Goal: Task Accomplishment & Management: Use online tool/utility

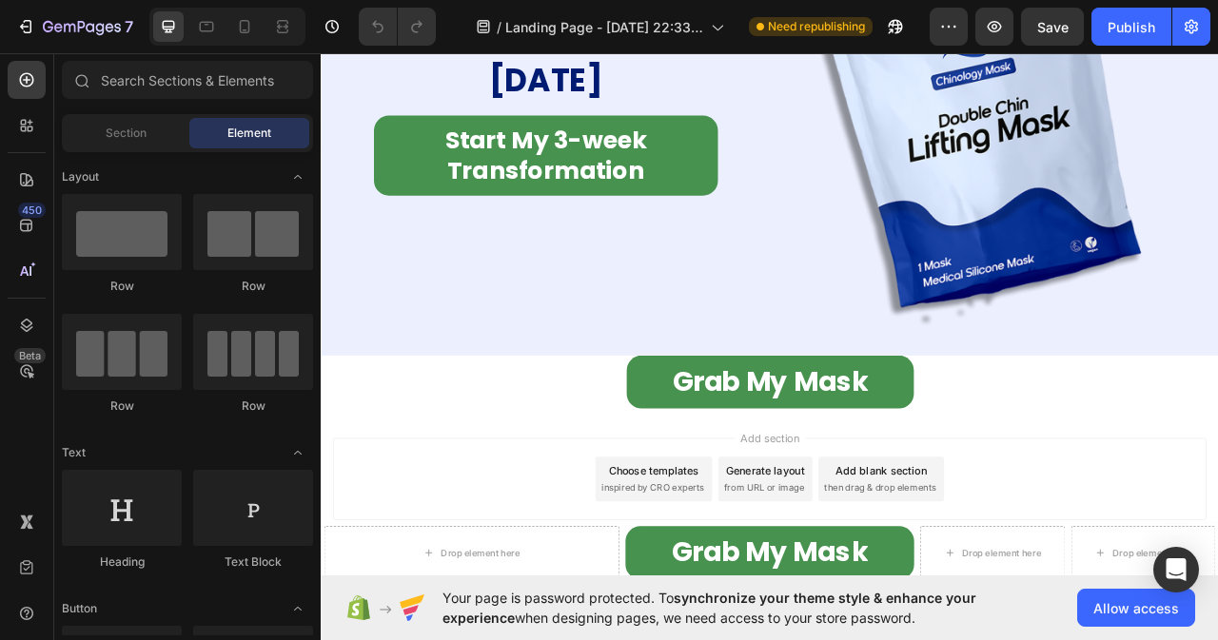
scroll to position [11337, 0]
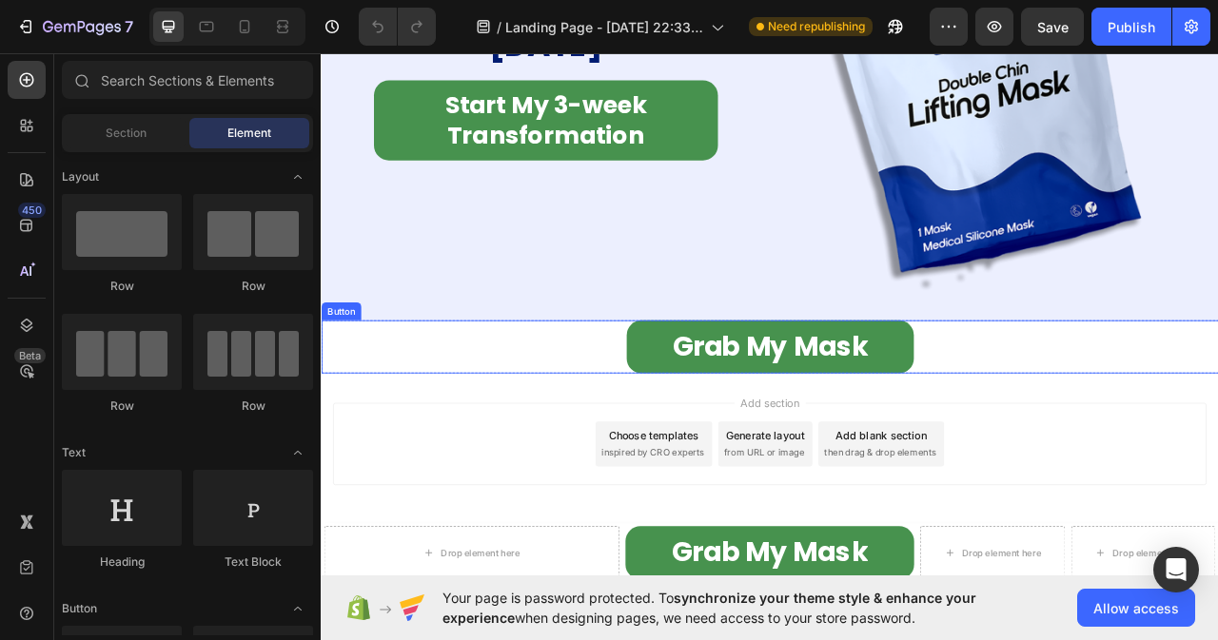
click at [679, 434] on div "Grab My Mask Button" at bounding box center [892, 428] width 1142 height 68
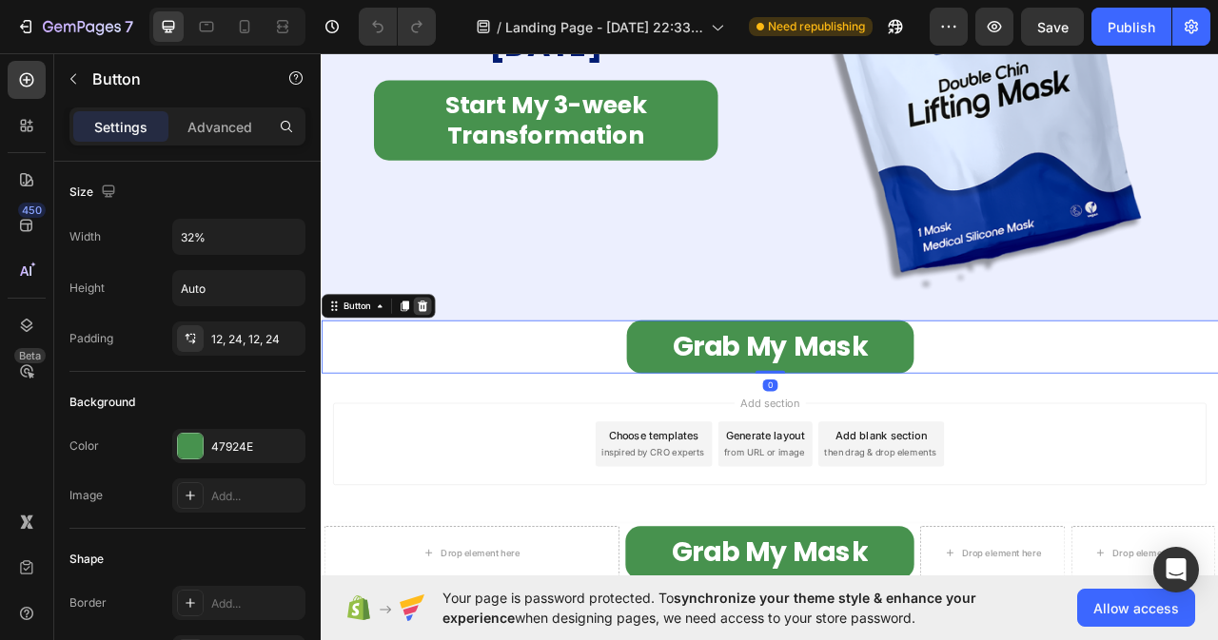
click at [448, 369] on icon at bounding box center [449, 375] width 12 height 13
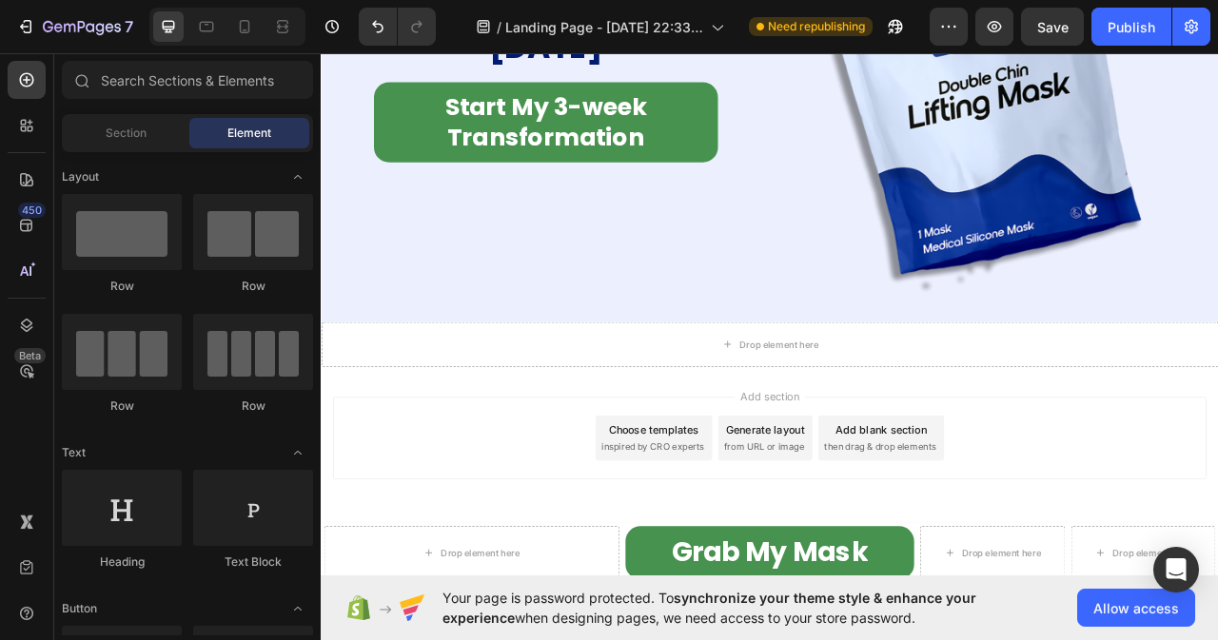
scroll to position [11326, 0]
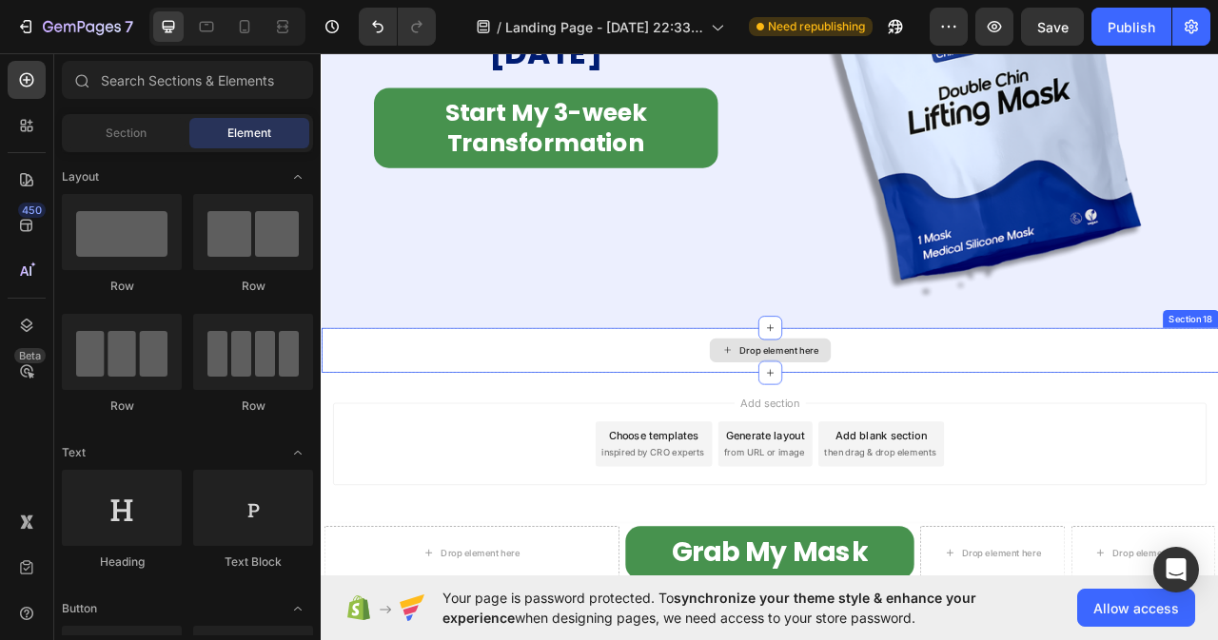
click at [802, 425] on div "Drop element here" at bounding box center [892, 432] width 1142 height 57
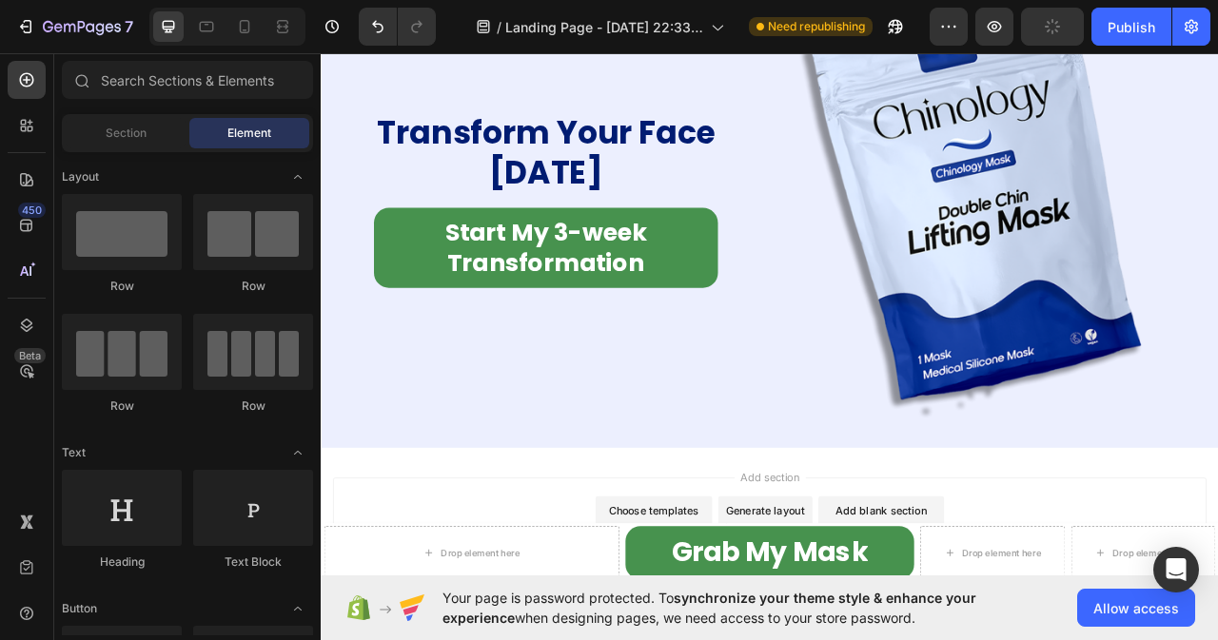
scroll to position [11269, 0]
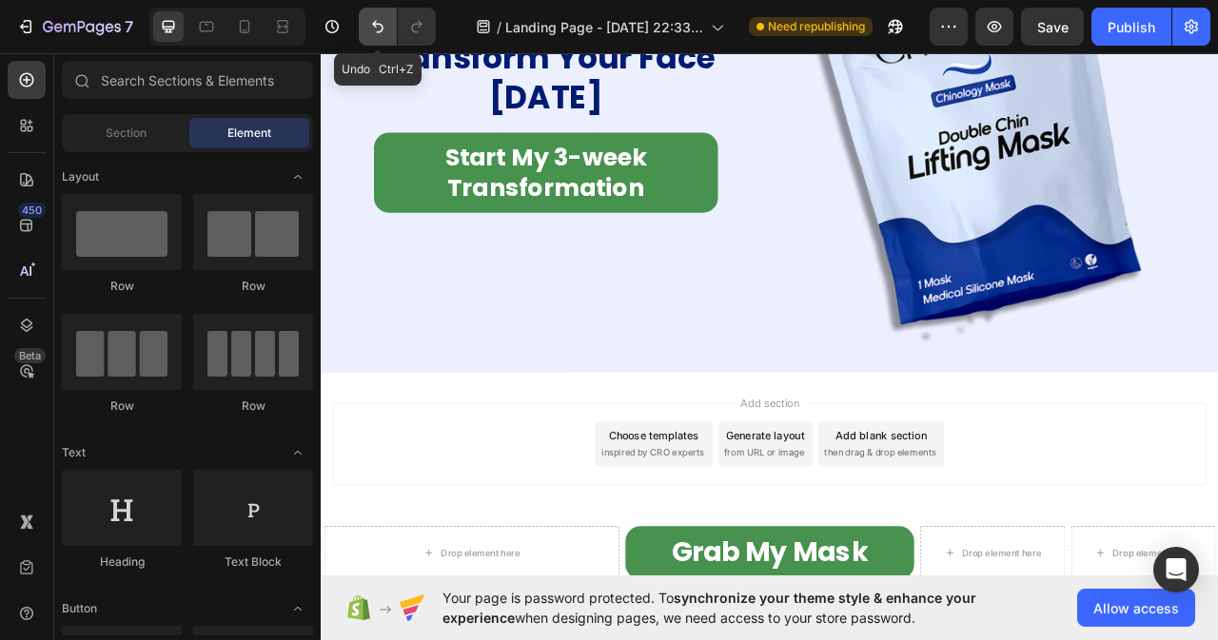
click at [371, 37] on button "Undo/Redo" at bounding box center [378, 27] width 38 height 38
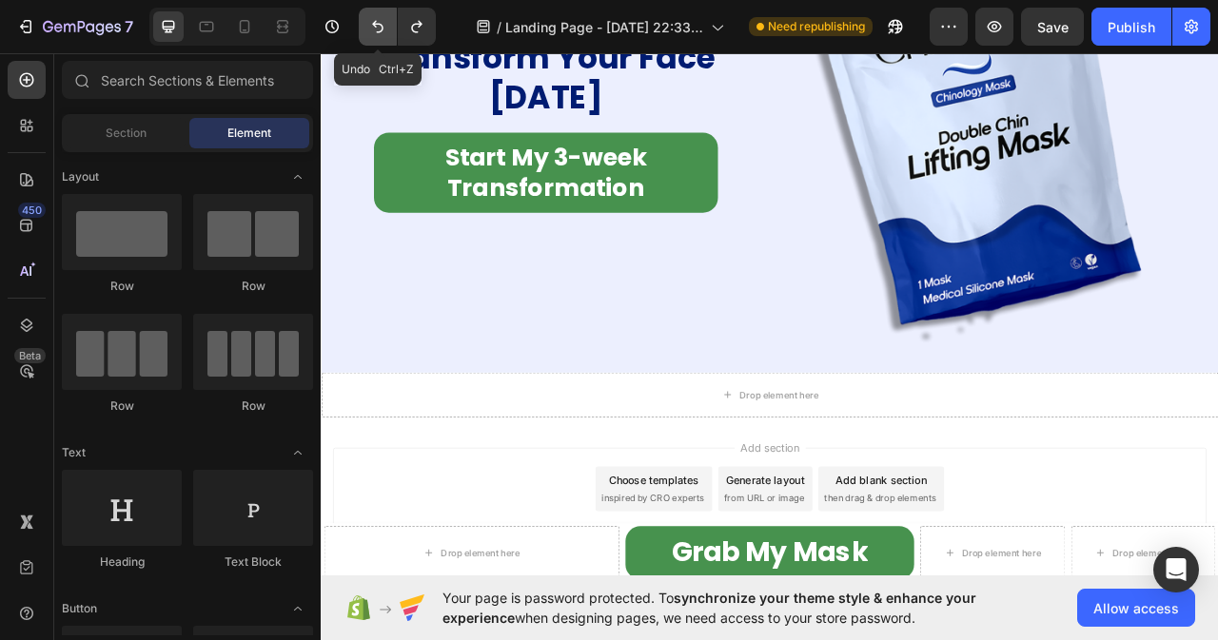
click at [371, 37] on button "Undo/Redo" at bounding box center [378, 27] width 38 height 38
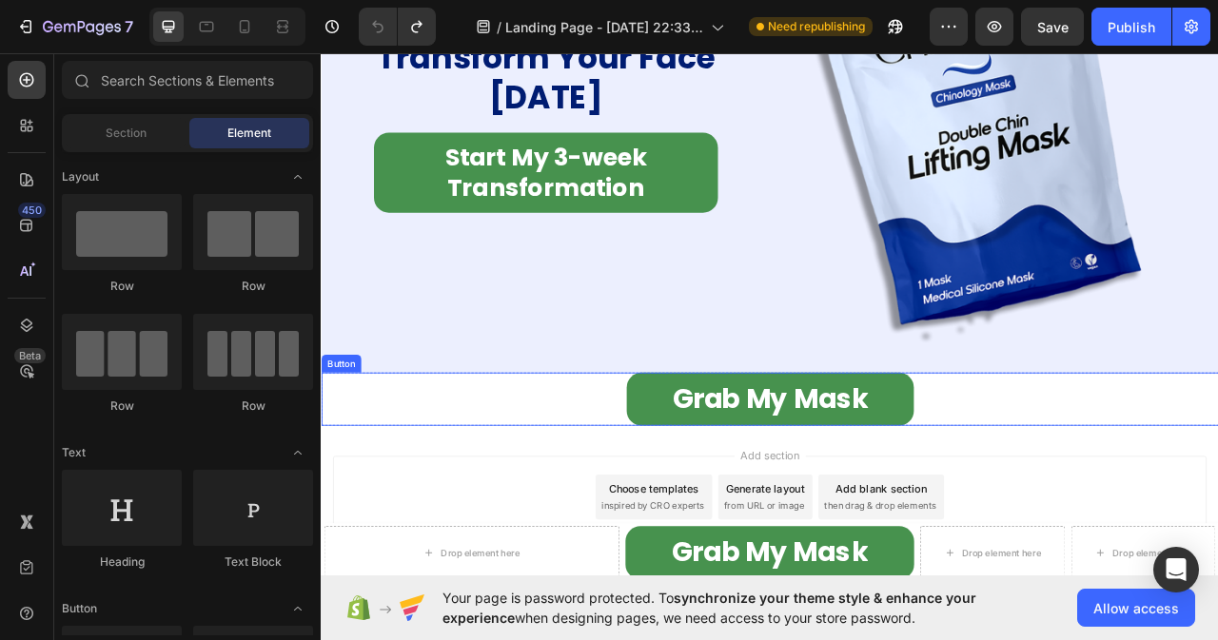
click at [683, 472] on div "Grab My Mask Button" at bounding box center [892, 495] width 1142 height 68
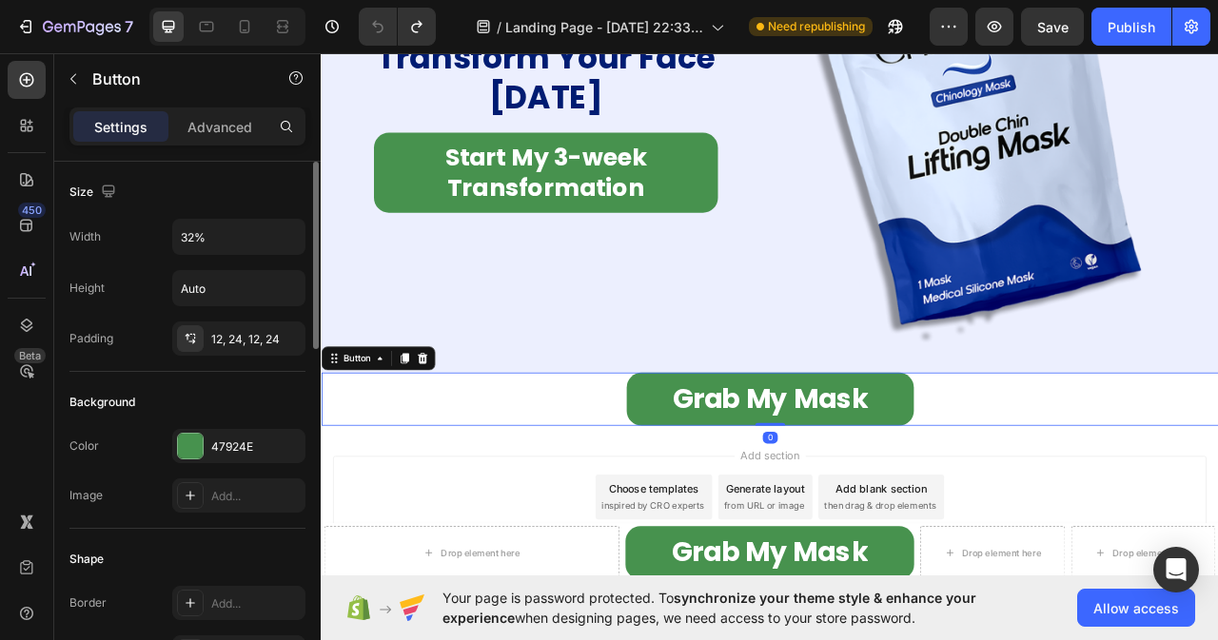
click at [205, 129] on p "Advanced" at bounding box center [219, 127] width 65 height 20
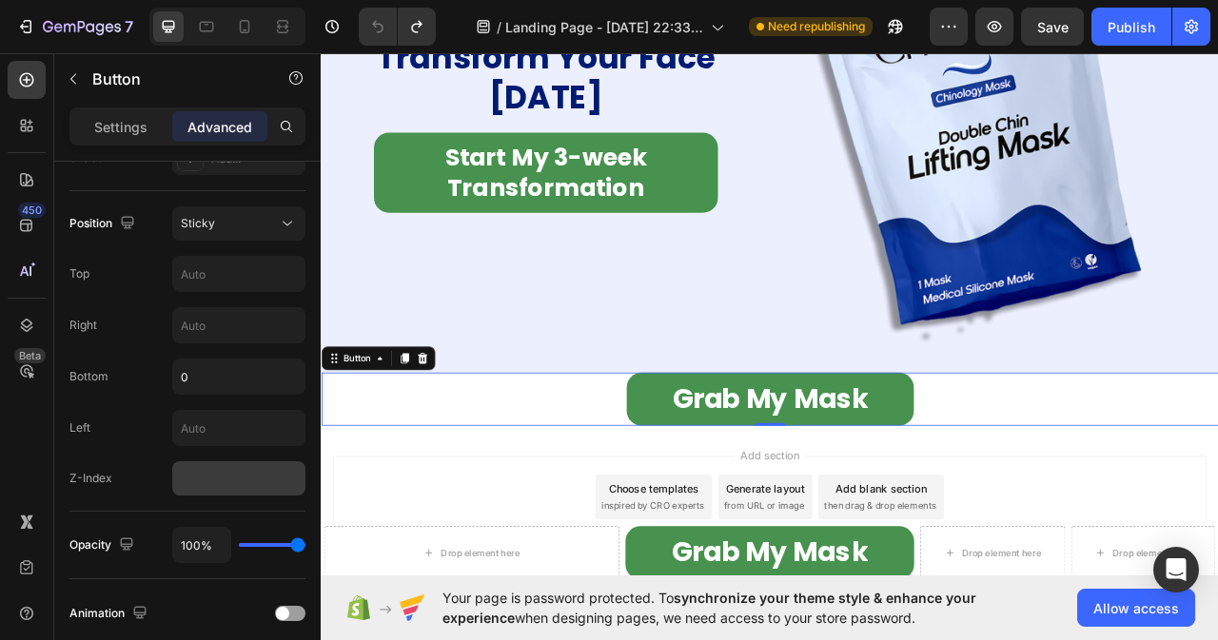
scroll to position [991, 0]
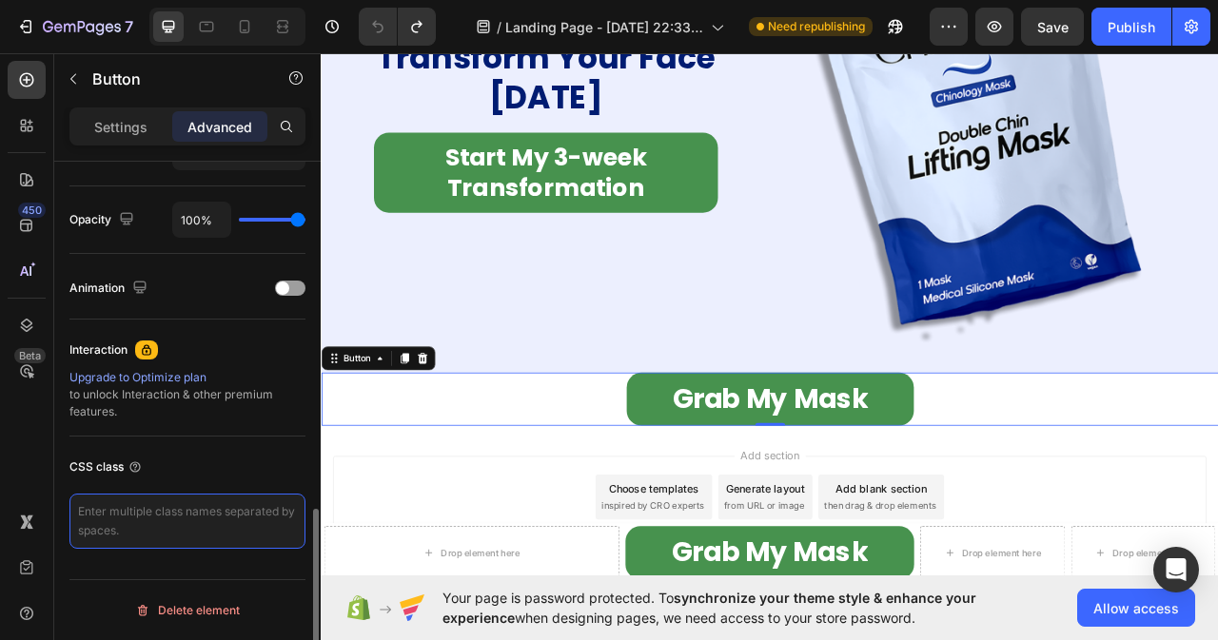
click at [142, 511] on textarea at bounding box center [187, 521] width 236 height 55
click at [213, 23] on icon at bounding box center [207, 27] width 14 height 10
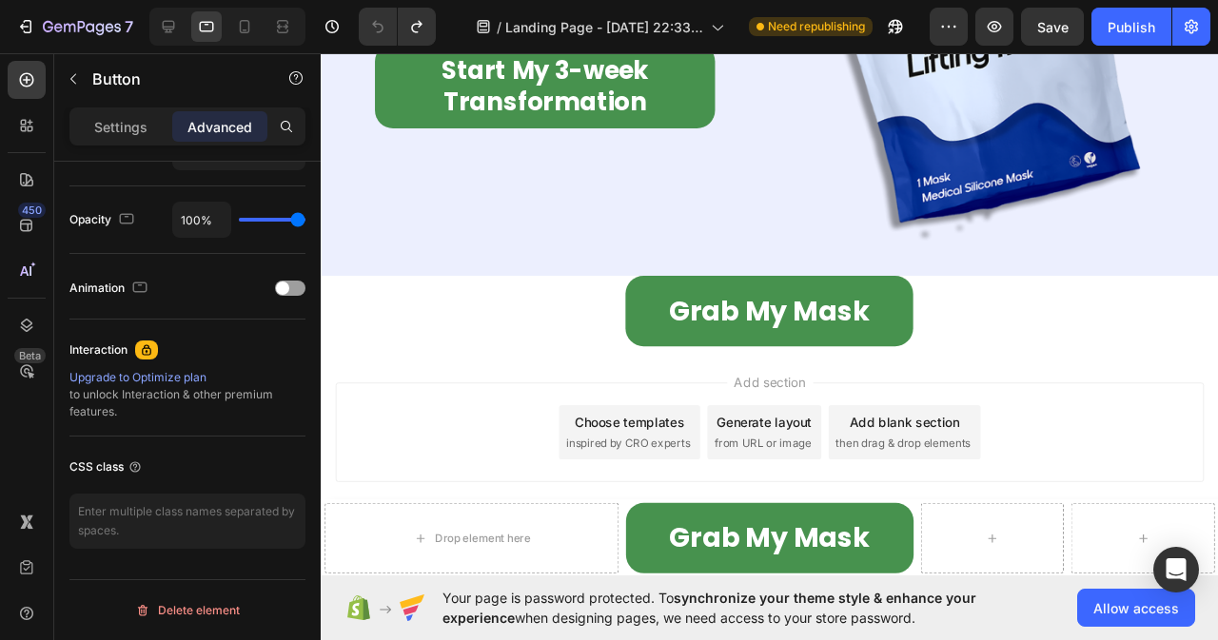
scroll to position [12289, 0]
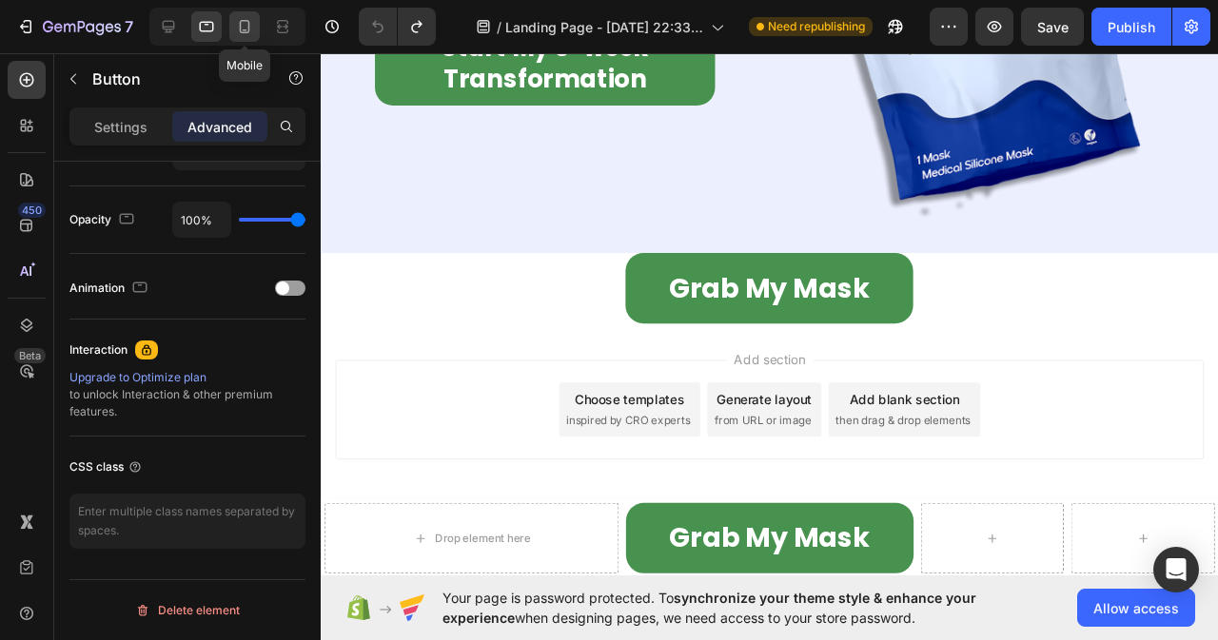
click at [244, 16] on div at bounding box center [244, 26] width 30 height 30
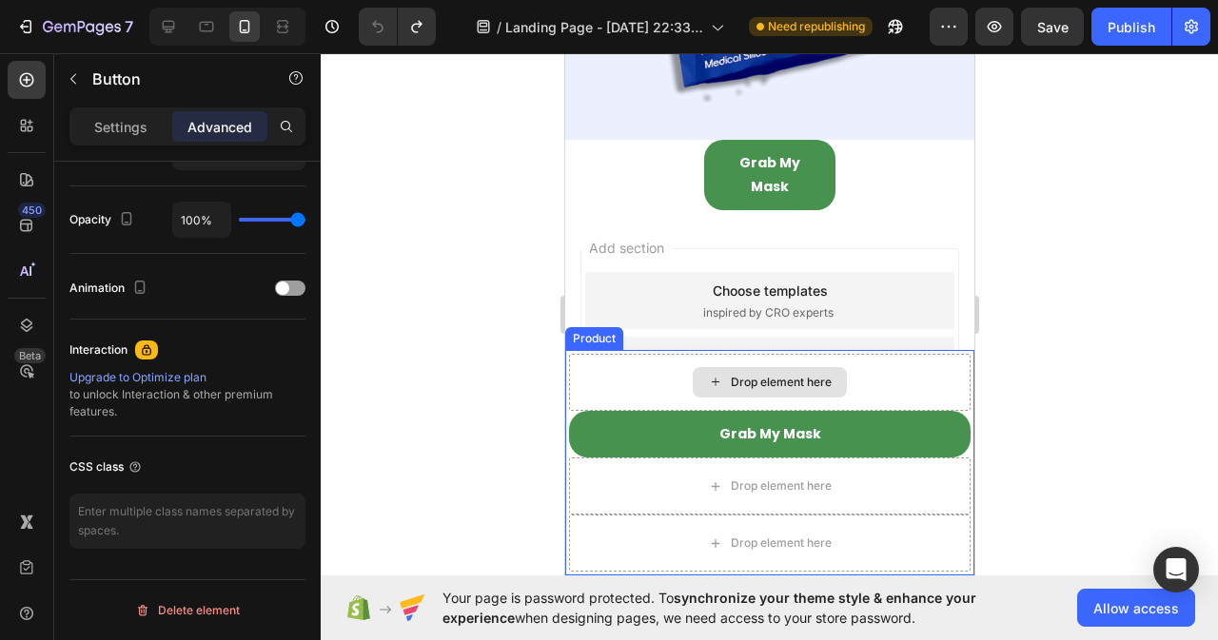
scroll to position [12543, 0]
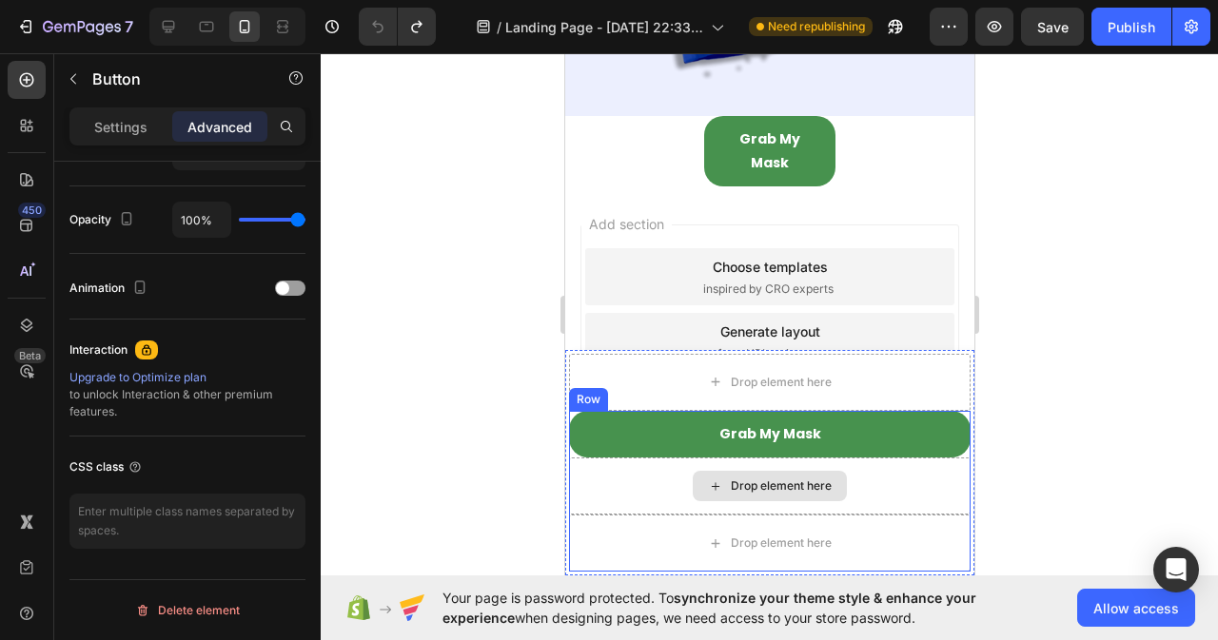
click at [655, 492] on div "Drop element here" at bounding box center [769, 486] width 402 height 57
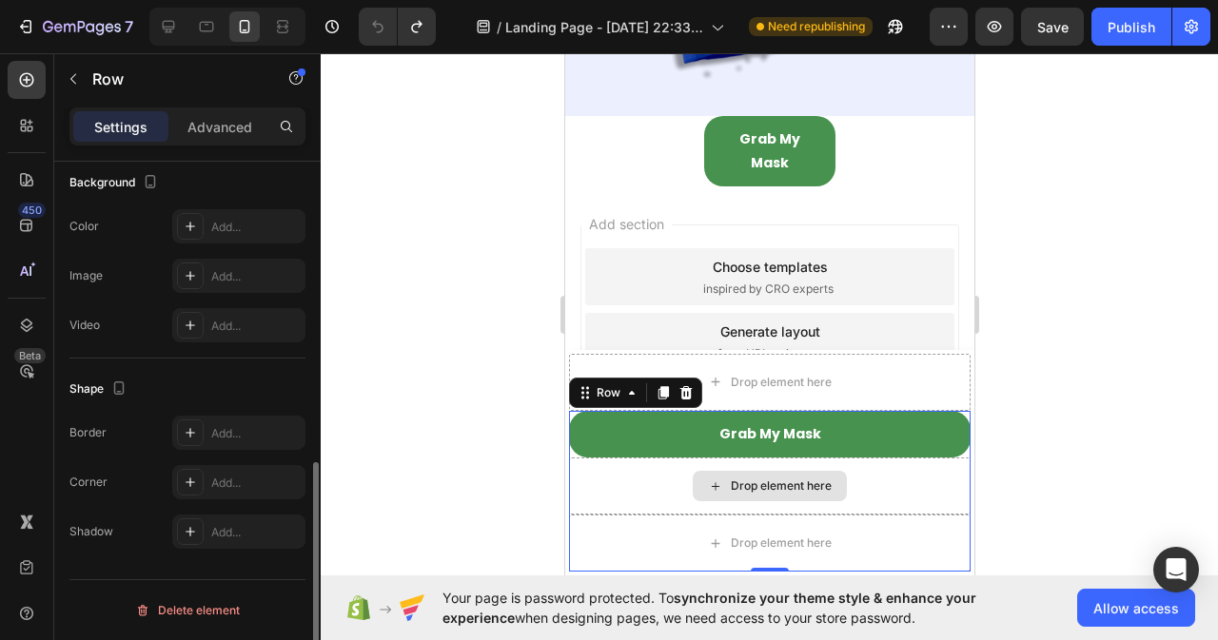
scroll to position [0, 0]
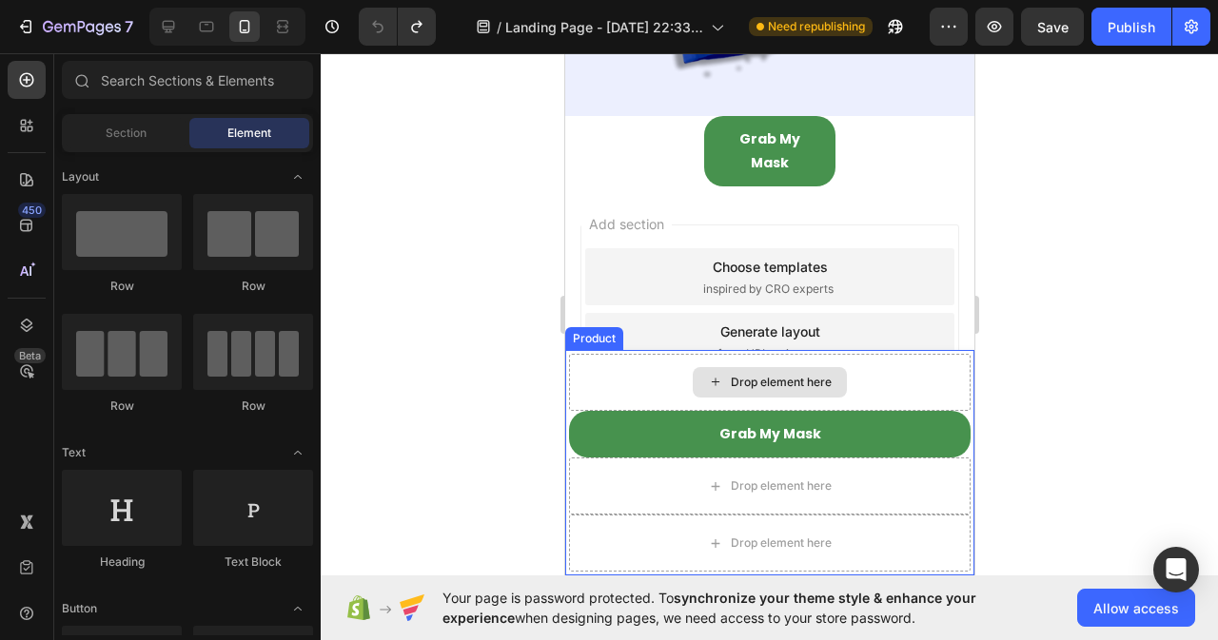
click at [741, 376] on div "Drop element here" at bounding box center [780, 382] width 101 height 15
click at [646, 382] on div "Drop element here" at bounding box center [769, 382] width 402 height 57
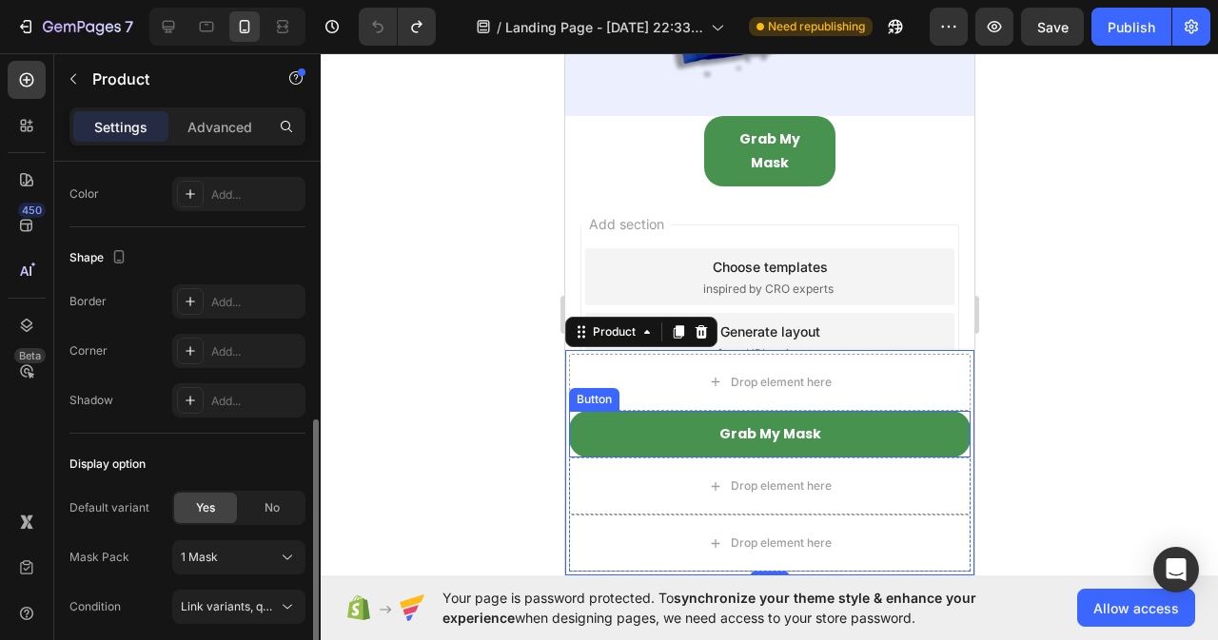
scroll to position [646, 0]
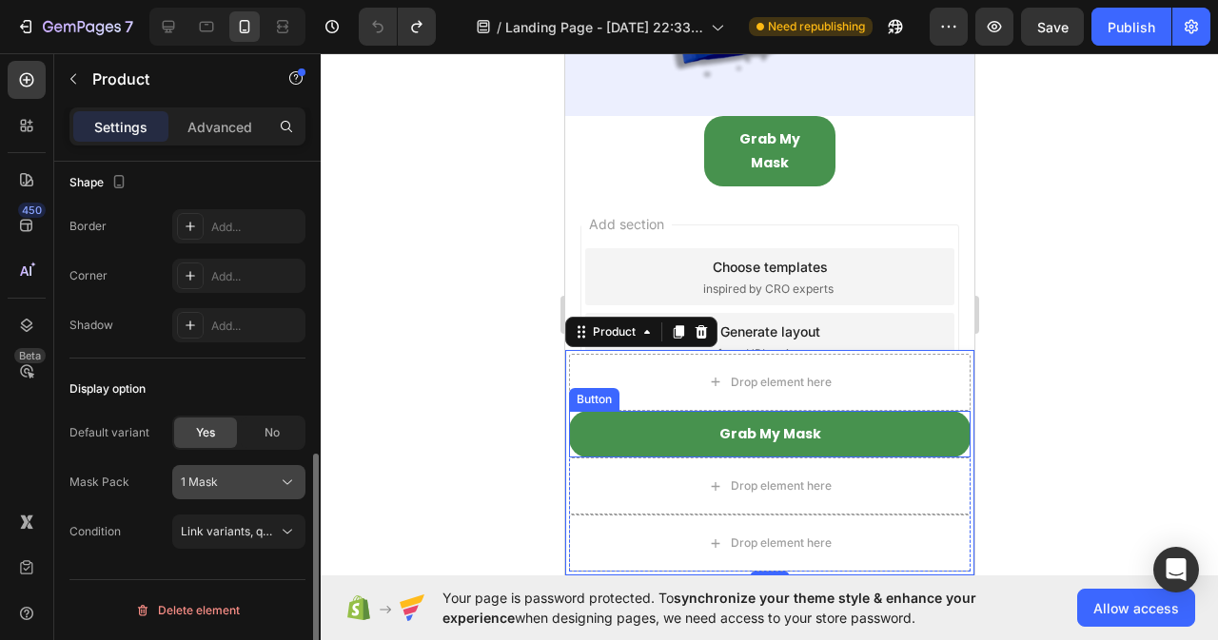
click at [287, 482] on icon at bounding box center [287, 482] width 19 height 19
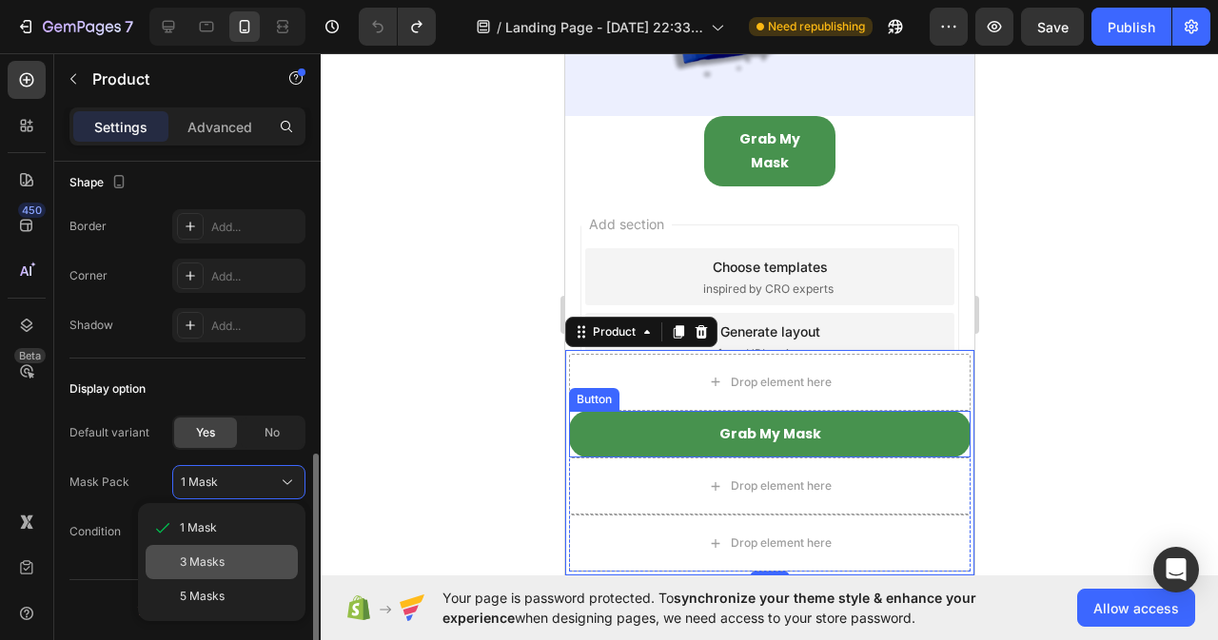
click at [198, 564] on span "3 Masks" at bounding box center [202, 562] width 45 height 17
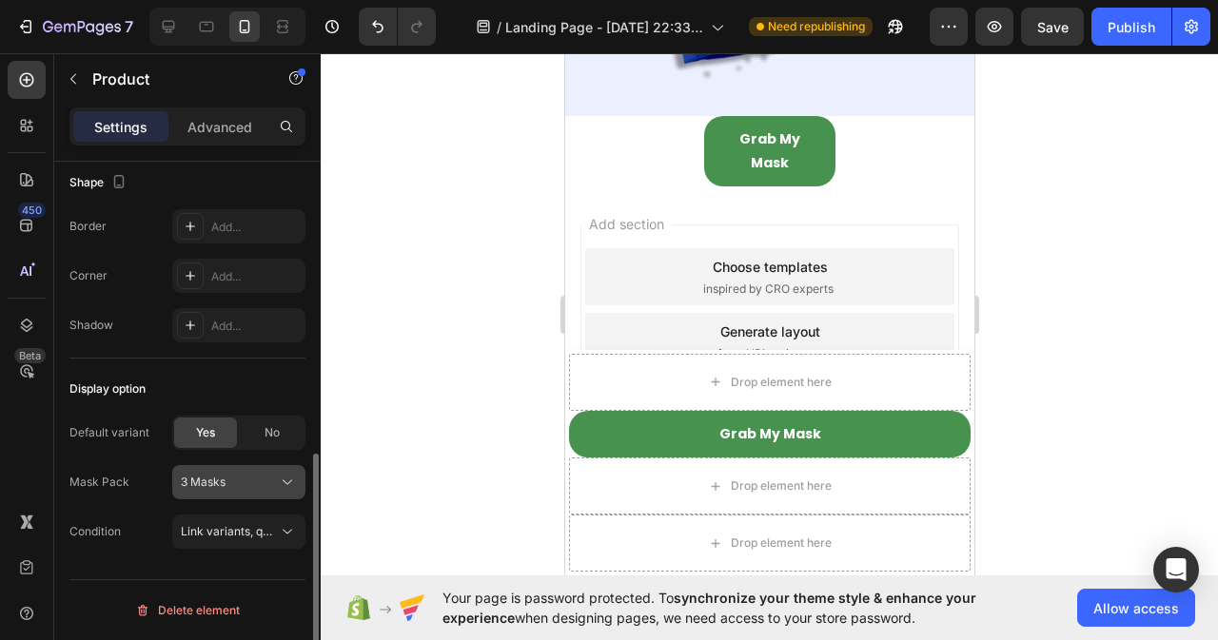
click at [291, 482] on icon at bounding box center [287, 482] width 19 height 19
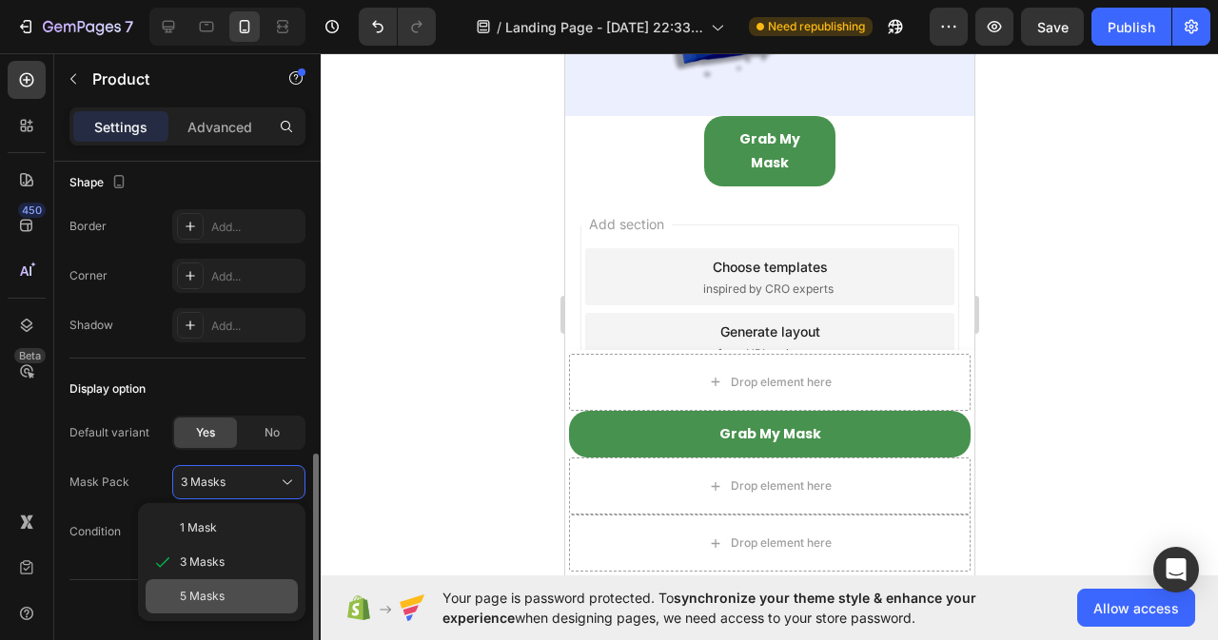
click at [211, 597] on span "5 Masks" at bounding box center [202, 596] width 45 height 17
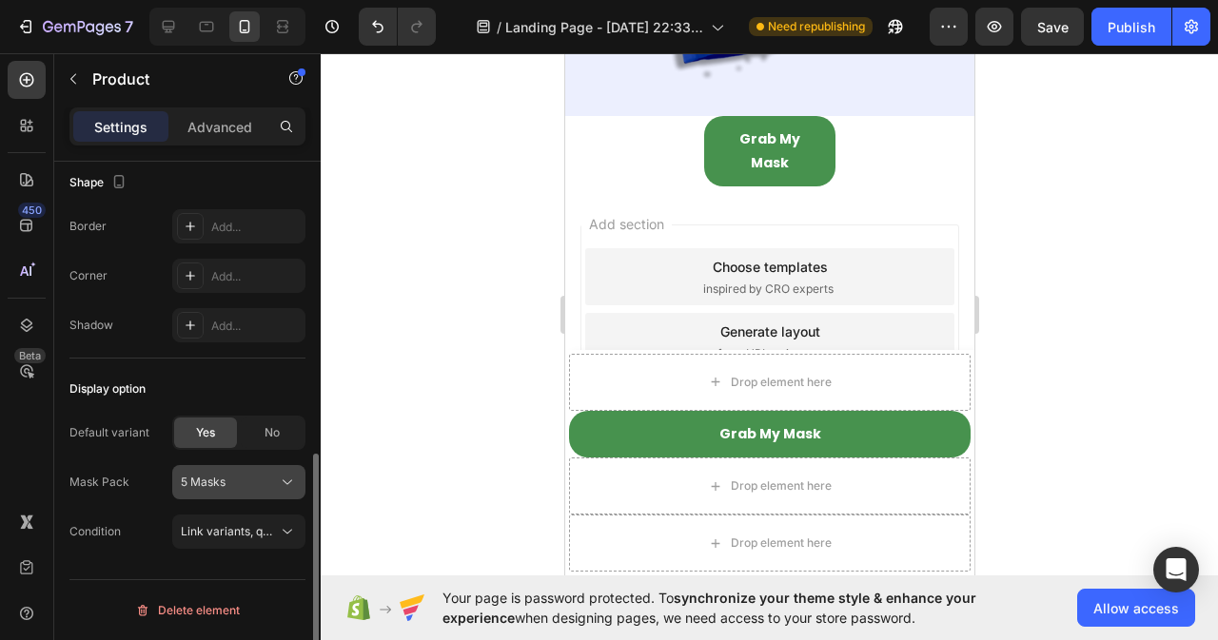
click at [273, 482] on div "5 Masks" at bounding box center [227, 482] width 93 height 17
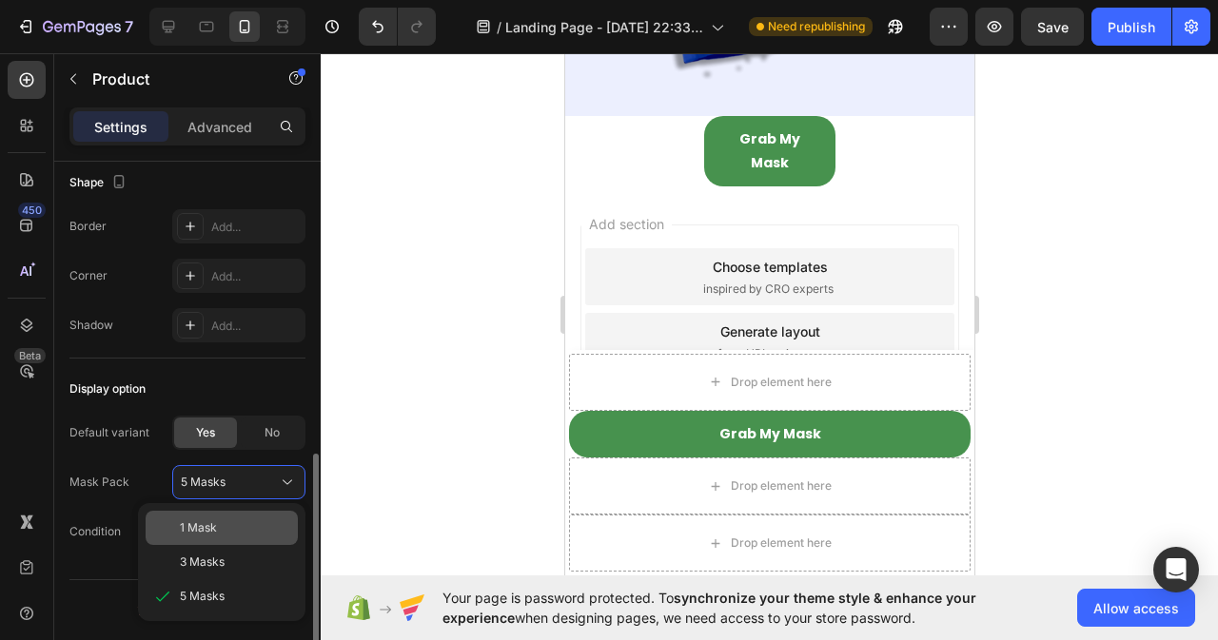
click at [201, 536] on span "1 Mask" at bounding box center [198, 528] width 37 height 17
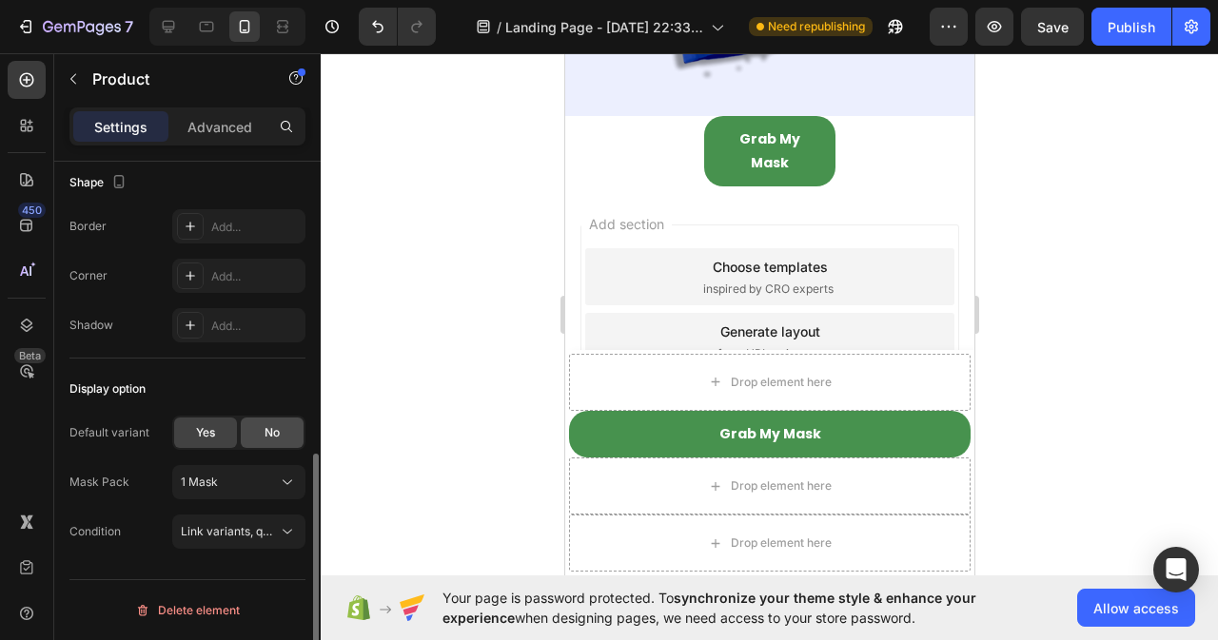
scroll to position [361, 0]
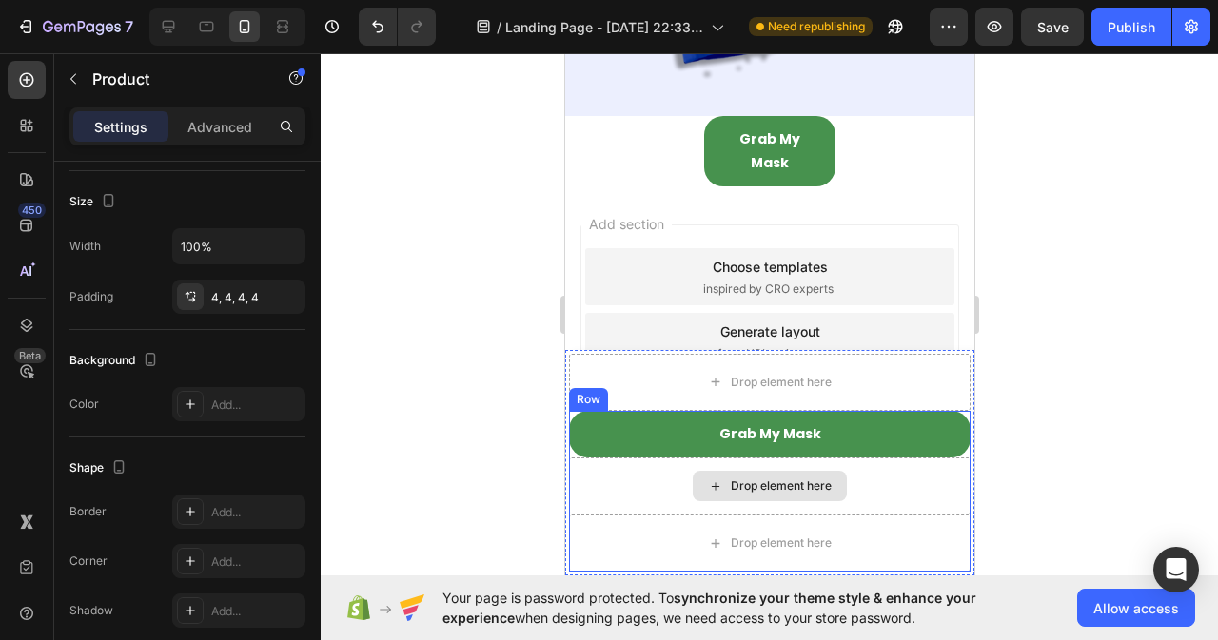
click at [578, 474] on div "Drop element here" at bounding box center [769, 486] width 402 height 57
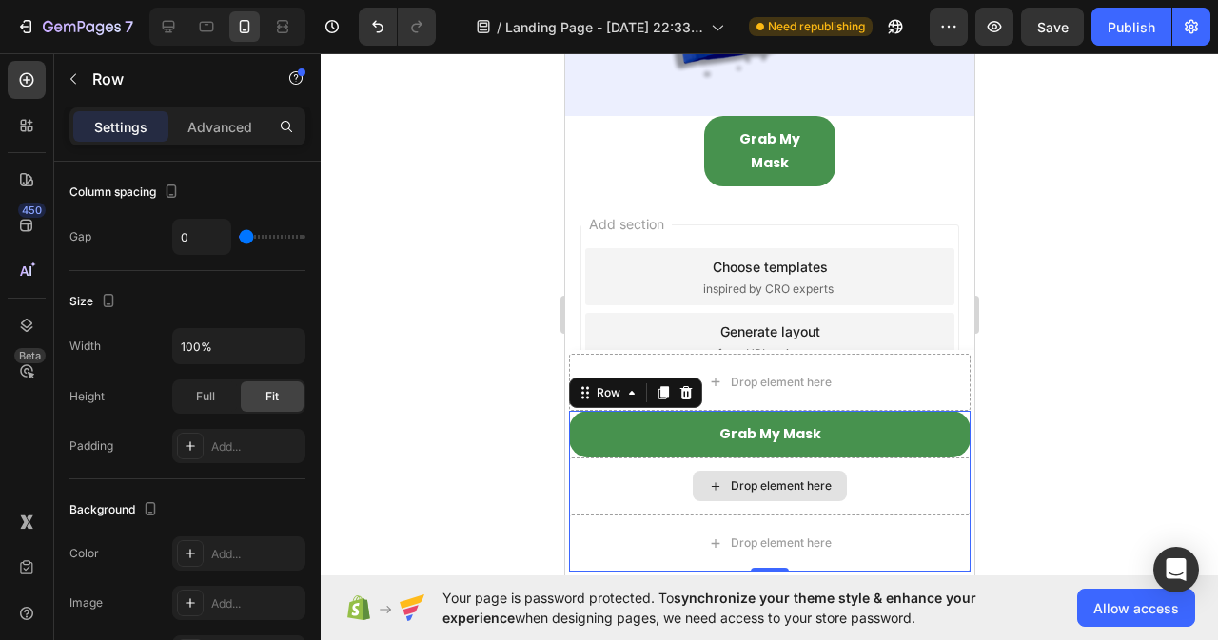
scroll to position [0, 0]
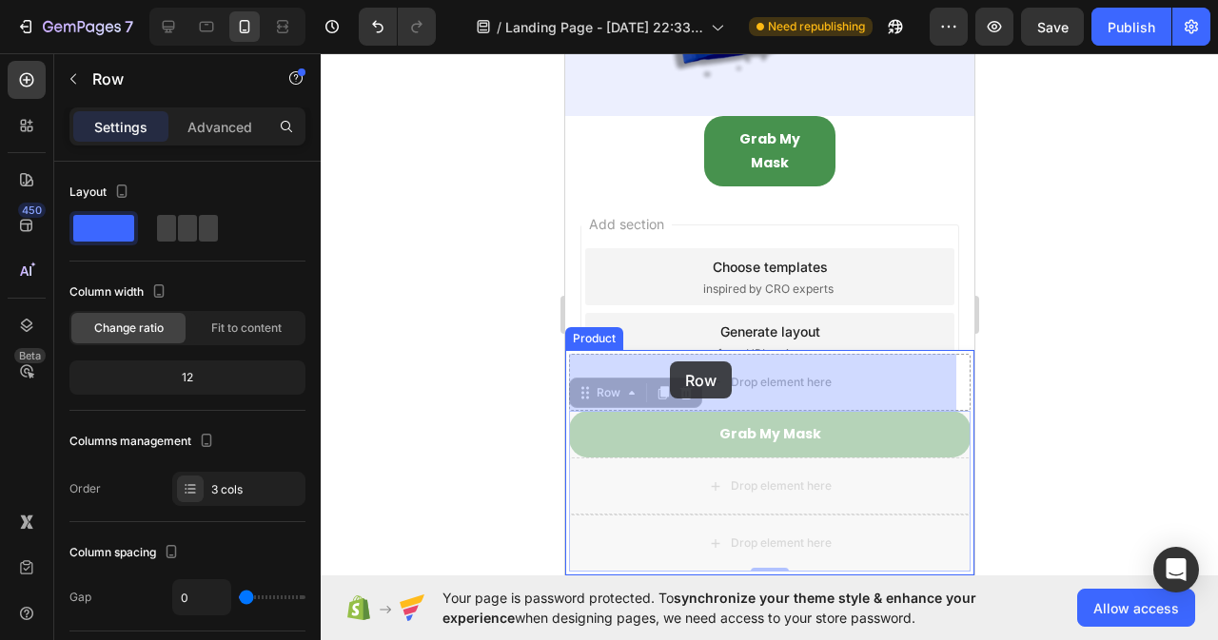
drag, startPoint x: 587, startPoint y: 392, endPoint x: 669, endPoint y: 360, distance: 88.0
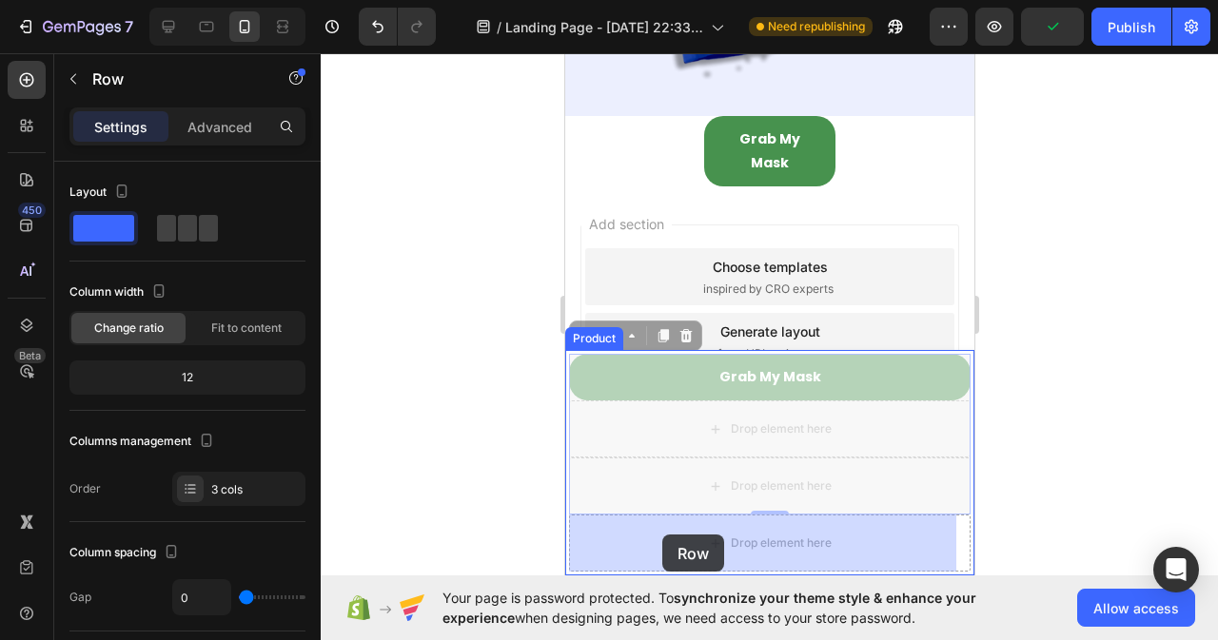
drag, startPoint x: 582, startPoint y: 334, endPoint x: 661, endPoint y: 532, distance: 213.1
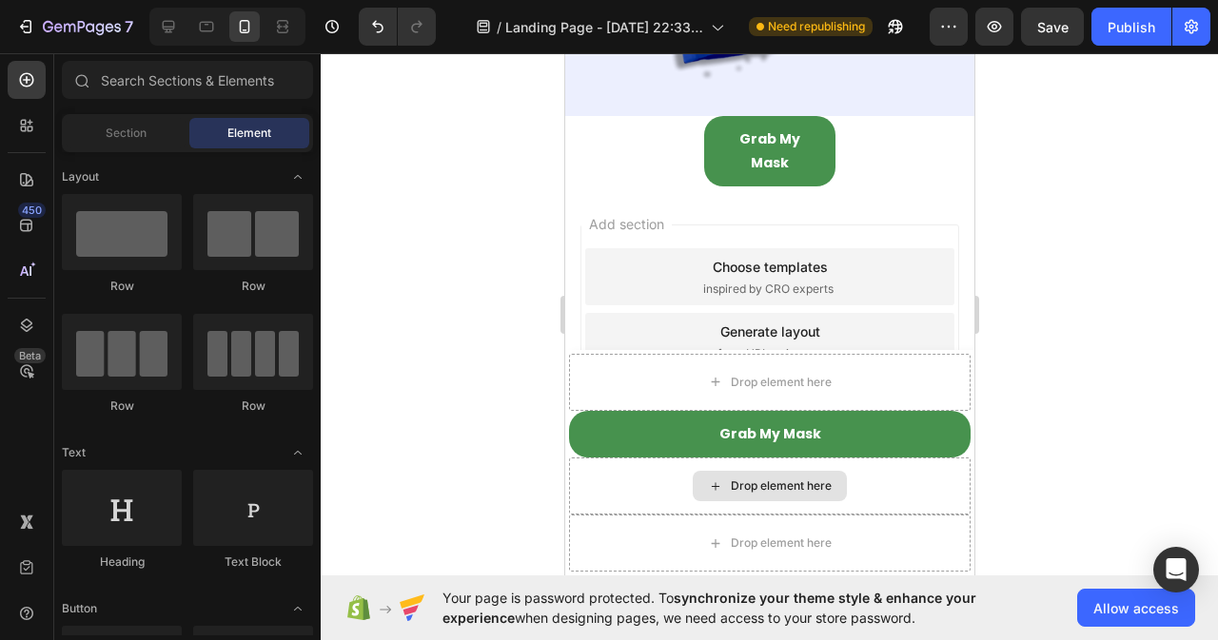
click at [747, 495] on div "Drop element here" at bounding box center [769, 486] width 154 height 30
click at [168, 26] on icon at bounding box center [168, 26] width 19 height 19
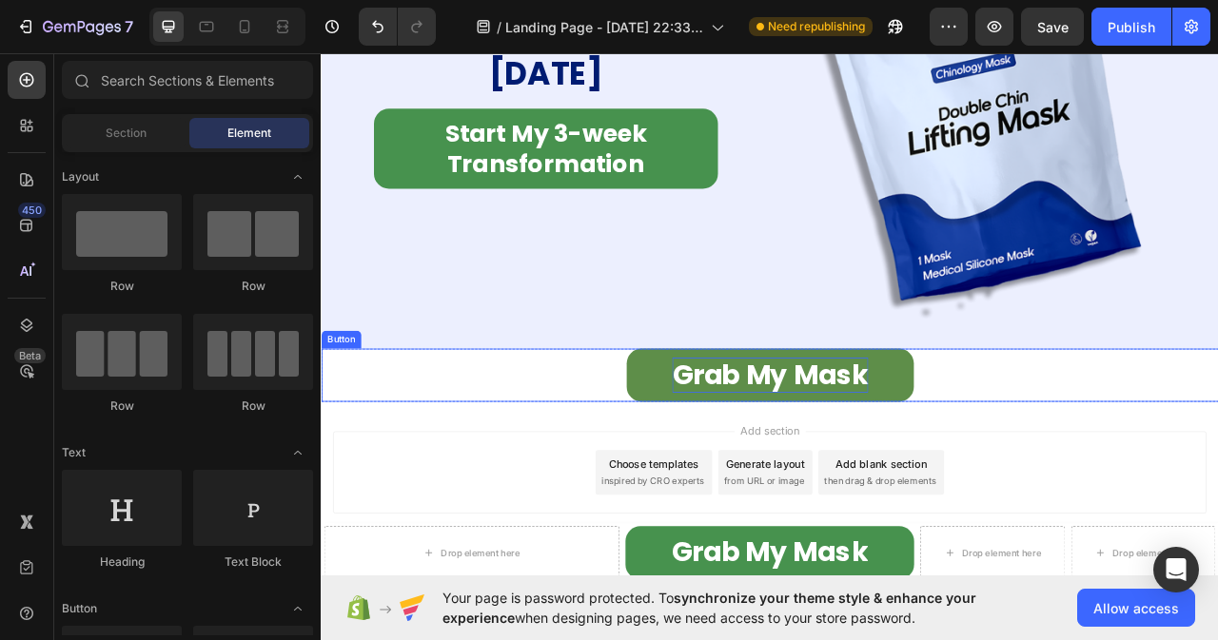
scroll to position [11498, 0]
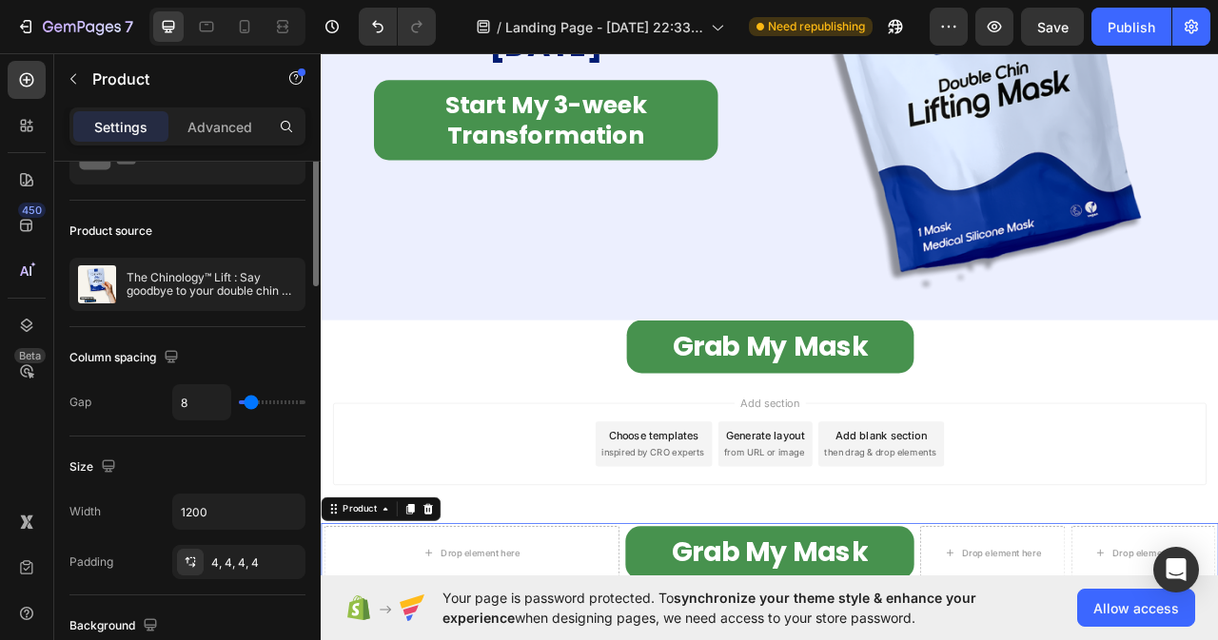
scroll to position [0, 0]
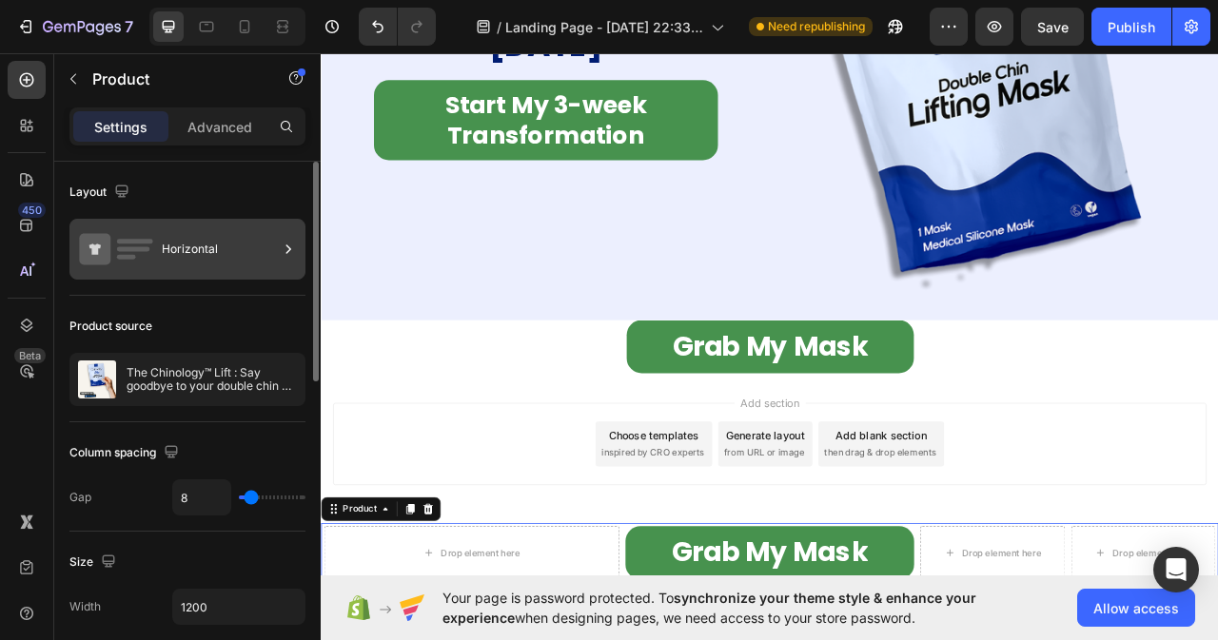
click at [162, 238] on div "Horizontal" at bounding box center [220, 249] width 116 height 44
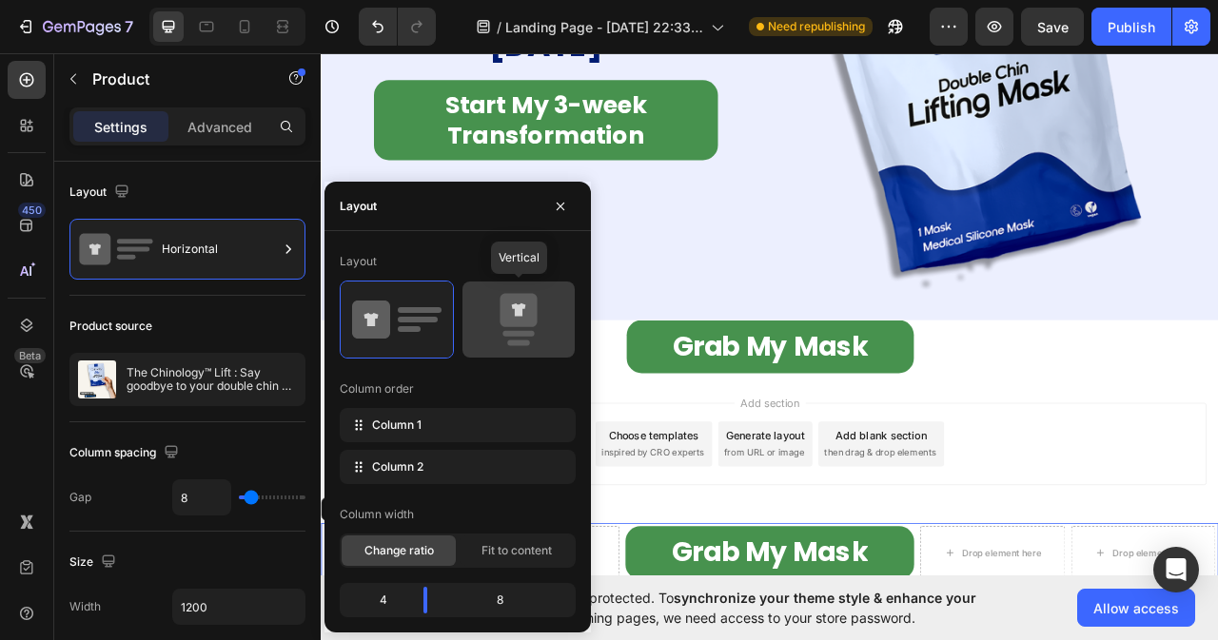
click at [504, 315] on icon at bounding box center [518, 310] width 37 height 33
type input "0"
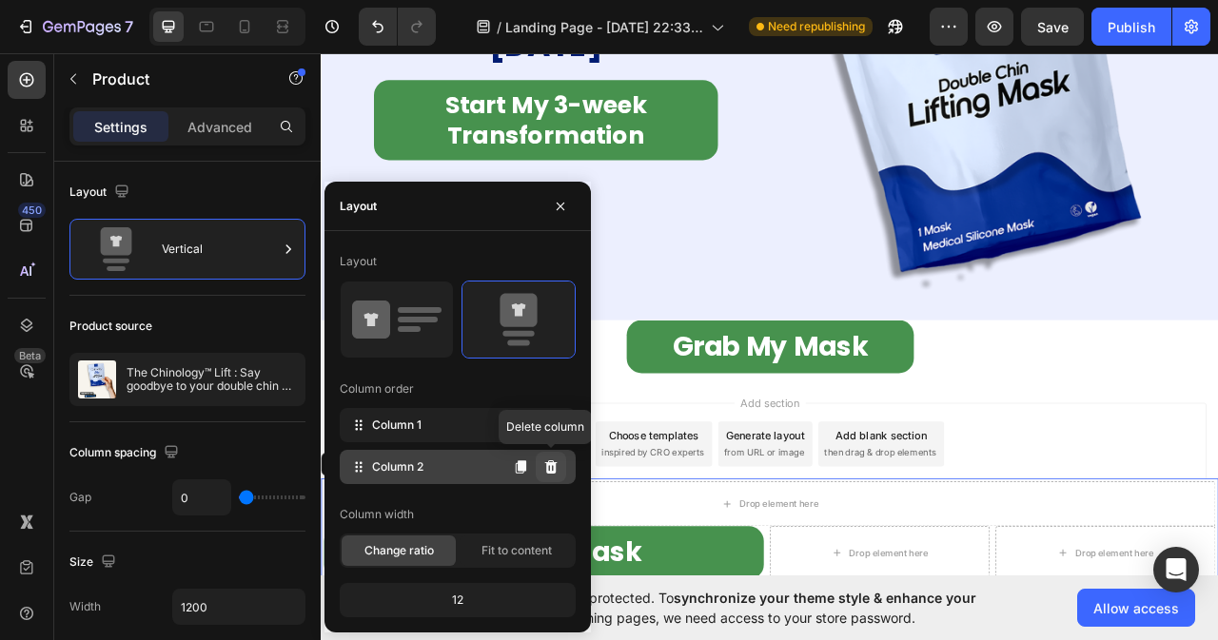
click at [552, 465] on icon at bounding box center [551, 467] width 12 height 13
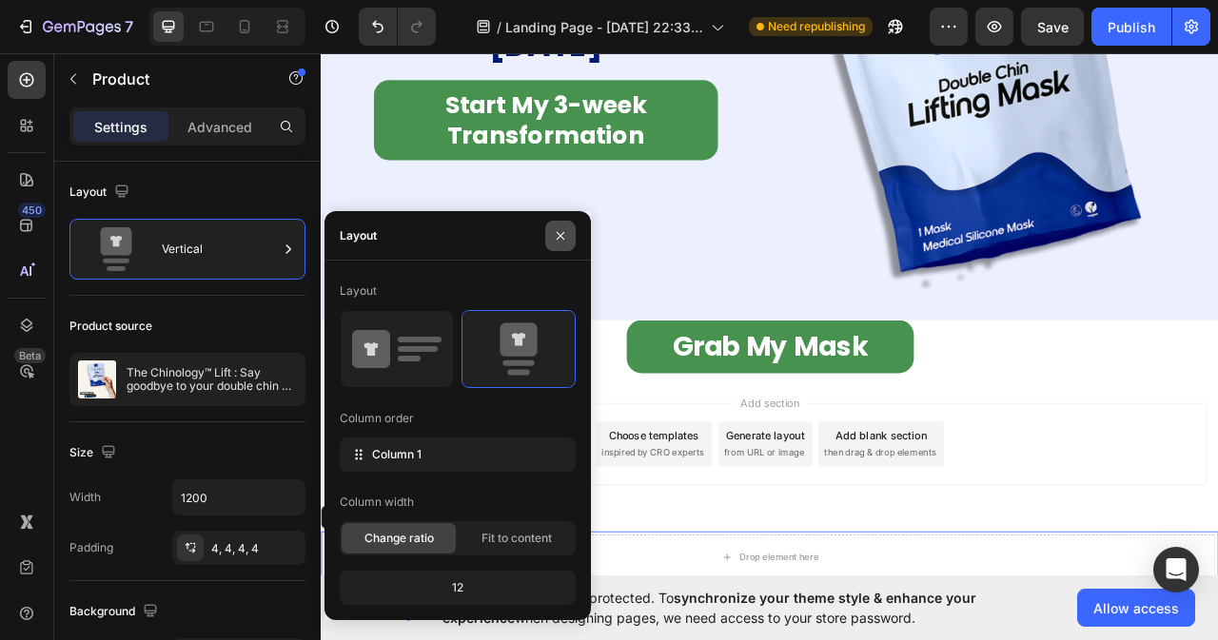
click at [560, 234] on icon "button" at bounding box center [560, 235] width 15 height 15
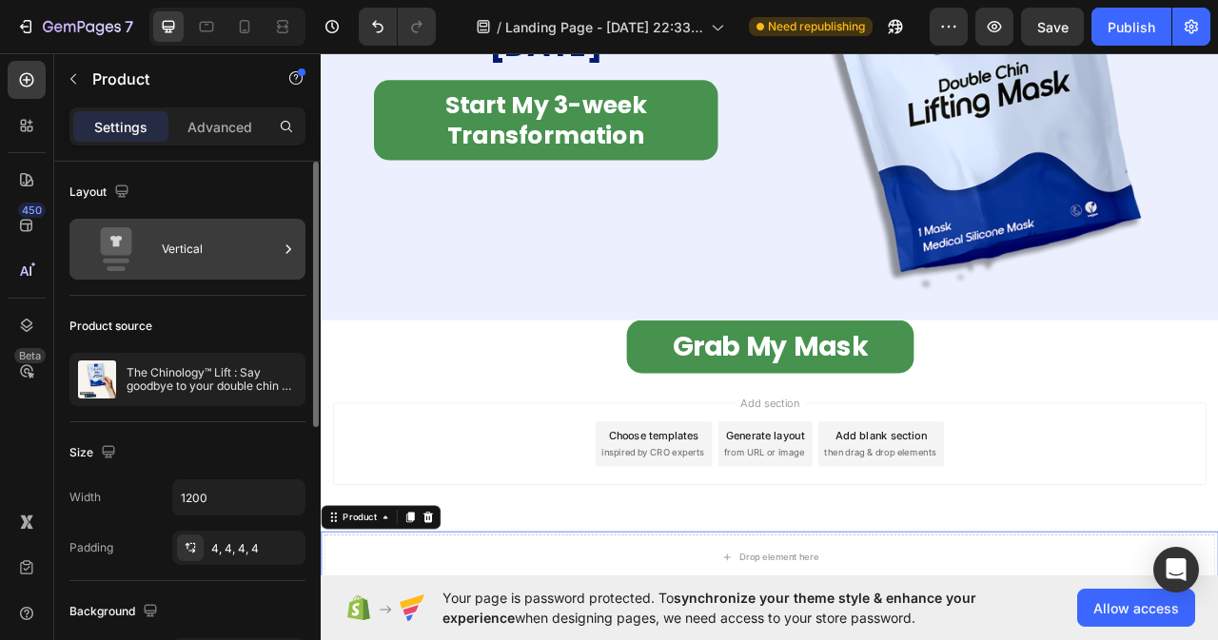
click at [268, 246] on div "Vertical" at bounding box center [220, 249] width 116 height 44
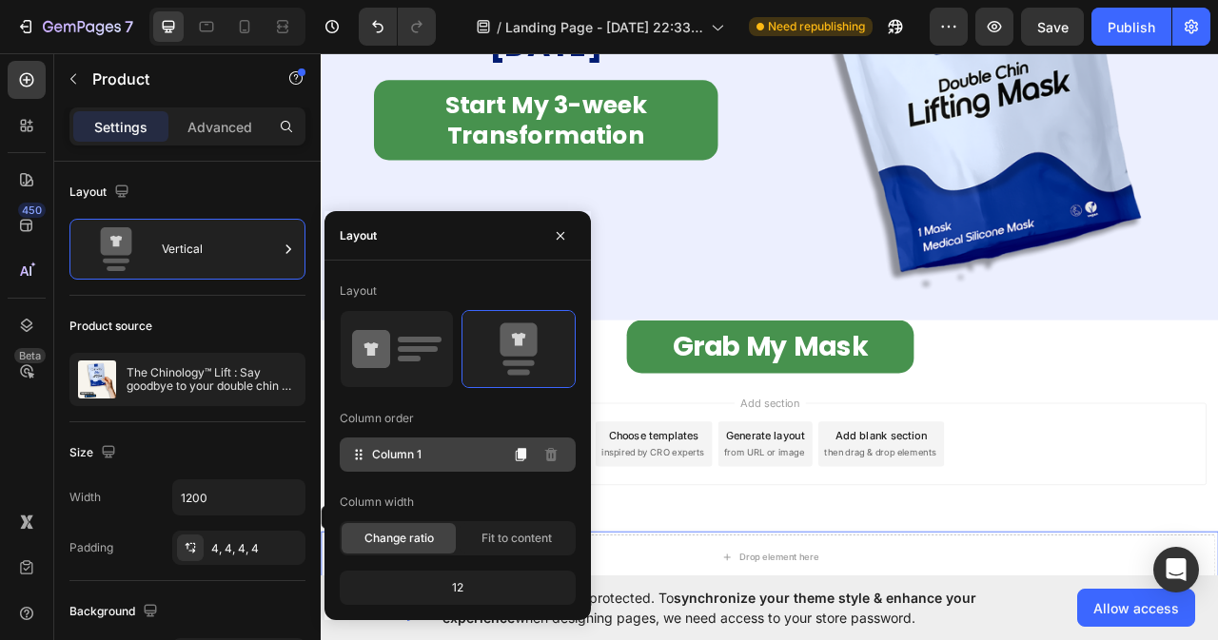
click at [452, 457] on div "Column 1" at bounding box center [458, 455] width 236 height 34
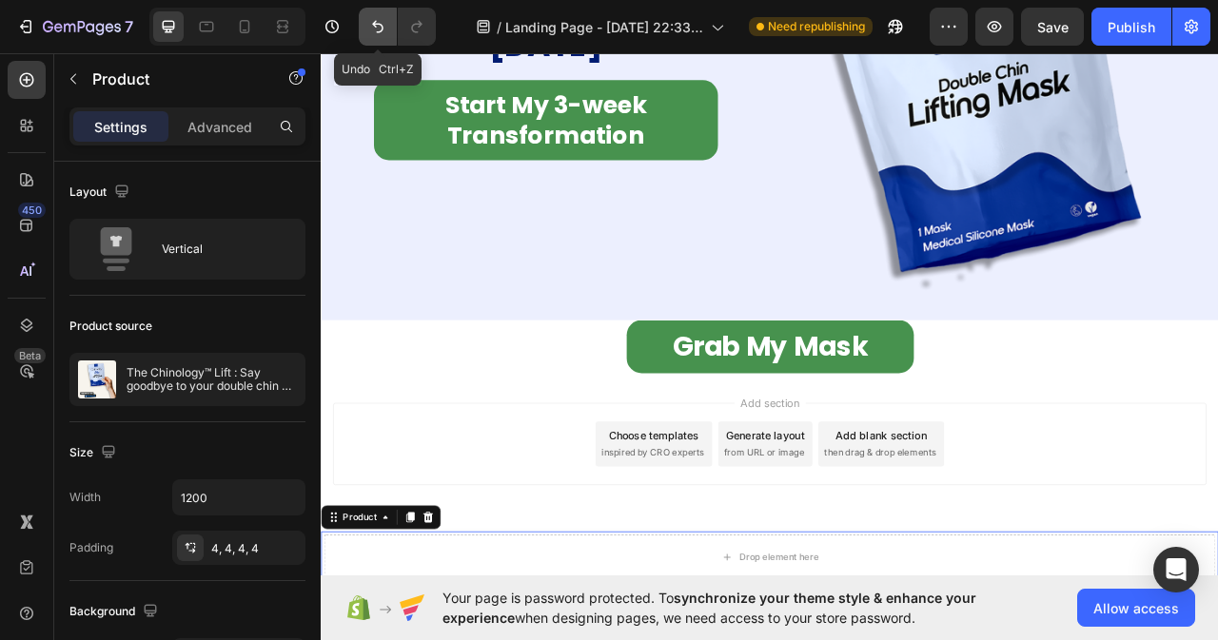
click at [375, 27] on icon "Undo/Redo" at bounding box center [377, 27] width 11 height 12
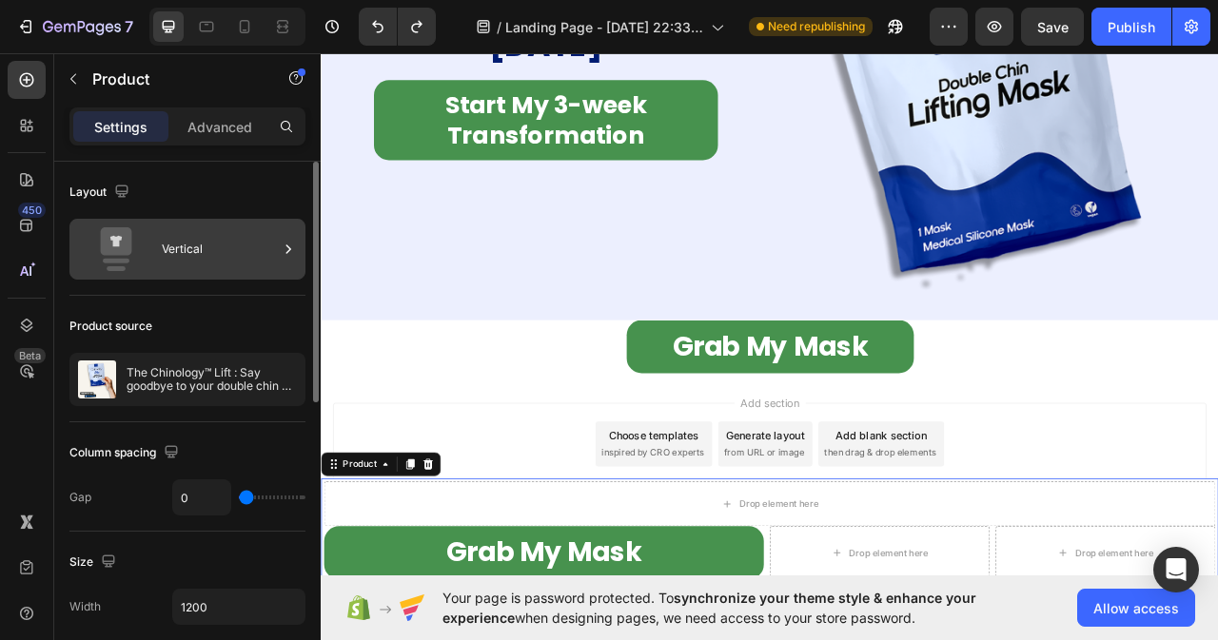
click at [256, 249] on div "Vertical" at bounding box center [220, 249] width 116 height 44
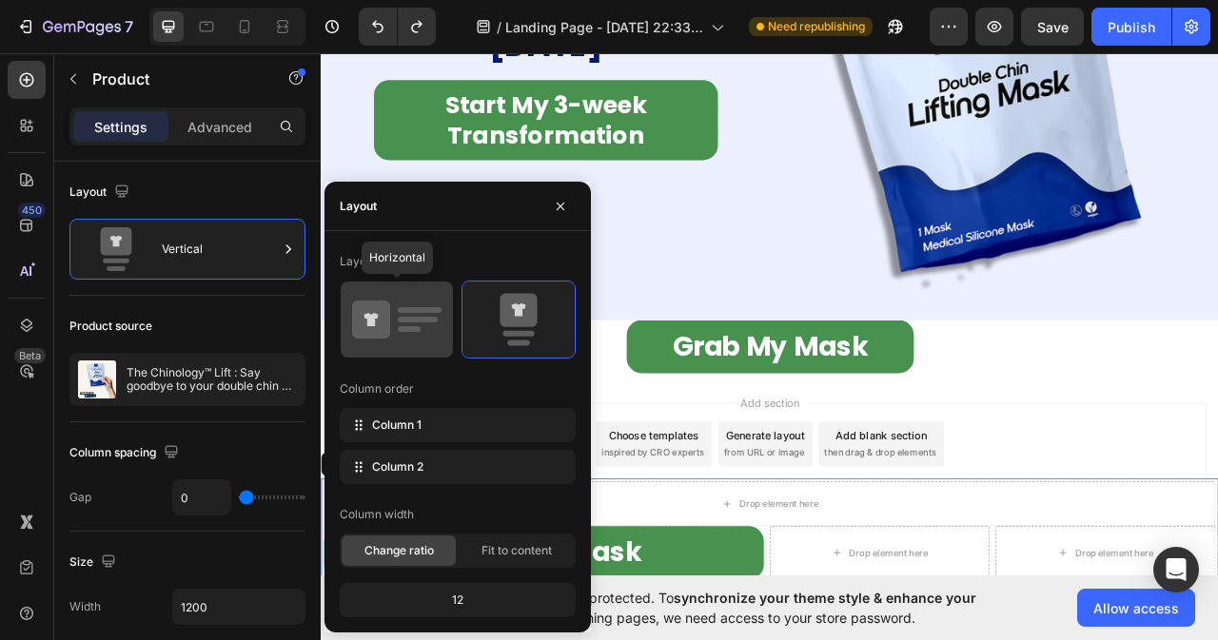
click at [414, 334] on icon at bounding box center [396, 319] width 89 height 53
type input "8"
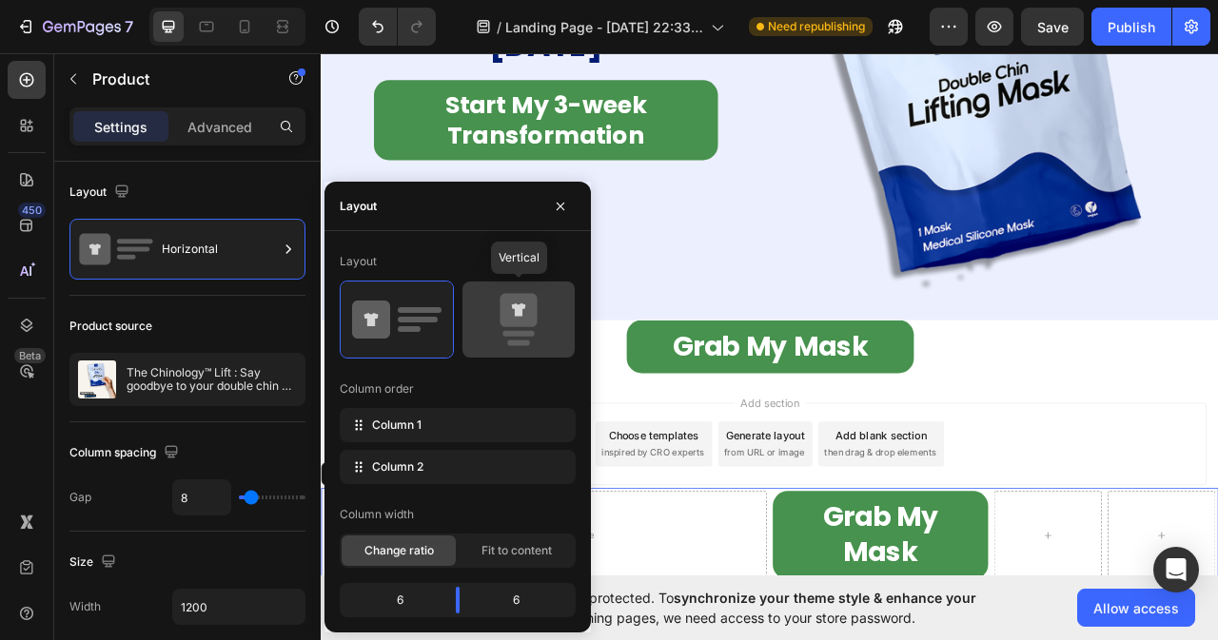
click at [500, 322] on icon at bounding box center [518, 310] width 37 height 33
type input "0"
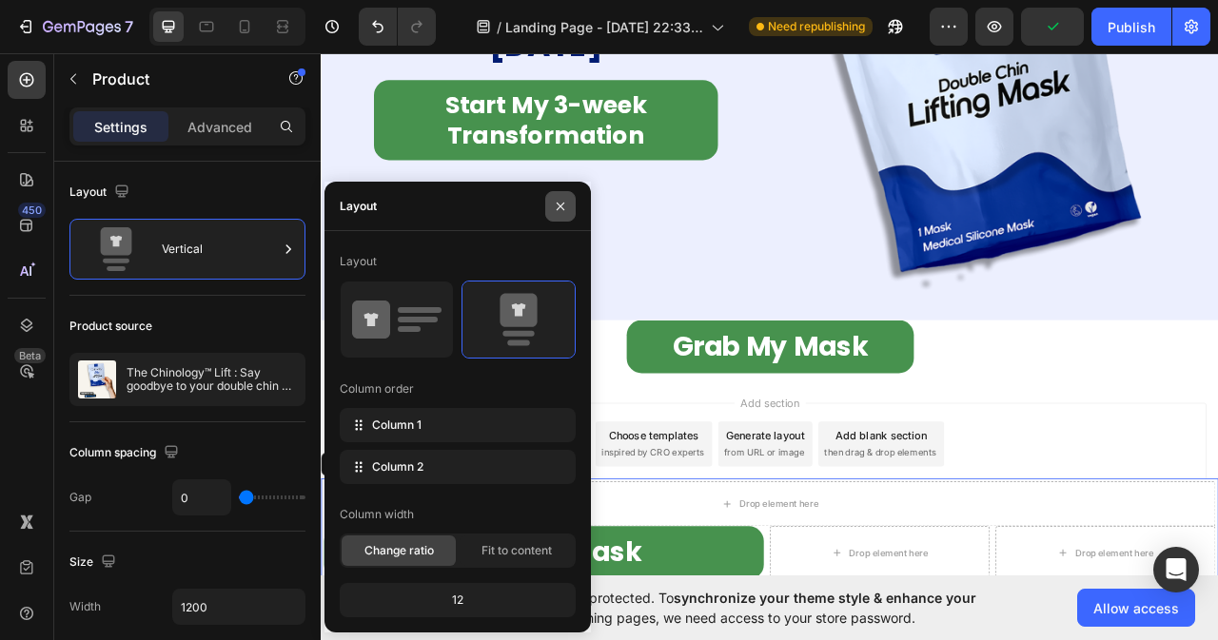
click at [557, 202] on icon "button" at bounding box center [560, 206] width 15 height 15
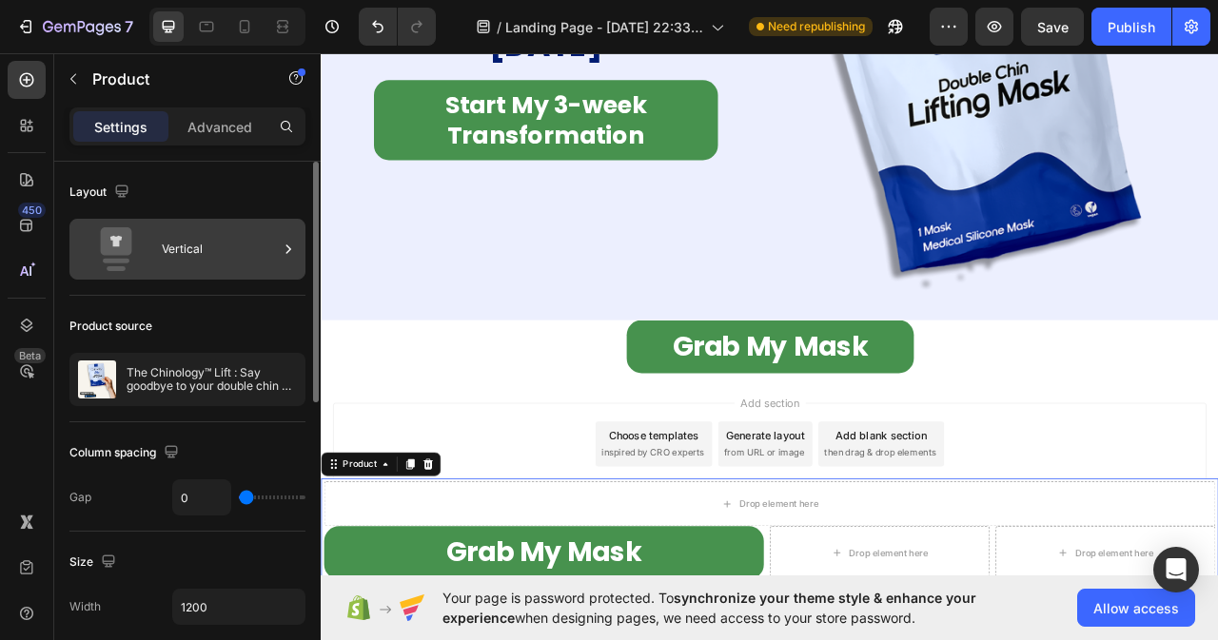
click at [290, 247] on icon at bounding box center [288, 249] width 19 height 19
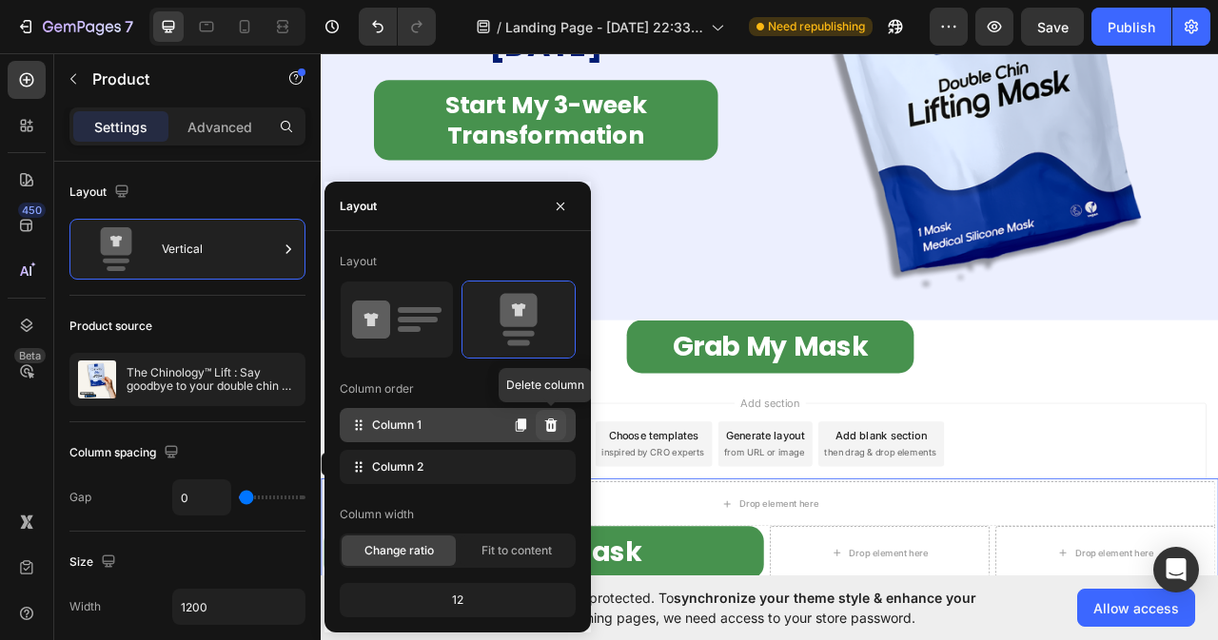
click at [550, 423] on icon at bounding box center [551, 425] width 12 height 13
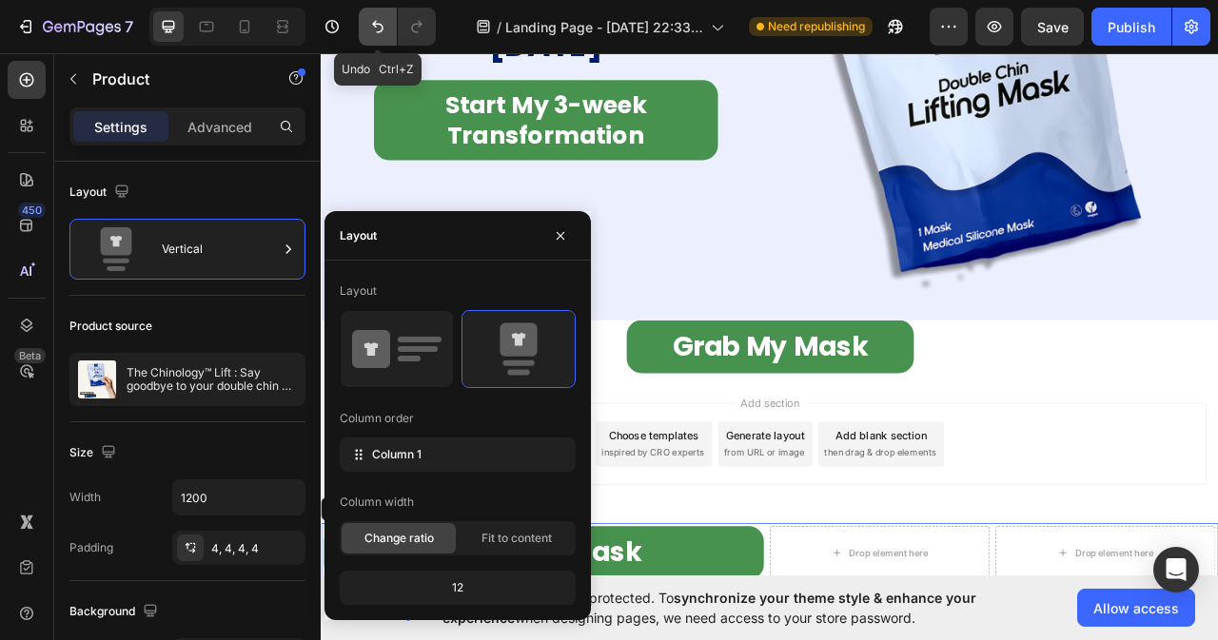
click at [372, 21] on icon "Undo/Redo" at bounding box center [377, 26] width 19 height 19
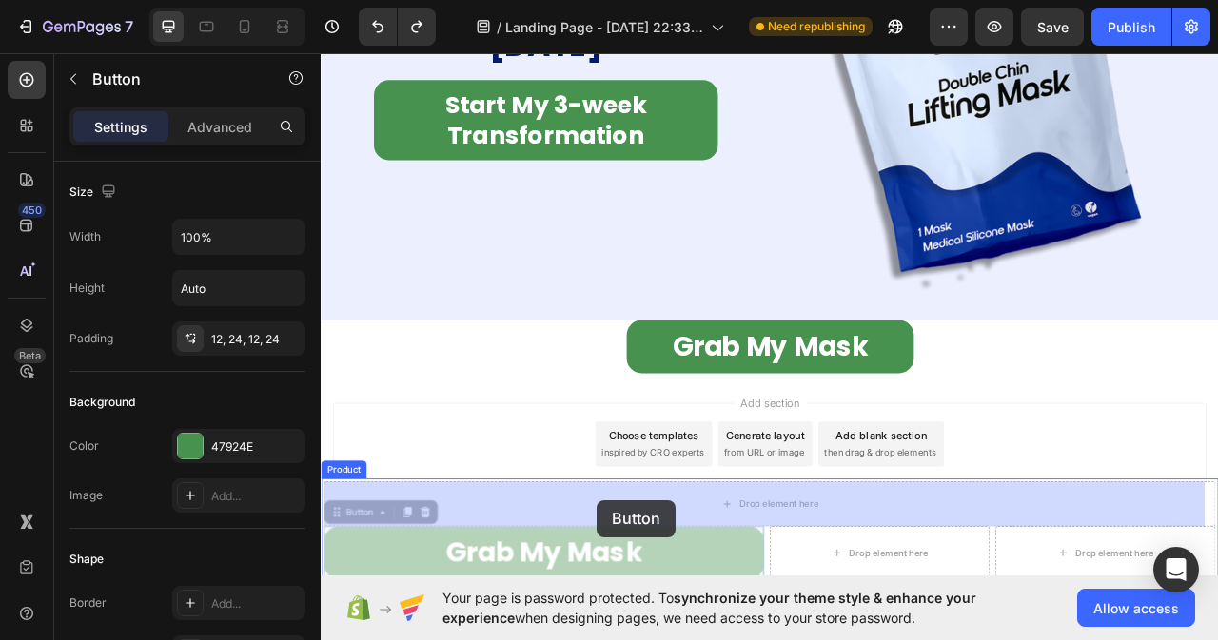
drag, startPoint x: 340, startPoint y: 638, endPoint x: 617, endPoint y: 618, distance: 277.6
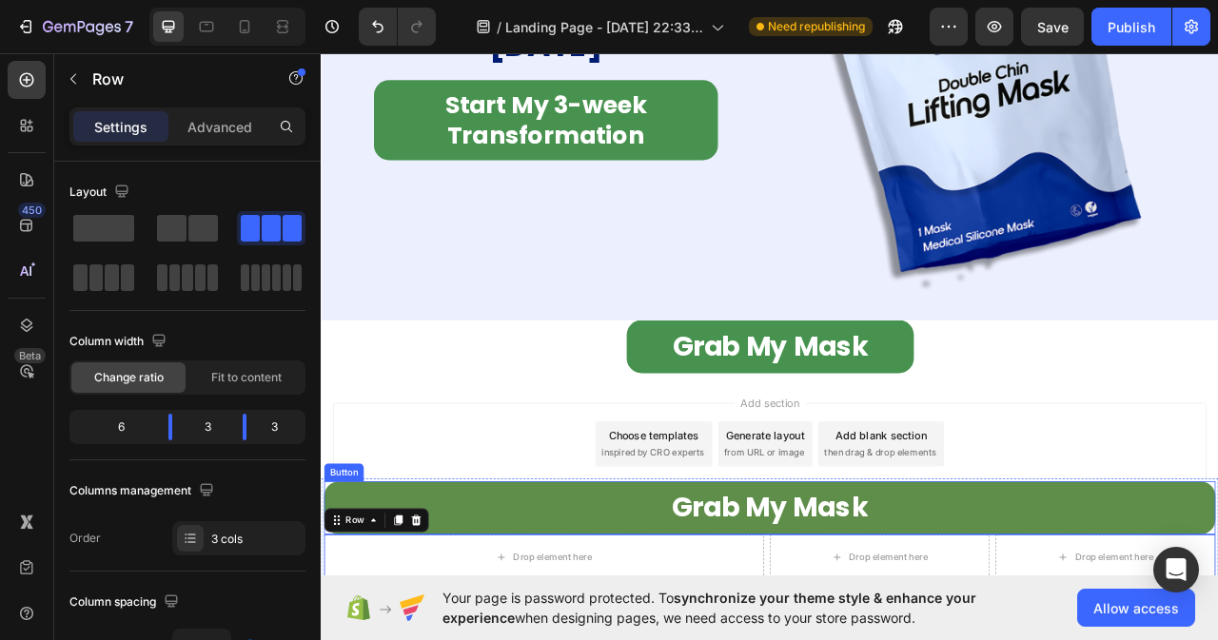
click at [1217, 612] on link "Grab My Mask" at bounding box center [891, 633] width 1134 height 68
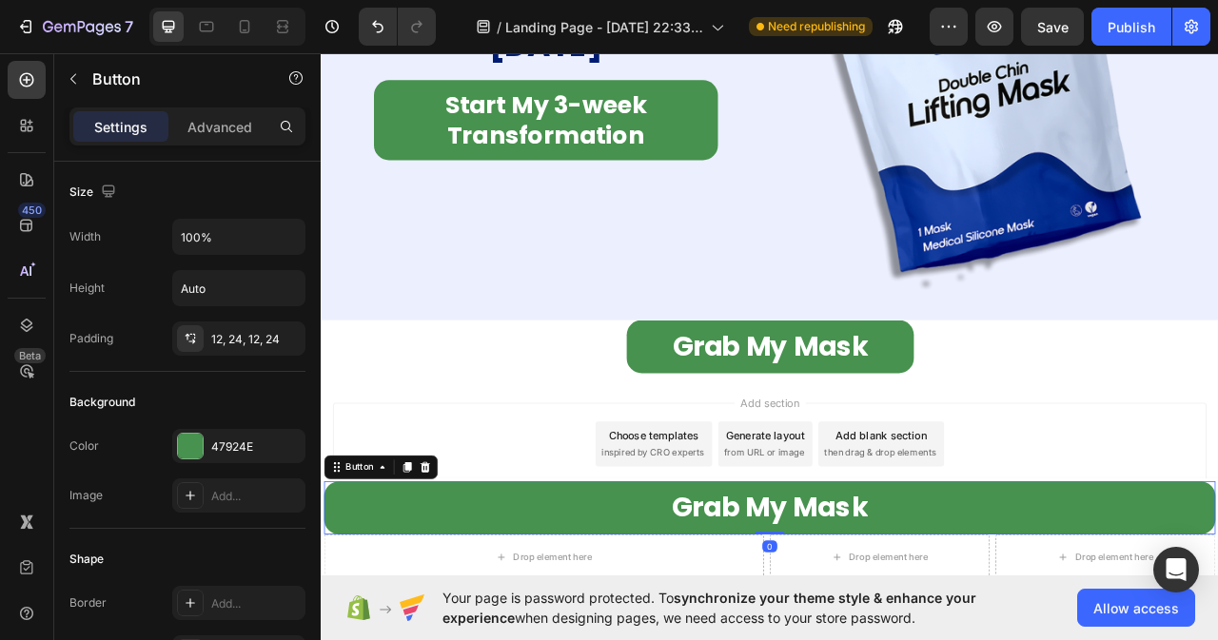
click at [1217, 600] on div "Grab My Mask Button 0" at bounding box center [891, 633] width 1134 height 68
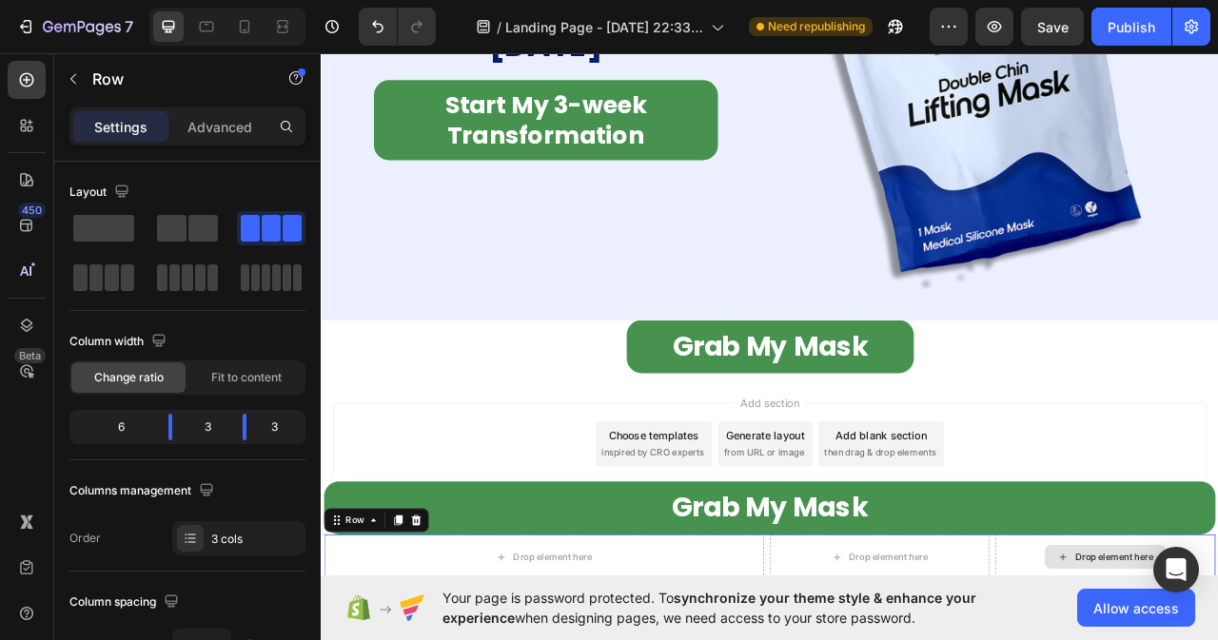
click at [445, 639] on icon at bounding box center [442, 648] width 12 height 13
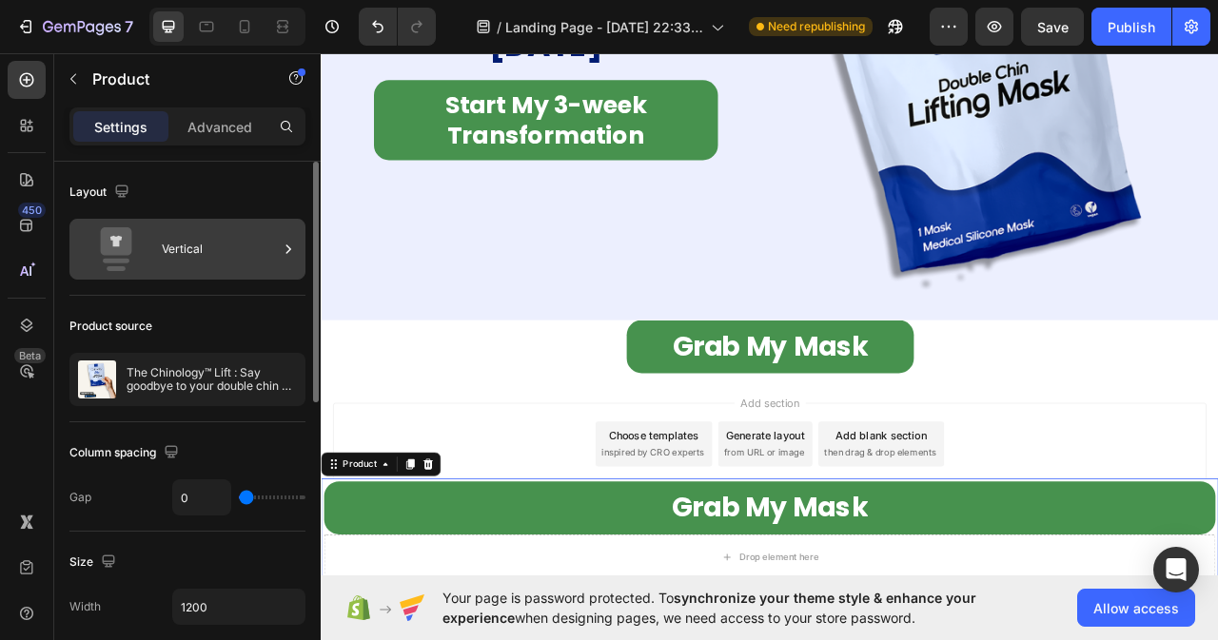
click at [289, 246] on icon at bounding box center [288, 249] width 19 height 19
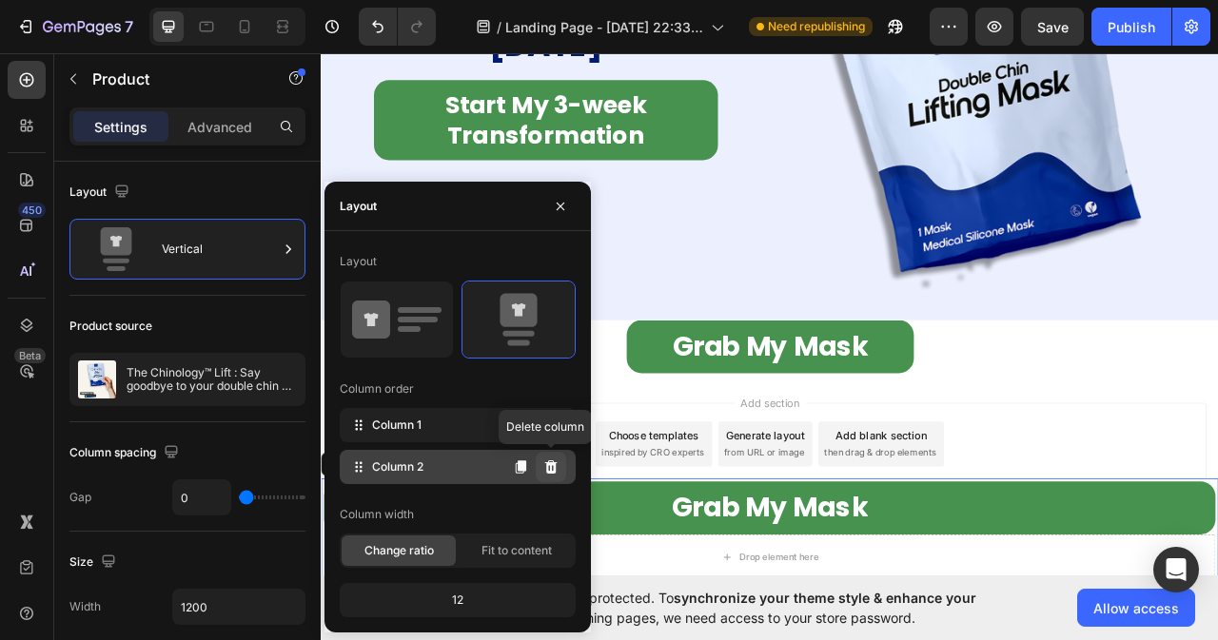
click at [549, 468] on icon at bounding box center [550, 467] width 15 height 15
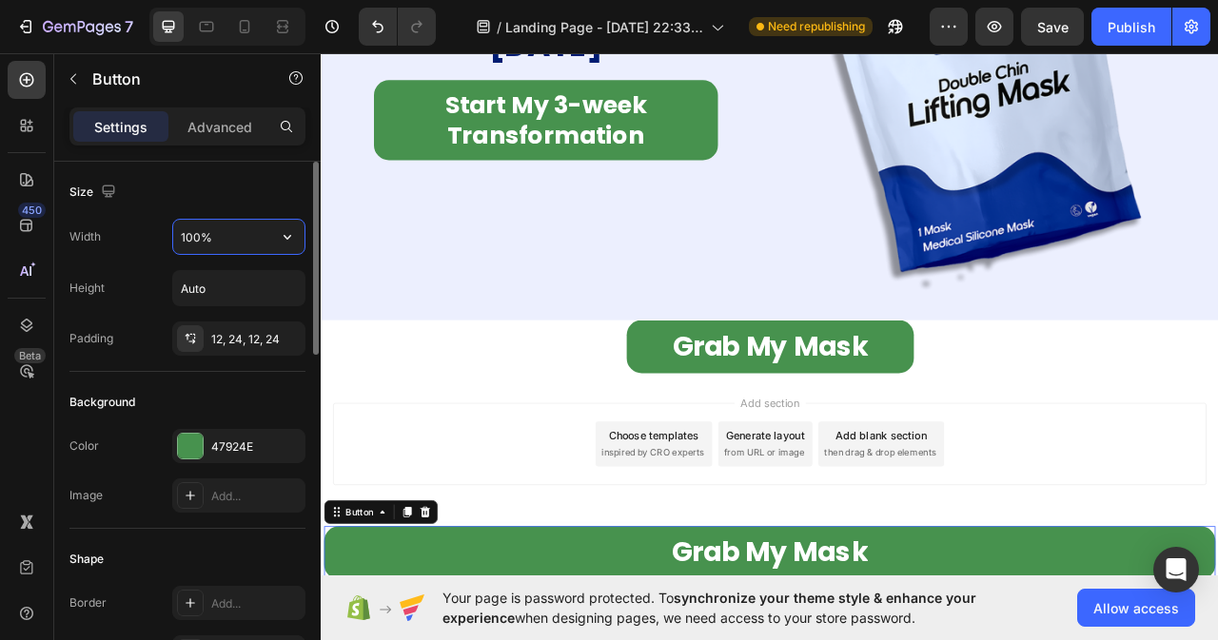
click at [225, 231] on input "100%" at bounding box center [238, 237] width 131 height 34
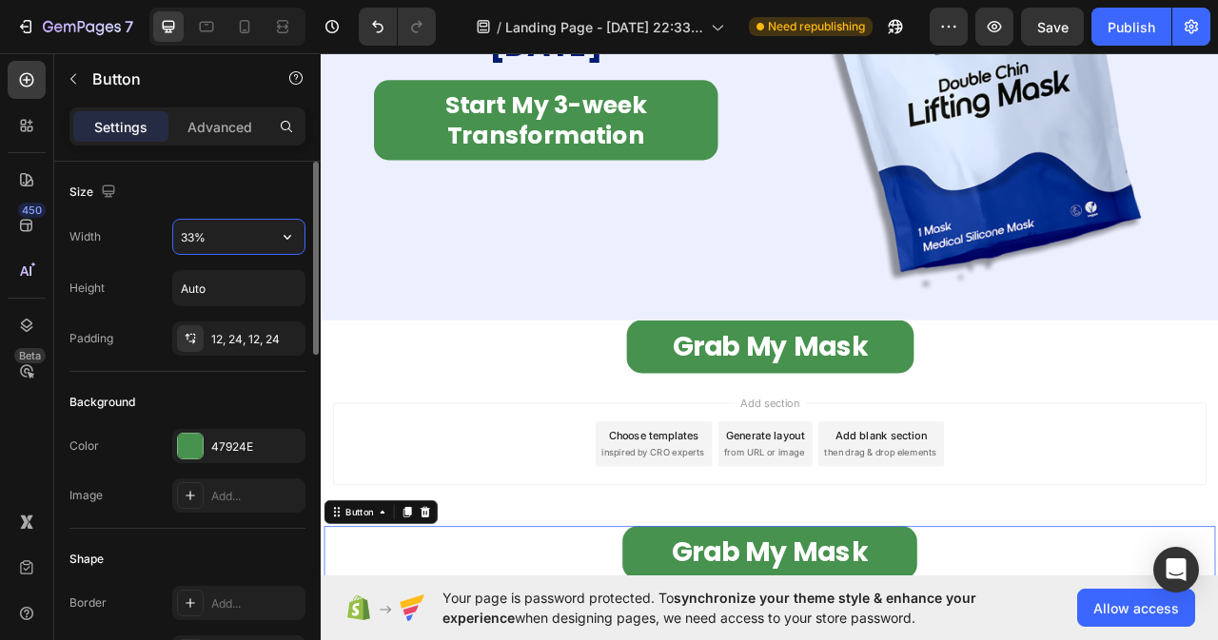
type input "32%"
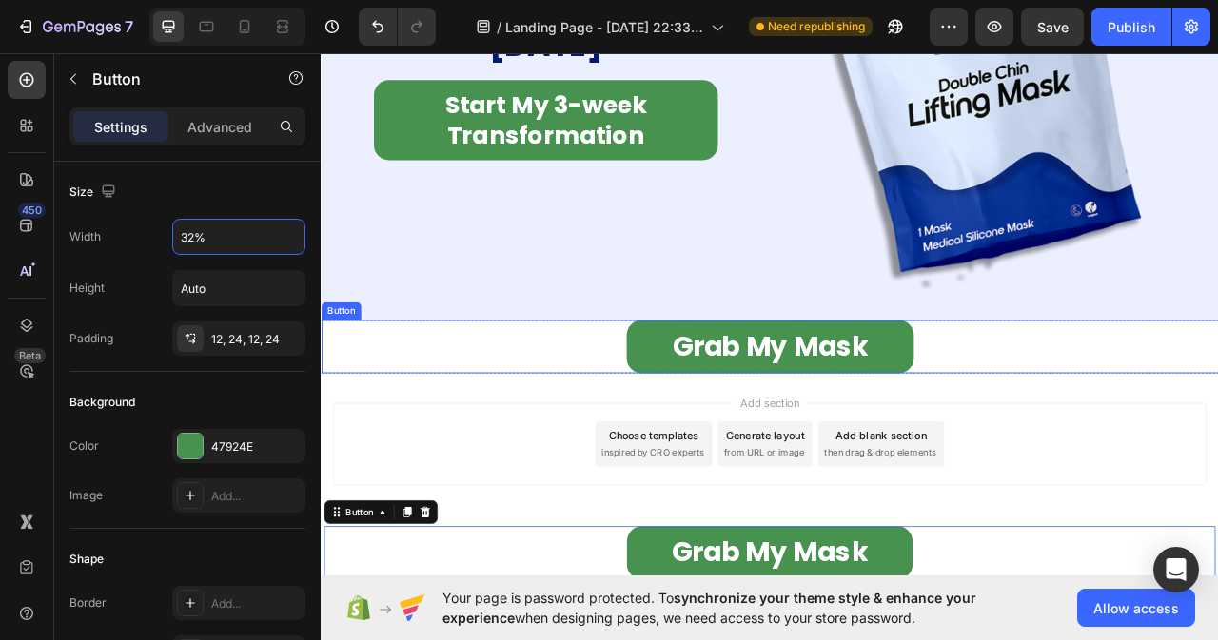
click at [698, 437] on div "Grab My Mask Button" at bounding box center [892, 428] width 1142 height 68
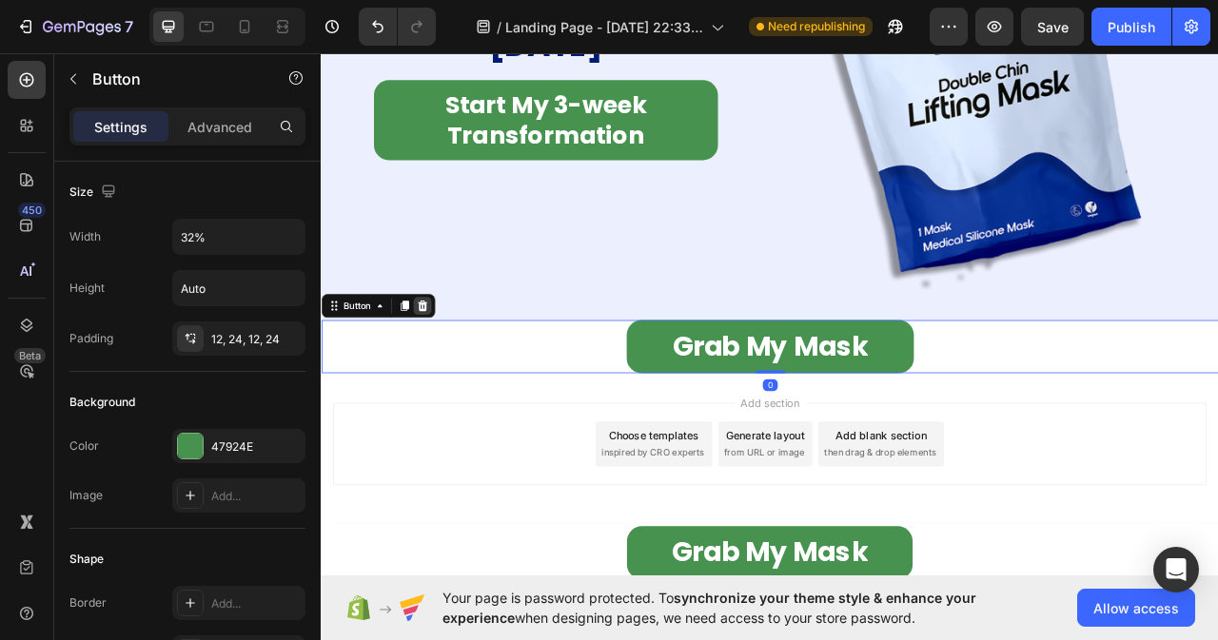
click at [450, 369] on icon at bounding box center [449, 375] width 12 height 13
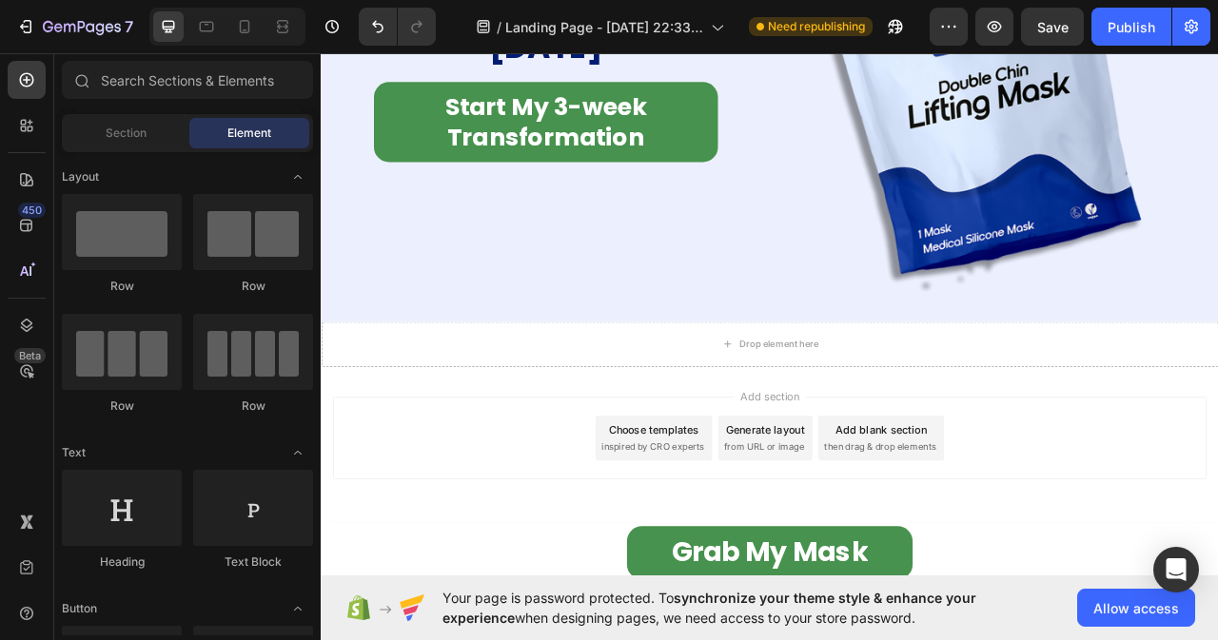
scroll to position [11487, 0]
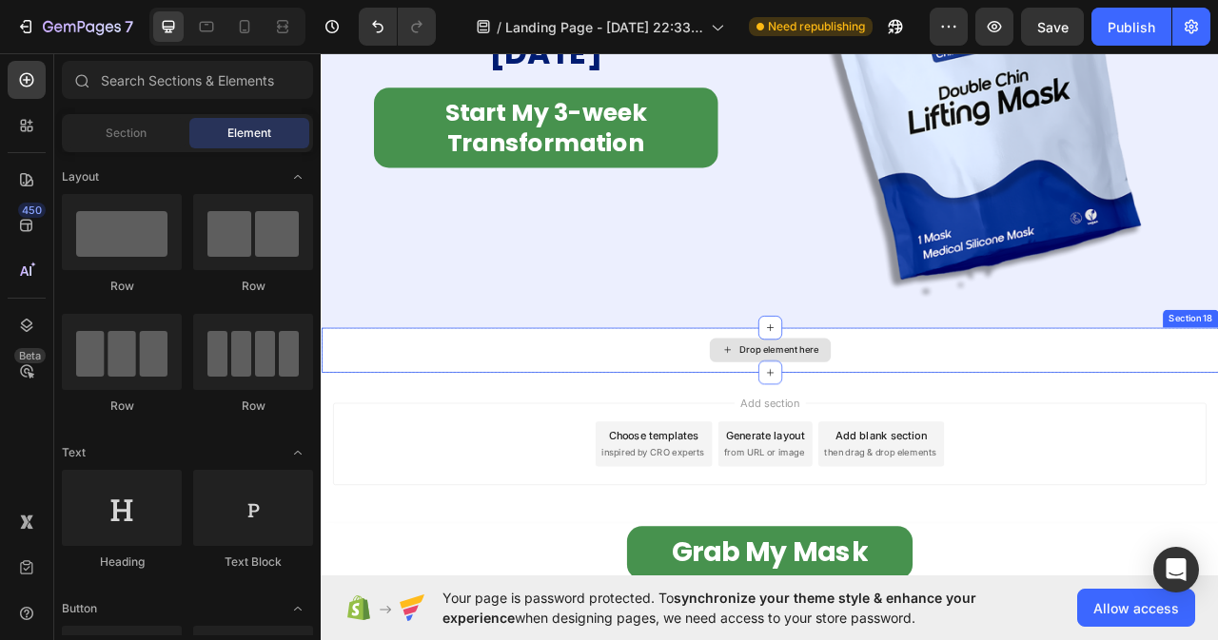
click at [677, 437] on div "Drop element here" at bounding box center [892, 432] width 1142 height 57
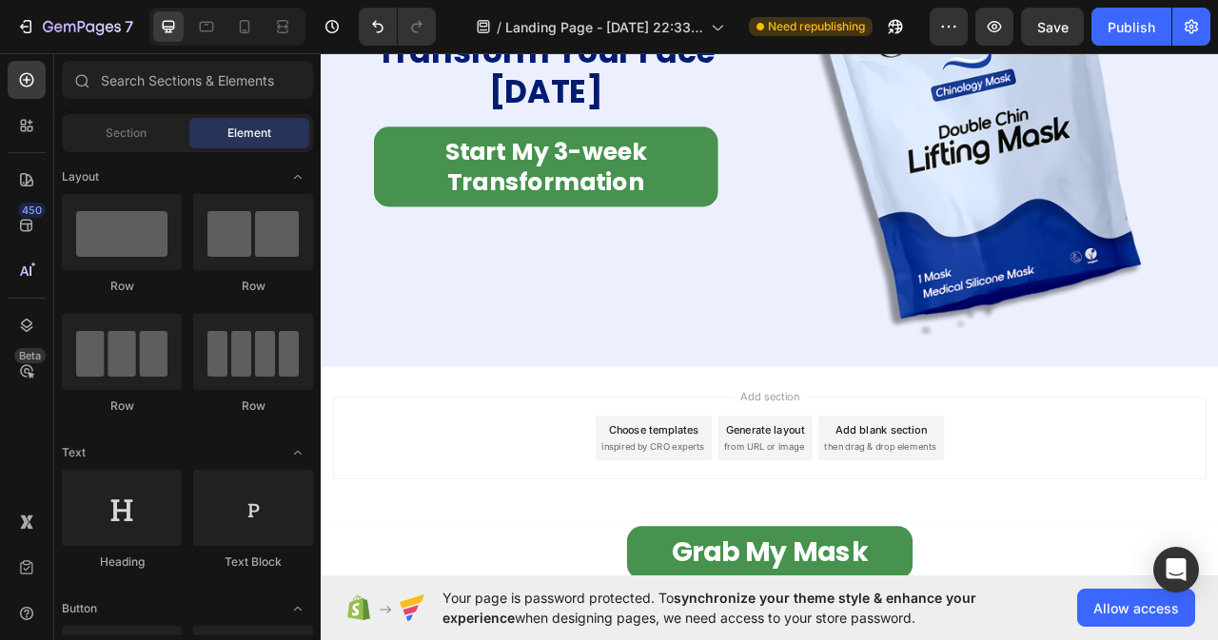
scroll to position [11430, 0]
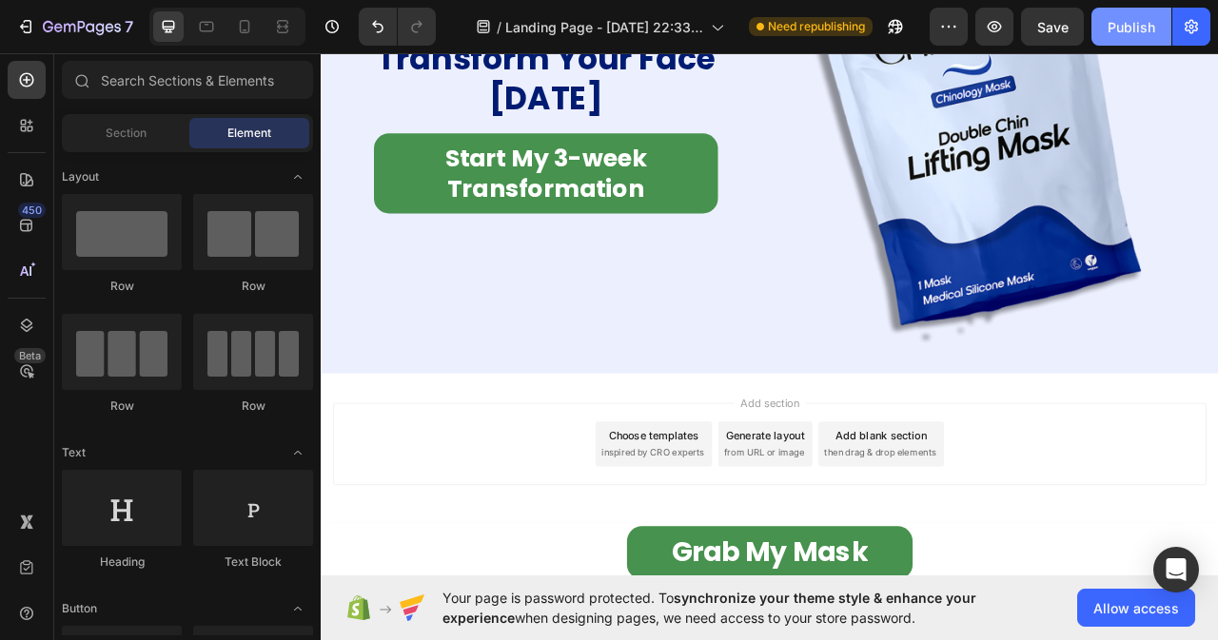
click at [1126, 26] on div "Publish" at bounding box center [1132, 27] width 48 height 20
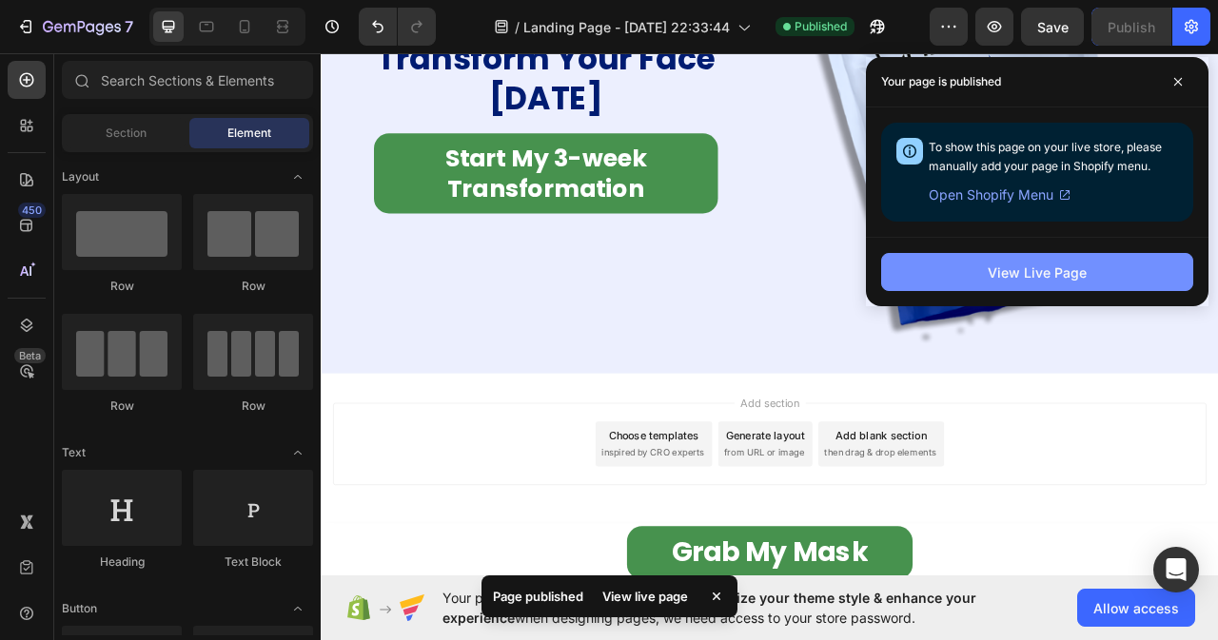
click at [1048, 281] on div "View Live Page" at bounding box center [1037, 273] width 99 height 20
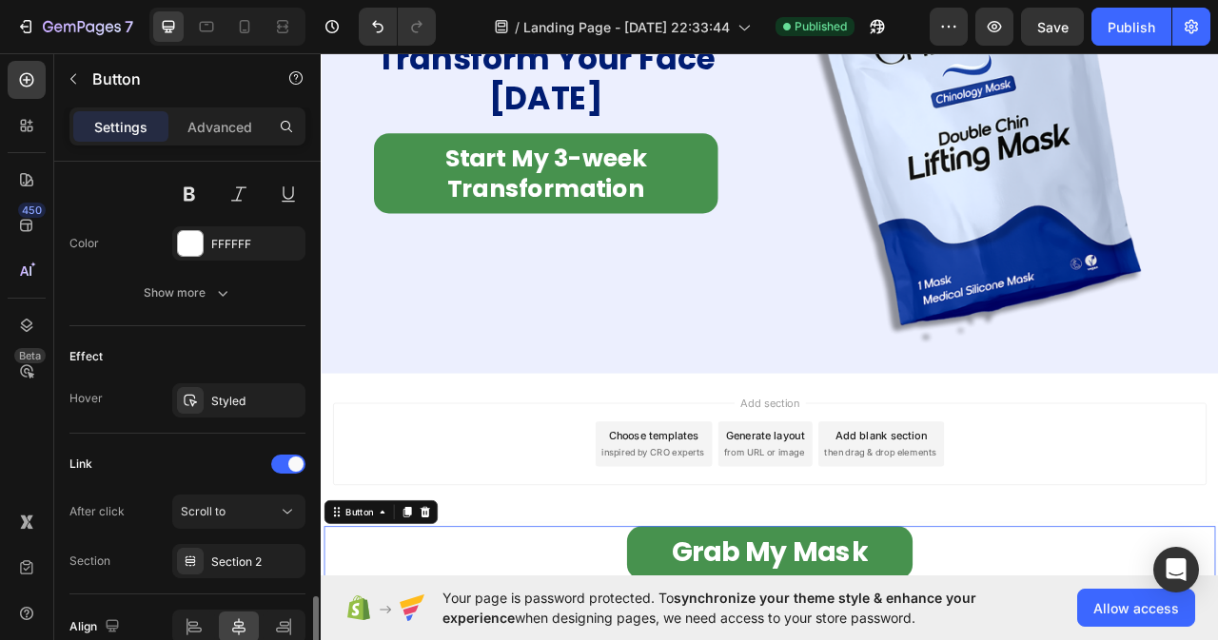
scroll to position [931, 0]
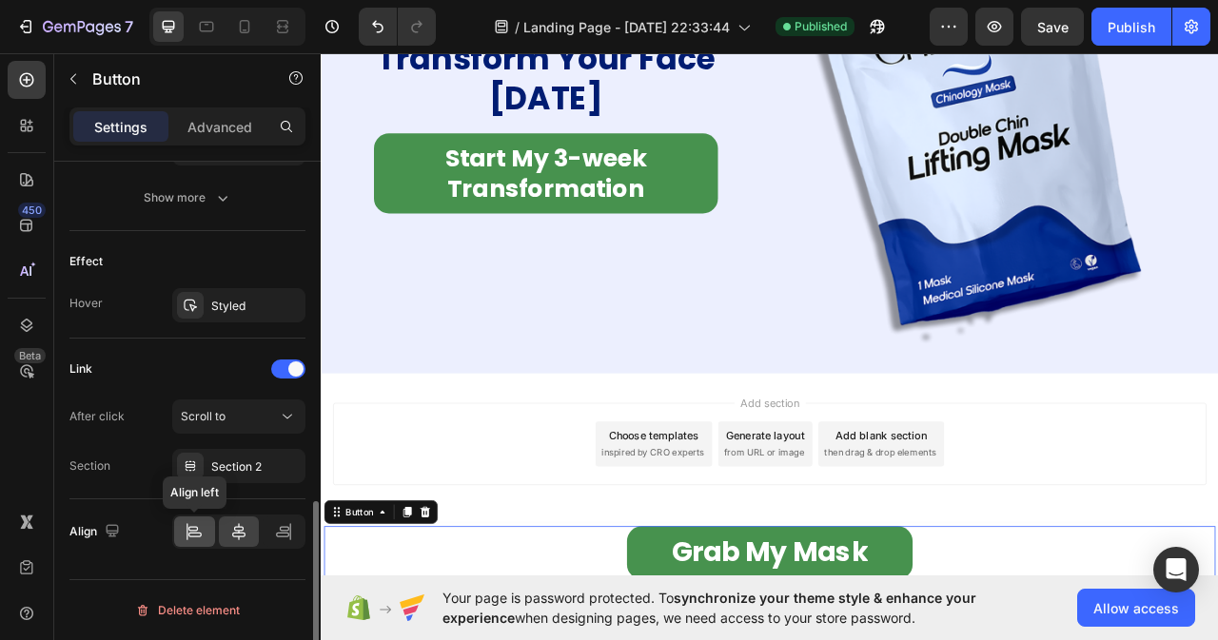
click at [190, 533] on icon at bounding box center [194, 535] width 13 height 5
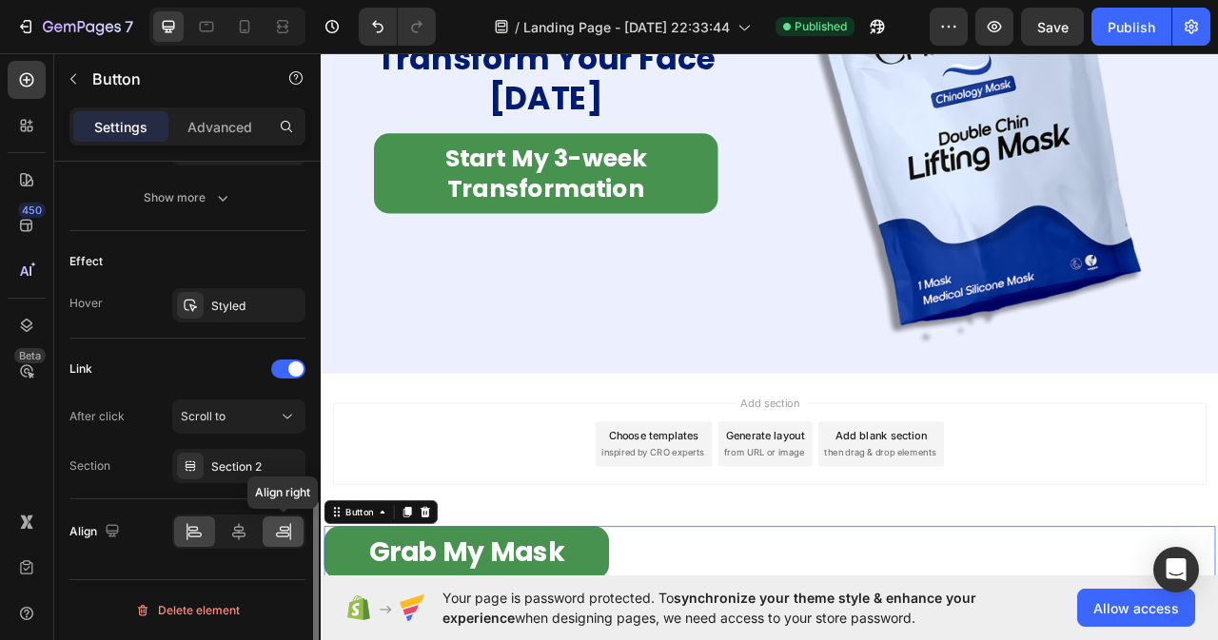
click at [276, 526] on icon at bounding box center [283, 531] width 19 height 19
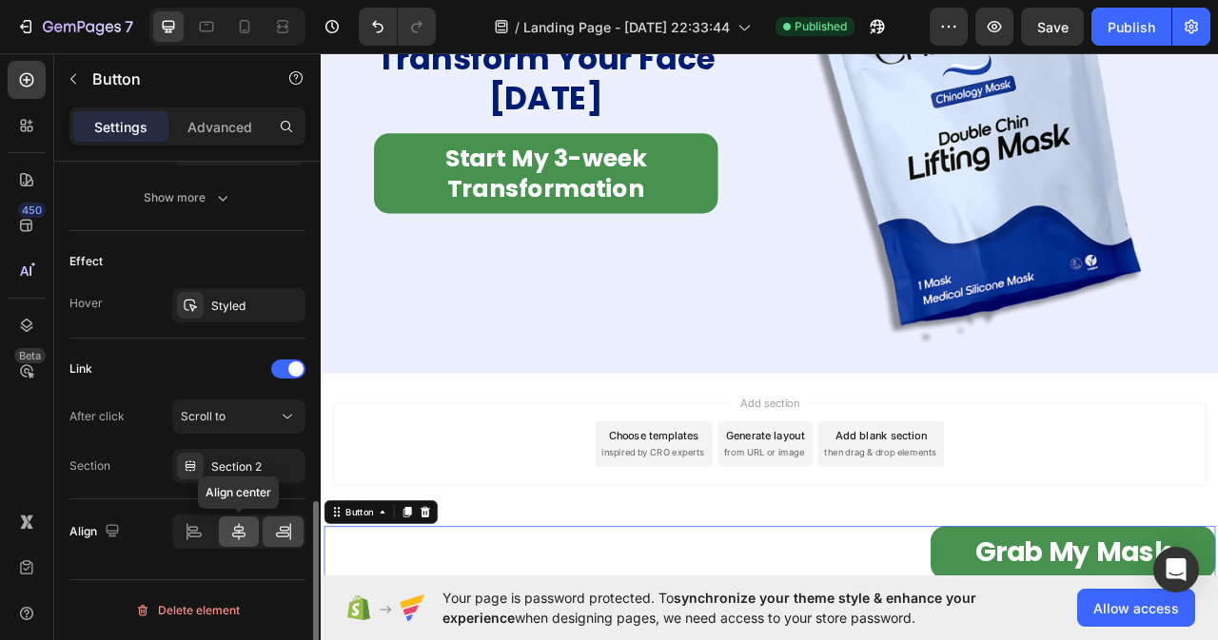
click at [241, 539] on icon at bounding box center [238, 531] width 19 height 19
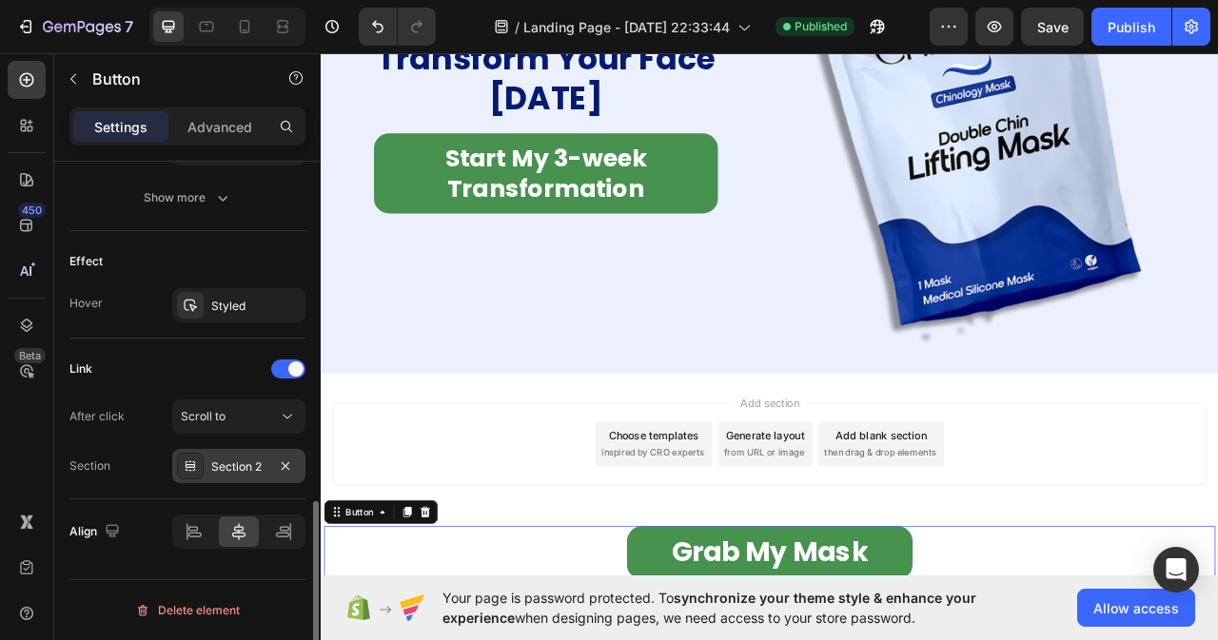
click at [231, 464] on div "Section 2" at bounding box center [238, 467] width 55 height 17
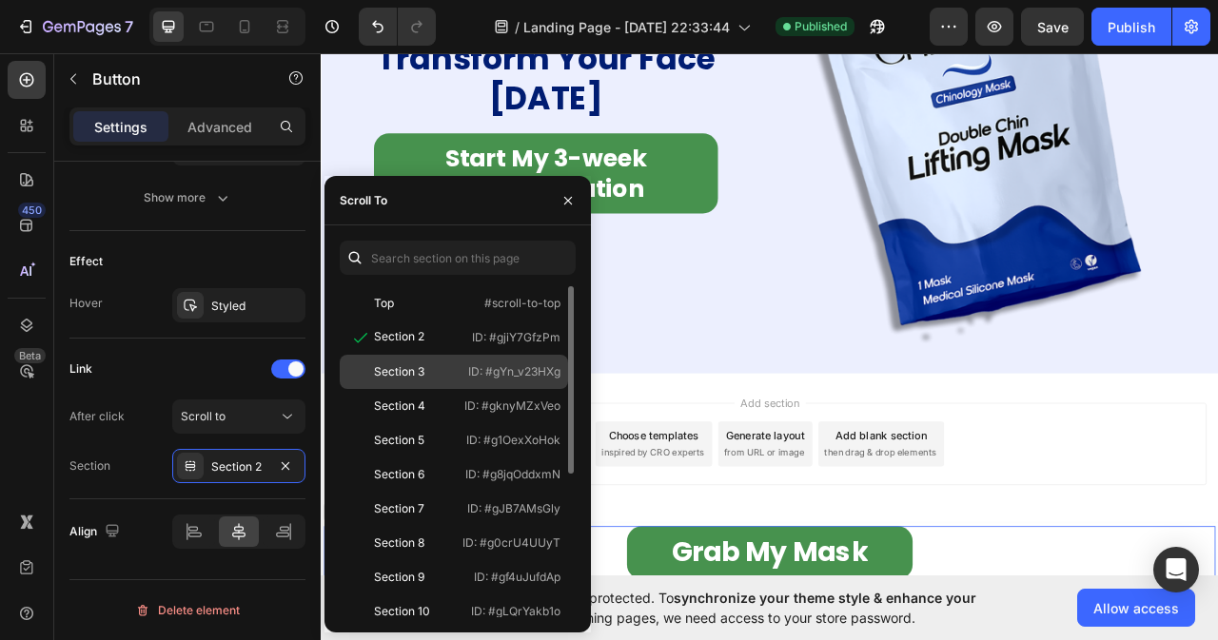
click at [357, 379] on div at bounding box center [360, 371] width 27 height 17
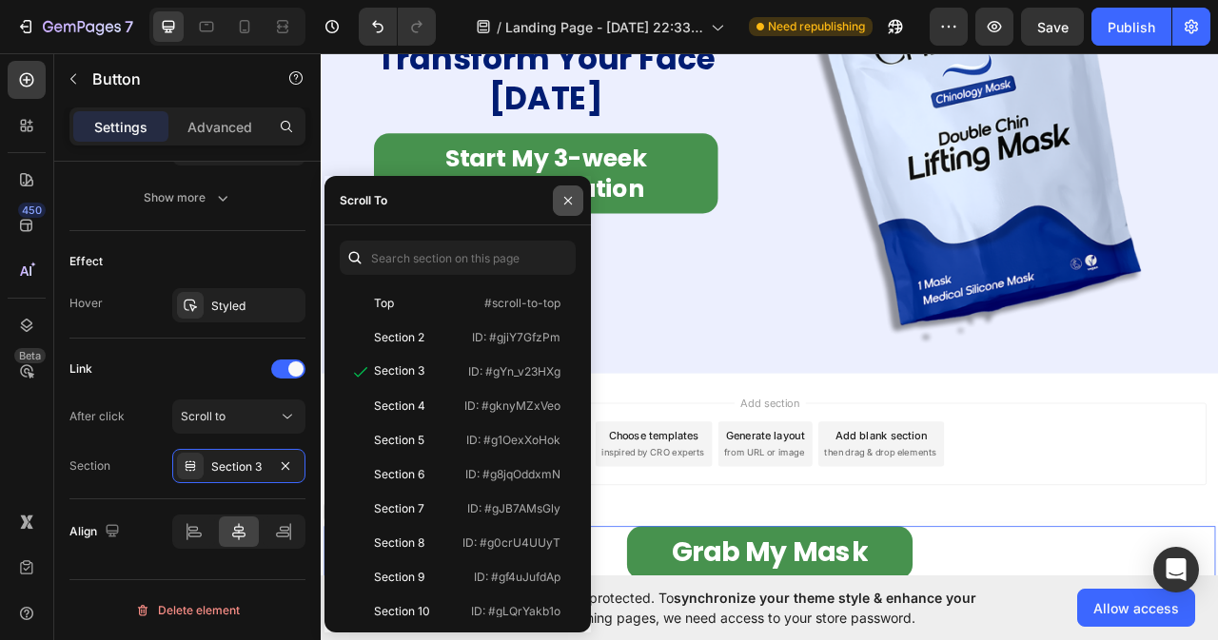
click at [570, 205] on icon "button" at bounding box center [567, 200] width 15 height 15
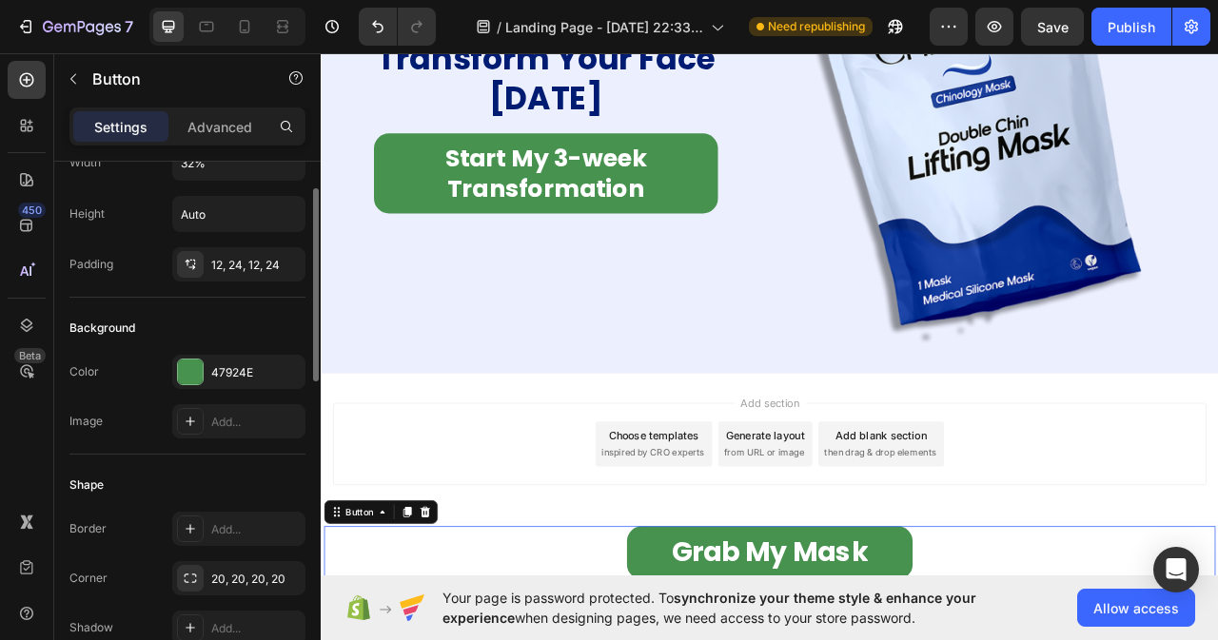
scroll to position [0, 0]
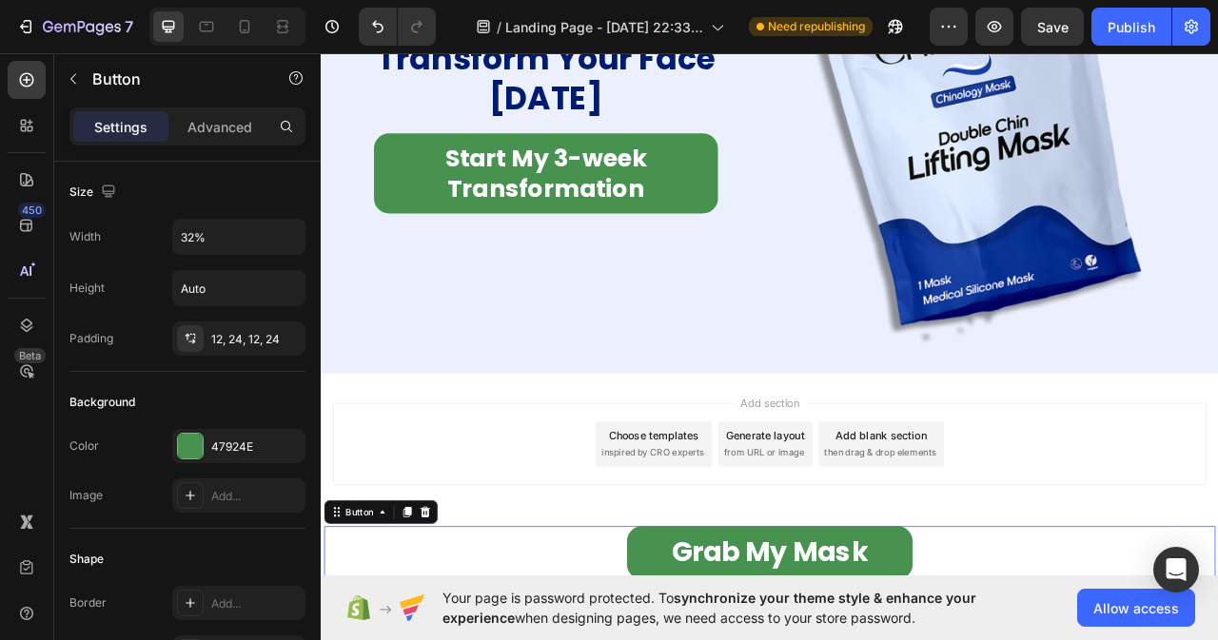
click at [402, 639] on icon at bounding box center [398, 638] width 15 height 15
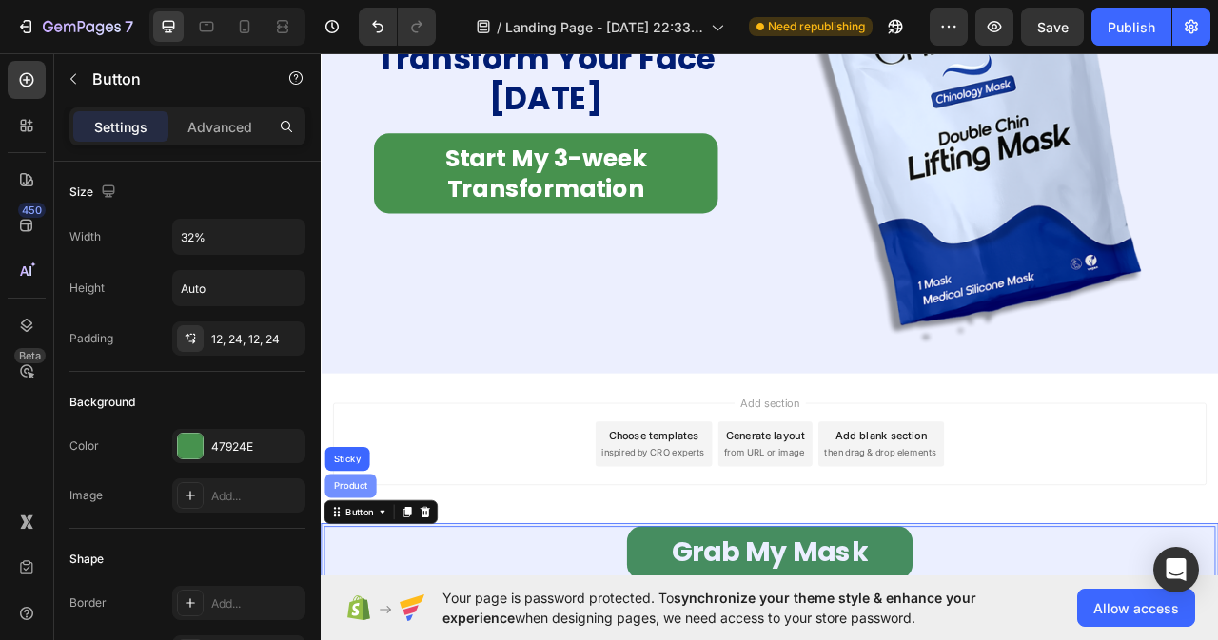
click at [358, 600] on div "Product" at bounding box center [358, 604] width 50 height 11
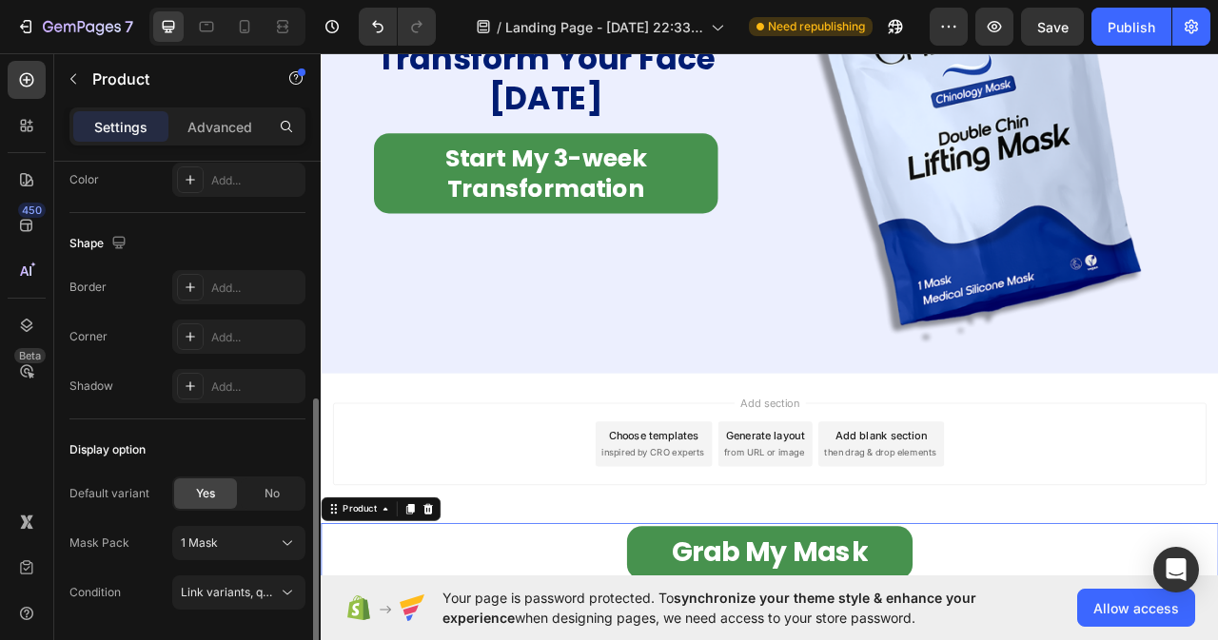
scroll to position [537, 0]
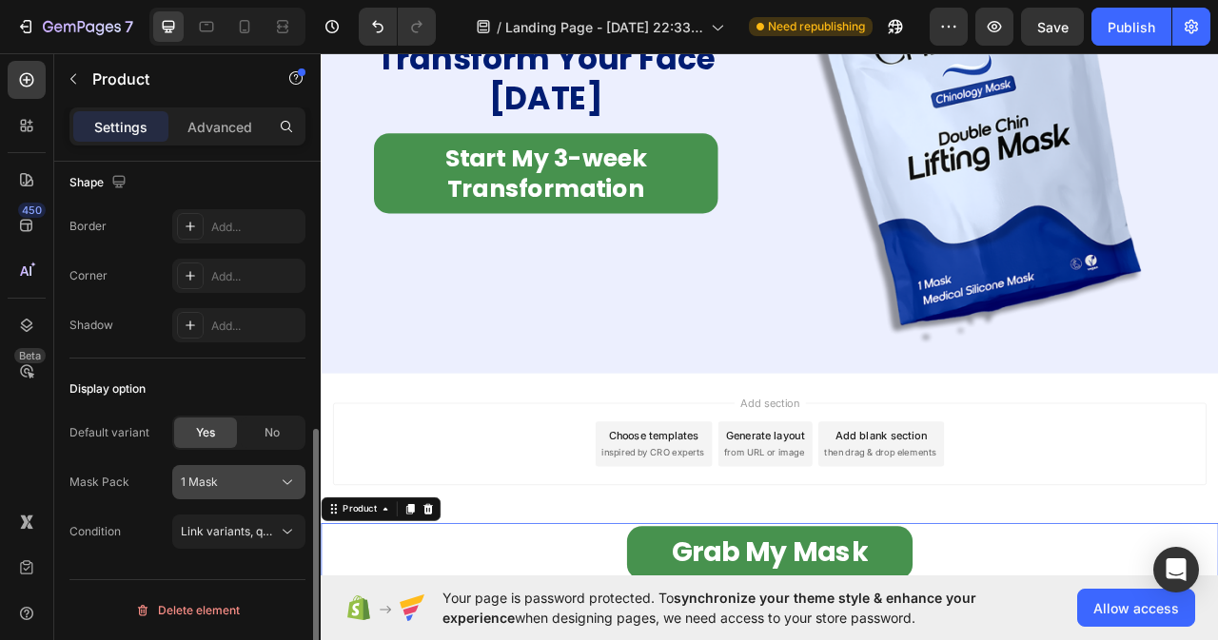
click at [285, 478] on icon at bounding box center [287, 482] width 19 height 19
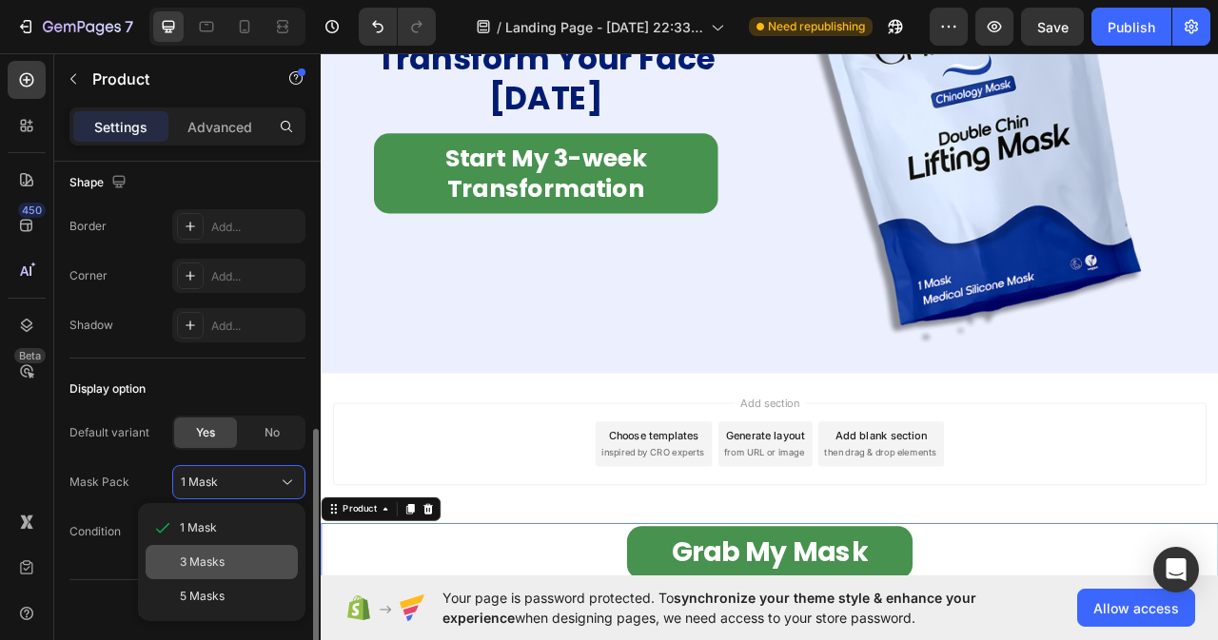
click at [198, 571] on div "3 Masks" at bounding box center [222, 562] width 152 height 34
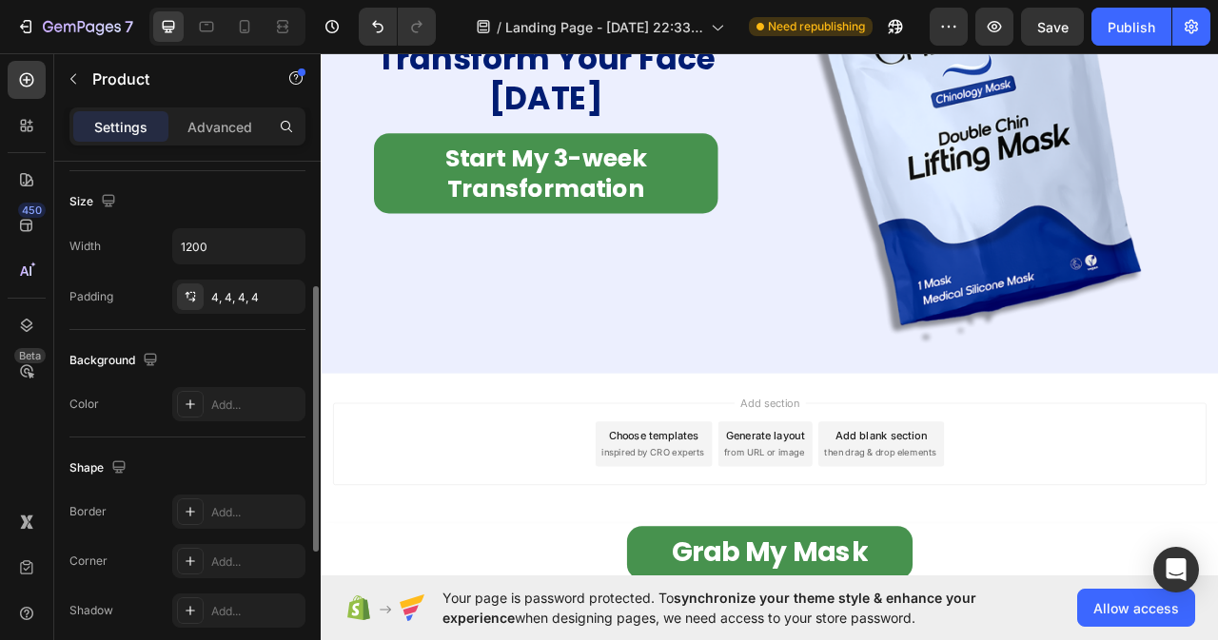
scroll to position [156, 0]
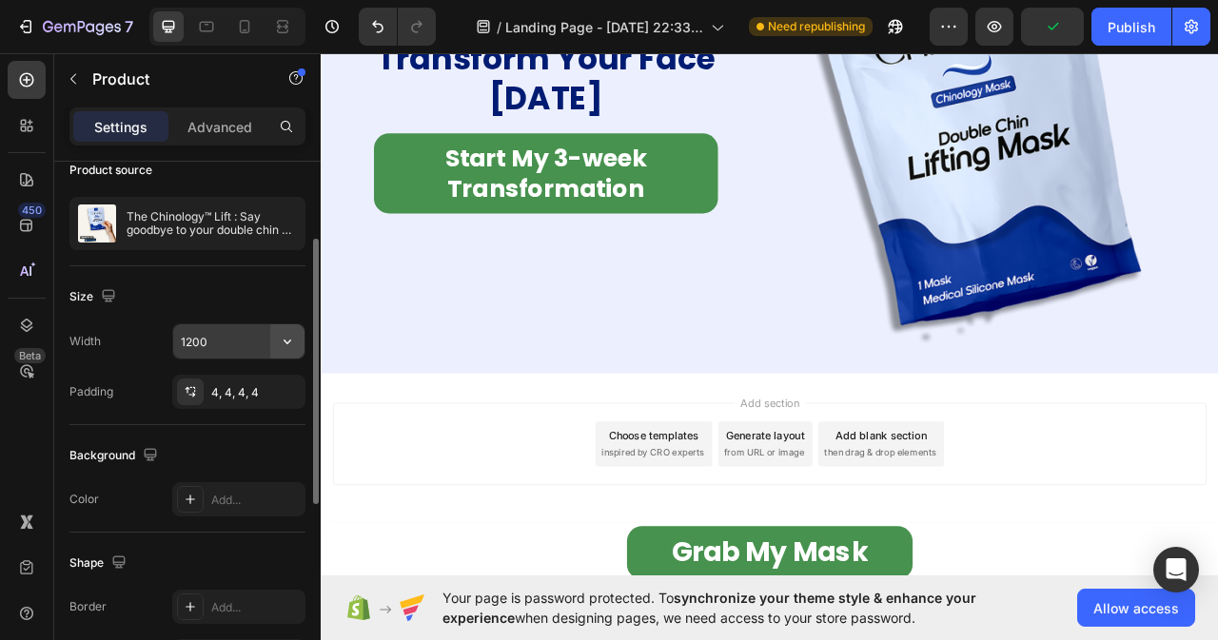
click at [283, 342] on icon "button" at bounding box center [287, 341] width 19 height 19
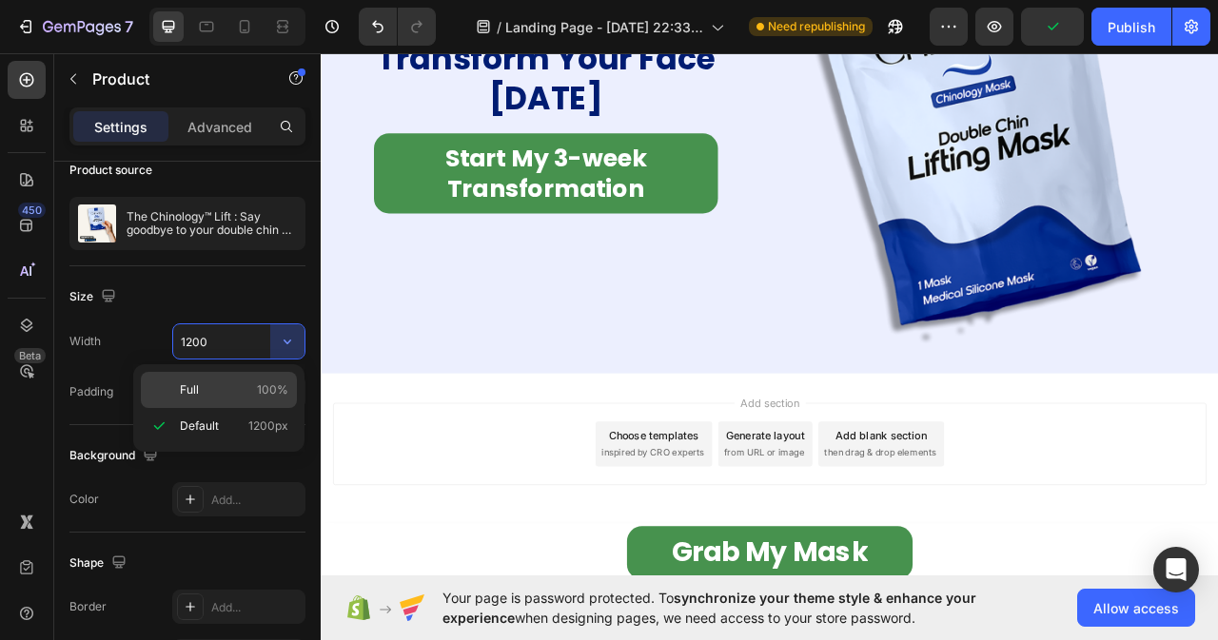
click at [239, 394] on p "Full 100%" at bounding box center [234, 390] width 108 height 17
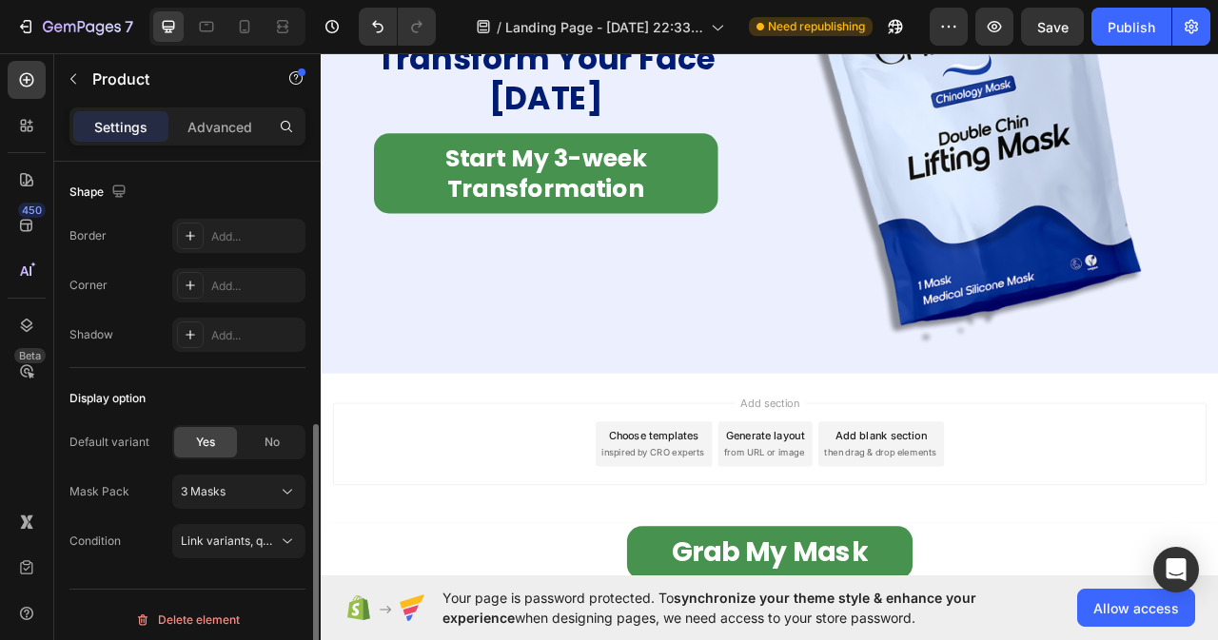
scroll to position [51, 0]
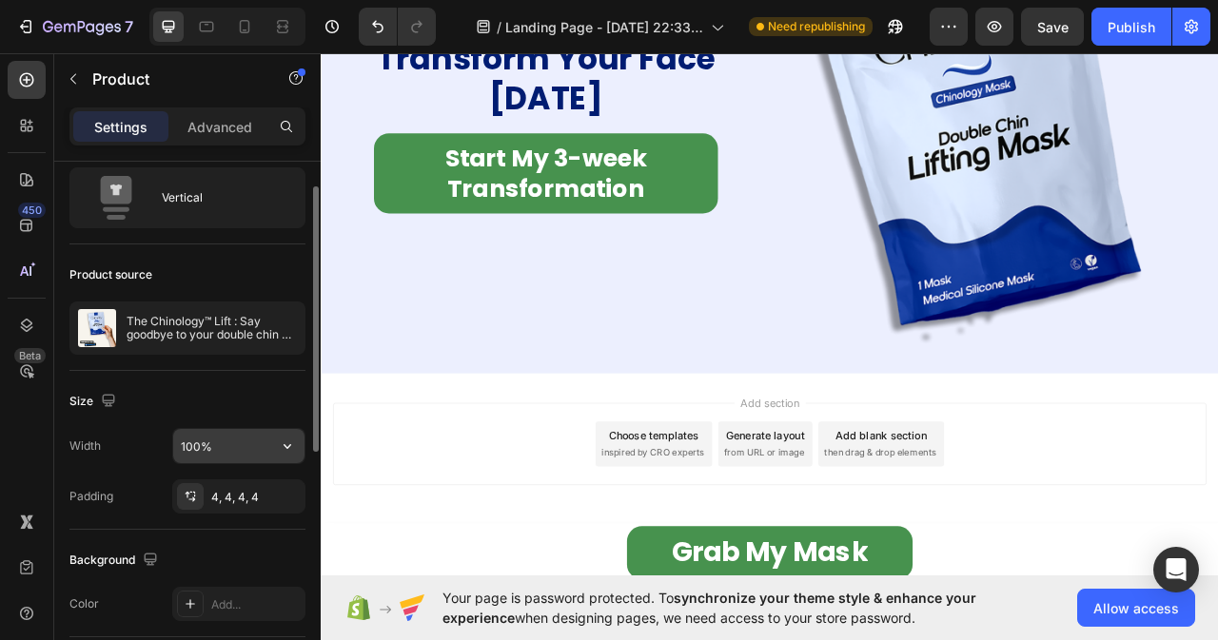
click at [217, 452] on input "100%" at bounding box center [238, 446] width 131 height 34
type input "100%"
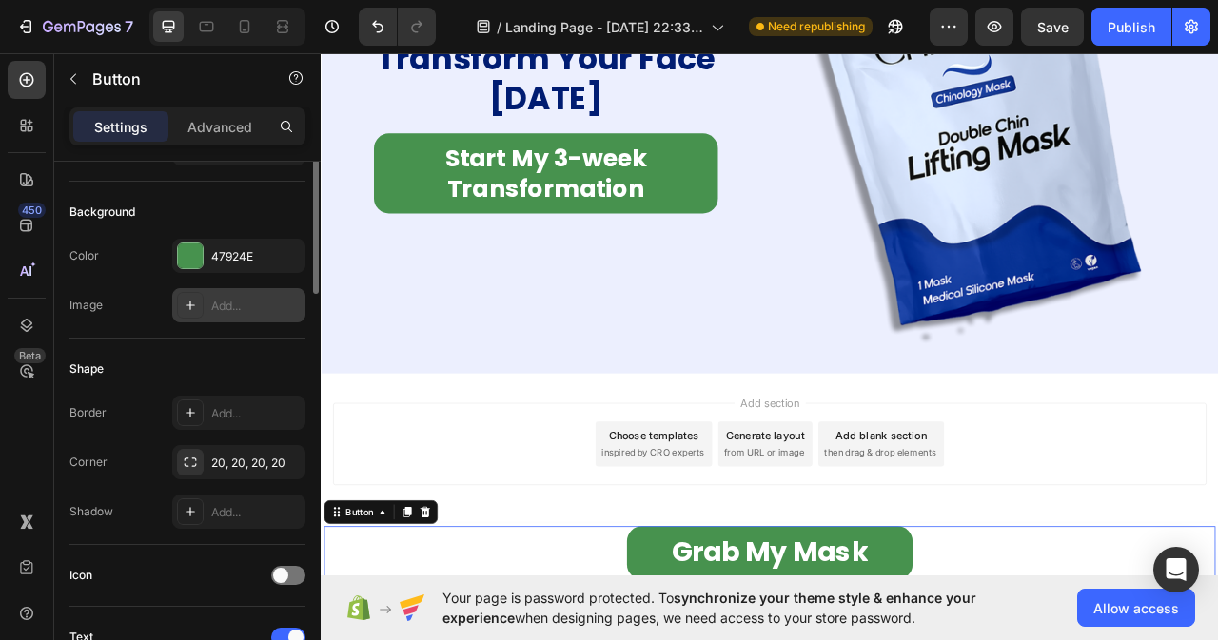
scroll to position [0, 0]
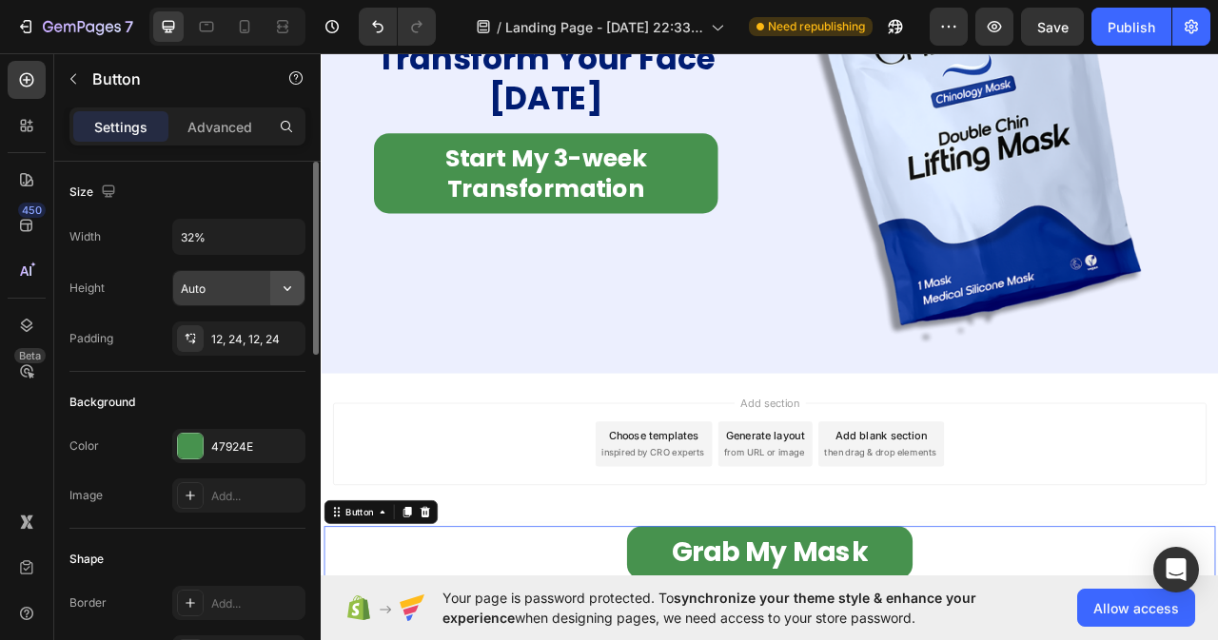
click at [293, 289] on icon "button" at bounding box center [287, 288] width 19 height 19
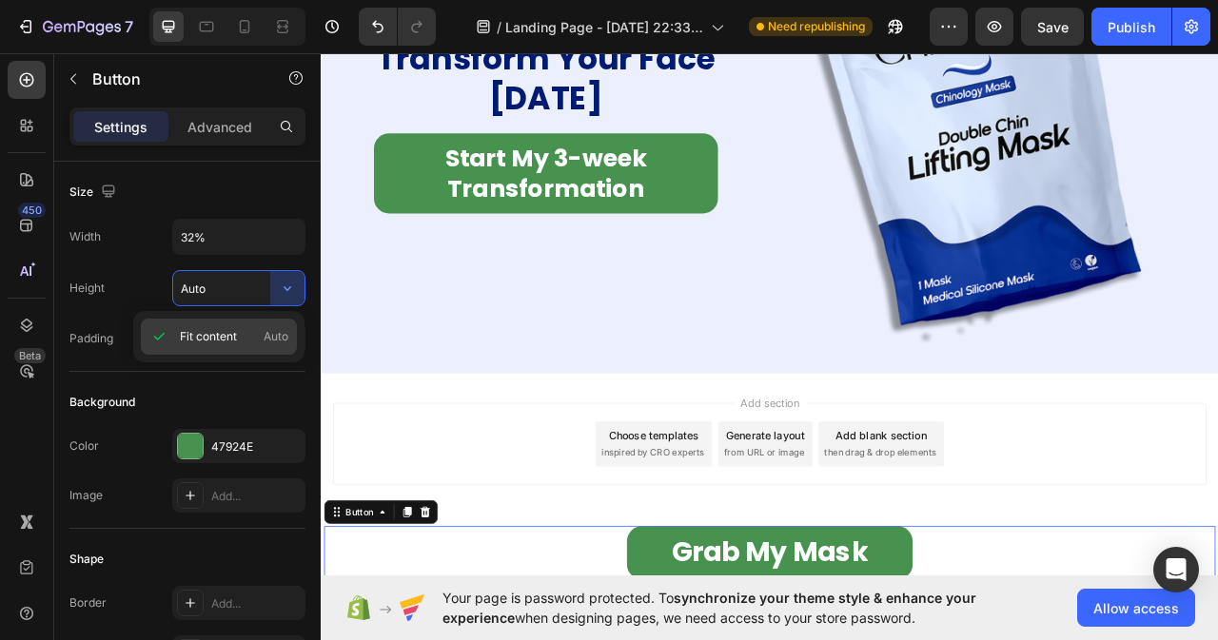
click at [215, 340] on span "Fit content" at bounding box center [208, 336] width 57 height 17
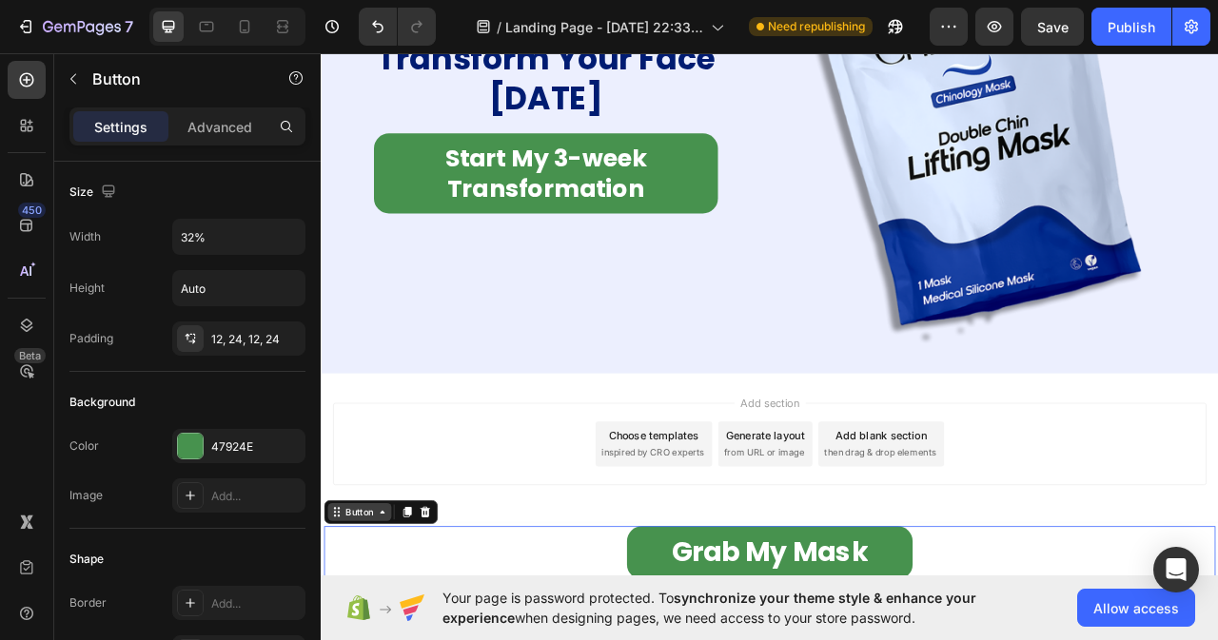
click at [383, 639] on div "Button" at bounding box center [369, 638] width 43 height 17
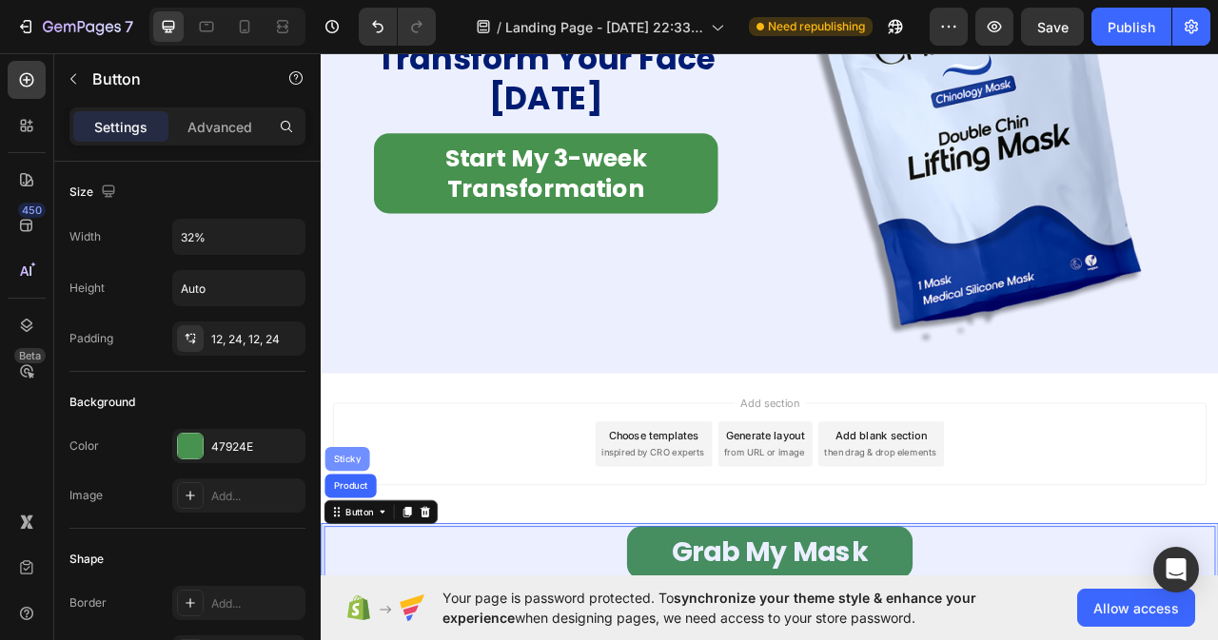
click at [349, 567] on div "Sticky" at bounding box center [354, 570] width 42 height 11
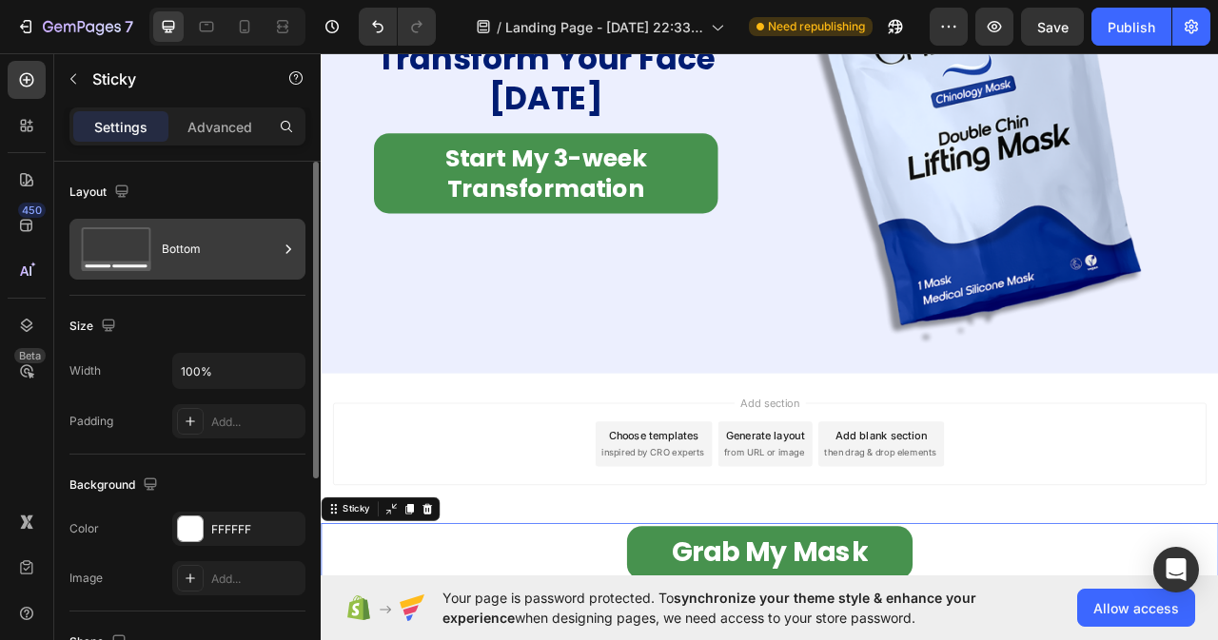
click at [274, 245] on div "Bottom" at bounding box center [220, 249] width 116 height 44
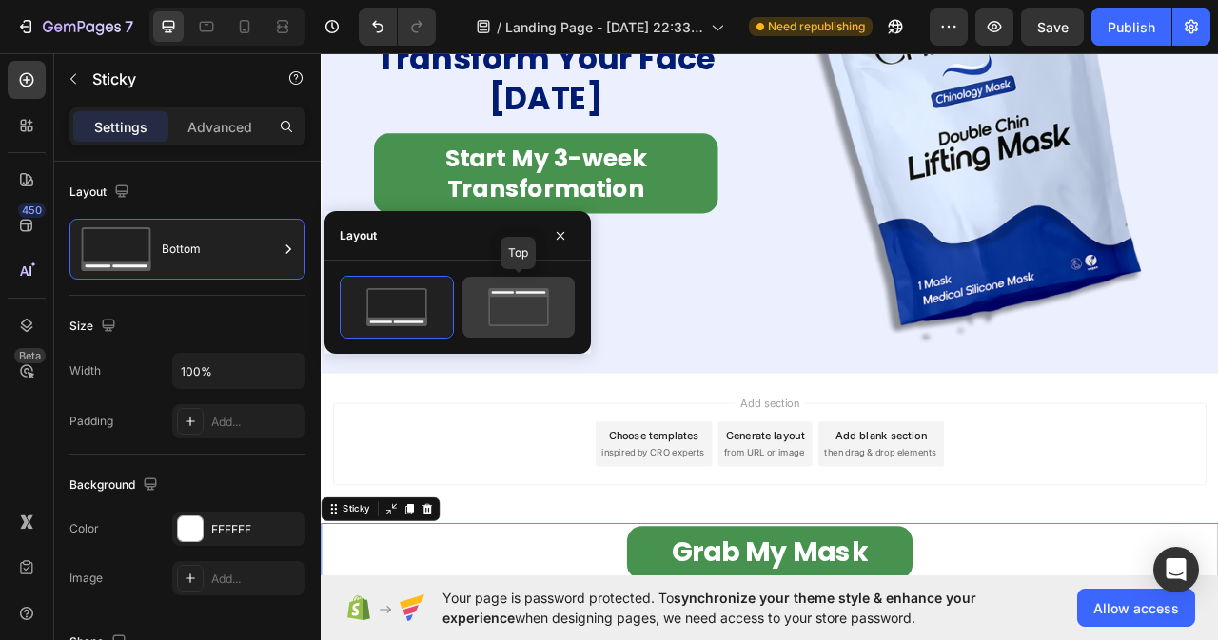
click at [513, 306] on icon at bounding box center [518, 307] width 89 height 38
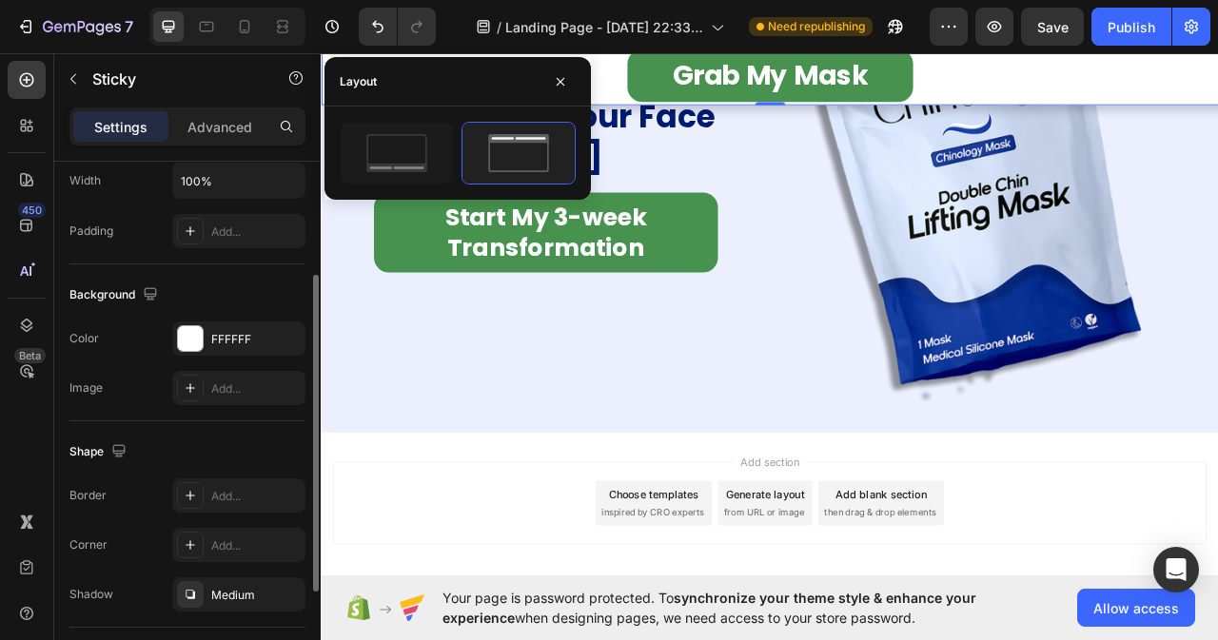
scroll to position [95, 0]
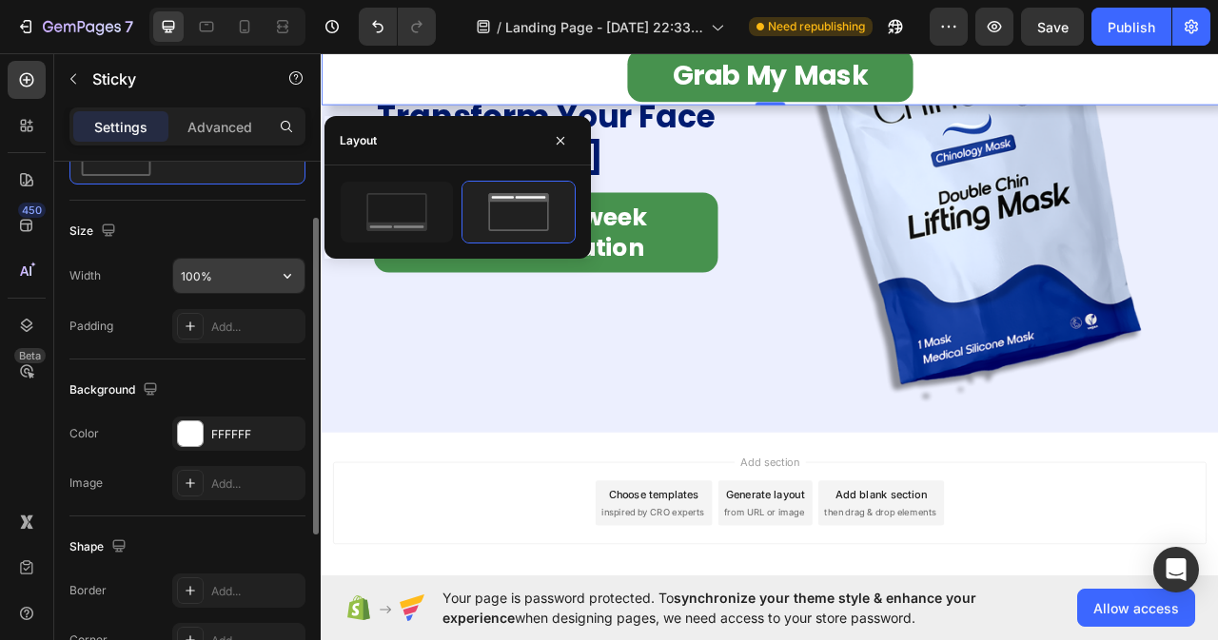
click at [237, 279] on input "100%" at bounding box center [238, 276] width 131 height 34
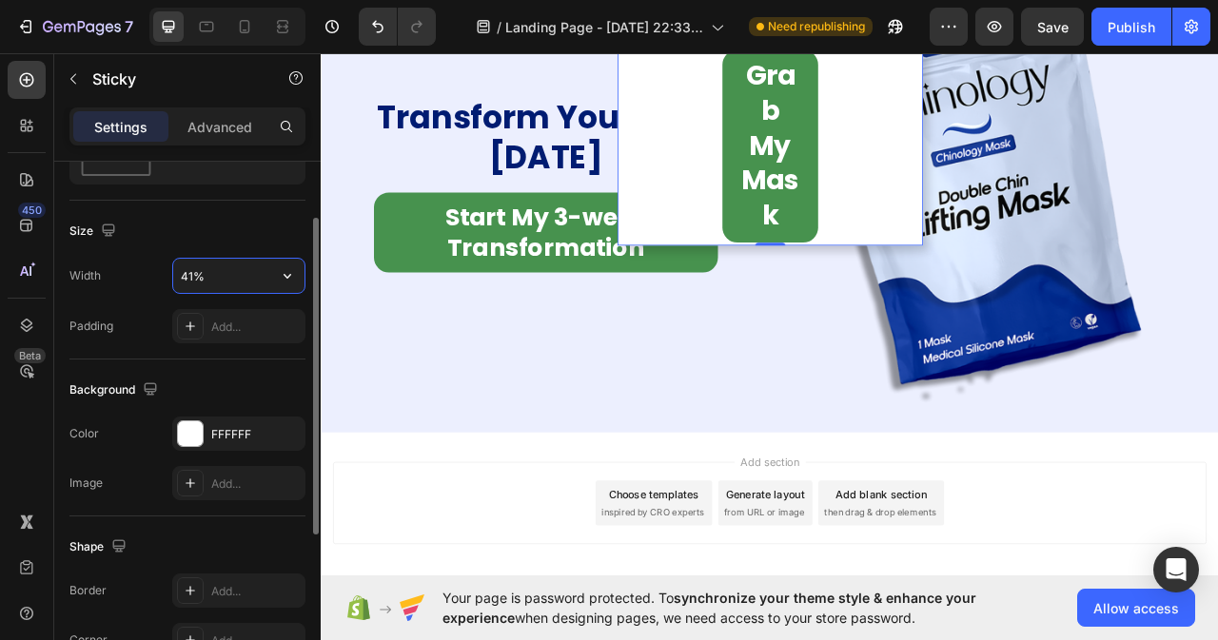
scroll to position [11520, 0]
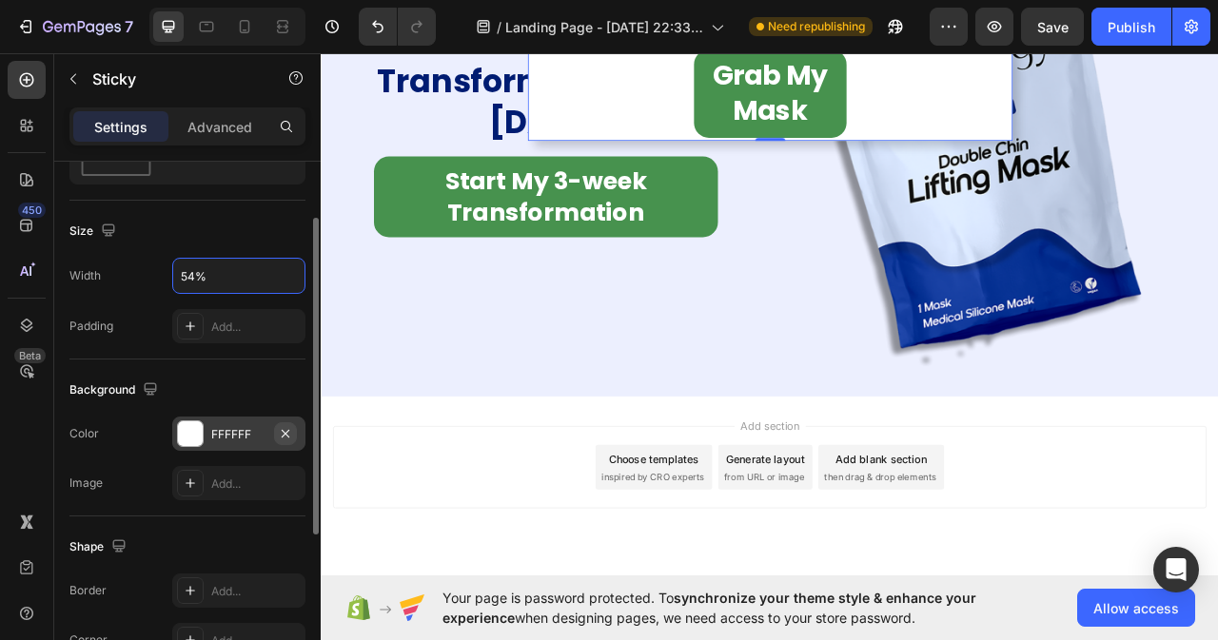
click at [284, 434] on icon "button" at bounding box center [285, 433] width 15 height 15
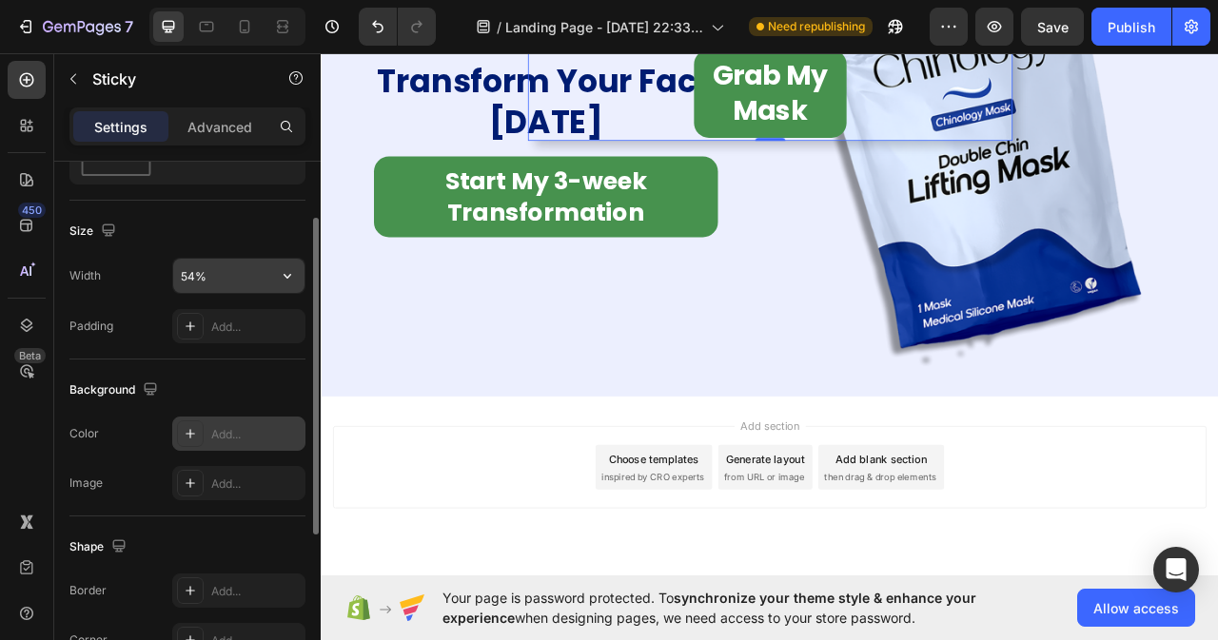
click at [231, 284] on input "54%" at bounding box center [238, 276] width 131 height 34
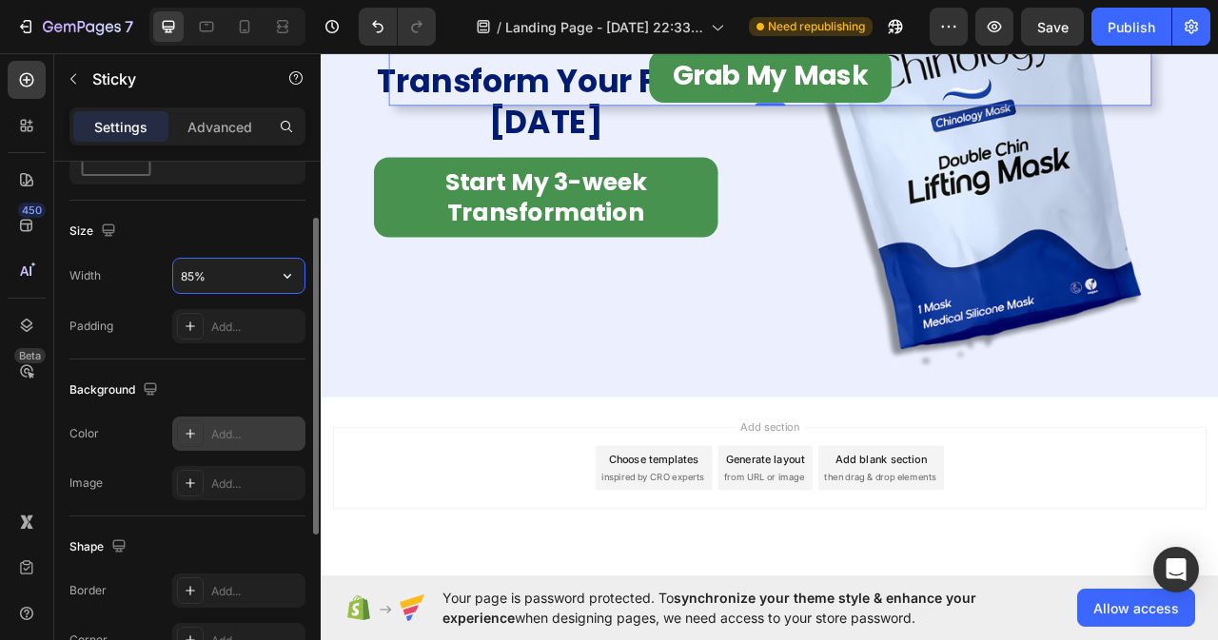
scroll to position [11430, 0]
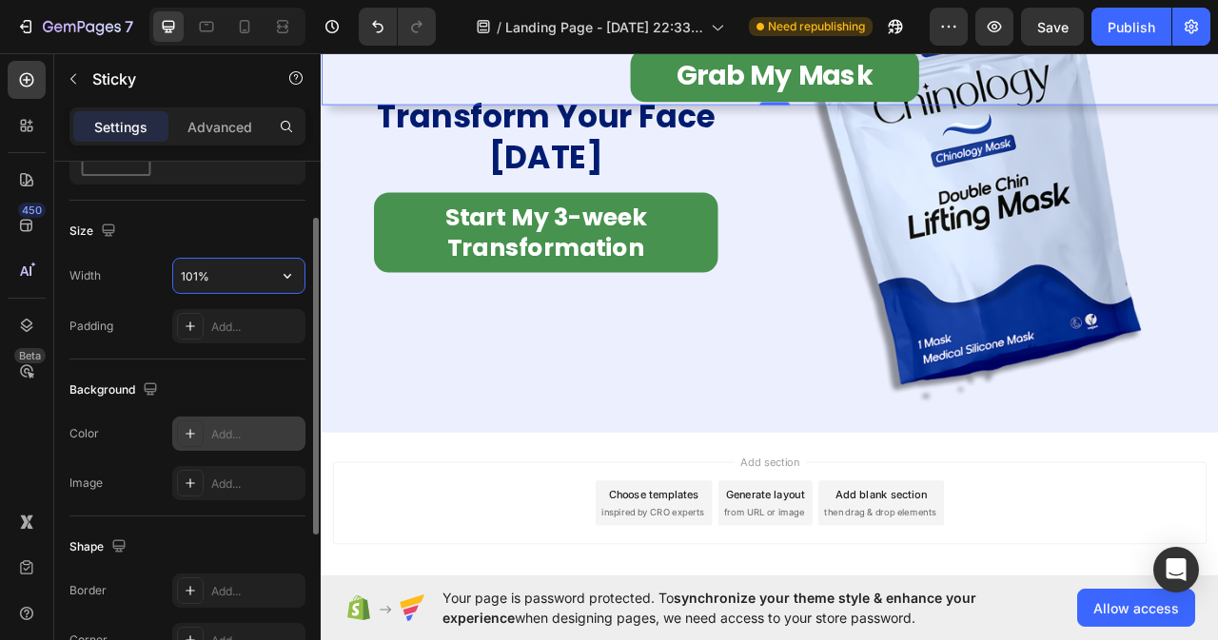
type input "100%"
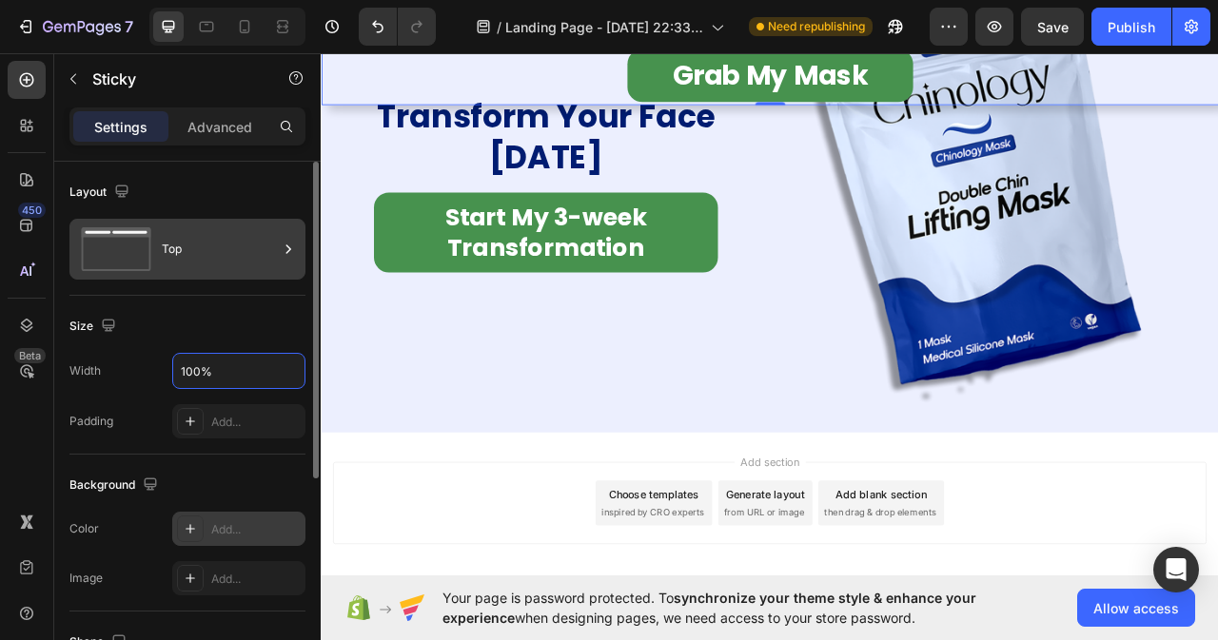
click at [285, 250] on icon at bounding box center [288, 249] width 19 height 19
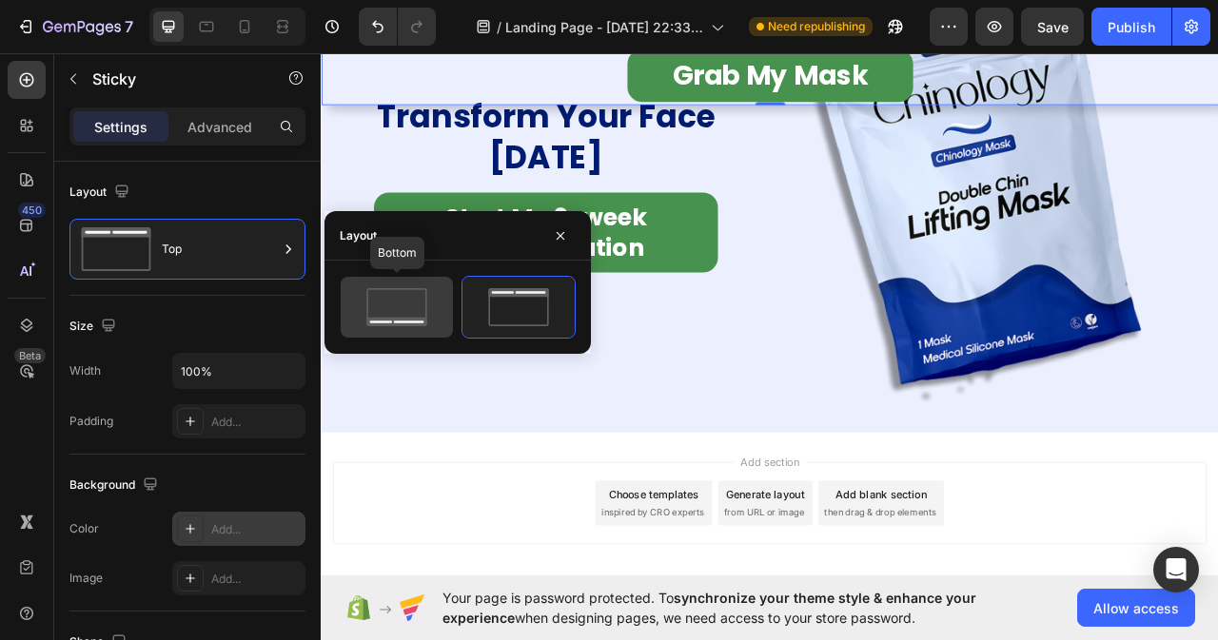
click at [390, 292] on icon at bounding box center [396, 307] width 89 height 38
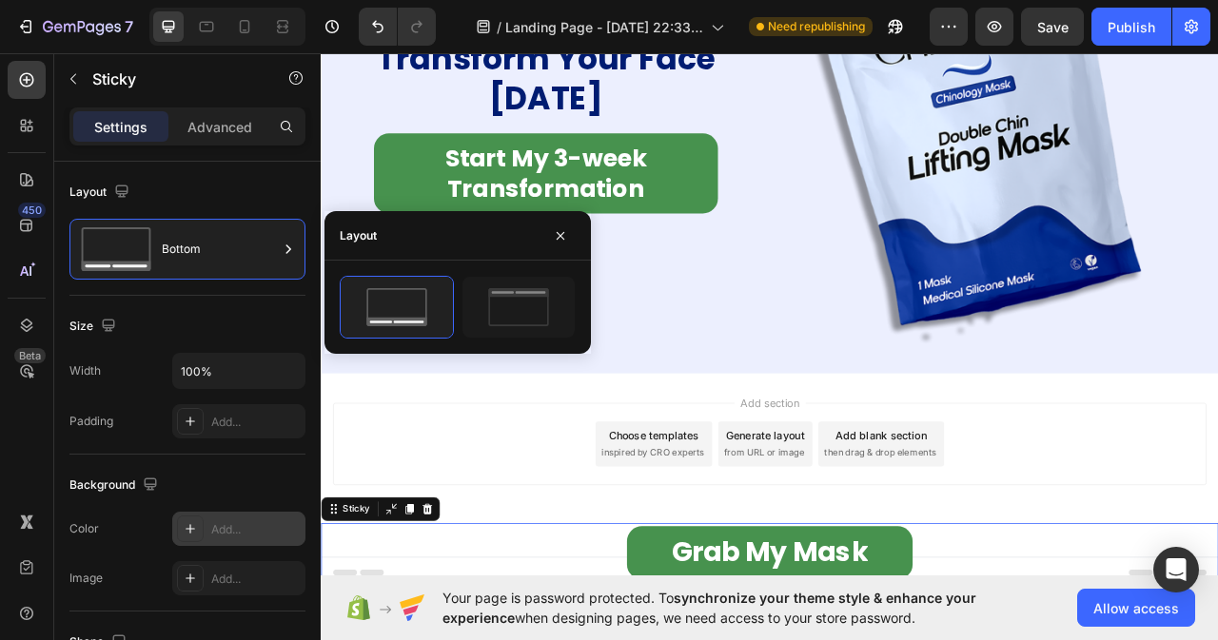
click at [1212, 508] on div "Add section Choose templates inspired by CRO experts Generate layout from URL o…" at bounding box center [891, 552] width 1111 height 105
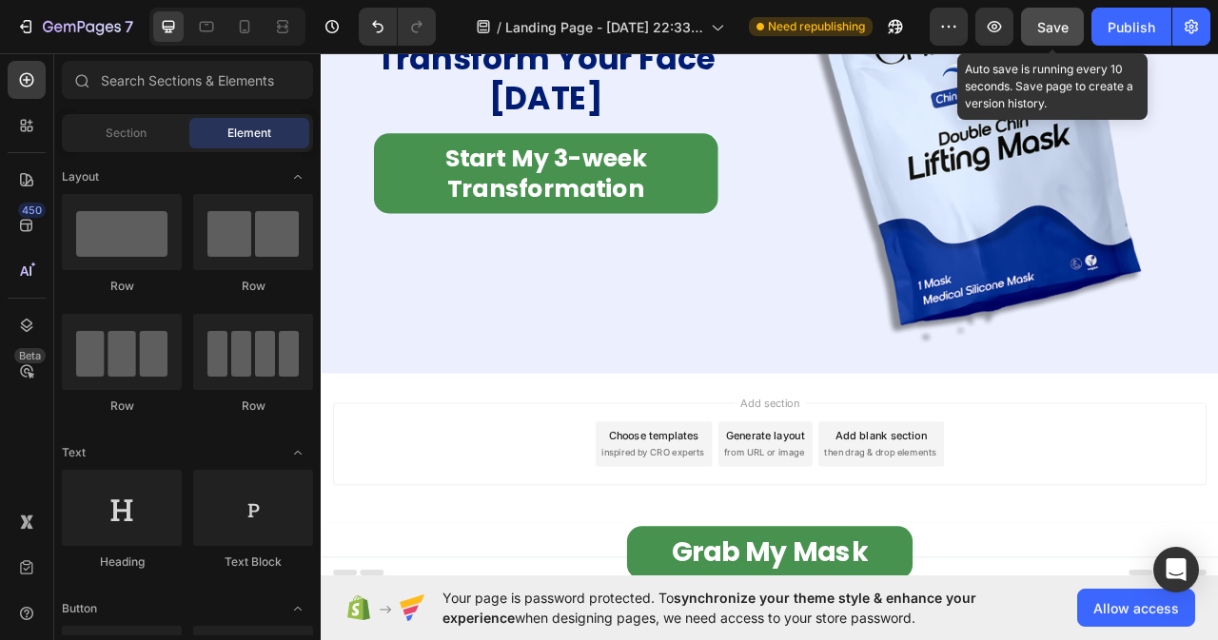
click at [1049, 23] on span "Save" at bounding box center [1052, 27] width 31 height 16
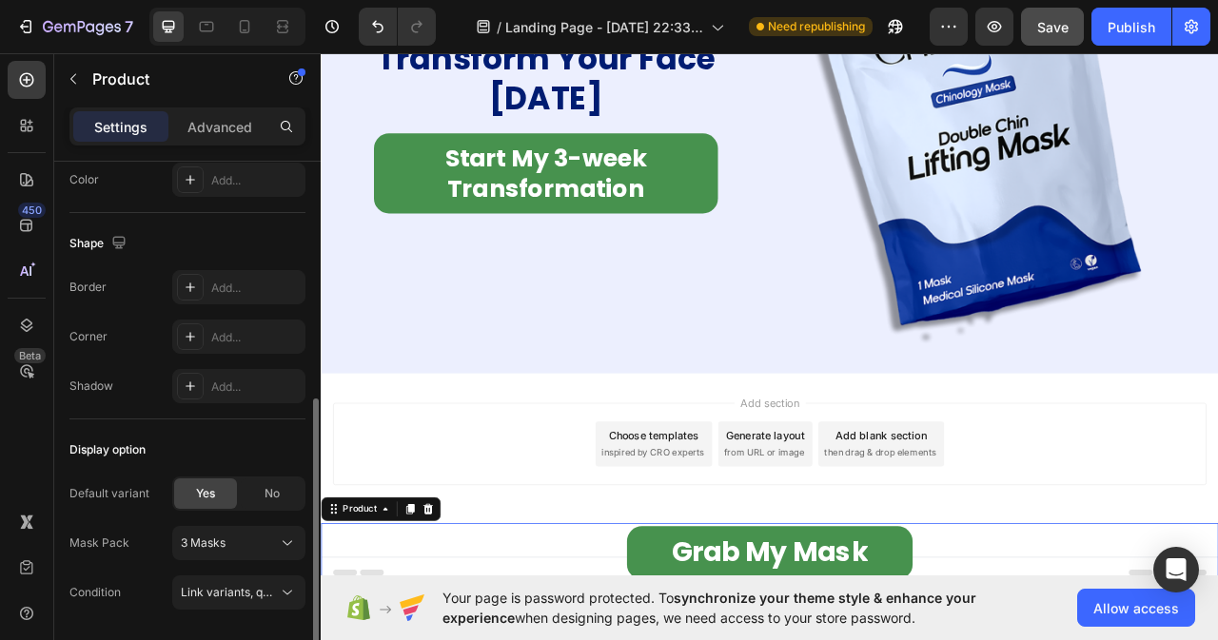
scroll to position [537, 0]
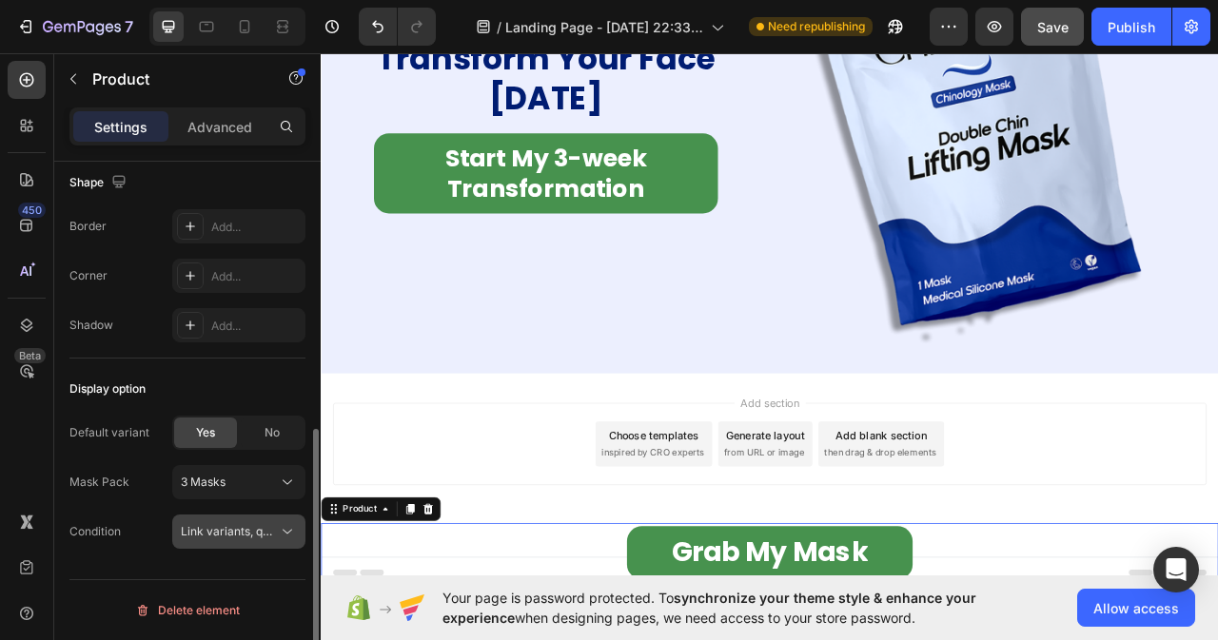
click at [279, 525] on icon at bounding box center [287, 531] width 19 height 19
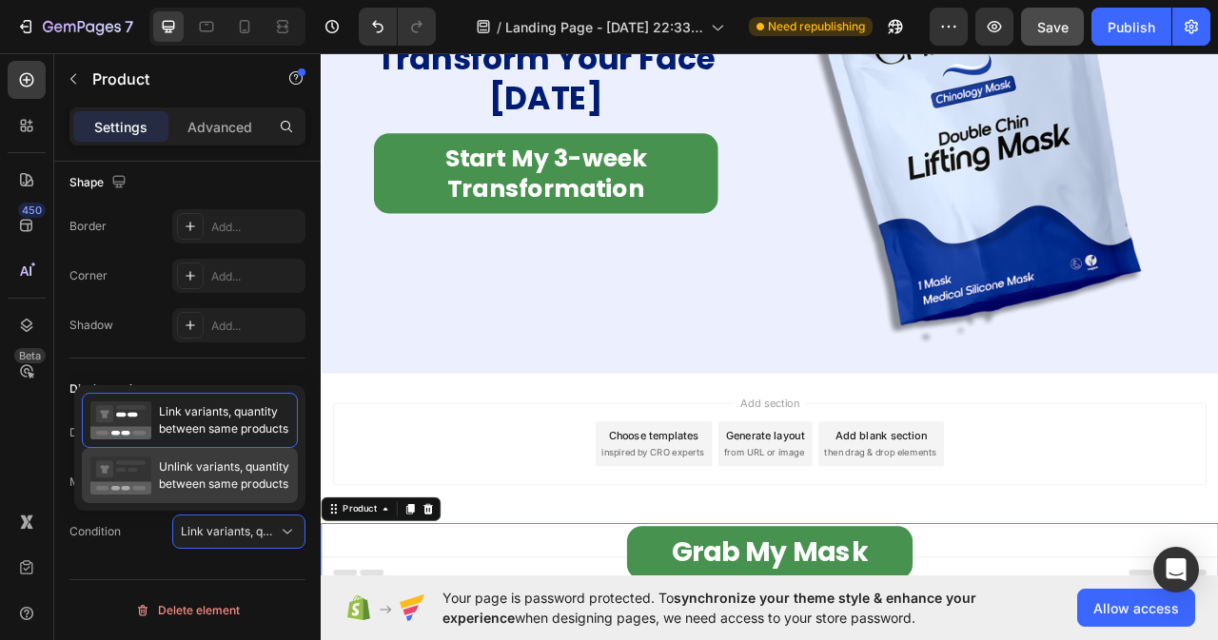
click at [230, 474] on span "Unlink variants, quantity between same products" at bounding box center [224, 476] width 130 height 34
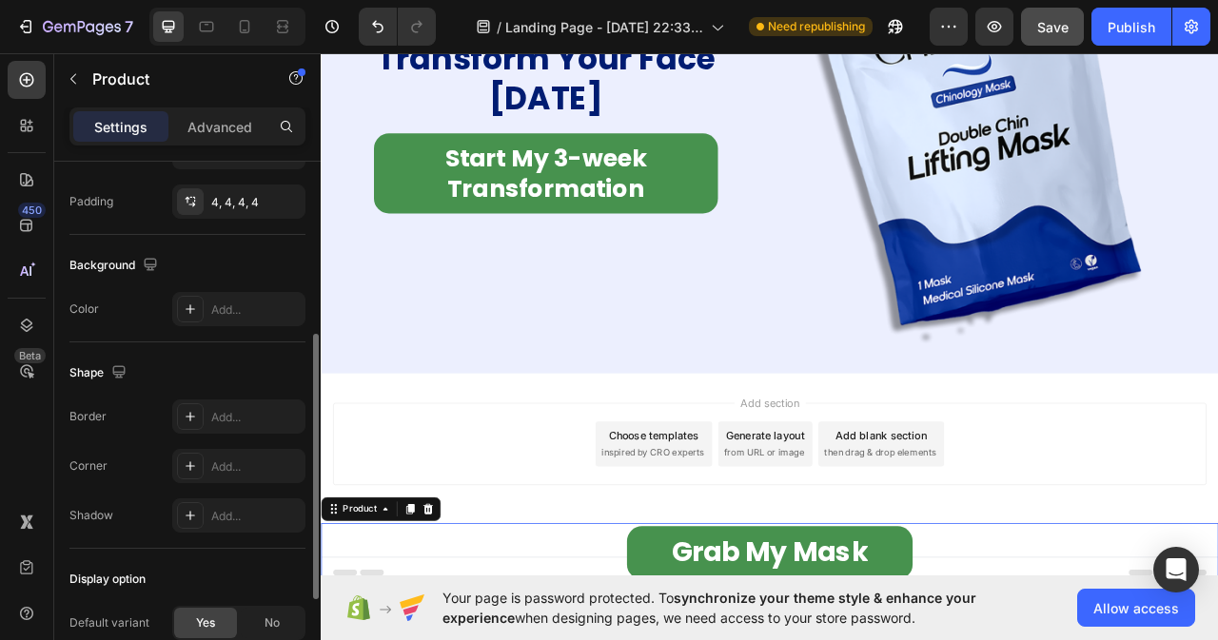
scroll to position [0, 0]
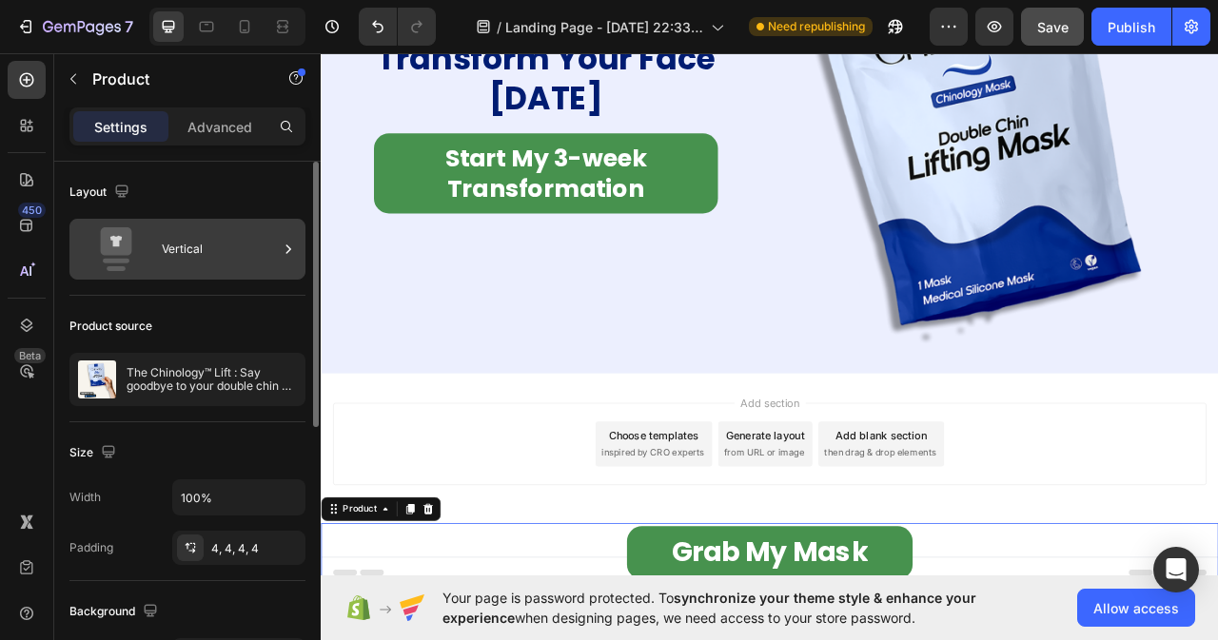
click at [234, 250] on div "Vertical" at bounding box center [220, 249] width 116 height 44
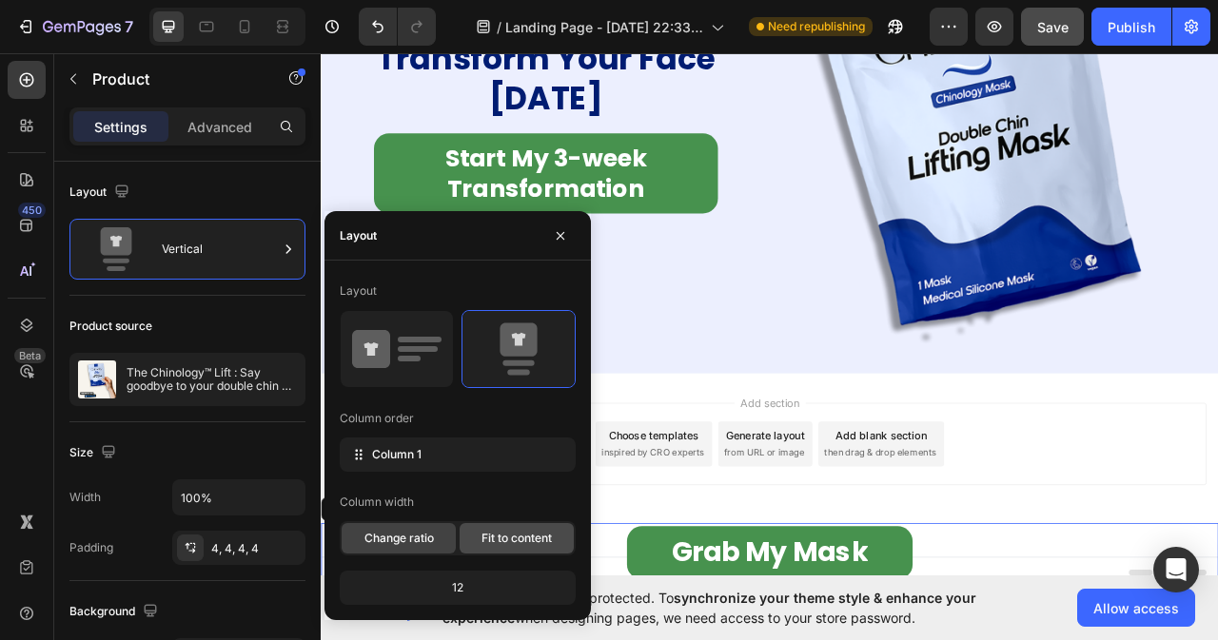
click at [503, 533] on span "Fit to content" at bounding box center [516, 538] width 70 height 17
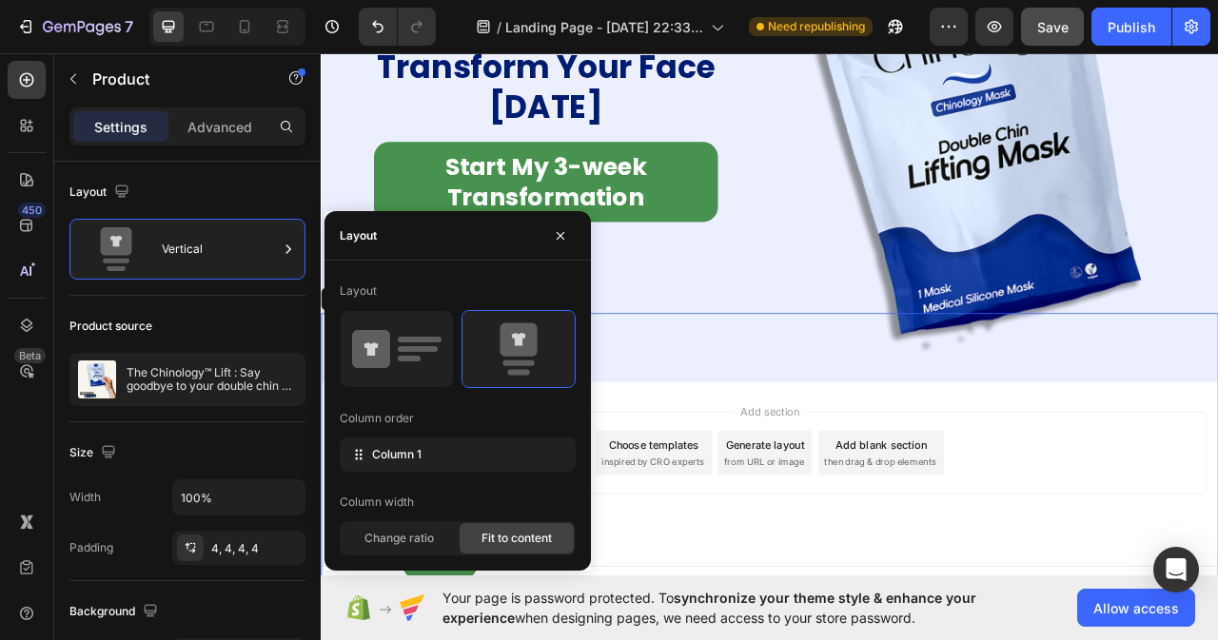
scroll to position [11430, 0]
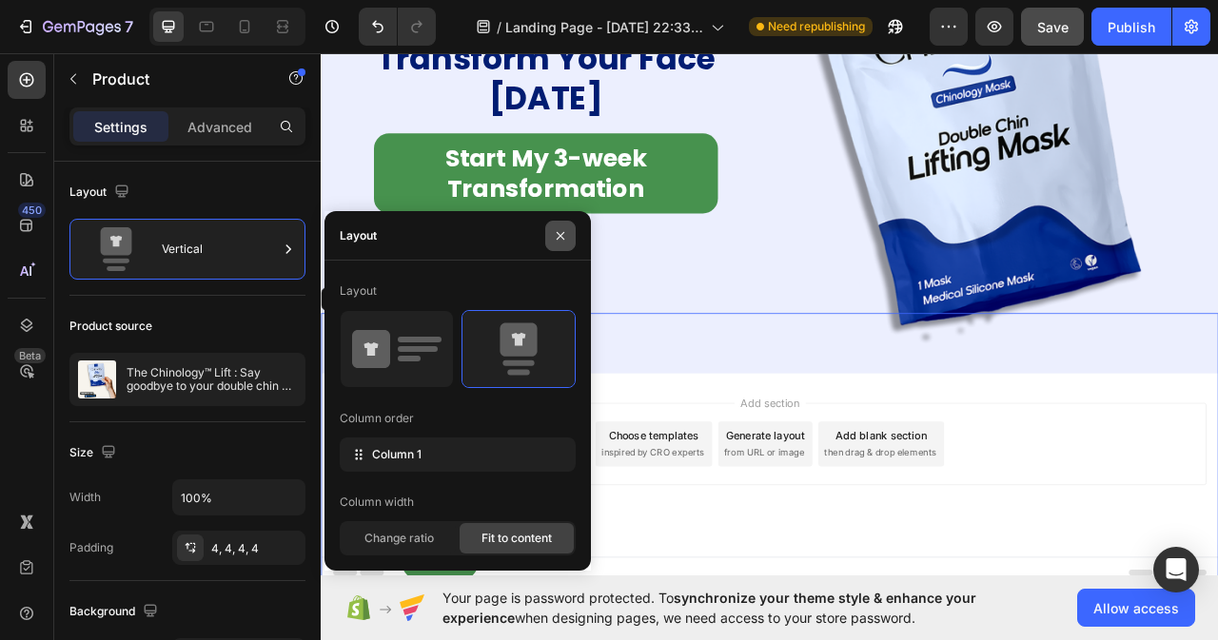
click at [558, 240] on icon "button" at bounding box center [560, 235] width 15 height 15
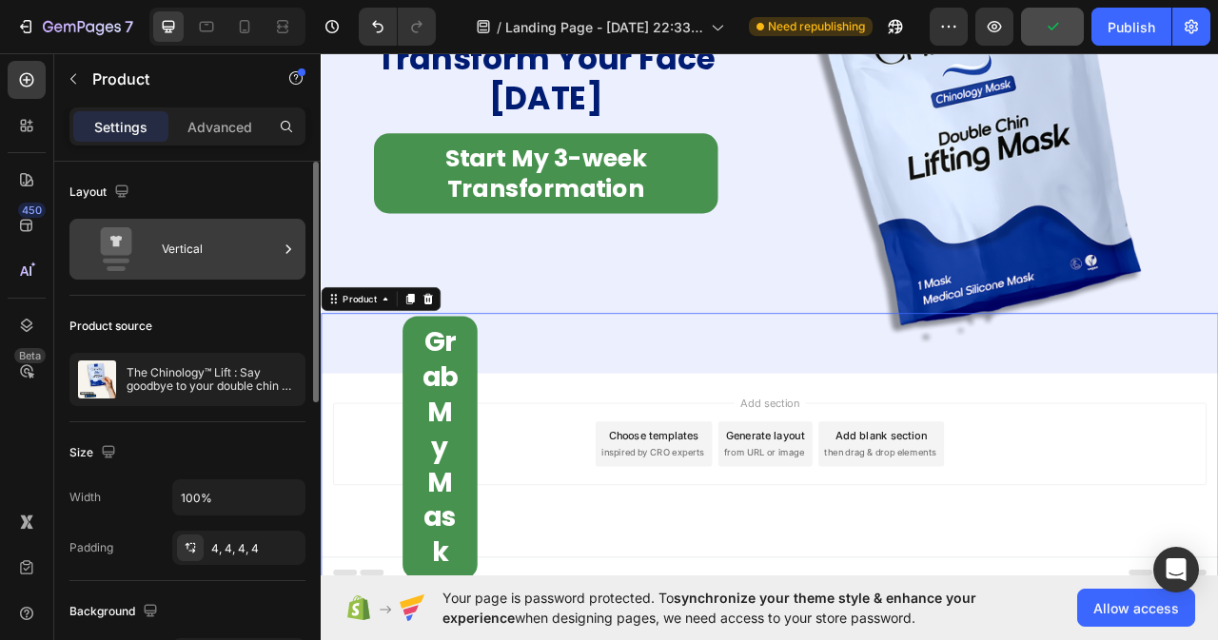
click at [268, 238] on div "Vertical" at bounding box center [220, 249] width 116 height 44
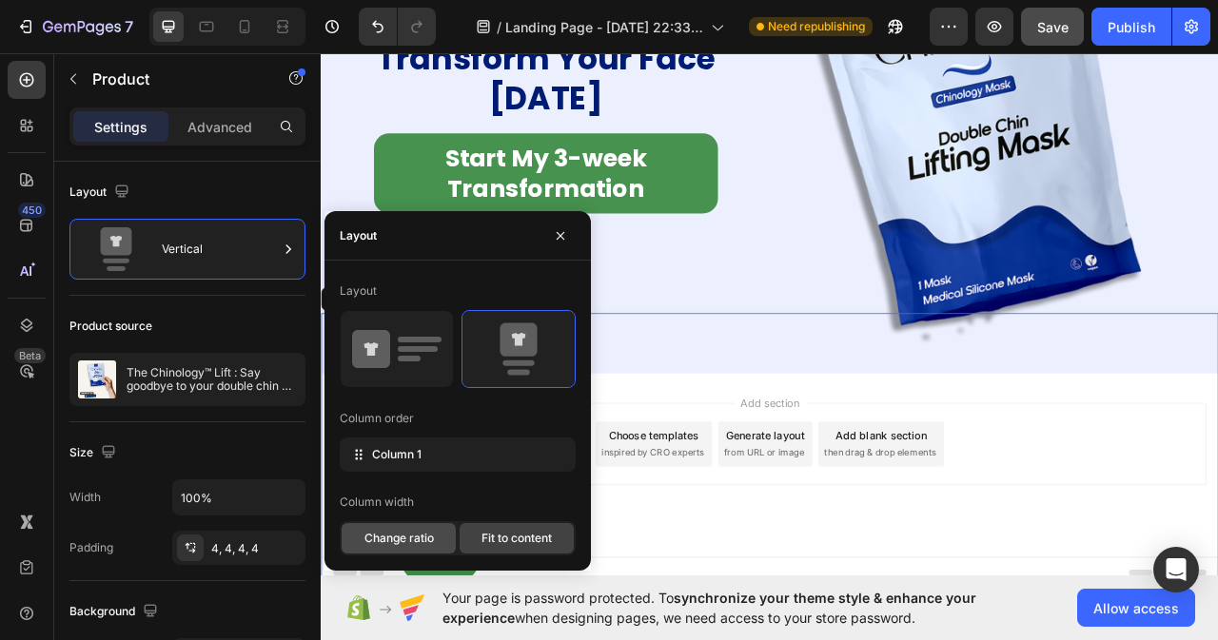
click at [412, 537] on span "Change ratio" at bounding box center [398, 538] width 69 height 17
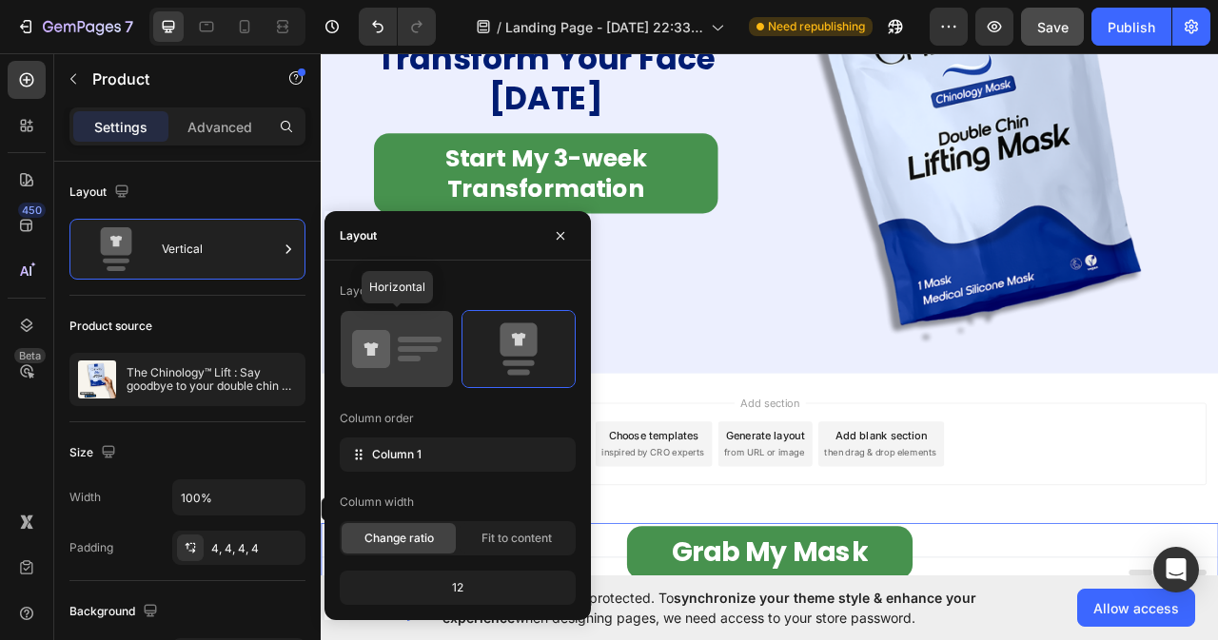
click at [382, 352] on icon at bounding box center [371, 349] width 38 height 38
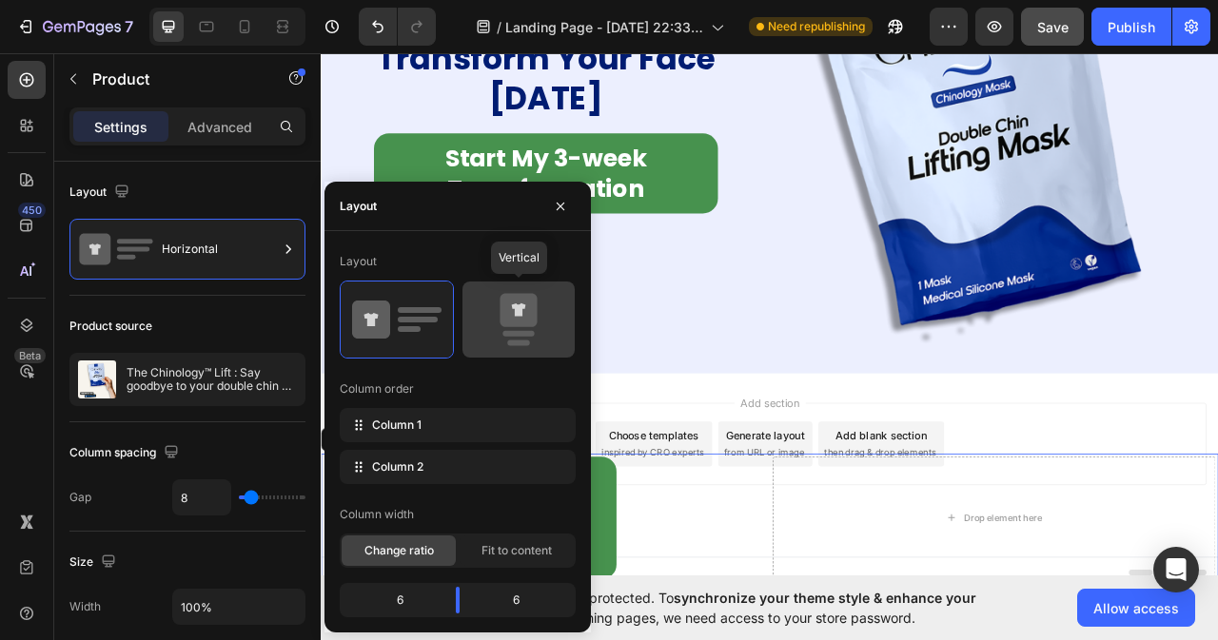
click at [525, 352] on div at bounding box center [518, 320] width 112 height 76
type input "0"
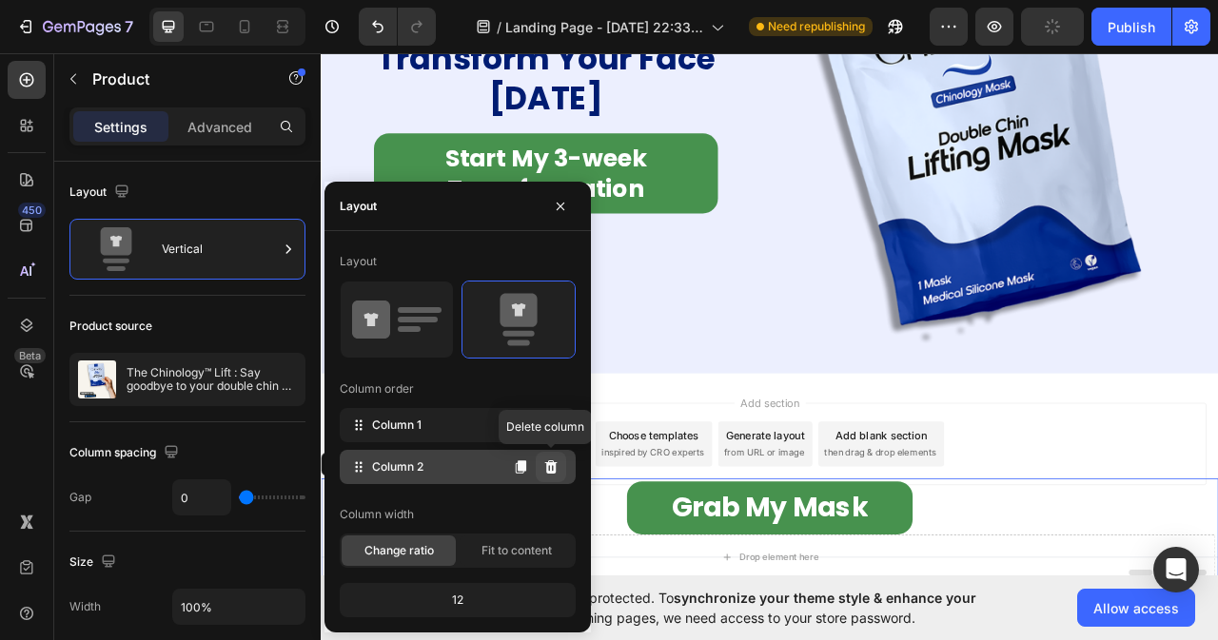
click at [552, 471] on icon at bounding box center [551, 467] width 12 height 13
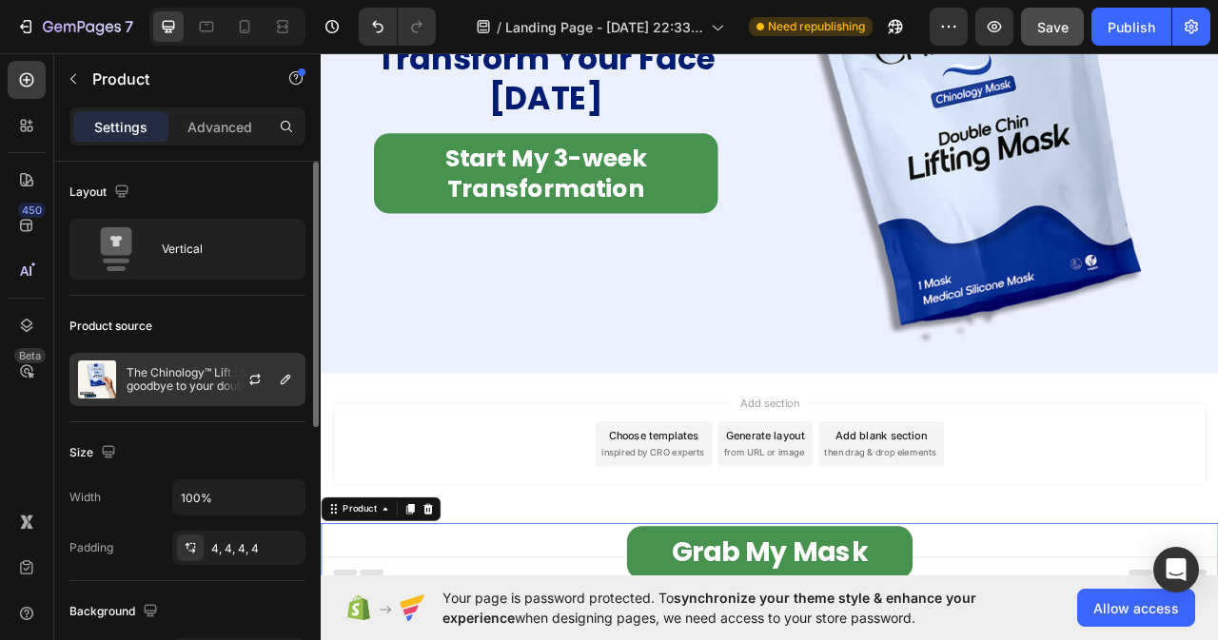
click at [186, 369] on p "The Chinology™ Lift : Say goodbye to your double chin now" at bounding box center [212, 379] width 170 height 27
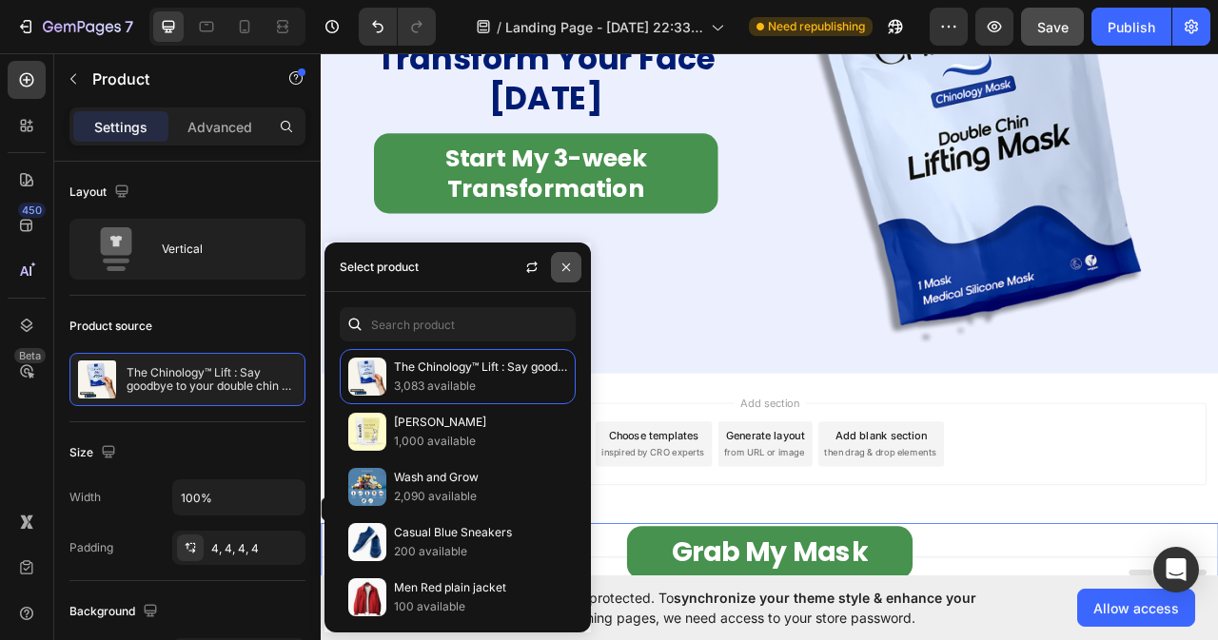
click at [568, 265] on icon "button" at bounding box center [566, 267] width 8 height 8
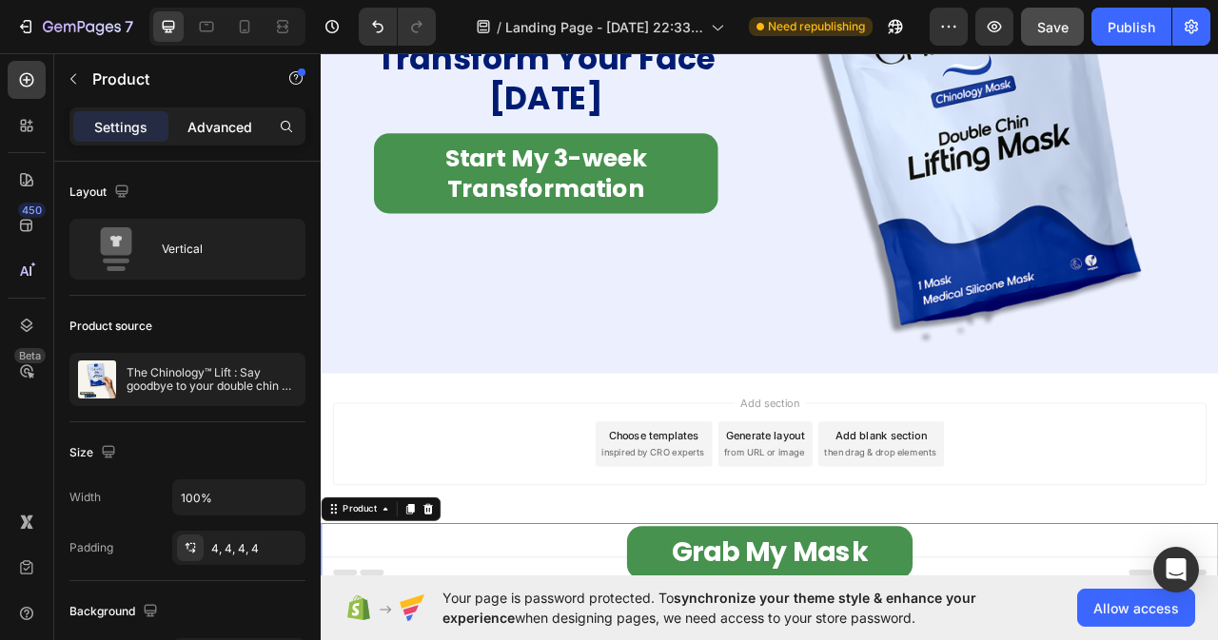
click at [203, 130] on p "Advanced" at bounding box center [219, 127] width 65 height 20
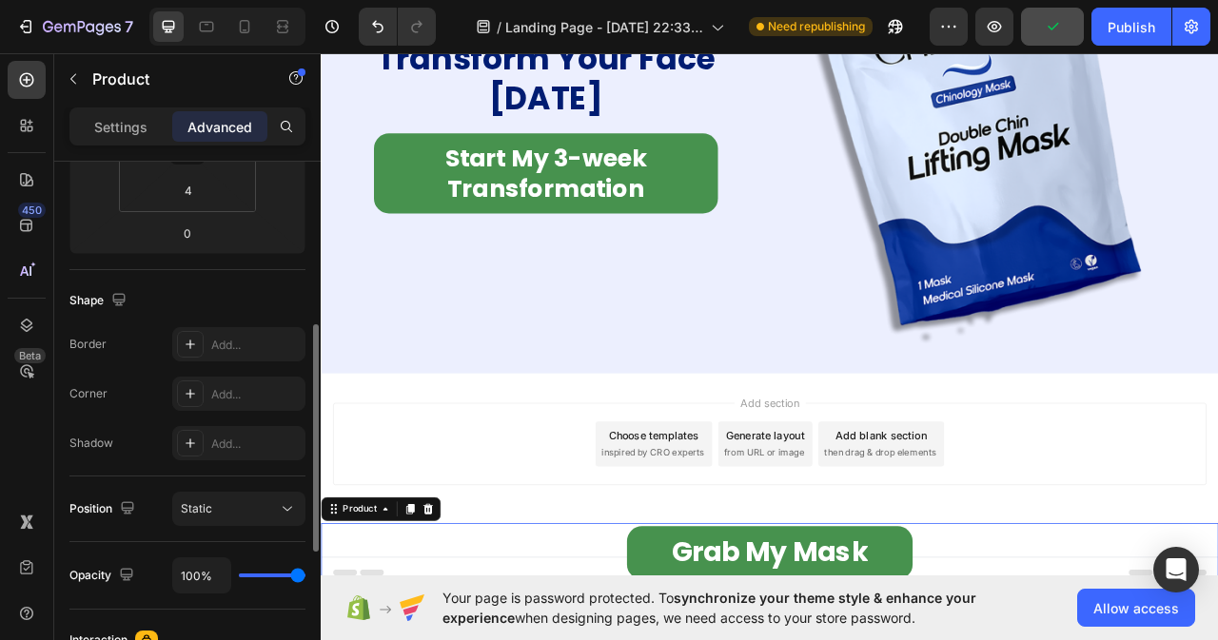
scroll to position [476, 0]
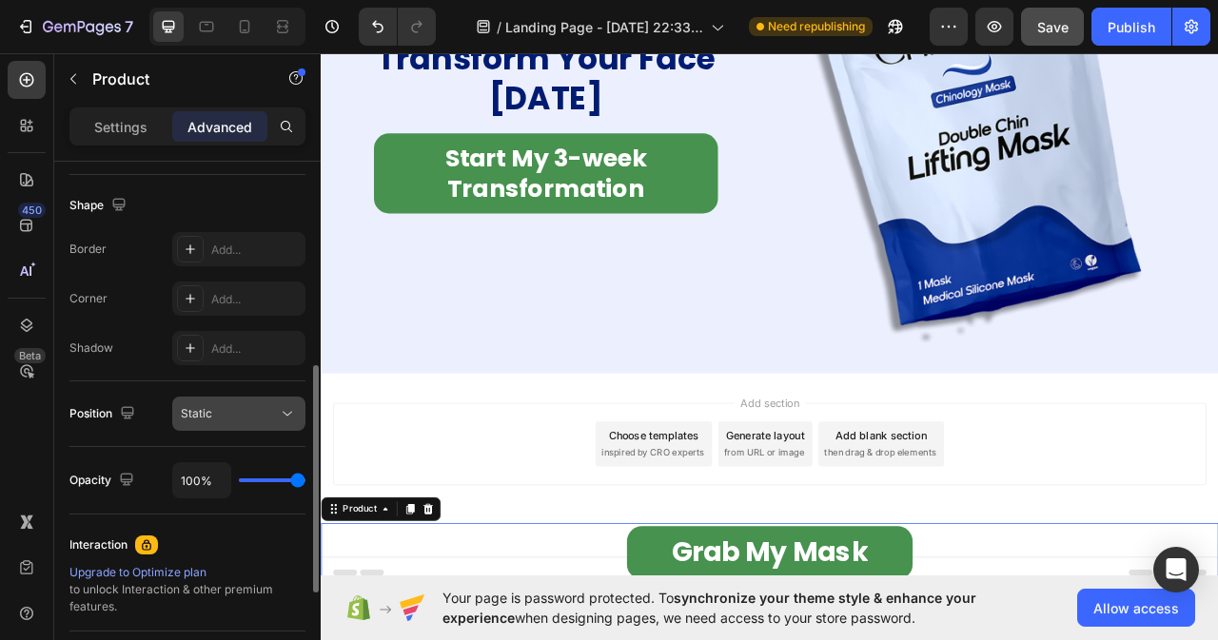
click at [256, 412] on div "Static" at bounding box center [229, 413] width 97 height 17
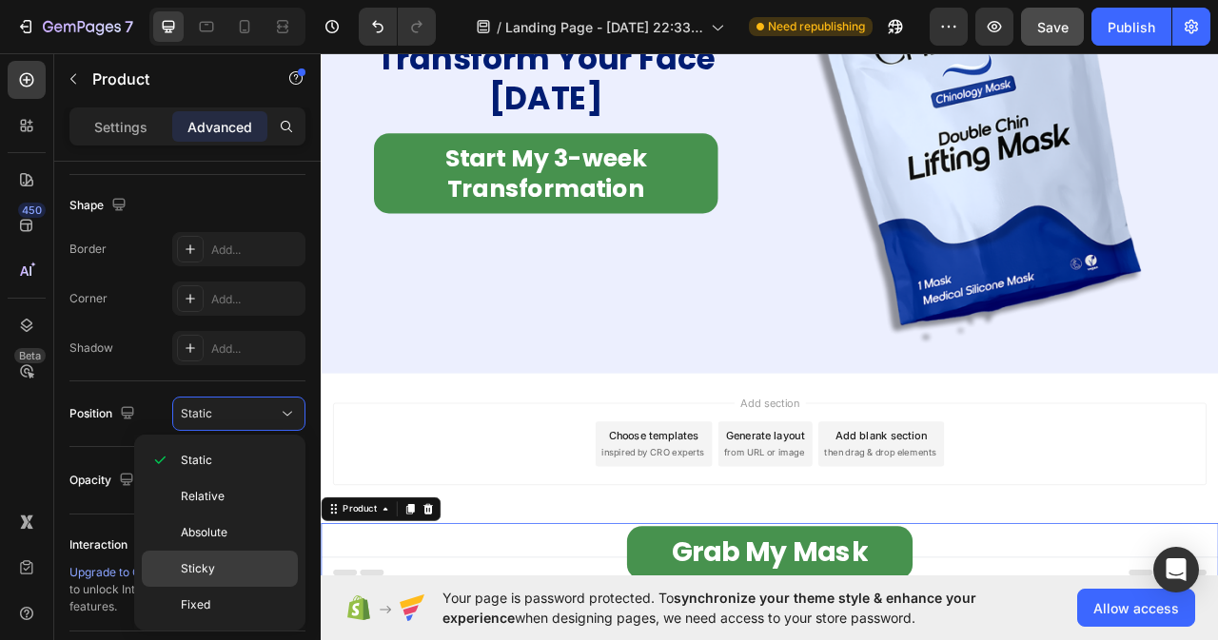
click at [216, 577] on p "Sticky" at bounding box center [235, 568] width 108 height 17
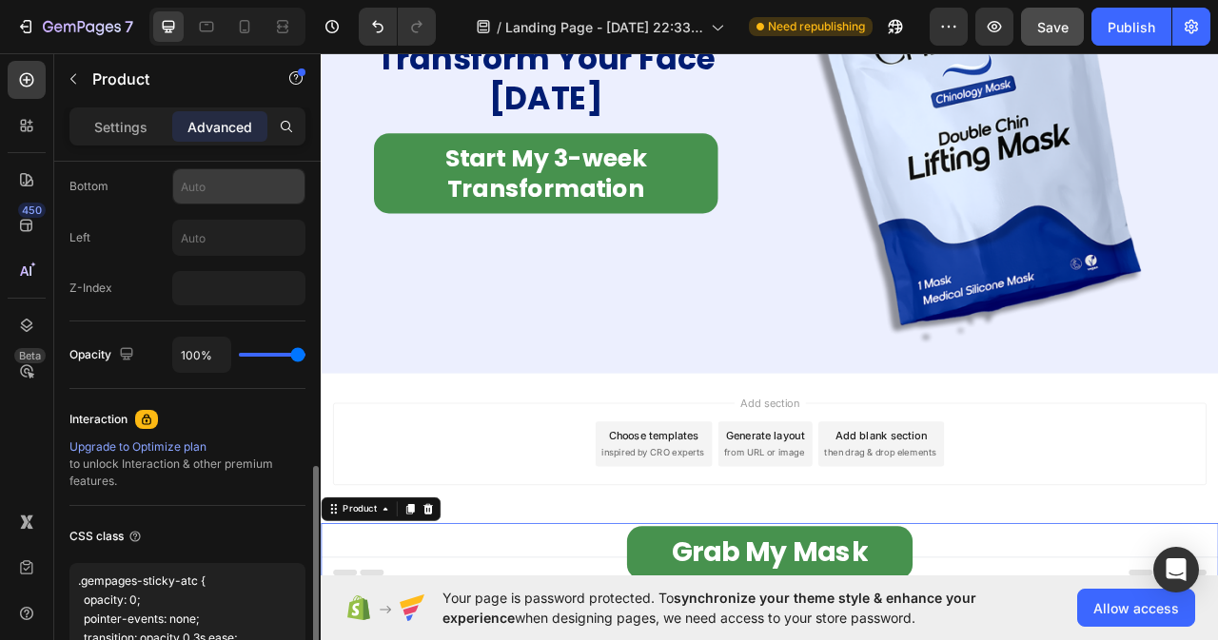
scroll to position [966, 0]
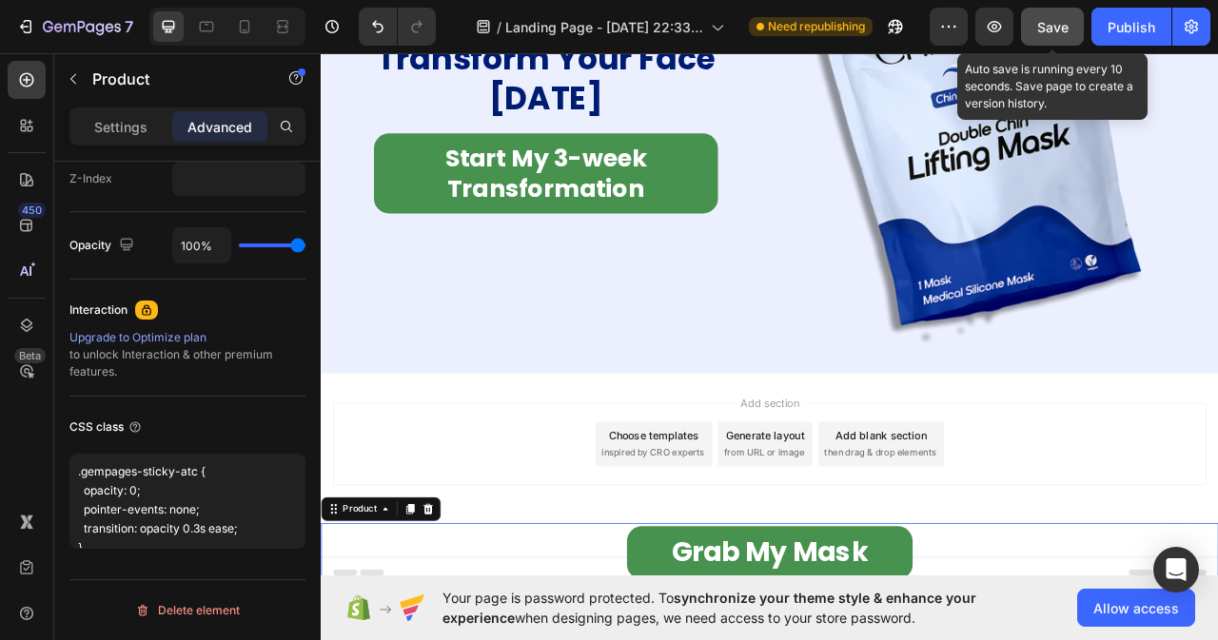
click at [1035, 32] on button "Save" at bounding box center [1052, 27] width 63 height 38
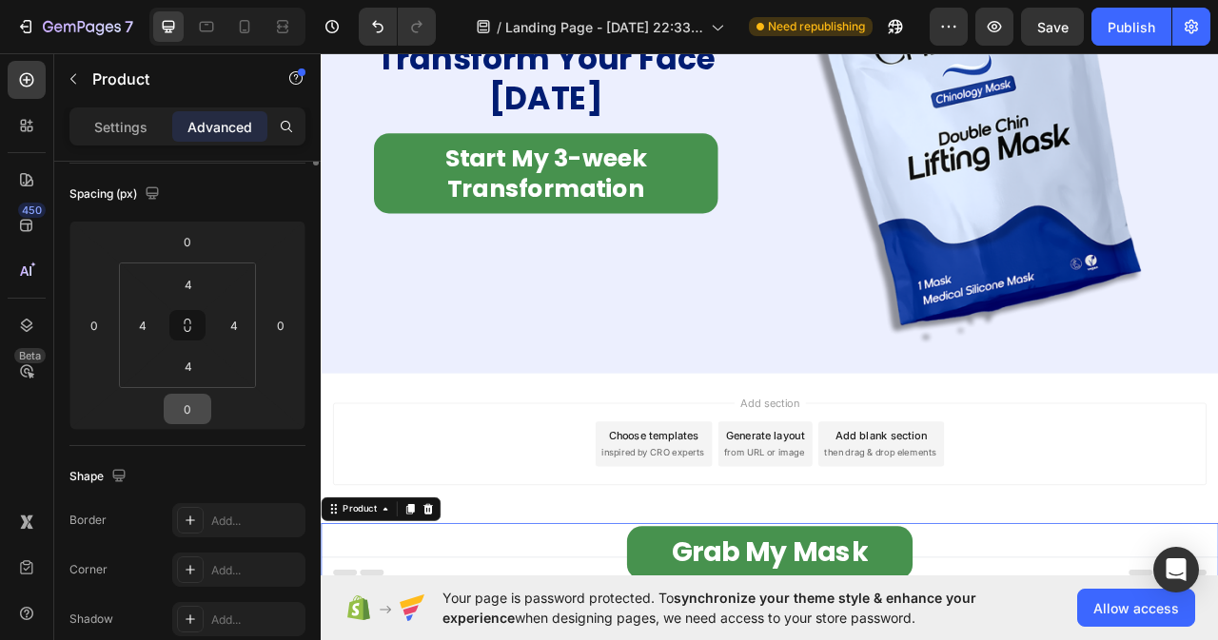
scroll to position [0, 0]
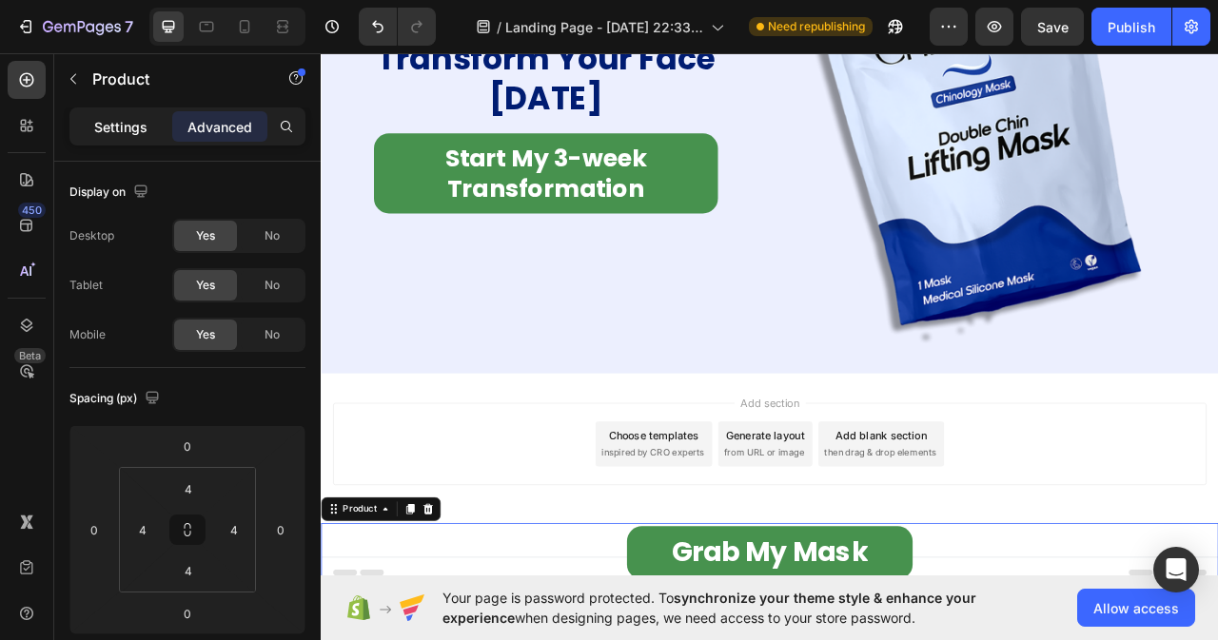
click at [135, 125] on p "Settings" at bounding box center [120, 127] width 53 height 20
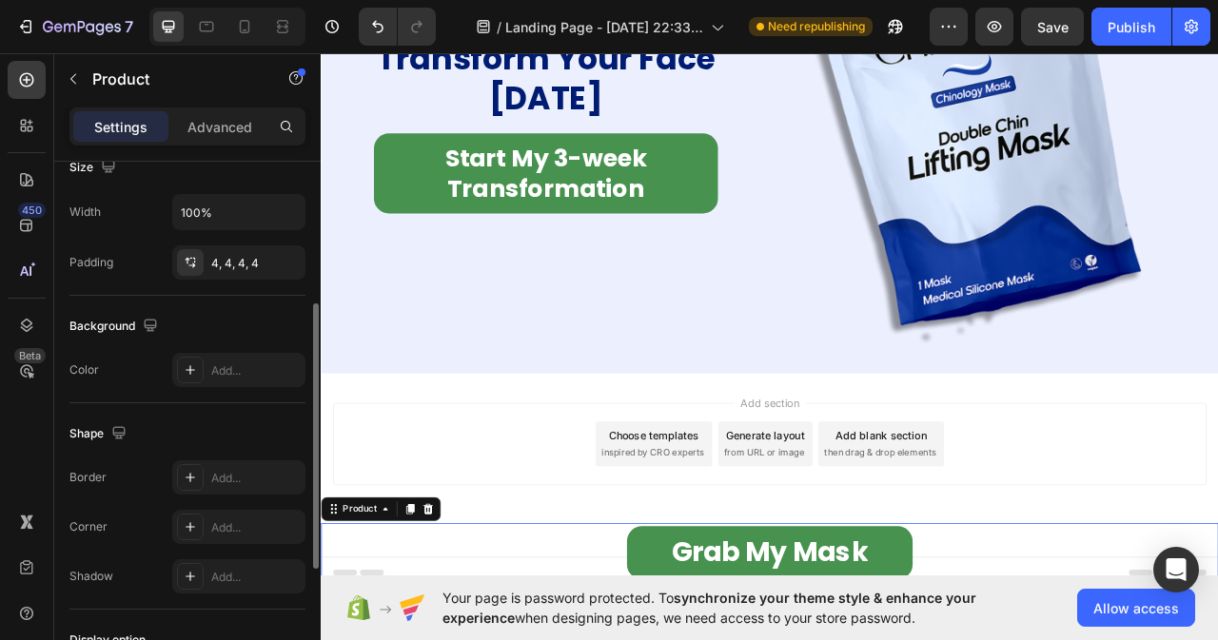
scroll to position [95, 0]
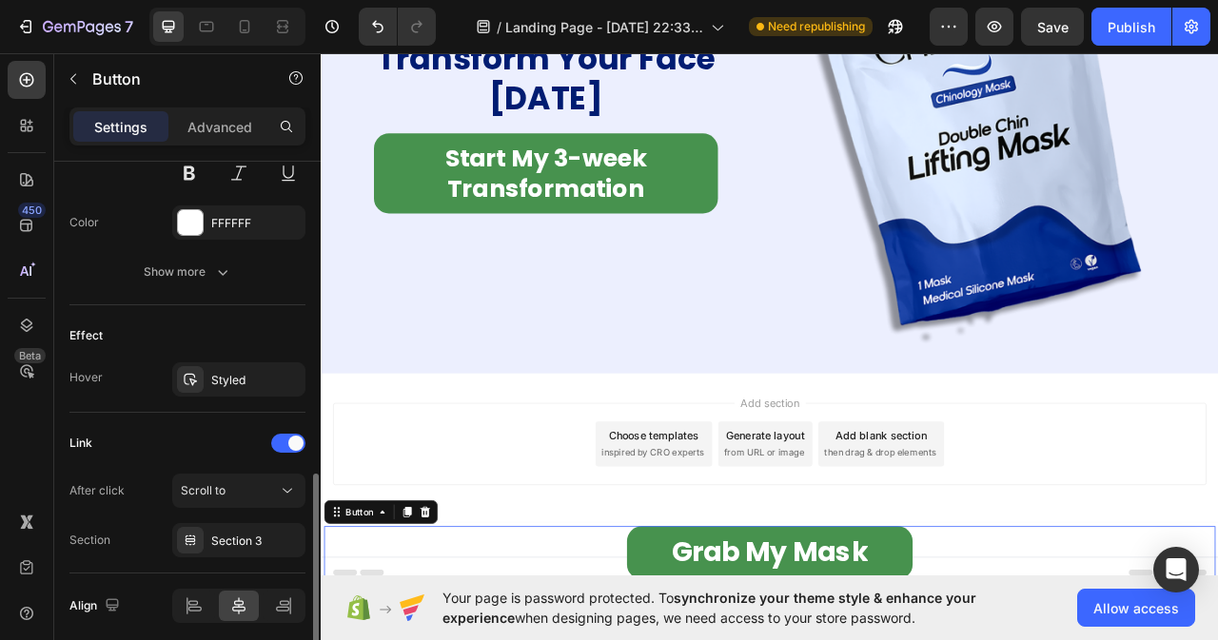
scroll to position [931, 0]
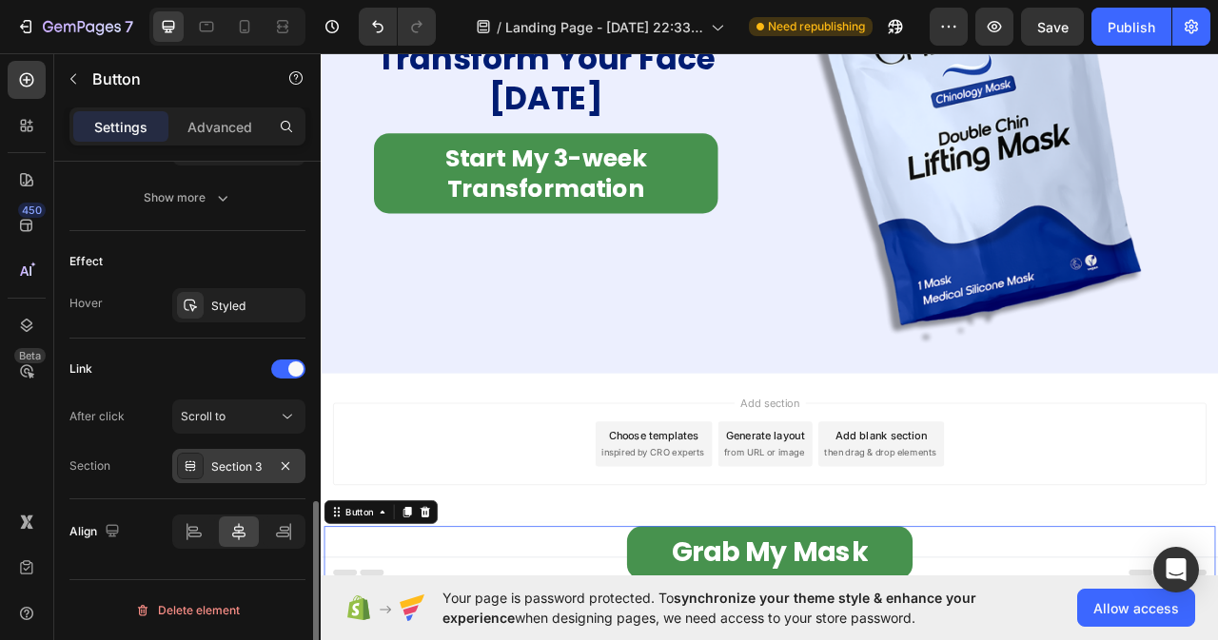
click at [247, 465] on div "Section 3" at bounding box center [238, 467] width 55 height 17
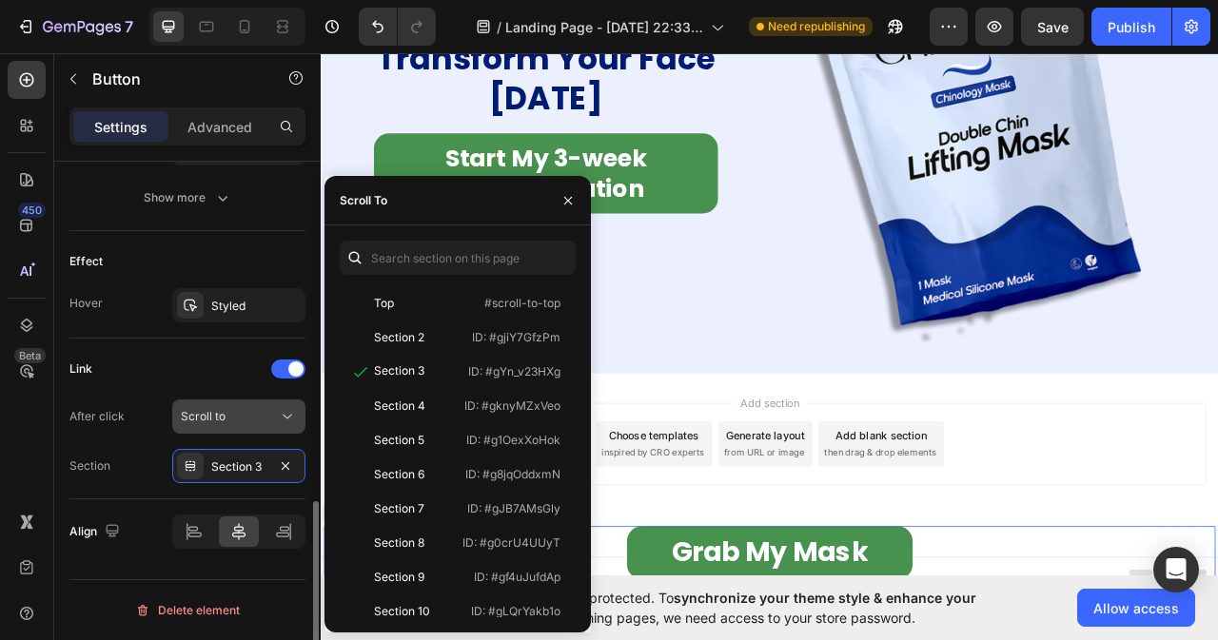
click at [284, 416] on icon at bounding box center [288, 417] width 10 height 5
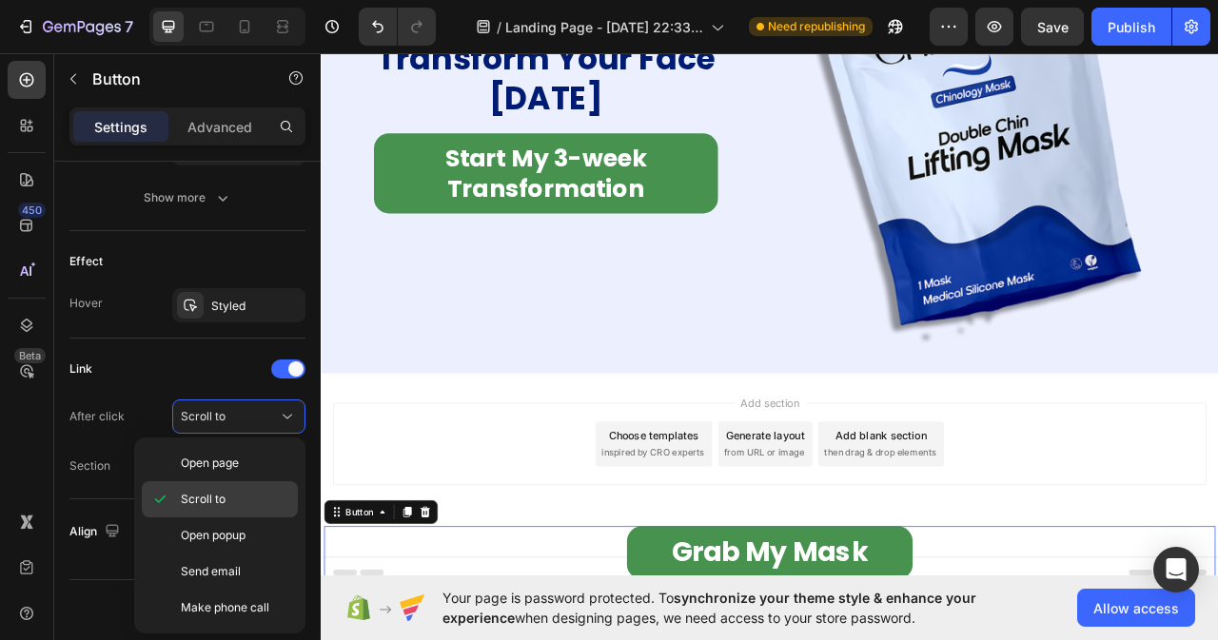
click at [184, 504] on span "Scroll to" at bounding box center [203, 499] width 45 height 17
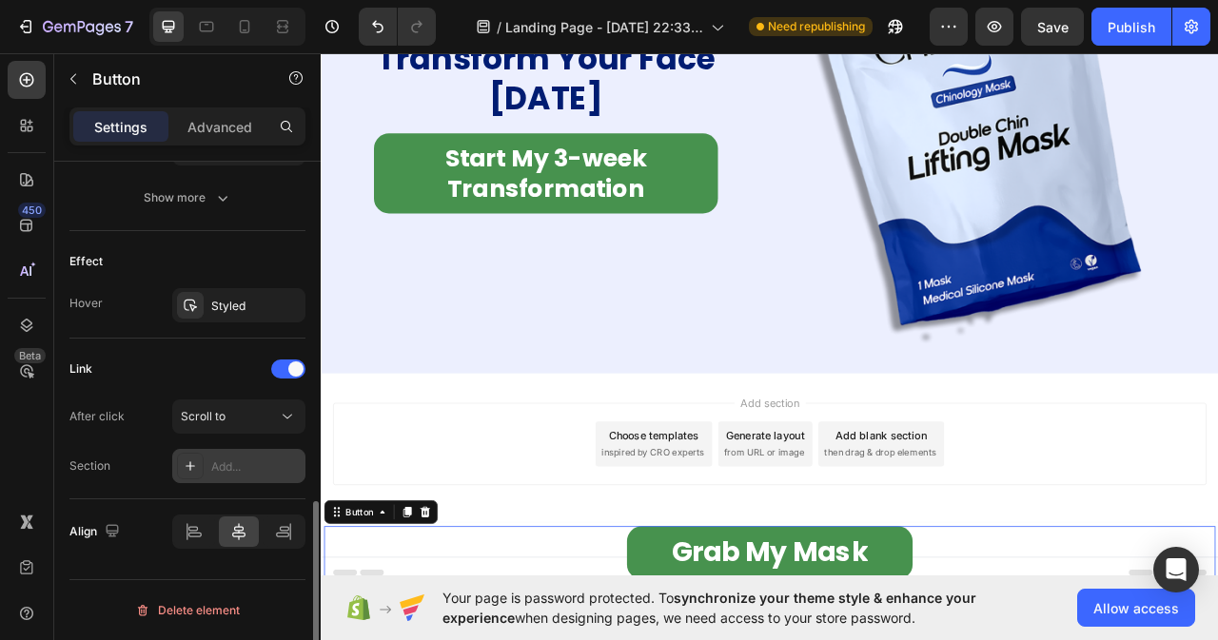
click at [233, 466] on div "Add..." at bounding box center [255, 467] width 89 height 17
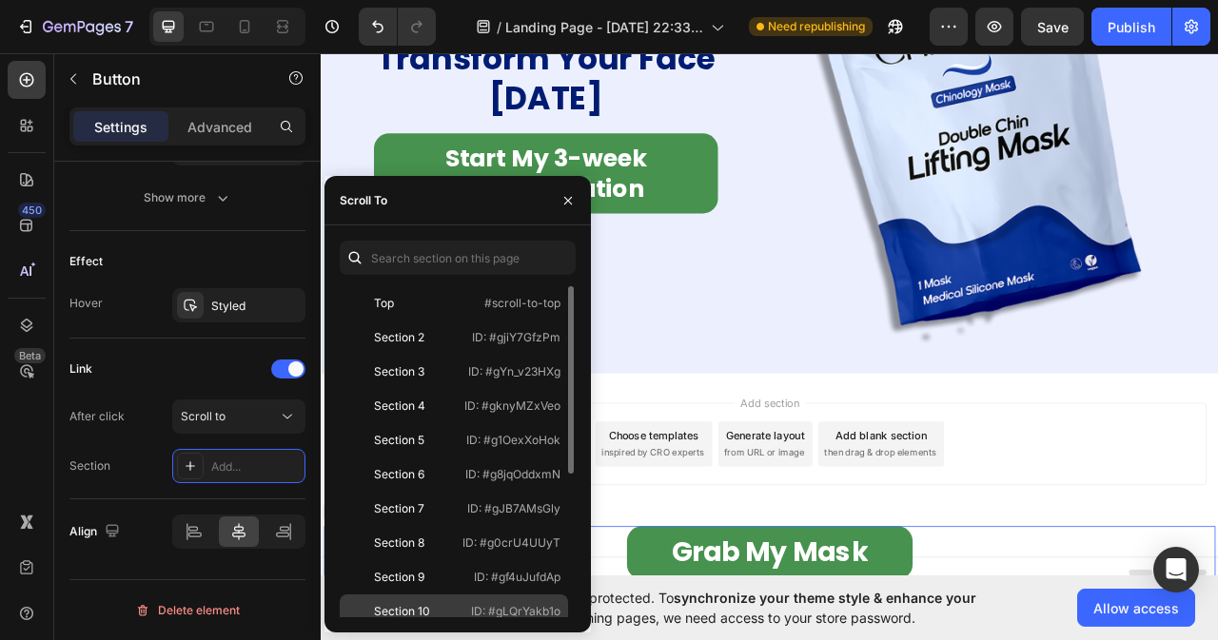
click at [420, 607] on div "Section 10" at bounding box center [402, 611] width 56 height 17
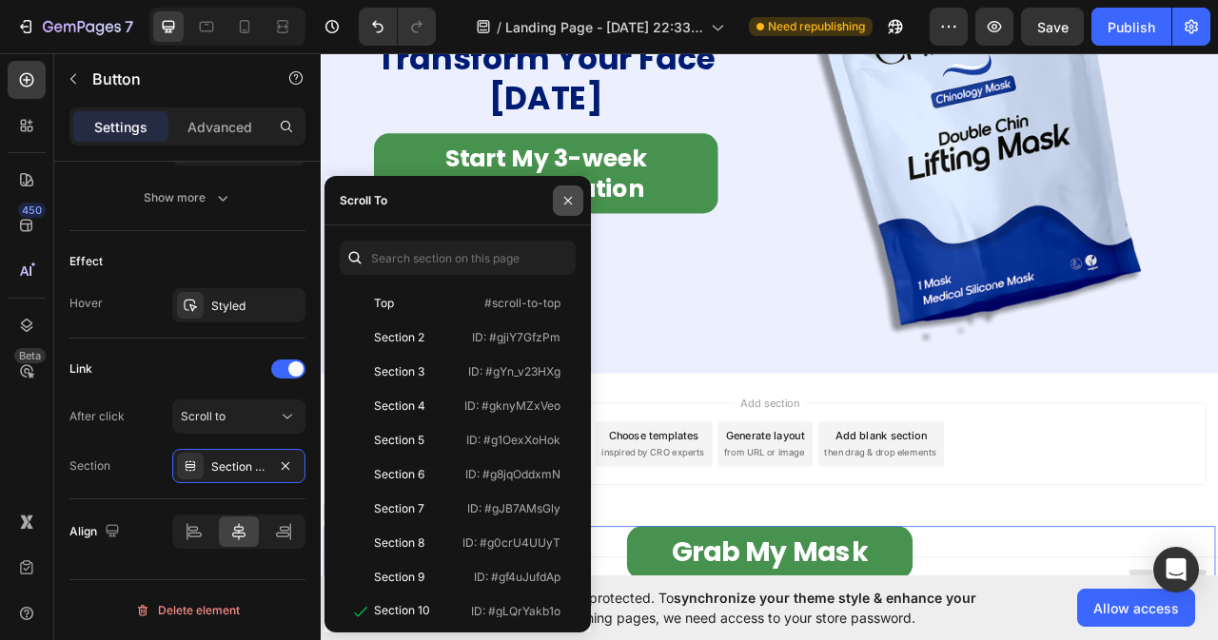
click at [567, 202] on icon "button" at bounding box center [568, 200] width 8 height 8
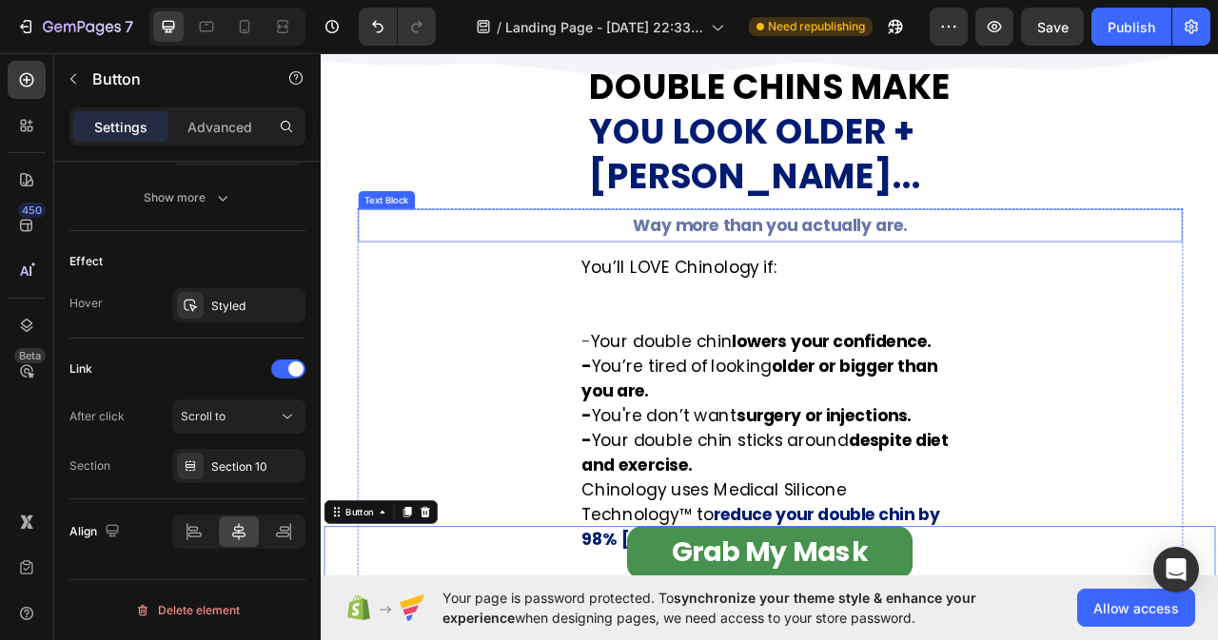
scroll to position [1660, 0]
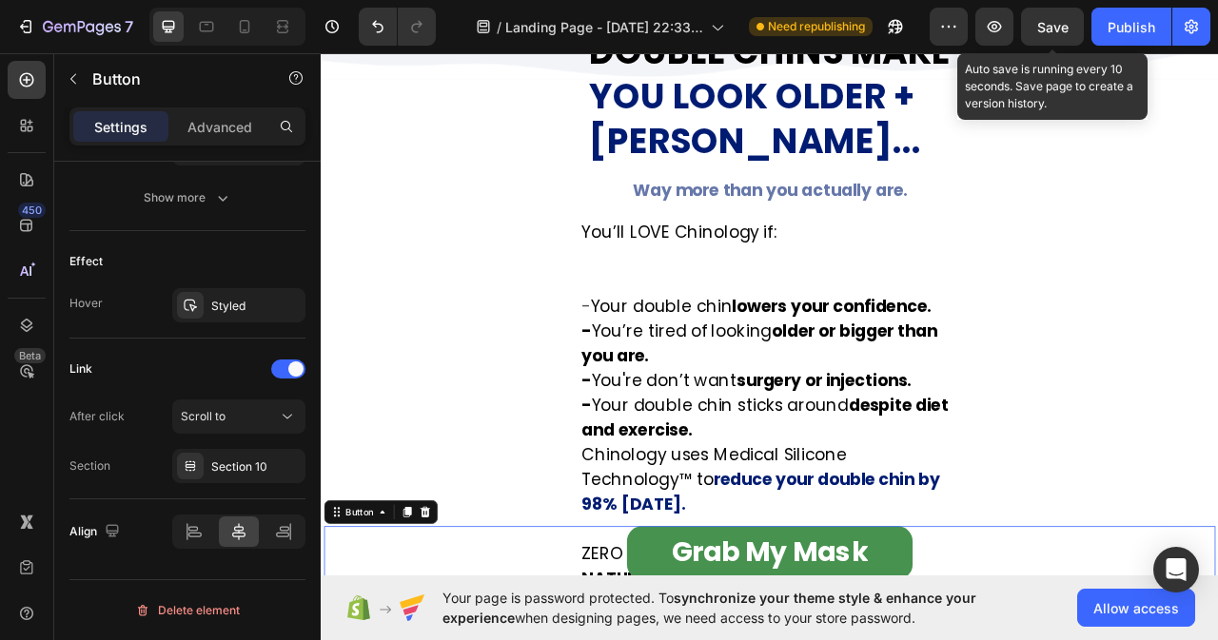
click at [1048, 32] on span "Save" at bounding box center [1052, 27] width 31 height 16
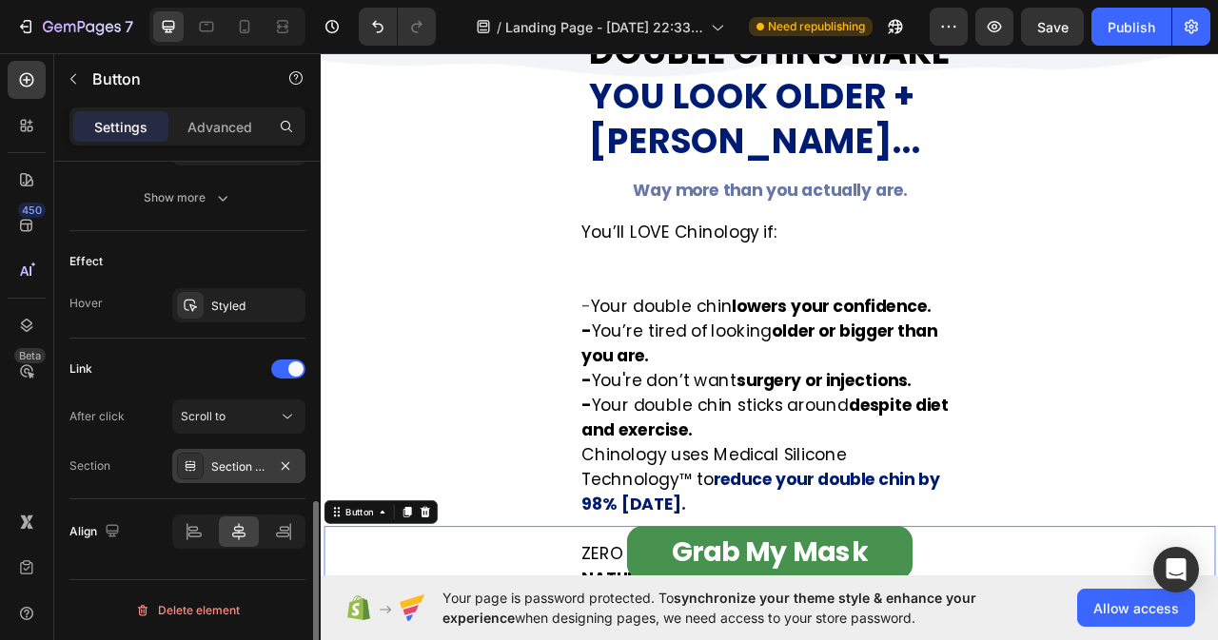
click at [251, 470] on div "Section 10" at bounding box center [238, 467] width 55 height 17
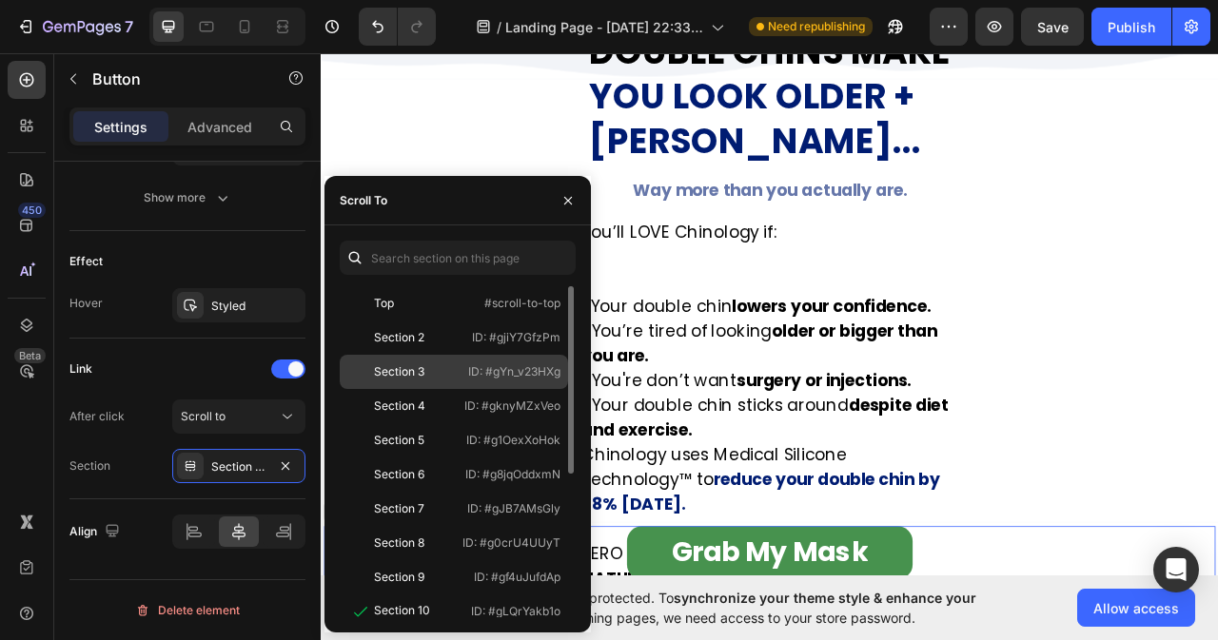
click at [398, 372] on div "Section 3" at bounding box center [399, 371] width 50 height 17
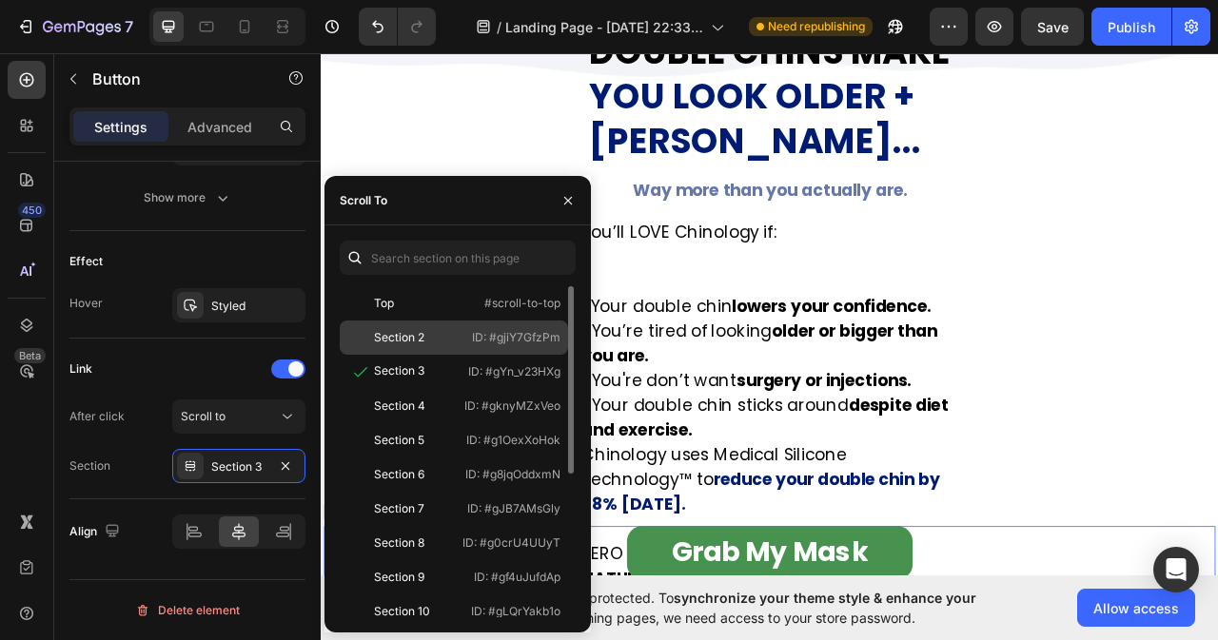
click at [412, 344] on div "Section 2" at bounding box center [399, 337] width 50 height 17
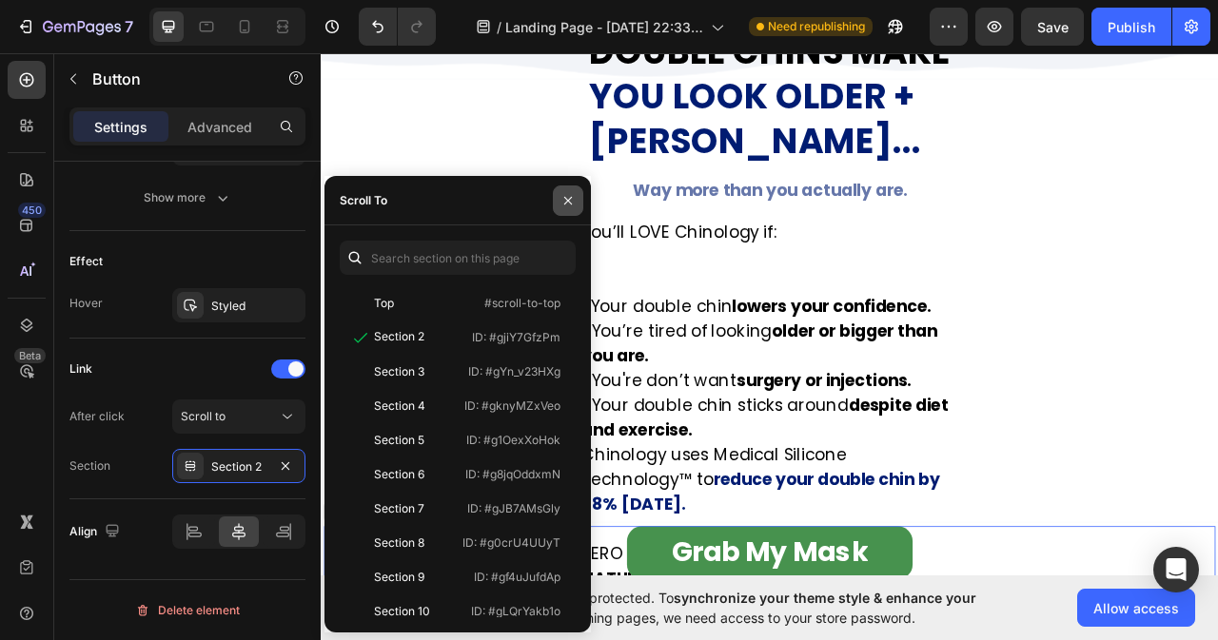
click at [572, 196] on icon "button" at bounding box center [567, 200] width 15 height 15
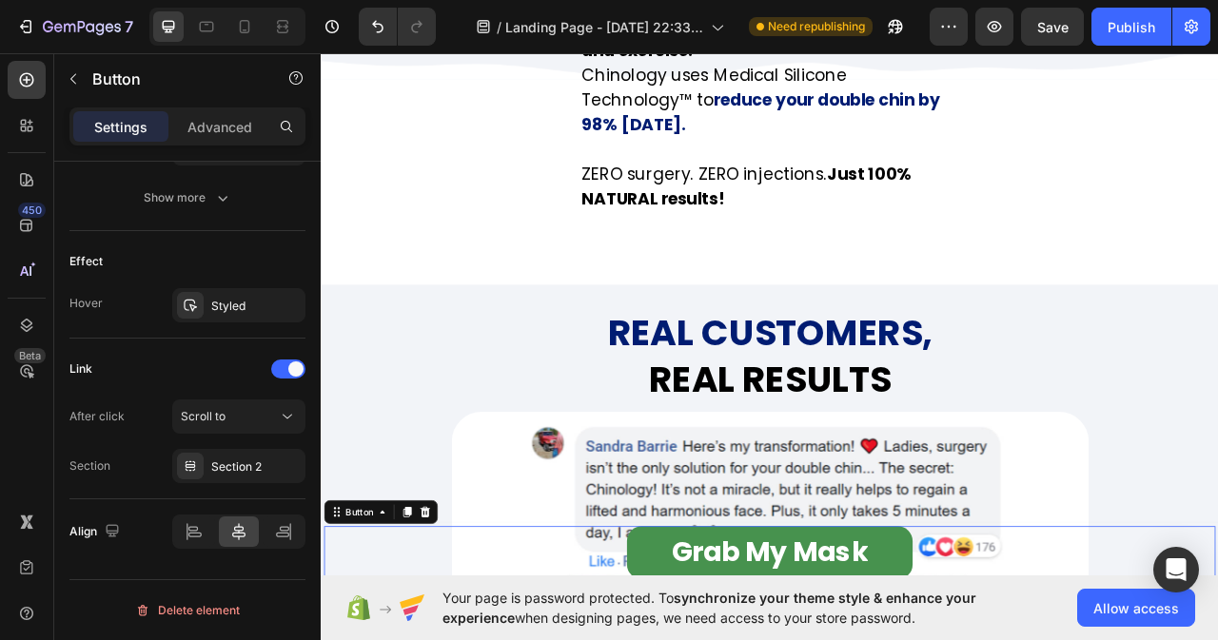
scroll to position [2231, 0]
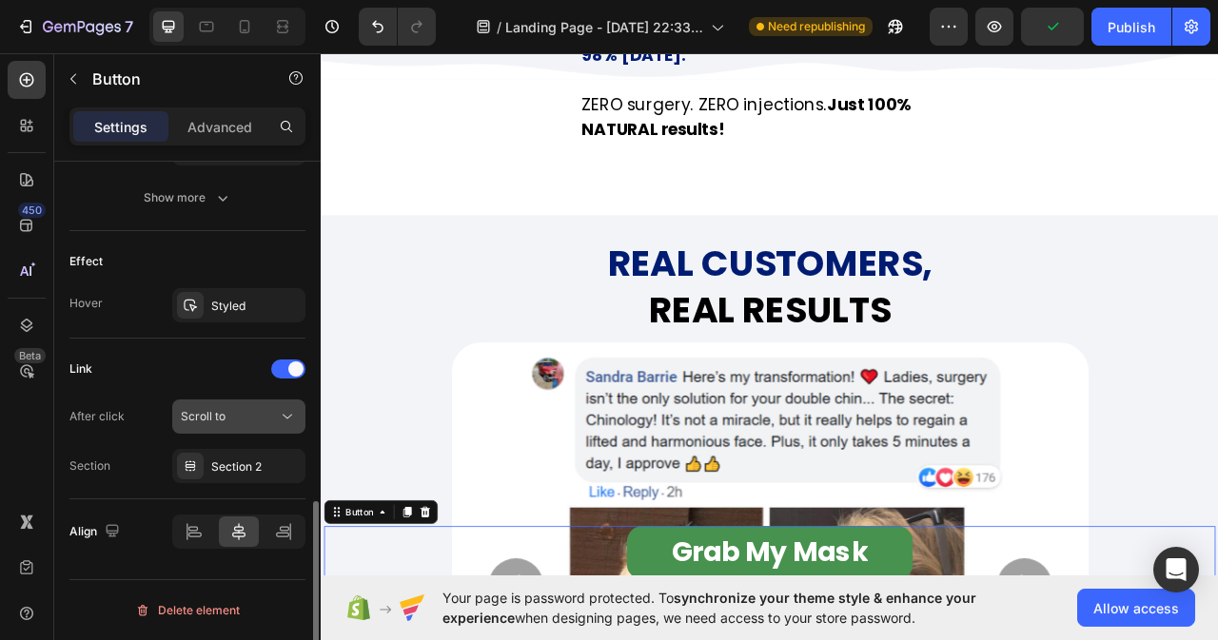
click at [288, 417] on icon at bounding box center [287, 416] width 19 height 19
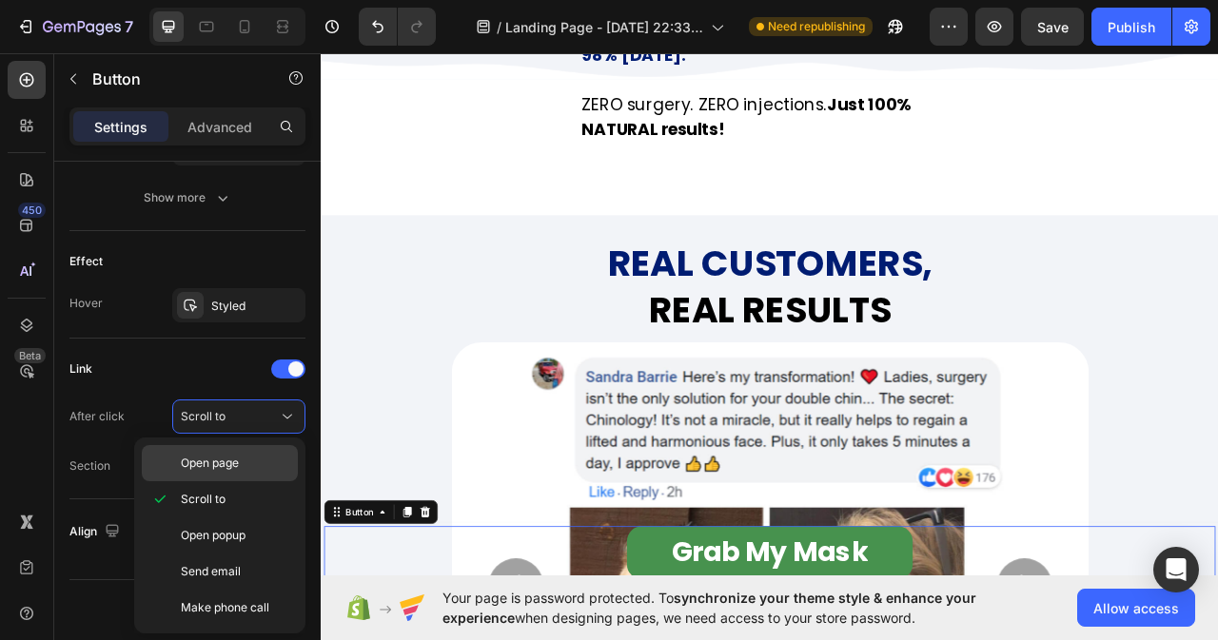
click at [210, 473] on div "Open page" at bounding box center [220, 463] width 156 height 36
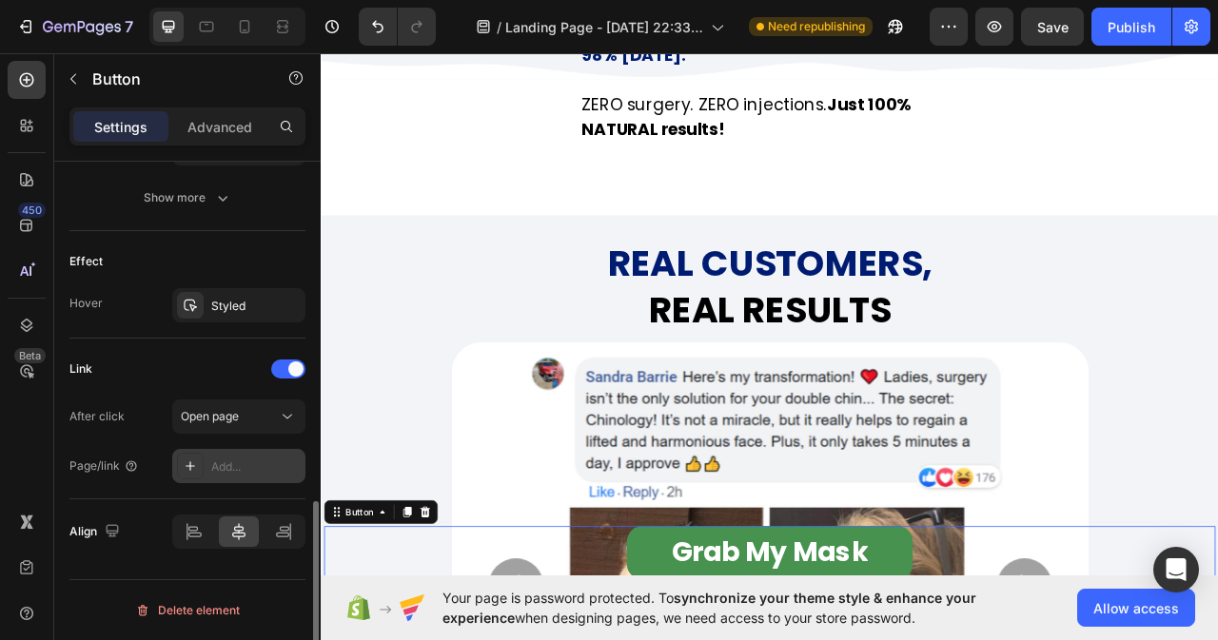
click at [245, 470] on div "Add..." at bounding box center [255, 467] width 89 height 17
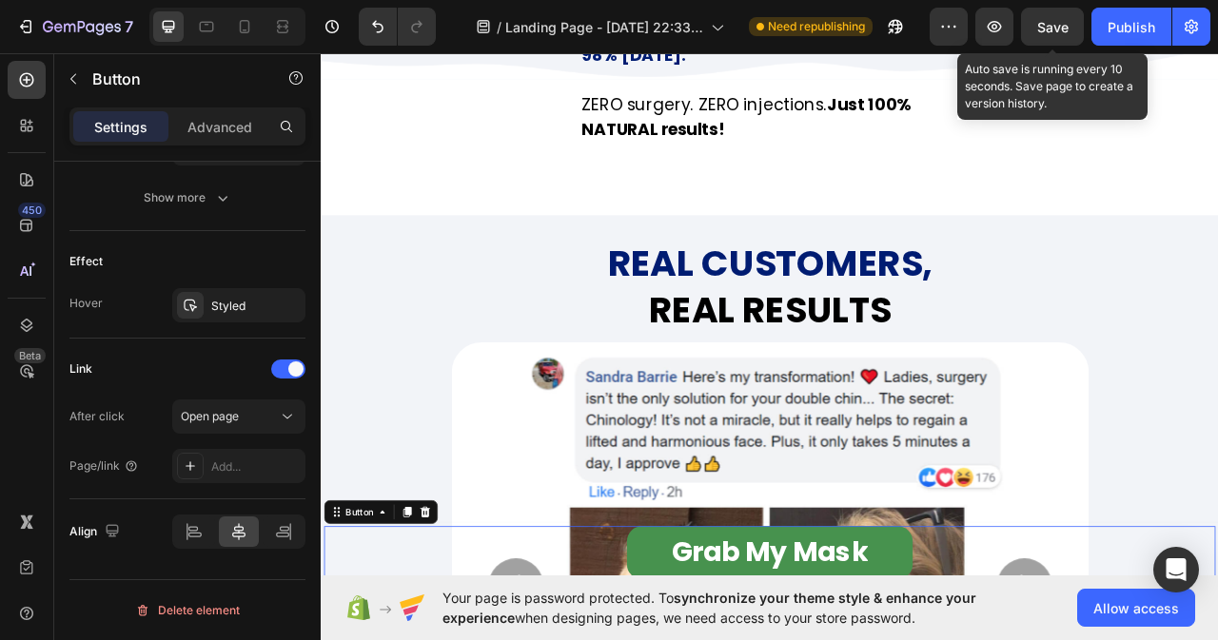
click at [1044, 29] on span "Save" at bounding box center [1052, 27] width 31 height 16
click at [1045, 17] on div "Save" at bounding box center [1052, 27] width 31 height 20
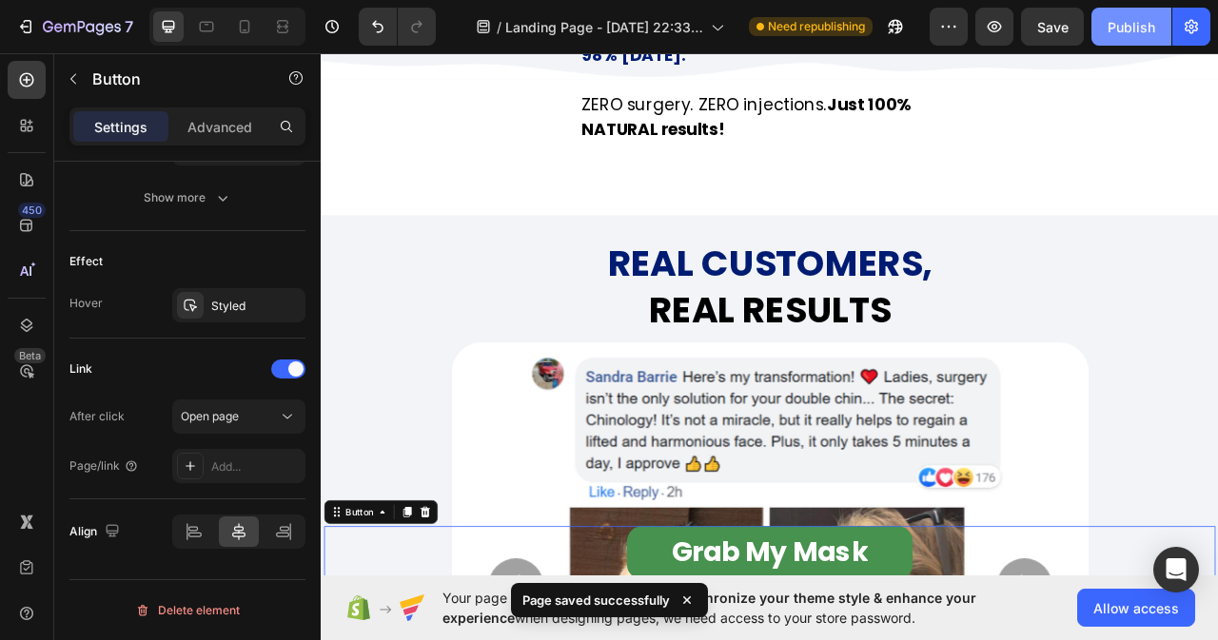
click at [1157, 10] on button "Publish" at bounding box center [1131, 27] width 80 height 38
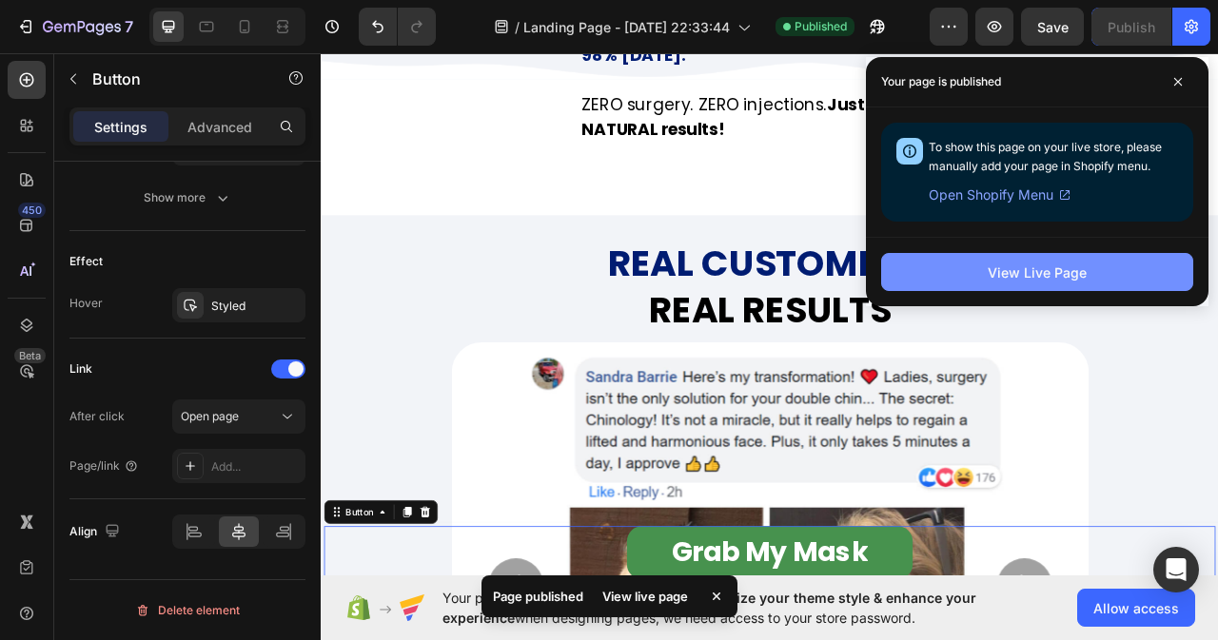
click at [1019, 270] on div "View Live Page" at bounding box center [1037, 273] width 99 height 20
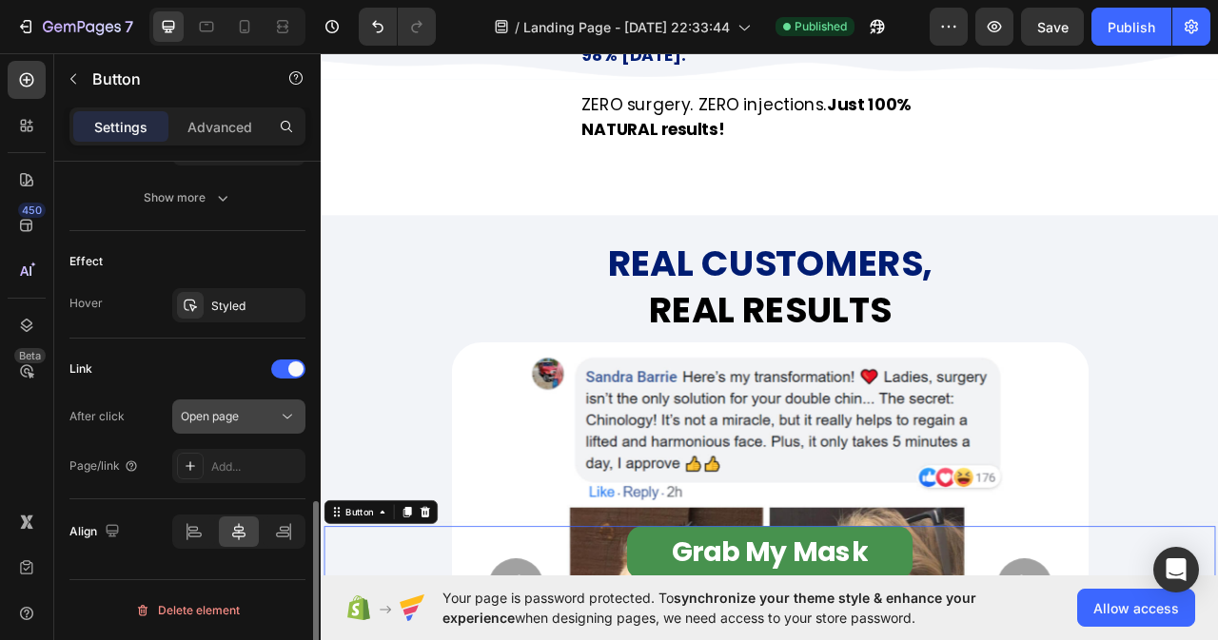
click at [285, 424] on icon at bounding box center [287, 416] width 19 height 19
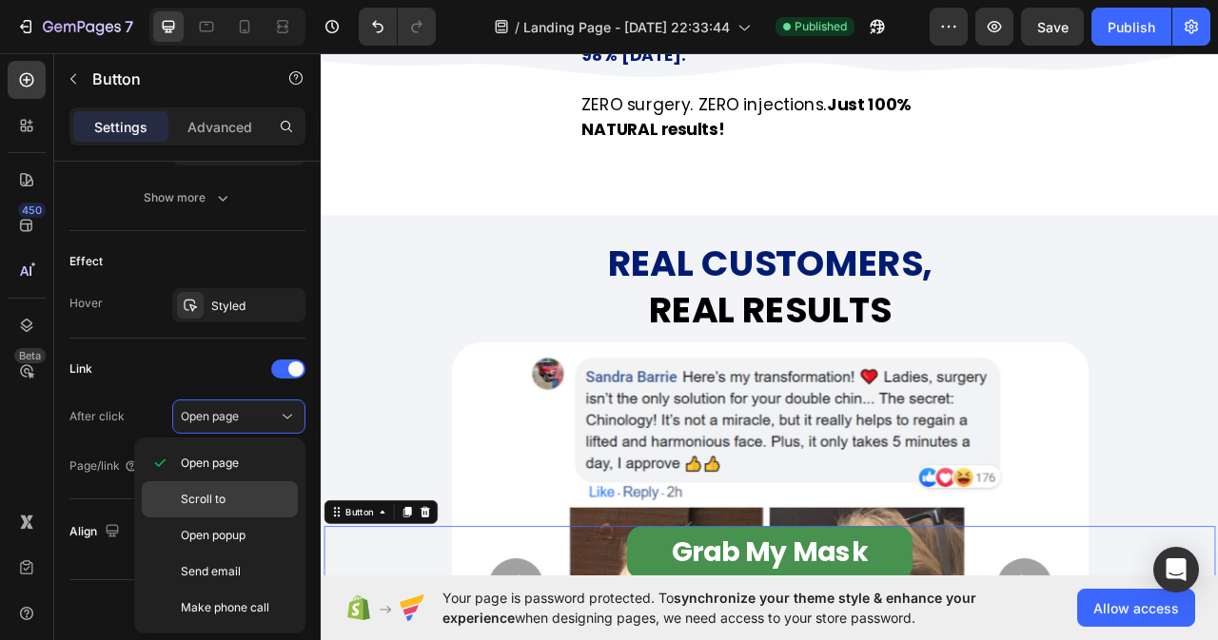
click at [205, 500] on span "Scroll to" at bounding box center [203, 499] width 45 height 17
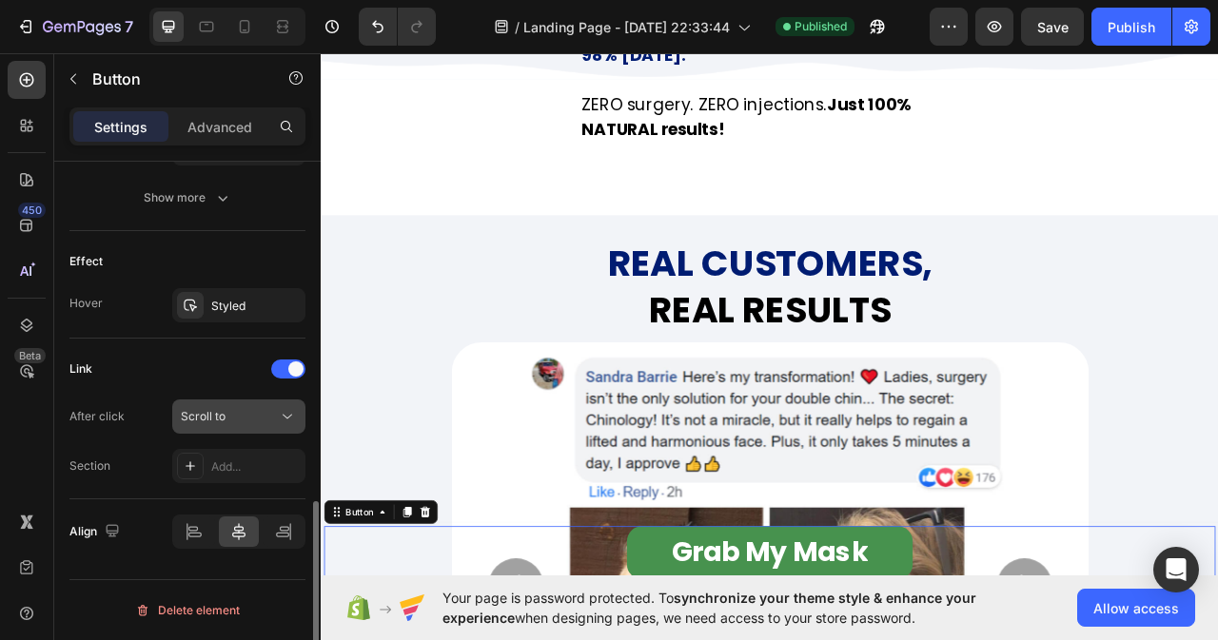
click at [282, 418] on icon at bounding box center [287, 416] width 19 height 19
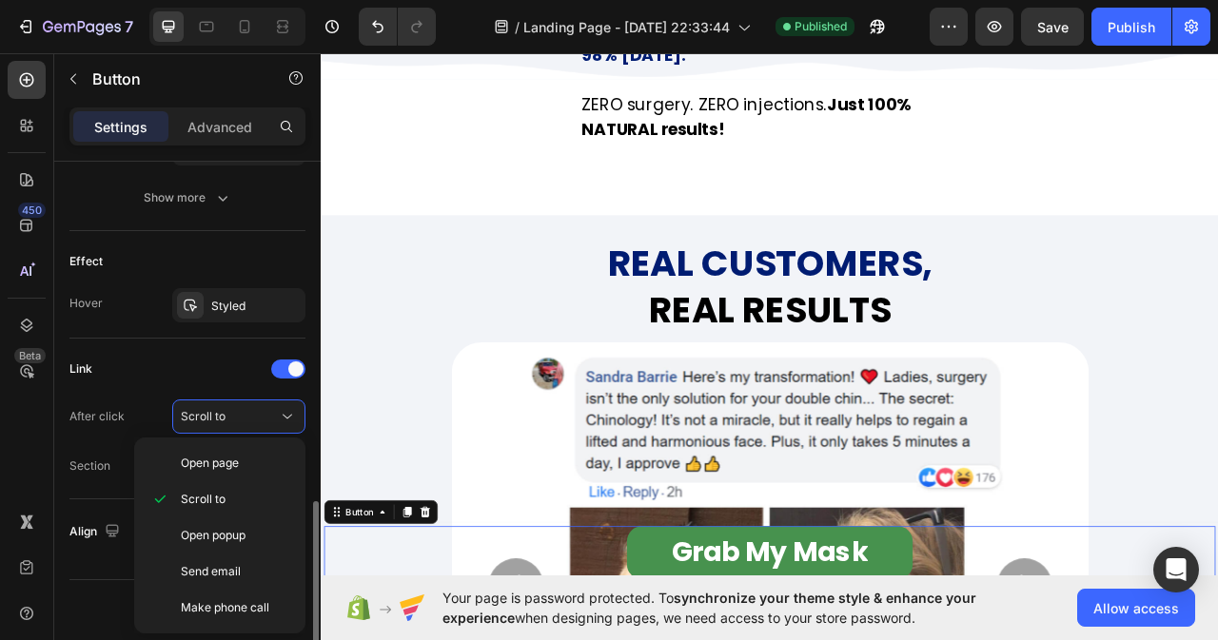
click at [97, 580] on div "Delete element" at bounding box center [187, 610] width 236 height 62
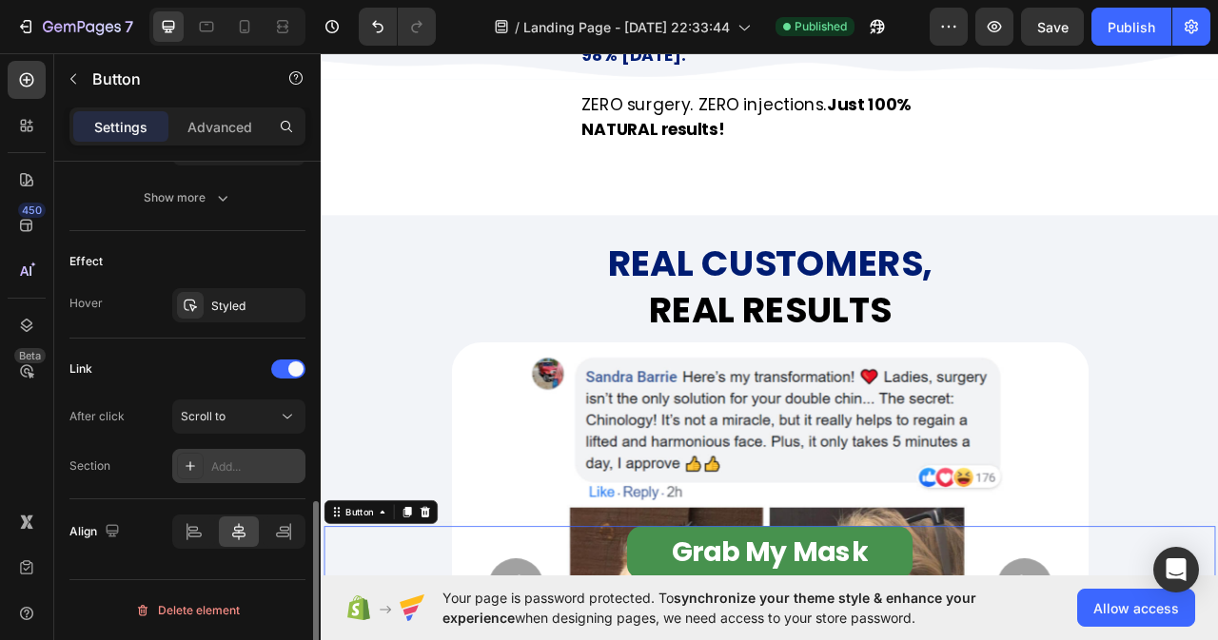
click at [225, 459] on div "Add..." at bounding box center [255, 467] width 89 height 17
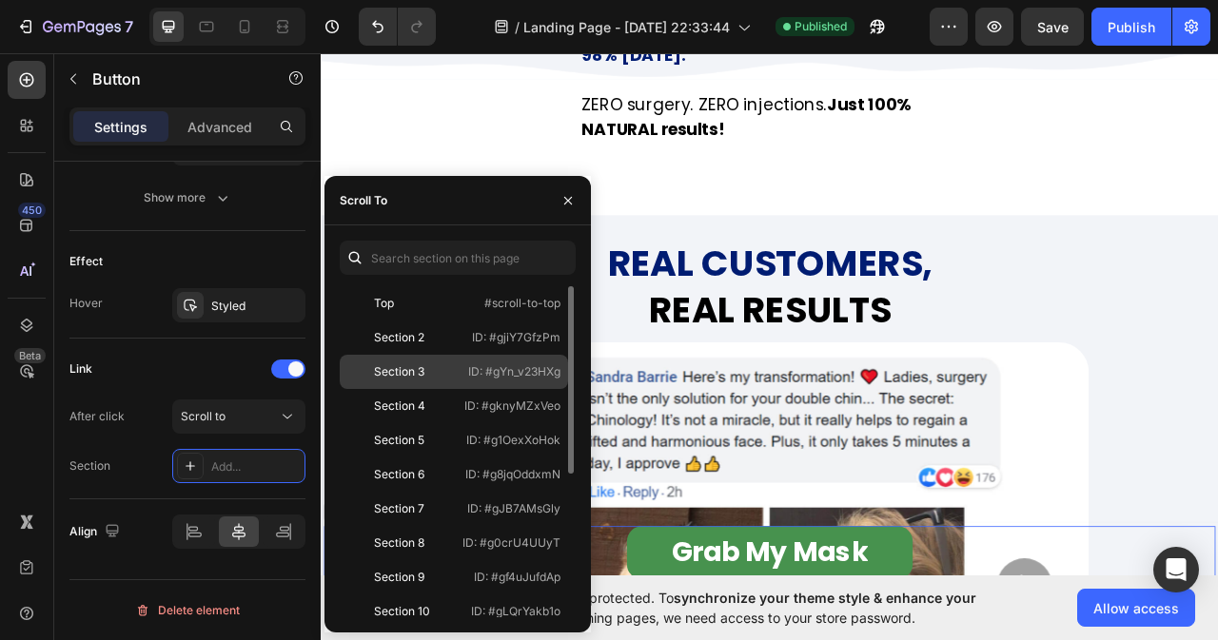
click at [408, 378] on div "Section 3" at bounding box center [399, 371] width 50 height 17
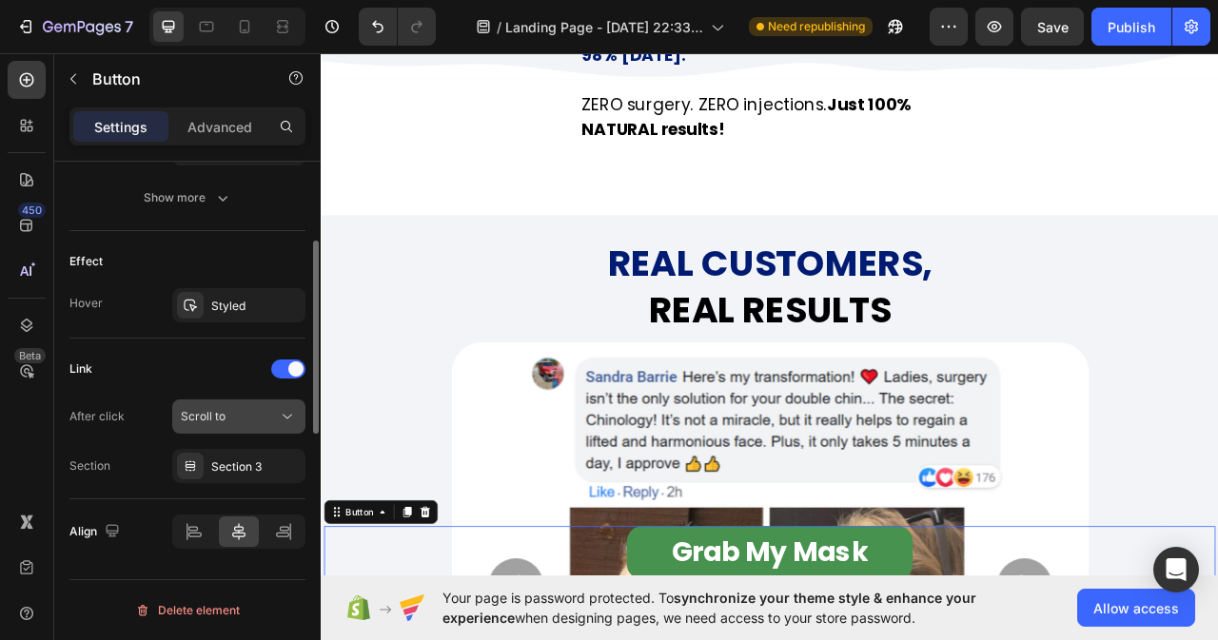
scroll to position [740, 0]
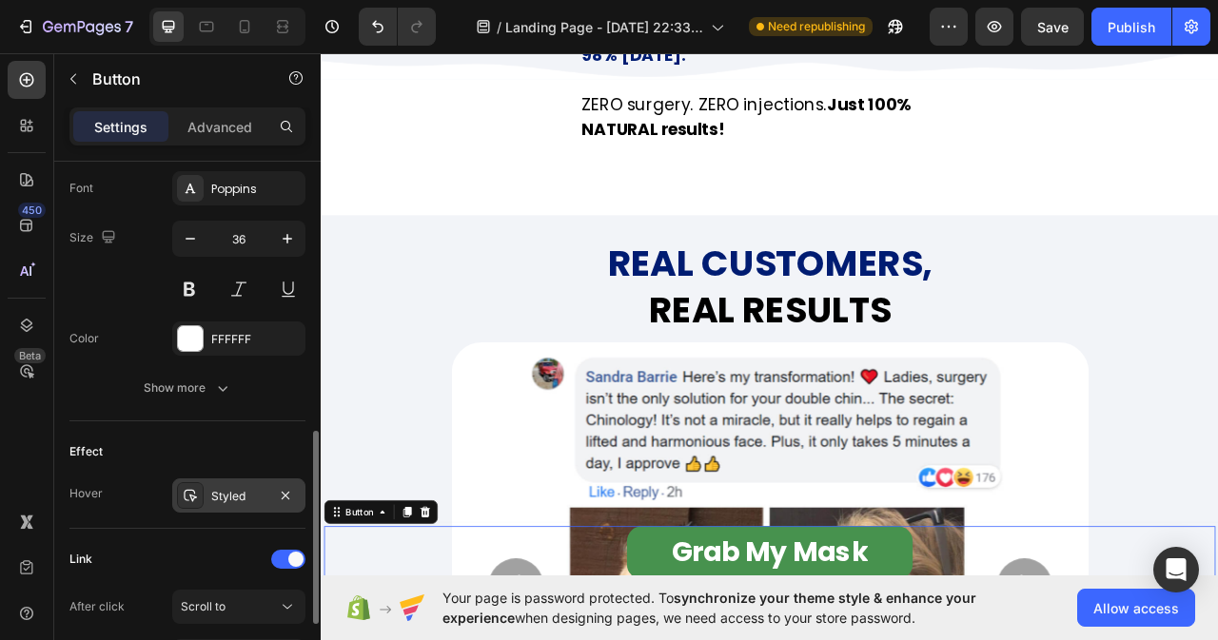
click at [245, 493] on div "Styled" at bounding box center [238, 496] width 55 height 17
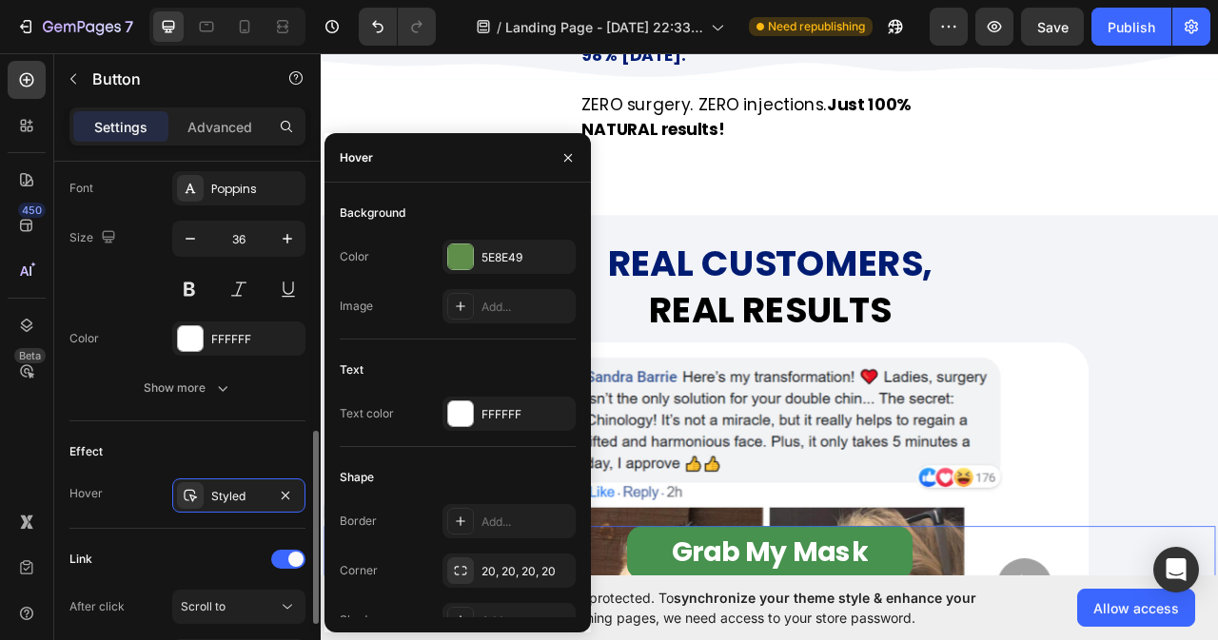
click at [192, 551] on div "Link" at bounding box center [187, 559] width 236 height 30
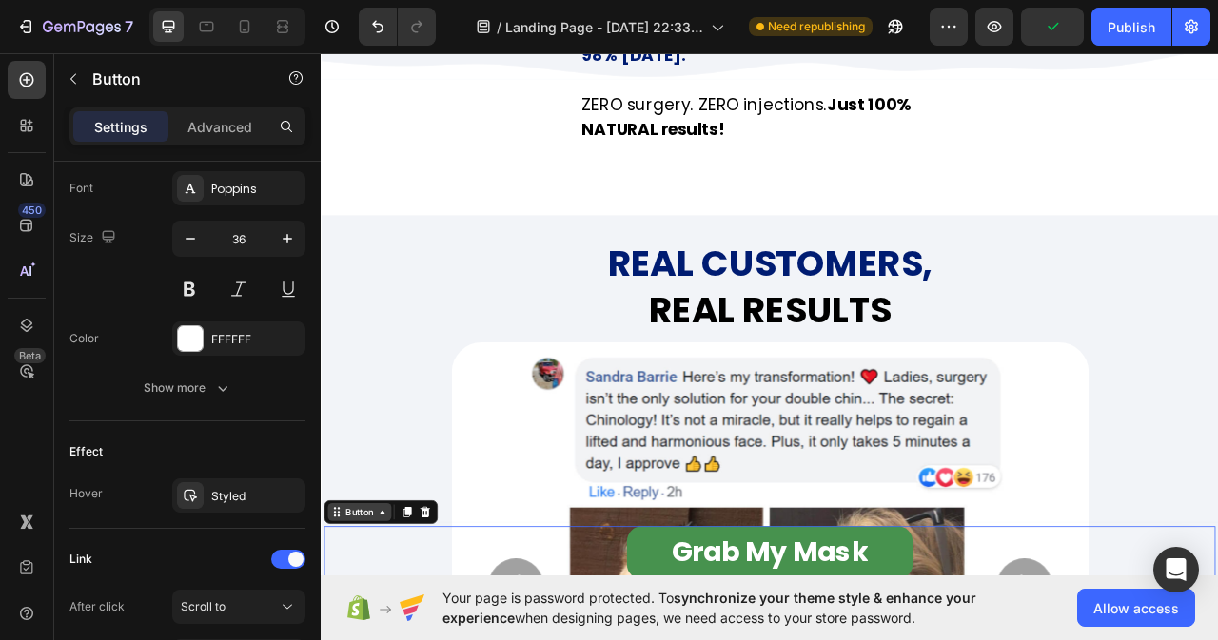
click at [395, 639] on icon at bounding box center [398, 638] width 15 height 15
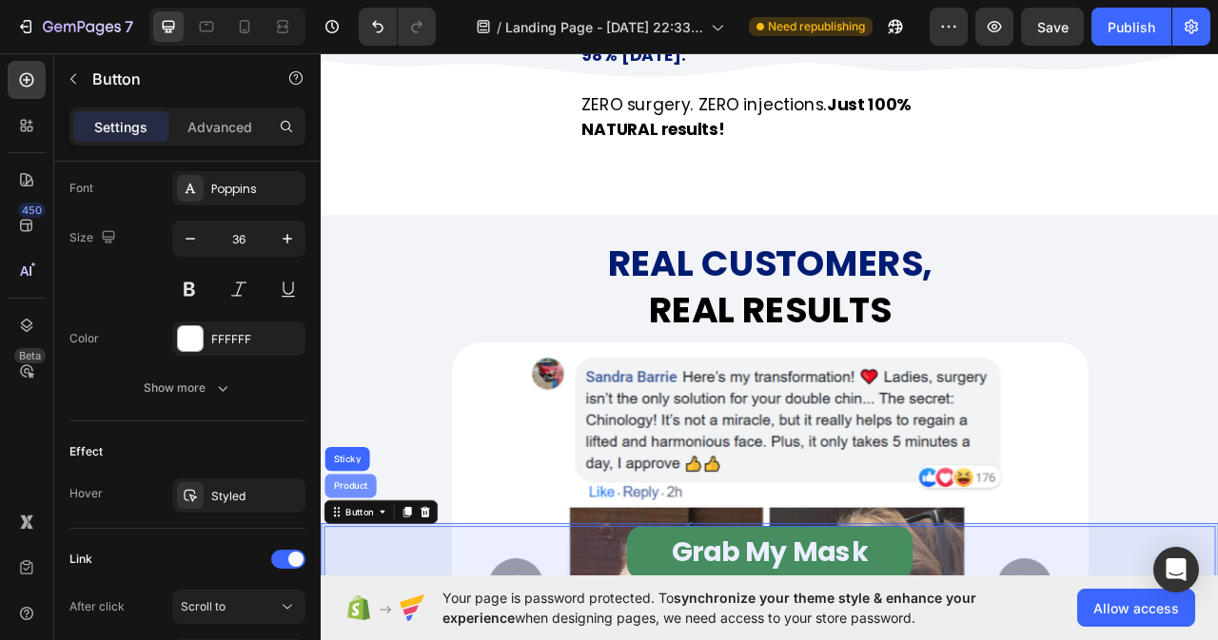
click at [371, 601] on div "Product" at bounding box center [358, 604] width 50 height 11
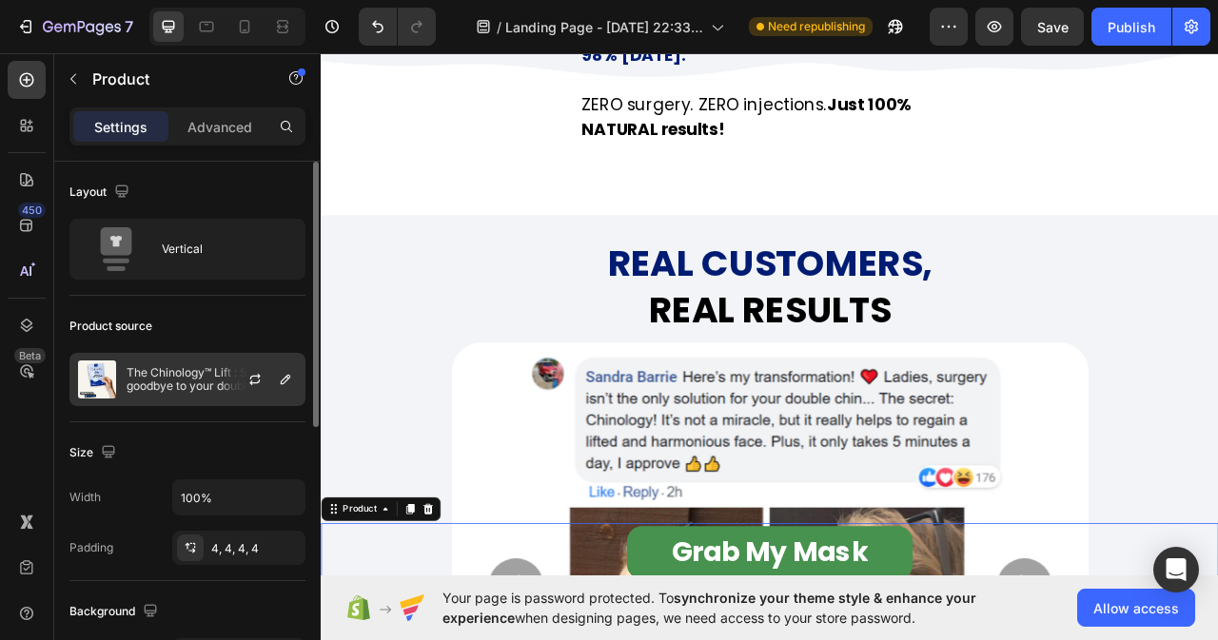
click at [172, 365] on div "The Chinology™ Lift : Say goodbye to your double chin now" at bounding box center [187, 379] width 236 height 53
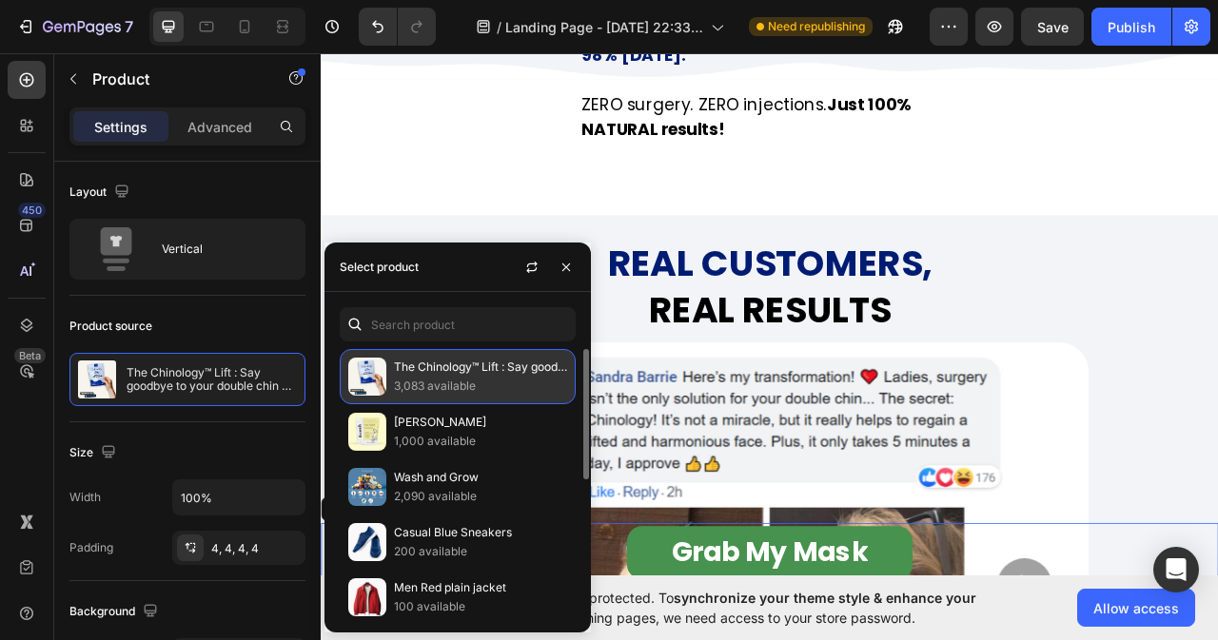
click at [440, 382] on p "3,083 available" at bounding box center [480, 386] width 173 height 19
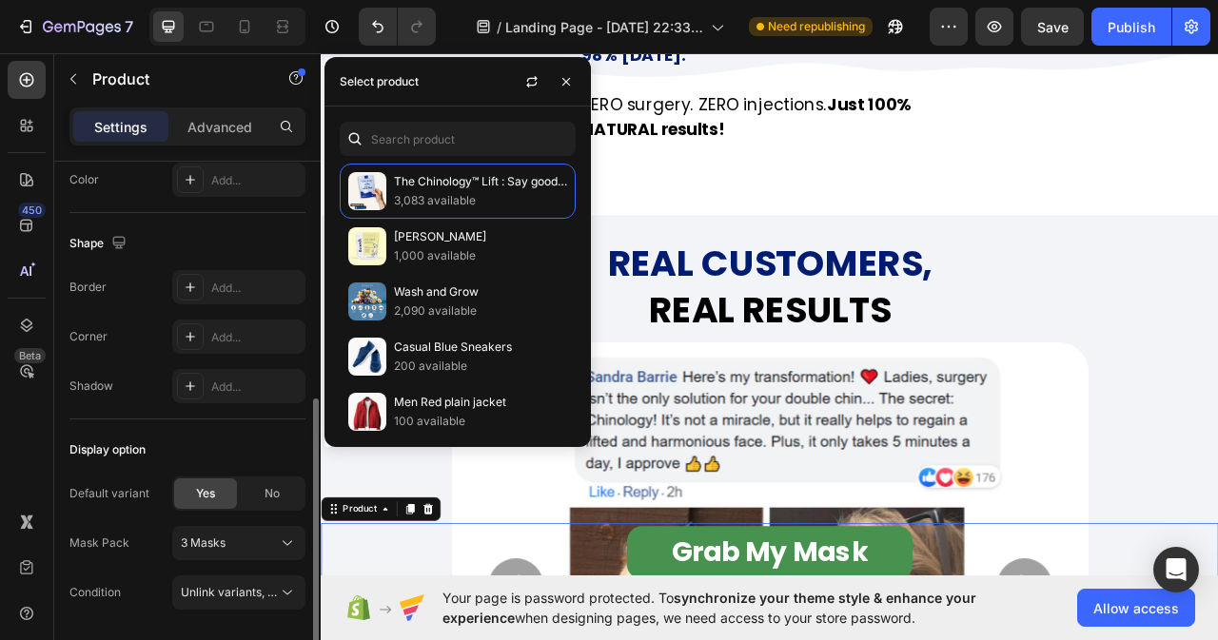
scroll to position [95, 0]
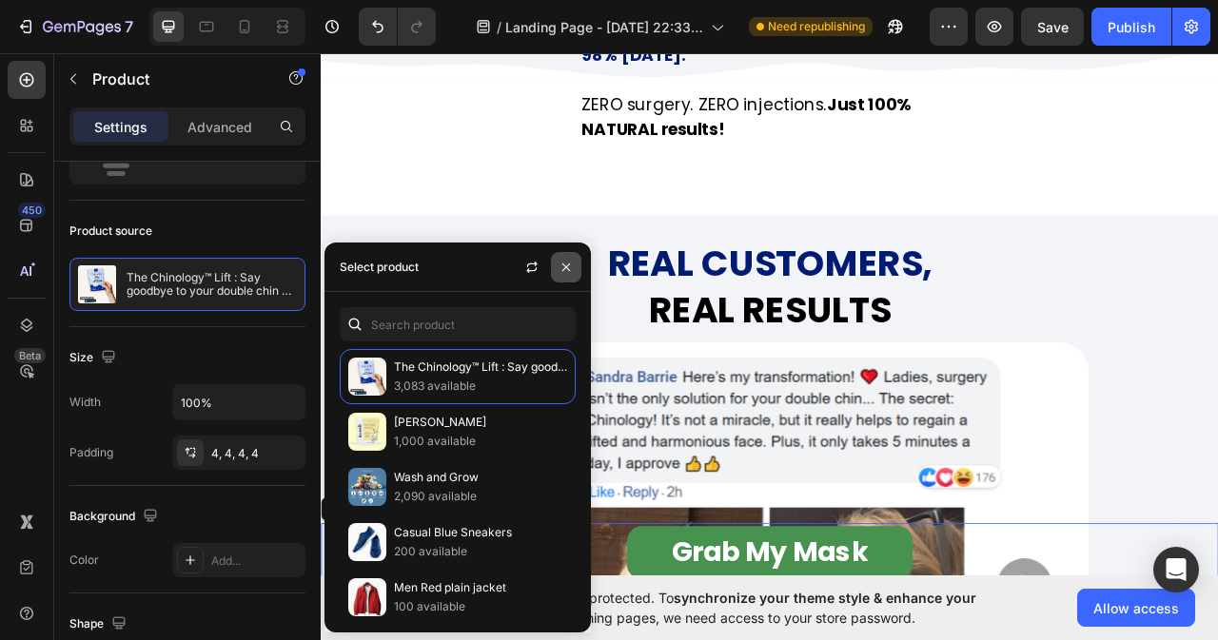
click at [565, 267] on icon "button" at bounding box center [566, 267] width 8 height 8
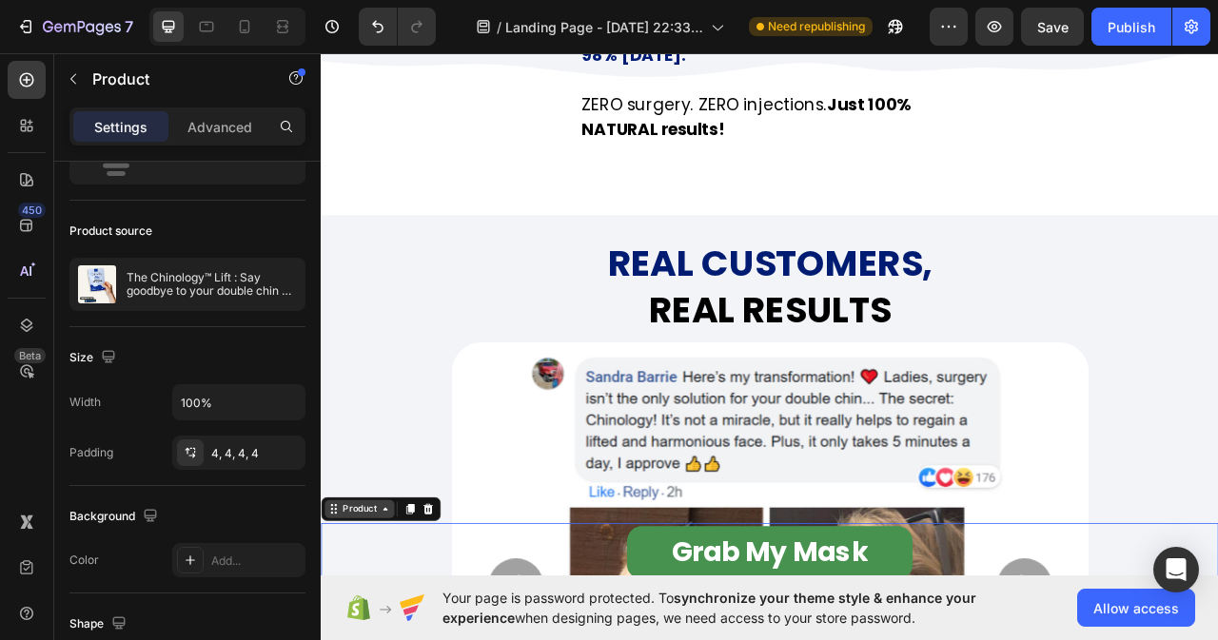
click at [382, 627] on div "Product" at bounding box center [369, 634] width 50 height 17
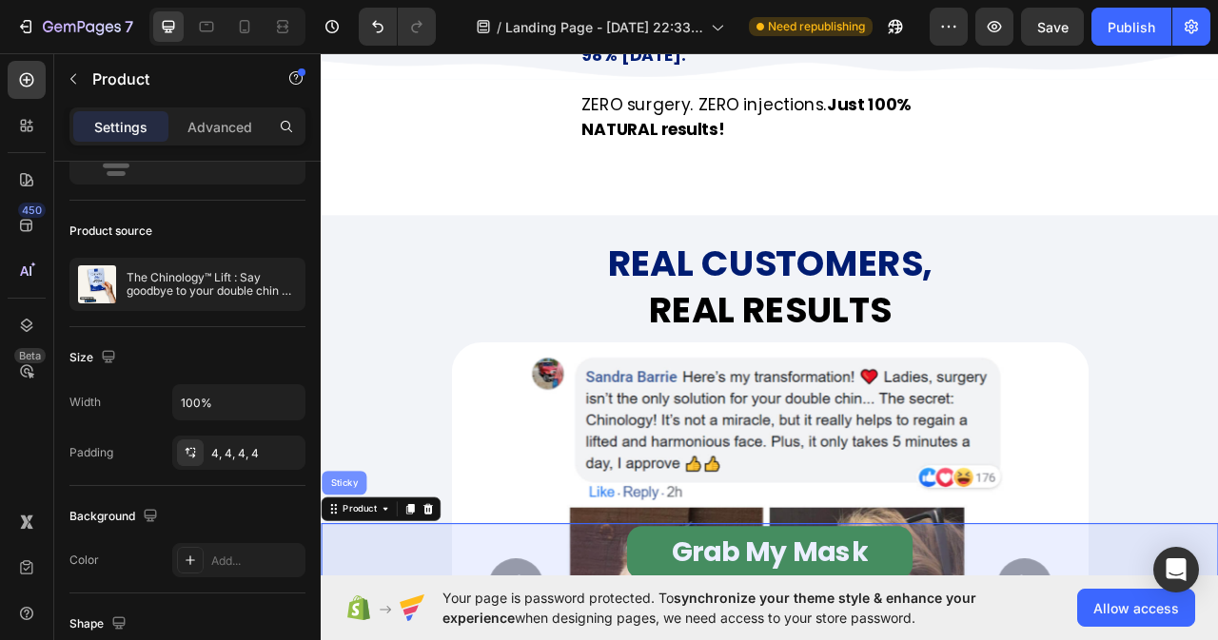
click at [352, 596] on div "Sticky" at bounding box center [350, 601] width 42 height 11
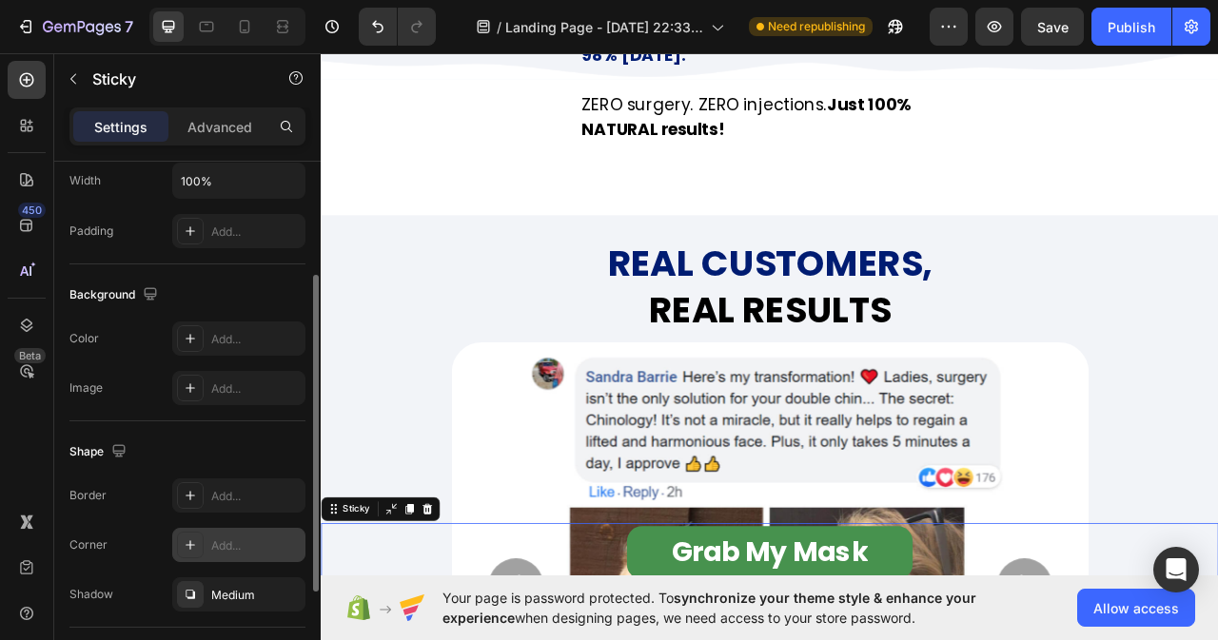
scroll to position [285, 0]
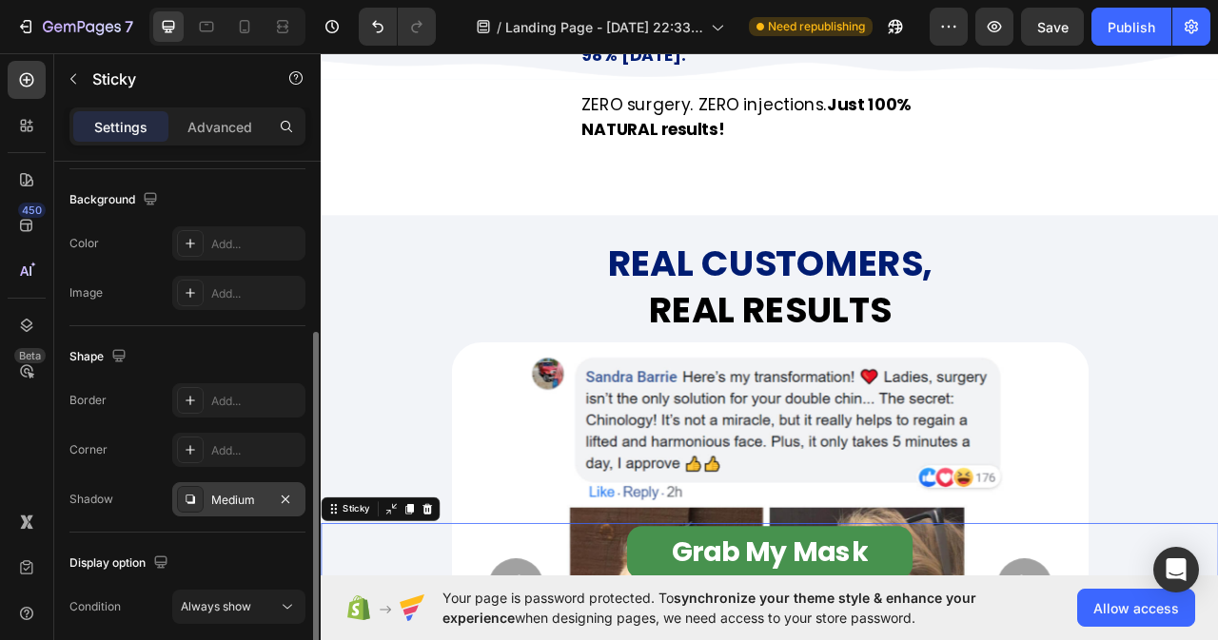
click at [234, 498] on div "Medium" at bounding box center [238, 500] width 55 height 17
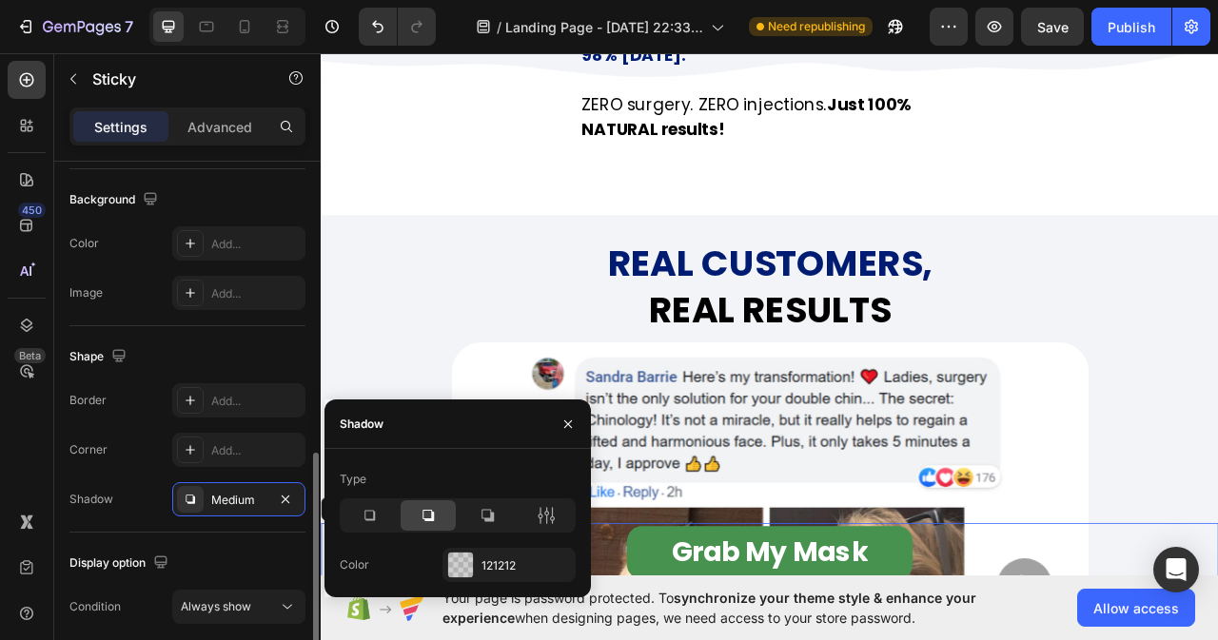
scroll to position [361, 0]
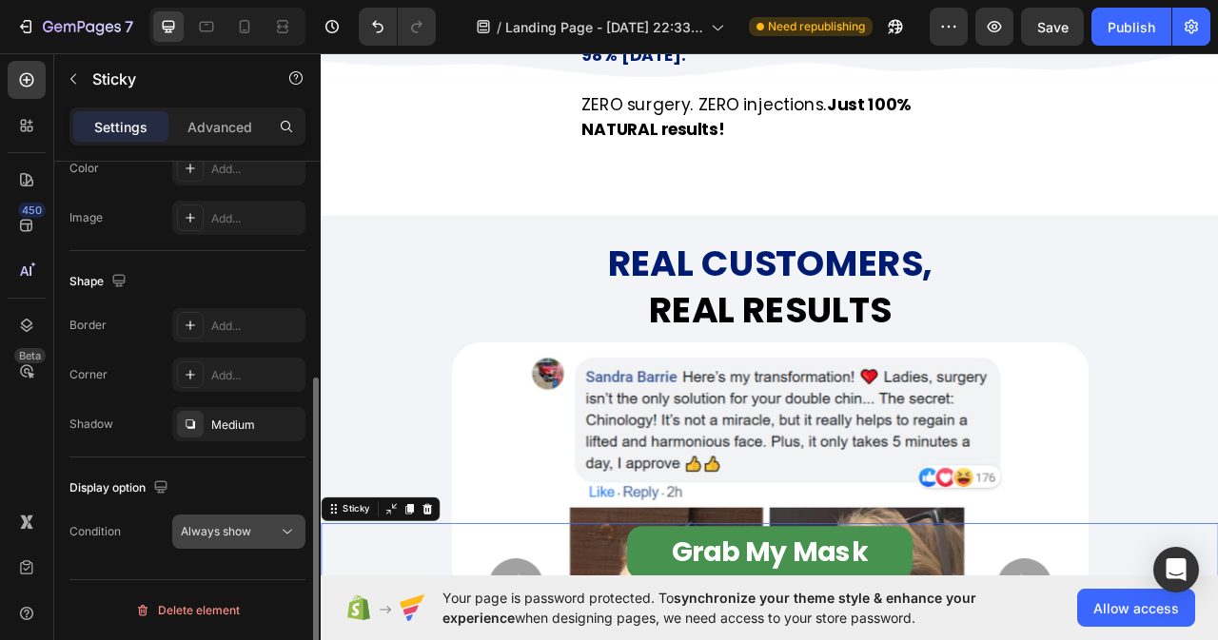
click at [250, 528] on span "Always show" at bounding box center [216, 531] width 70 height 14
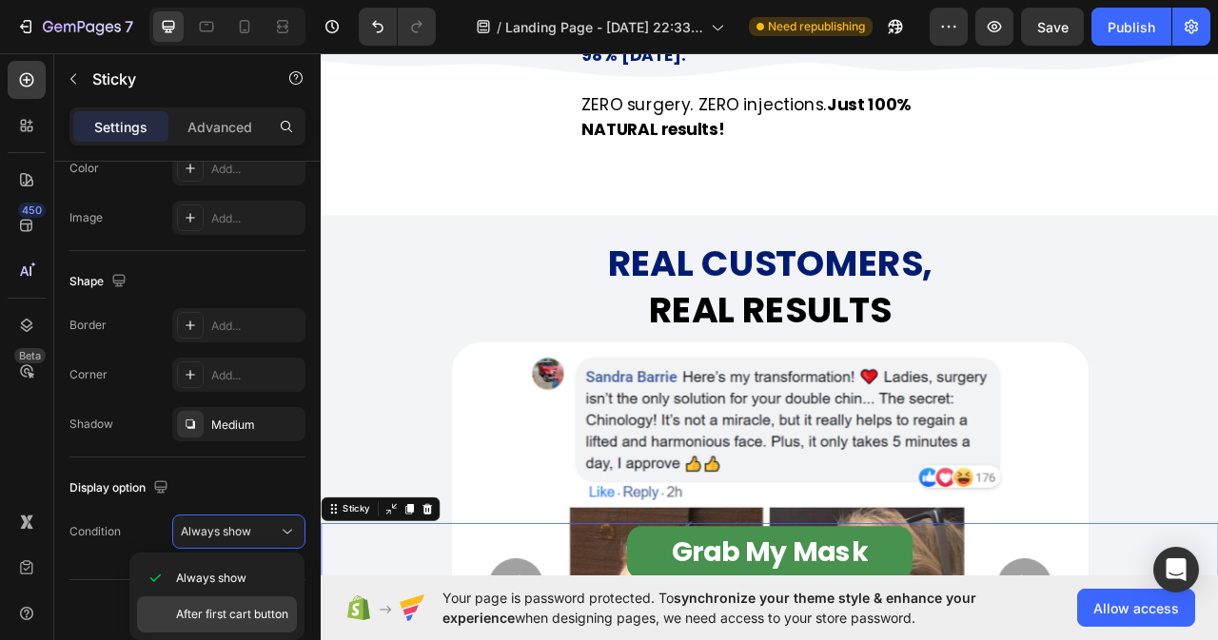
click at [218, 618] on span "After first cart button" at bounding box center [232, 614] width 112 height 17
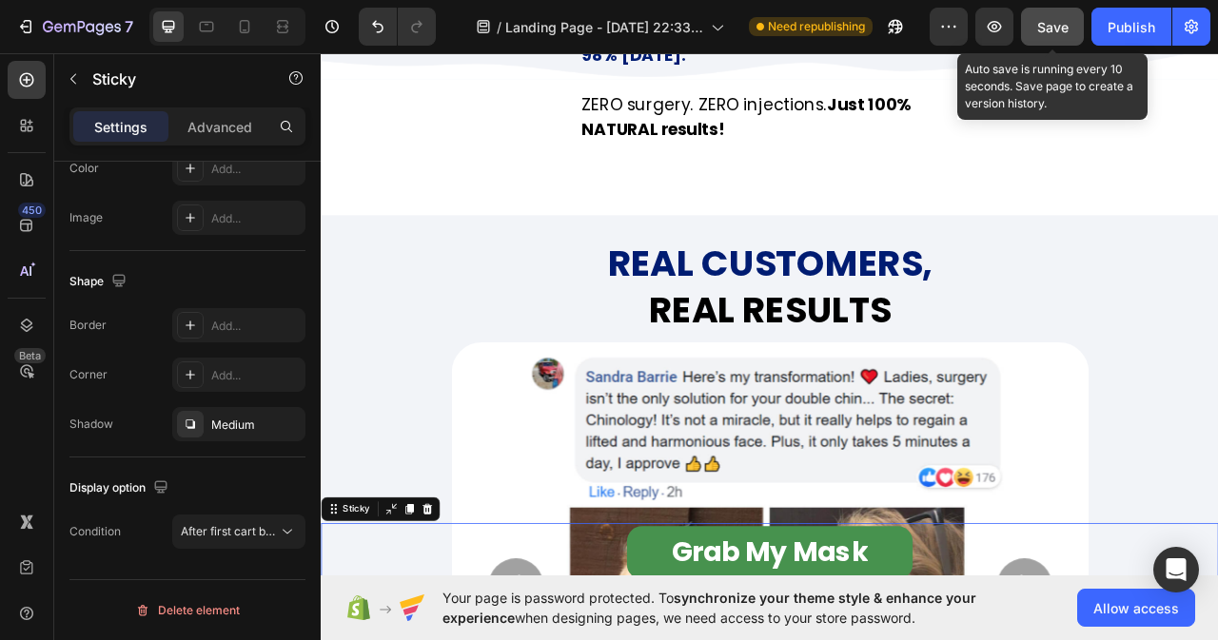
click at [1056, 28] on span "Save" at bounding box center [1052, 27] width 31 height 16
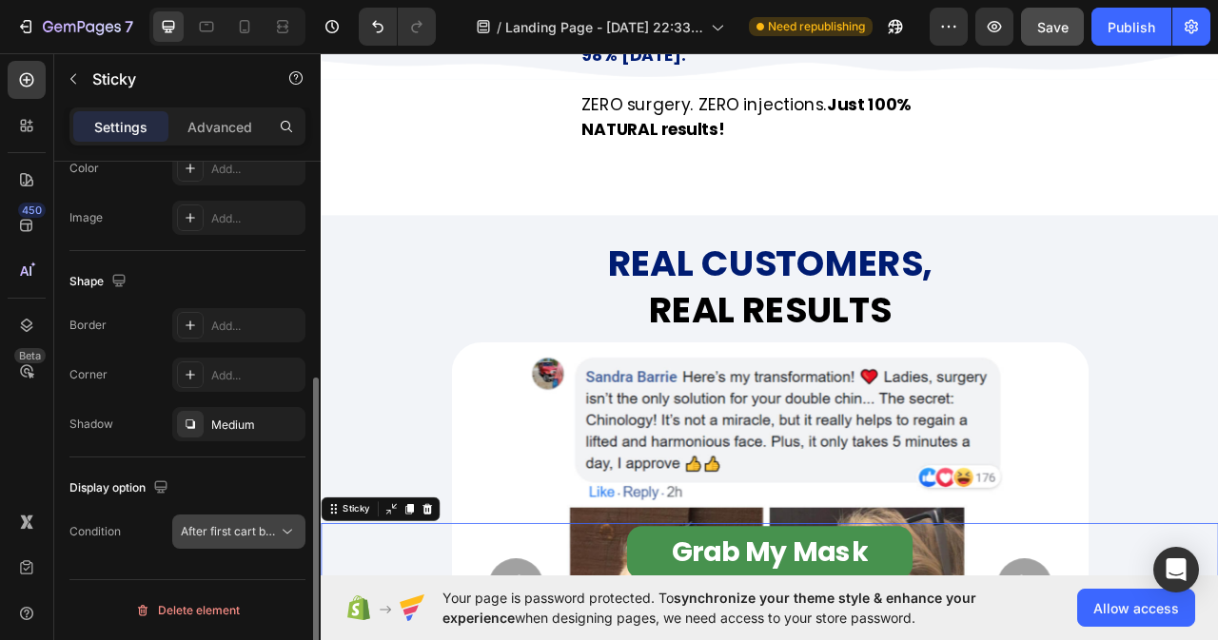
click at [285, 527] on icon at bounding box center [287, 531] width 19 height 19
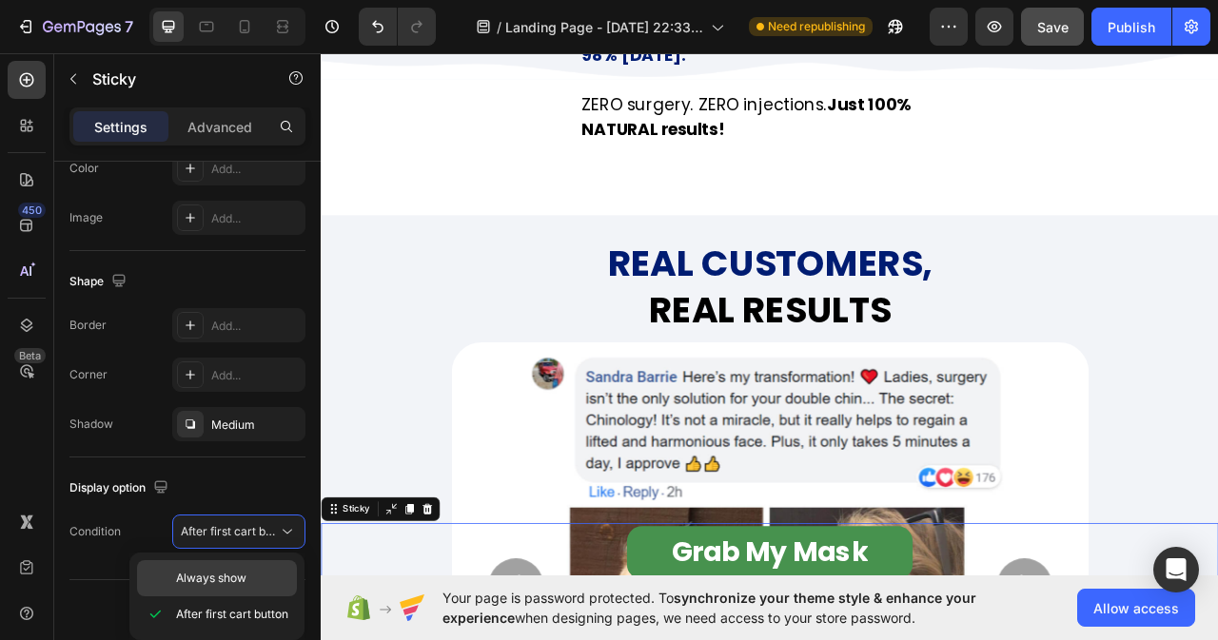
click at [223, 580] on span "Always show" at bounding box center [211, 578] width 70 height 17
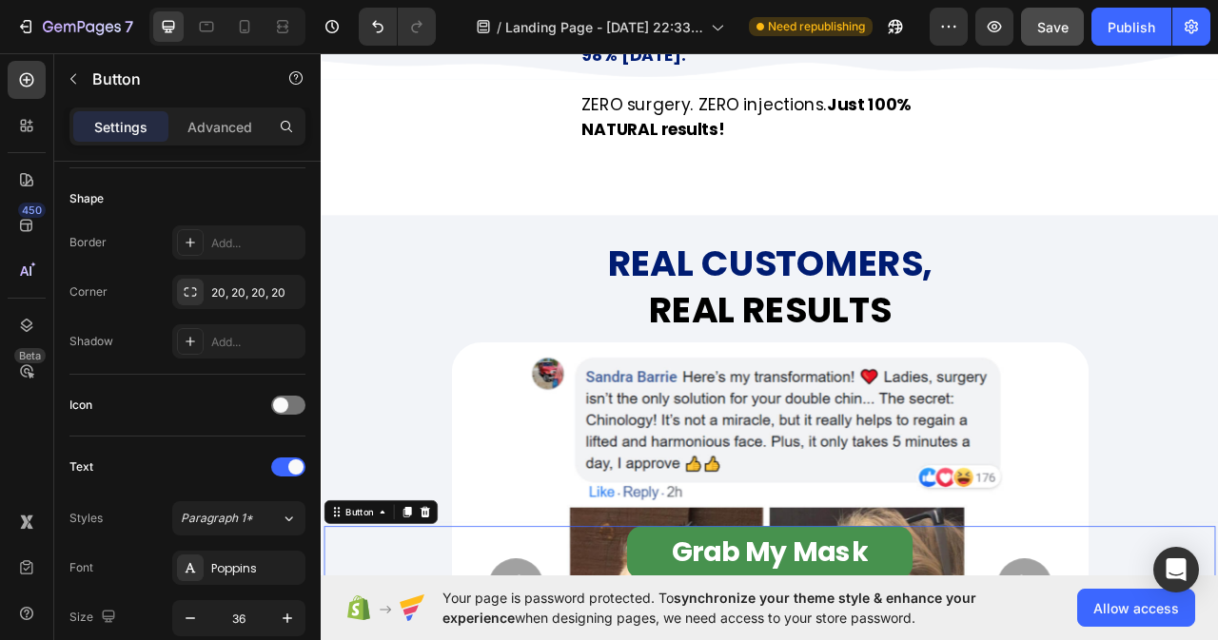
scroll to position [0, 0]
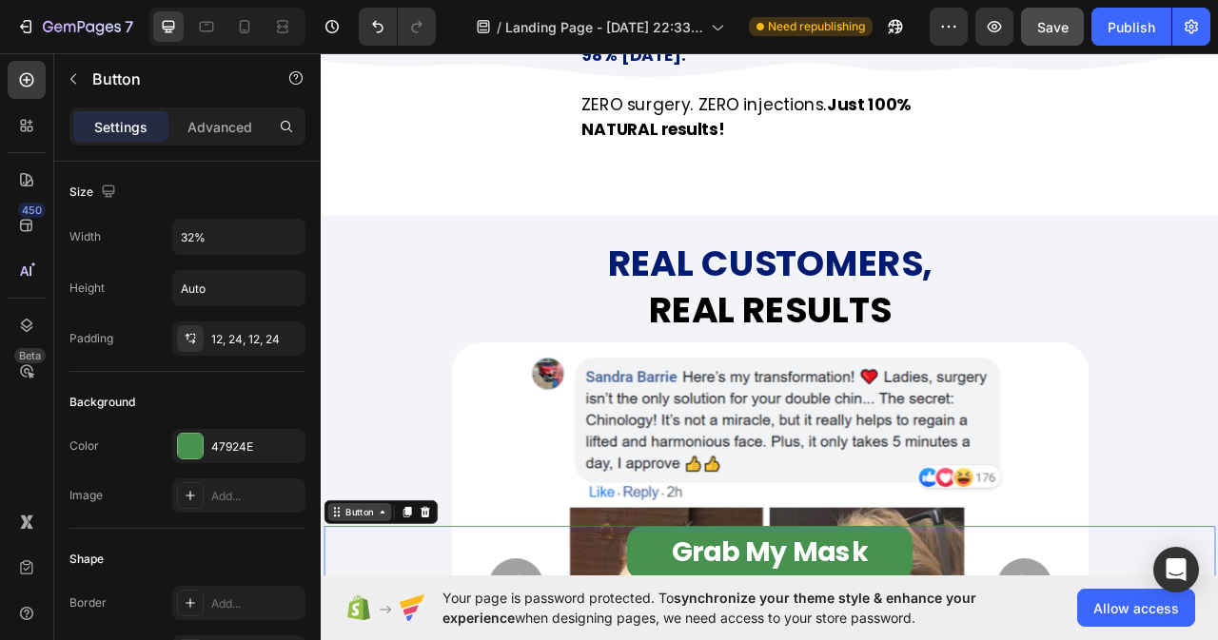
click at [385, 639] on div "Button" at bounding box center [369, 638] width 43 height 17
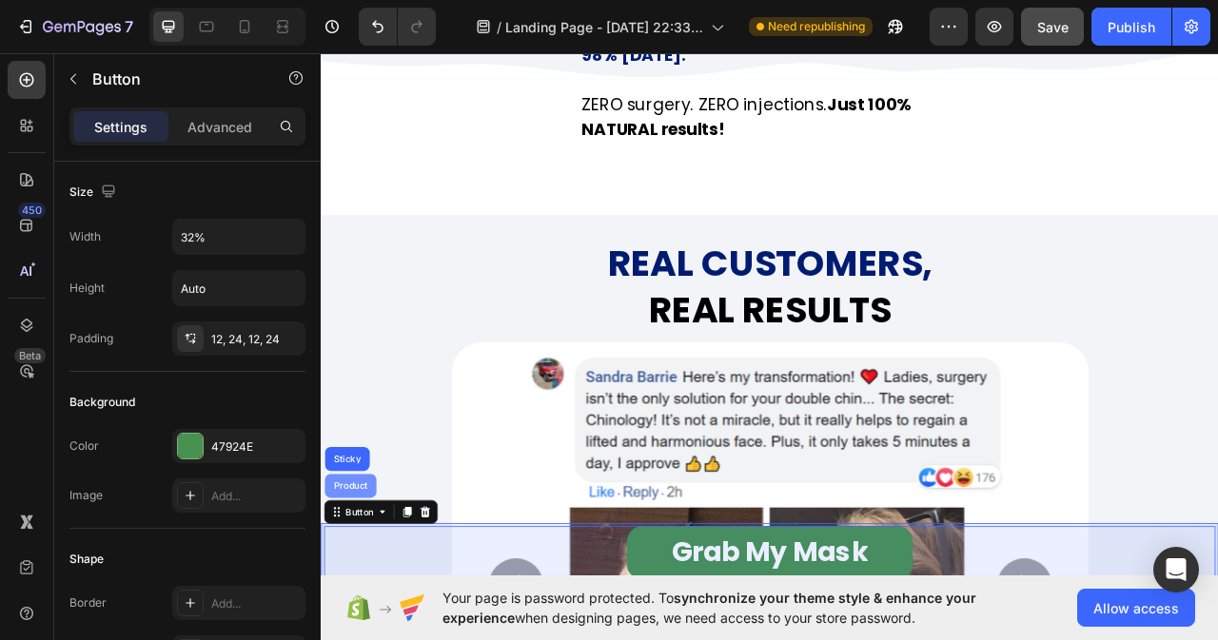
click at [367, 598] on div "Product" at bounding box center [358, 605] width 66 height 30
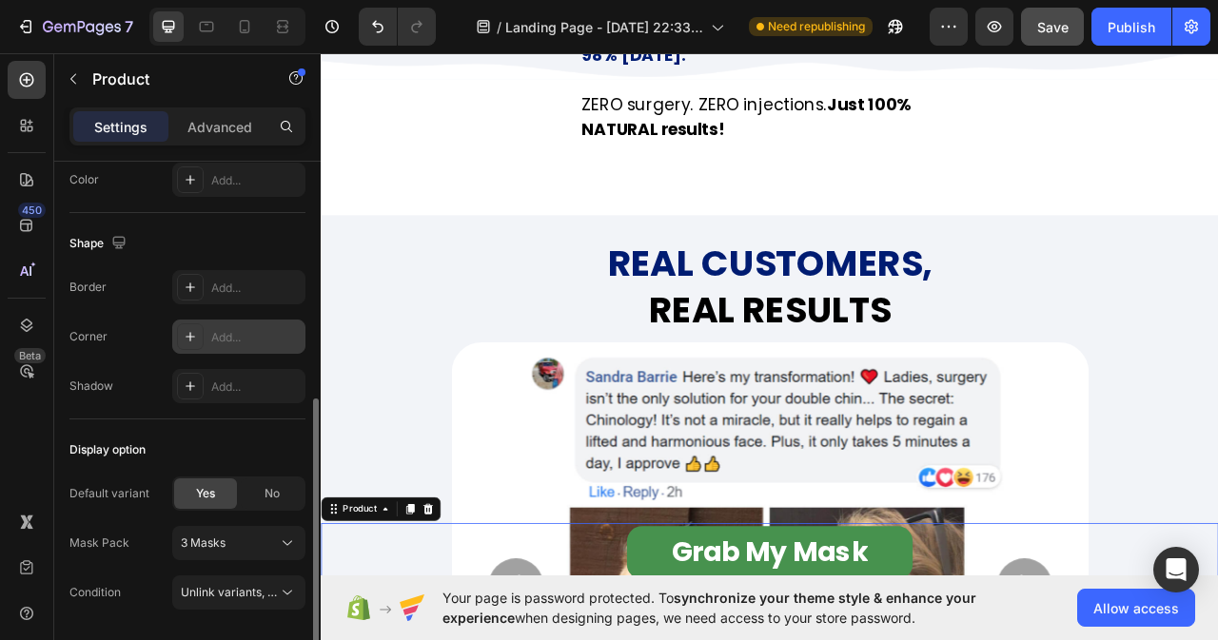
scroll to position [537, 0]
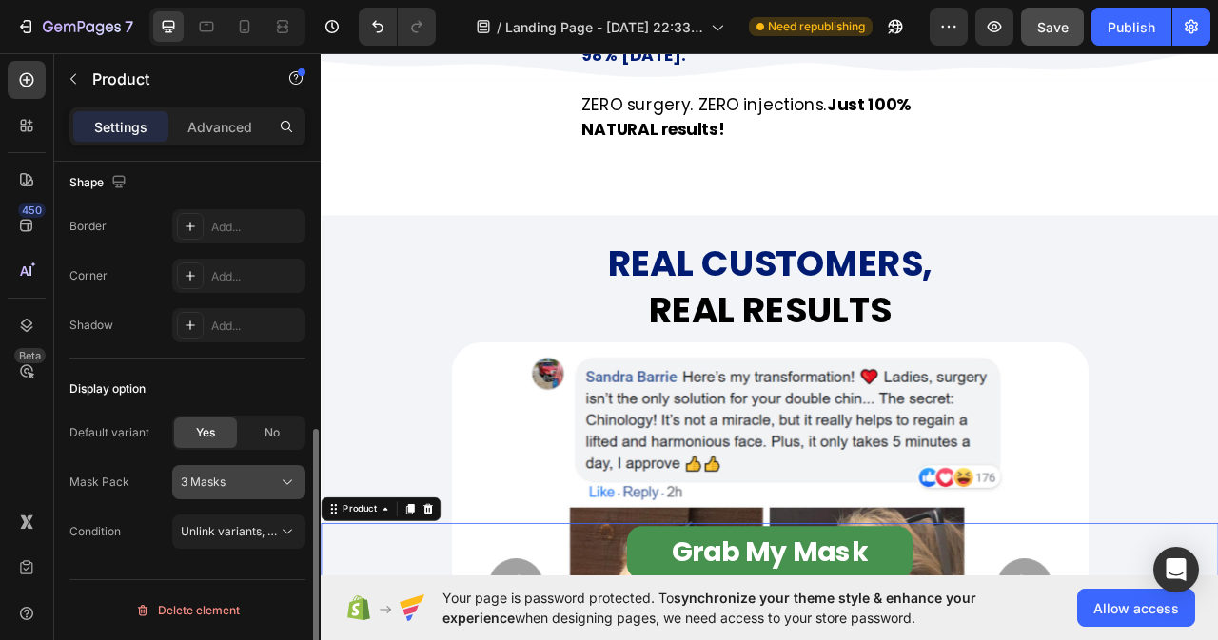
click at [286, 484] on icon at bounding box center [287, 482] width 19 height 19
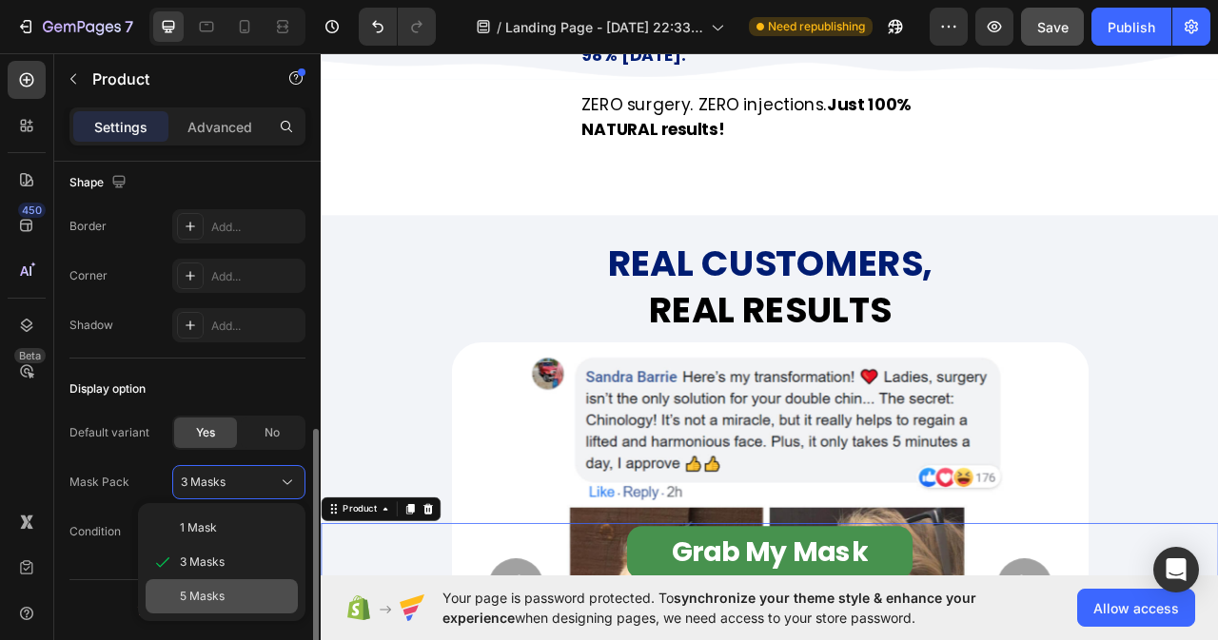
click at [218, 587] on div "5 Masks" at bounding box center [222, 596] width 152 height 34
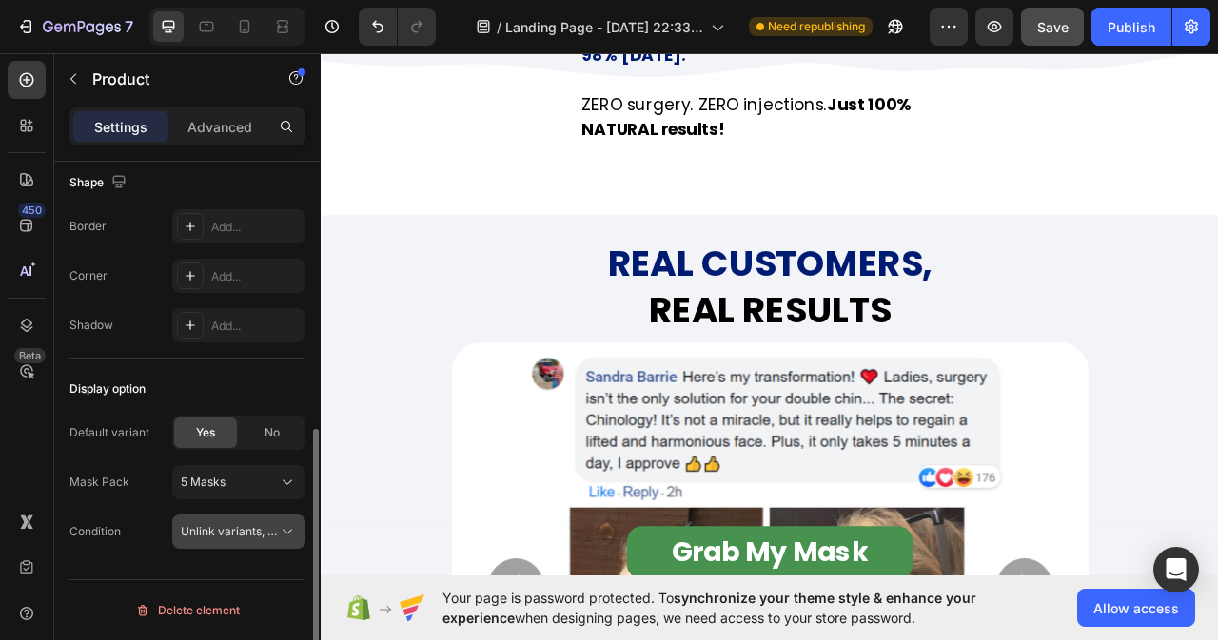
click at [275, 529] on span "Unlink variants, quantity <br> between same products" at bounding box center [327, 531] width 292 height 14
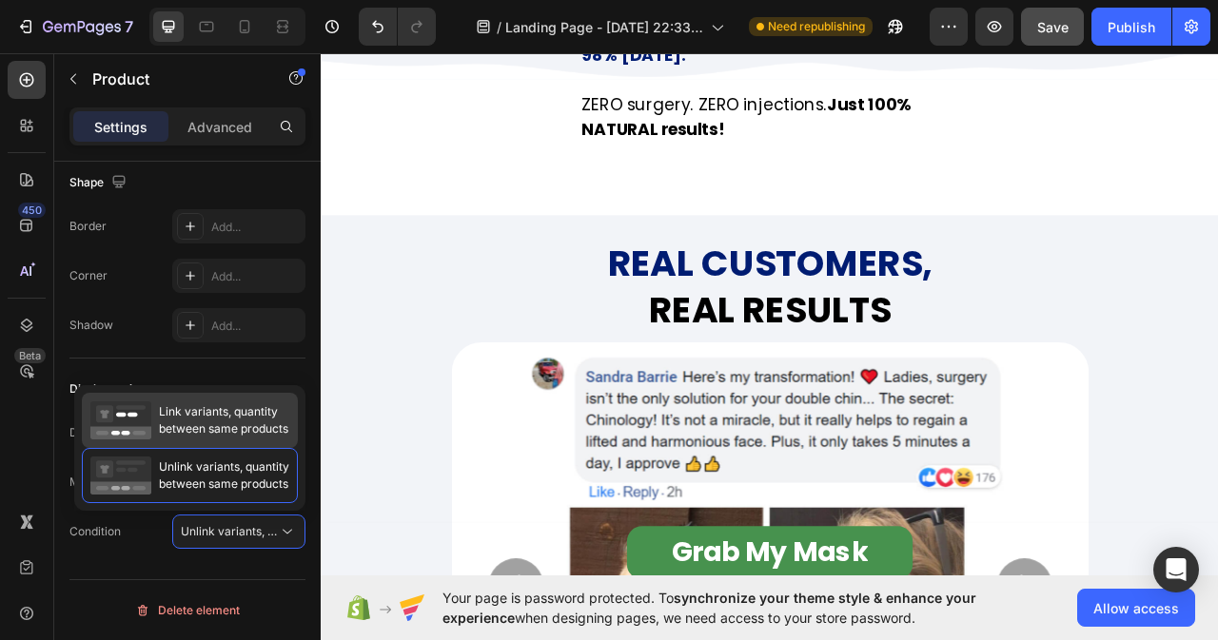
click at [222, 418] on span "Link variants, quantity between same products" at bounding box center [223, 420] width 129 height 34
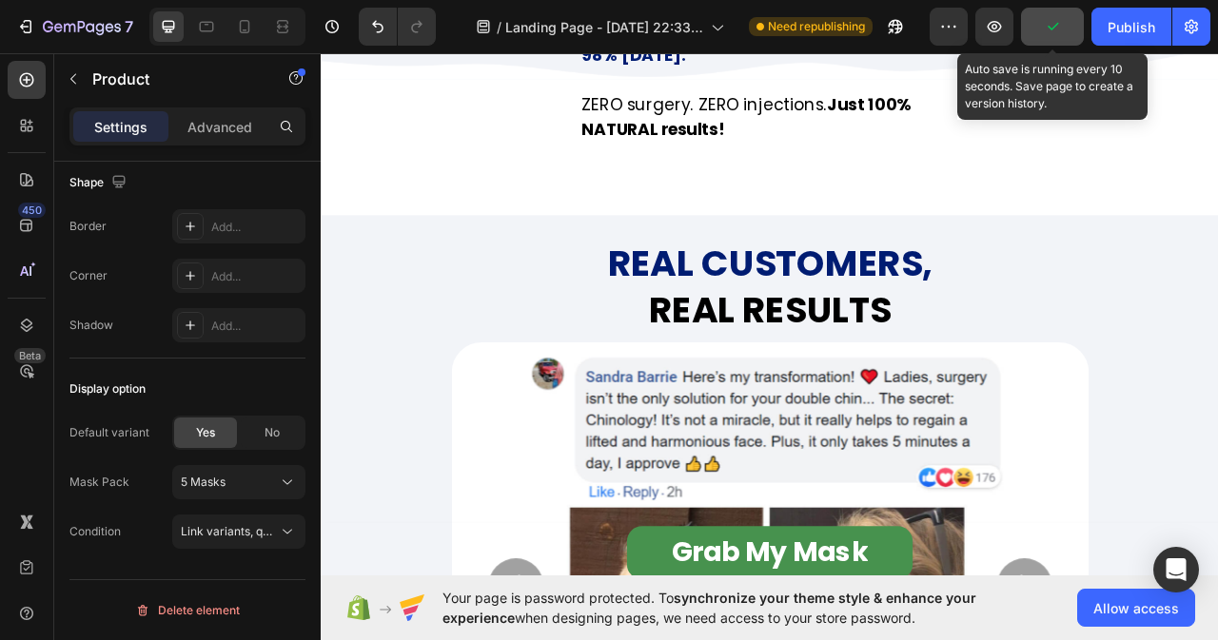
click at [1052, 32] on icon "button" at bounding box center [1052, 26] width 19 height 19
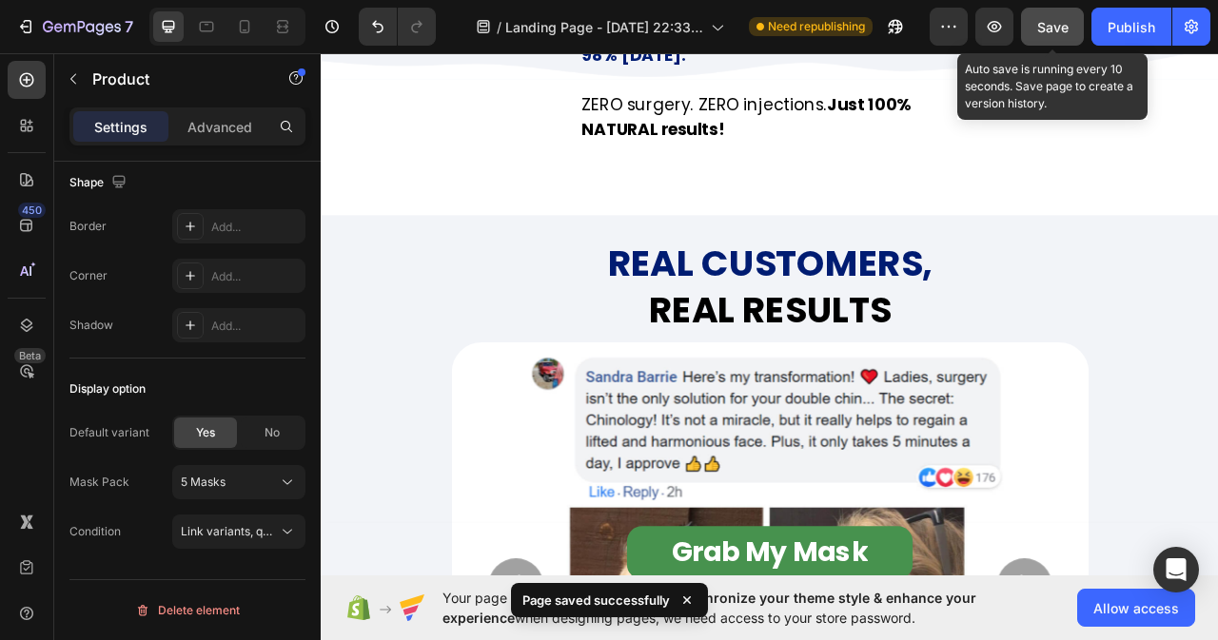
click at [1048, 20] on span "Save" at bounding box center [1052, 27] width 31 height 16
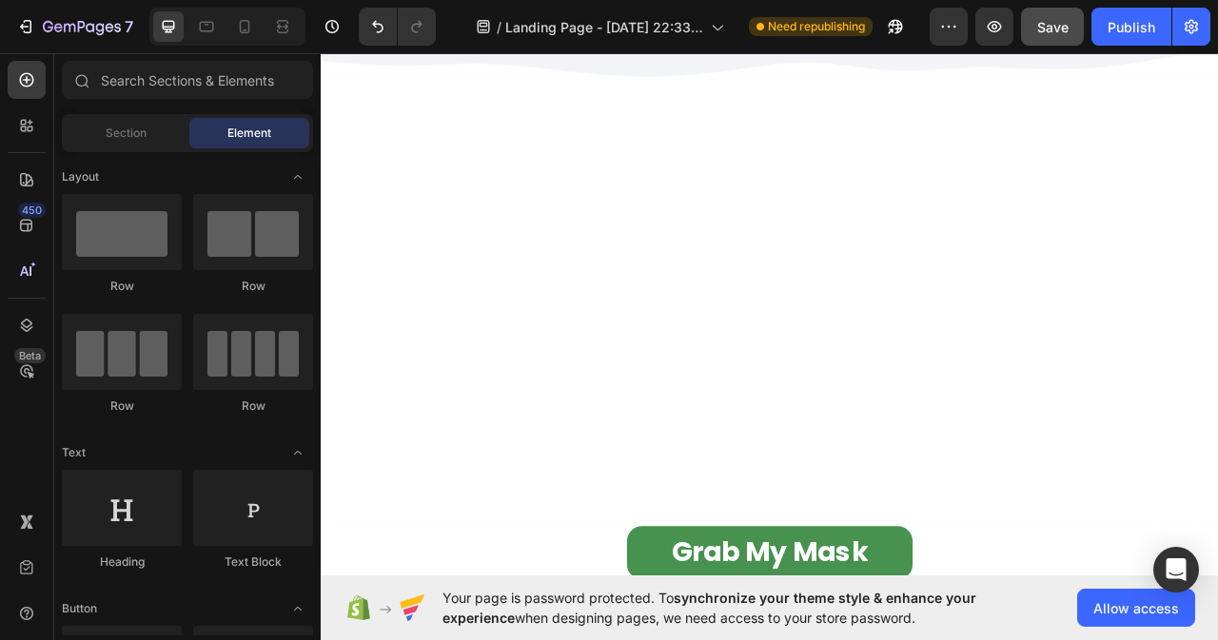
scroll to position [0, 0]
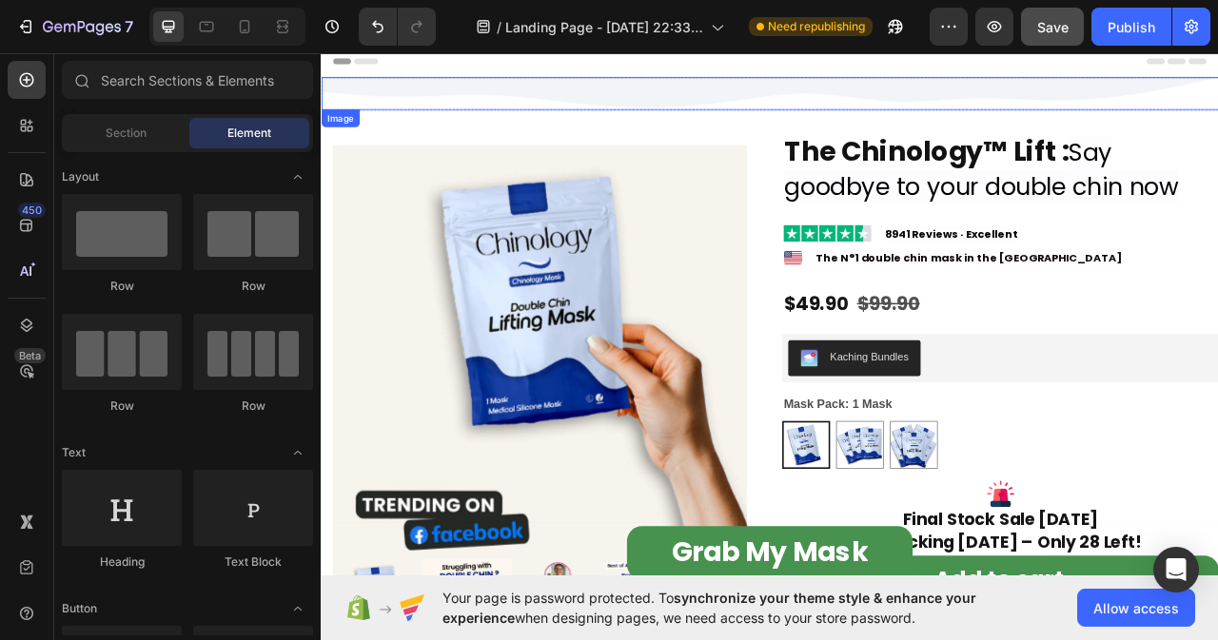
click at [443, 86] on img at bounding box center [892, 106] width 1142 height 42
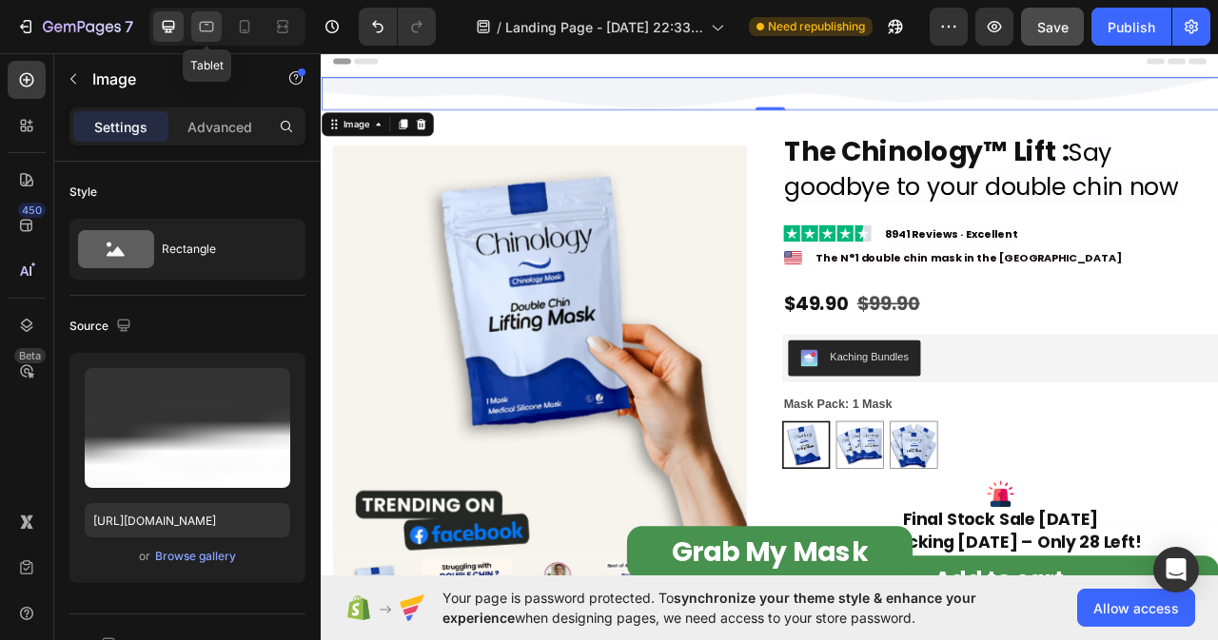
click at [203, 24] on icon at bounding box center [206, 26] width 19 height 19
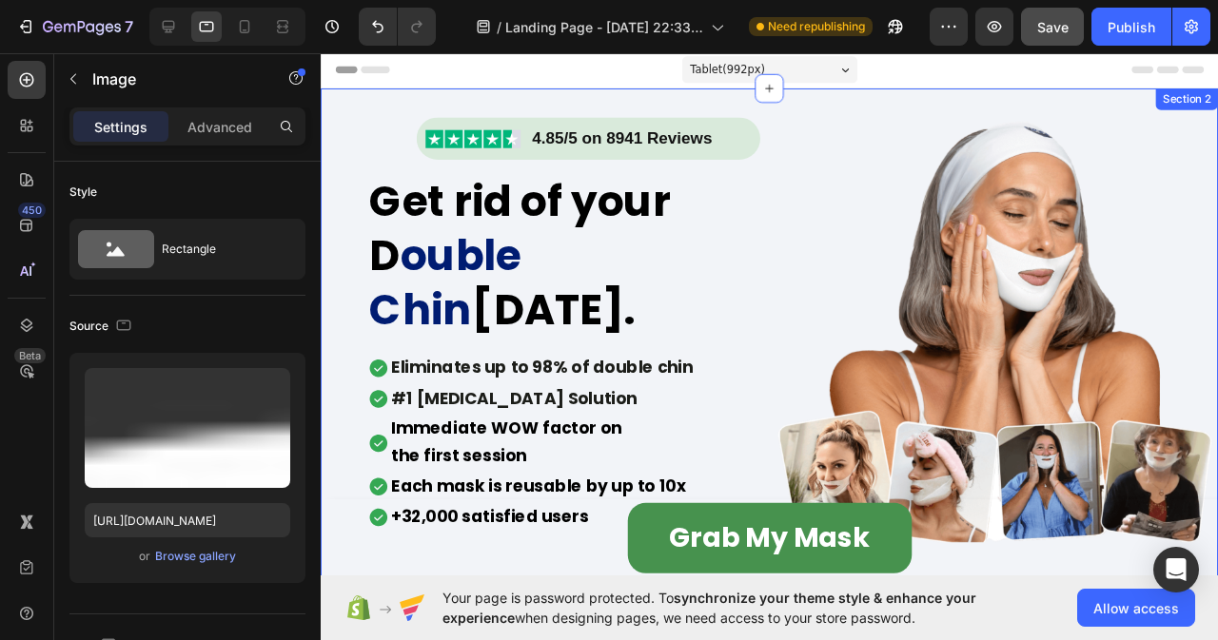
click at [368, 95] on div "Image 4.85/5 on 8941 Reviews Heading Row Get rid of your D ouble Chin in 3 week…" at bounding box center [793, 470] width 944 height 761
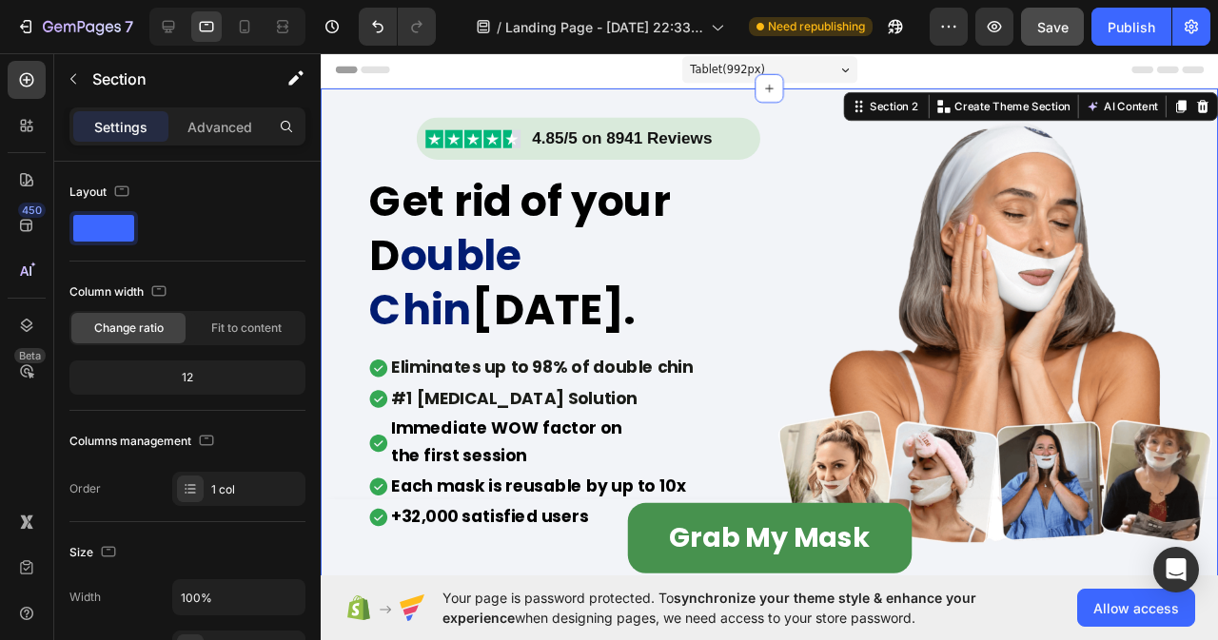
click at [239, 109] on div "Settings Advanced" at bounding box center [187, 127] width 236 height 38
click at [234, 121] on p "Advanced" at bounding box center [219, 127] width 65 height 20
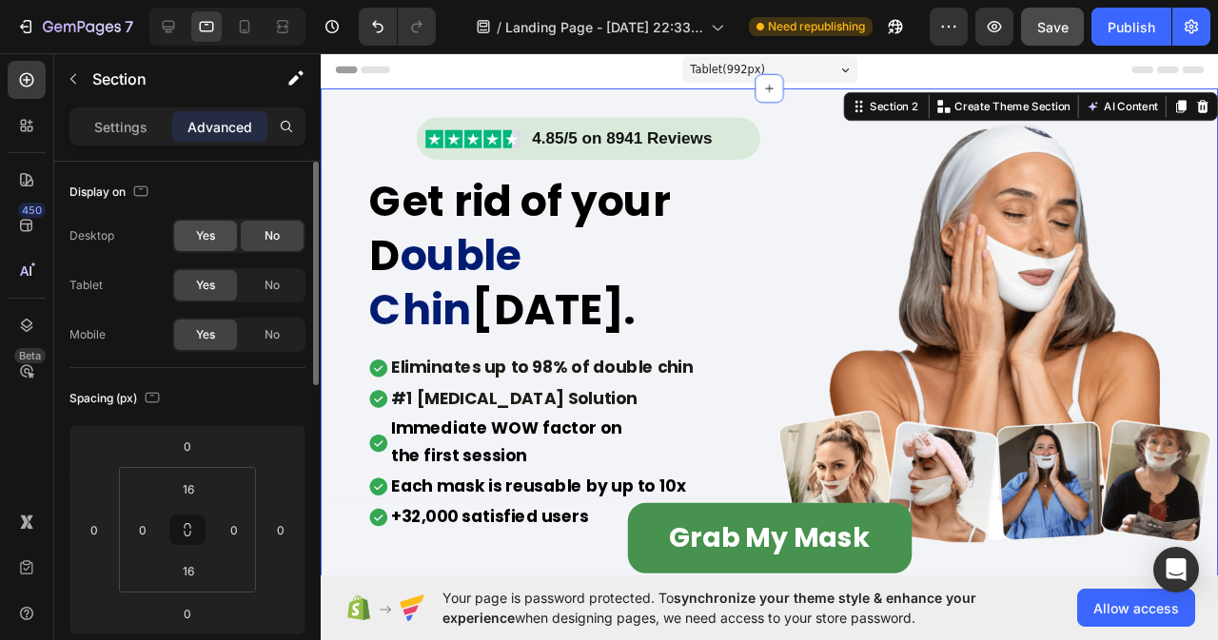
click at [219, 233] on div "Yes" at bounding box center [205, 236] width 63 height 30
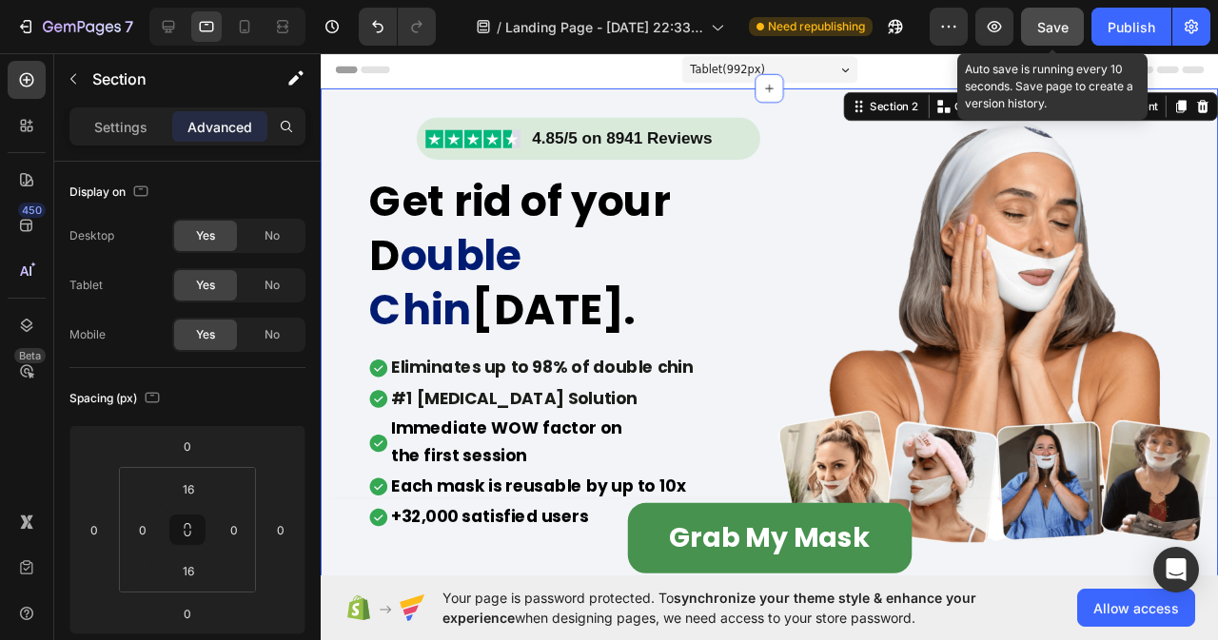
click at [1050, 19] on span "Save" at bounding box center [1052, 27] width 31 height 16
click at [1053, 12] on button "Save" at bounding box center [1052, 27] width 63 height 38
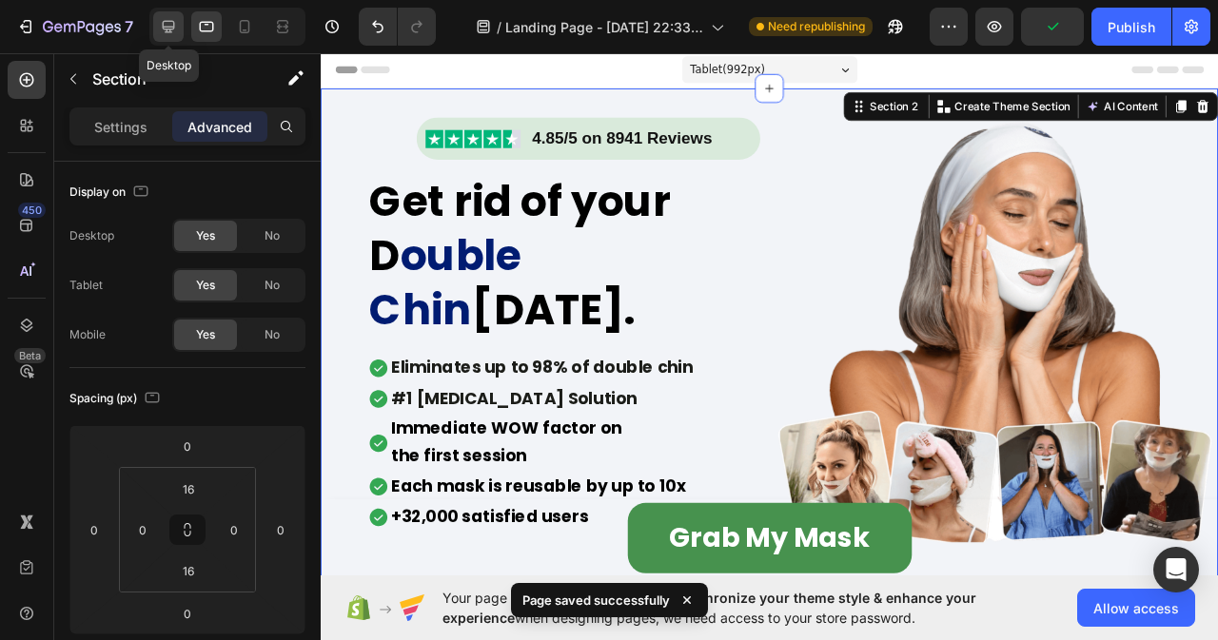
click at [156, 23] on div at bounding box center [168, 26] width 30 height 30
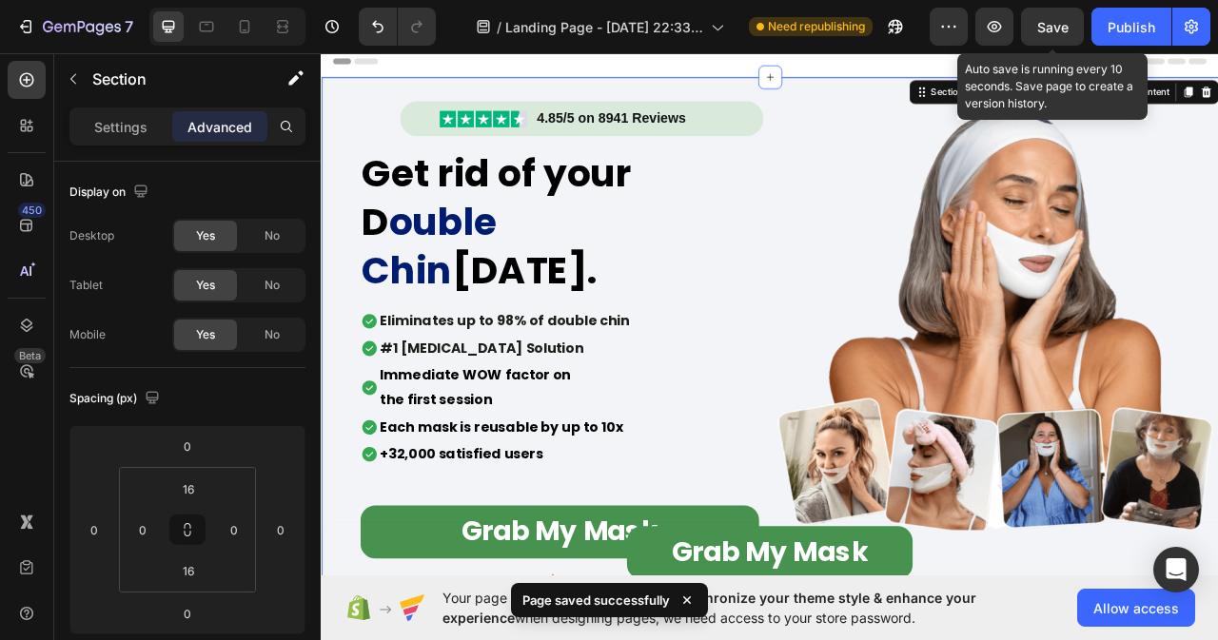
click at [1055, 26] on span "Save" at bounding box center [1052, 27] width 31 height 16
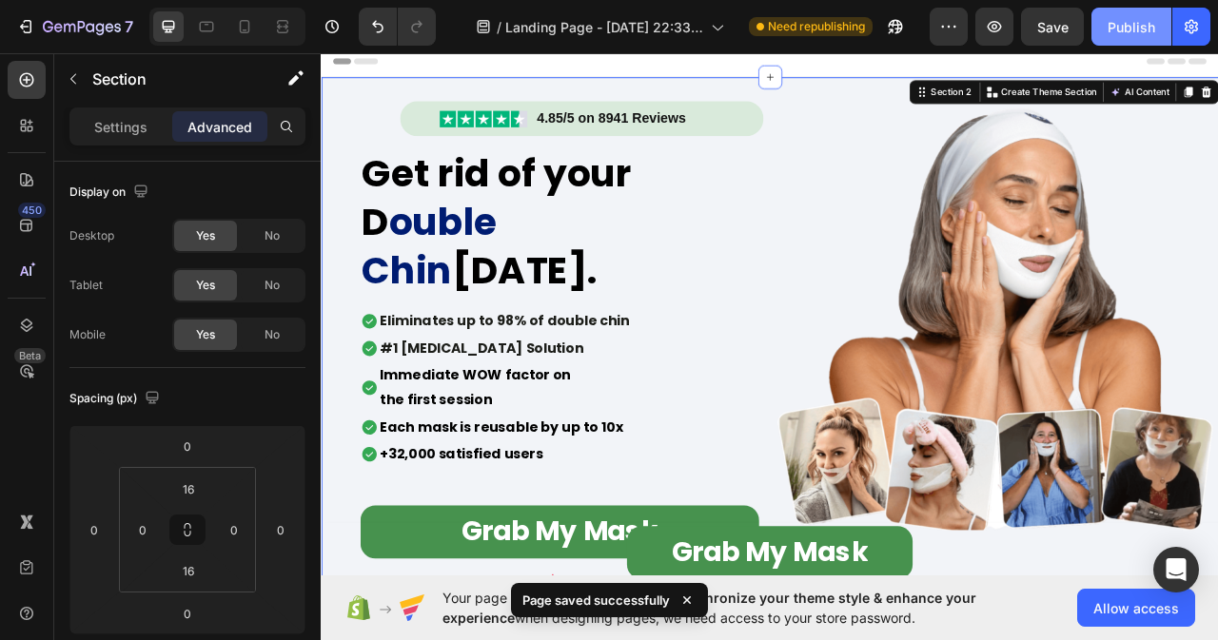
click at [1120, 19] on div "Publish" at bounding box center [1132, 27] width 48 height 20
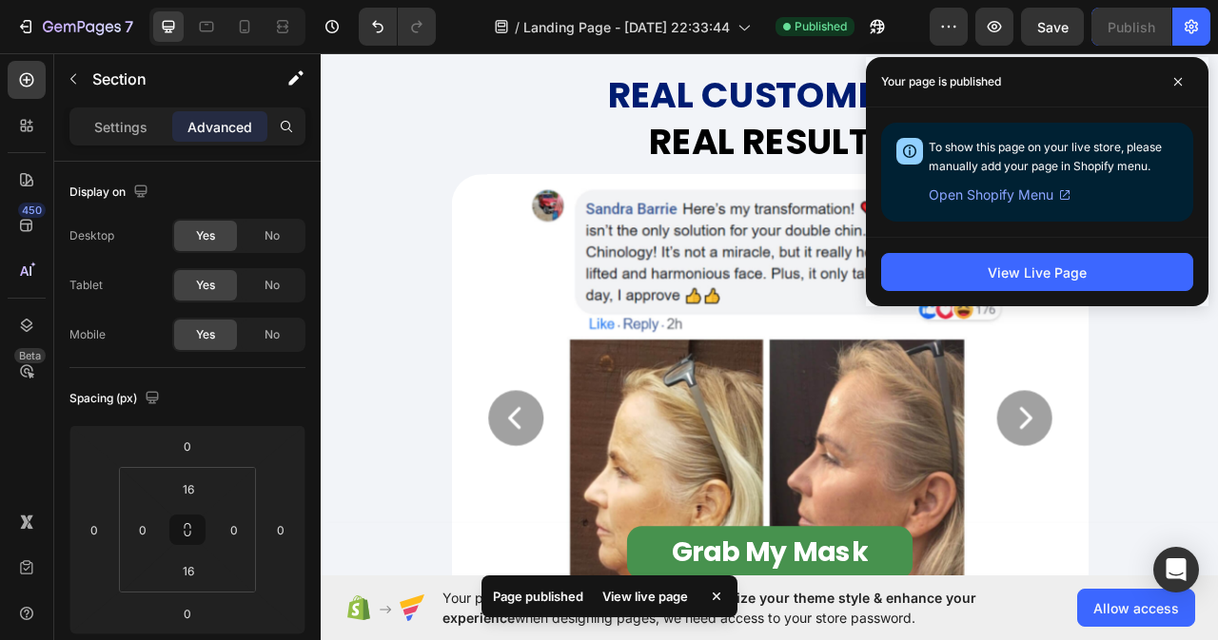
scroll to position [3520, 0]
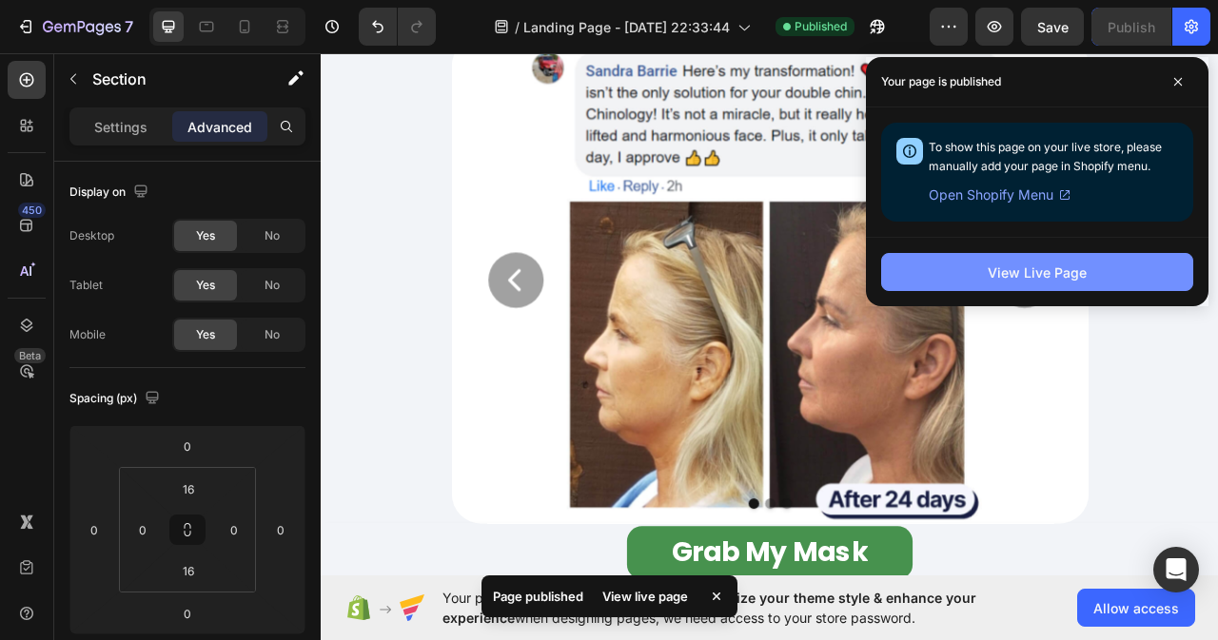
click at [1022, 281] on div "View Live Page" at bounding box center [1037, 273] width 99 height 20
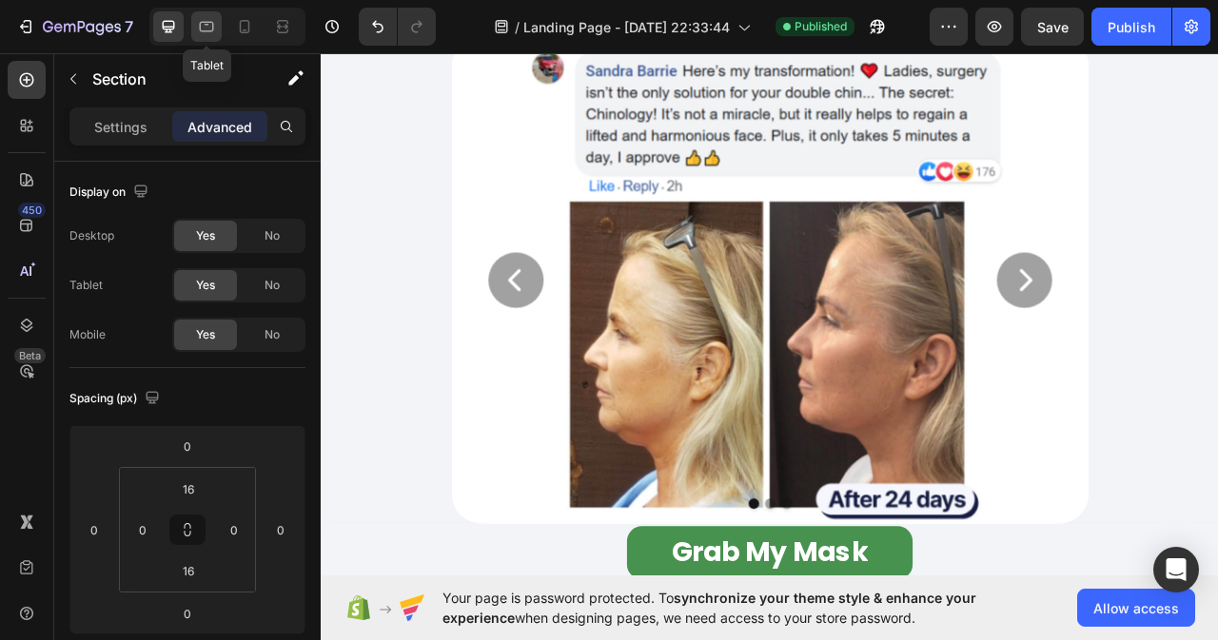
click at [209, 28] on icon at bounding box center [206, 26] width 19 height 19
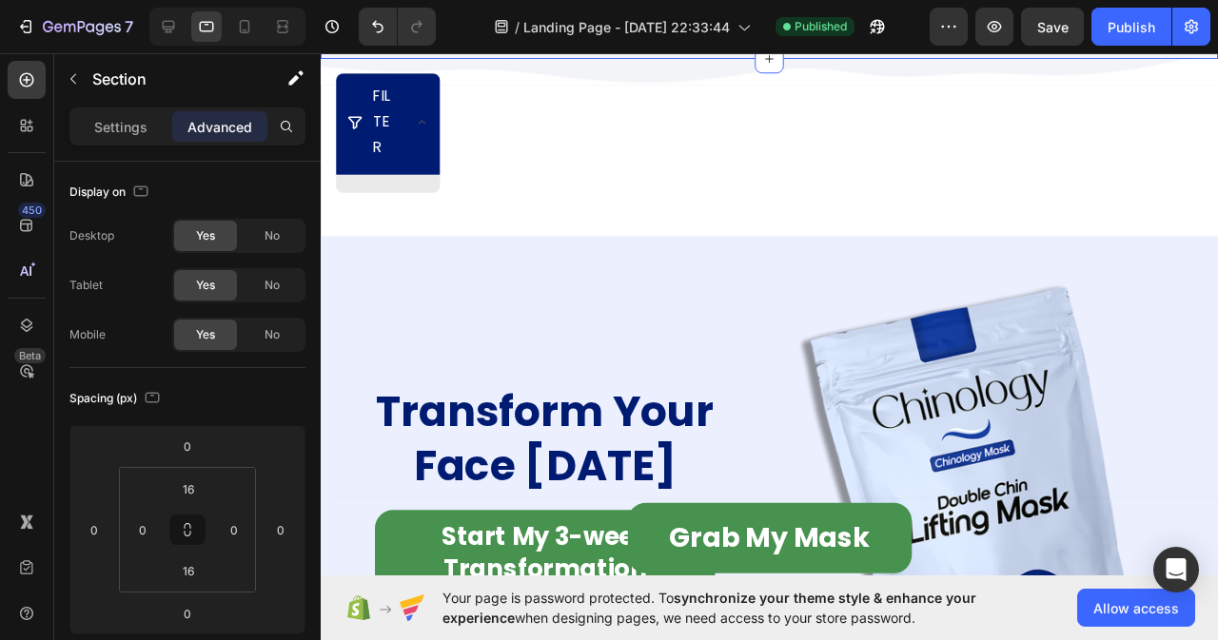
scroll to position [11418, 0]
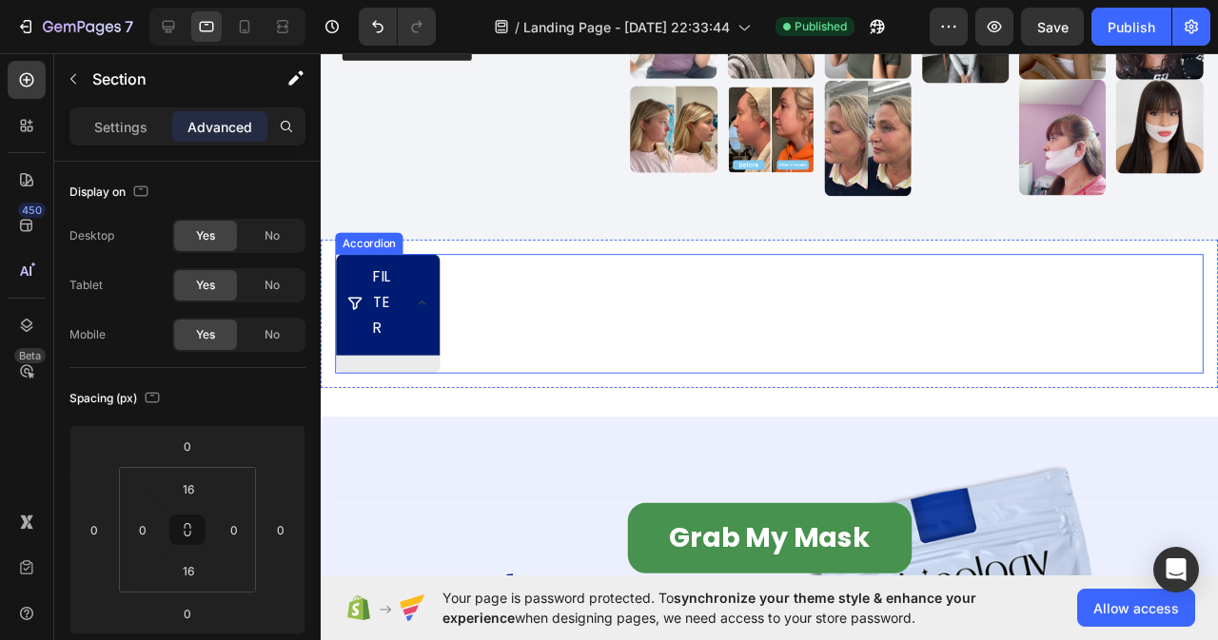
click at [387, 312] on p "FILTER" at bounding box center [389, 316] width 26 height 82
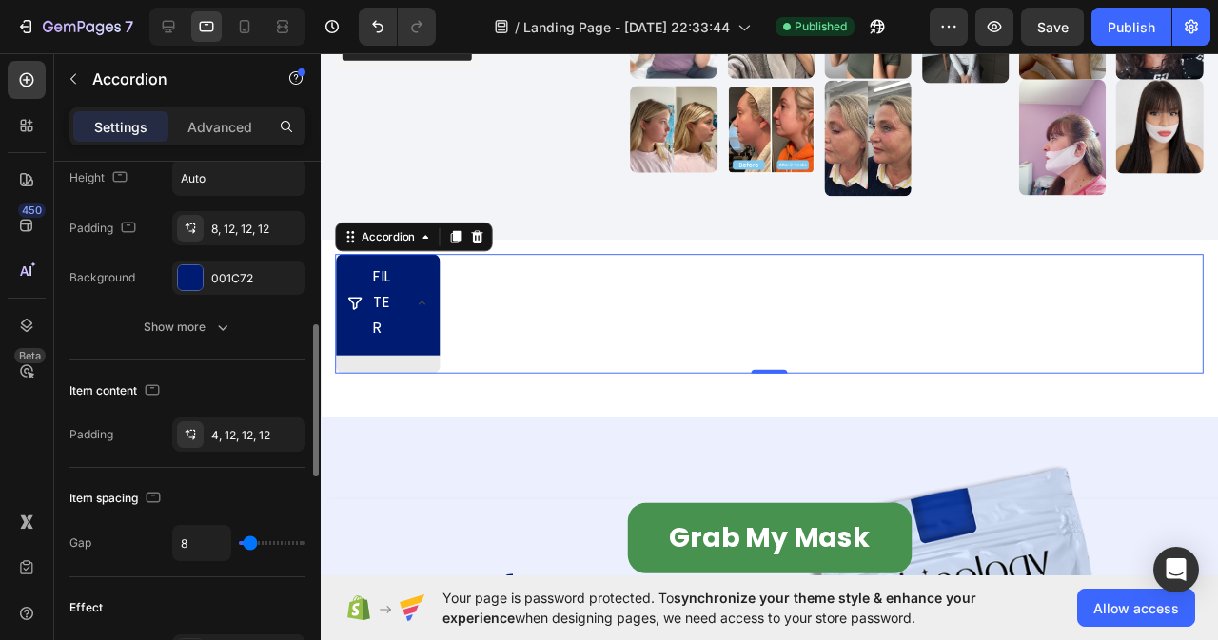
scroll to position [381, 0]
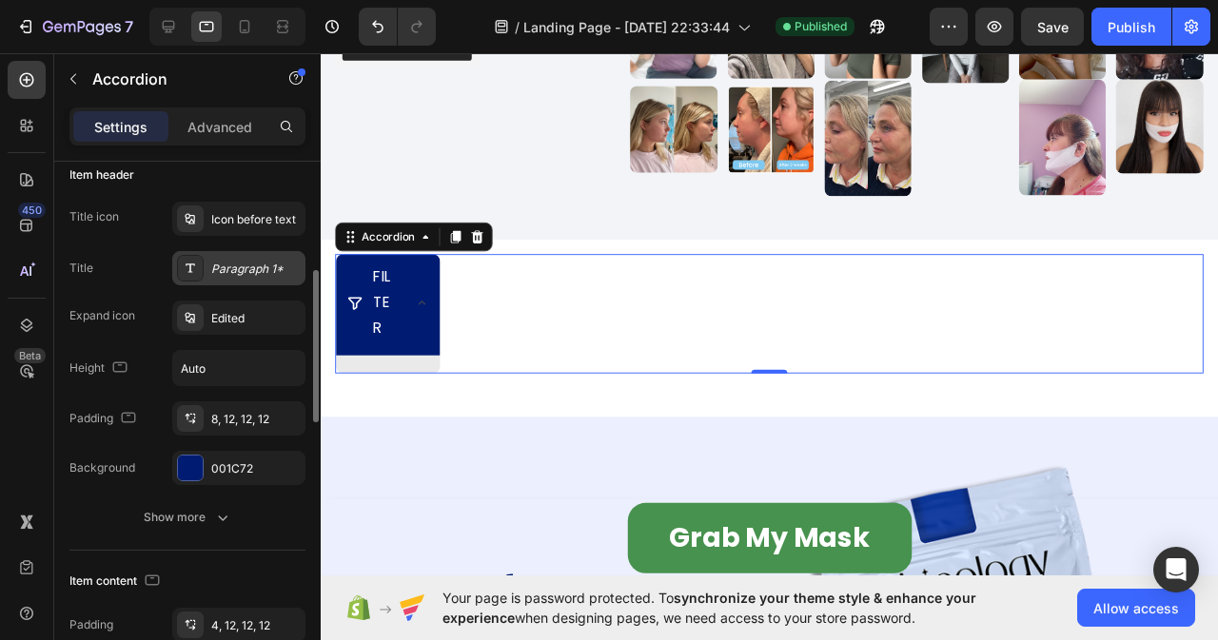
click at [229, 258] on div "Paragraph 1*" at bounding box center [238, 268] width 133 height 34
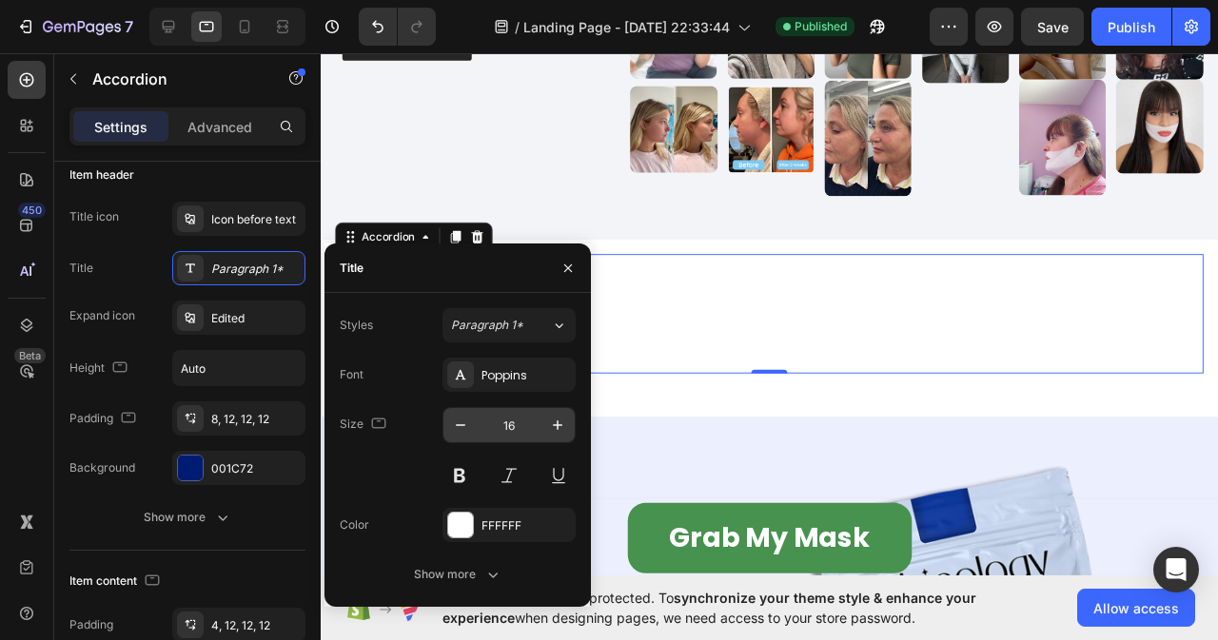
click at [525, 425] on input "16" at bounding box center [509, 425] width 63 height 34
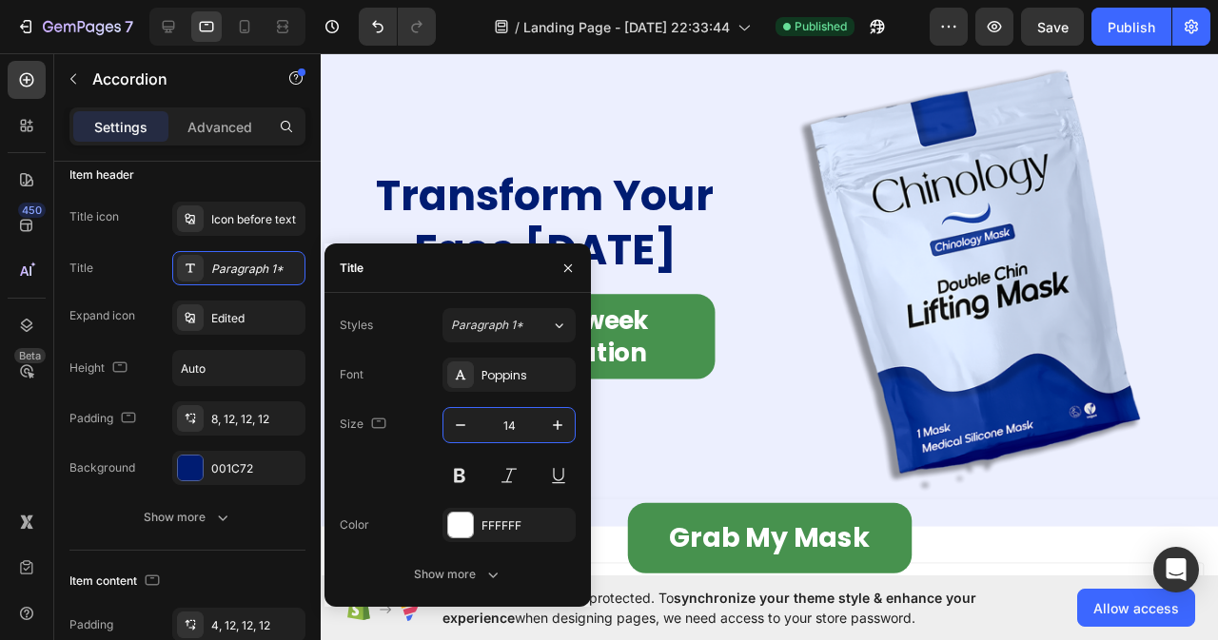
scroll to position [11608, 0]
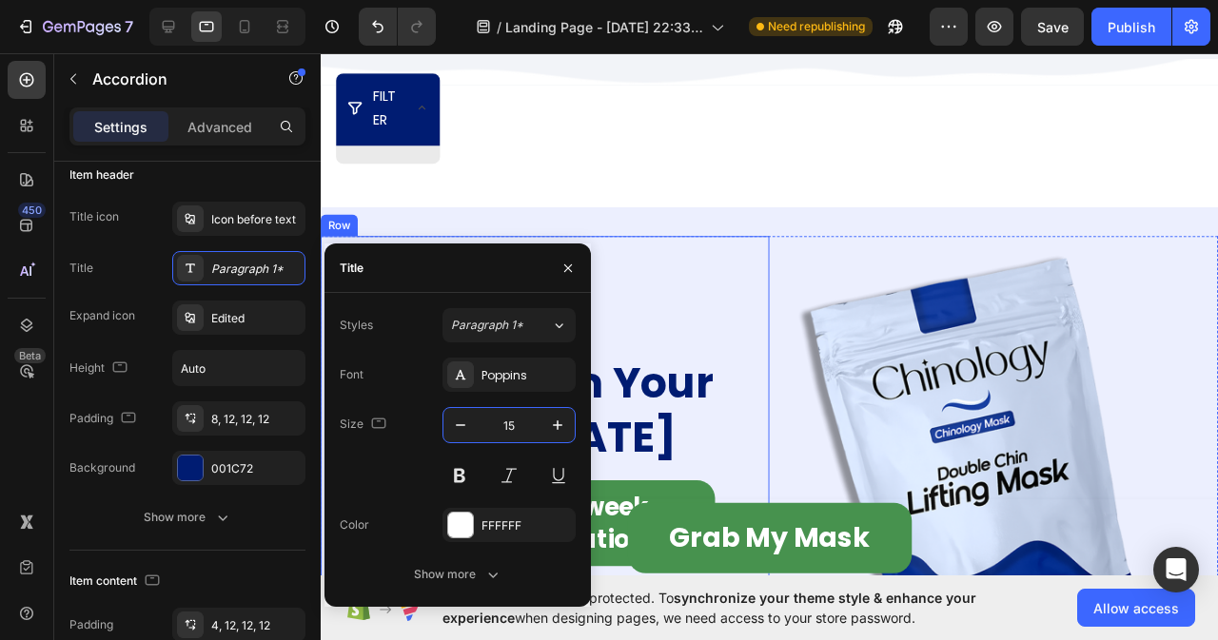
type input "16"
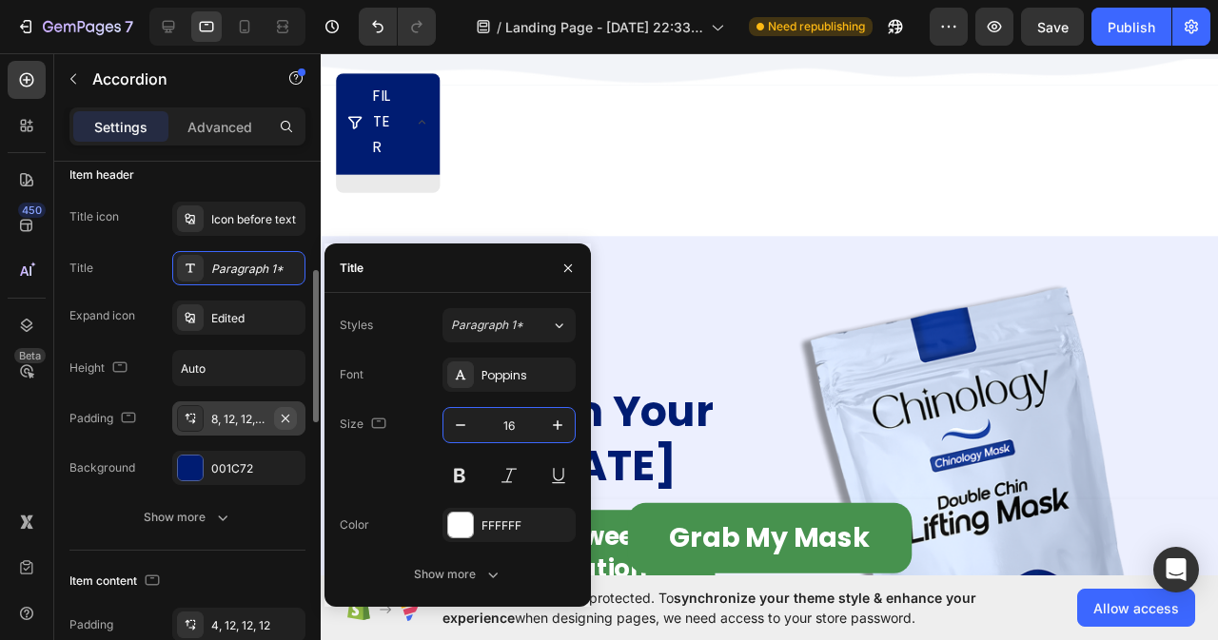
click at [284, 417] on icon "button" at bounding box center [286, 418] width 8 height 8
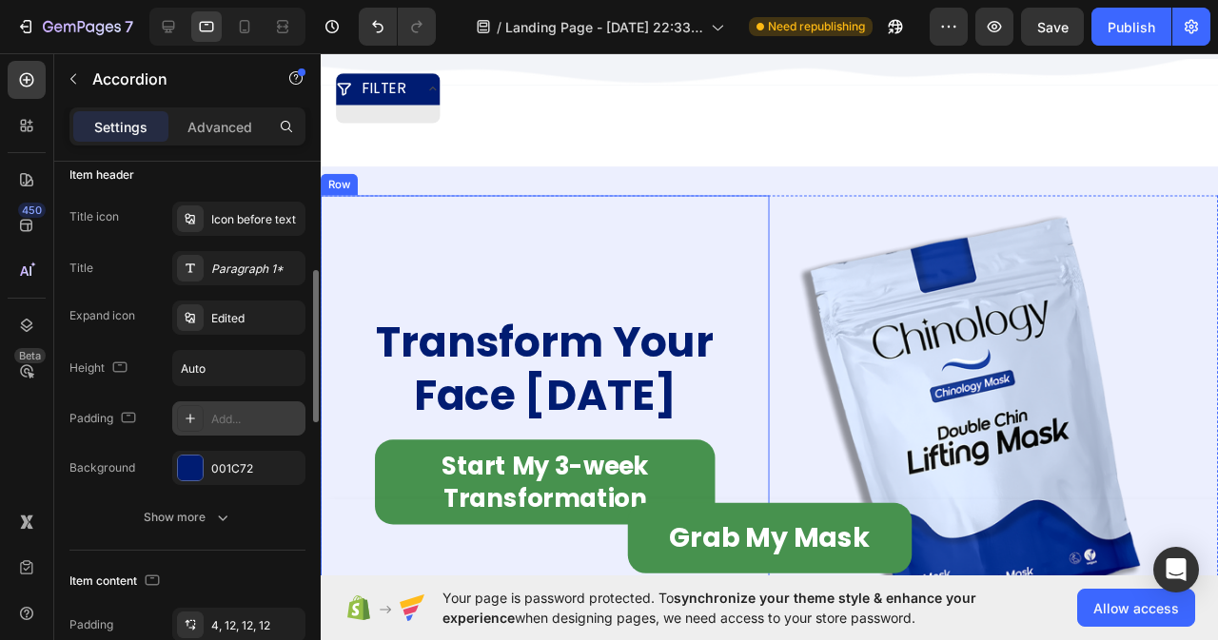
scroll to position [11418, 0]
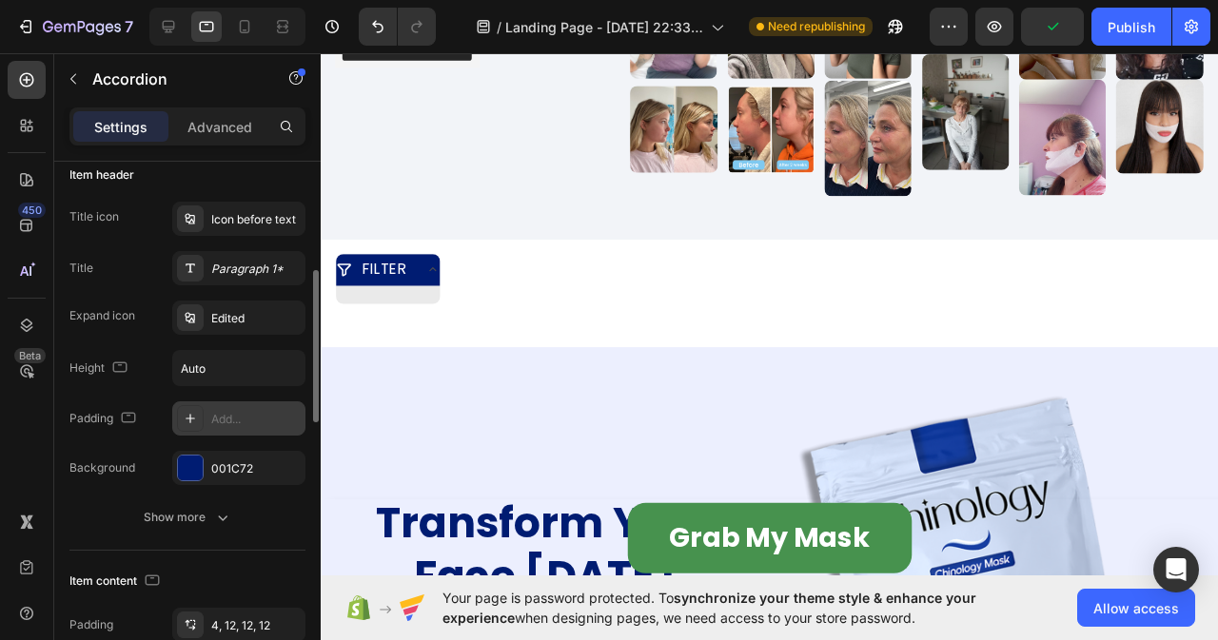
click at [438, 279] on icon at bounding box center [439, 281] width 8 height 4
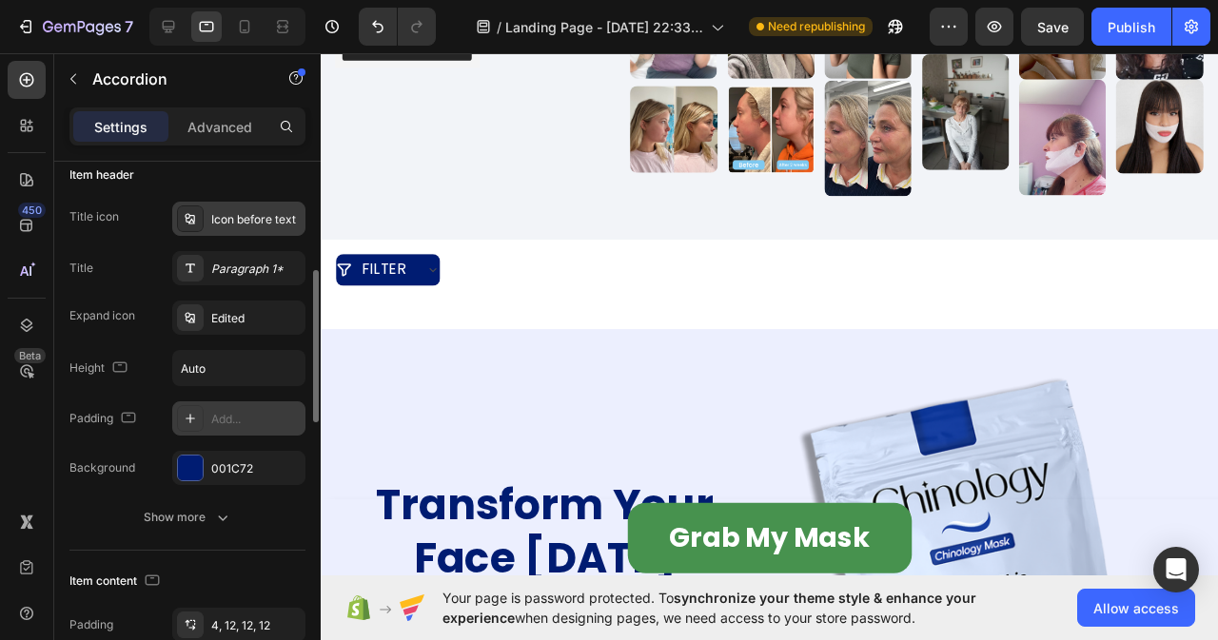
click at [214, 213] on div "Icon before text" at bounding box center [255, 219] width 89 height 17
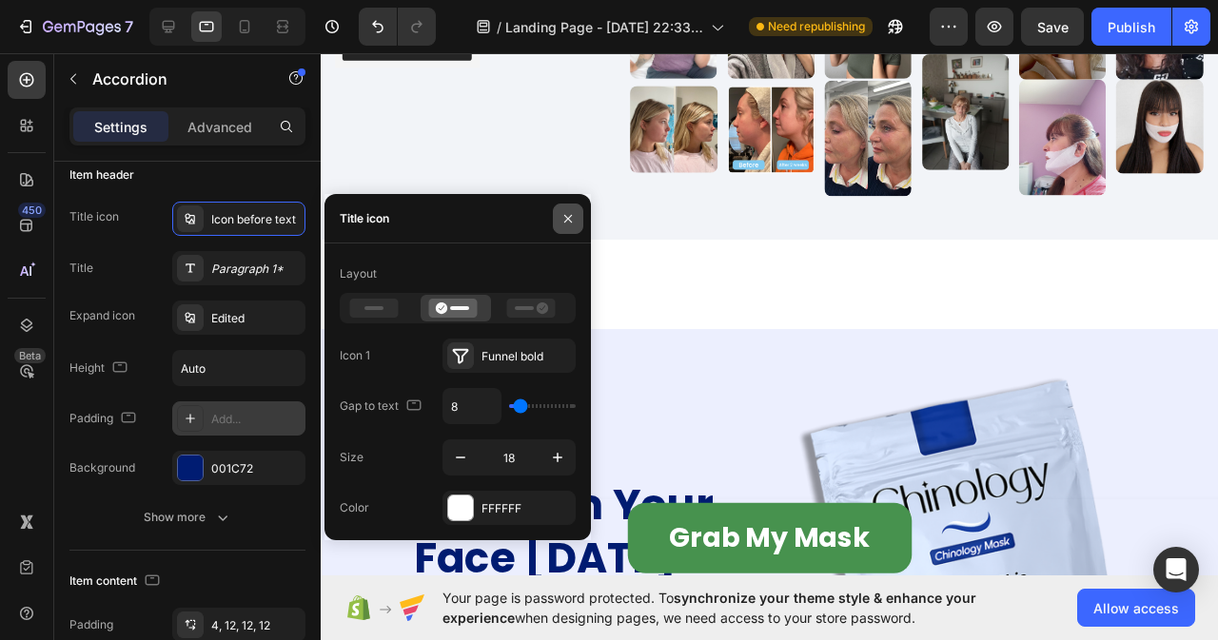
click at [566, 218] on icon "button" at bounding box center [567, 218] width 15 height 15
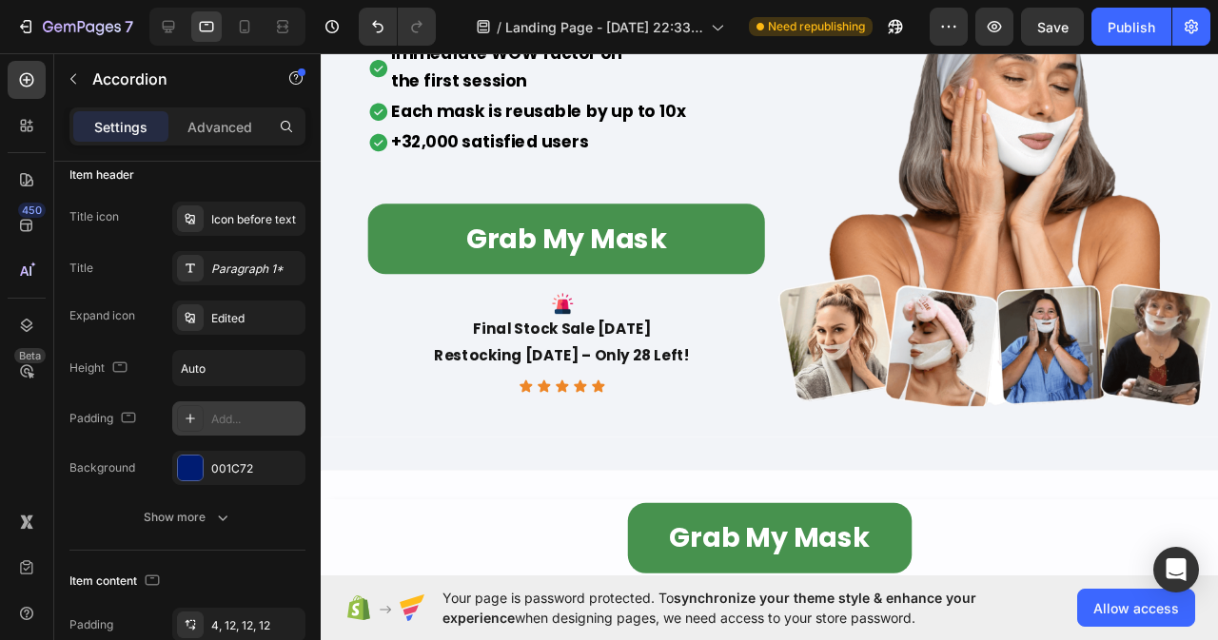
scroll to position [0, 0]
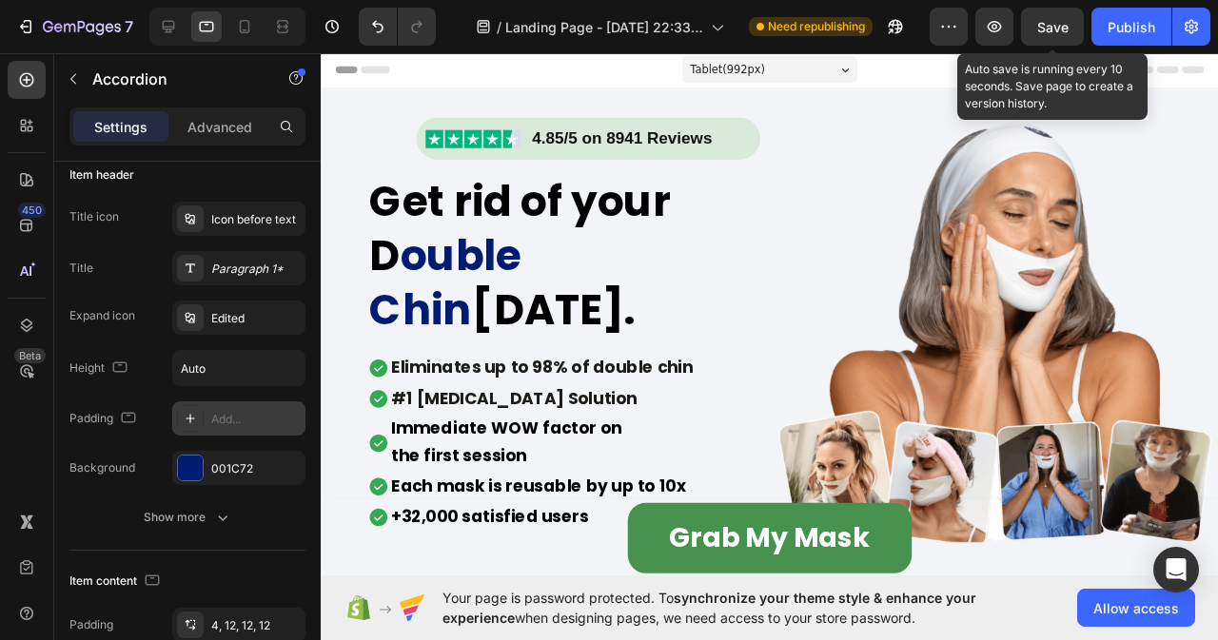
click at [1054, 31] on span "Save" at bounding box center [1052, 27] width 31 height 16
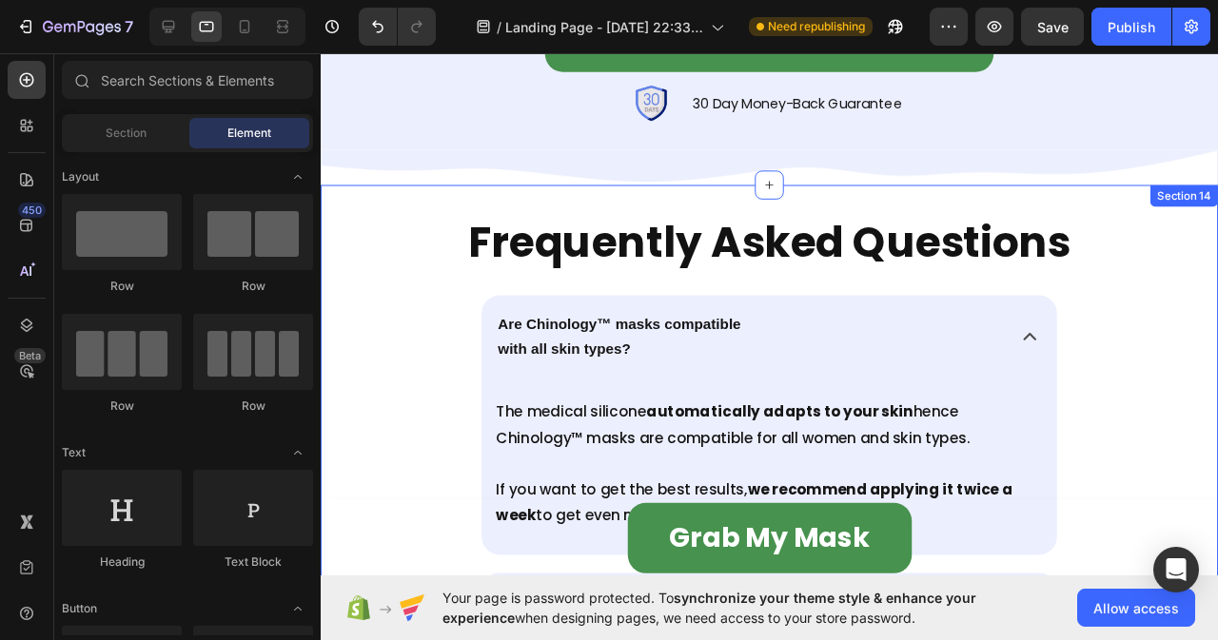
scroll to position [8133, 0]
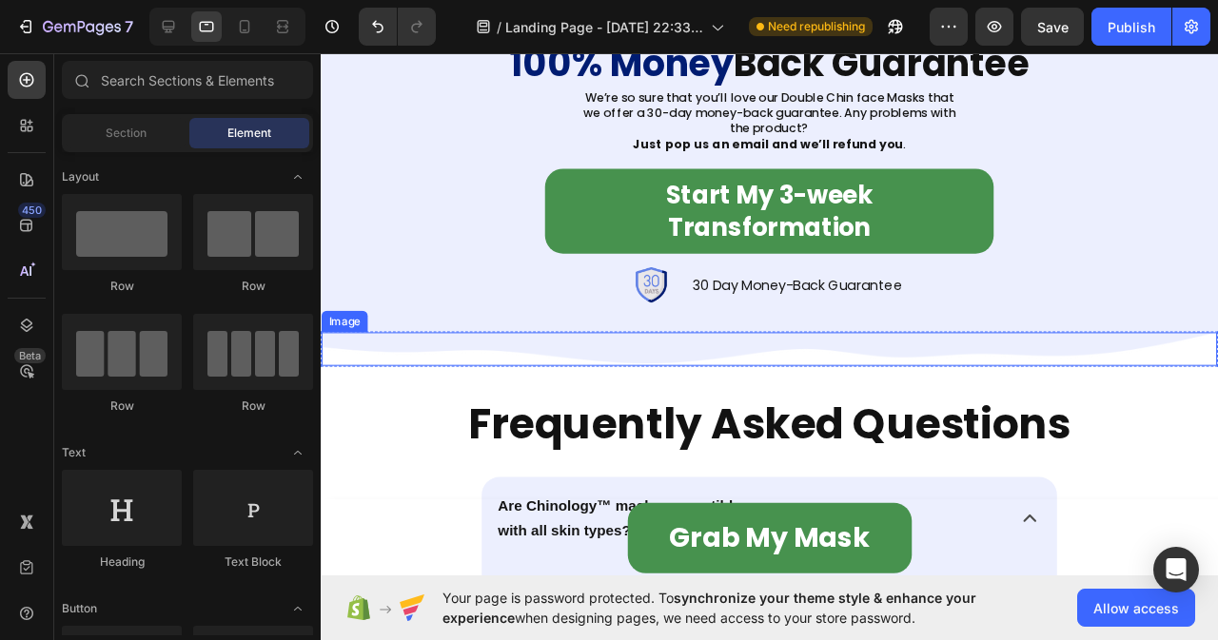
click at [1070, 382] on img at bounding box center [793, 363] width 942 height 35
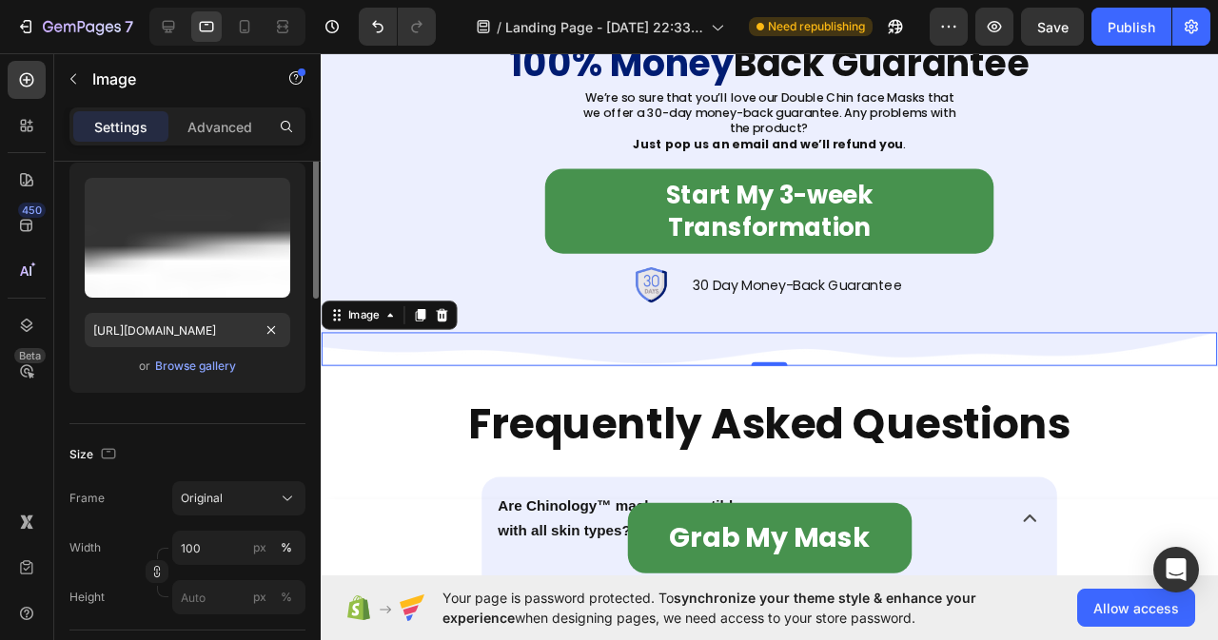
scroll to position [381, 0]
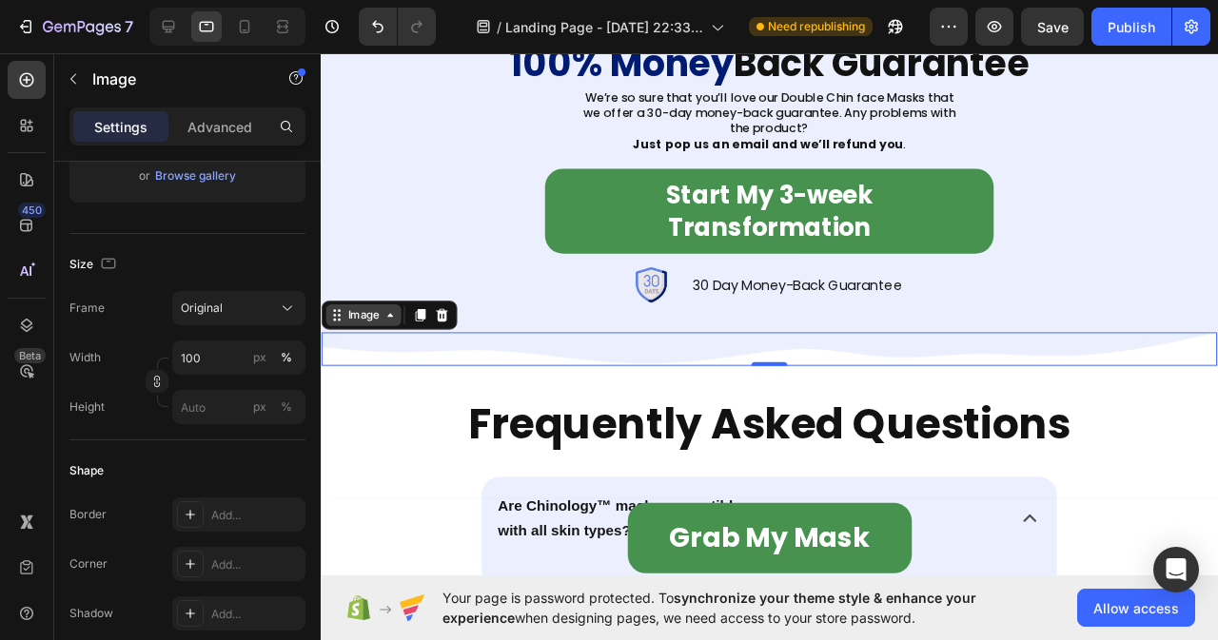
click at [331, 336] on icon at bounding box center [337, 328] width 15 height 15
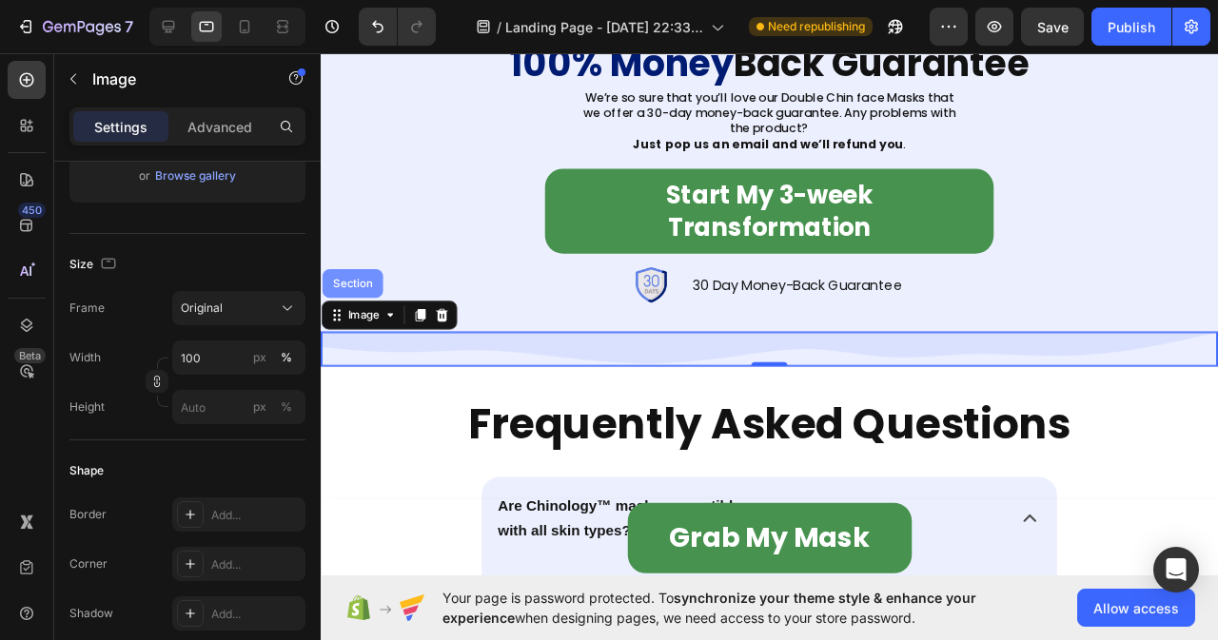
click at [342, 301] on div "Section" at bounding box center [354, 294] width 49 height 11
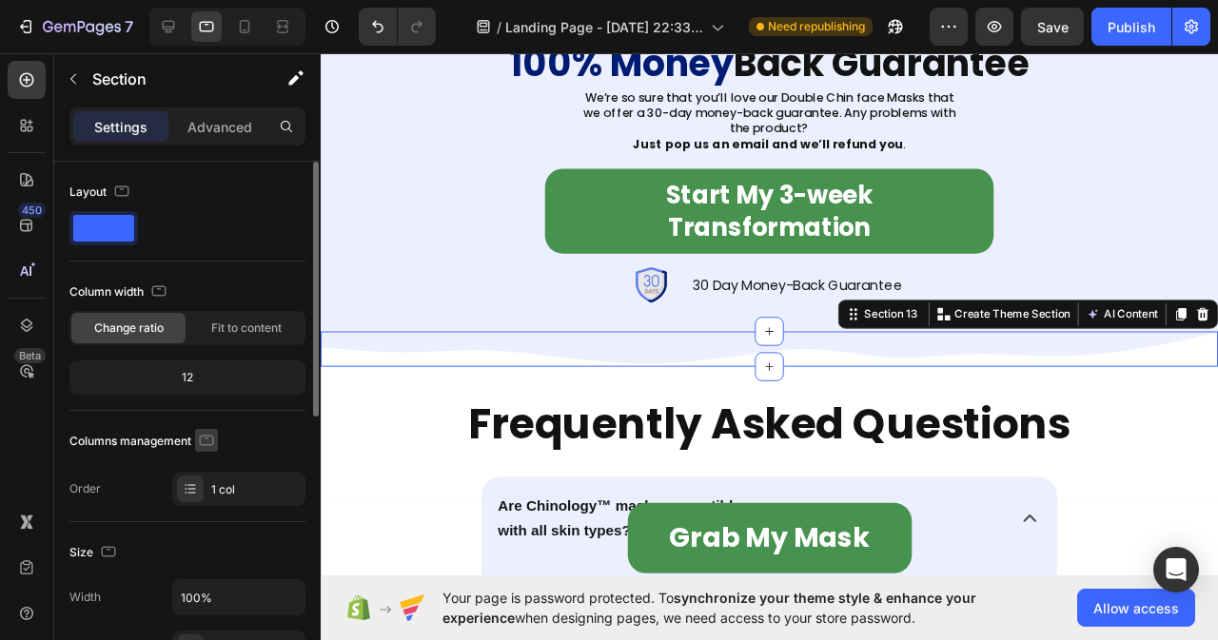
scroll to position [285, 0]
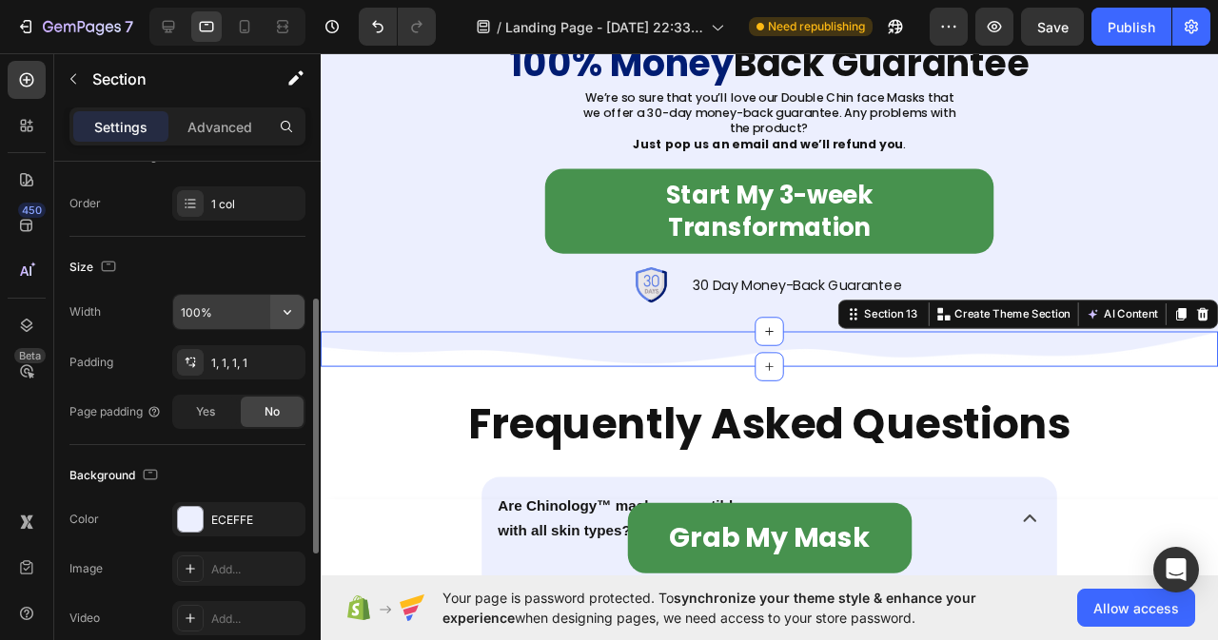
click at [278, 316] on icon "button" at bounding box center [287, 312] width 19 height 19
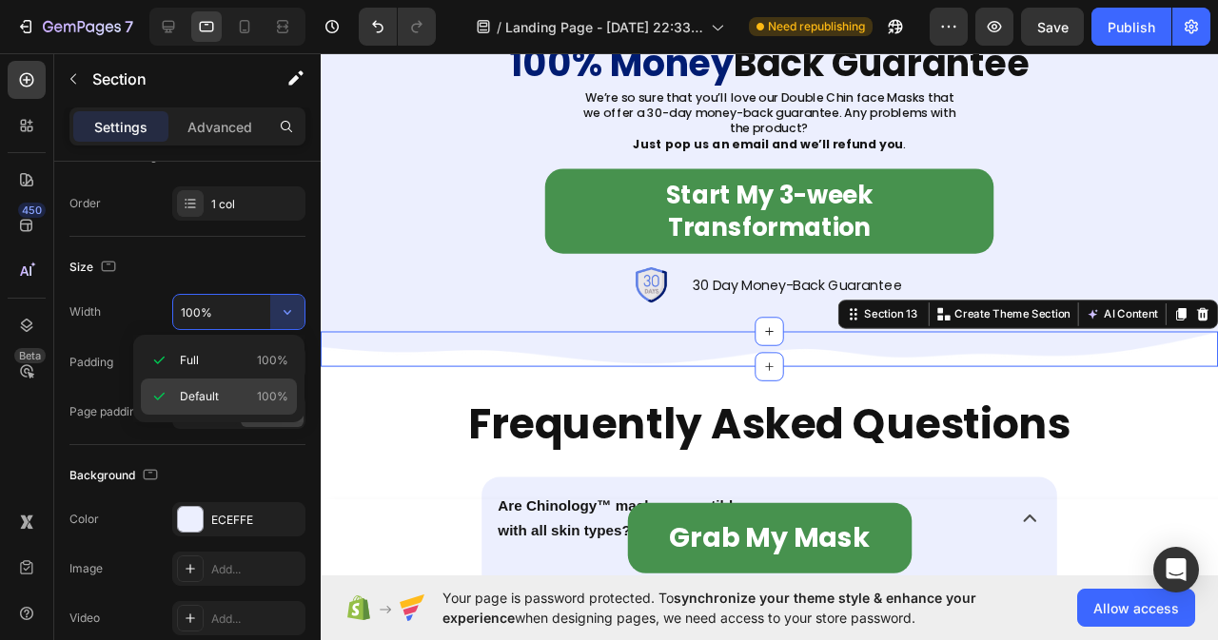
click at [167, 396] on icon at bounding box center [158, 396] width 19 height 19
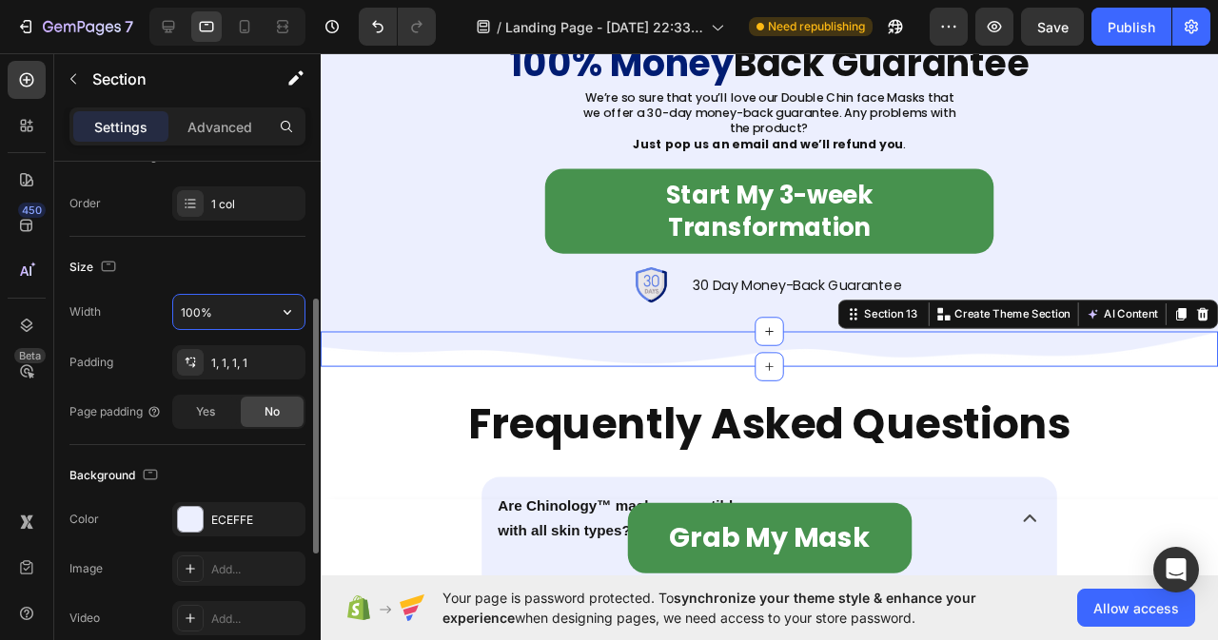
click at [237, 319] on input "100%" at bounding box center [238, 312] width 131 height 34
click at [281, 363] on icon "button" at bounding box center [285, 362] width 15 height 15
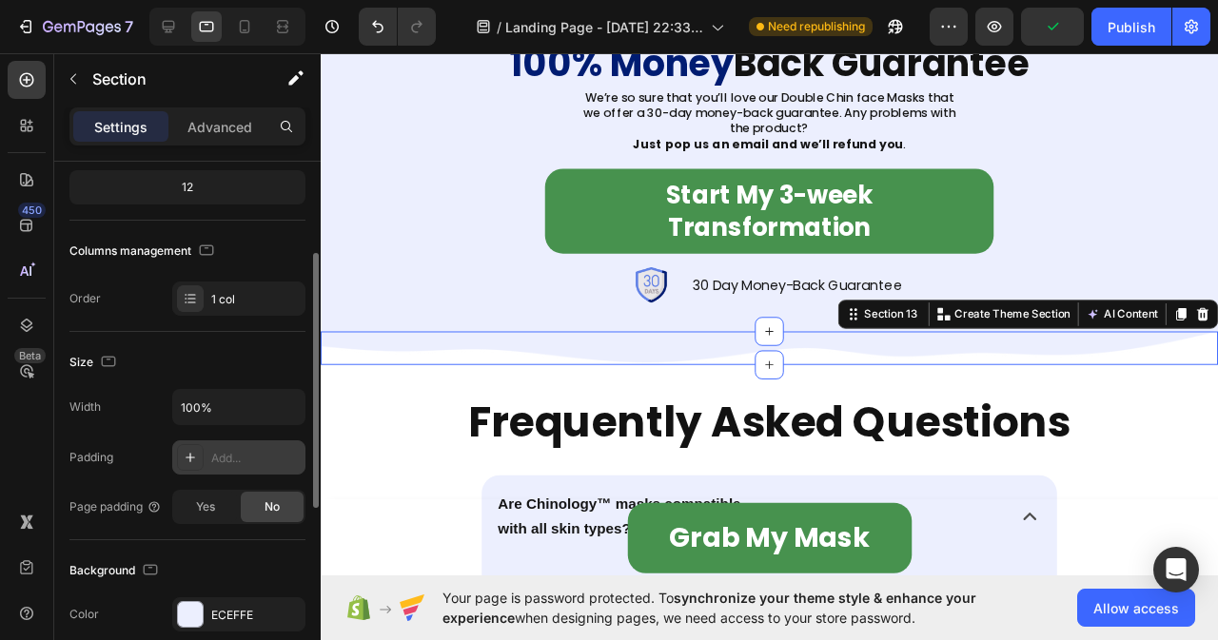
scroll to position [0, 0]
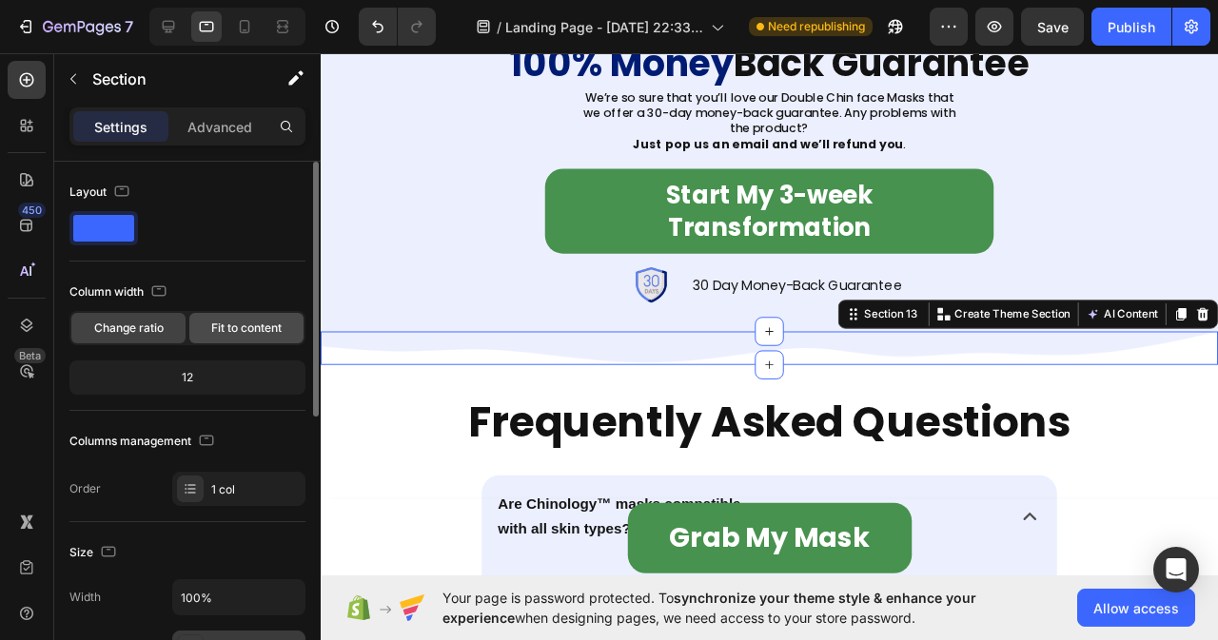
click at [227, 324] on span "Fit to content" at bounding box center [246, 328] width 70 height 17
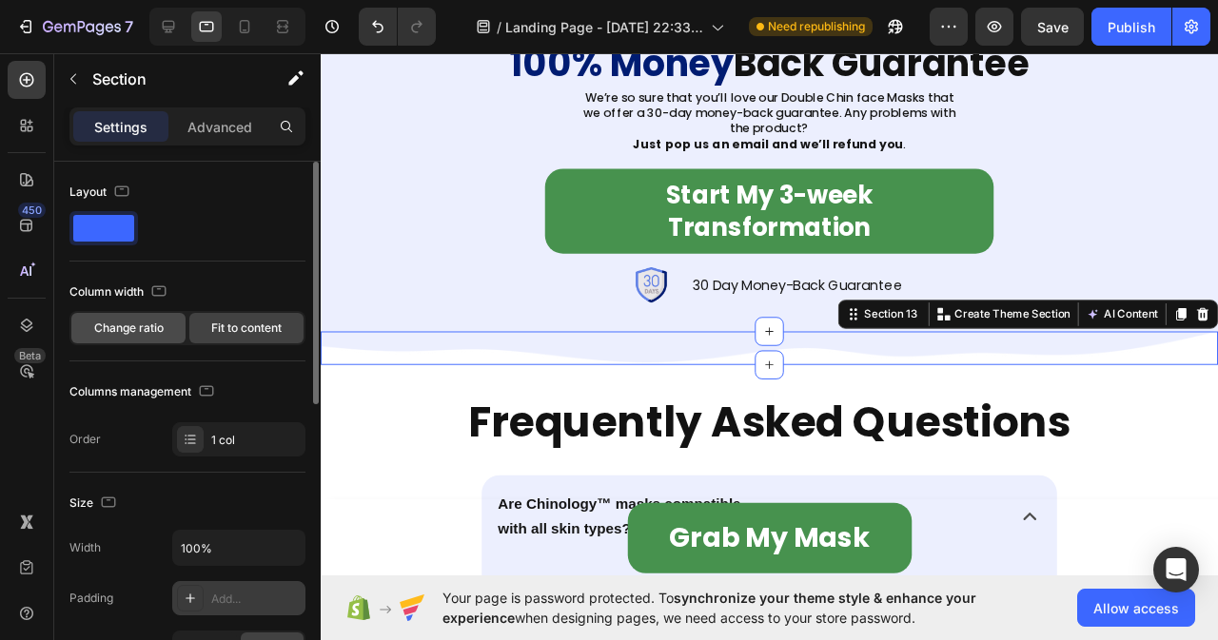
click at [137, 325] on span "Change ratio" at bounding box center [128, 328] width 69 height 17
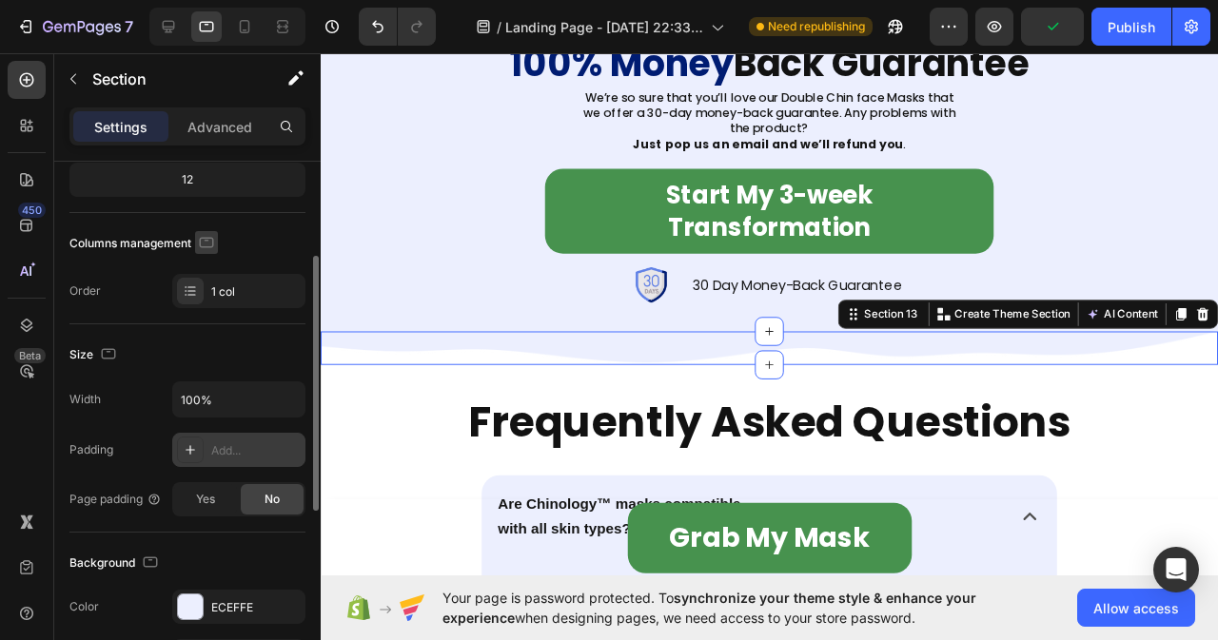
scroll to position [103, 0]
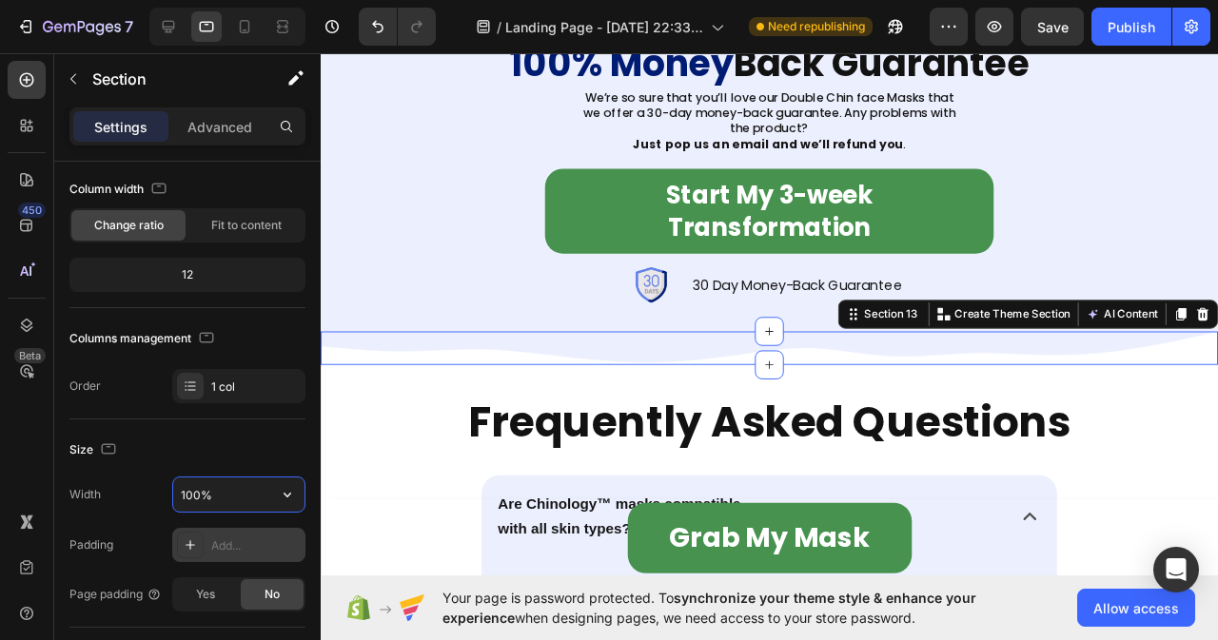
click at [239, 500] on input "100%" at bounding box center [238, 495] width 131 height 34
click at [284, 500] on icon "button" at bounding box center [287, 494] width 19 height 19
click at [215, 550] on p "Full 100%" at bounding box center [234, 543] width 108 height 17
click at [225, 119] on p "Advanced" at bounding box center [219, 127] width 65 height 20
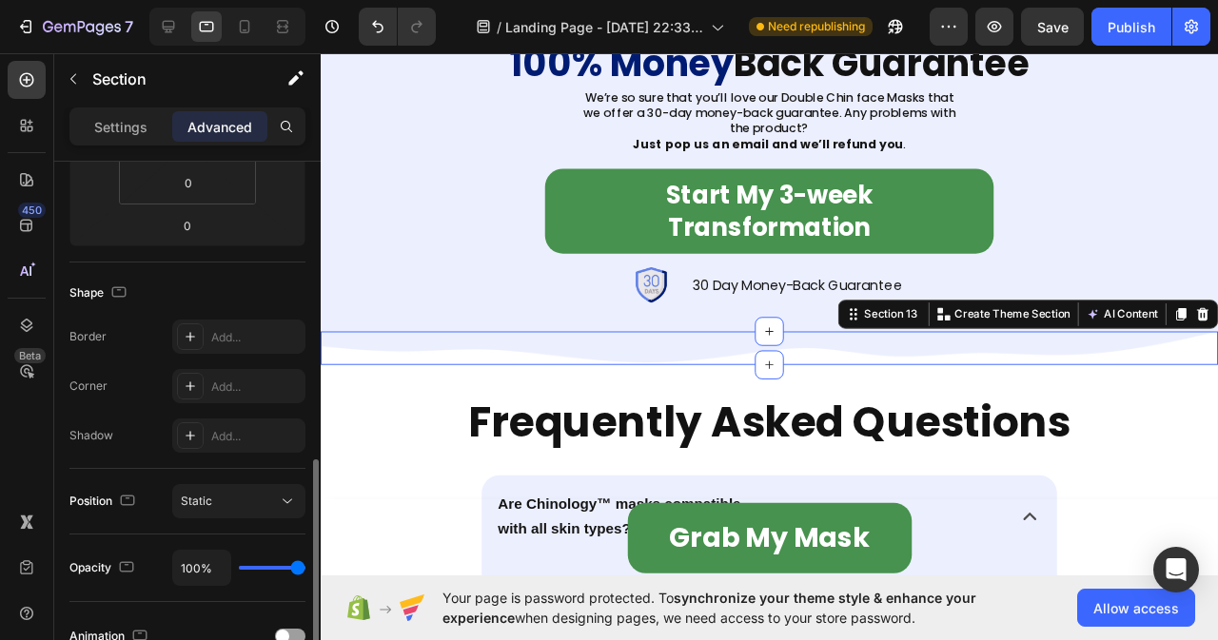
scroll to position [483, 0]
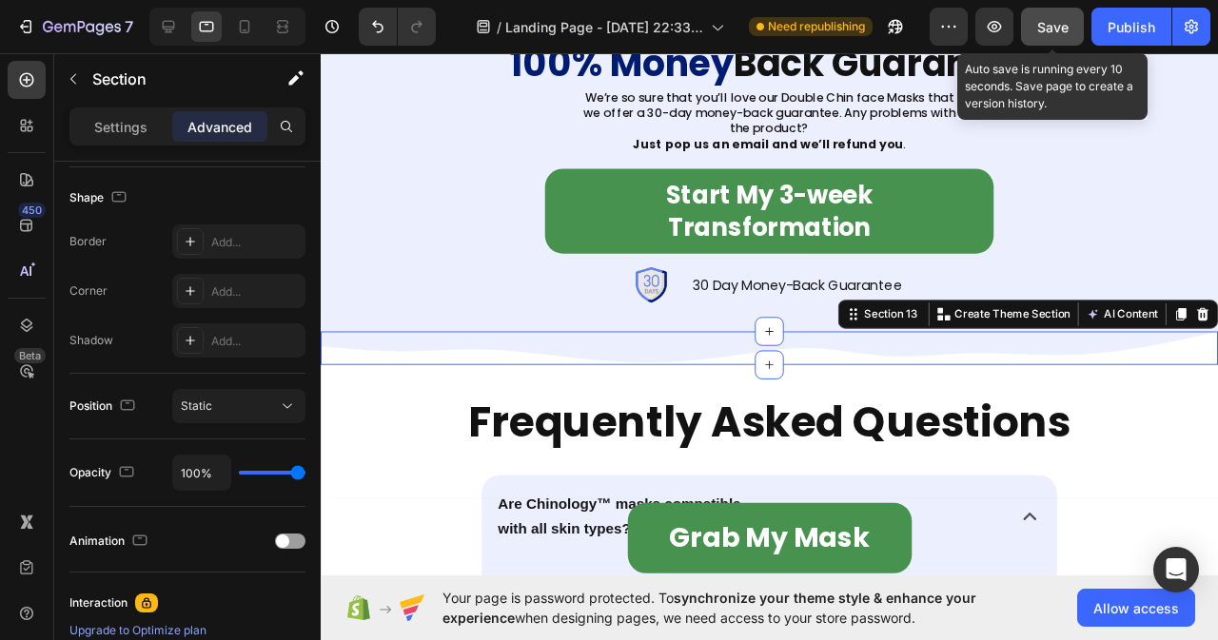
click at [1033, 18] on button "Save" at bounding box center [1052, 27] width 63 height 38
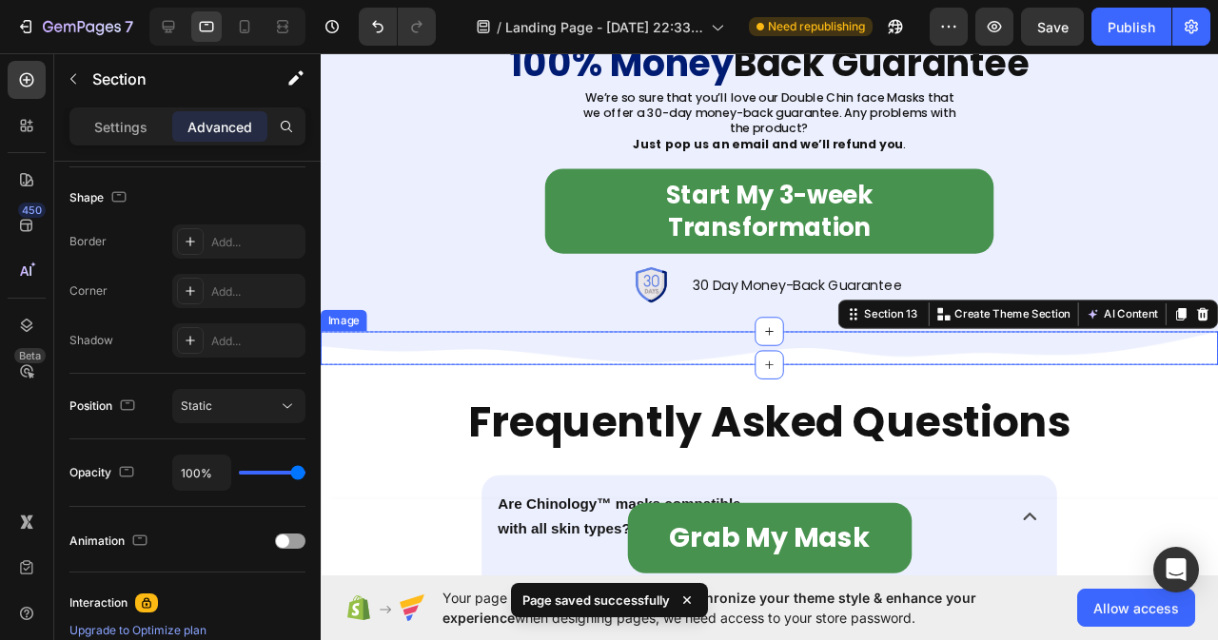
click at [508, 381] on img at bounding box center [793, 362] width 944 height 35
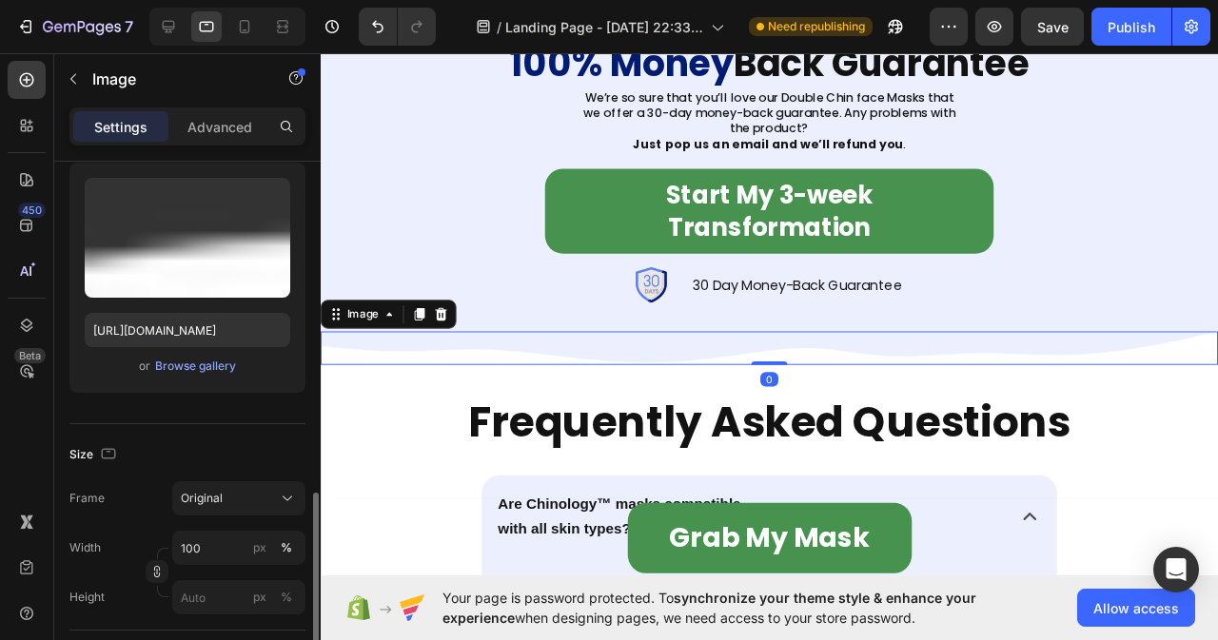
scroll to position [381, 0]
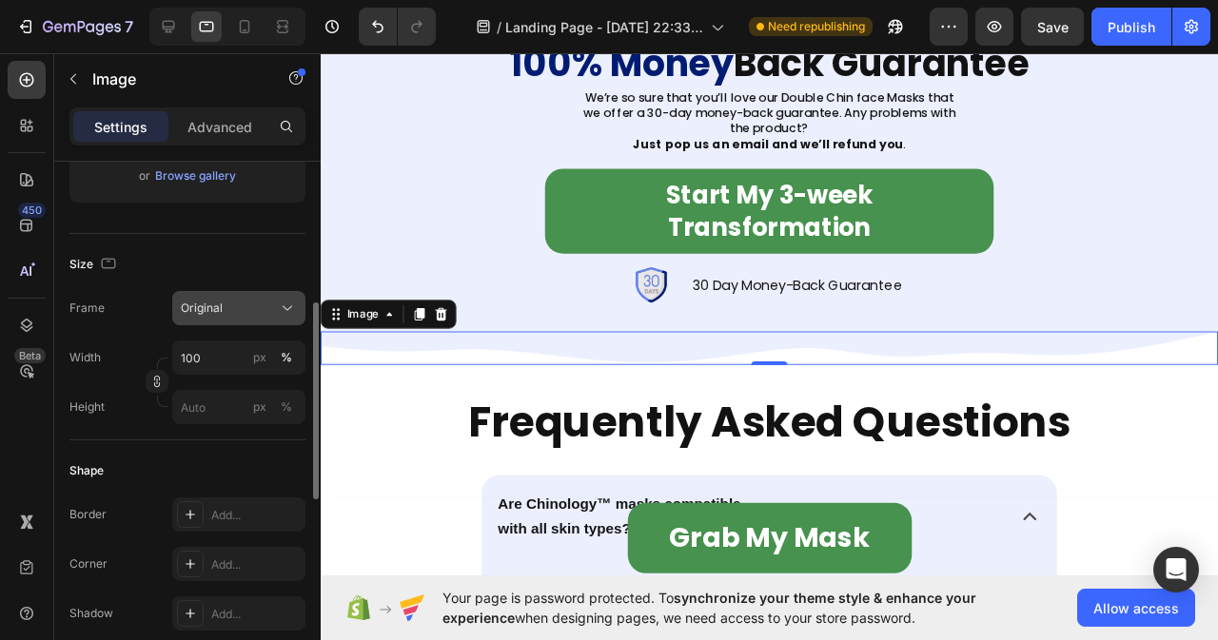
click at [282, 308] on icon at bounding box center [287, 308] width 19 height 19
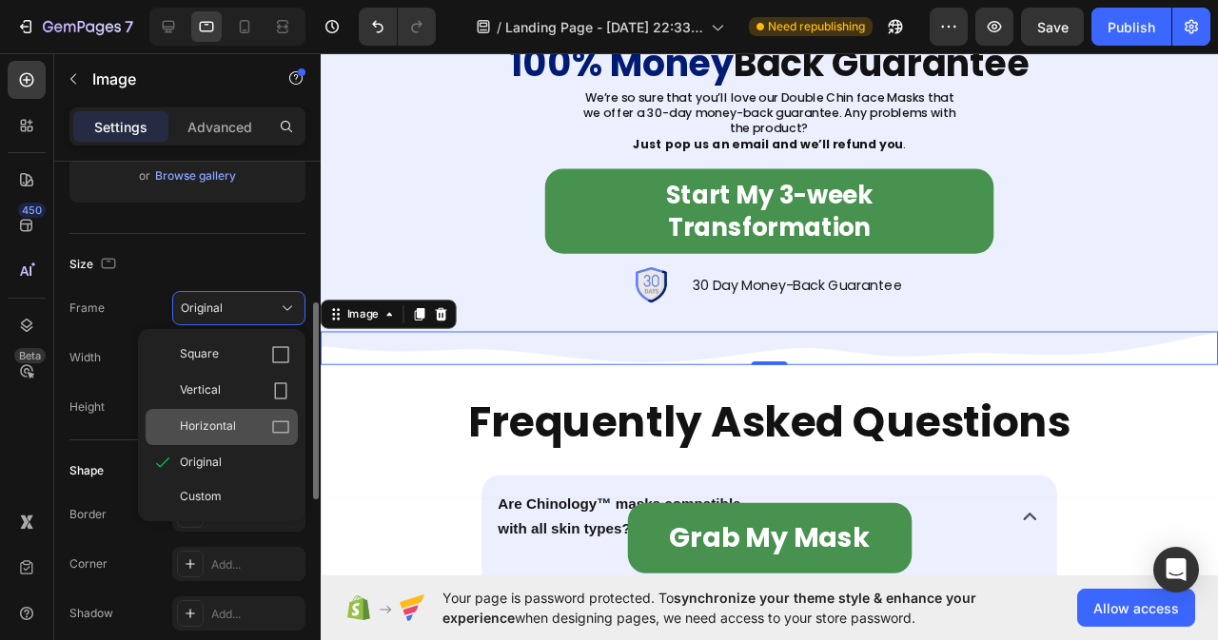
click at [212, 428] on span "Horizontal" at bounding box center [208, 427] width 56 height 19
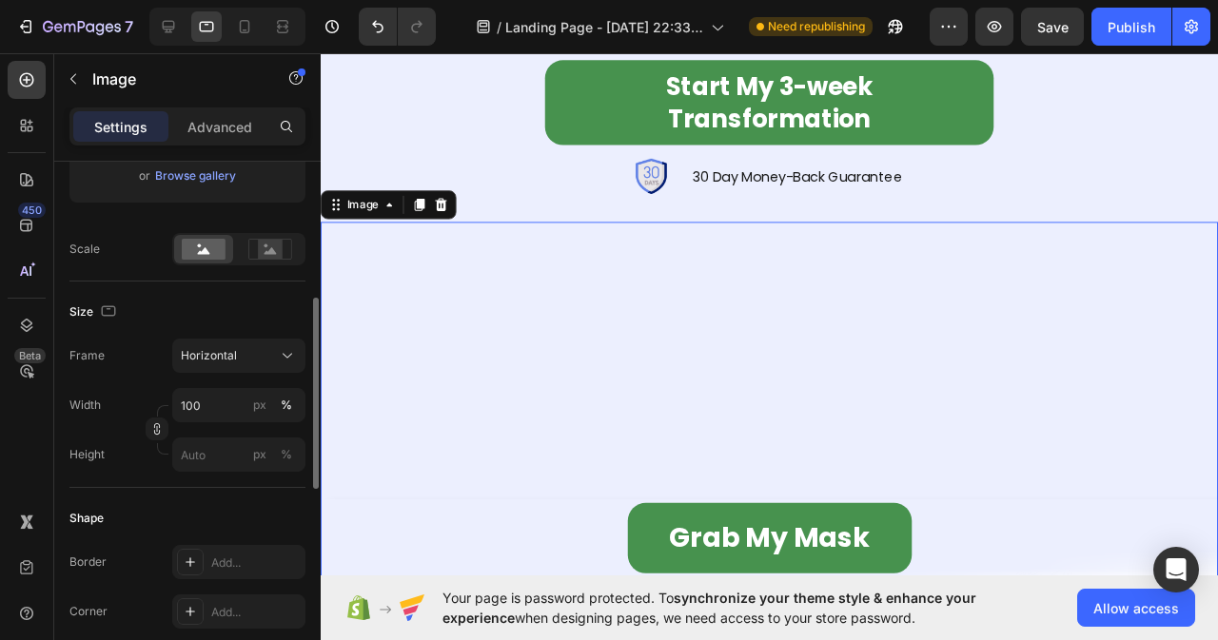
scroll to position [8324, 0]
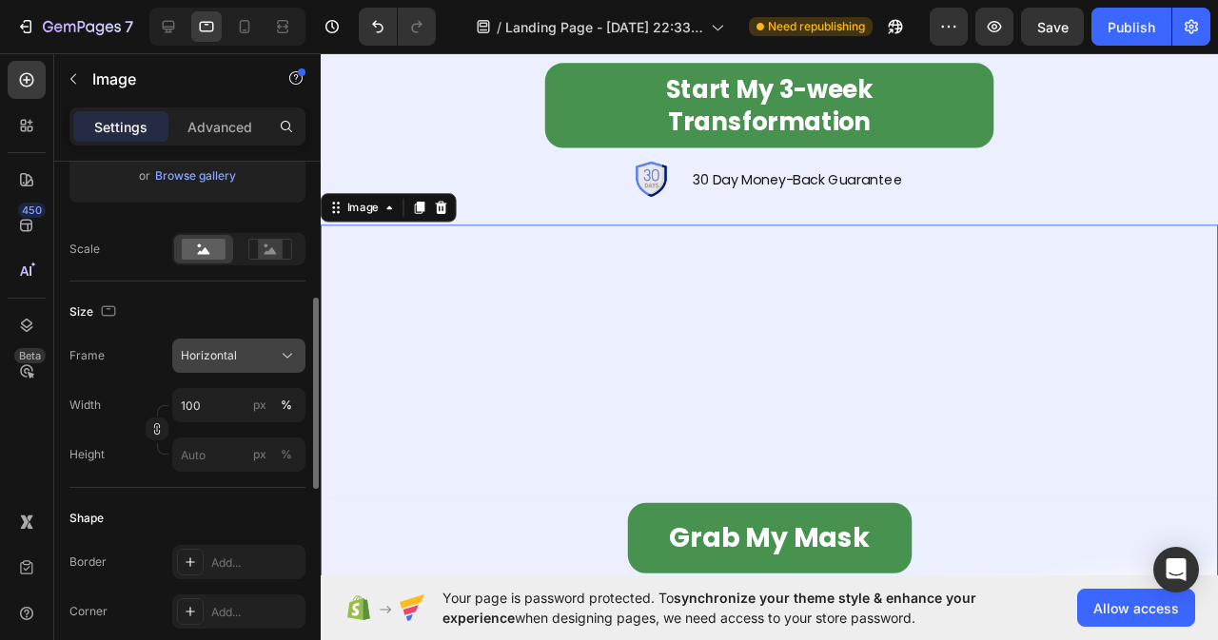
click at [246, 362] on div "Horizontal" at bounding box center [227, 355] width 93 height 17
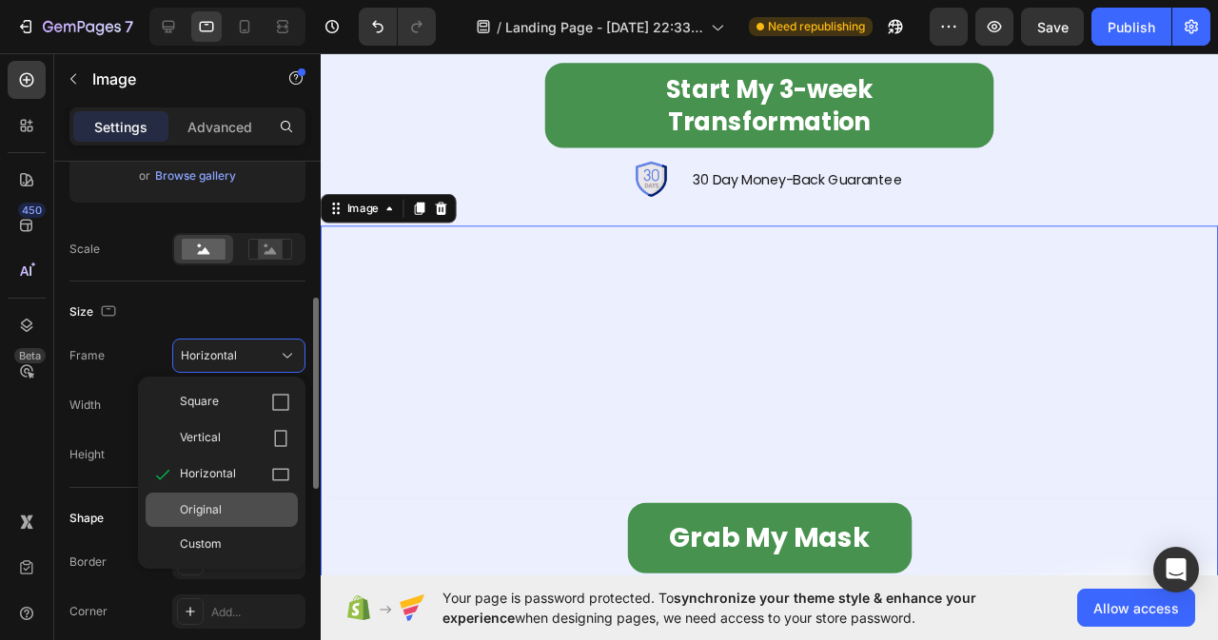
click at [192, 514] on span "Original" at bounding box center [201, 509] width 42 height 17
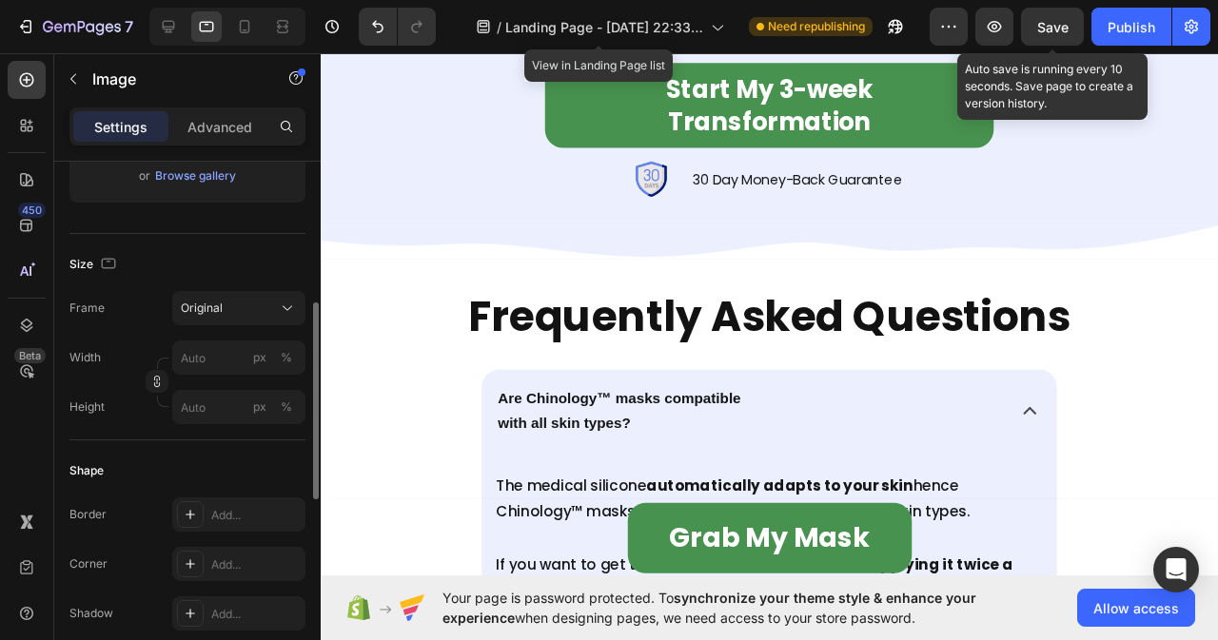
click at [1042, 32] on span "Save" at bounding box center [1052, 27] width 31 height 16
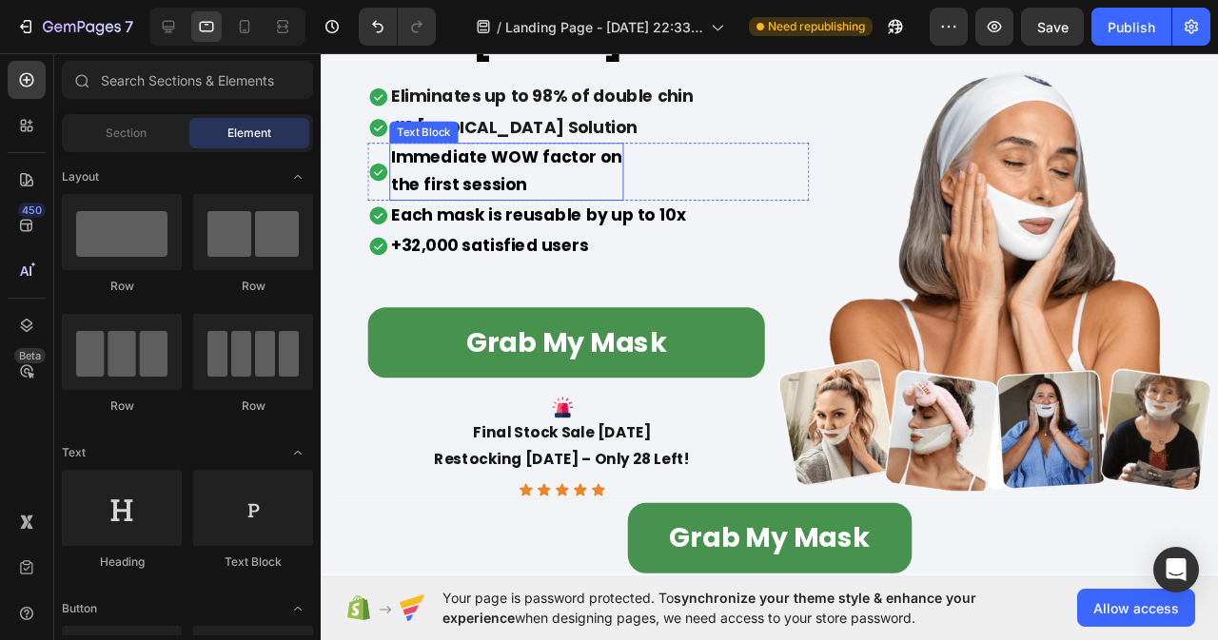
scroll to position [0, 0]
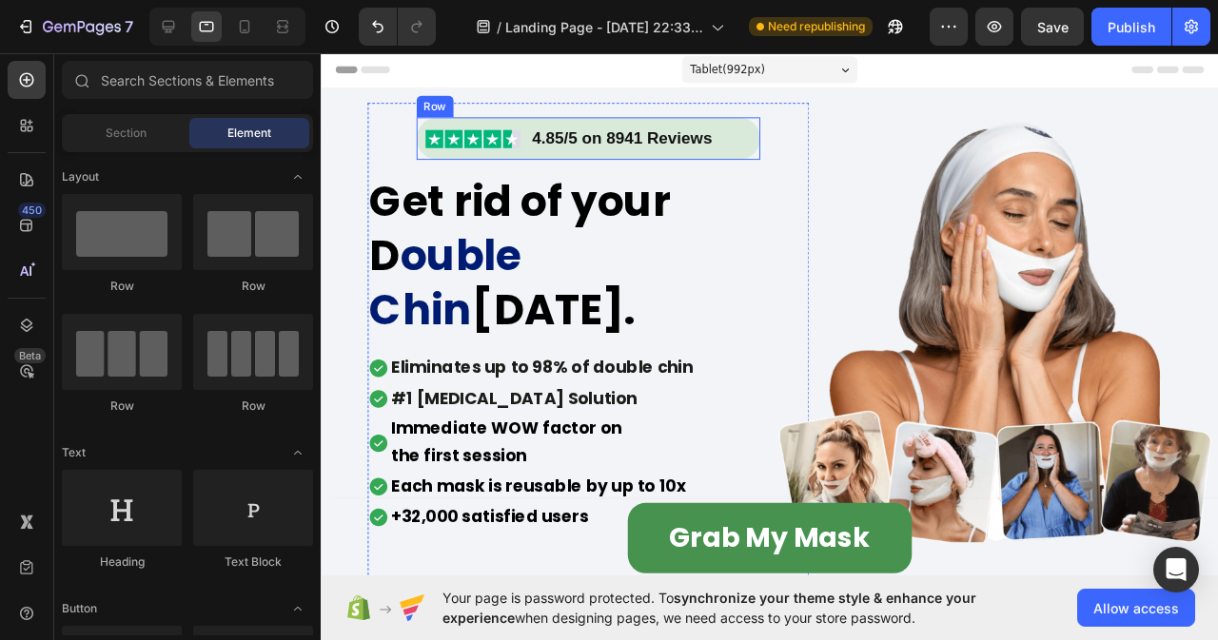
click at [746, 161] on div "Image 4.85/5 on 8941 Reviews Heading Row" at bounding box center [603, 143] width 363 height 45
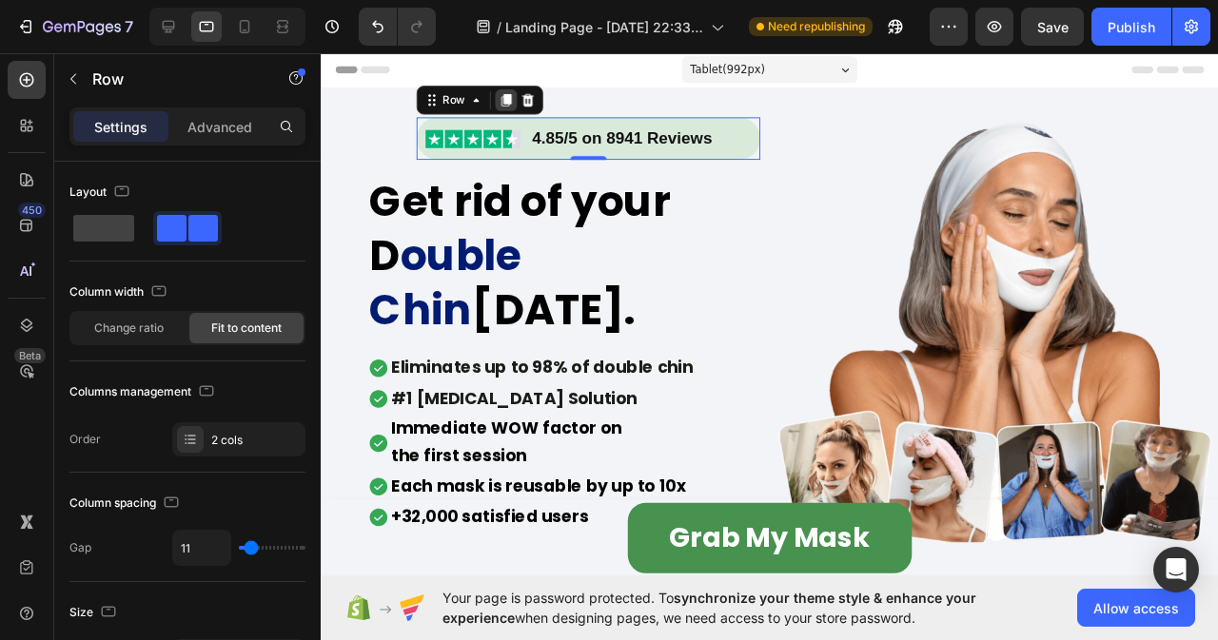
click at [514, 106] on icon at bounding box center [515, 102] width 10 height 13
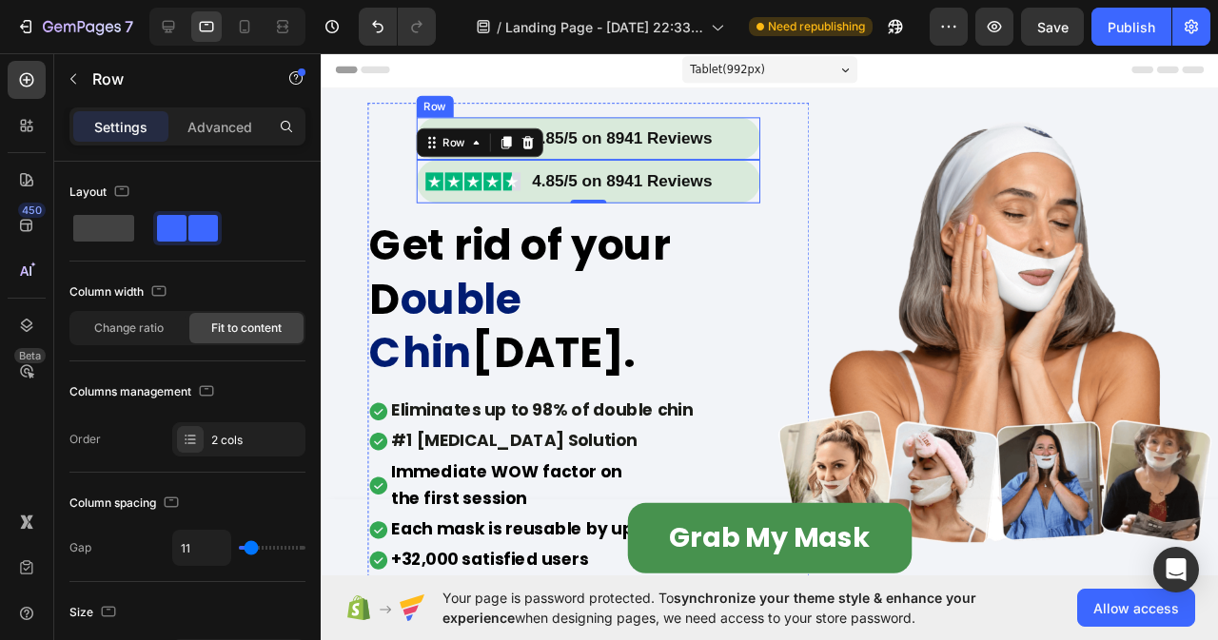
scroll to position [381, 0]
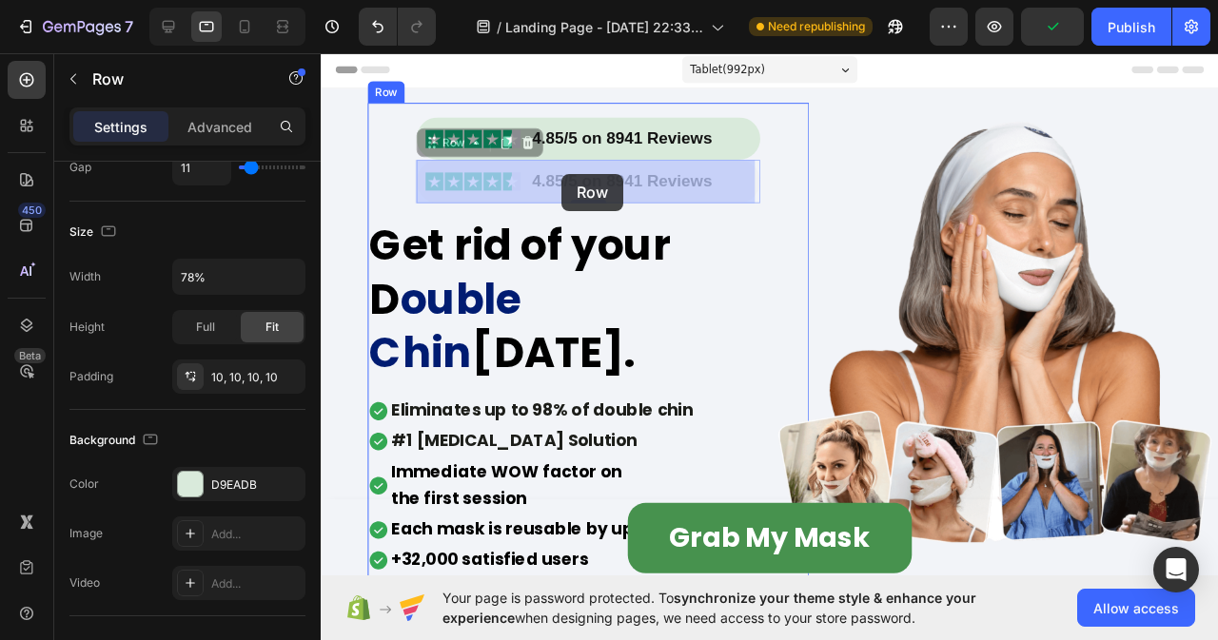
drag, startPoint x: 440, startPoint y: 142, endPoint x: 574, endPoint y: 180, distance: 139.5
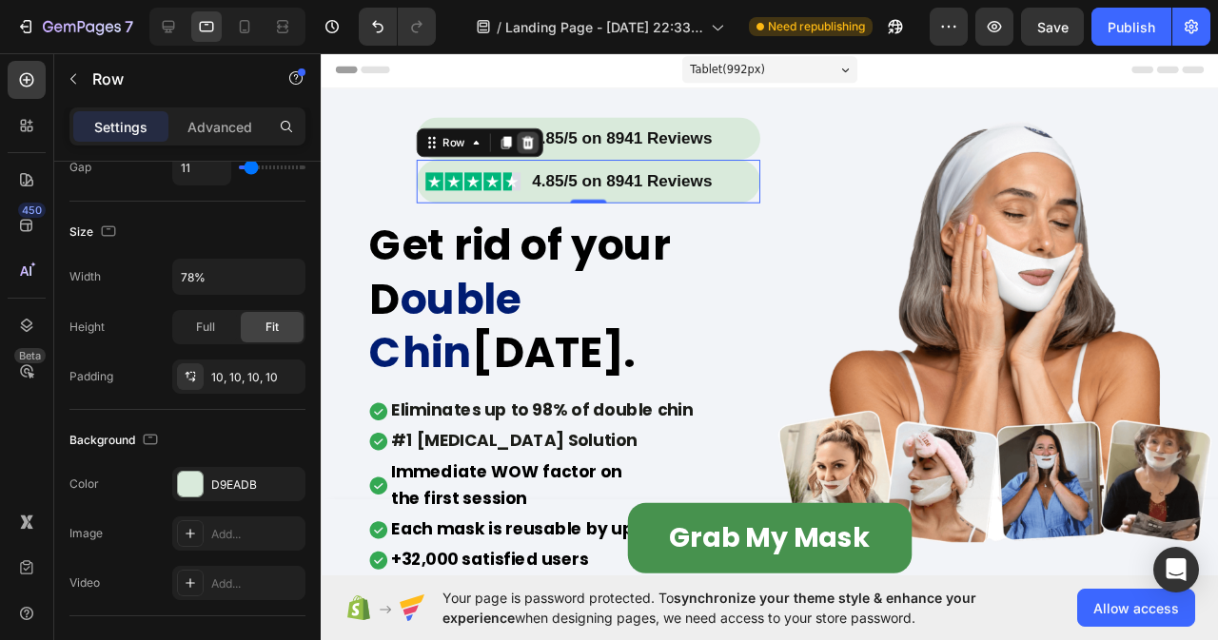
click at [538, 146] on icon at bounding box center [538, 147] width 12 height 13
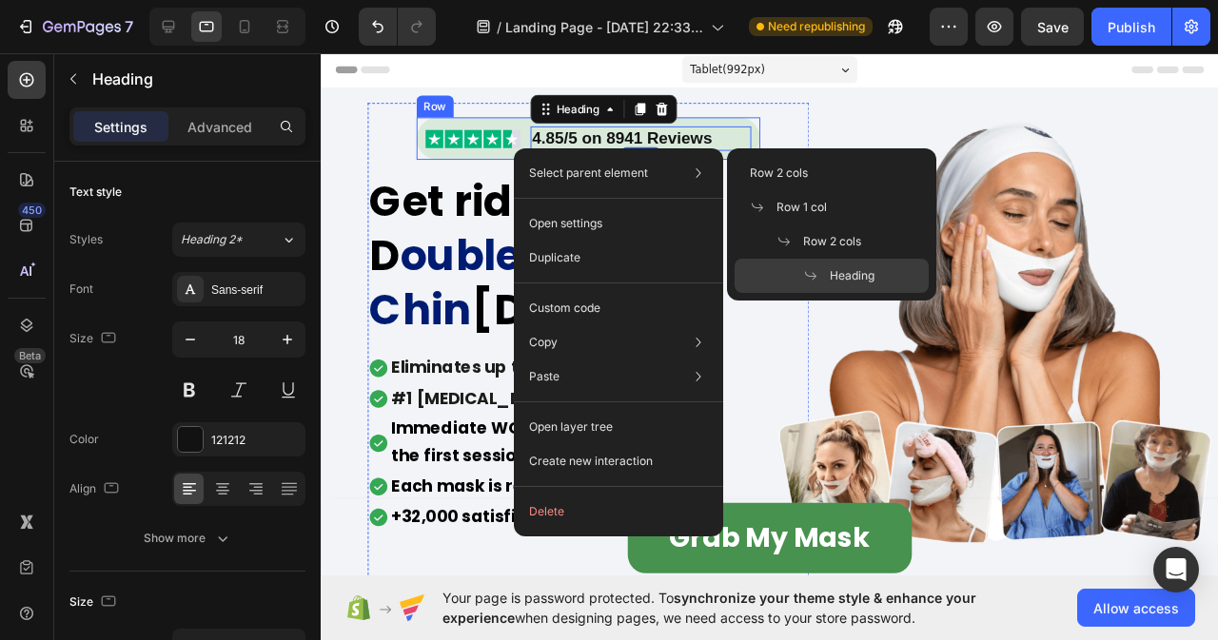
click at [498, 159] on div "Image 4.85/5 on 8941 Reviews Heading 0 Row" at bounding box center [603, 143] width 363 height 45
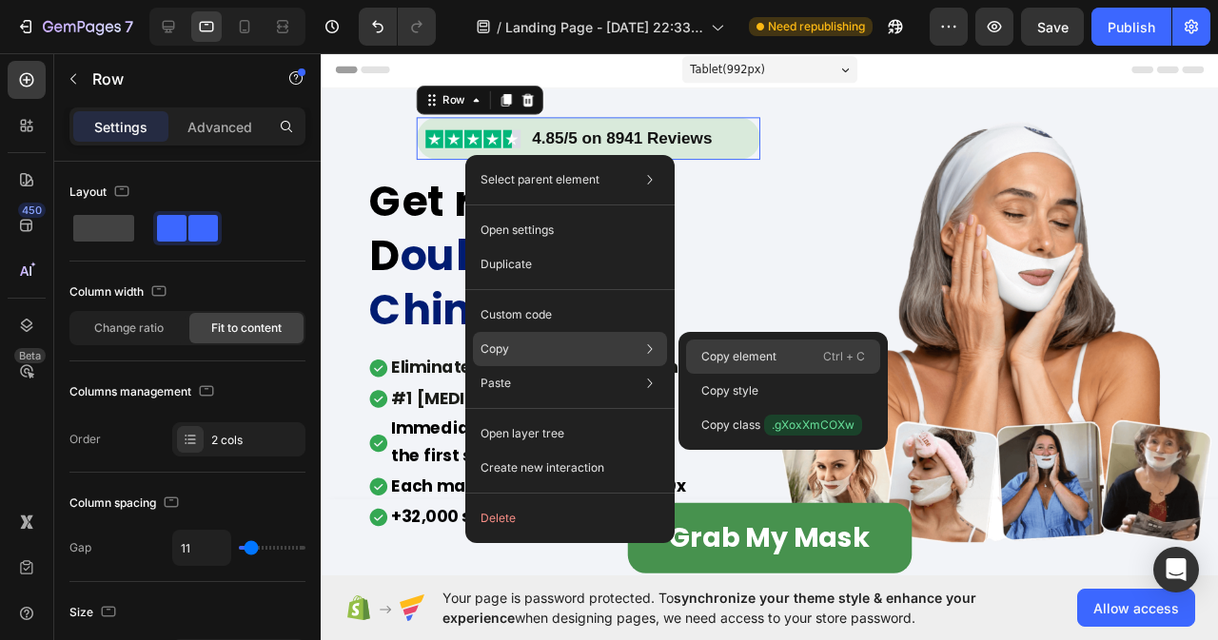
drag, startPoint x: 744, startPoint y: 363, endPoint x: 582, endPoint y: 279, distance: 182.6
click at [744, 363] on p "Copy element" at bounding box center [738, 356] width 75 height 17
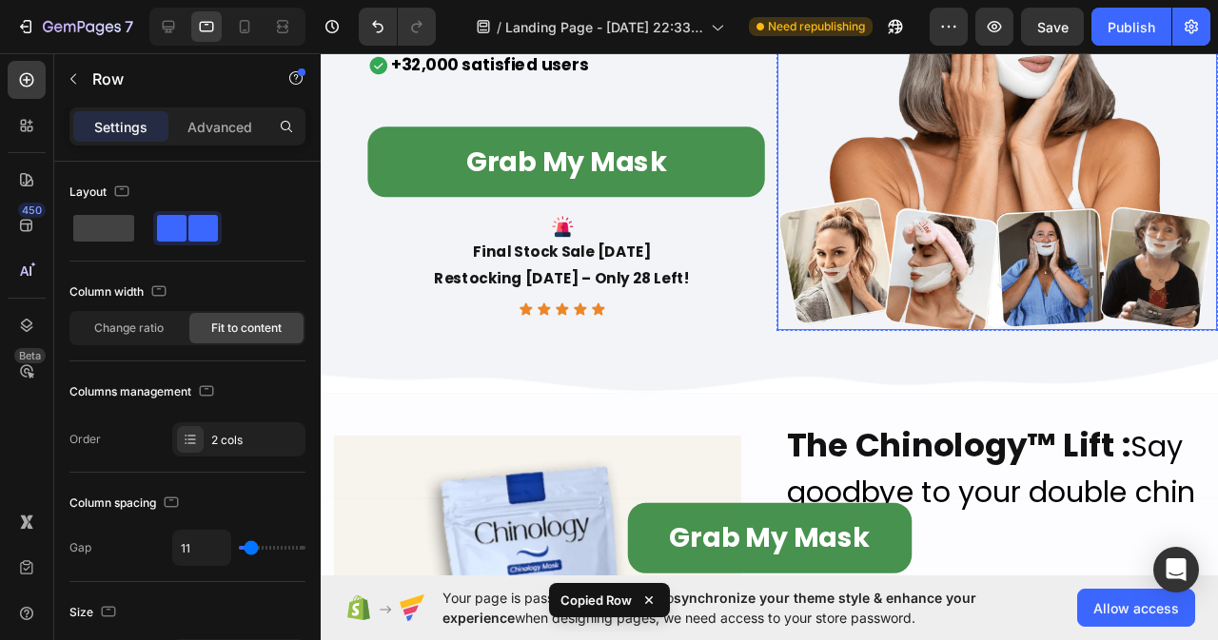
scroll to position [951, 0]
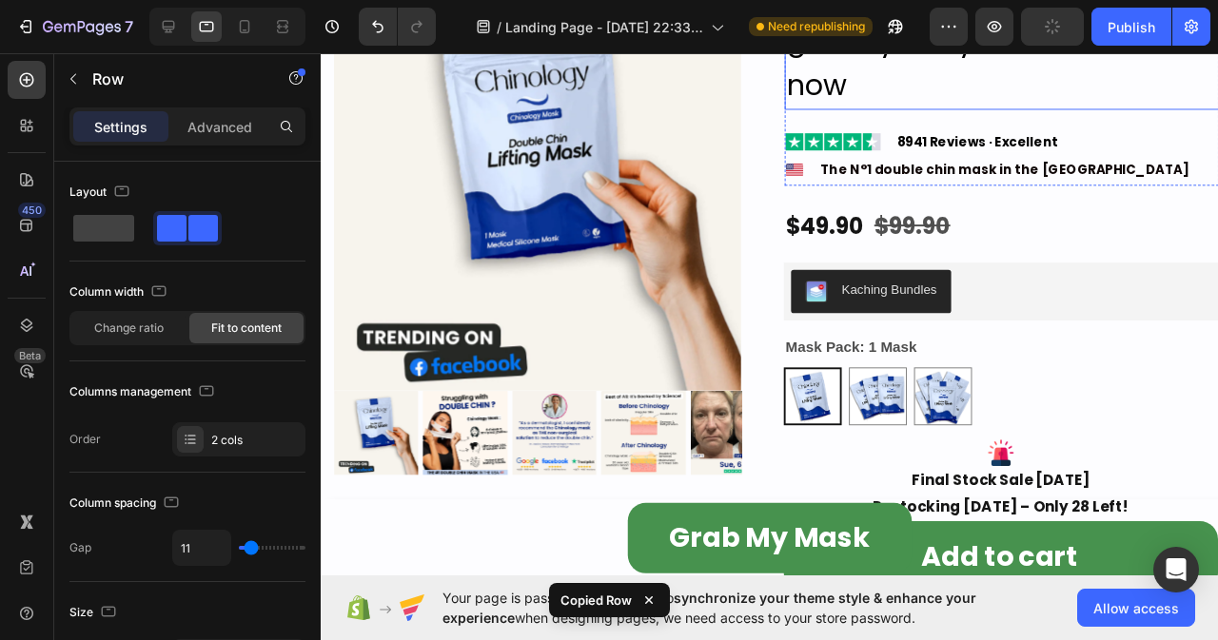
click at [854, 108] on h2 "The Chinology™ Lift : Say goodbye to your double chin now" at bounding box center [1037, 39] width 457 height 147
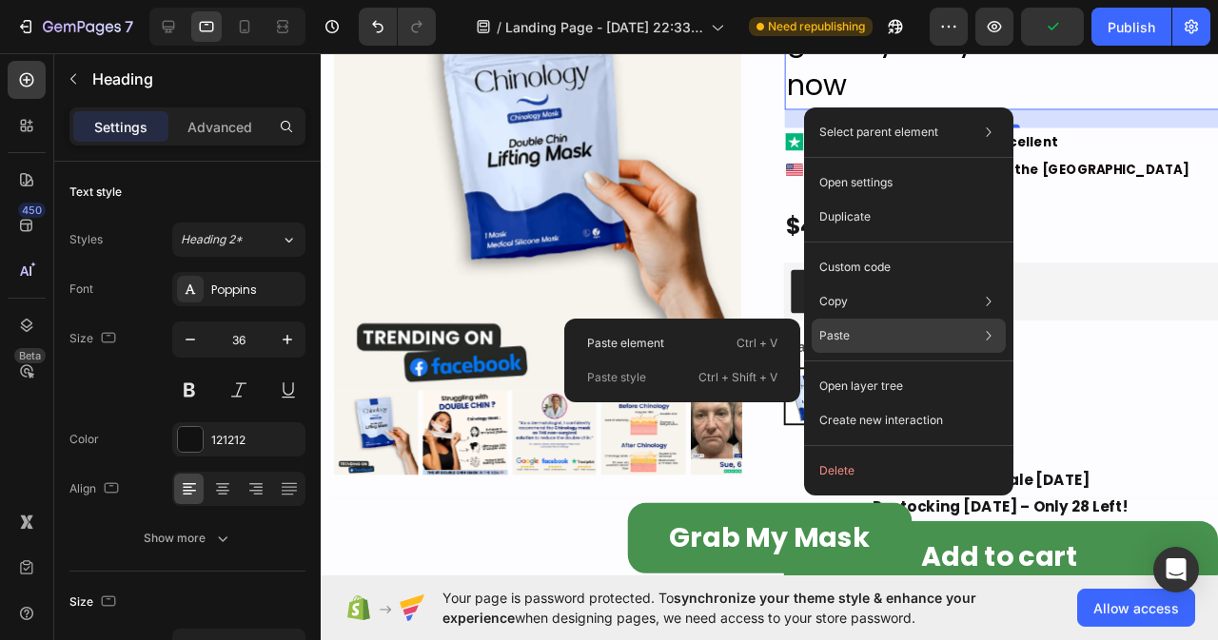
click at [905, 340] on div "Paste Paste element Ctrl + V Paste style Ctrl + Shift + V" at bounding box center [909, 336] width 194 height 34
click at [687, 336] on div "Paste element Ctrl + V" at bounding box center [682, 343] width 221 height 34
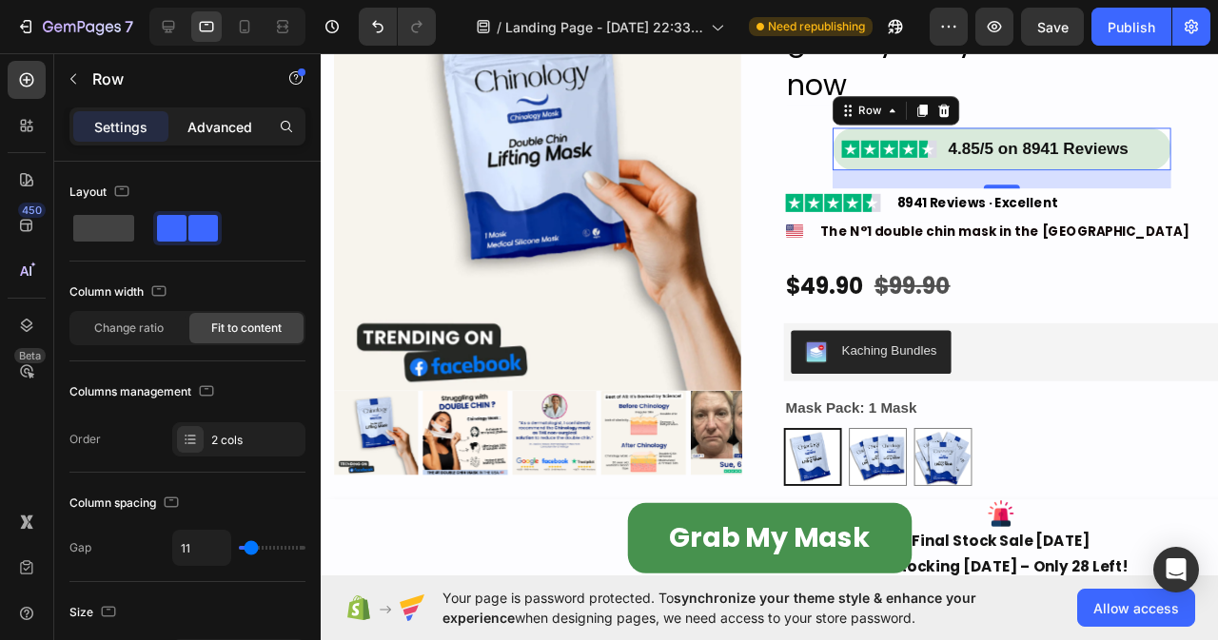
click at [240, 127] on p "Advanced" at bounding box center [219, 127] width 65 height 20
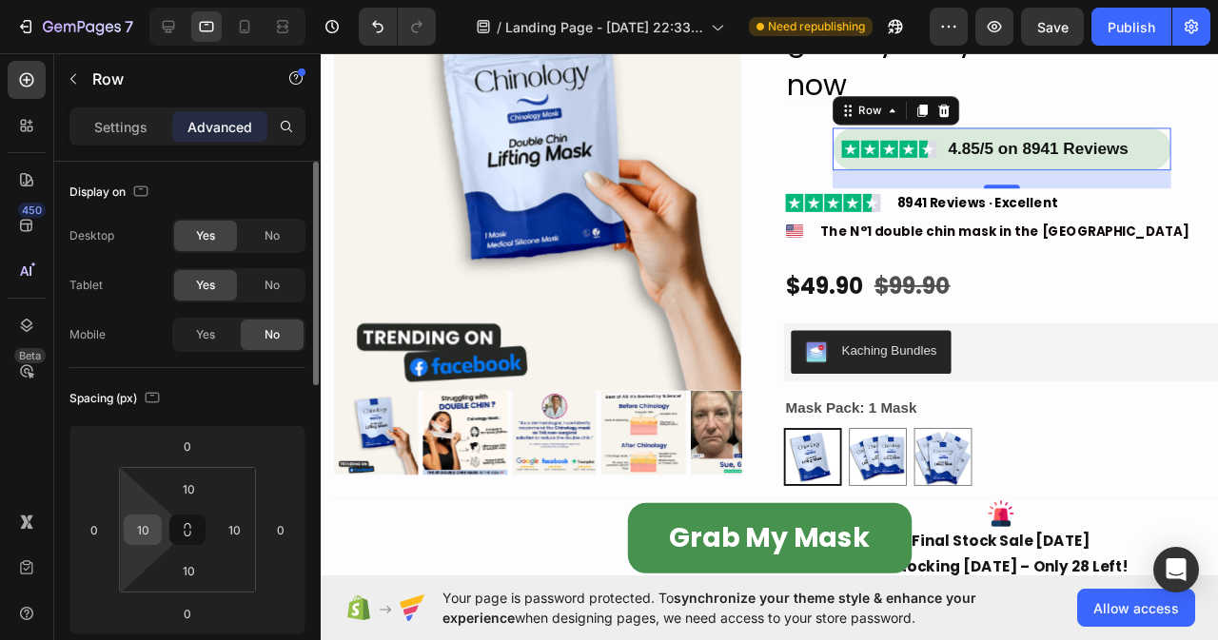
click at [156, 525] on input "10" at bounding box center [142, 530] width 29 height 29
type input "10"
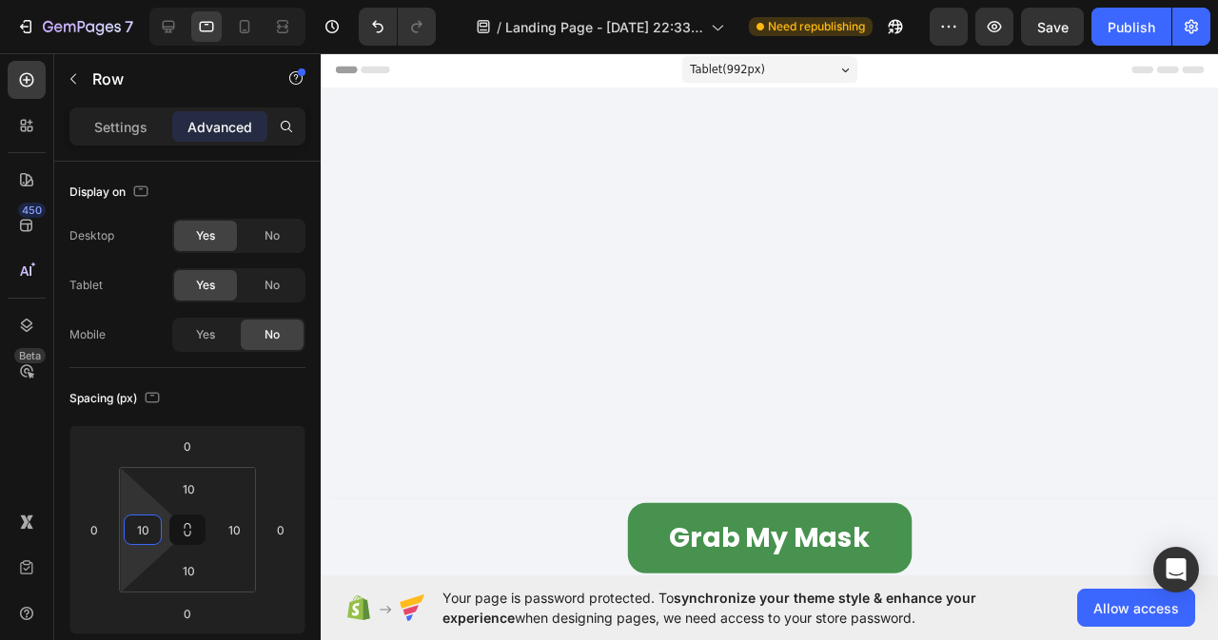
scroll to position [951, 0]
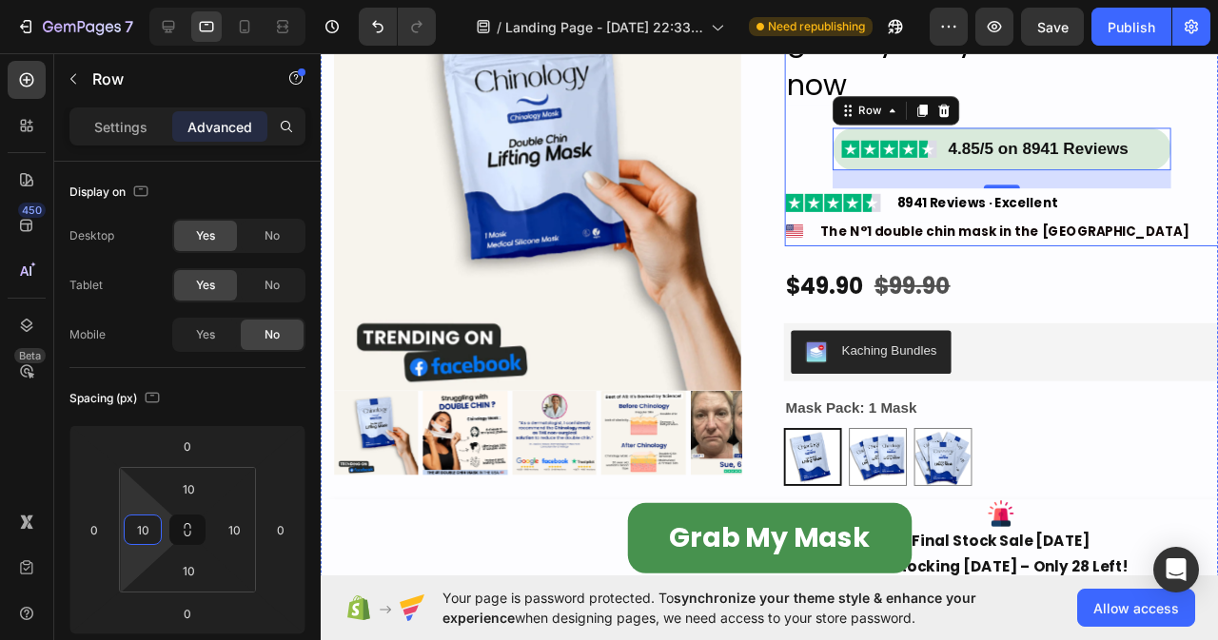
click at [824, 164] on div "The Chinology™ Lift : Say goodbye to your double chin now Heading Image 4.85/5 …" at bounding box center [1037, 111] width 457 height 290
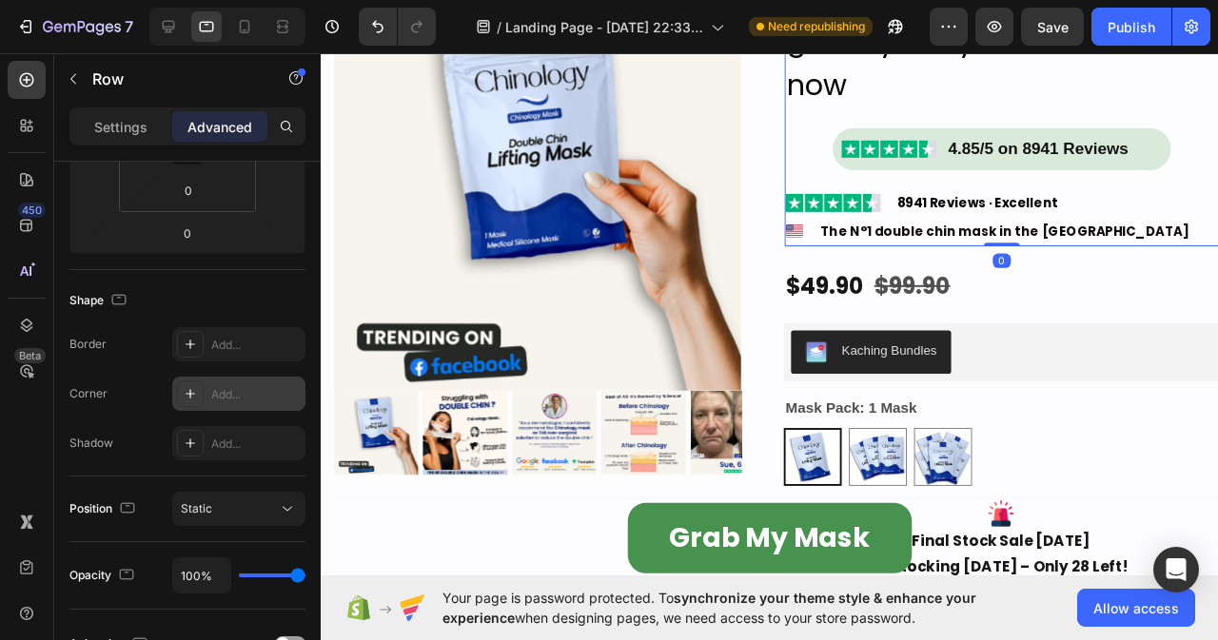
scroll to position [736, 0]
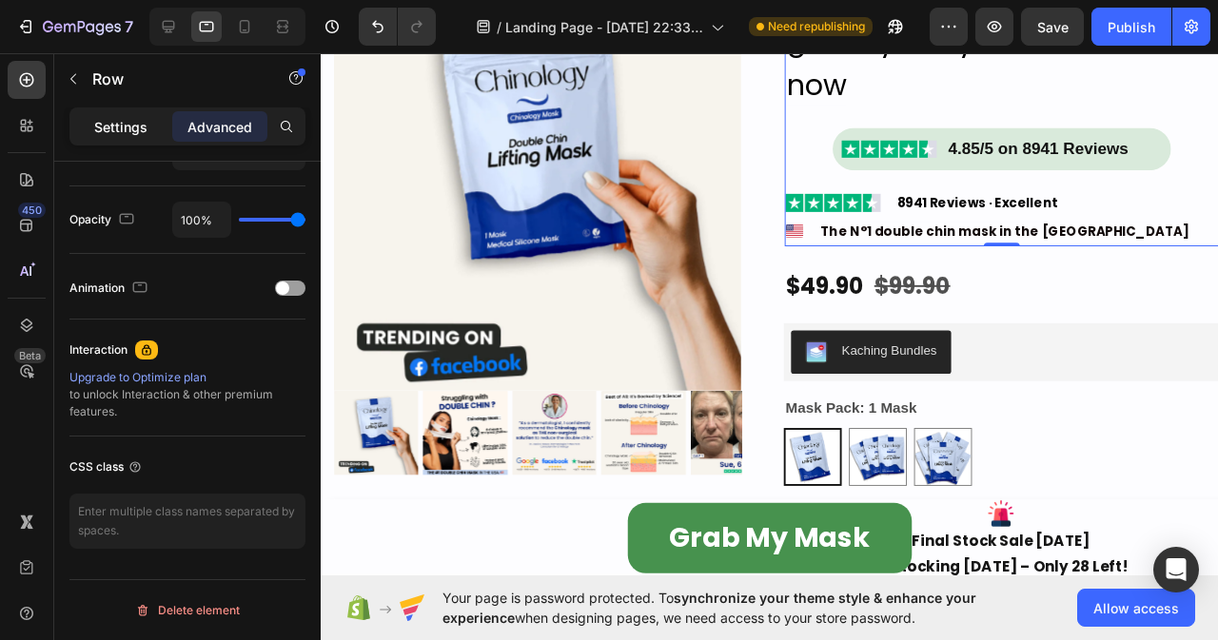
click at [135, 130] on p "Settings" at bounding box center [120, 127] width 53 height 20
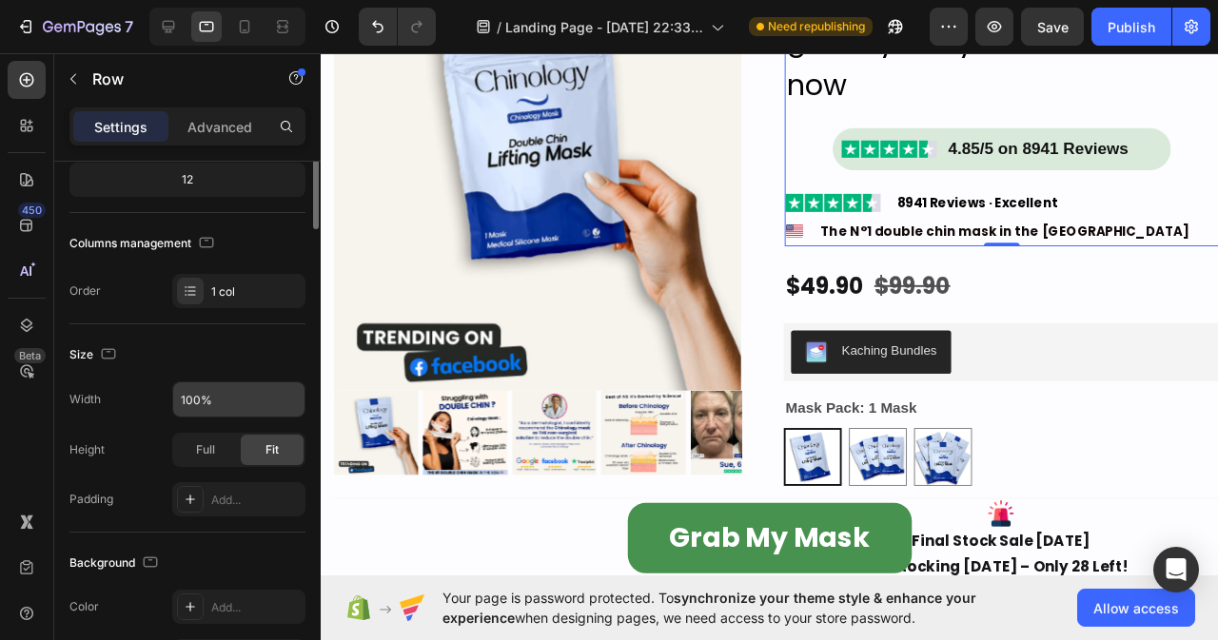
scroll to position [0, 0]
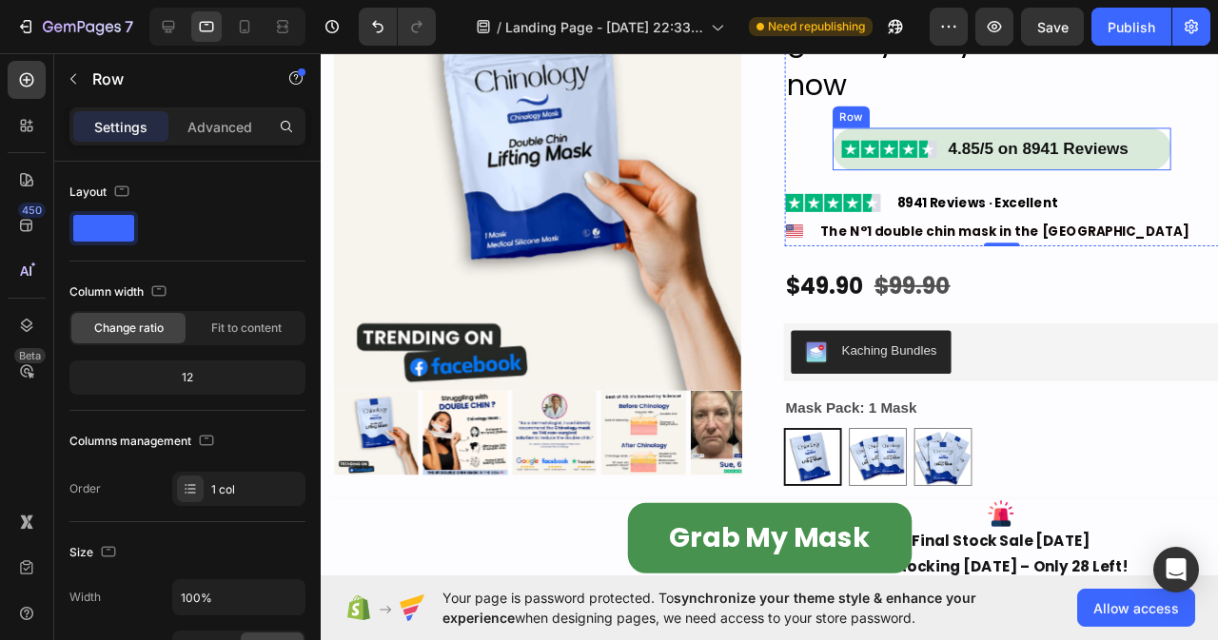
click at [939, 166] on div "Image 4.85/5 on 8941 Reviews Heading Row" at bounding box center [1037, 153] width 356 height 45
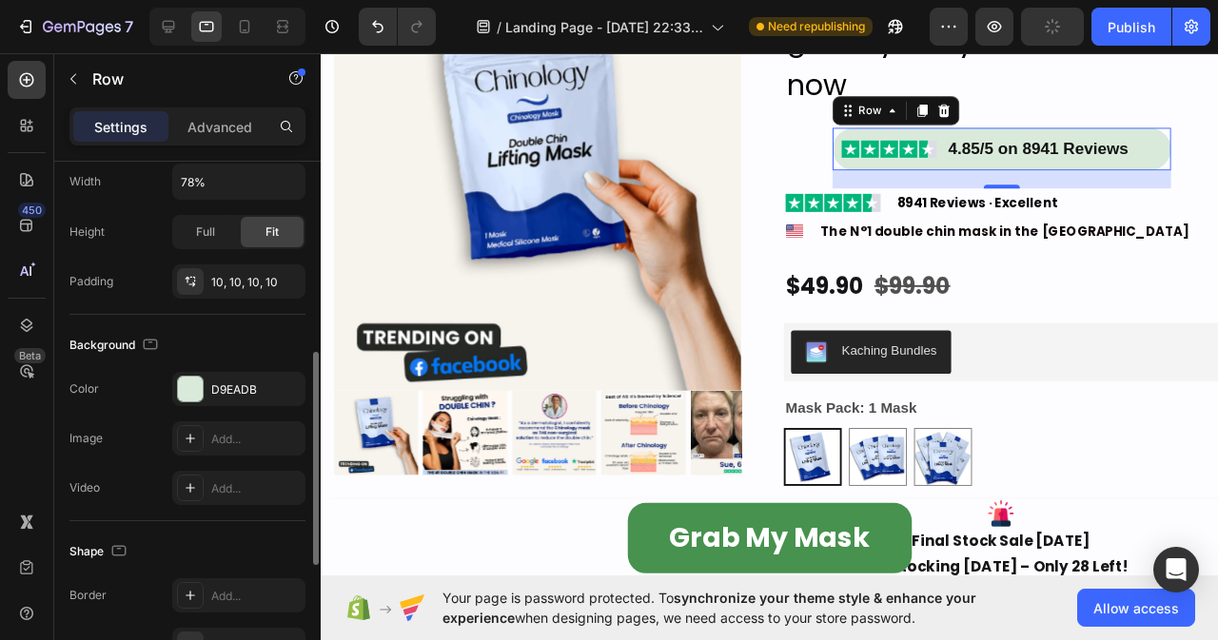
scroll to position [571, 0]
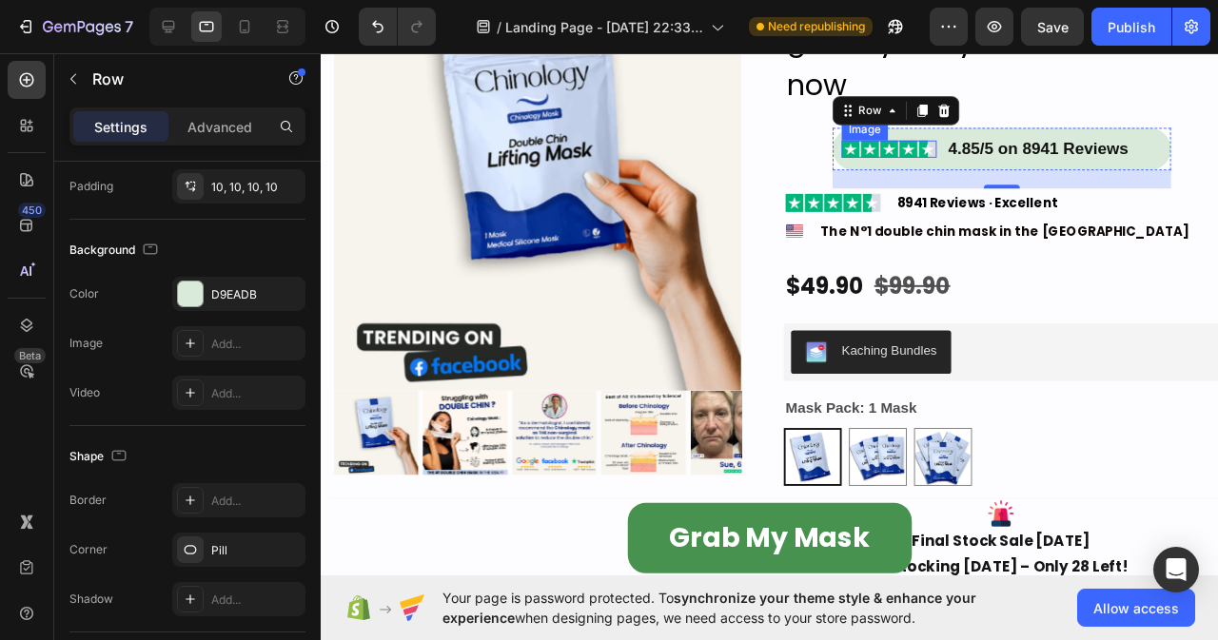
click at [927, 146] on img at bounding box center [919, 154] width 100 height 19
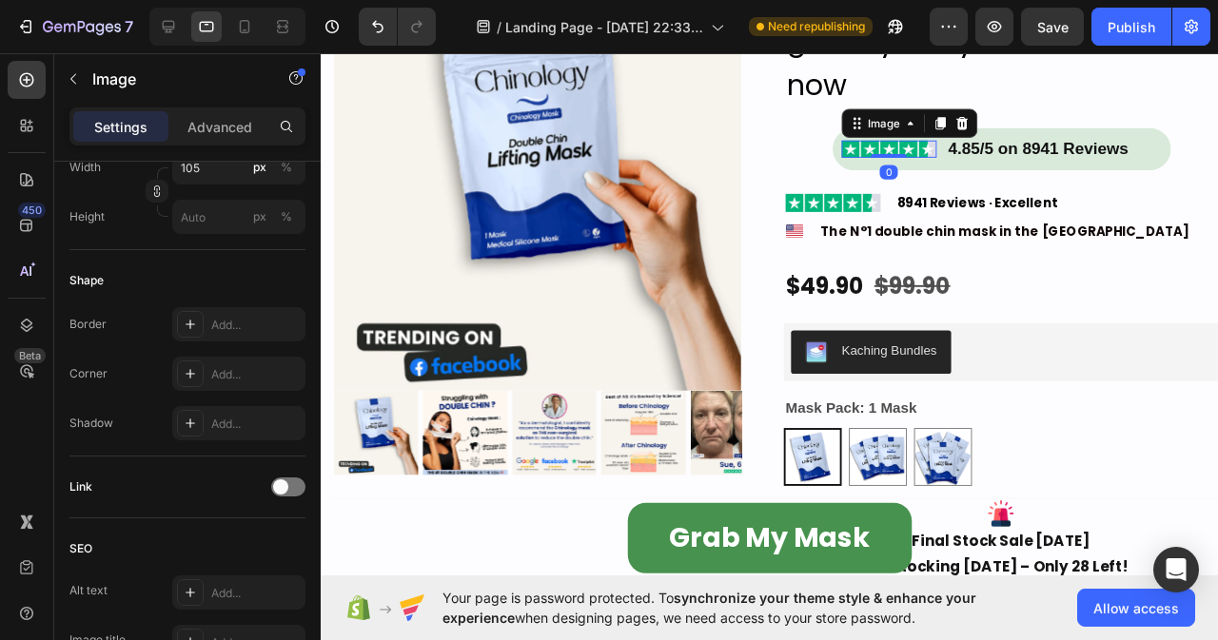
scroll to position [0, 0]
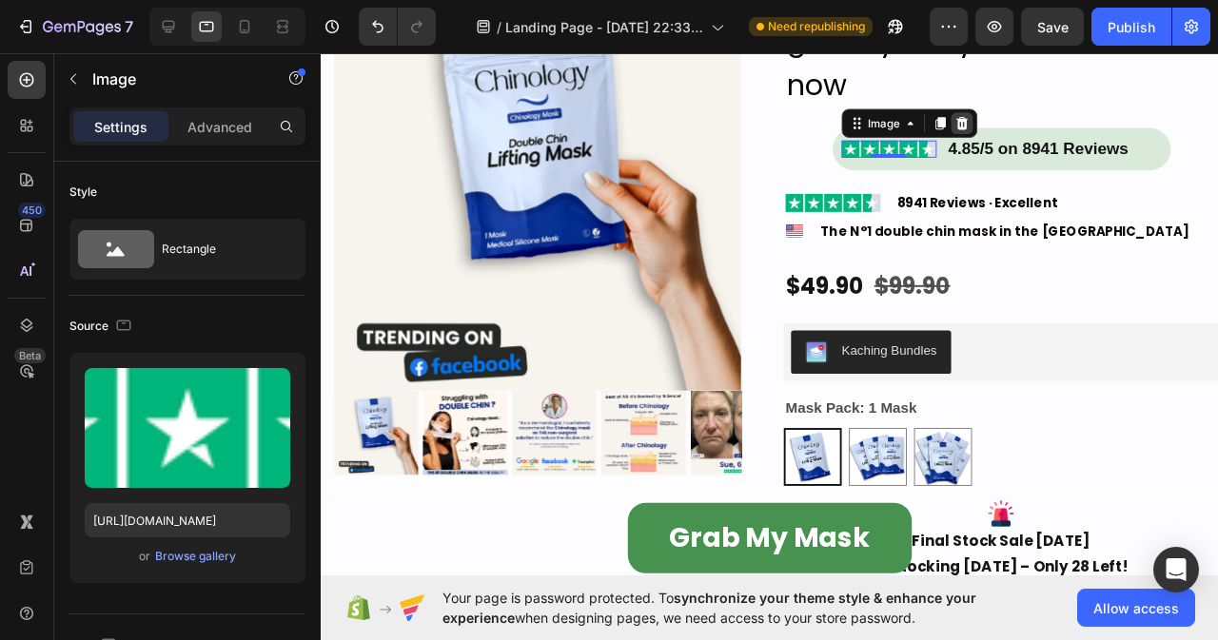
click at [991, 127] on icon at bounding box center [995, 126] width 12 height 13
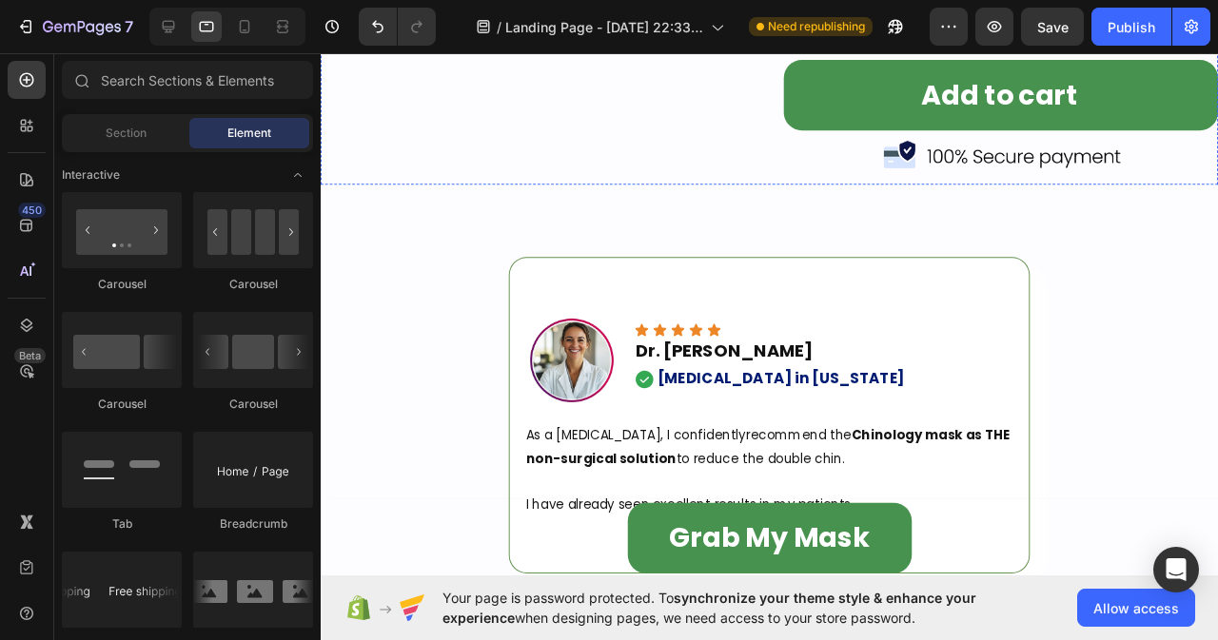
scroll to position [1618, 0]
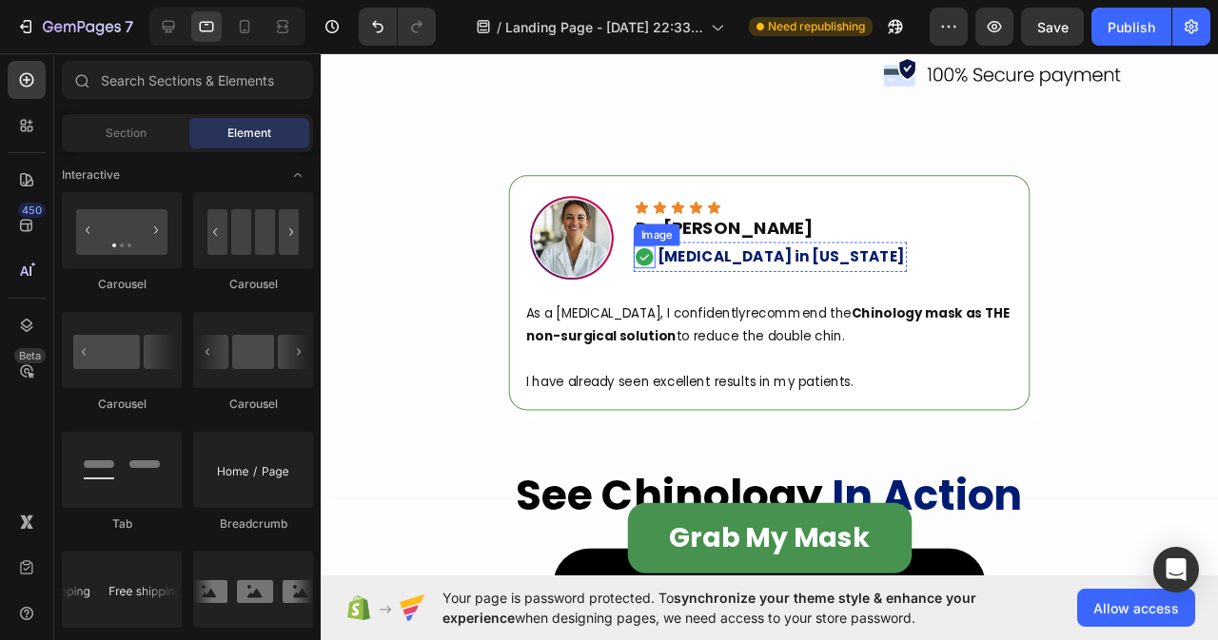
click at [660, 265] on img at bounding box center [661, 268] width 23 height 24
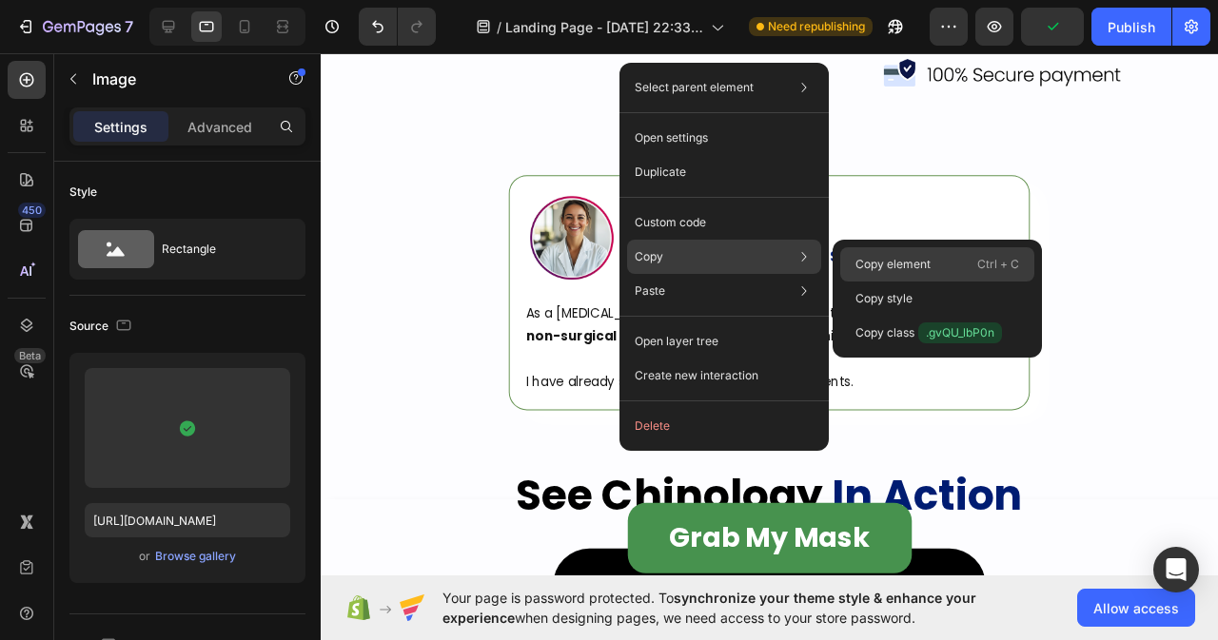
click at [889, 263] on p "Copy element" at bounding box center [892, 264] width 75 height 17
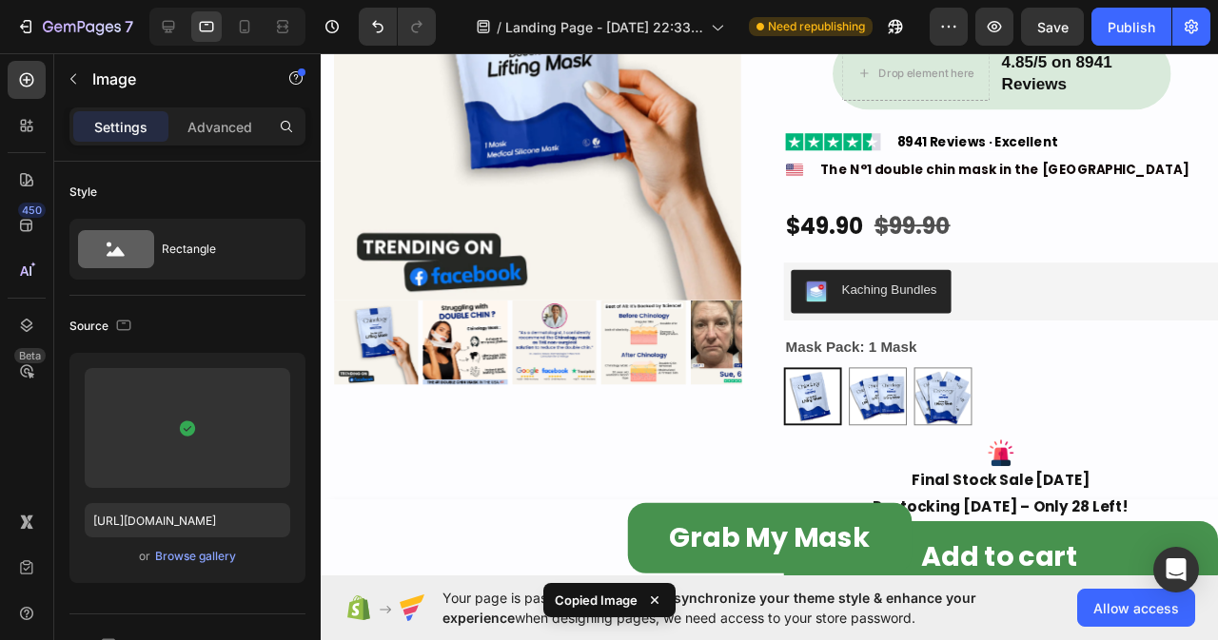
scroll to position [666, 0]
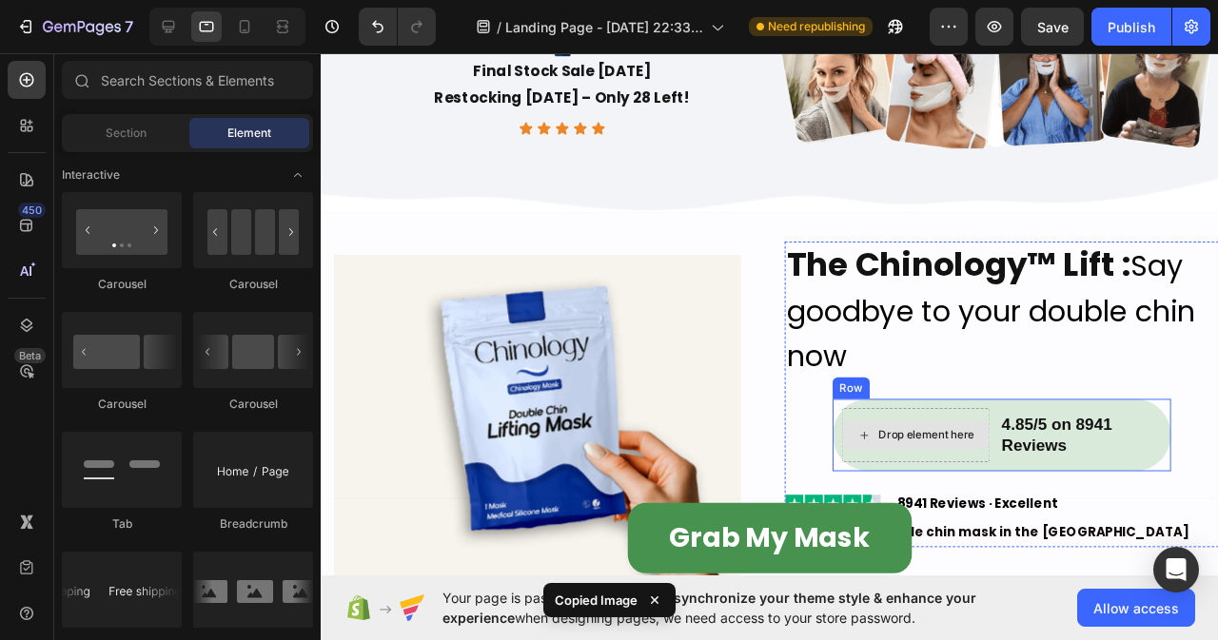
click at [958, 449] on div "Drop element here" at bounding box center [958, 454] width 101 height 15
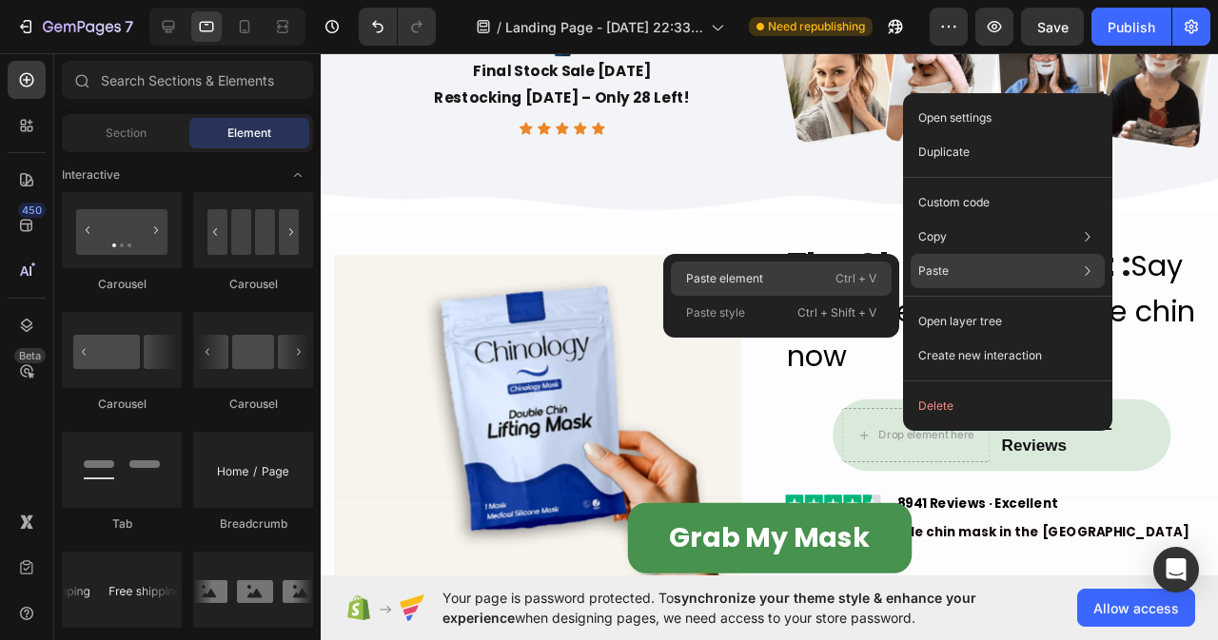
click at [815, 272] on div "Paste element Ctrl + V" at bounding box center [781, 279] width 221 height 34
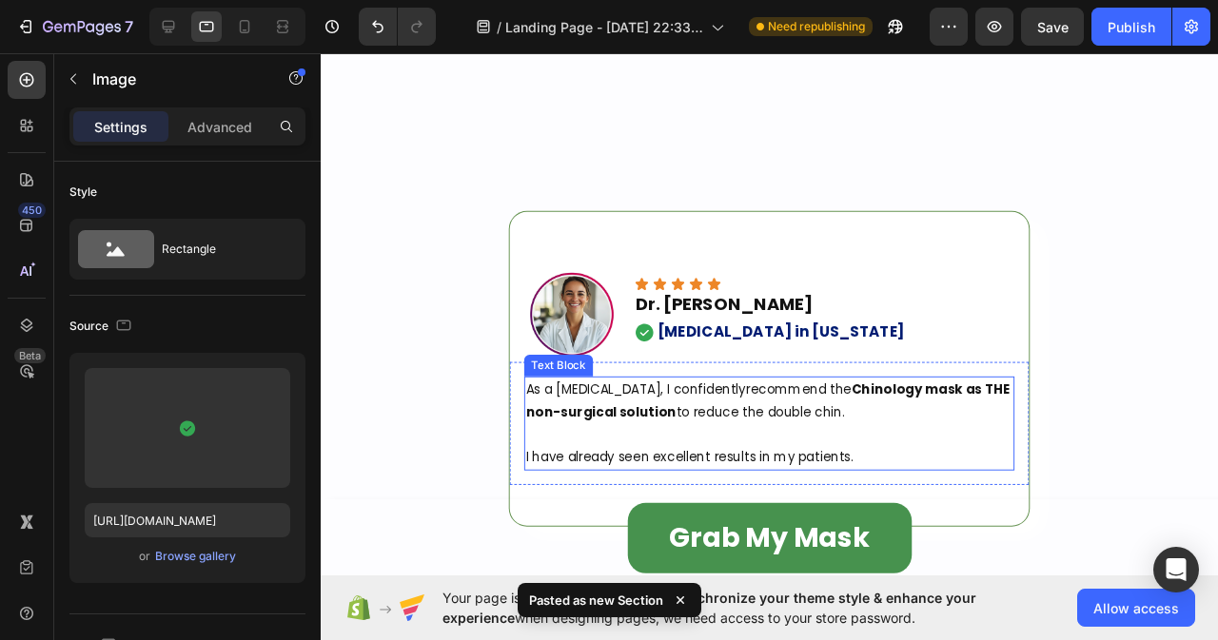
scroll to position [1797, 0]
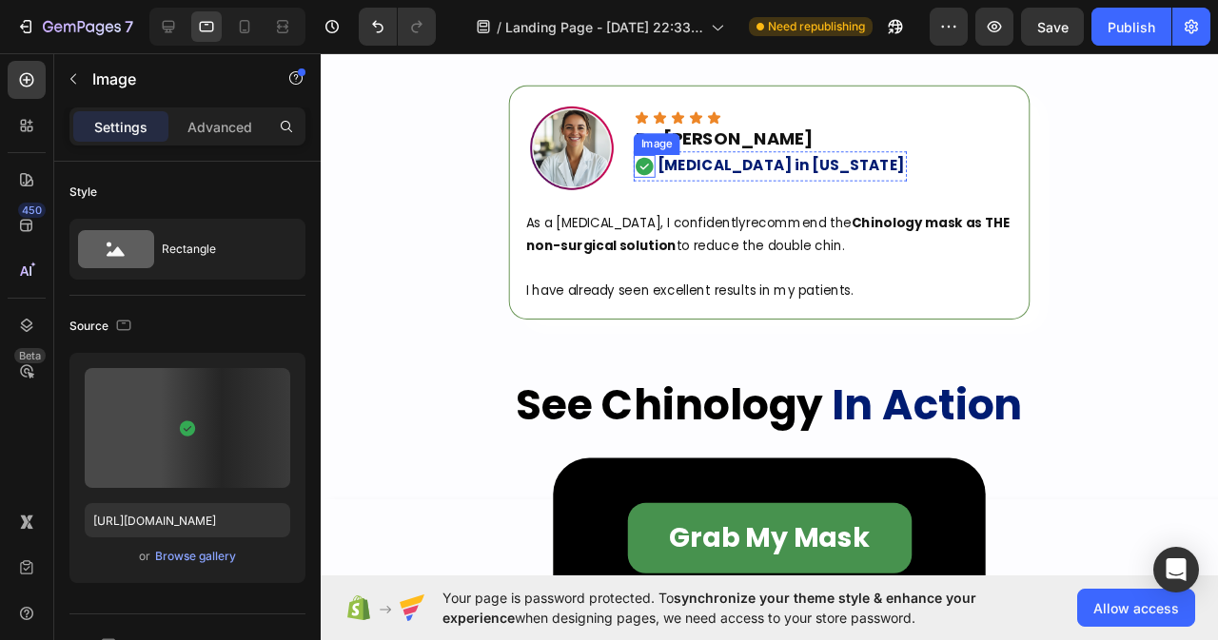
click at [655, 170] on img at bounding box center [661, 172] width 23 height 24
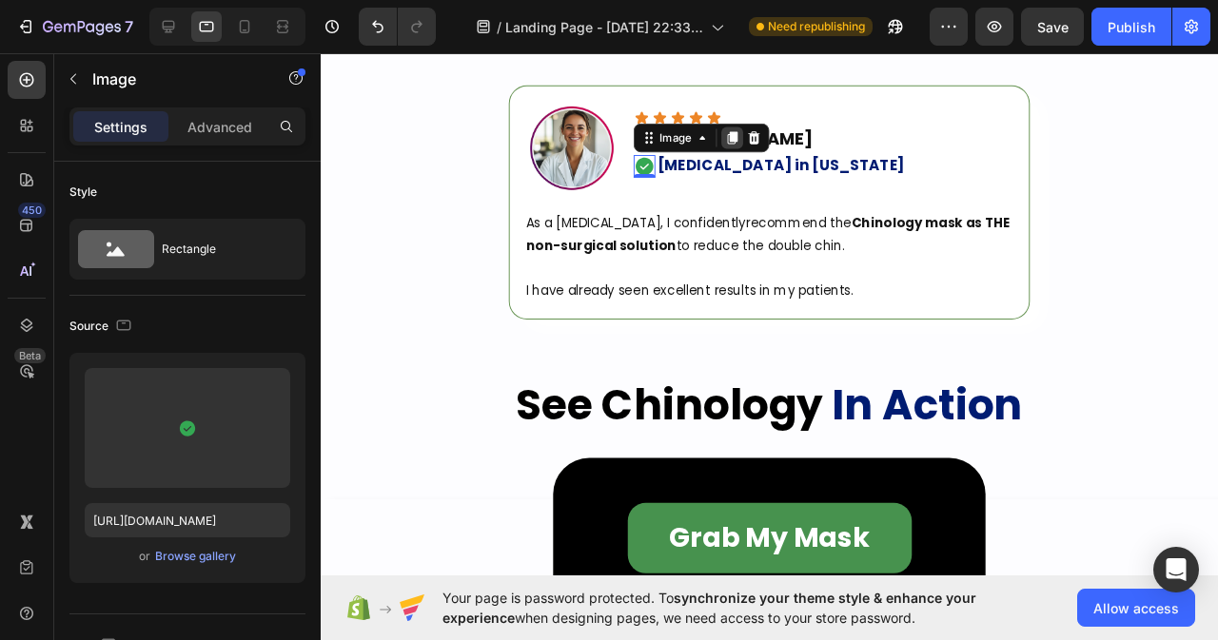
click at [753, 147] on icon at bounding box center [753, 141] width 15 height 15
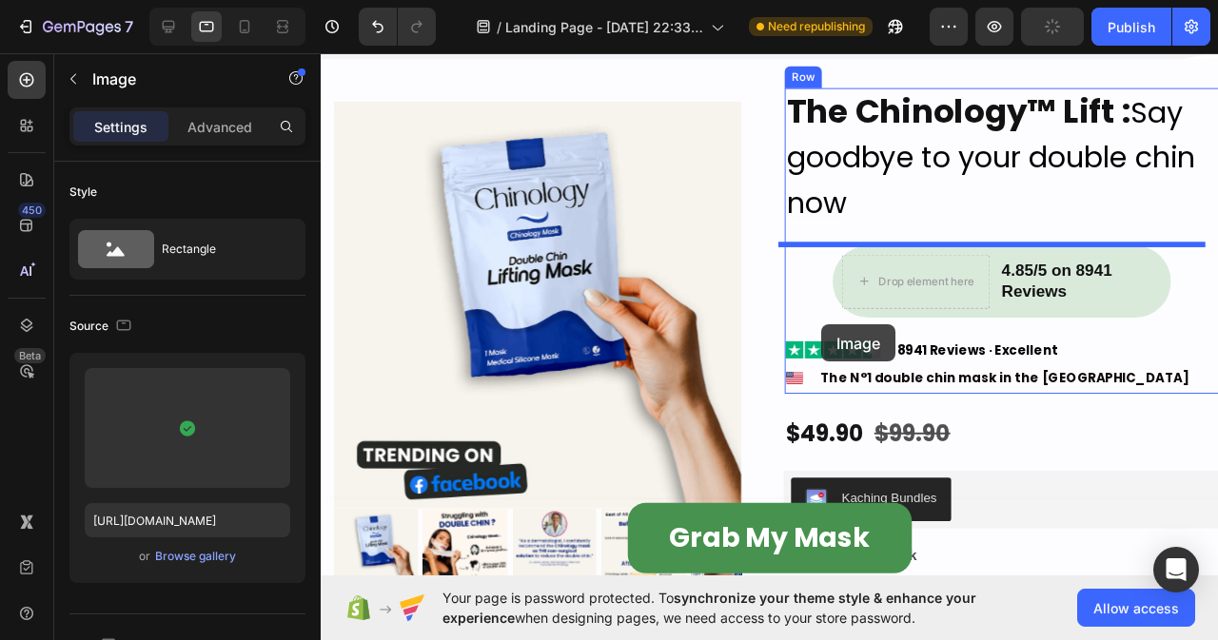
scroll to position [863, 0]
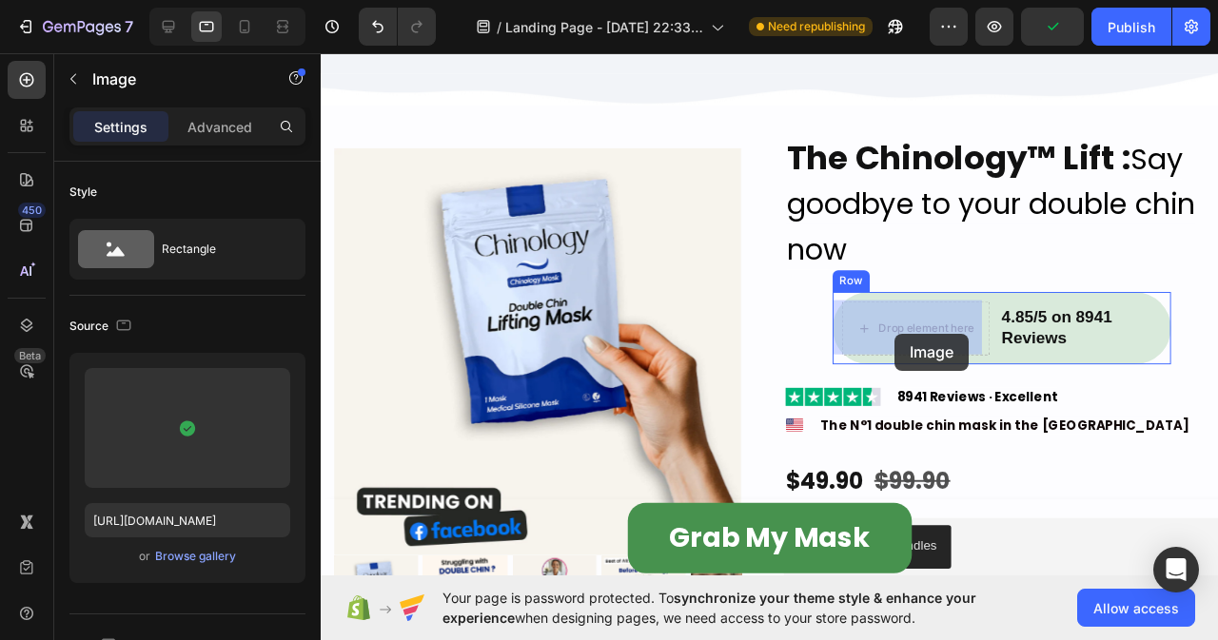
drag, startPoint x: 660, startPoint y: 159, endPoint x: 924, endPoint y: 348, distance: 324.5
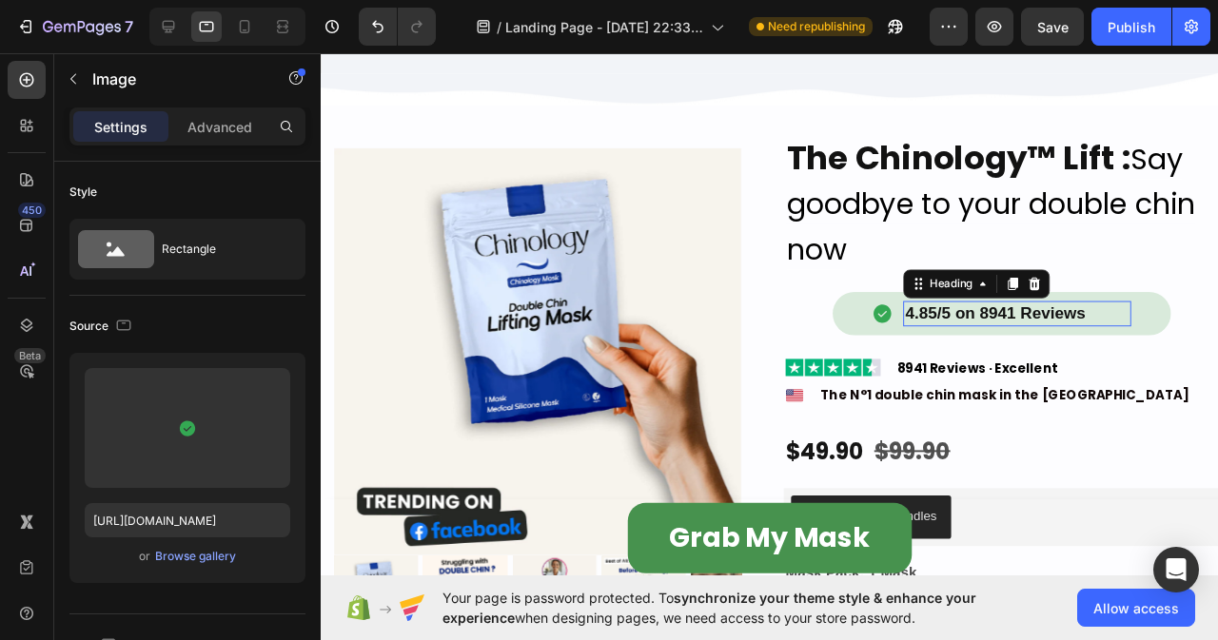
click at [1123, 323] on h2 "4.85/5 on 8941 Reviews" at bounding box center [1053, 327] width 240 height 26
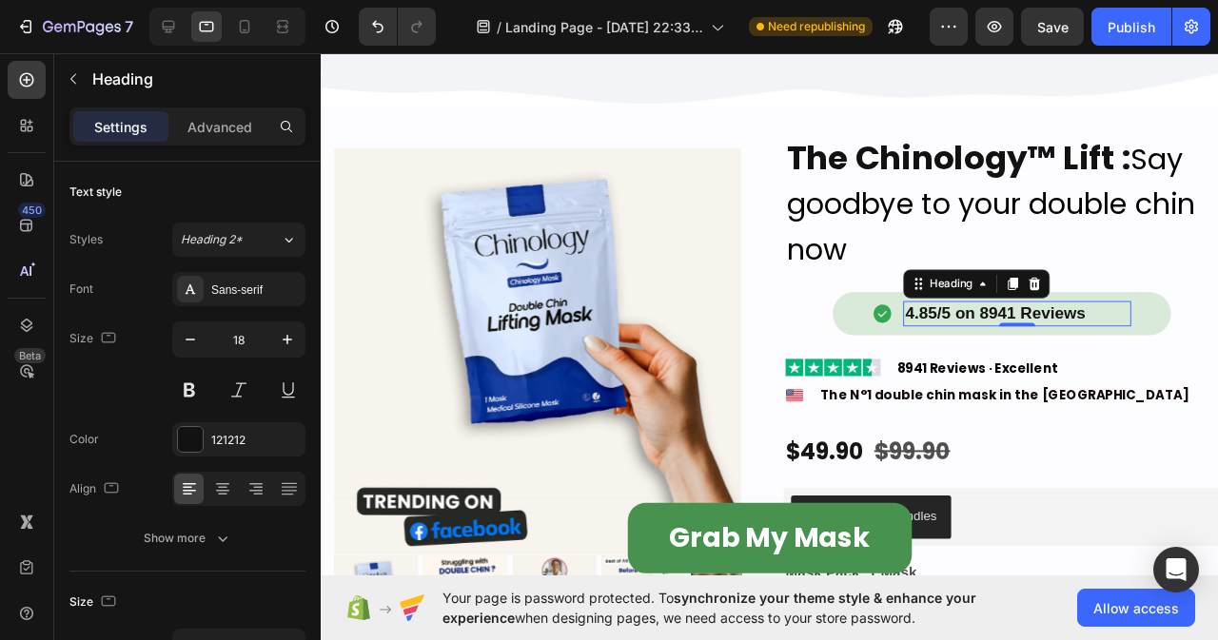
click at [1123, 325] on h2 "4.85/5 on 8941 Reviews" at bounding box center [1053, 327] width 240 height 26
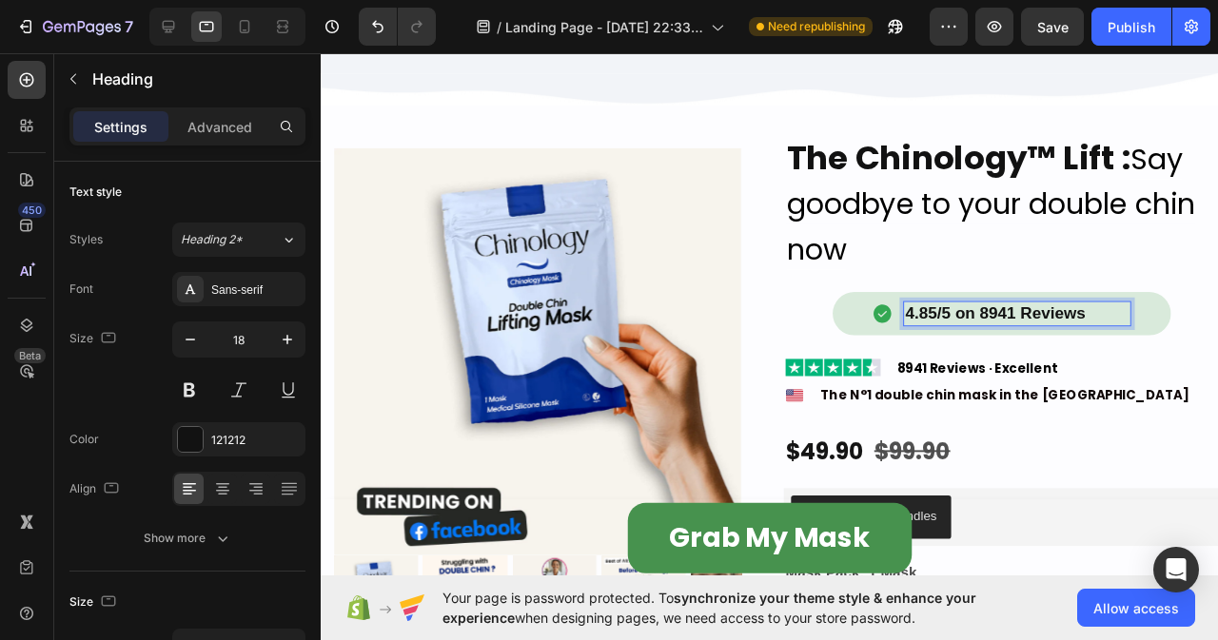
click at [1132, 322] on p "4.85/5 on 8941 Reviews" at bounding box center [1053, 327] width 236 height 22
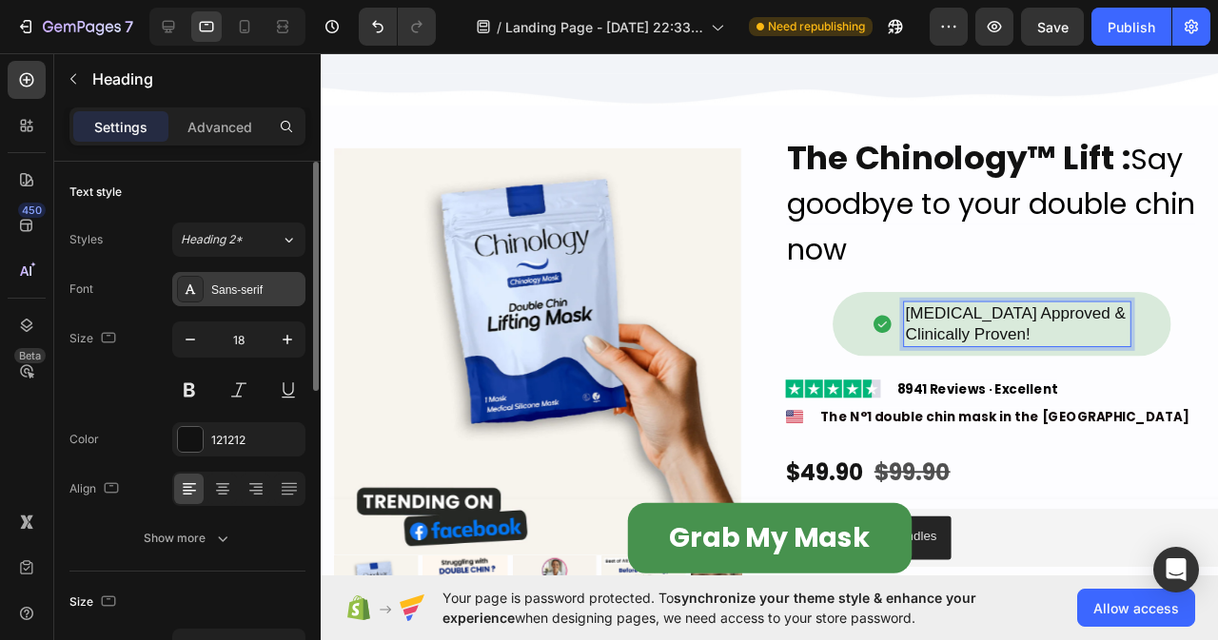
click at [238, 296] on div "Sans-serif" at bounding box center [255, 290] width 89 height 17
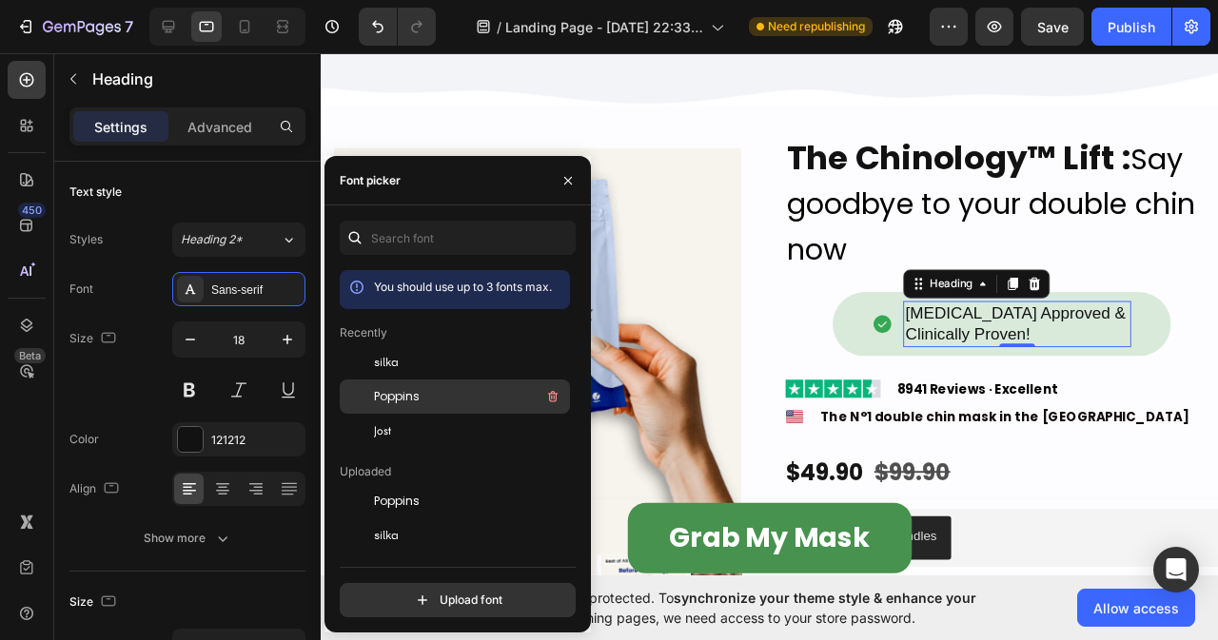
click at [383, 408] on div "Poppins" at bounding box center [455, 397] width 230 height 34
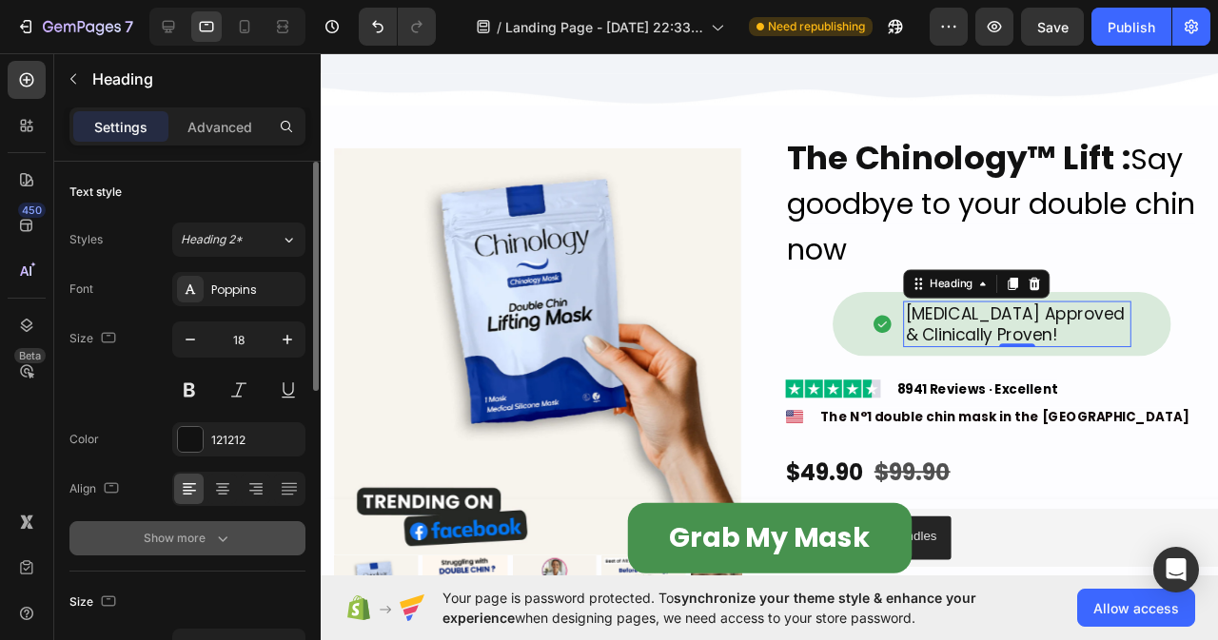
click at [225, 535] on icon "button" at bounding box center [222, 538] width 19 height 19
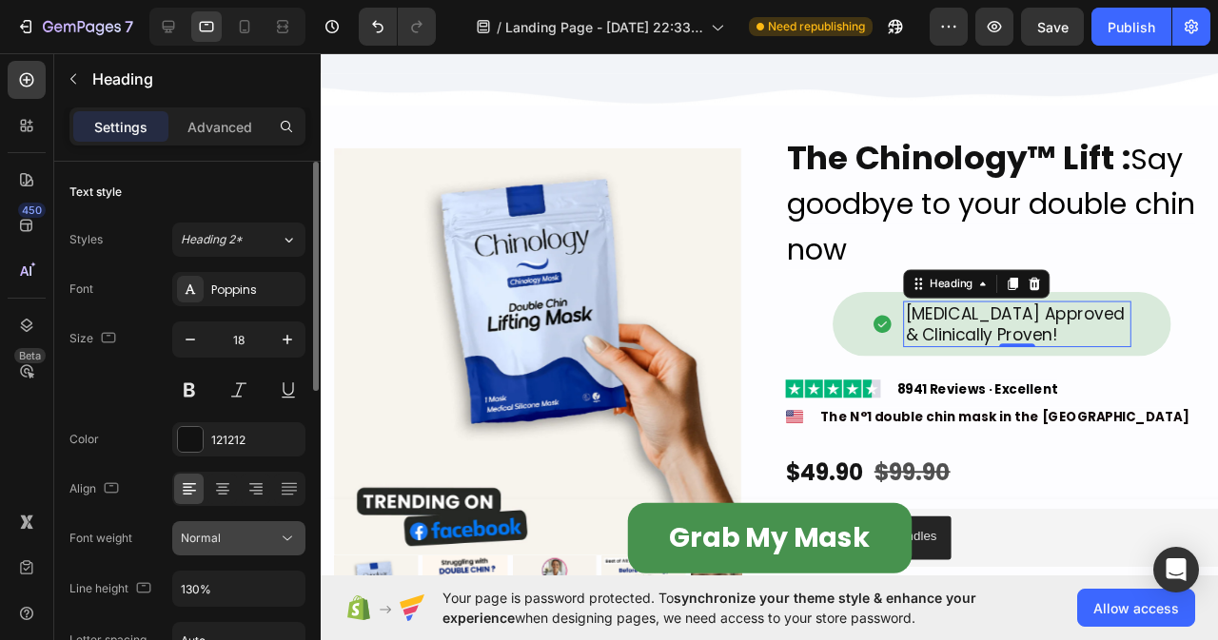
click at [280, 539] on icon at bounding box center [287, 538] width 19 height 19
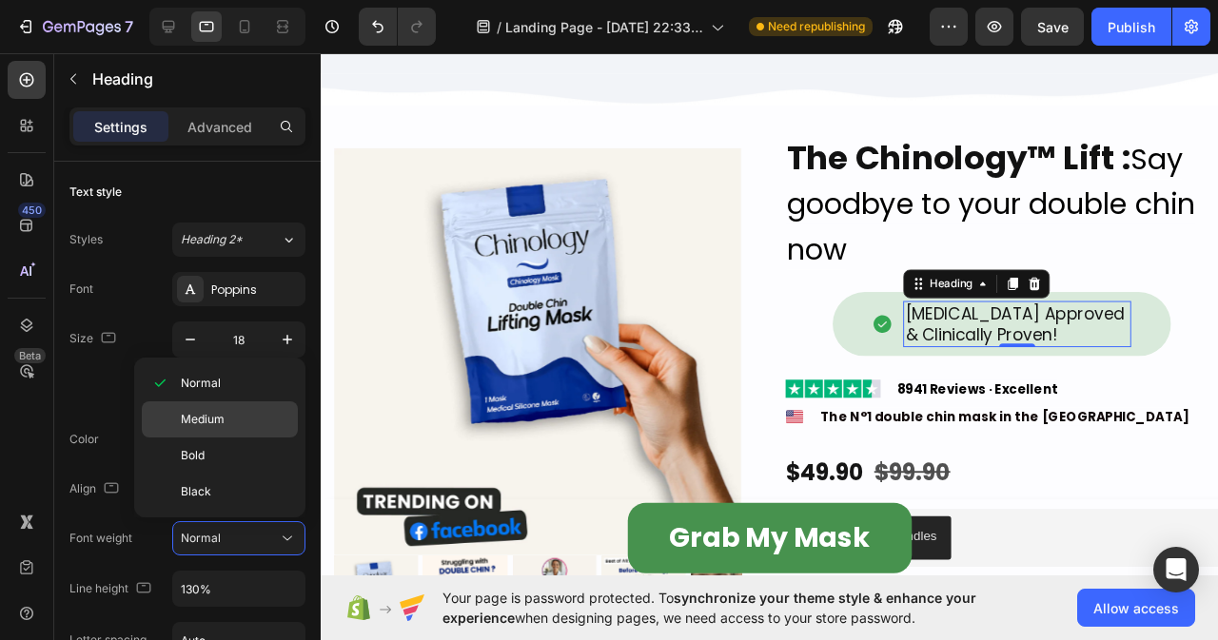
click at [216, 416] on span "Medium" at bounding box center [203, 419] width 44 height 17
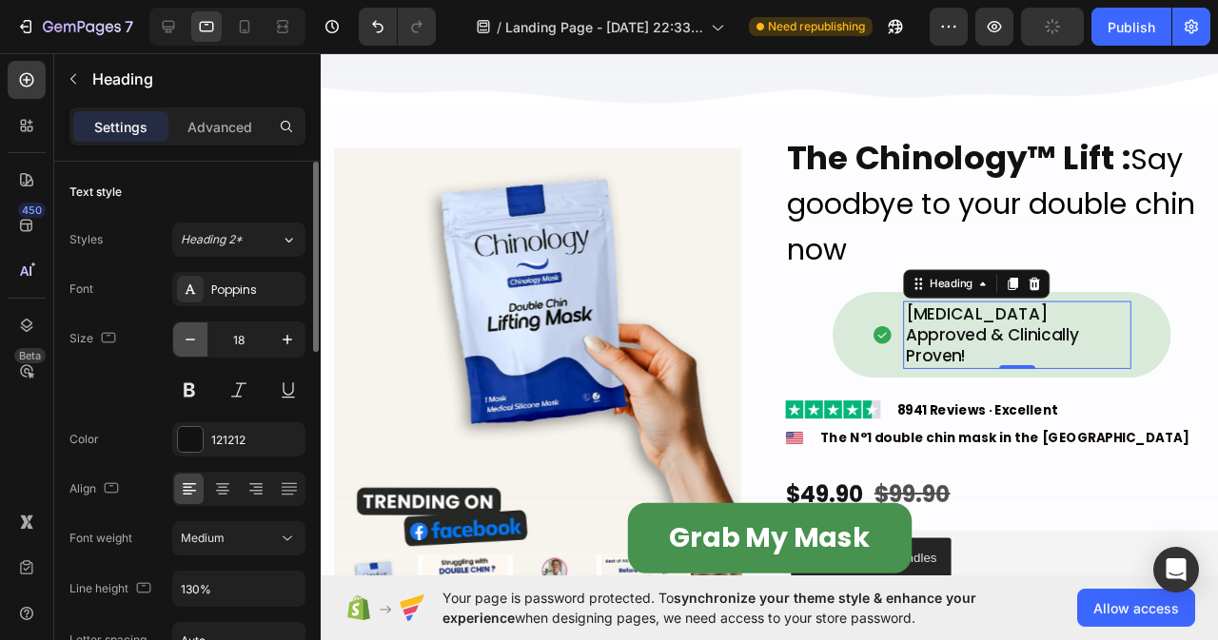
click at [189, 337] on icon "button" at bounding box center [190, 339] width 19 height 19
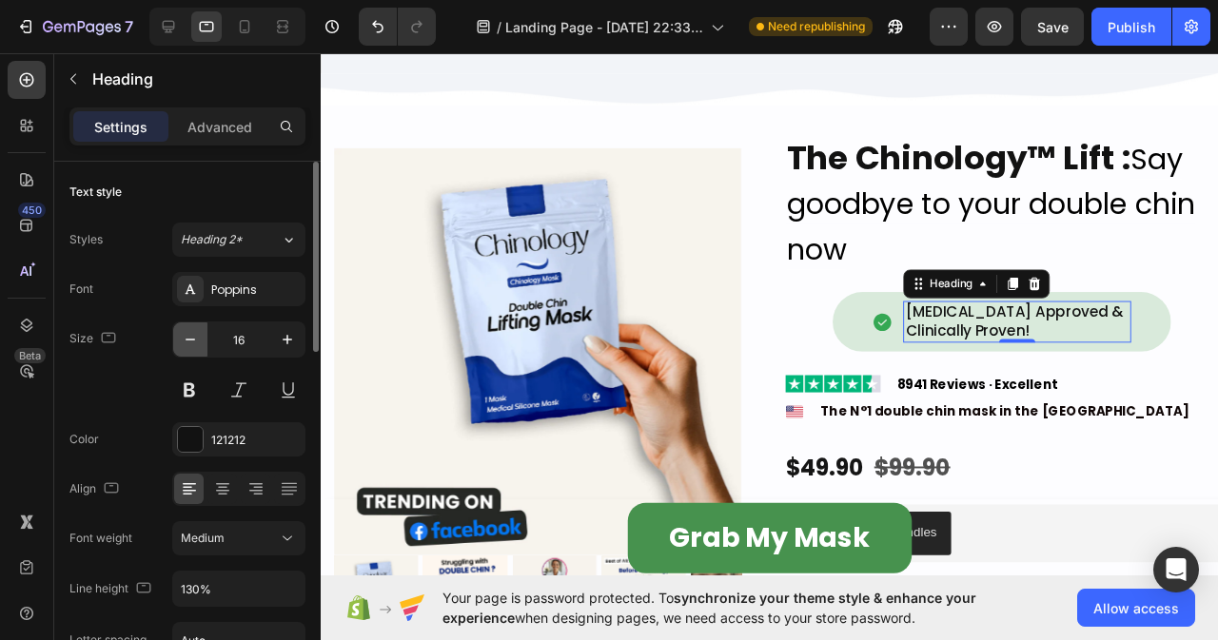
click at [189, 337] on icon "button" at bounding box center [190, 339] width 19 height 19
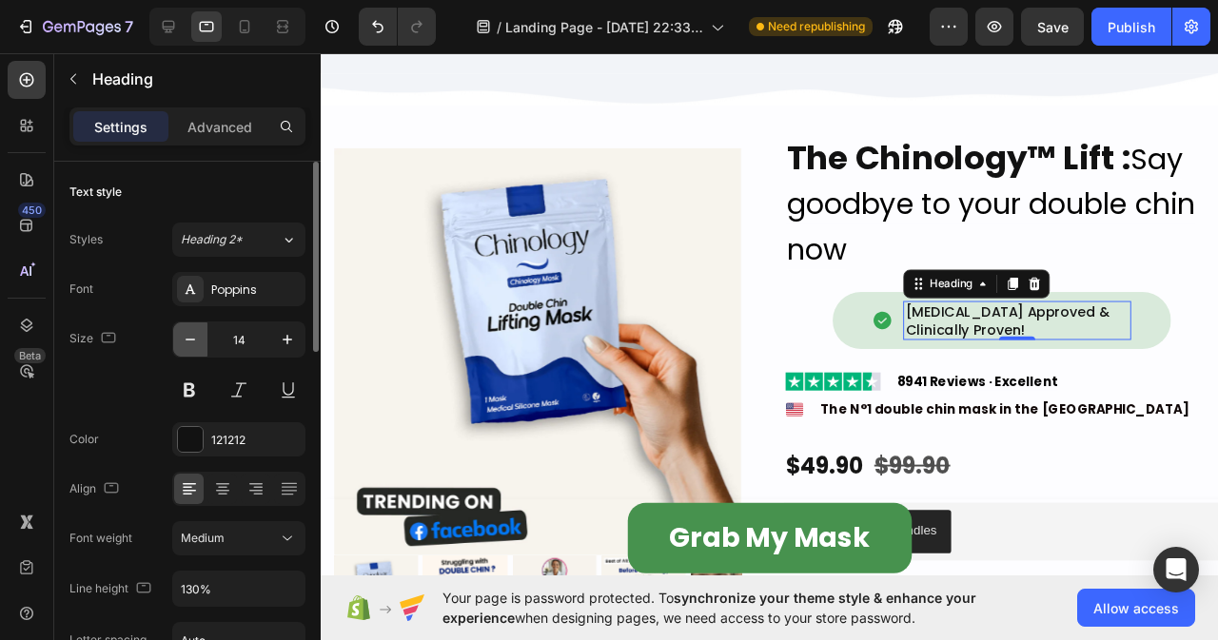
click at [189, 337] on icon "button" at bounding box center [190, 339] width 19 height 19
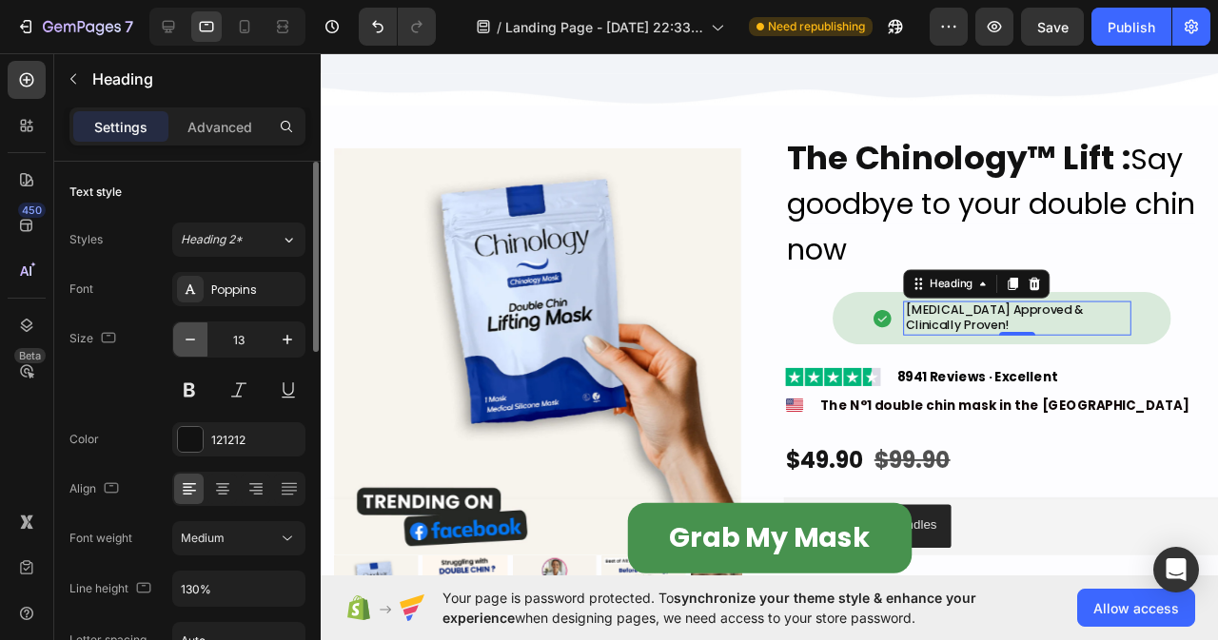
click at [189, 337] on icon "button" at bounding box center [190, 339] width 19 height 19
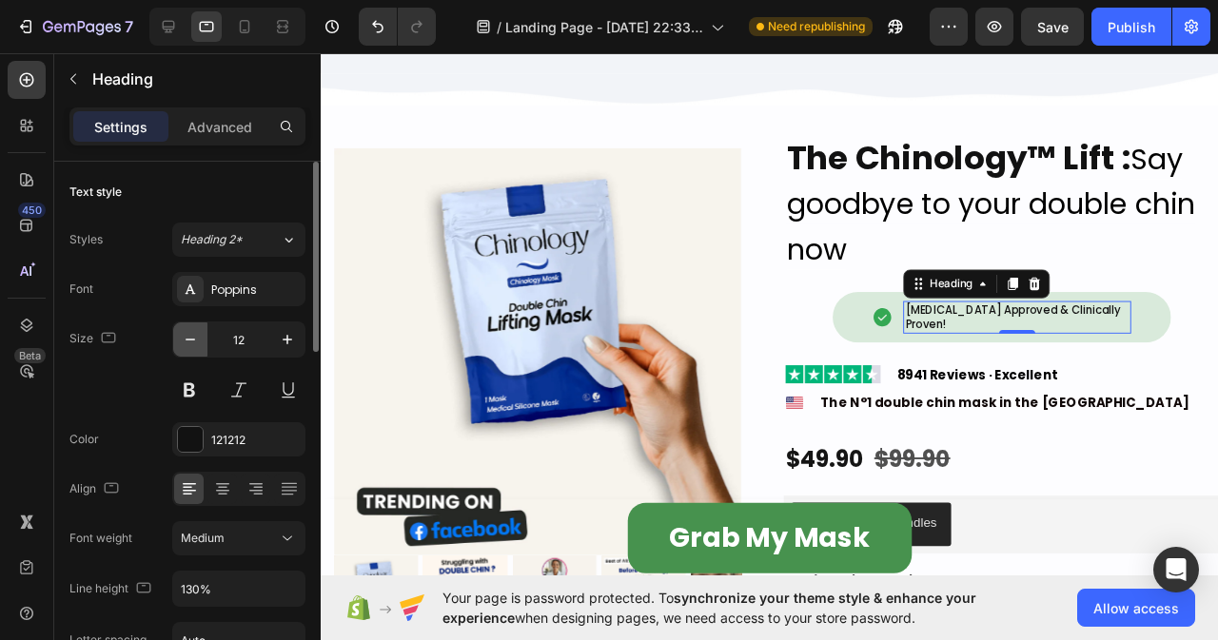
click at [189, 337] on icon "button" at bounding box center [190, 339] width 19 height 19
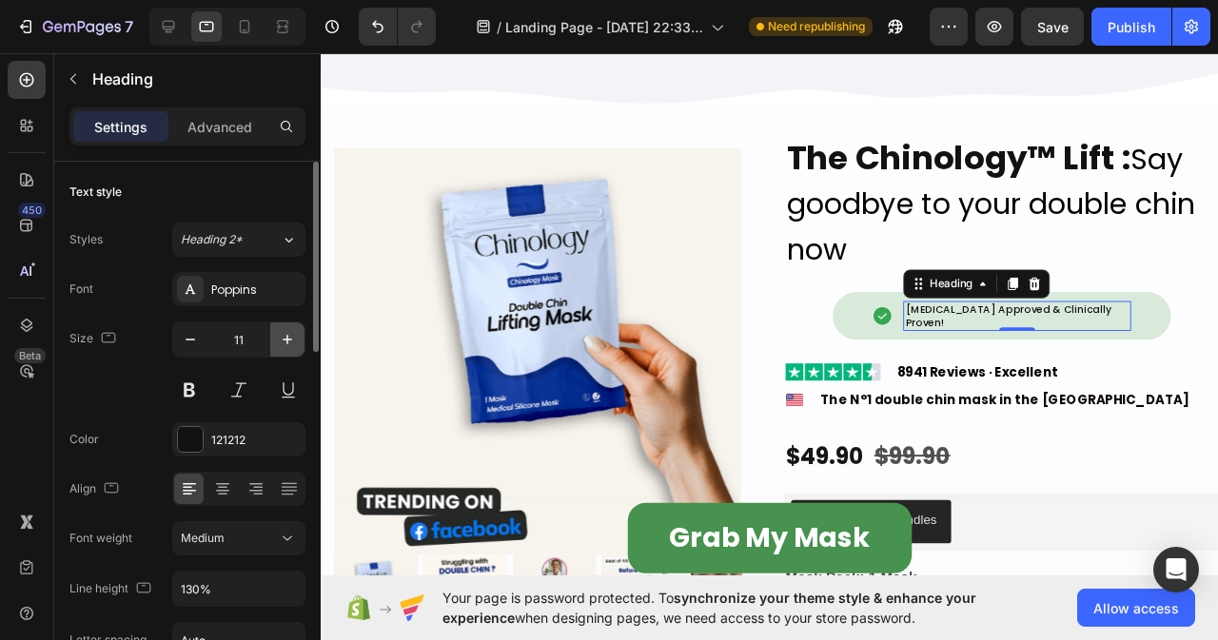
click at [277, 345] on button "button" at bounding box center [287, 340] width 34 height 34
type input "12"
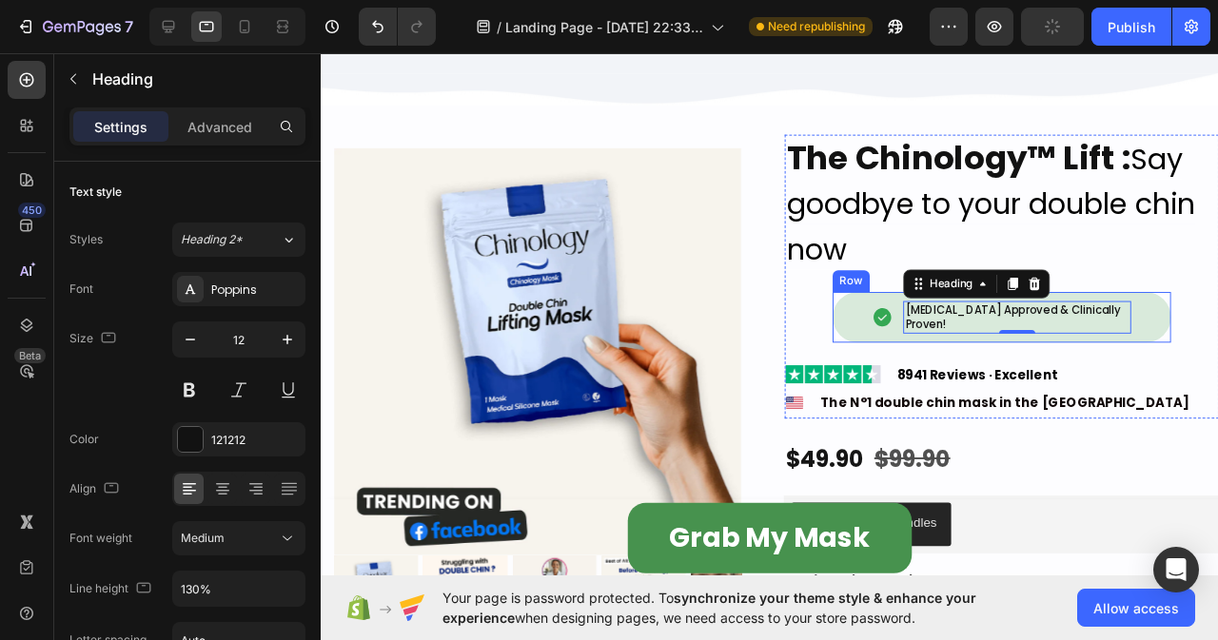
click at [900, 343] on div "Image" at bounding box center [911, 330] width 23 height 33
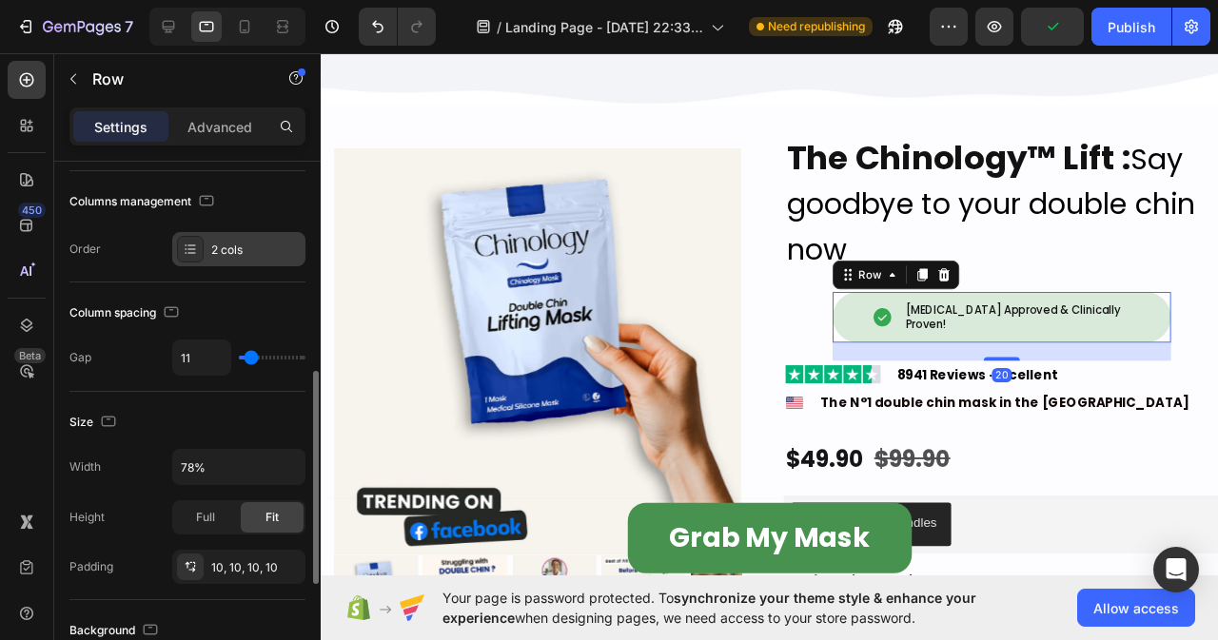
scroll to position [285, 0]
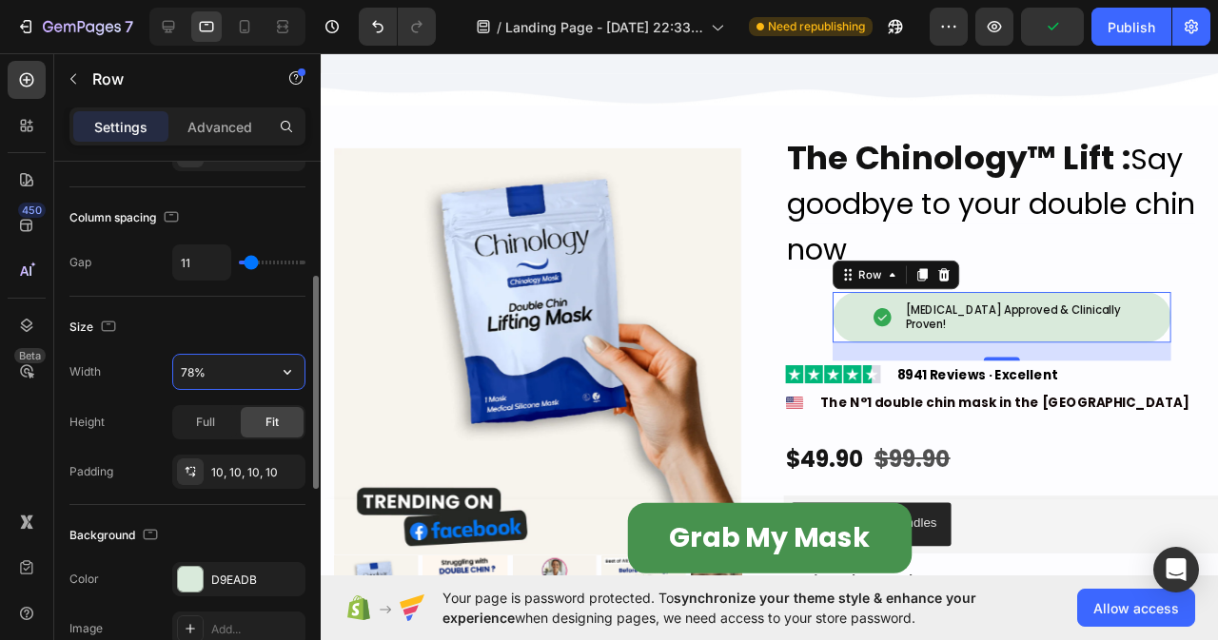
click at [227, 363] on input "78%" at bounding box center [238, 372] width 131 height 34
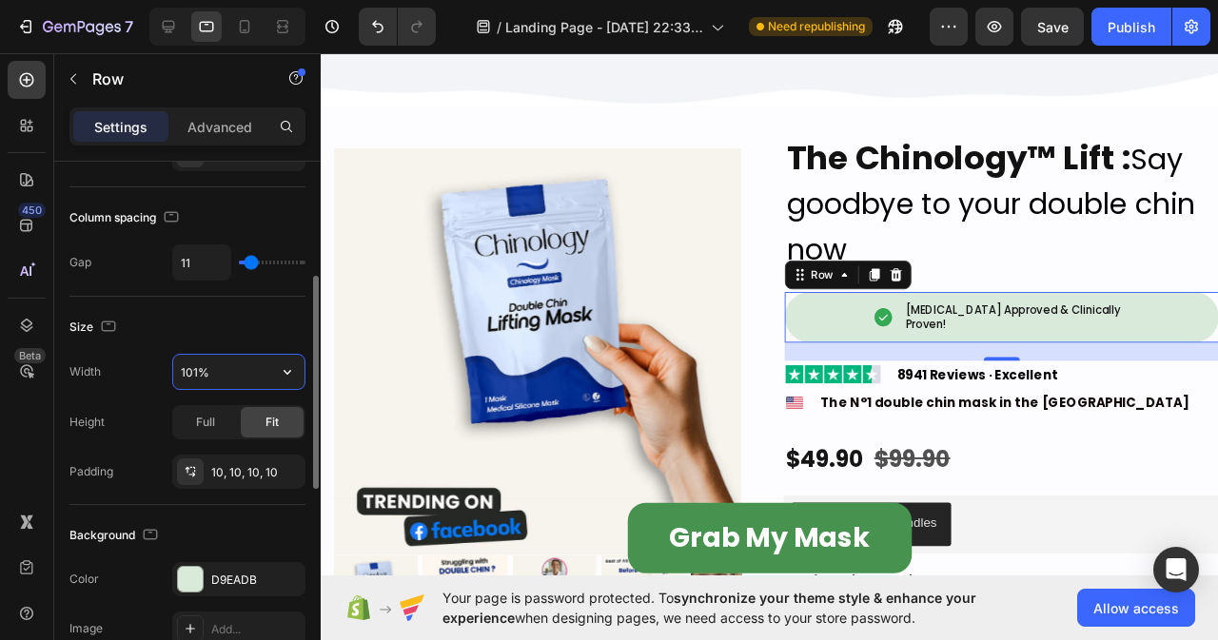
type input "100%"
click at [971, 343] on p "[MEDICAL_DATA] Approved & Clinically Proven!" at bounding box center [1054, 330] width 236 height 29
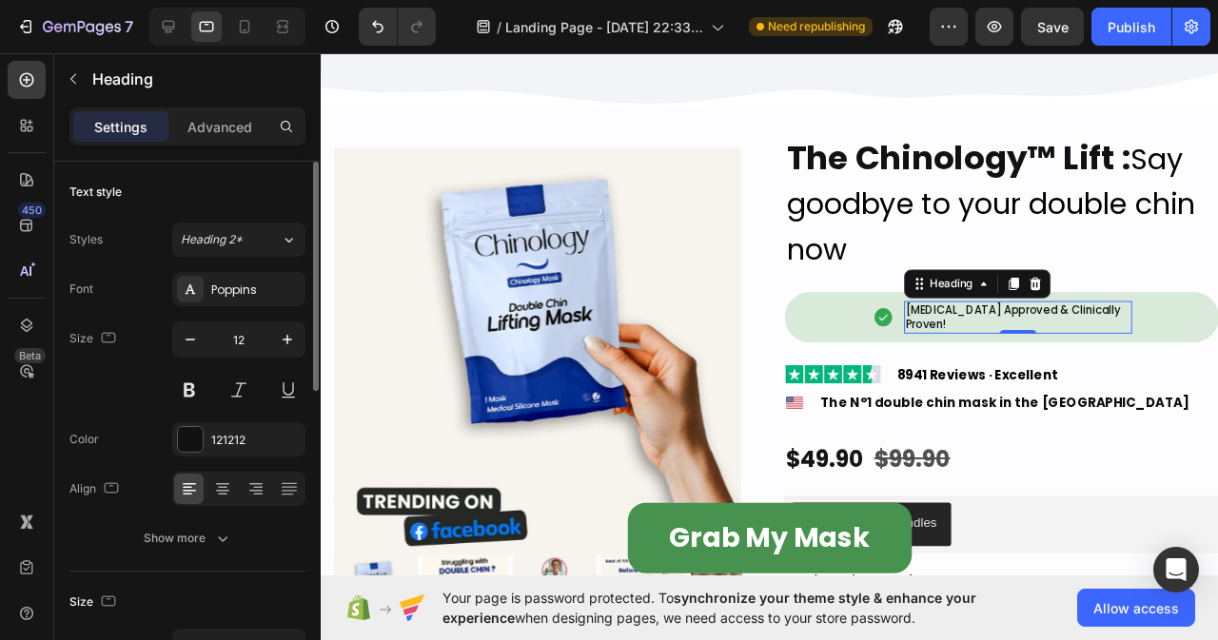
scroll to position [190, 0]
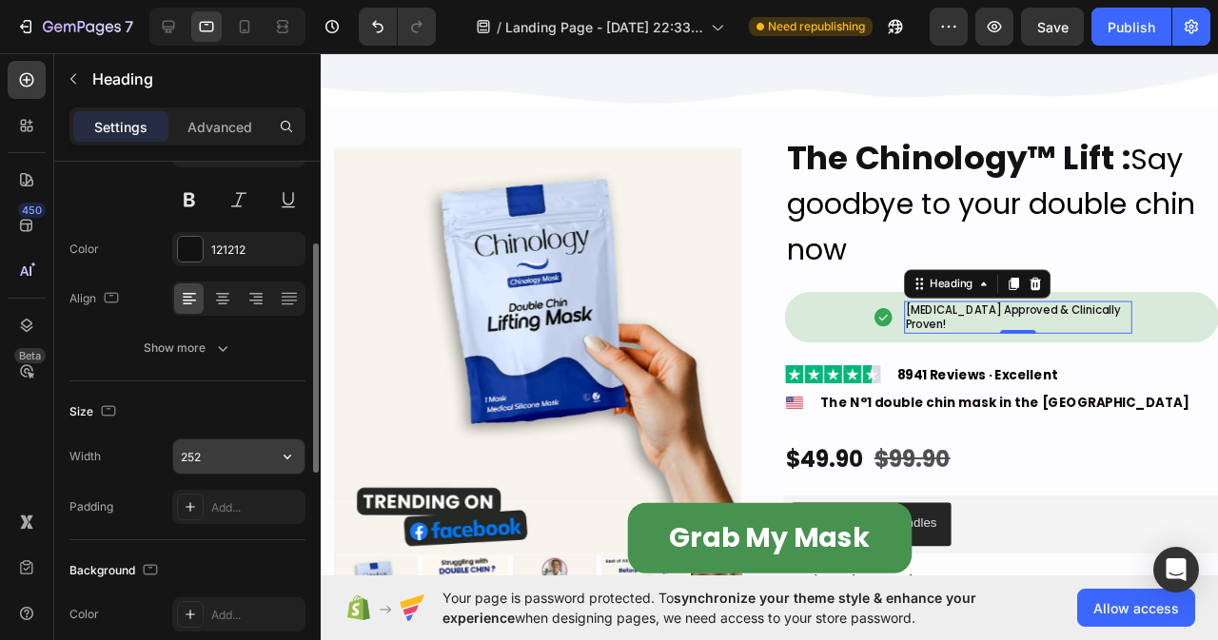
click at [231, 449] on input "252" at bounding box center [238, 457] width 131 height 34
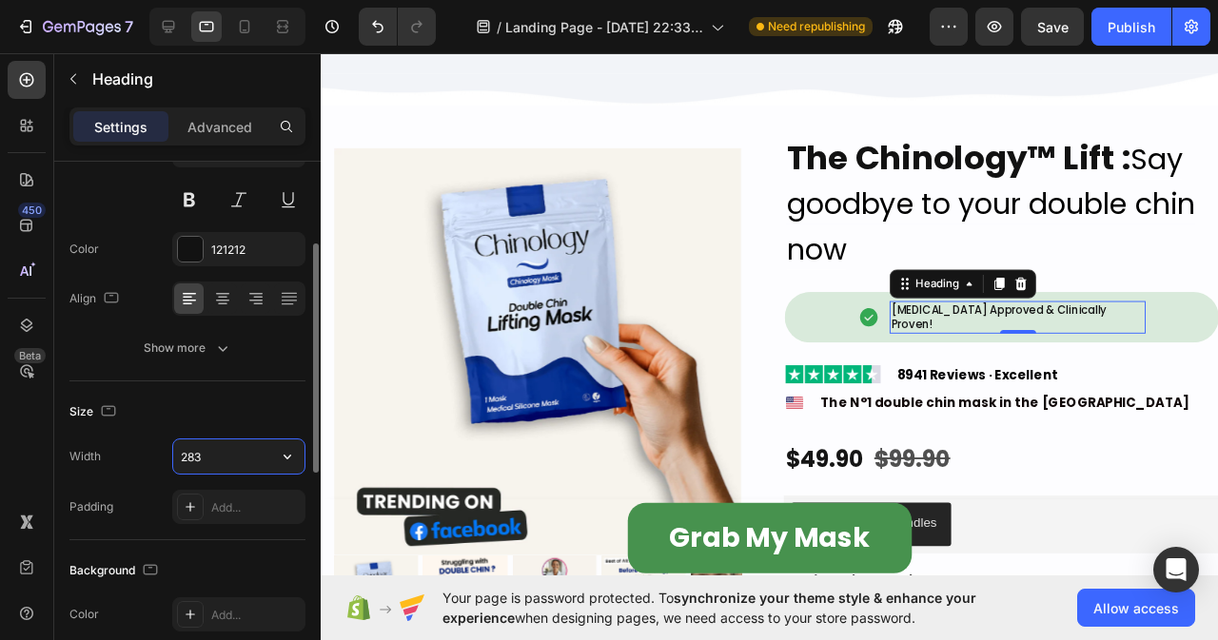
type input "284"
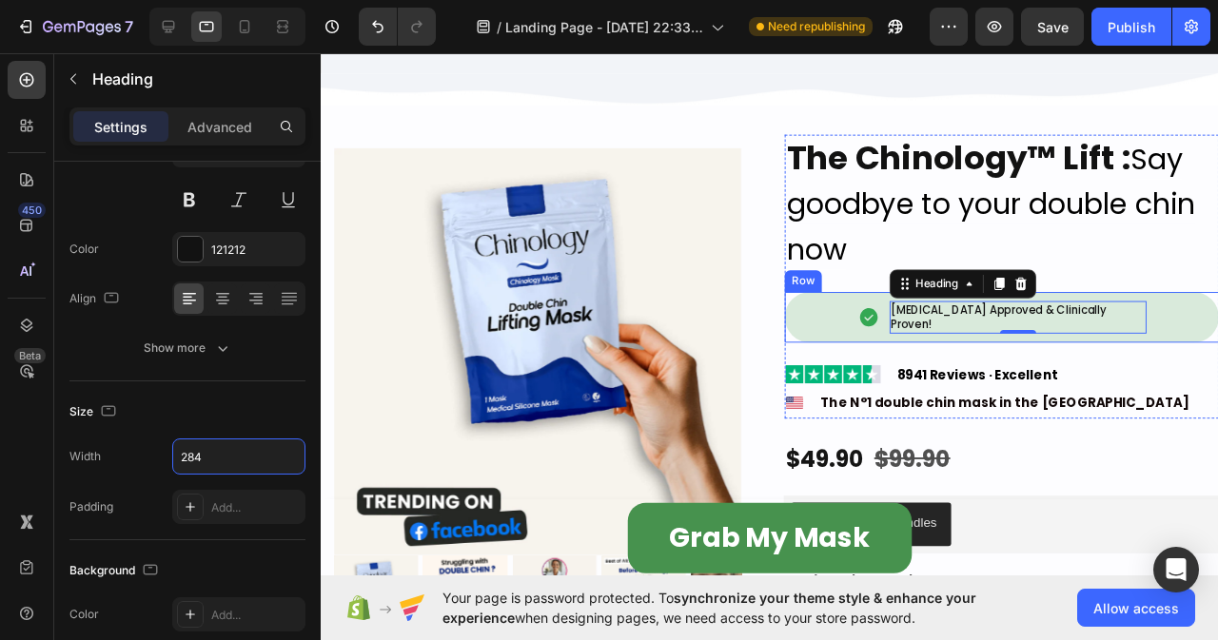
click at [855, 340] on div "Image [MEDICAL_DATA] Approved & Clinically Proven! Heading 0 Row" at bounding box center [1037, 330] width 457 height 52
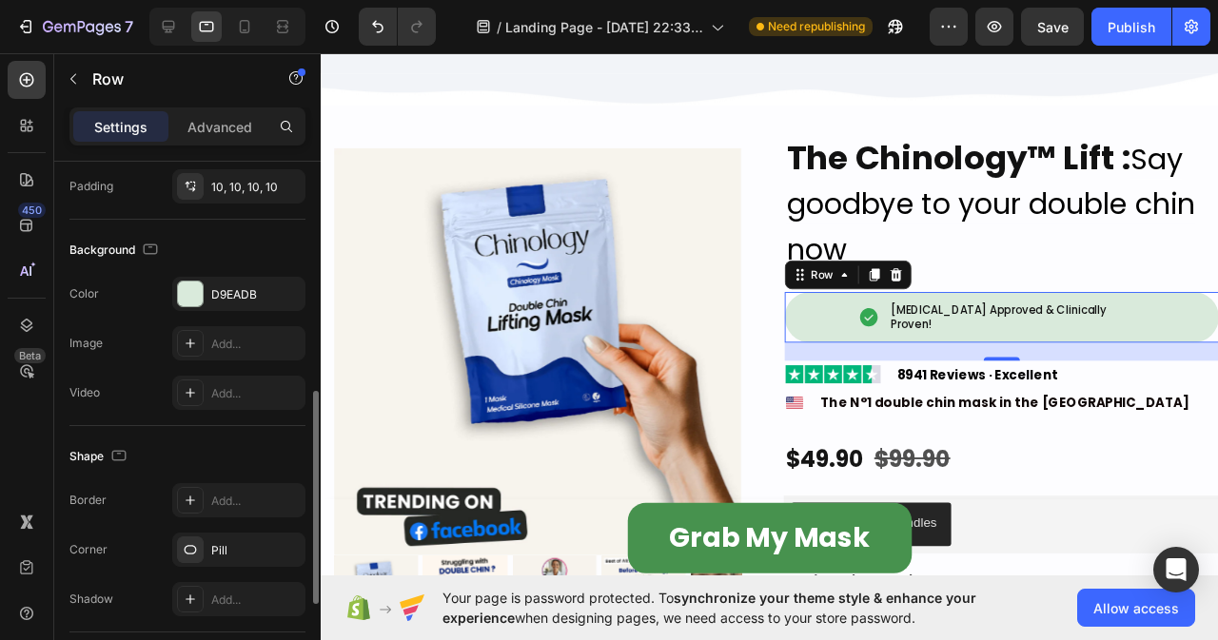
scroll to position [795, 0]
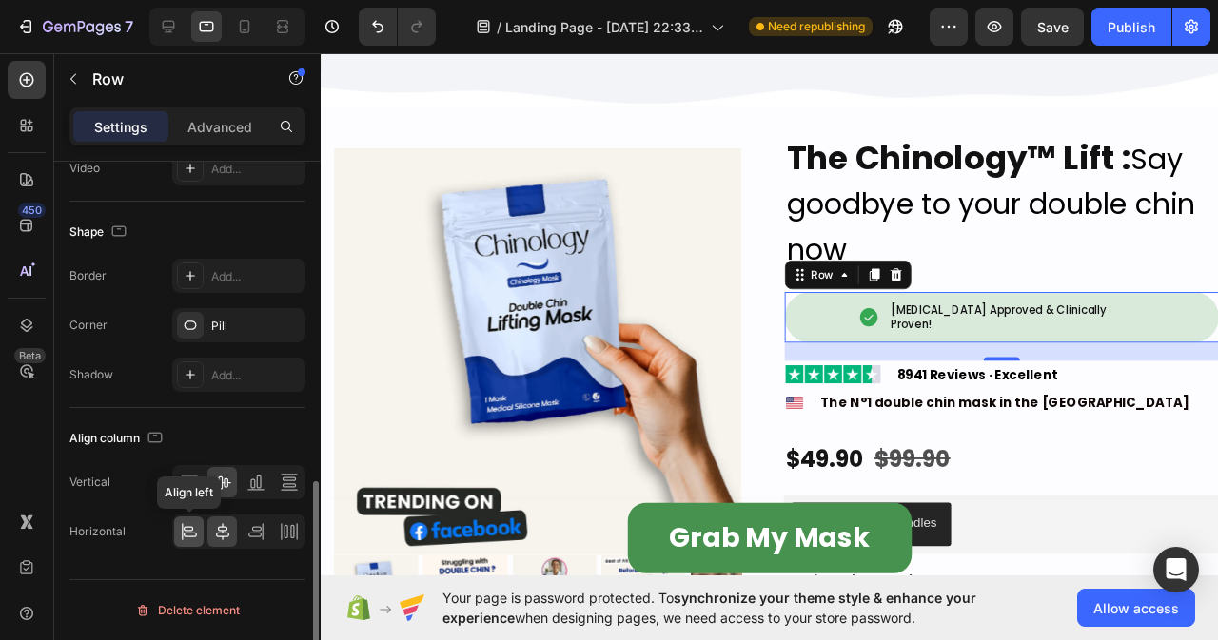
click at [188, 528] on icon at bounding box center [189, 531] width 19 height 19
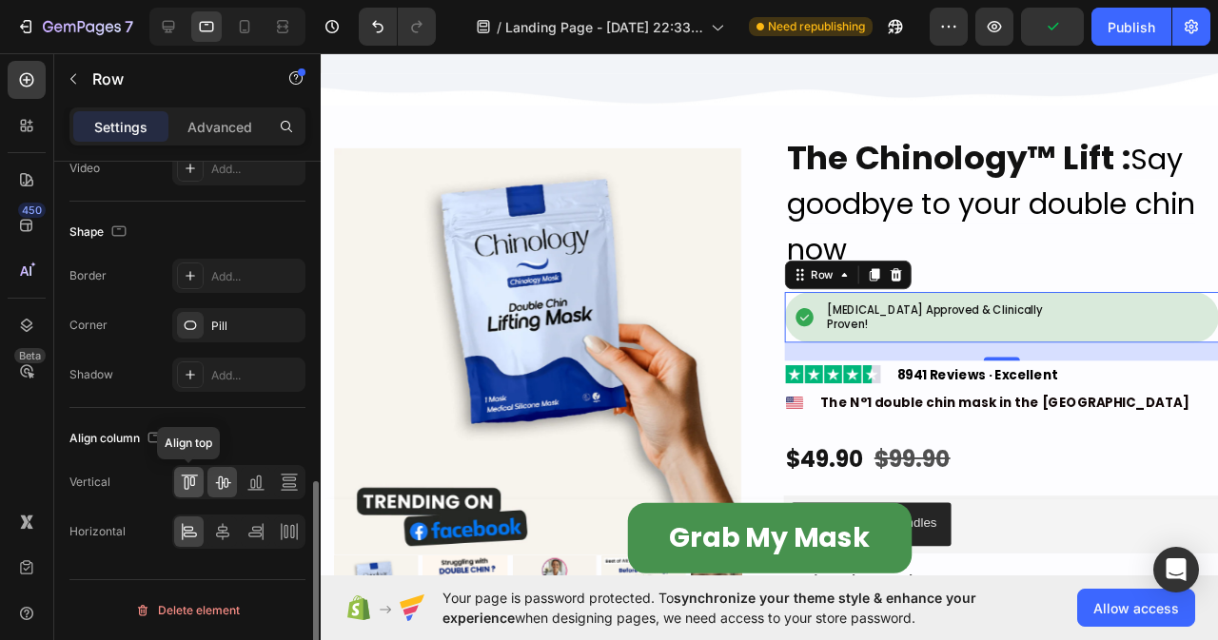
click at [189, 486] on icon at bounding box center [189, 482] width 19 height 19
click at [230, 482] on icon at bounding box center [222, 482] width 19 height 19
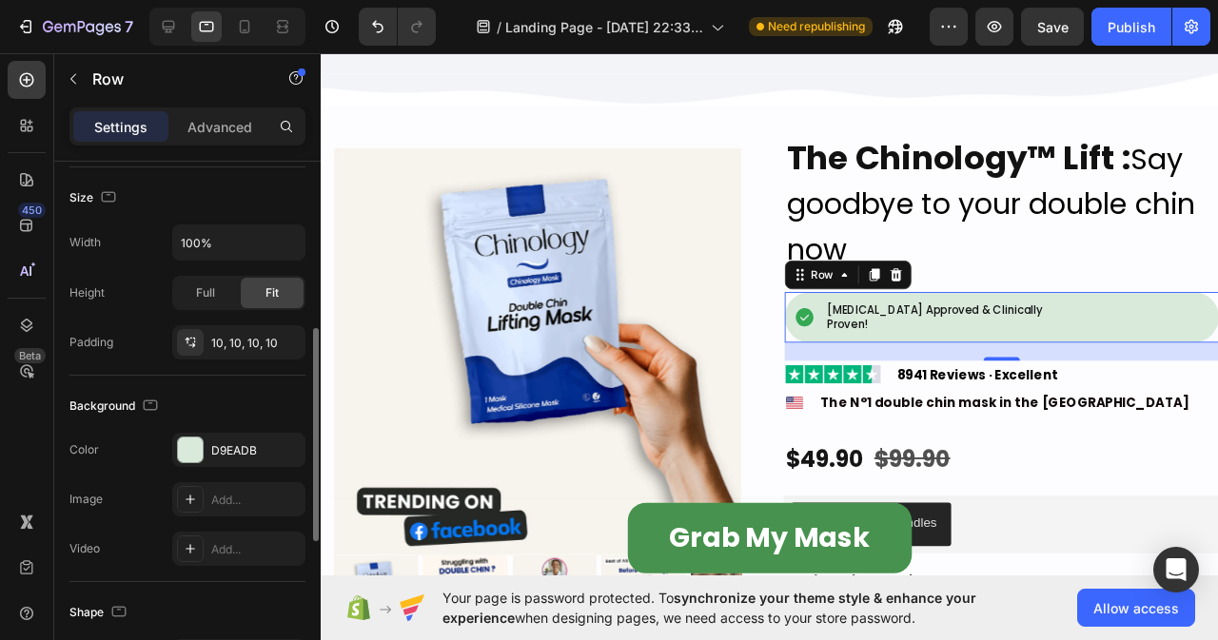
scroll to position [320, 0]
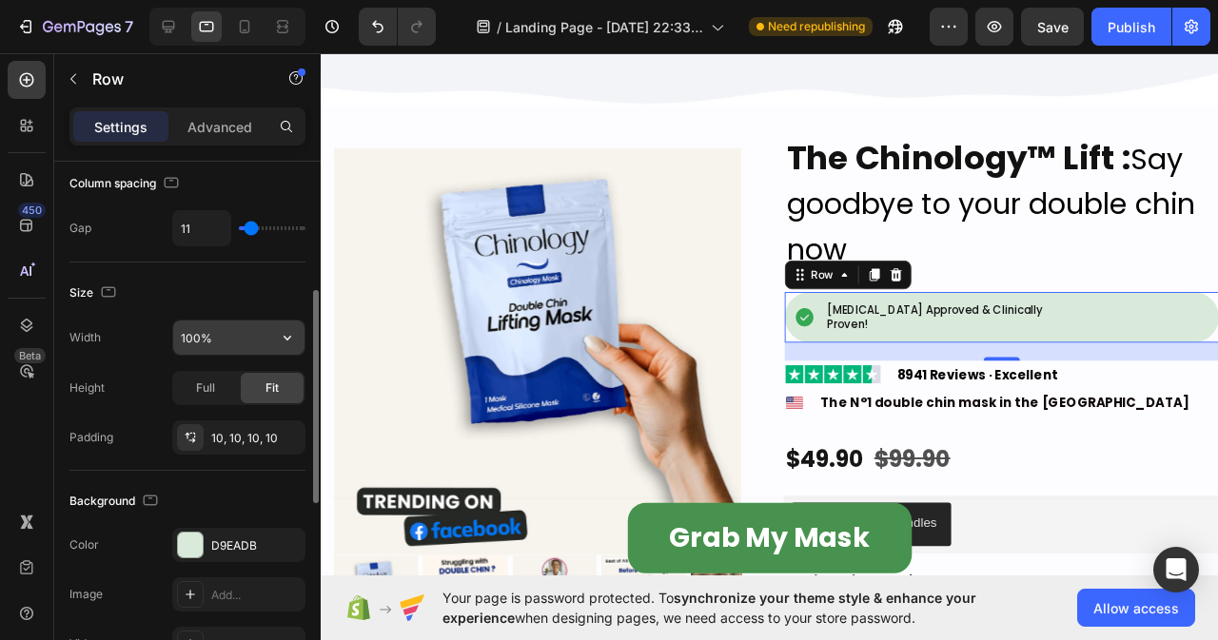
click at [230, 342] on input "100%" at bounding box center [238, 338] width 131 height 34
click at [209, 388] on span "Full" at bounding box center [205, 388] width 19 height 17
click at [247, 388] on div "Fit" at bounding box center [272, 388] width 63 height 30
click at [284, 435] on icon "button" at bounding box center [286, 437] width 8 height 8
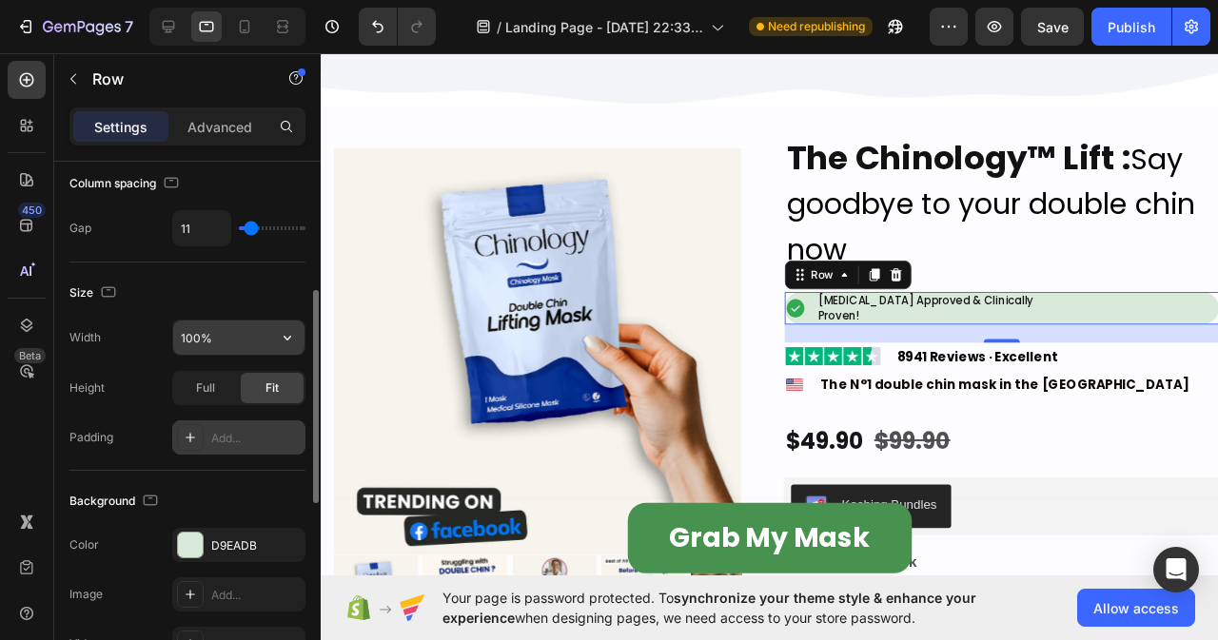
click at [227, 338] on input "100%" at bounding box center [238, 338] width 131 height 34
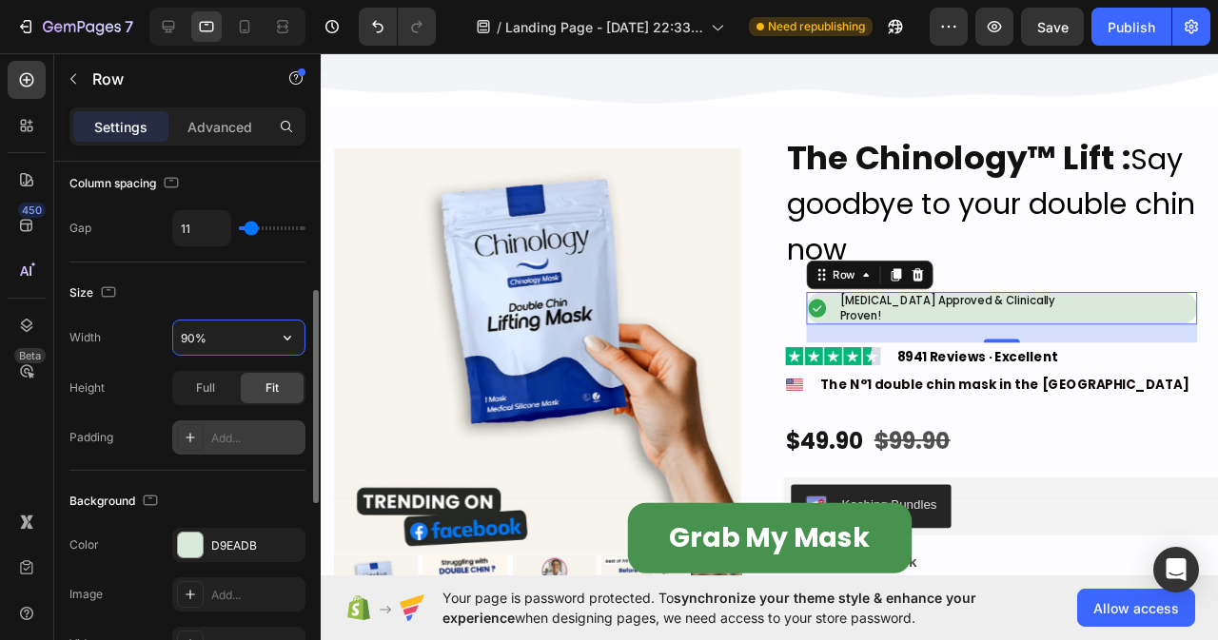
type input "89%"
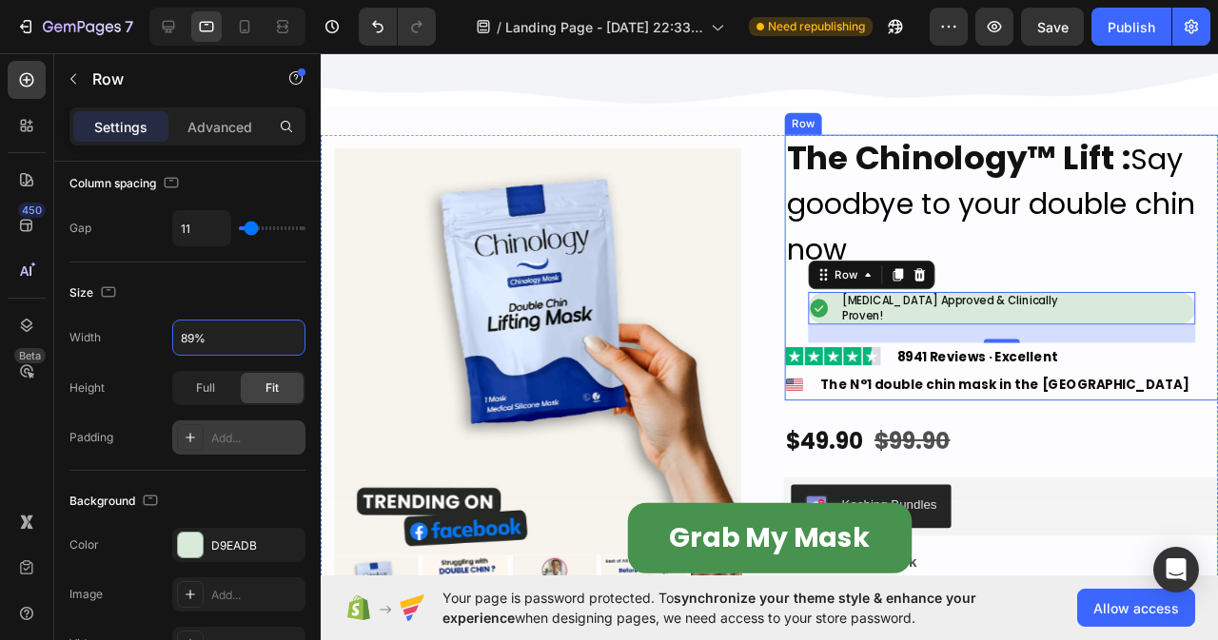
click at [812, 317] on div "The Chinology™ Lift : Say goodbye to your double chin now Heading Image [MEDICA…" at bounding box center [1037, 278] width 457 height 279
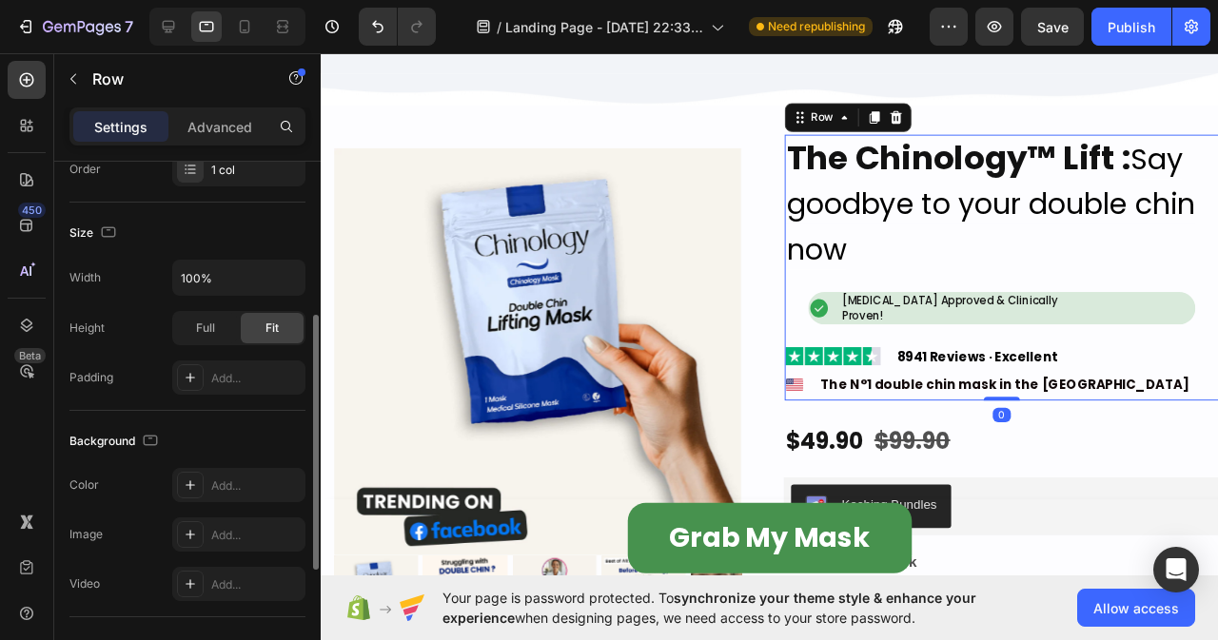
scroll to position [0, 0]
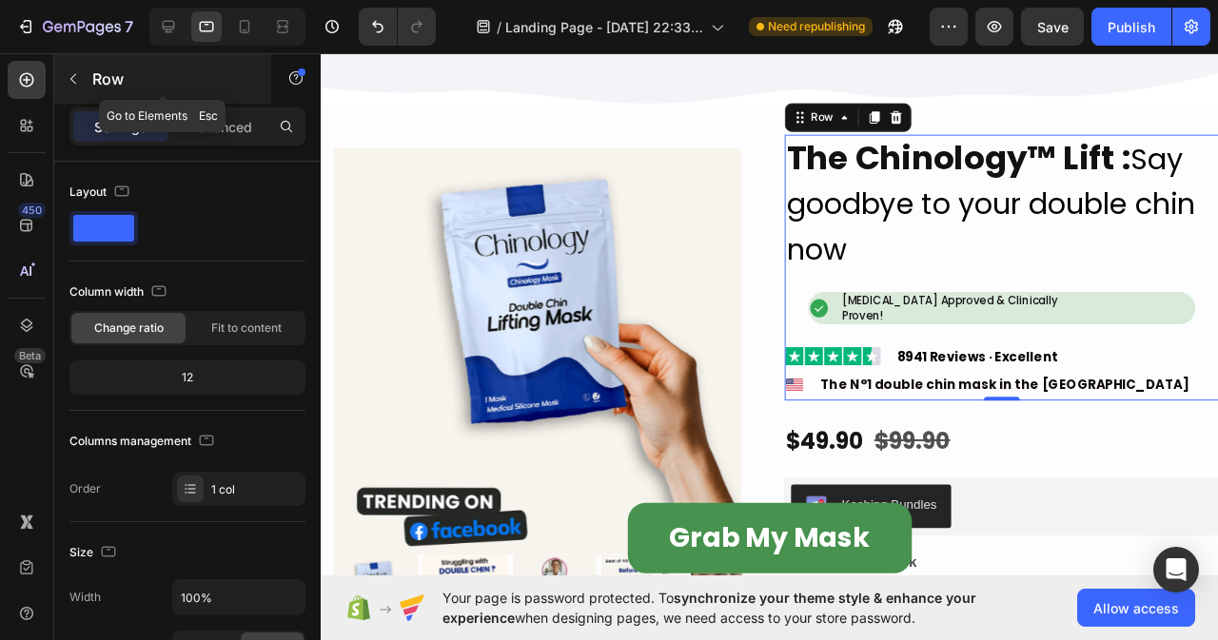
click at [68, 76] on icon "button" at bounding box center [73, 78] width 15 height 15
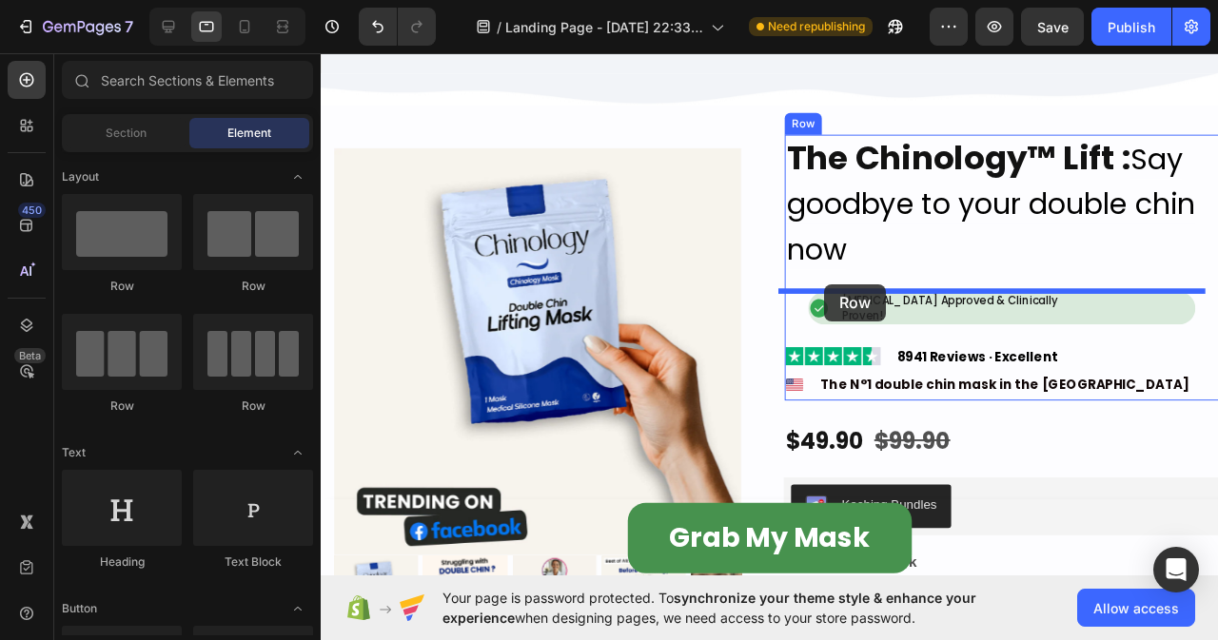
drag, startPoint x: 447, startPoint y: 276, endPoint x: 850, endPoint y: 296, distance: 403.0
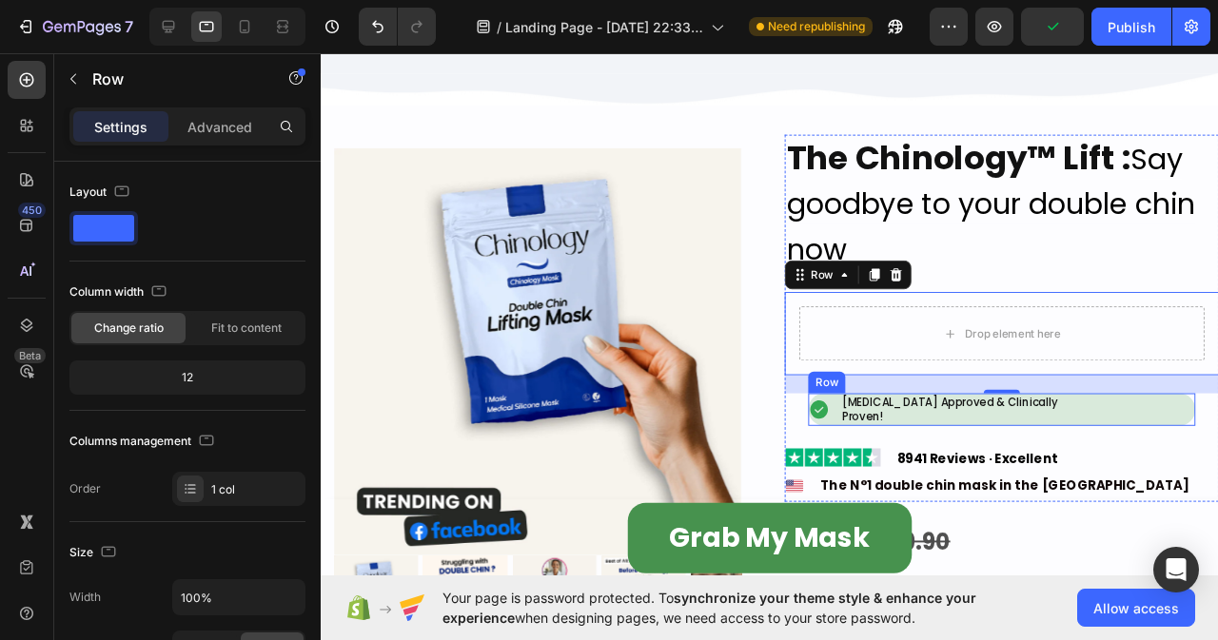
click at [854, 434] on div "Image [MEDICAL_DATA] Approved & Clinically Proven! Heading Row" at bounding box center [1036, 427] width 406 height 33
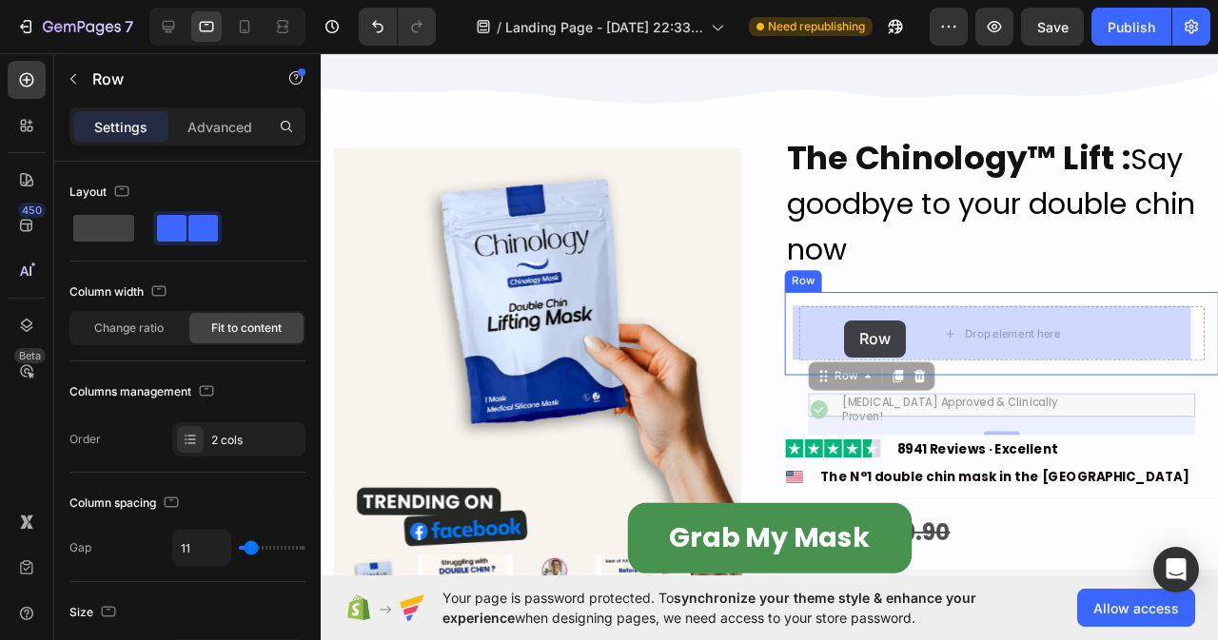
drag, startPoint x: 836, startPoint y: 395, endPoint x: 872, endPoint y: 334, distance: 70.3
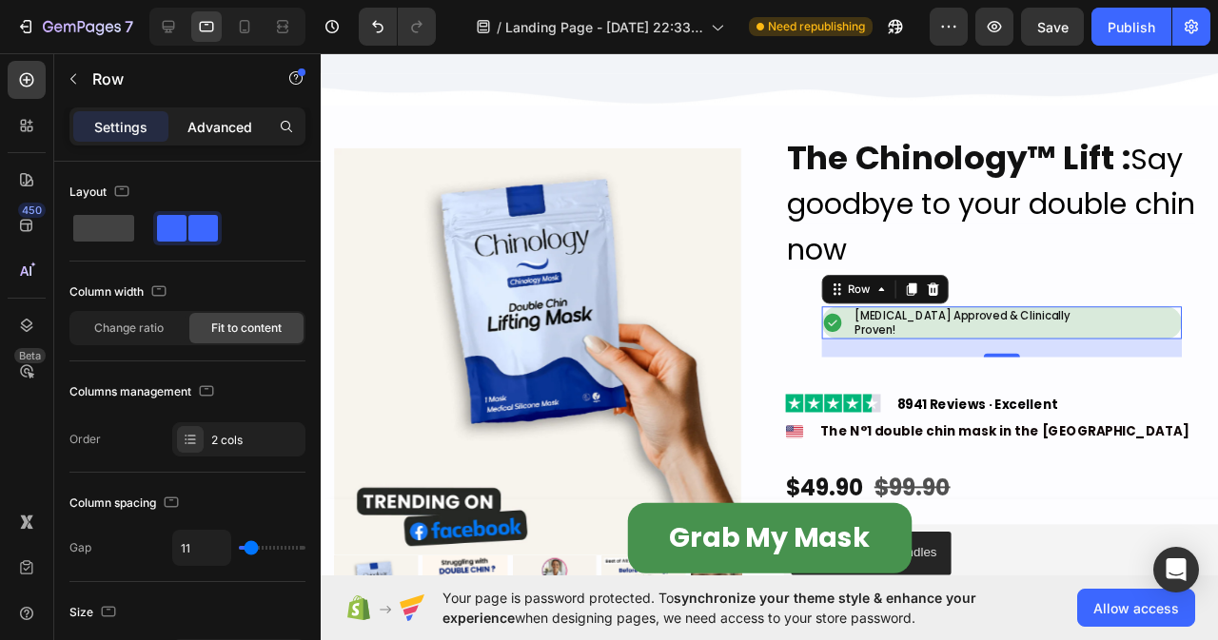
click at [216, 126] on p "Advanced" at bounding box center [219, 127] width 65 height 20
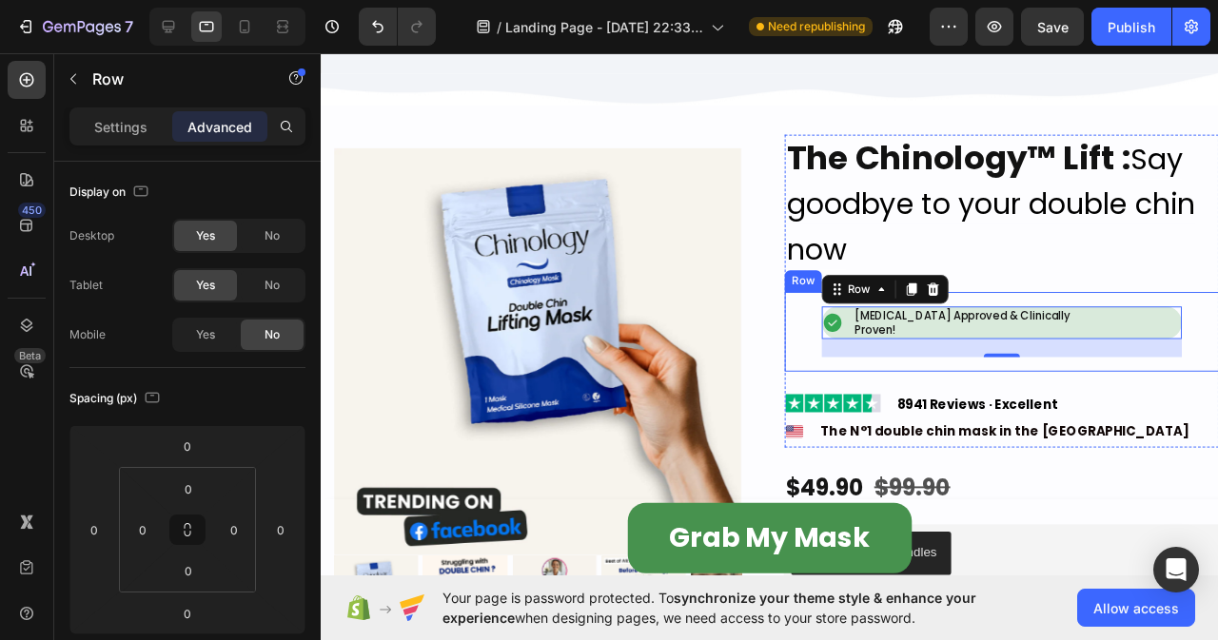
click at [832, 354] on div "Image [MEDICAL_DATA] Approved & Clinically Proven! Heading Row 20" at bounding box center [1037, 346] width 426 height 52
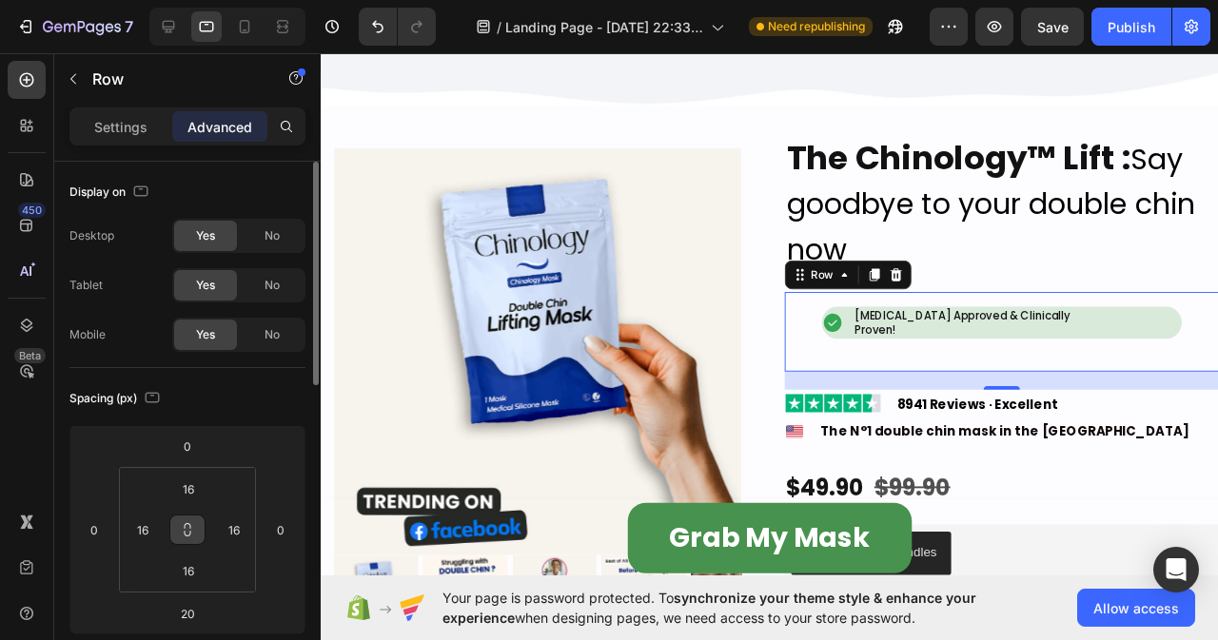
click at [185, 539] on button at bounding box center [187, 530] width 36 height 30
click at [193, 488] on input "16" at bounding box center [188, 489] width 38 height 29
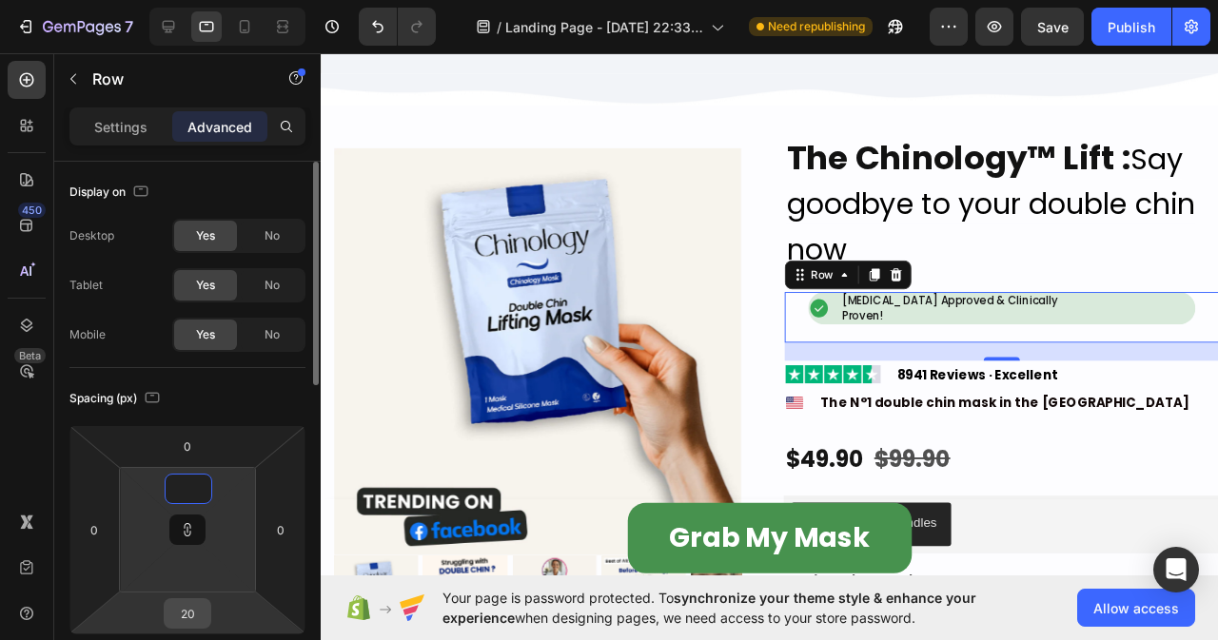
click at [195, 615] on input "20" at bounding box center [187, 613] width 38 height 29
type input "1"
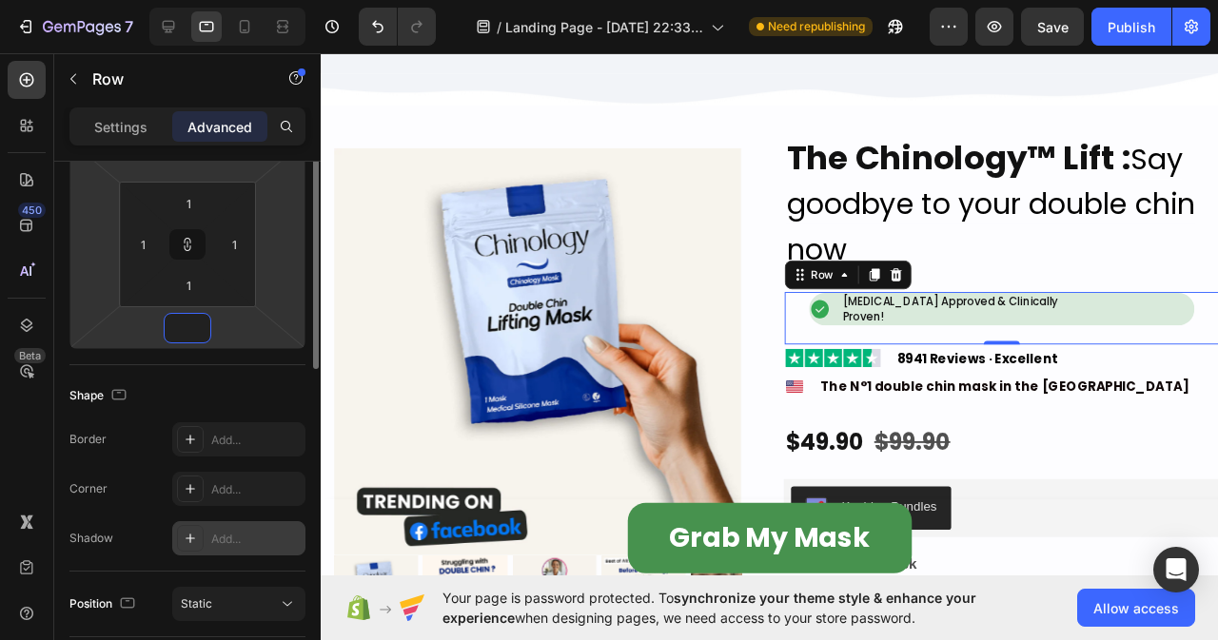
scroll to position [95, 0]
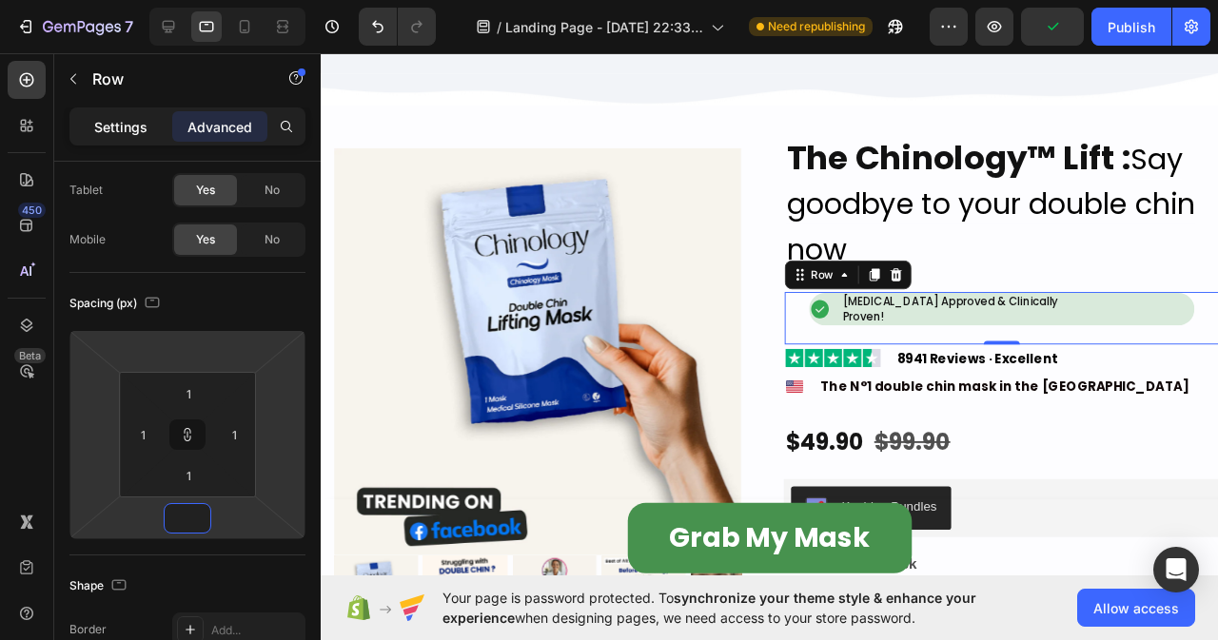
click at [138, 127] on p "Settings" at bounding box center [120, 127] width 53 height 20
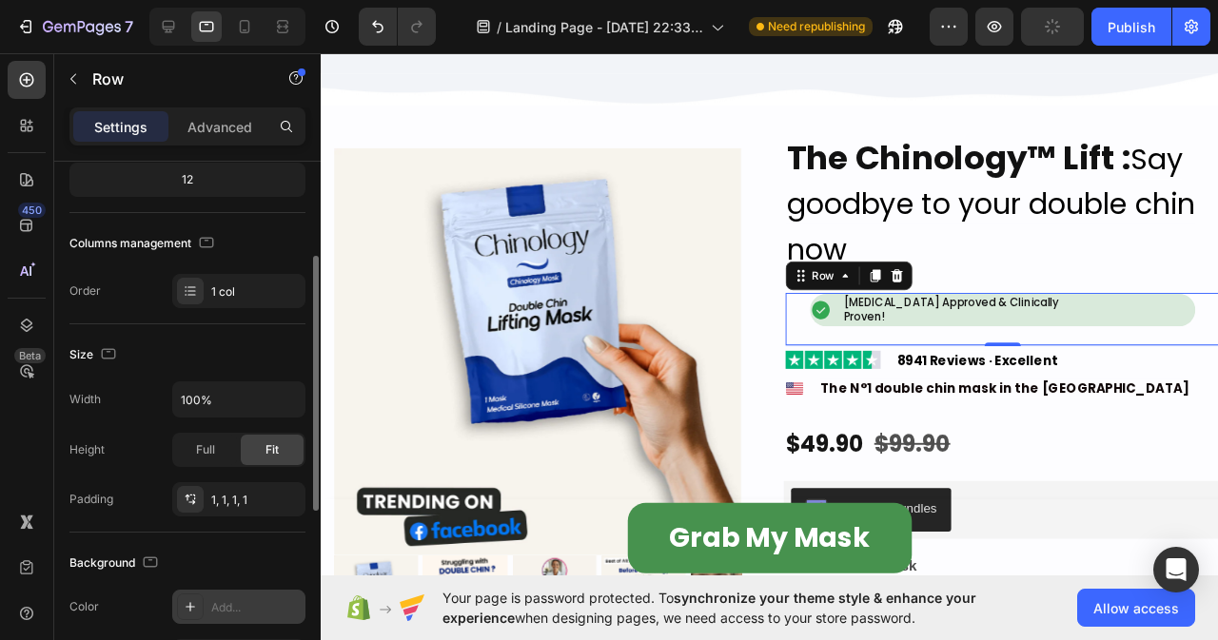
scroll to position [483, 0]
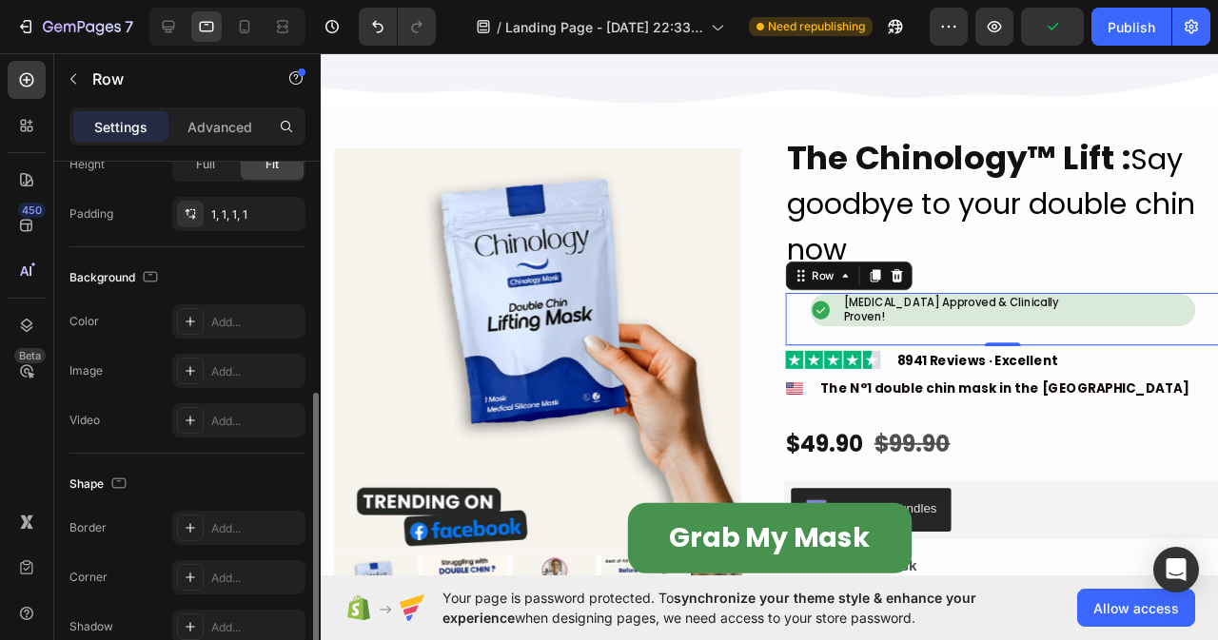
click at [837, 334] on div "Image [MEDICAL_DATA] Approved & Clinically Proven! Heading Row" at bounding box center [1038, 332] width 455 height 52
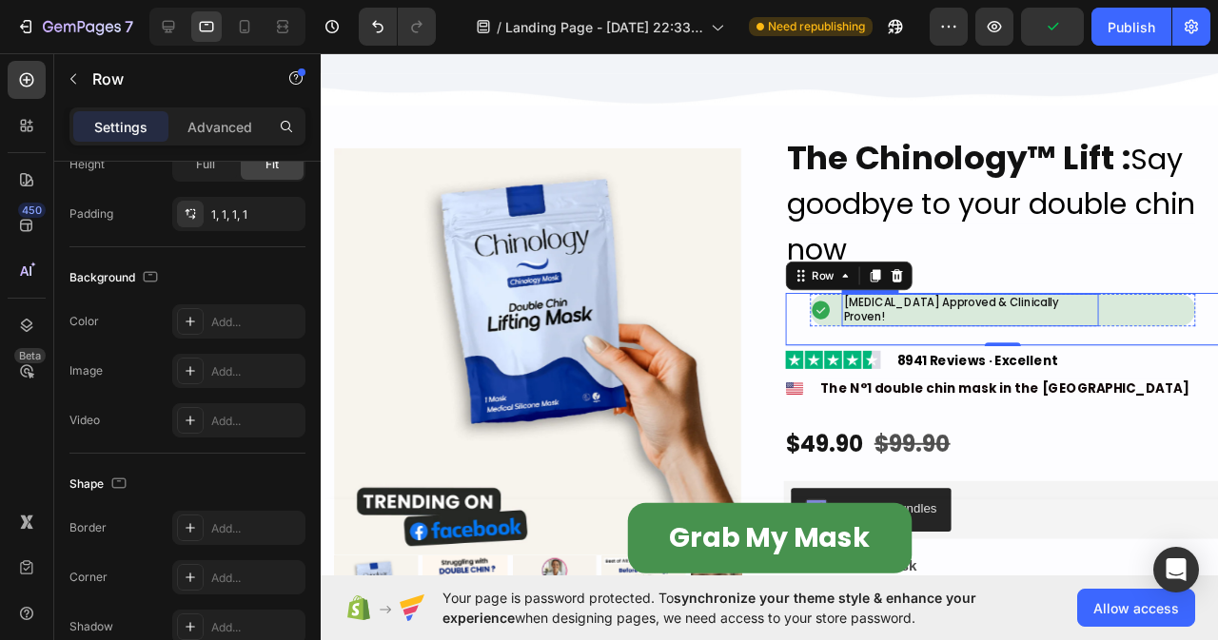
click at [933, 322] on h2 "[MEDICAL_DATA] Approved & Clinically Proven!" at bounding box center [1004, 322] width 270 height 33
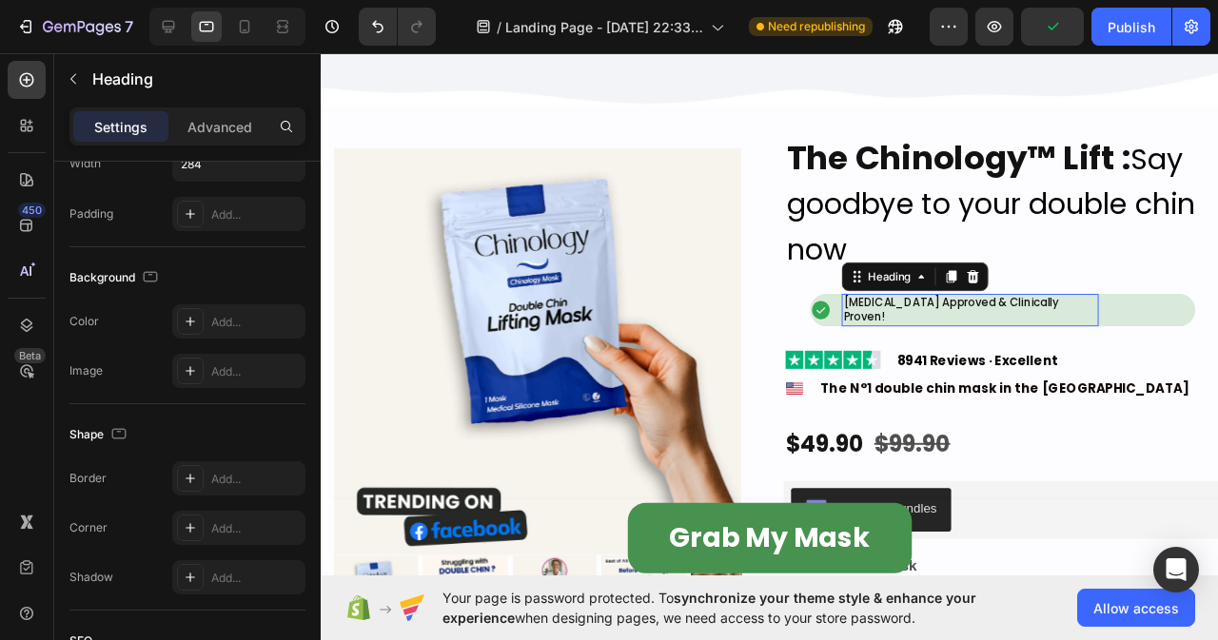
scroll to position [0, 0]
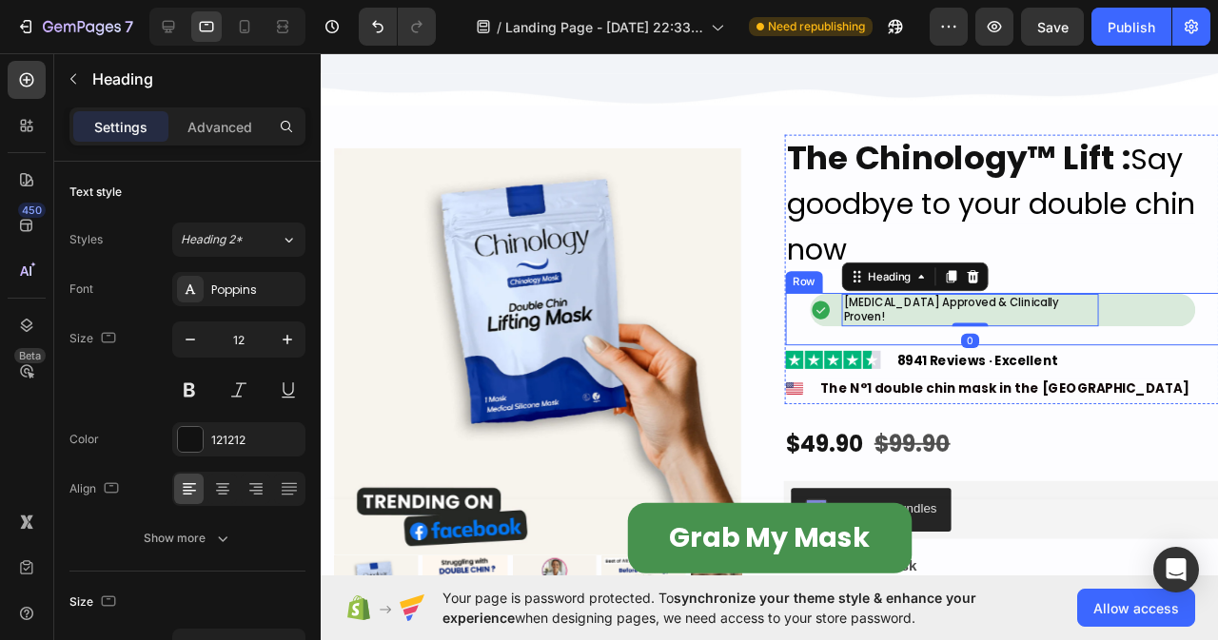
click at [866, 343] on div "Image [MEDICAL_DATA] Approved & Clinically Proven! Heading 0 Row" at bounding box center [1038, 332] width 455 height 52
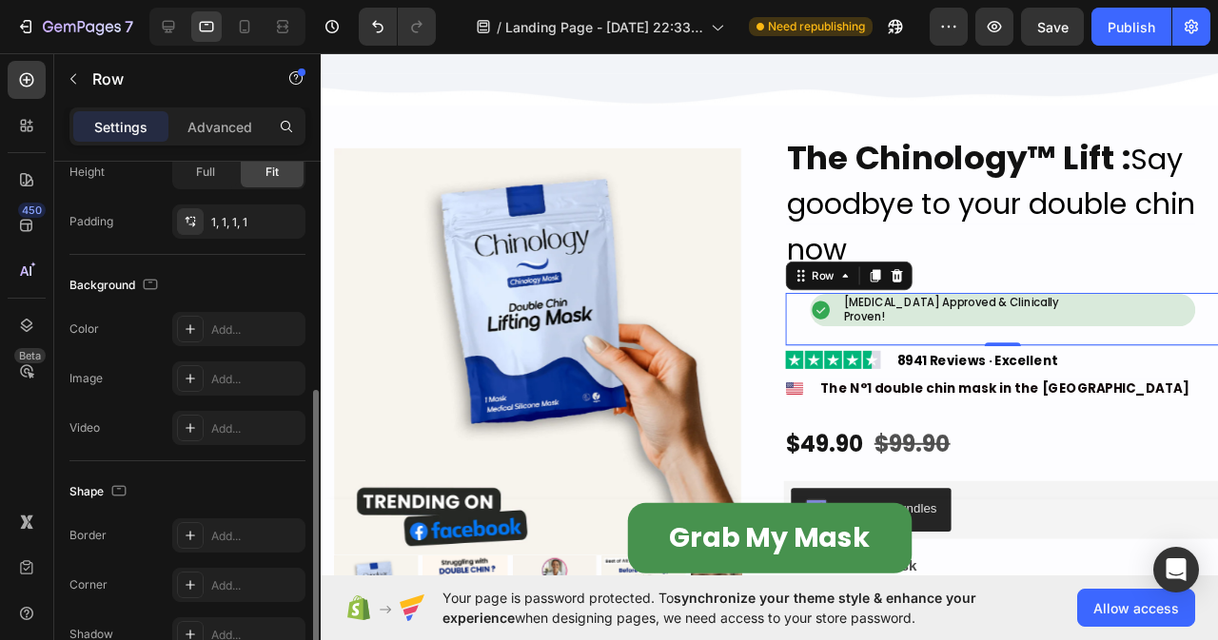
scroll to position [579, 0]
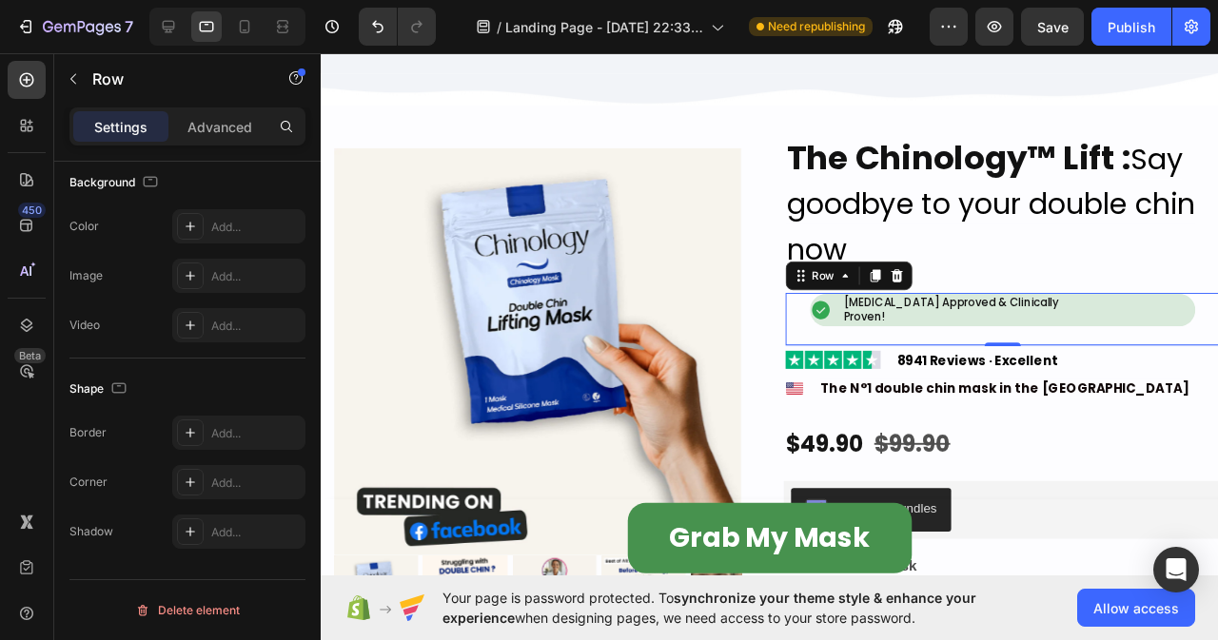
click at [1070, 337] on div "Image [MEDICAL_DATA] Approved & Clinically Proven! Heading Row" at bounding box center [1038, 332] width 455 height 52
click at [222, 105] on div "Row" at bounding box center [162, 80] width 217 height 54
click at [223, 122] on p "Advanced" at bounding box center [219, 127] width 65 height 20
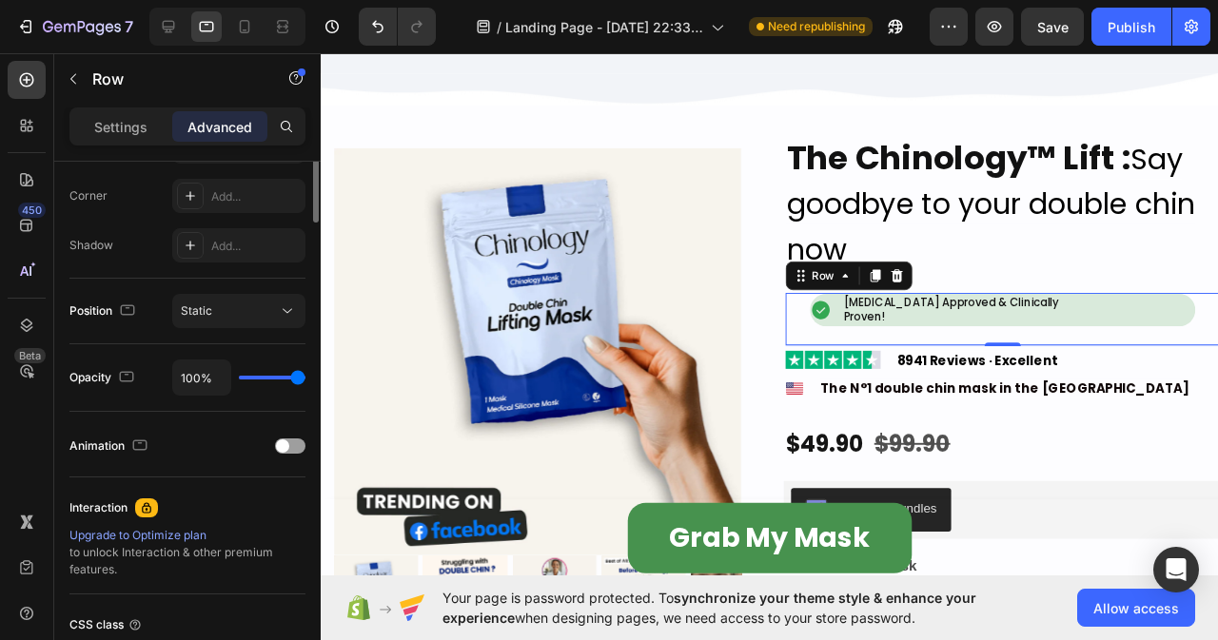
scroll to position [198, 0]
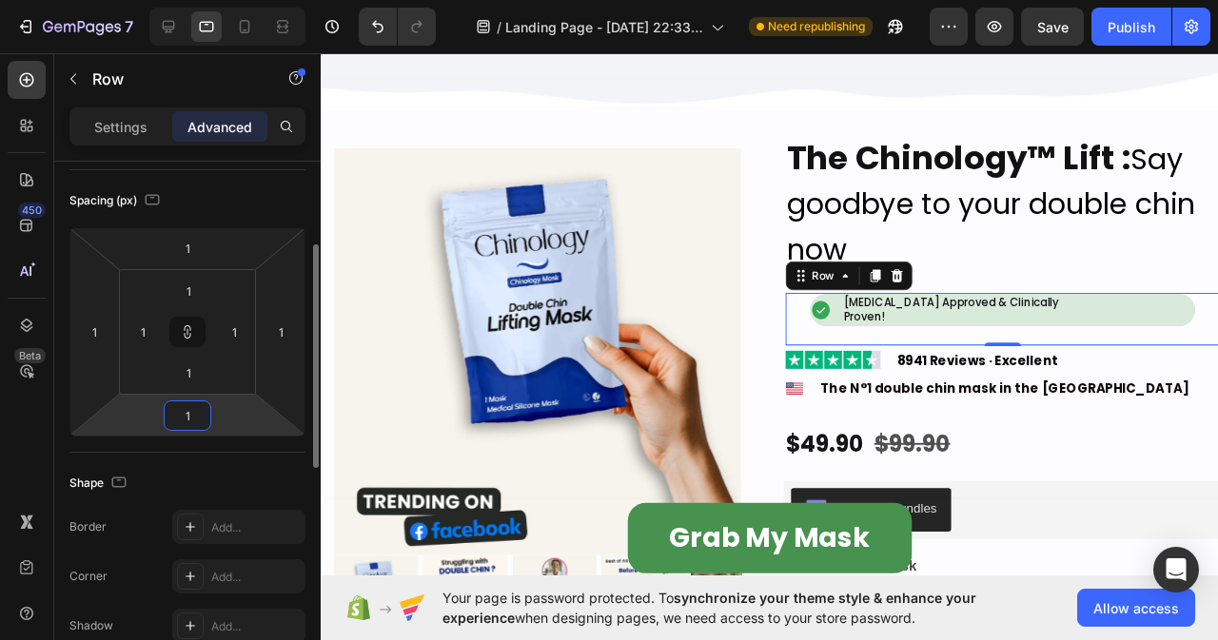
click at [200, 414] on input "1" at bounding box center [187, 416] width 38 height 29
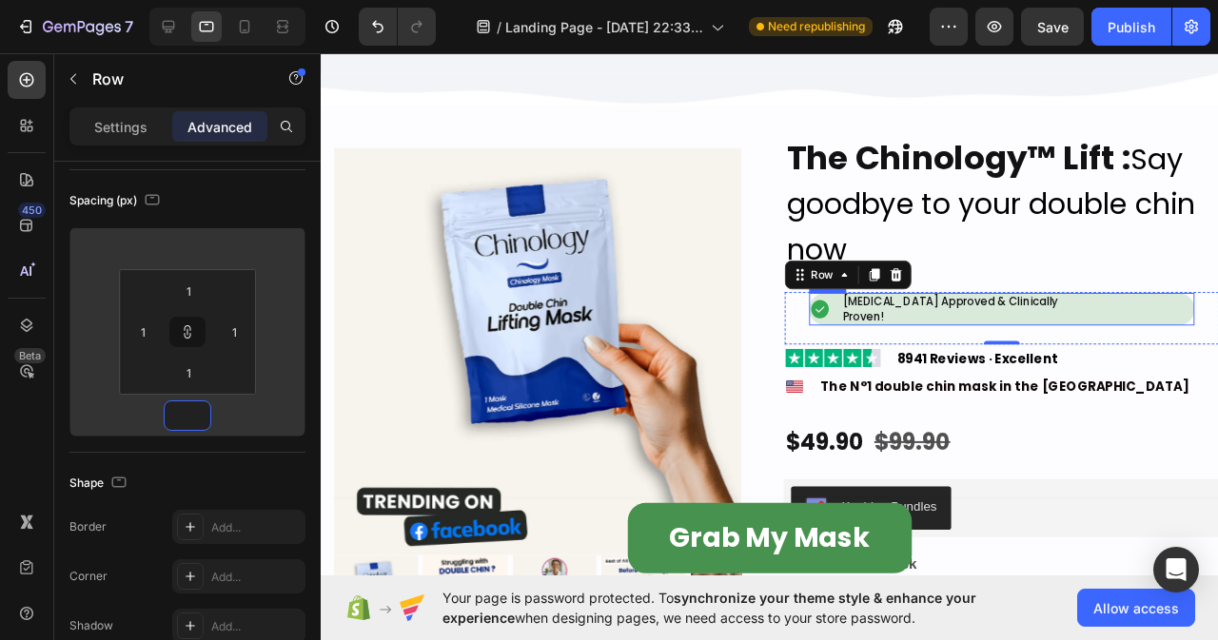
click at [853, 326] on div "Image [MEDICAL_DATA] Approved & Clinically Proven! Heading Row" at bounding box center [1036, 321] width 404 height 33
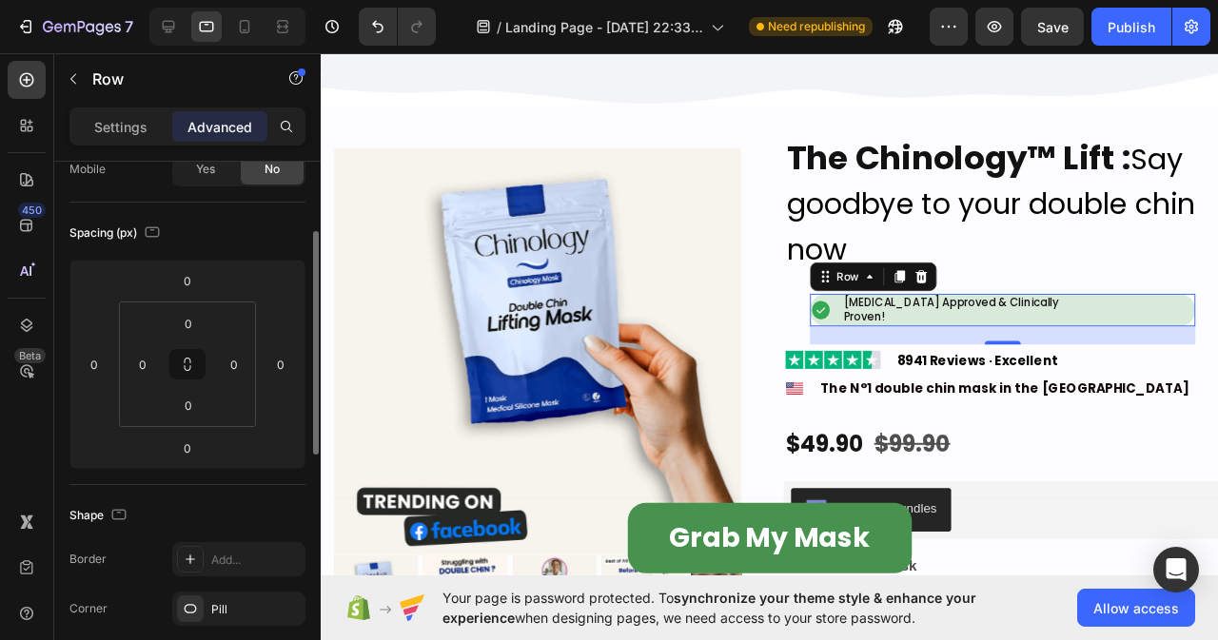
scroll to position [70, 0]
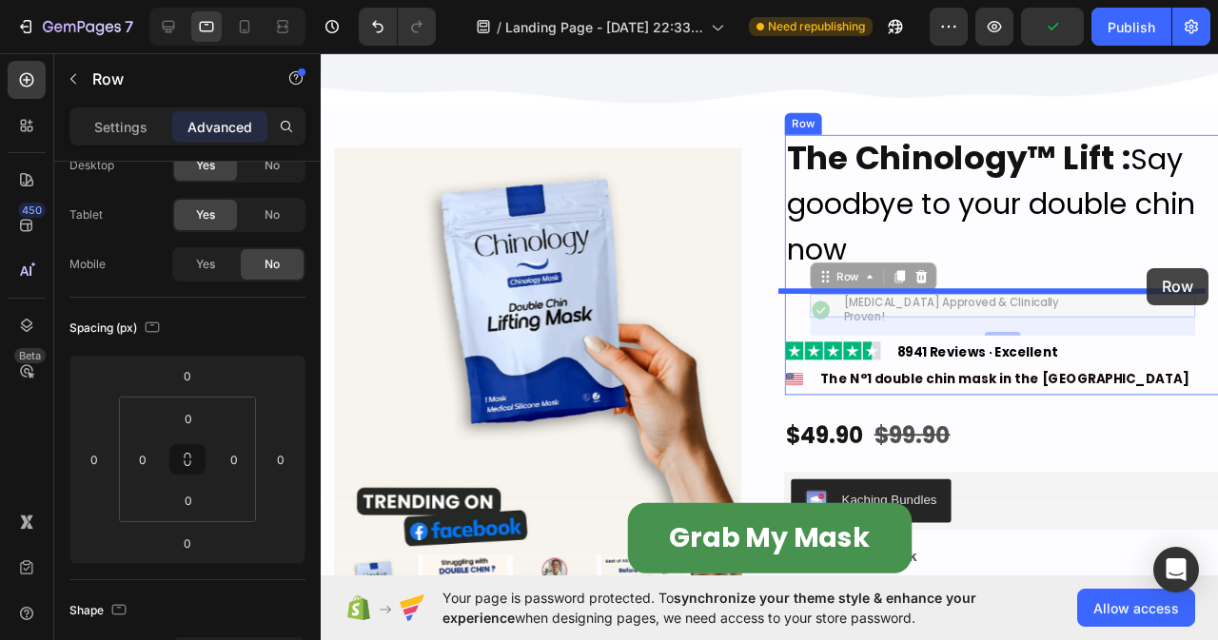
drag, startPoint x: 1195, startPoint y: 321, endPoint x: 1189, endPoint y: 279, distance: 42.3
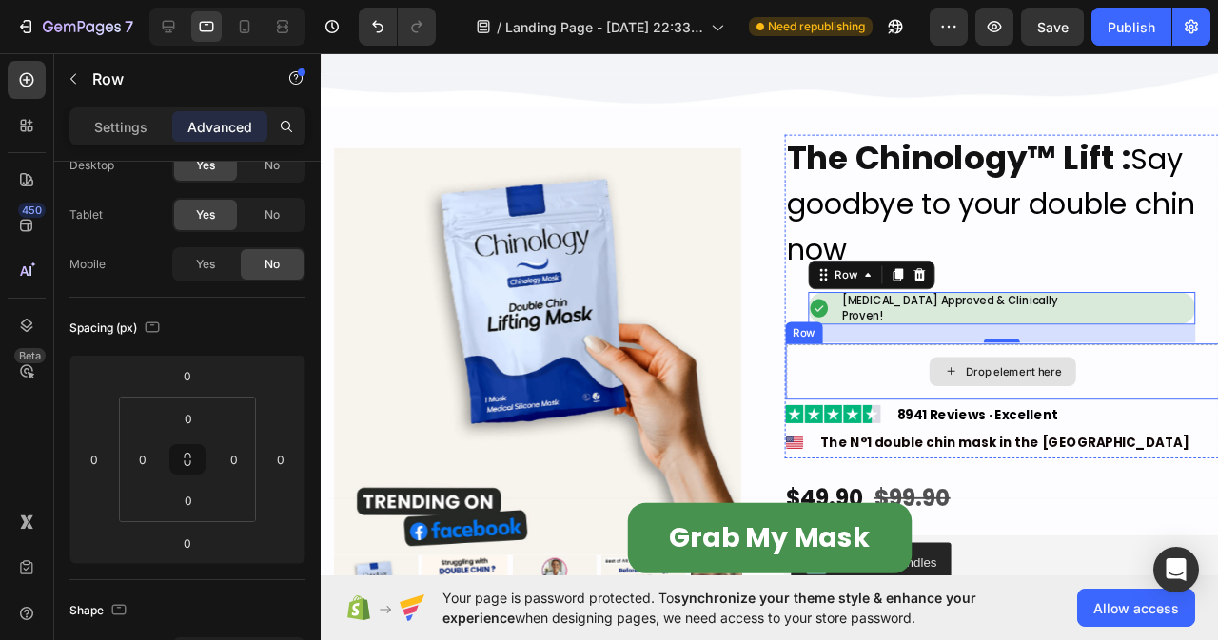
click at [871, 401] on div "Drop element here" at bounding box center [1038, 388] width 455 height 57
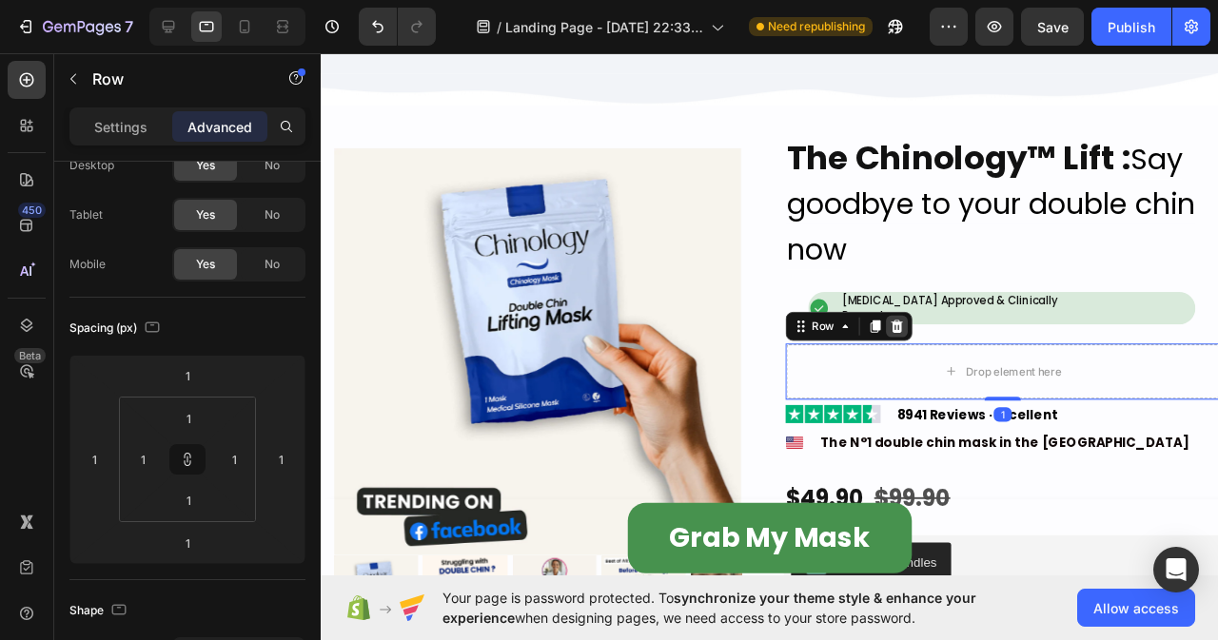
click at [923, 335] on icon at bounding box center [927, 339] width 12 height 13
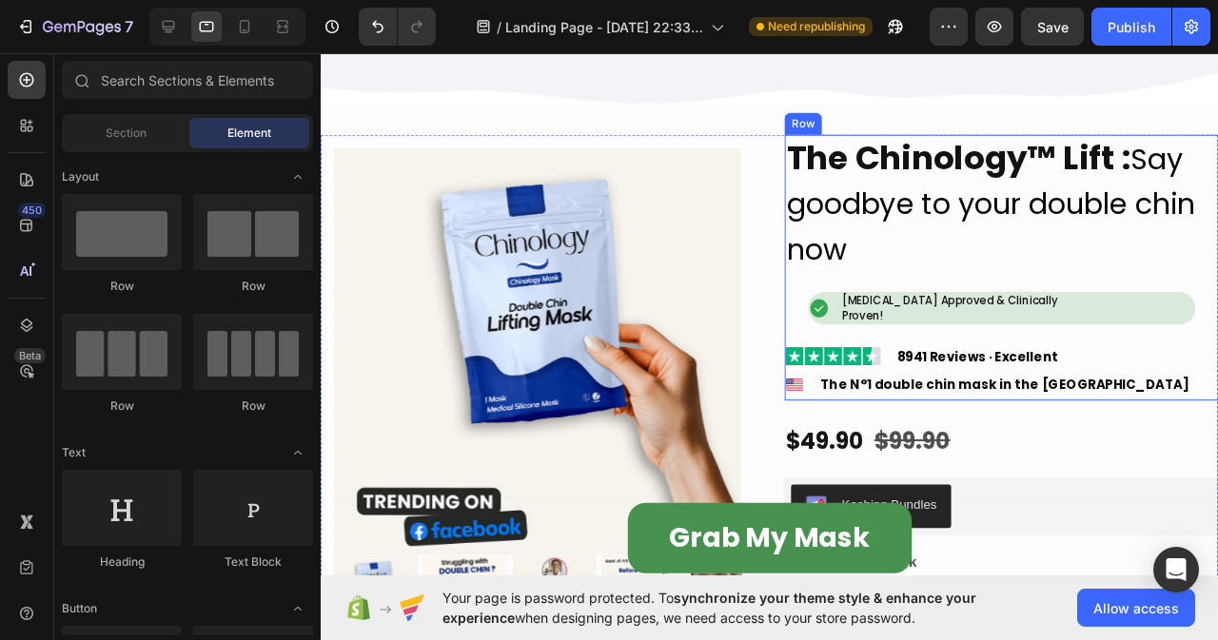
click at [823, 325] on div "The Chinology™ Lift : Say goodbye to your double chin now Heading Image [MEDICA…" at bounding box center [1037, 278] width 457 height 279
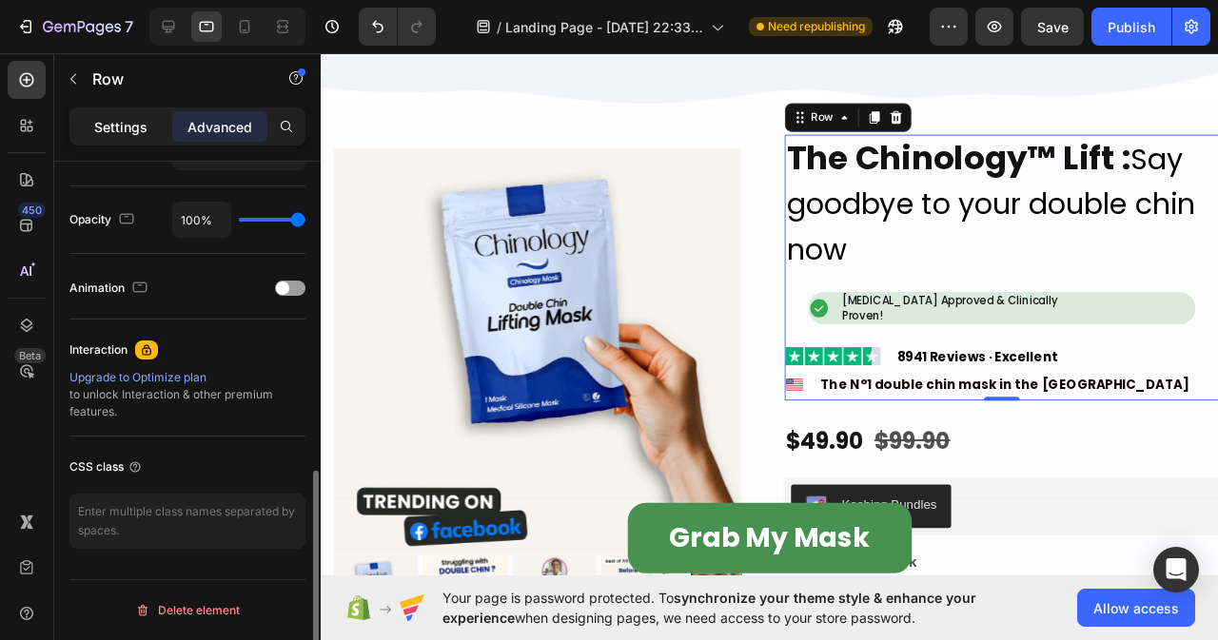
click at [115, 122] on p "Settings" at bounding box center [120, 127] width 53 height 20
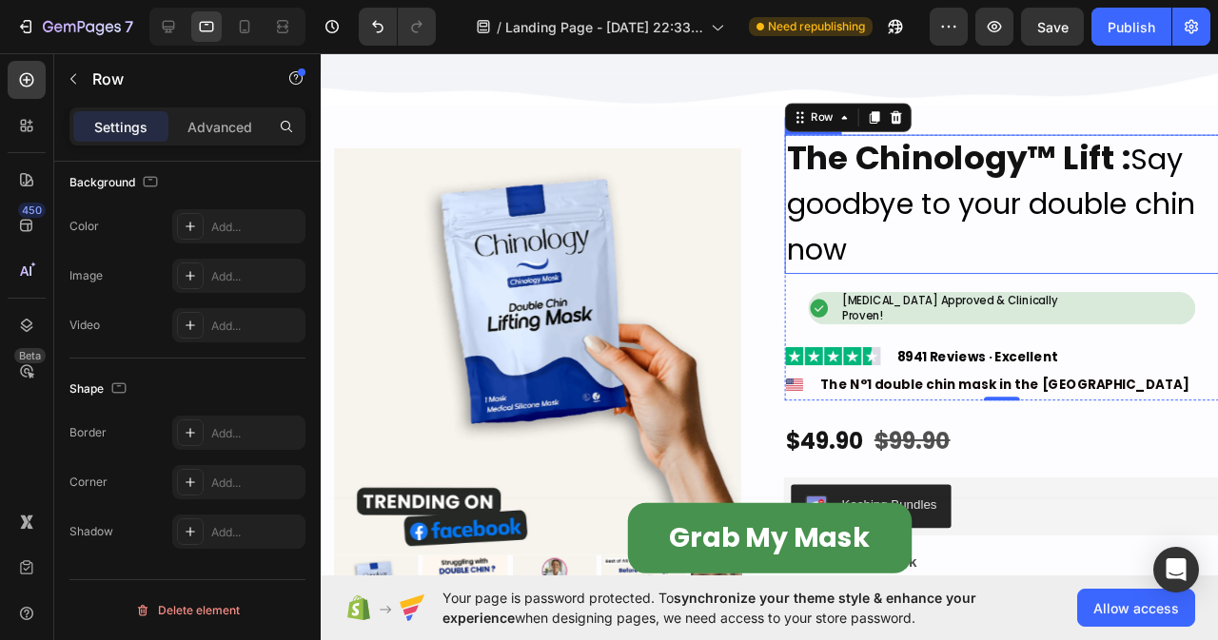
click at [863, 244] on span "Say goodbye to your double chin now" at bounding box center [1026, 212] width 430 height 138
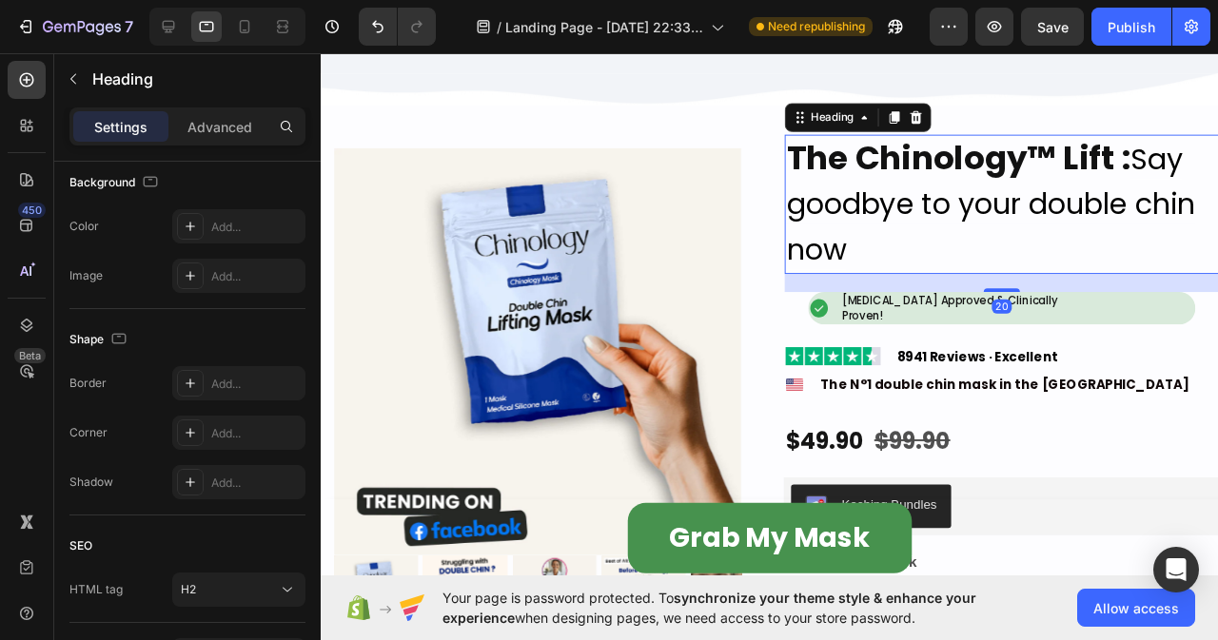
scroll to position [0, 0]
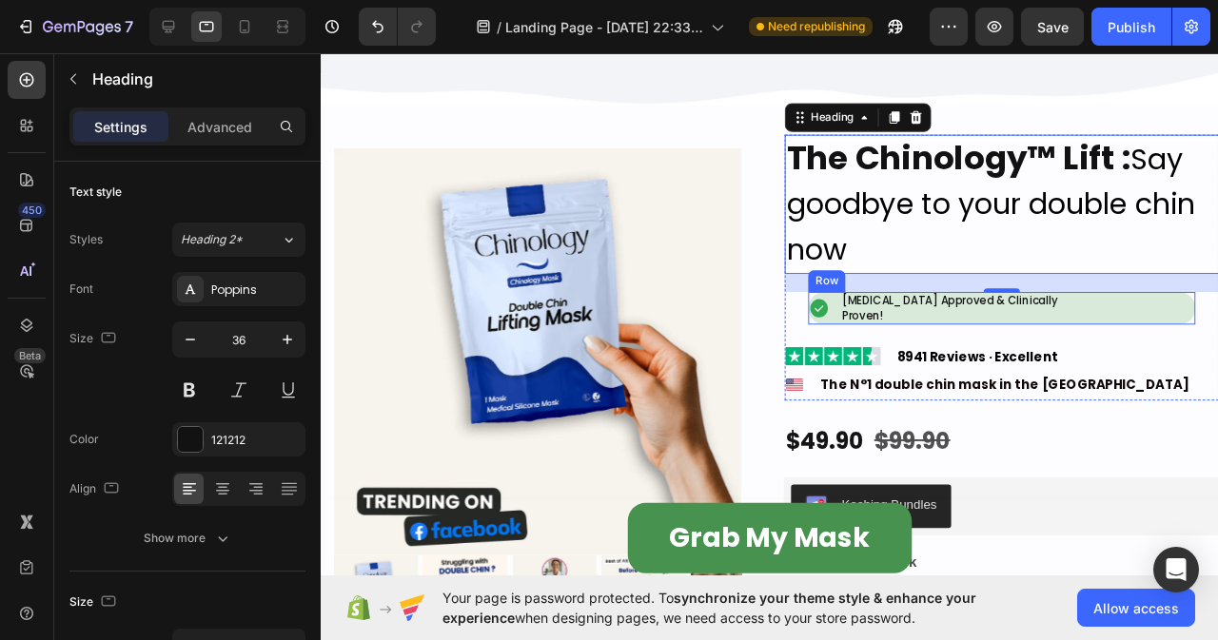
click at [1216, 320] on div "Image [MEDICAL_DATA] Approved & Clinically Proven! Heading Row" at bounding box center [1036, 320] width 406 height 33
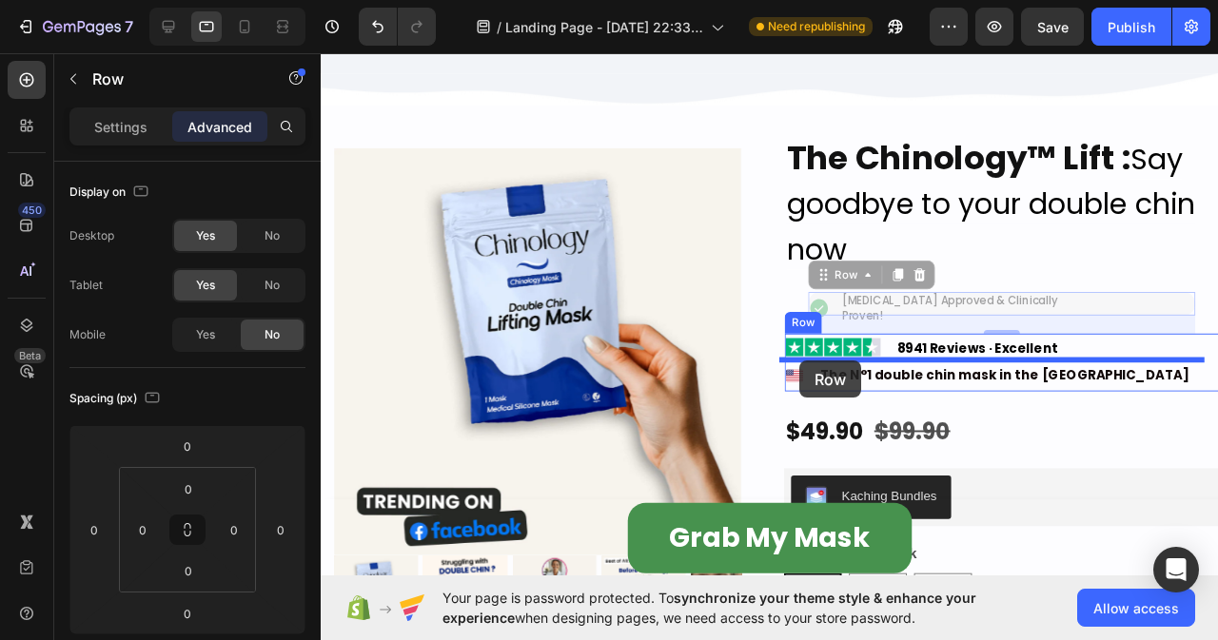
drag, startPoint x: 844, startPoint y: 285, endPoint x: 824, endPoint y: 377, distance: 93.5
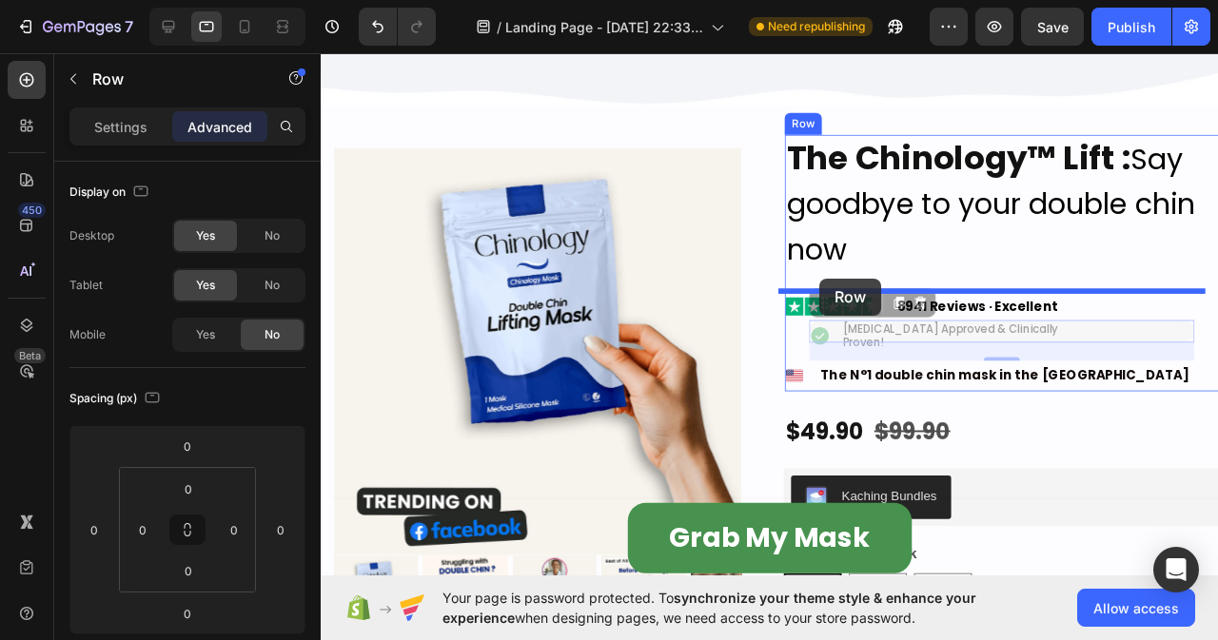
drag, startPoint x: 839, startPoint y: 316, endPoint x: 845, endPoint y: 290, distance: 26.3
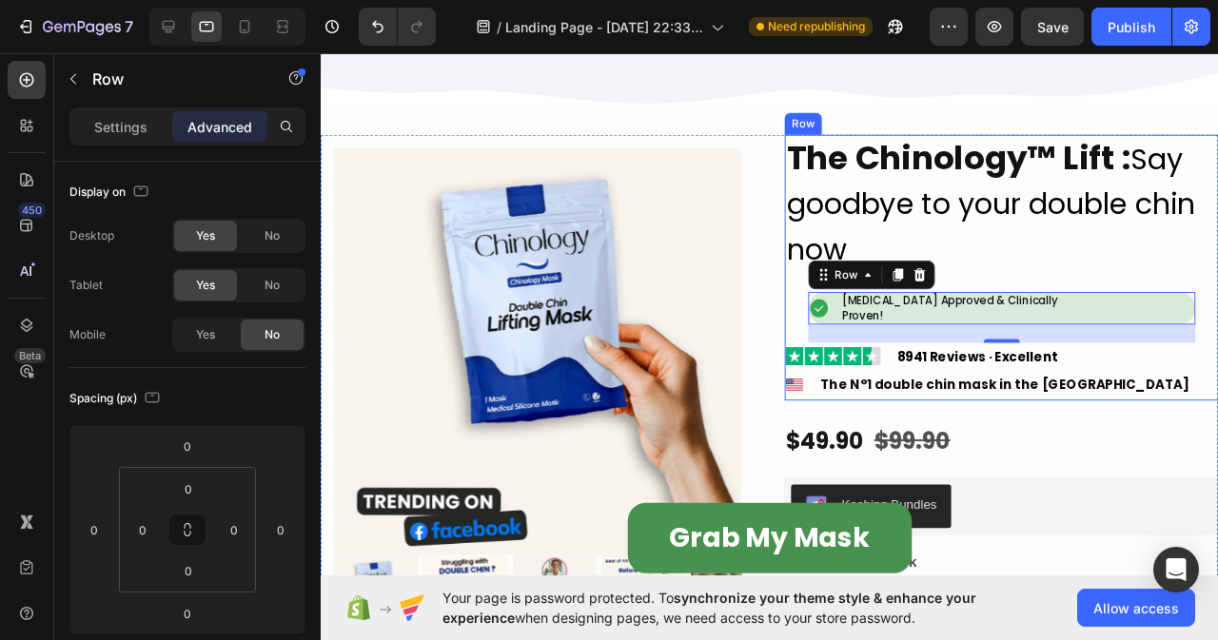
click at [815, 331] on div "The Chinology™ Lift : Say goodbye to your double chin now Heading Image [MEDICA…" at bounding box center [1037, 278] width 457 height 279
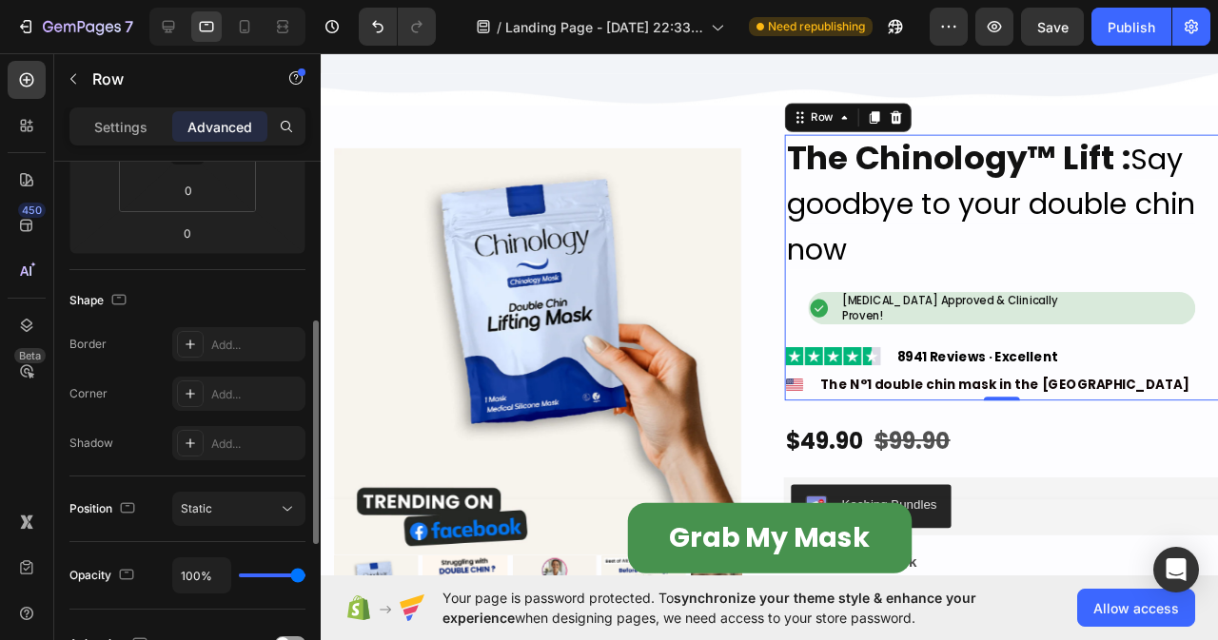
scroll to position [190, 0]
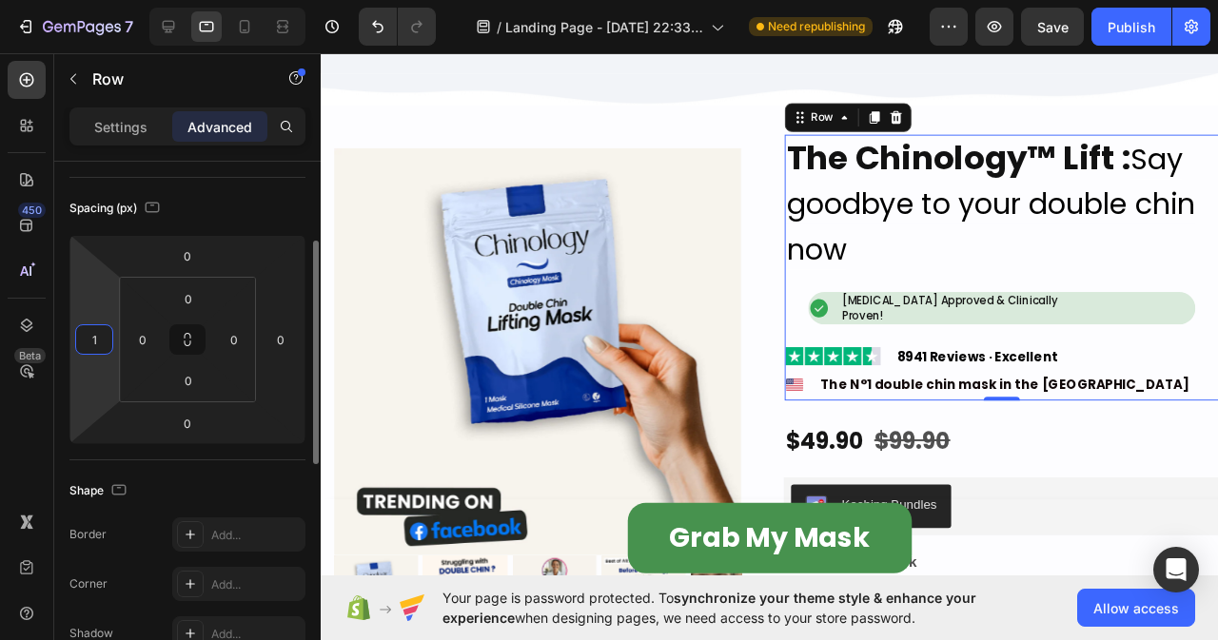
click at [98, 342] on input "1" at bounding box center [94, 339] width 29 height 29
type input "1"
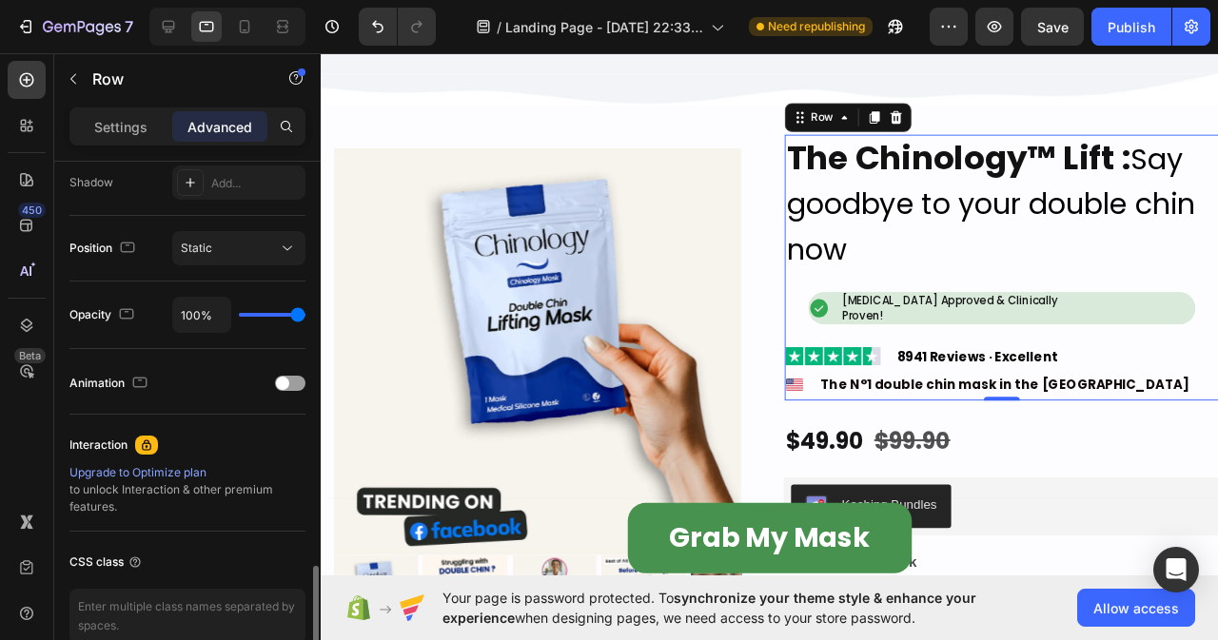
scroll to position [451, 0]
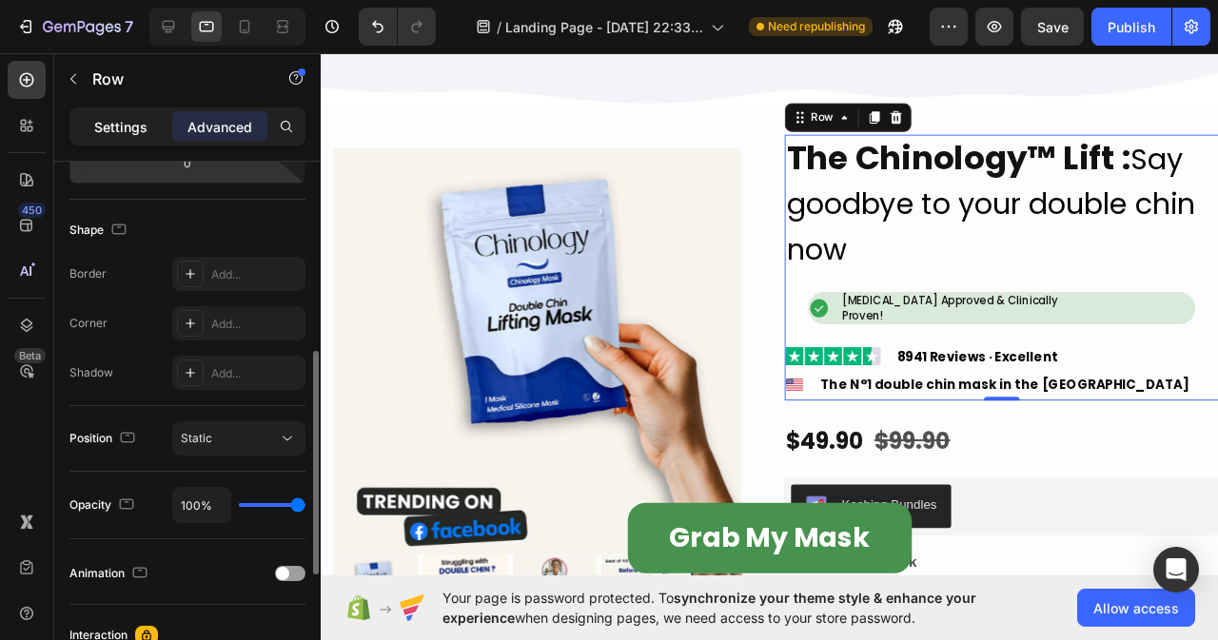
click at [121, 117] on p "Settings" at bounding box center [120, 127] width 53 height 20
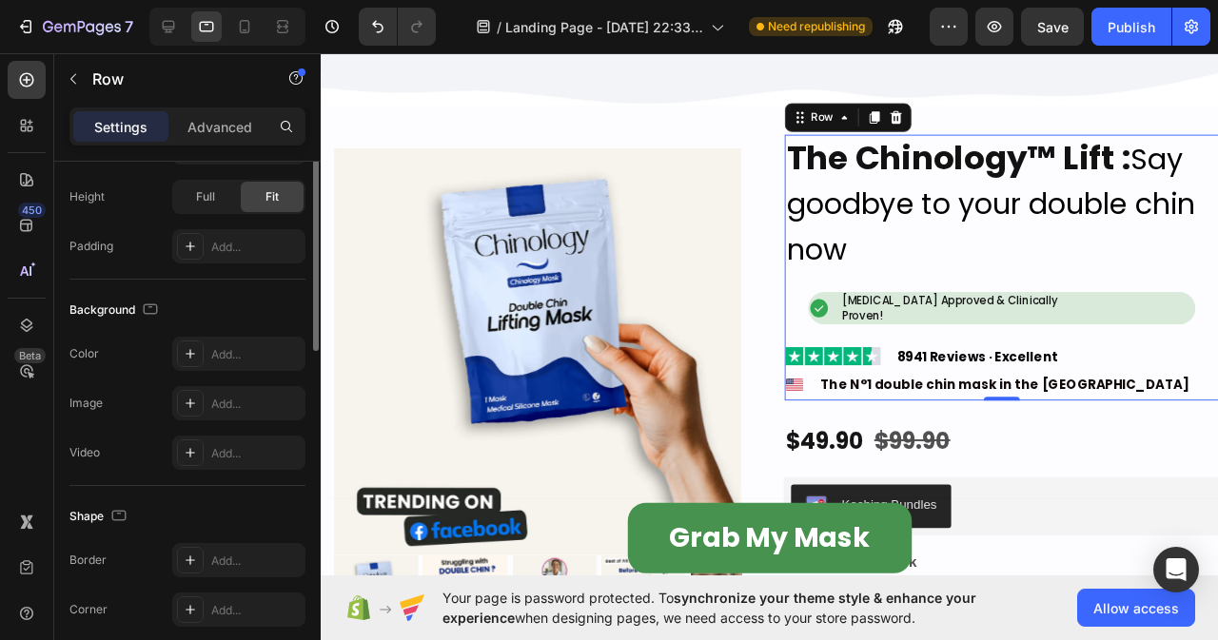
scroll to position [166, 0]
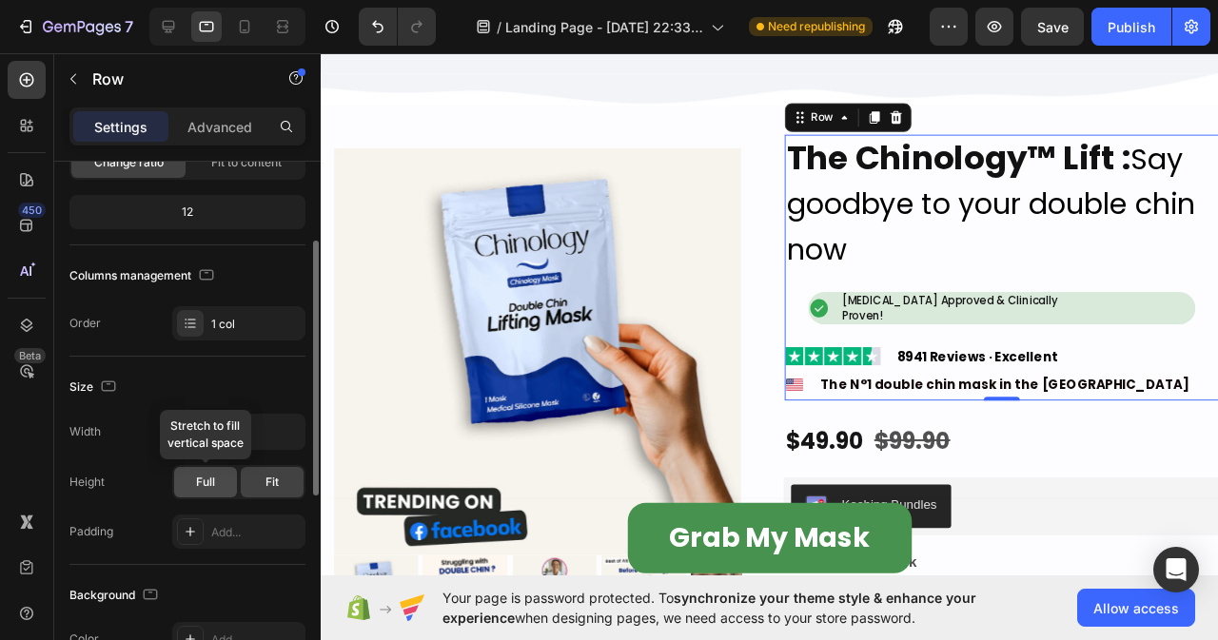
click at [206, 484] on span "Full" at bounding box center [205, 482] width 19 height 17
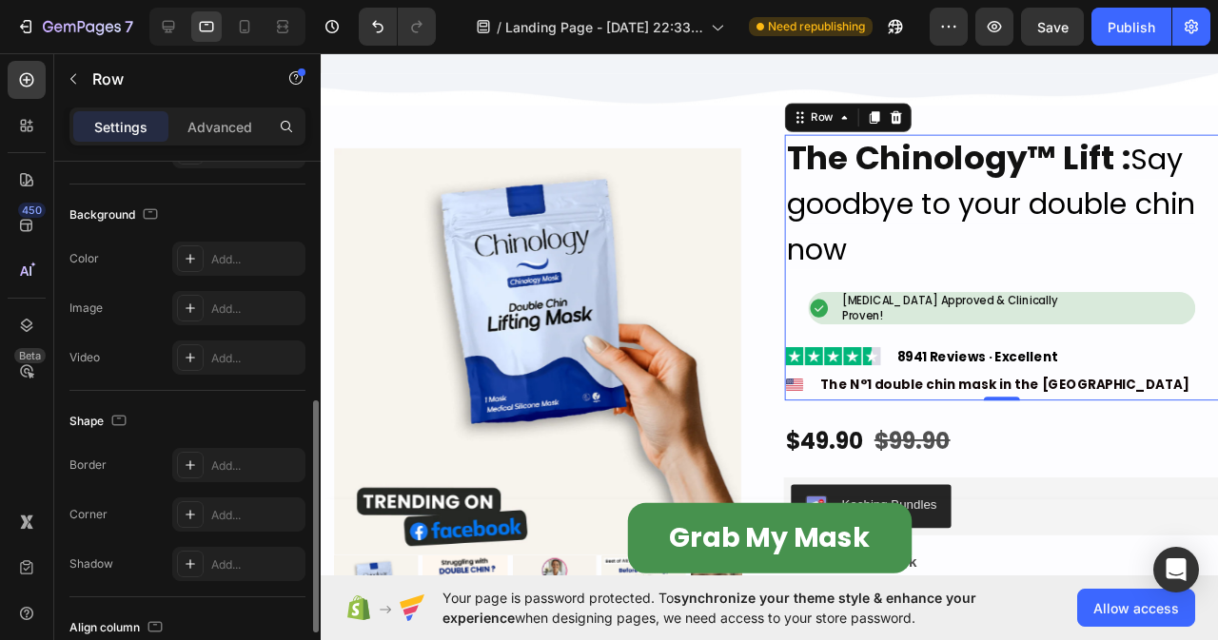
scroll to position [686, 0]
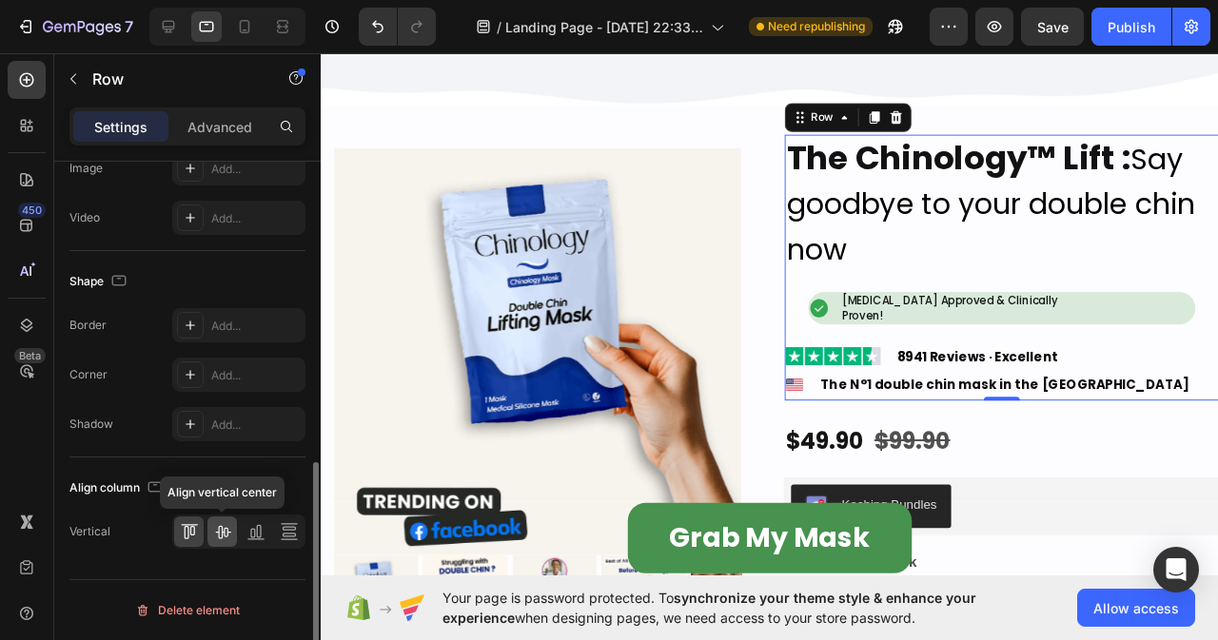
click at [223, 540] on icon at bounding box center [222, 531] width 19 height 19
click at [253, 528] on icon at bounding box center [255, 531] width 19 height 19
click at [297, 535] on icon at bounding box center [289, 531] width 19 height 19
click at [181, 537] on icon at bounding box center [189, 531] width 19 height 19
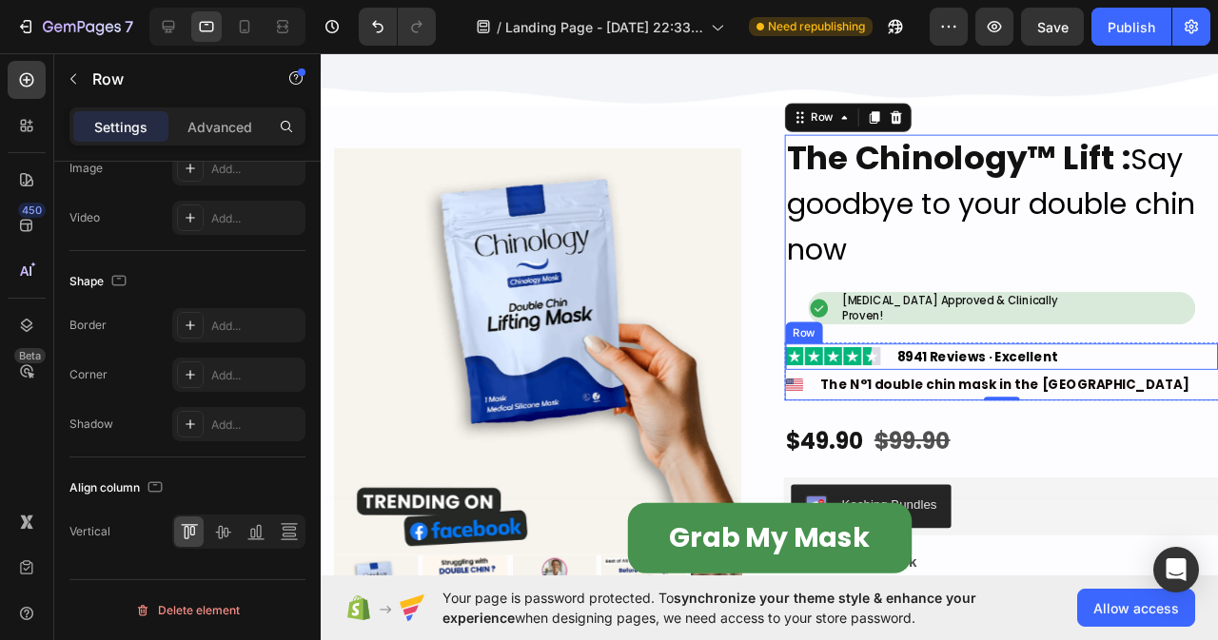
click at [1217, 359] on div "Image 8941 Reviews · Excellent Heading Row" at bounding box center [1037, 373] width 455 height 28
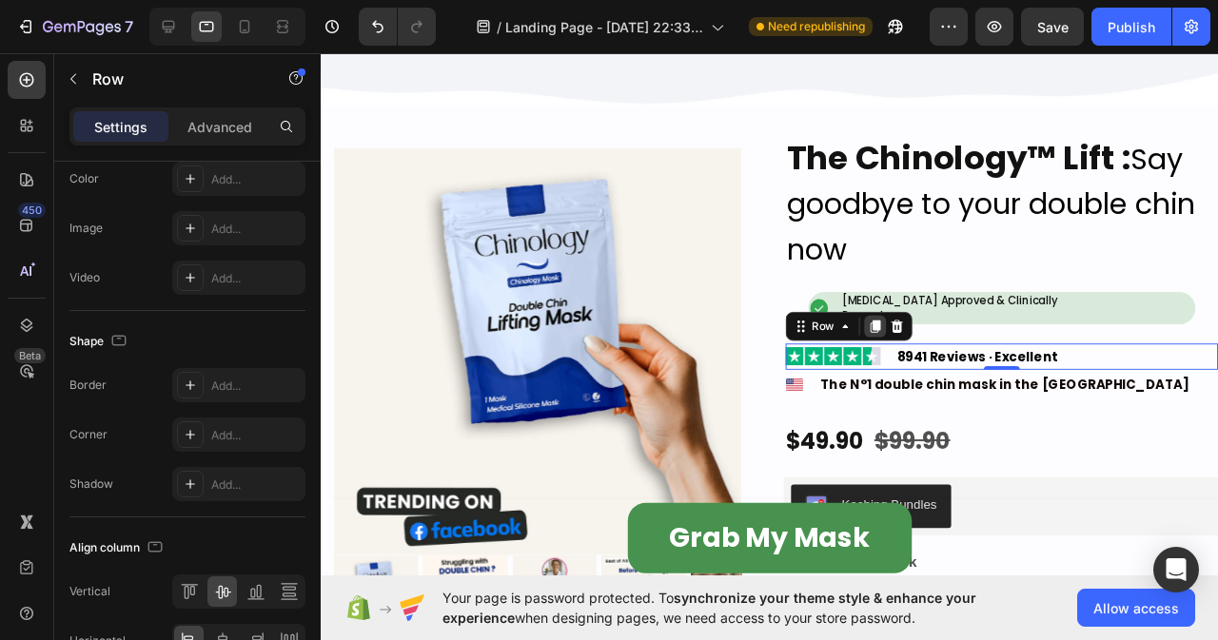
click at [899, 335] on icon at bounding box center [904, 340] width 10 height 13
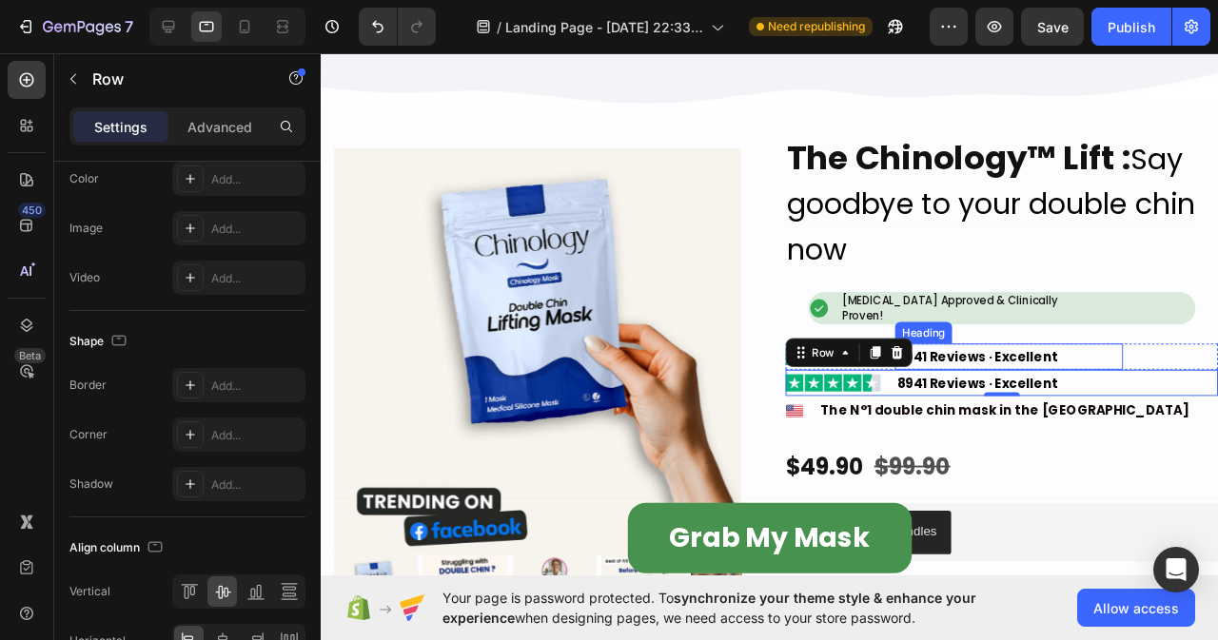
click at [1026, 363] on strong "8941 Reviews · Excellent" at bounding box center [1011, 372] width 169 height 19
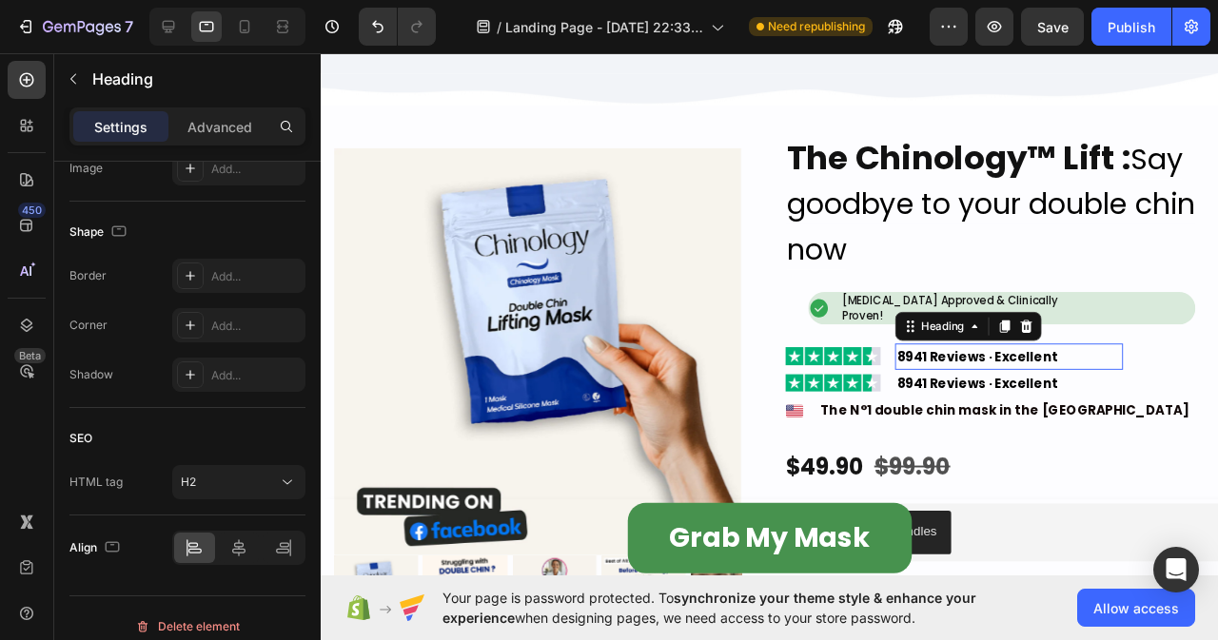
scroll to position [0, 0]
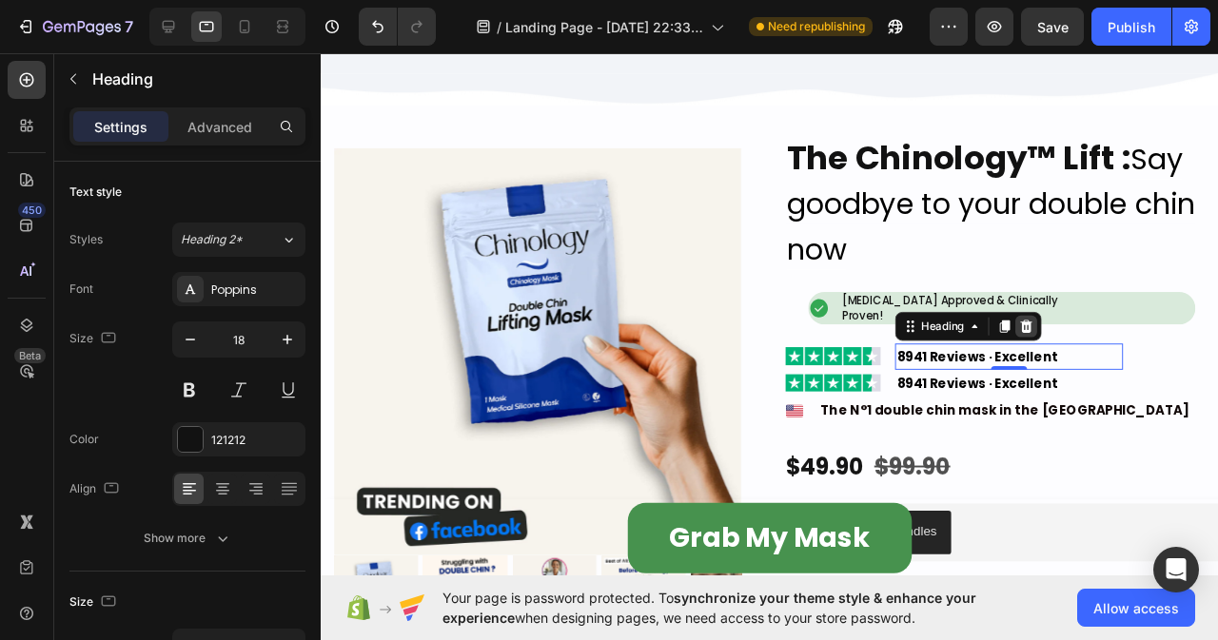
click at [1057, 333] on icon at bounding box center [1063, 339] width 12 height 13
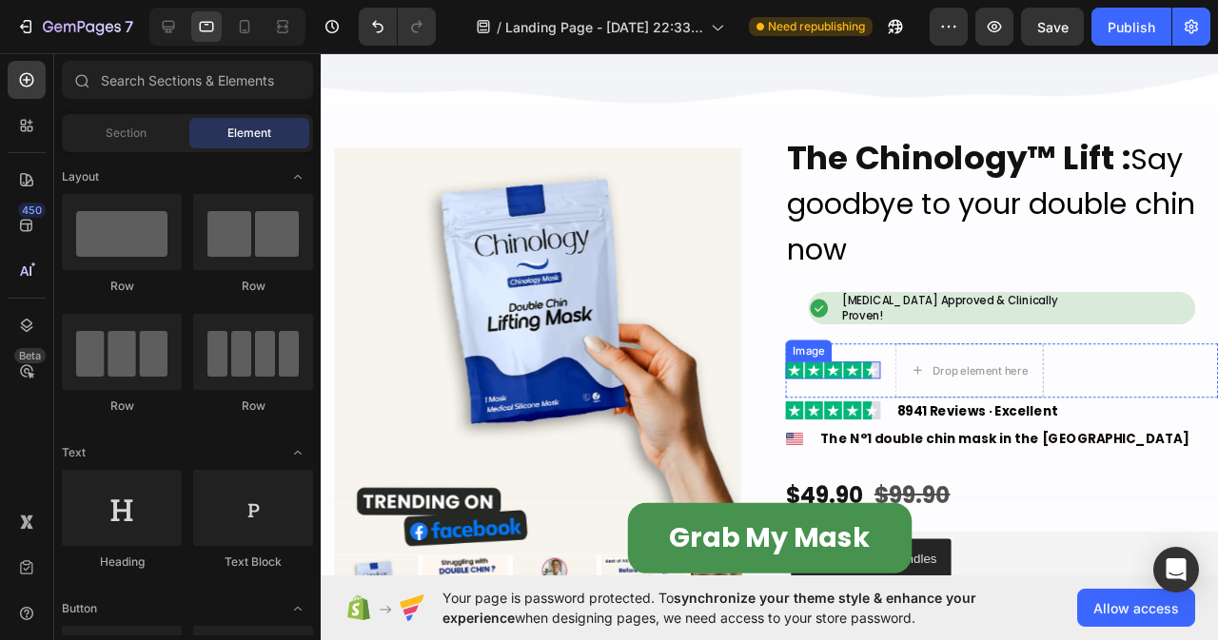
click at [872, 378] on img at bounding box center [860, 387] width 100 height 19
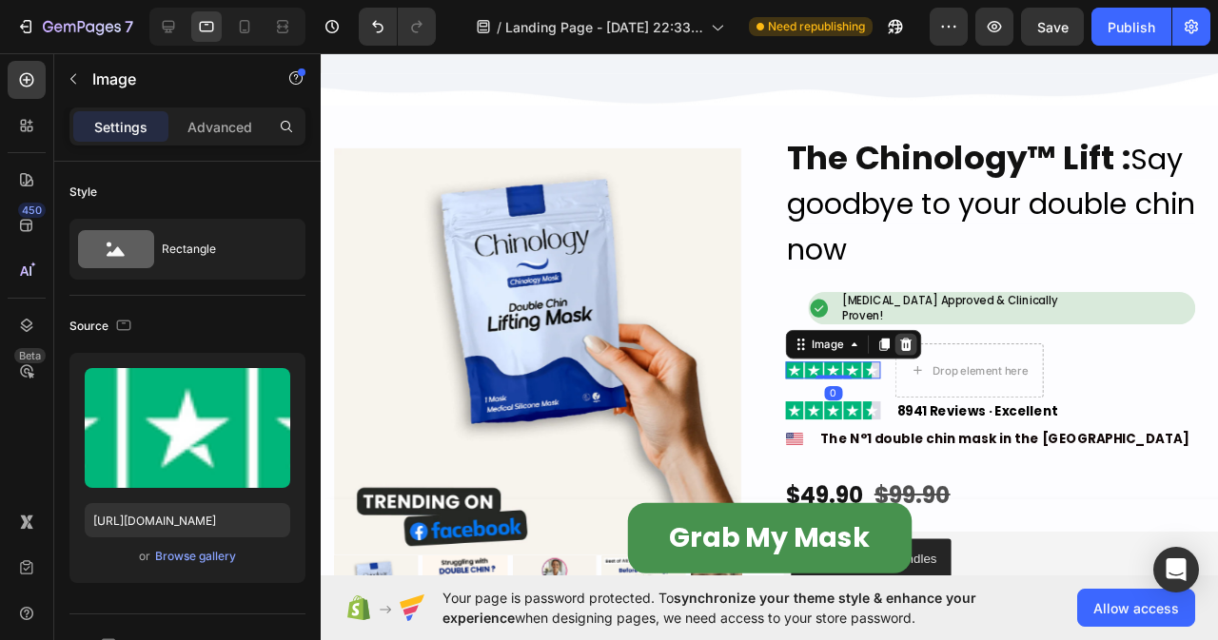
click at [932, 353] on icon at bounding box center [937, 359] width 12 height 13
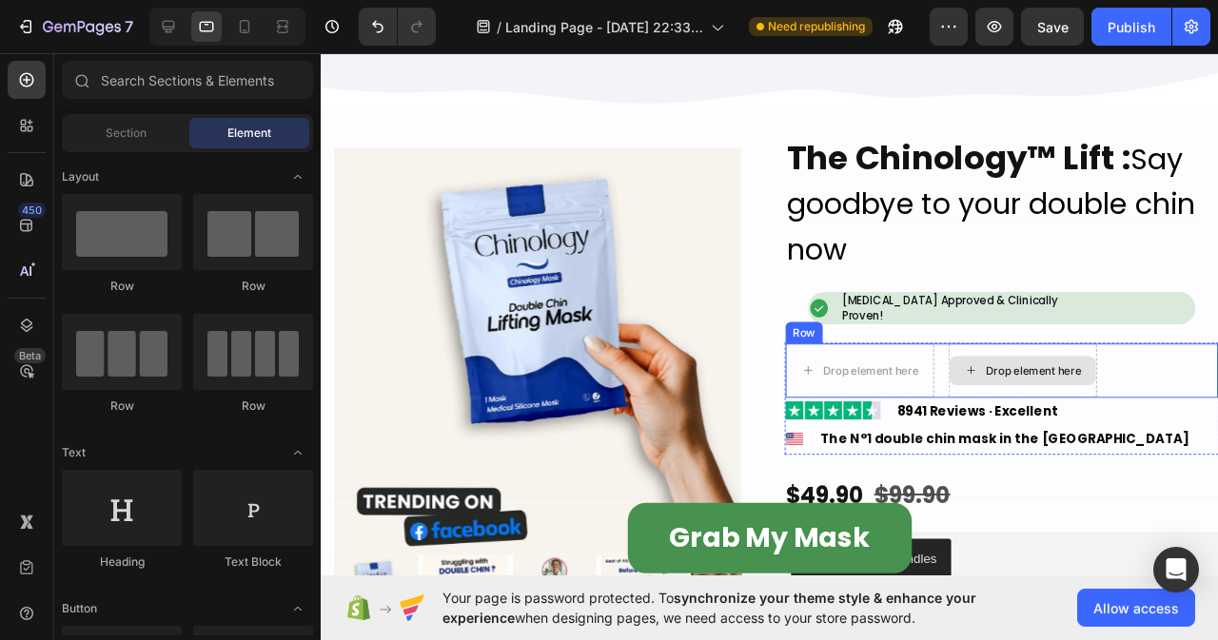
click at [1047, 380] on div "Drop element here" at bounding box center [1070, 387] width 101 height 15
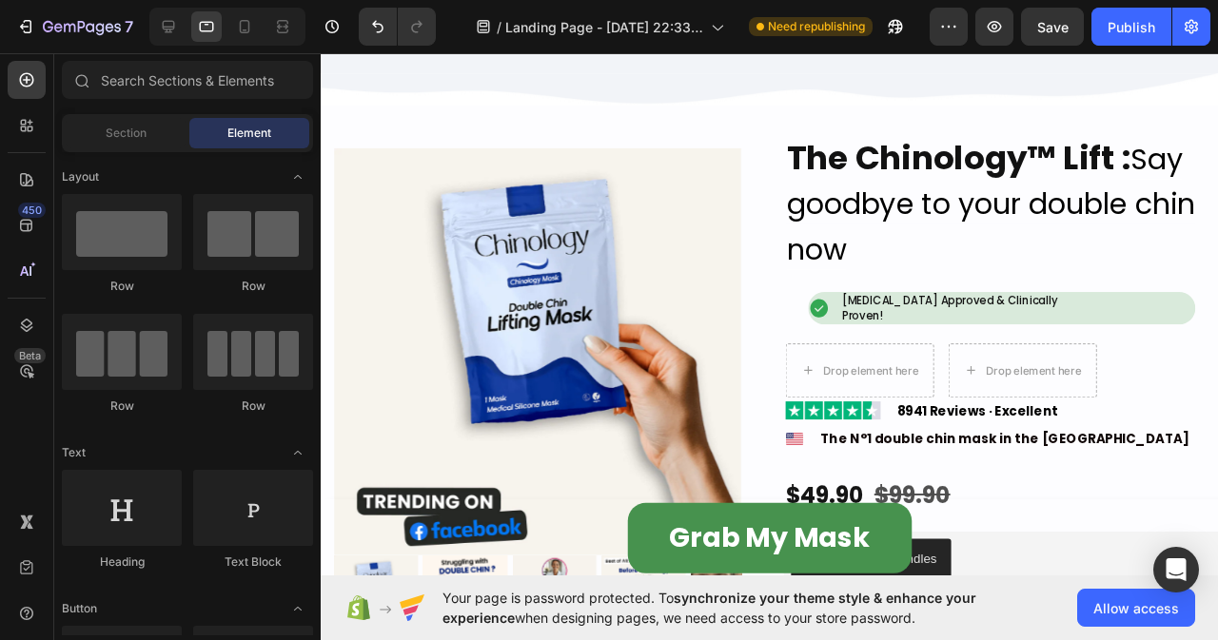
click at [42, 246] on div "450 Beta" at bounding box center [27, 282] width 38 height 442
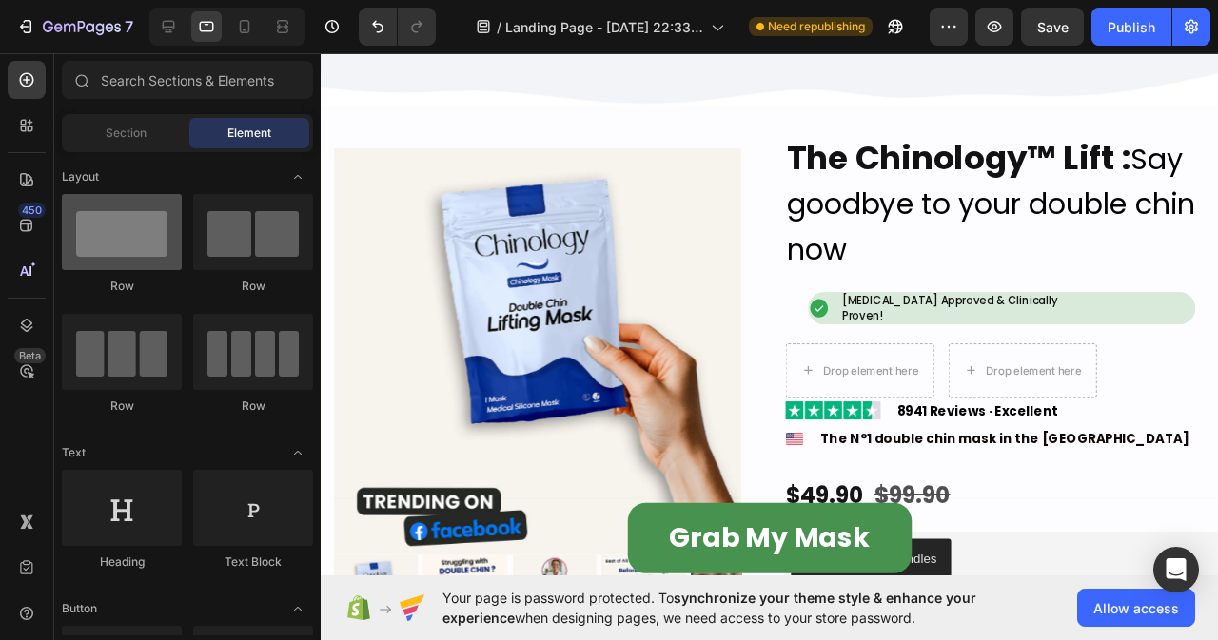
click at [92, 235] on div at bounding box center [122, 232] width 120 height 76
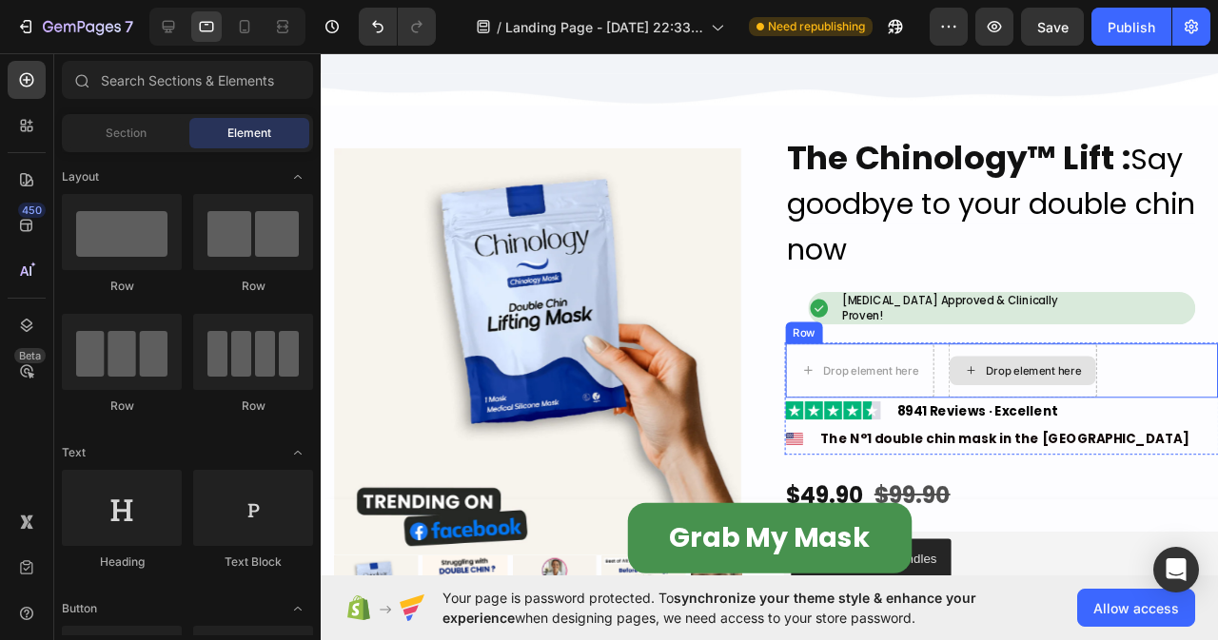
click at [982, 383] on div "Drop element here" at bounding box center [1059, 387] width 154 height 30
click at [970, 399] on div "Drop element here Drop element here Row" at bounding box center [1037, 387] width 455 height 57
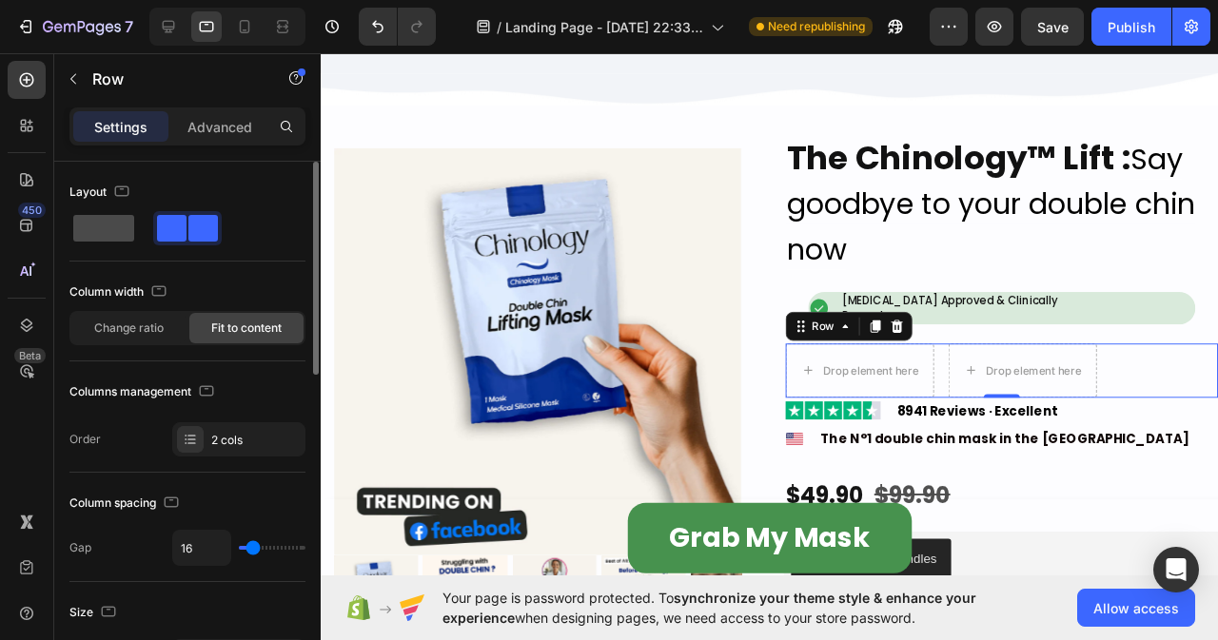
click at [88, 216] on span at bounding box center [103, 228] width 61 height 27
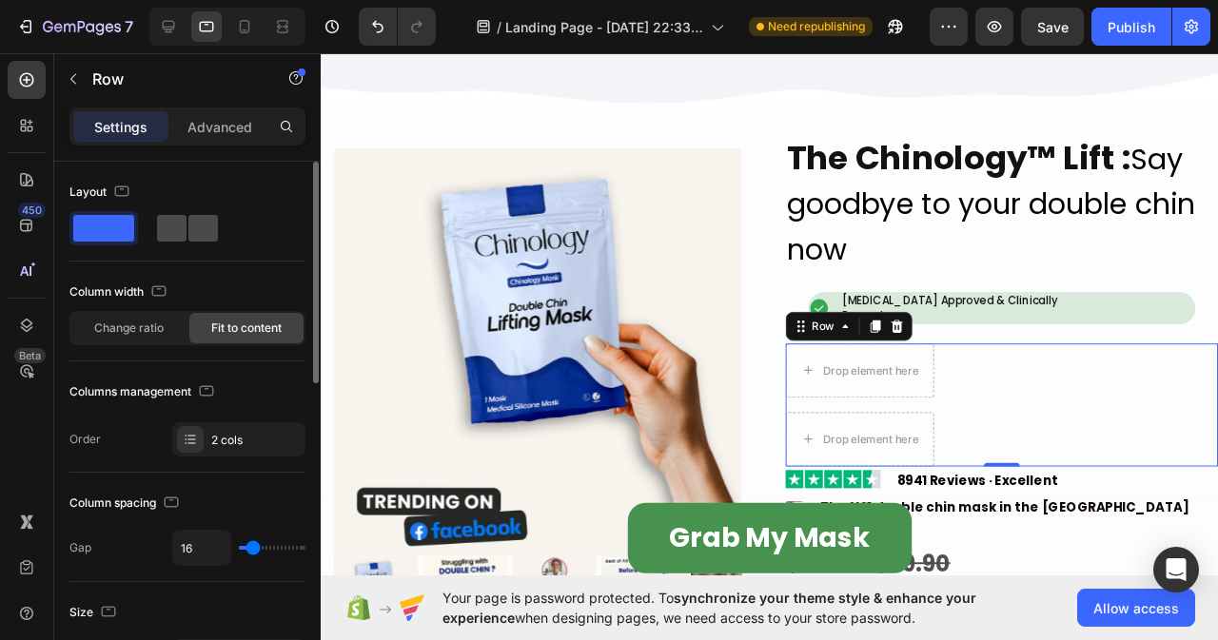
click at [177, 228] on span at bounding box center [171, 228] width 29 height 27
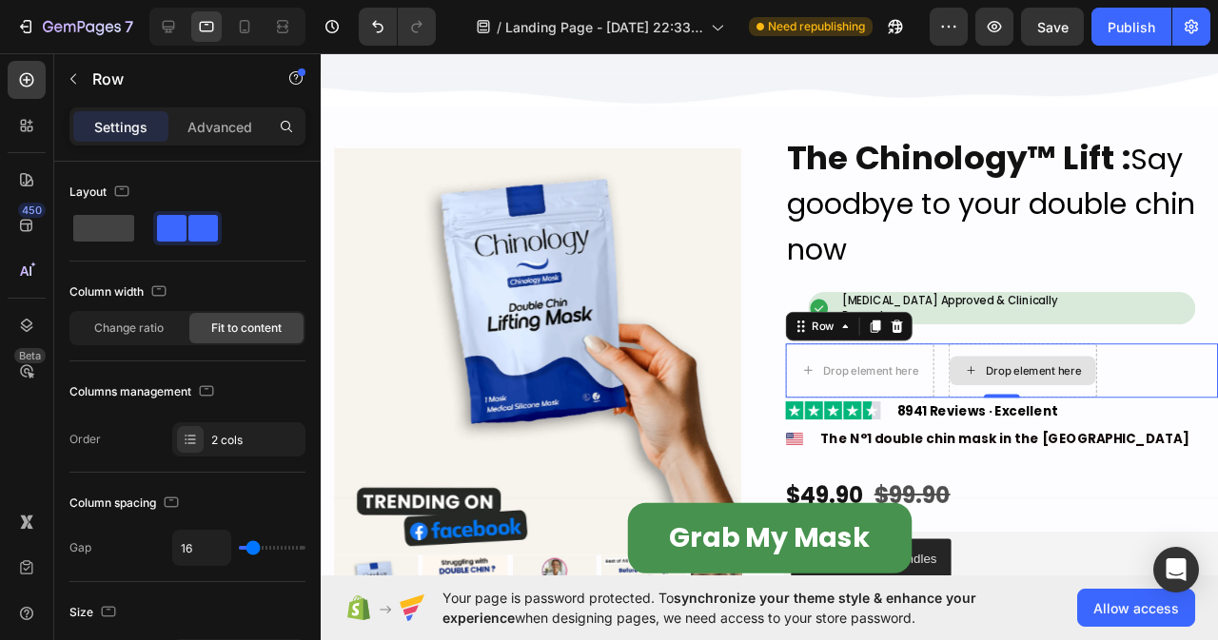
click at [1029, 380] on div "Drop element here" at bounding box center [1070, 387] width 101 height 15
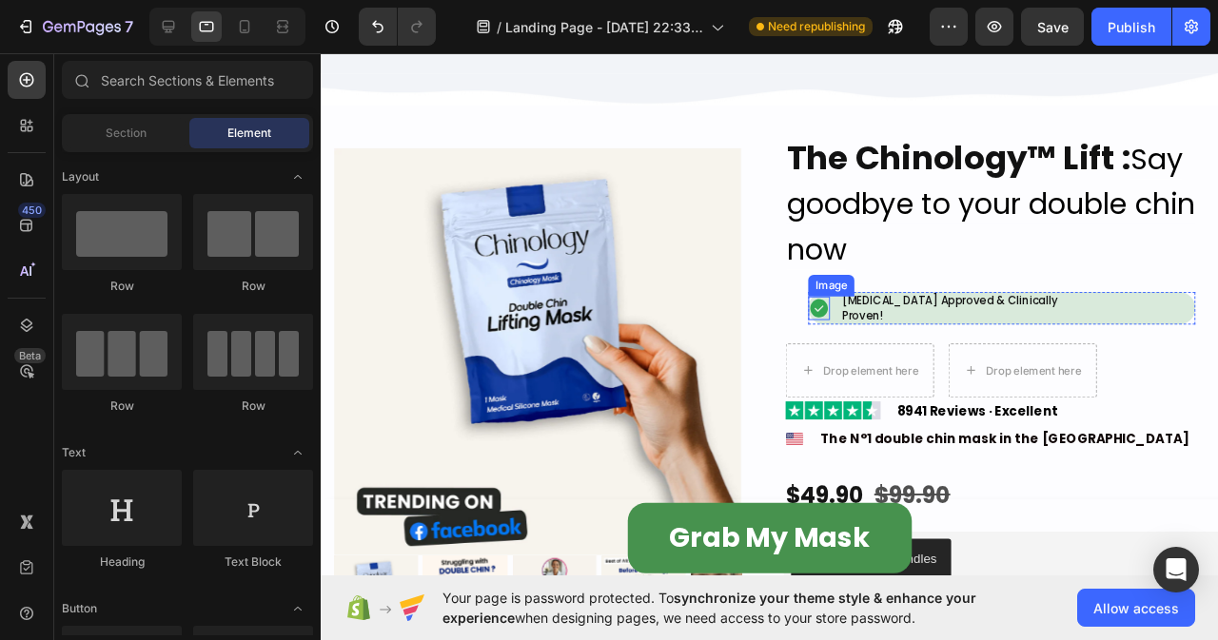
click at [842, 318] on img at bounding box center [844, 321] width 23 height 24
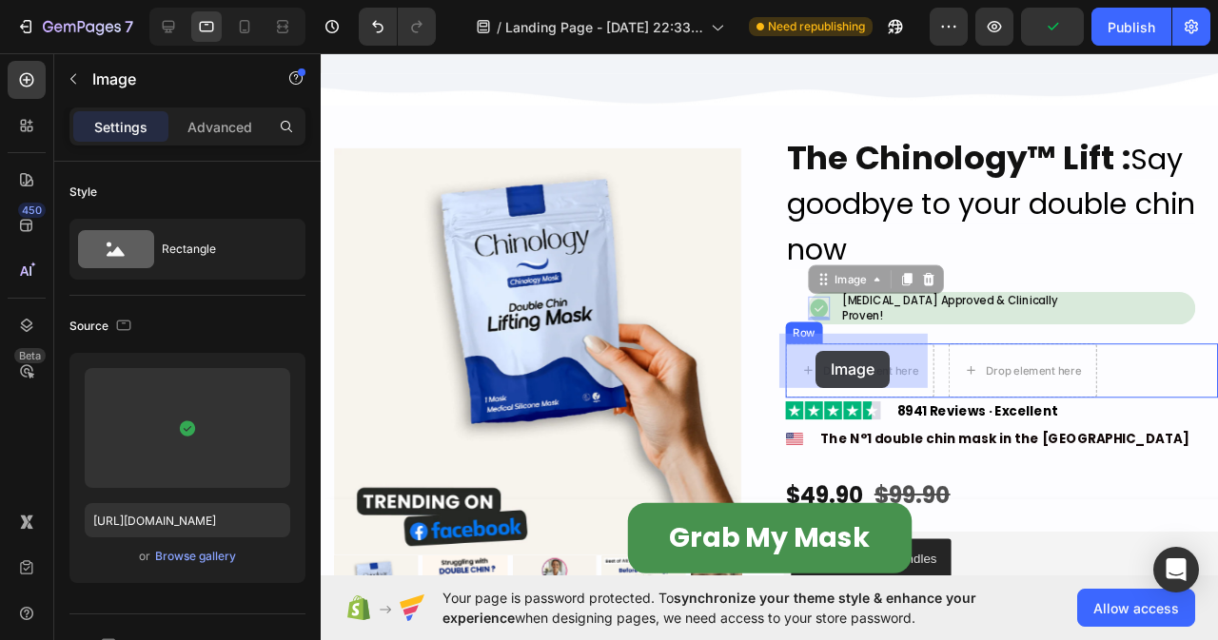
drag, startPoint x: 839, startPoint y: 284, endPoint x: 841, endPoint y: 360, distance: 76.1
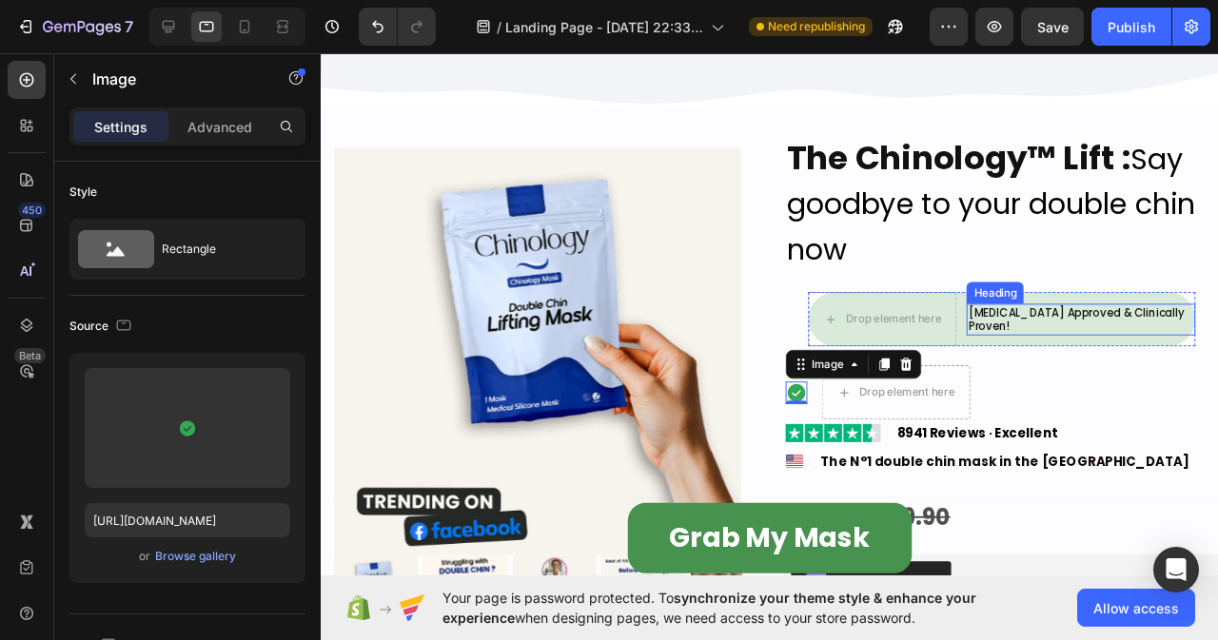
click at [1037, 331] on h2 "[MEDICAL_DATA] Approved & Clinically Proven!" at bounding box center [1120, 333] width 240 height 33
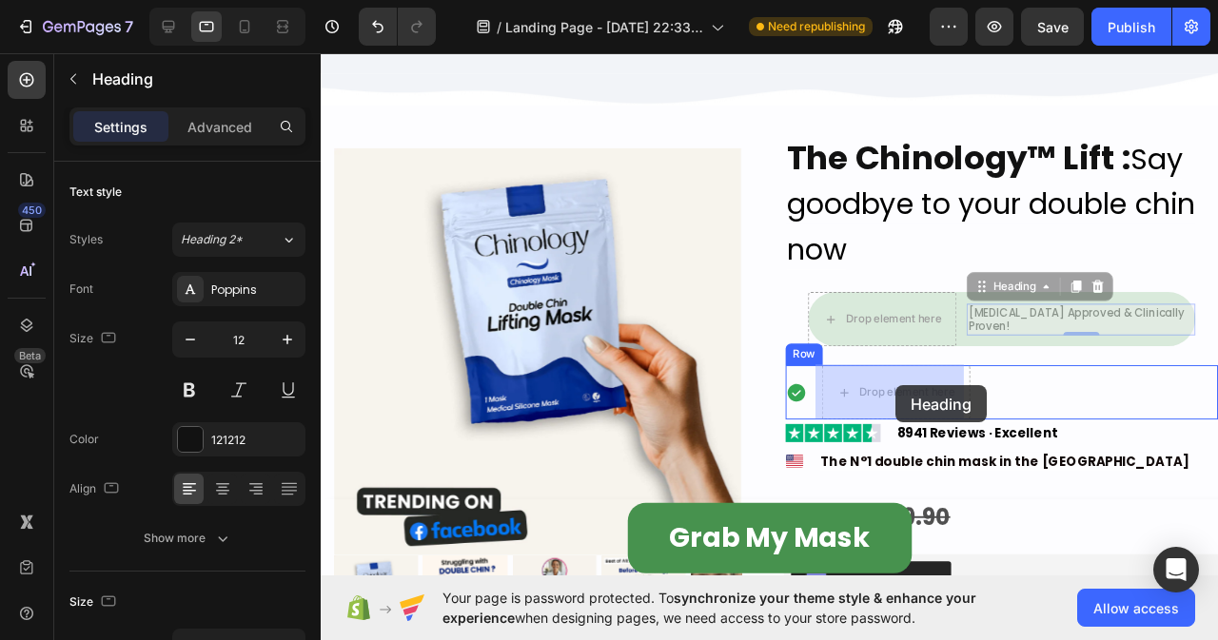
drag, startPoint x: 1012, startPoint y: 297, endPoint x: 931, endPoint y: 398, distance: 129.9
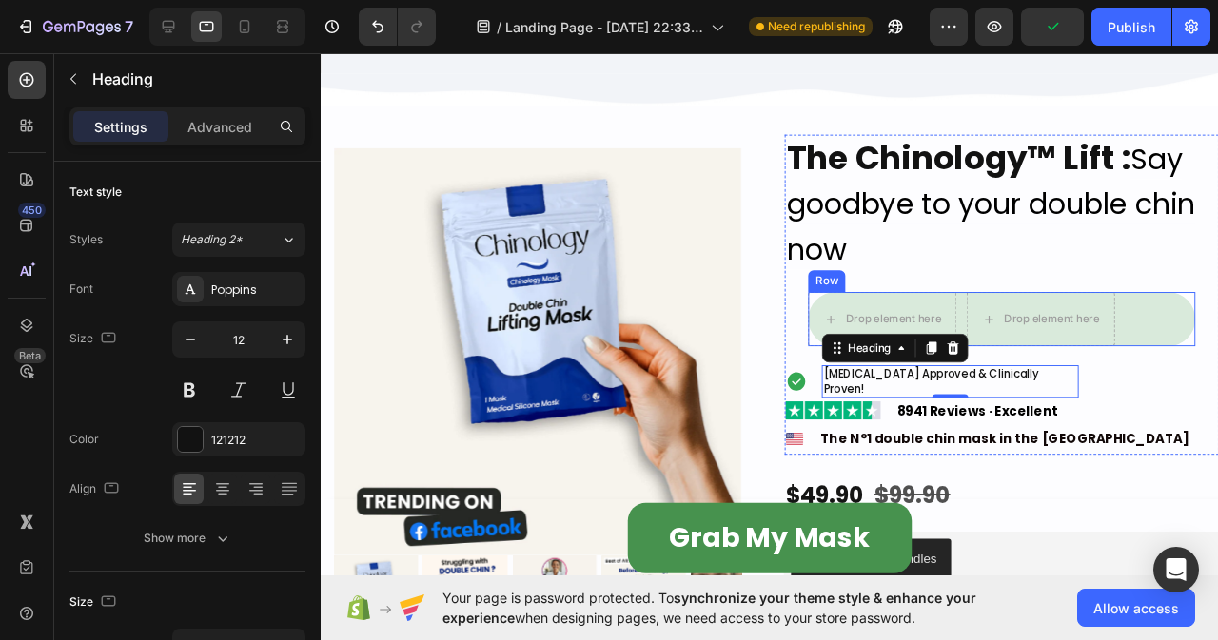
click at [1181, 322] on div "Drop element here Drop element here Row" at bounding box center [1036, 332] width 406 height 57
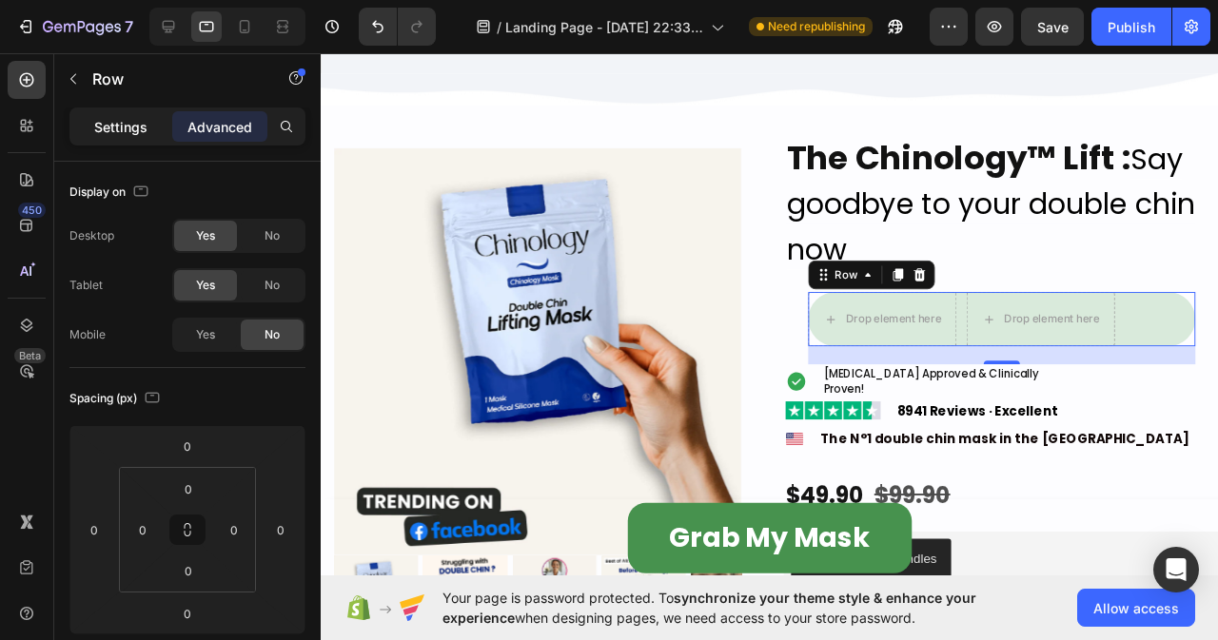
click at [126, 136] on p "Settings" at bounding box center [120, 127] width 53 height 20
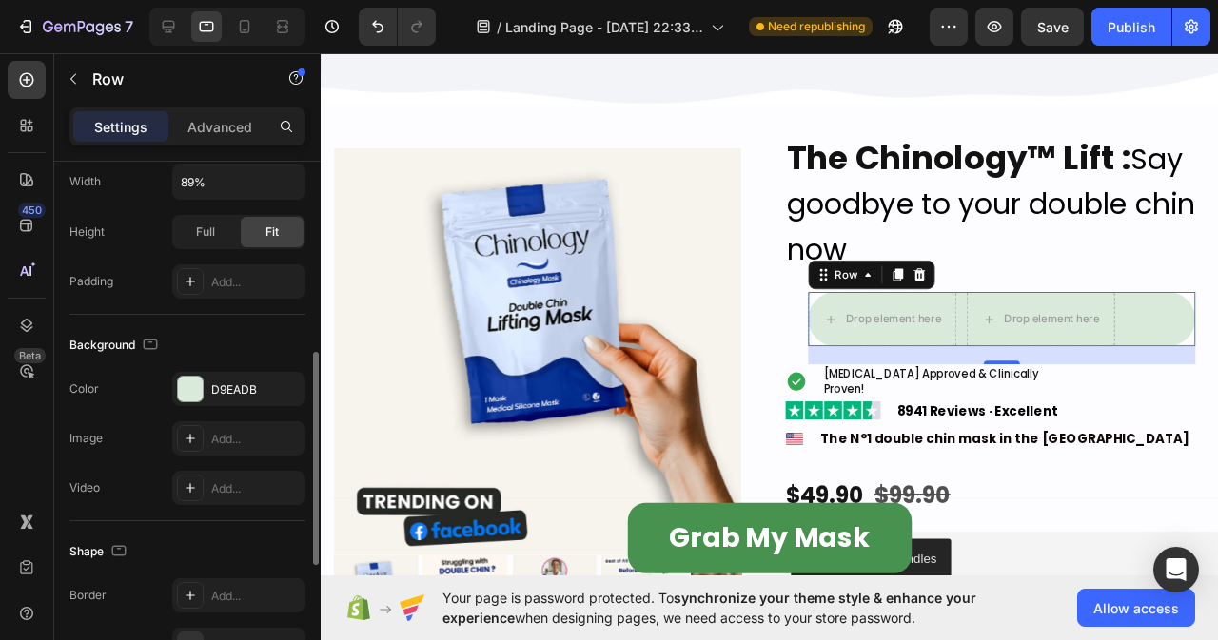
scroll to position [571, 0]
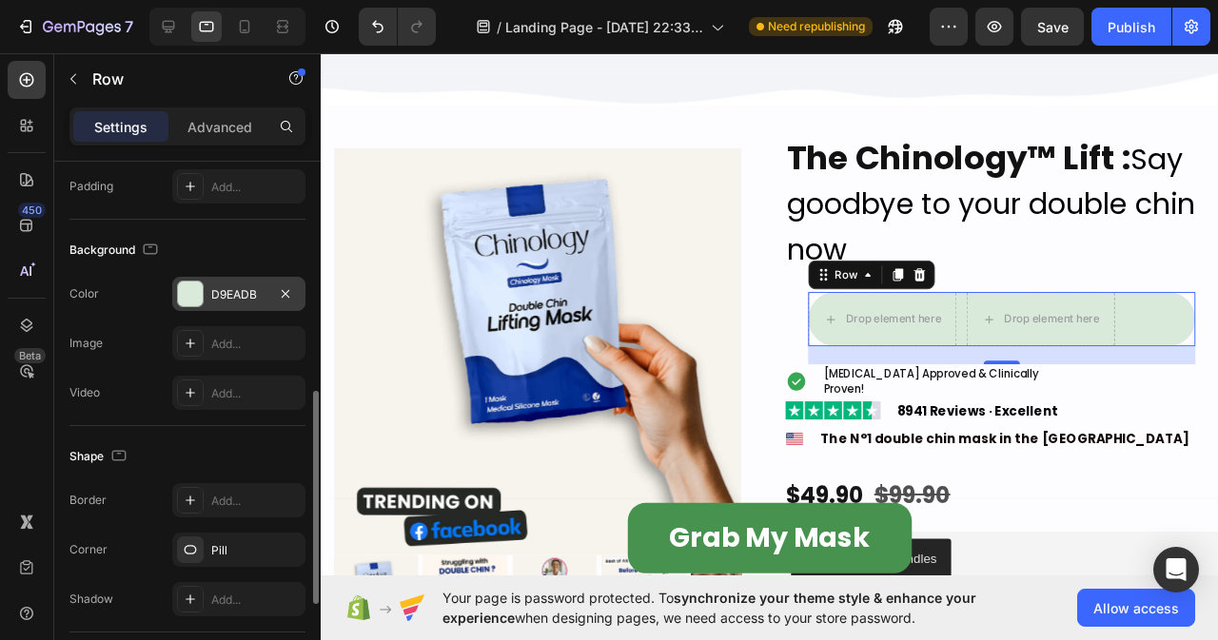
click at [239, 297] on div "D9EADB" at bounding box center [238, 294] width 55 height 17
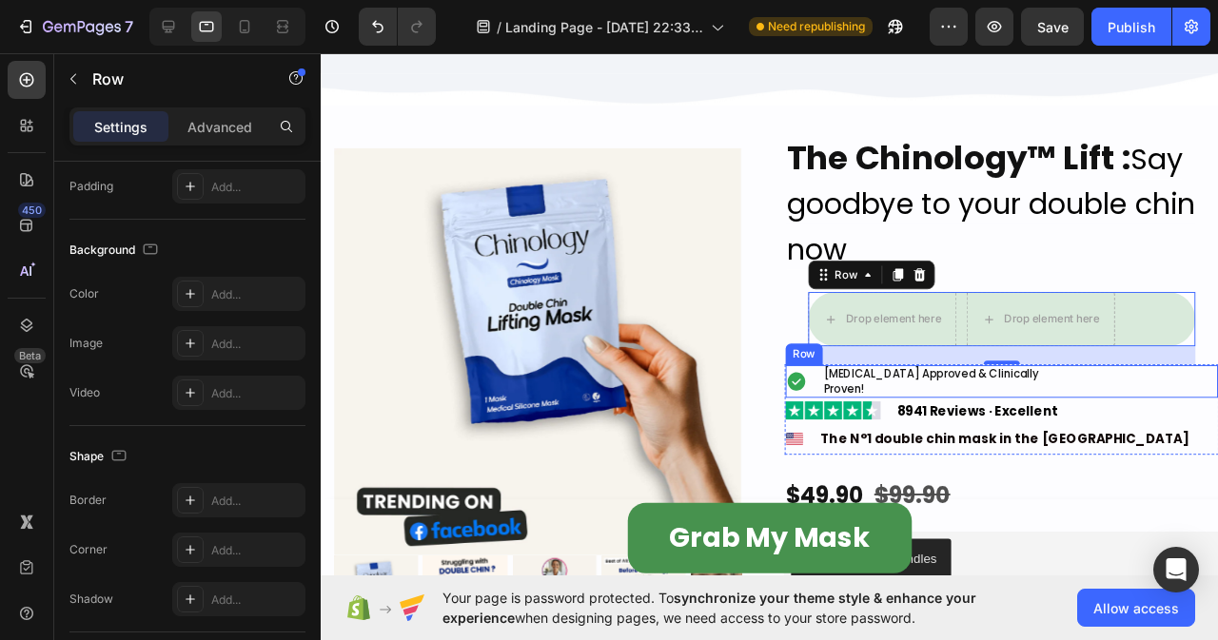
click at [1120, 389] on div "Image [MEDICAL_DATA] Approved & Clinically Proven! Heading Row" at bounding box center [1037, 398] width 455 height 33
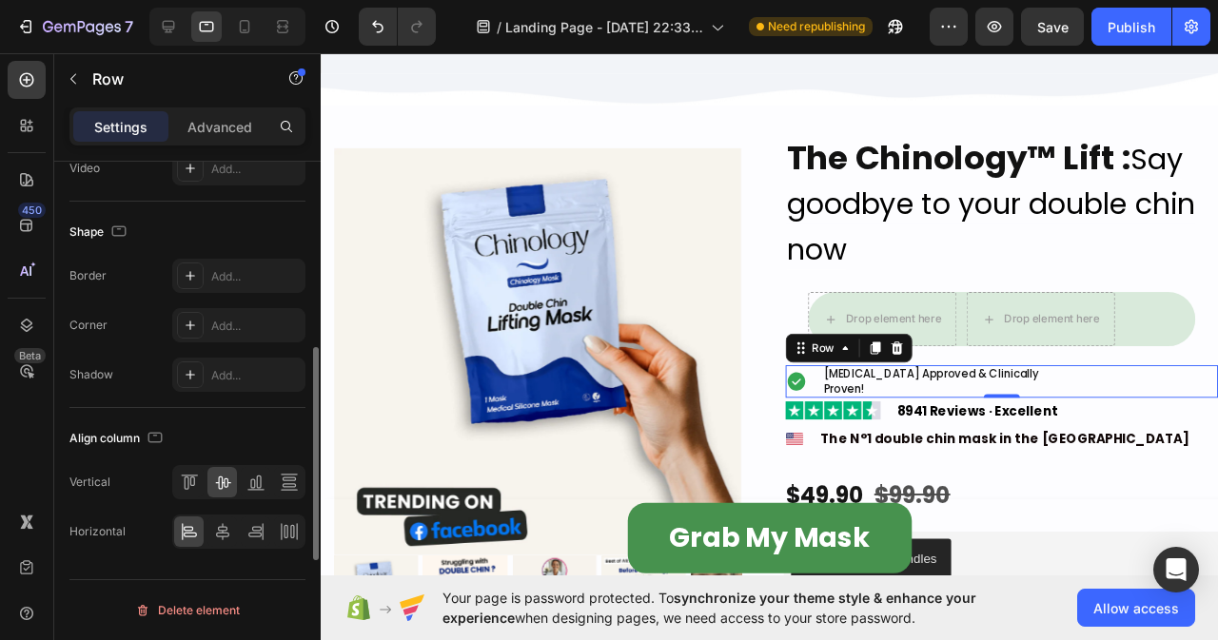
scroll to position [605, 0]
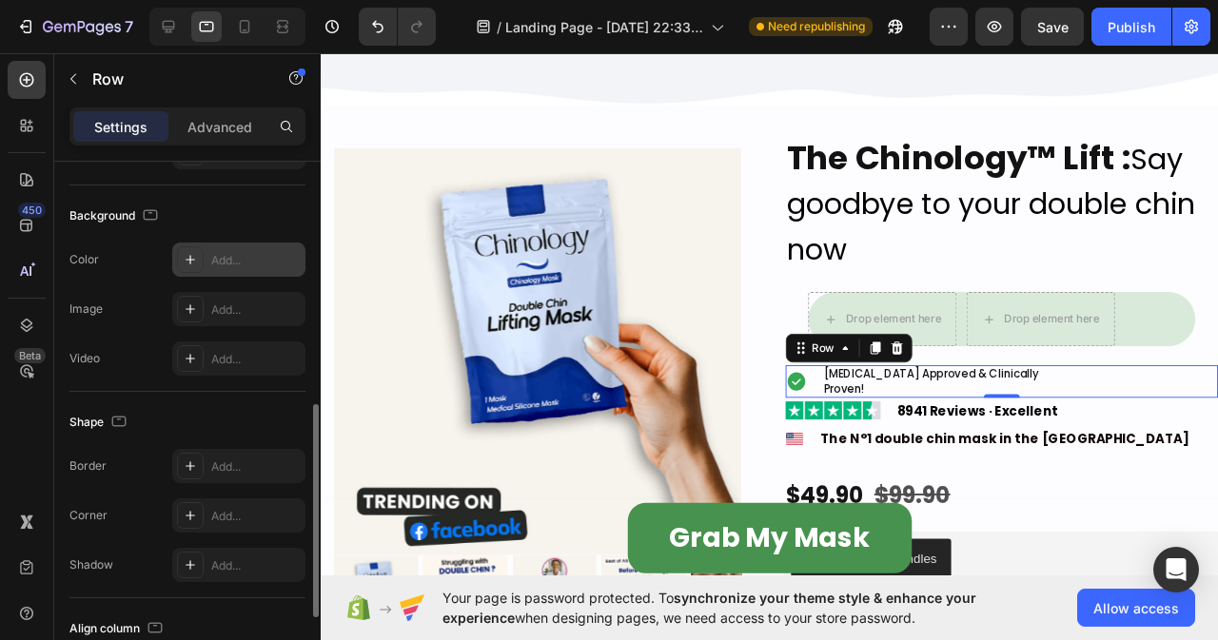
click at [231, 260] on div "Add..." at bounding box center [255, 260] width 89 height 17
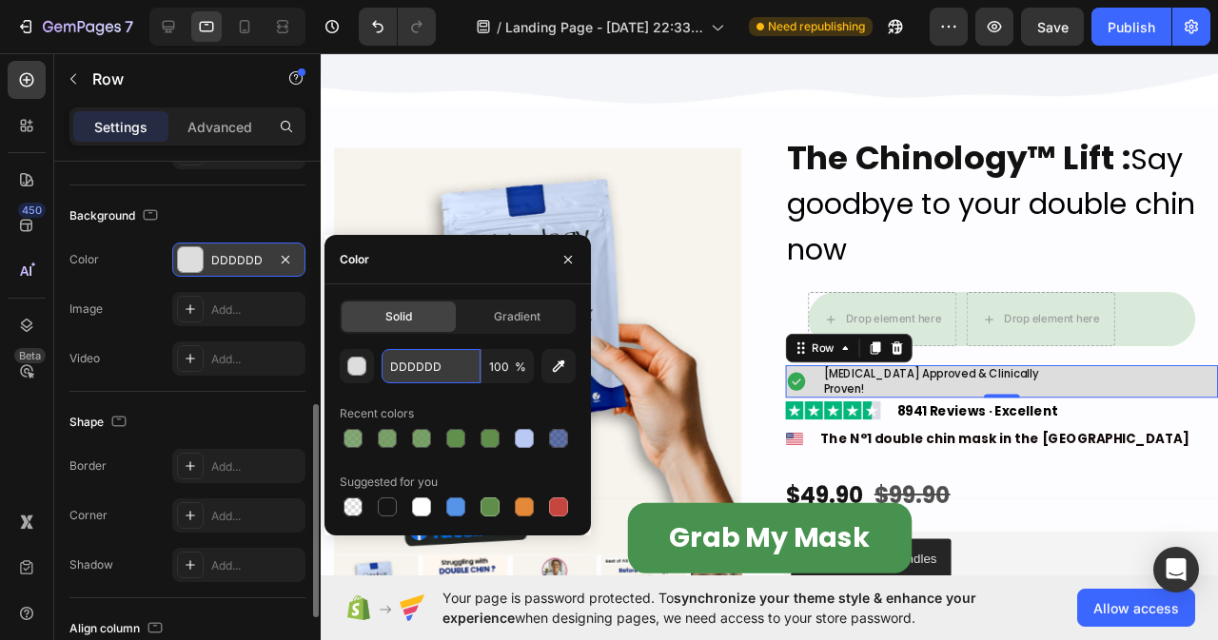
click at [441, 374] on input "DDDDDD" at bounding box center [431, 366] width 99 height 34
paste input "D9EADB"
type input "D9EADB"
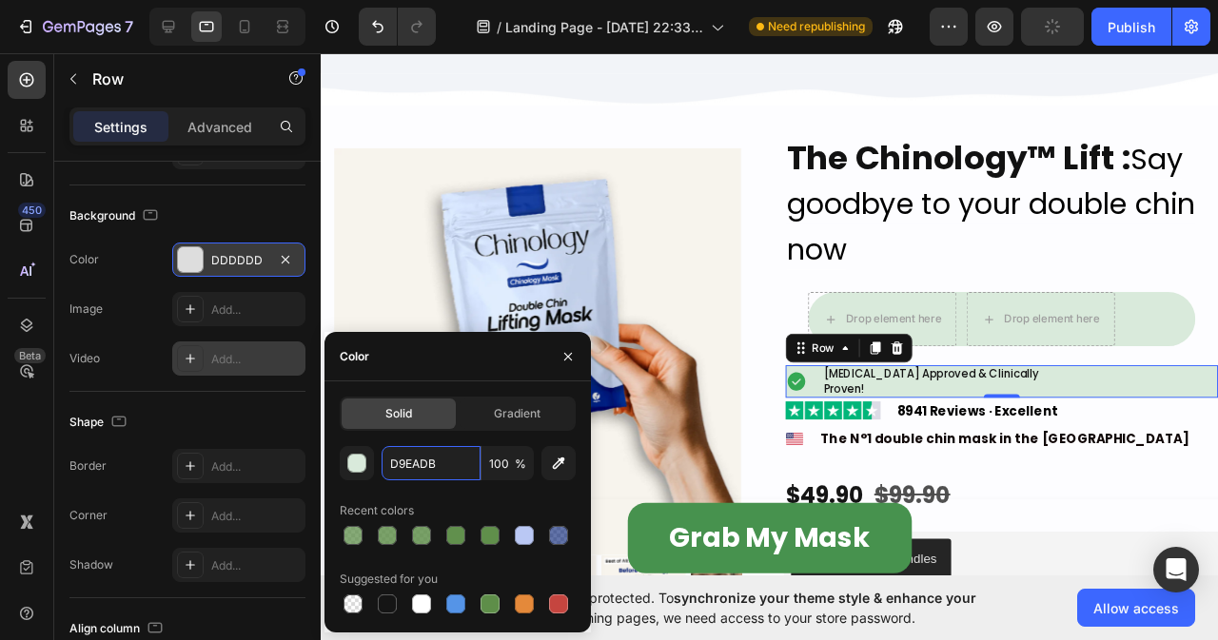
scroll to position [225, 0]
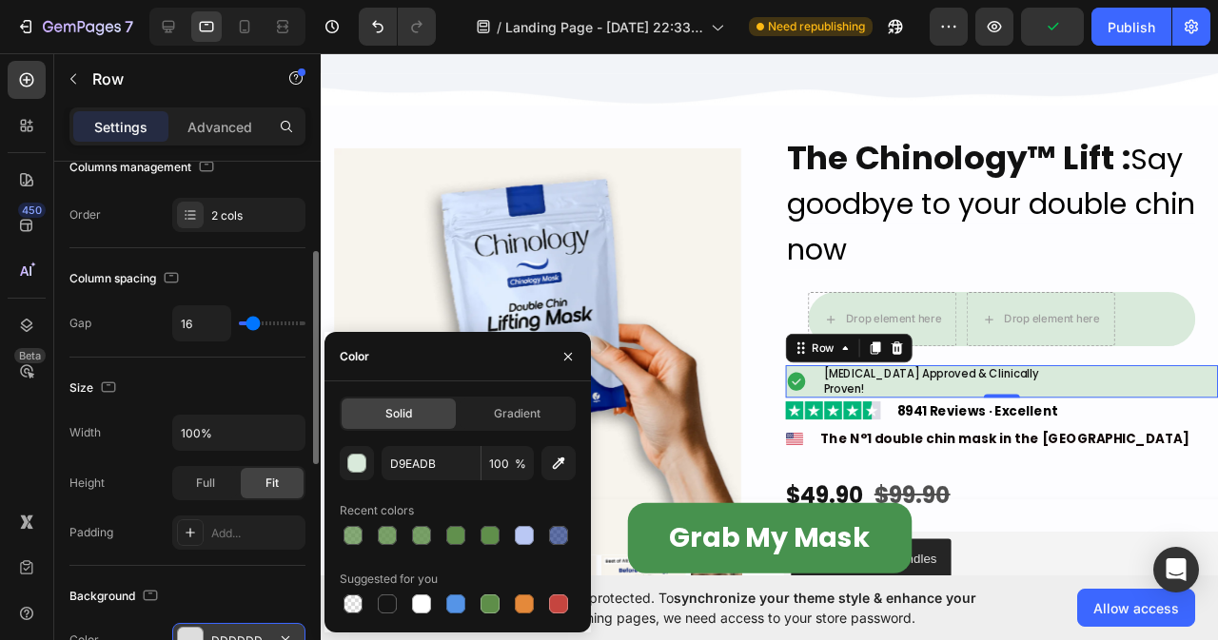
type input "24"
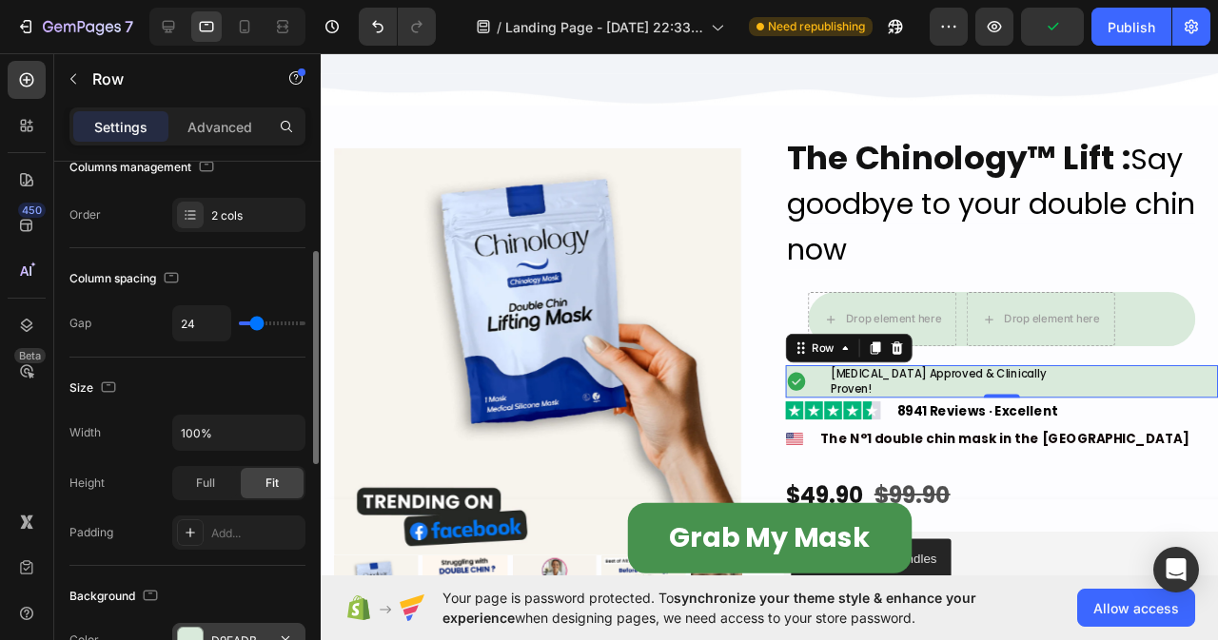
type input "18"
type input "16"
type input "0"
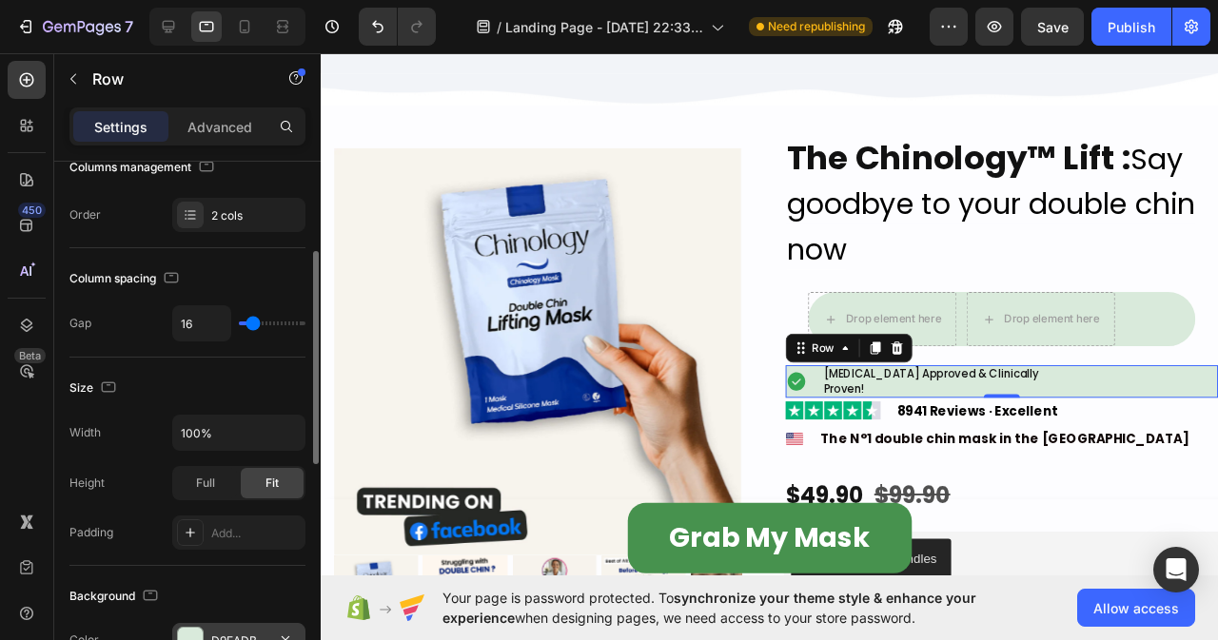
type input "0"
type input "20"
click at [255, 325] on input "range" at bounding box center [272, 324] width 67 height 4
type input "19"
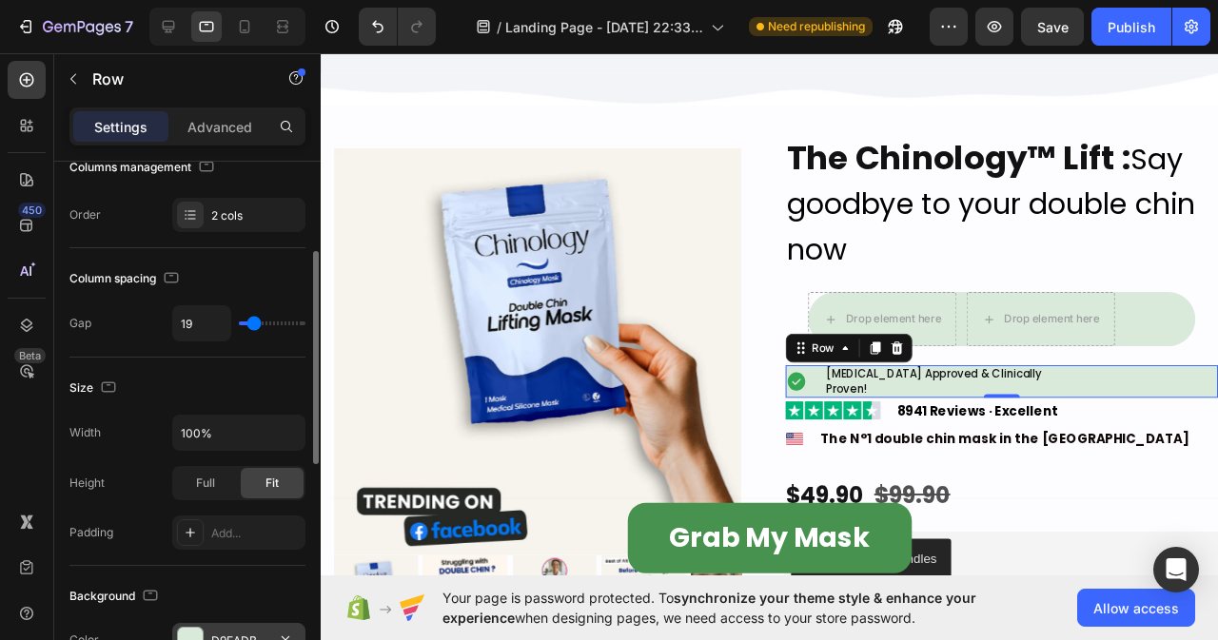
type input "16"
type input "15"
type input "14"
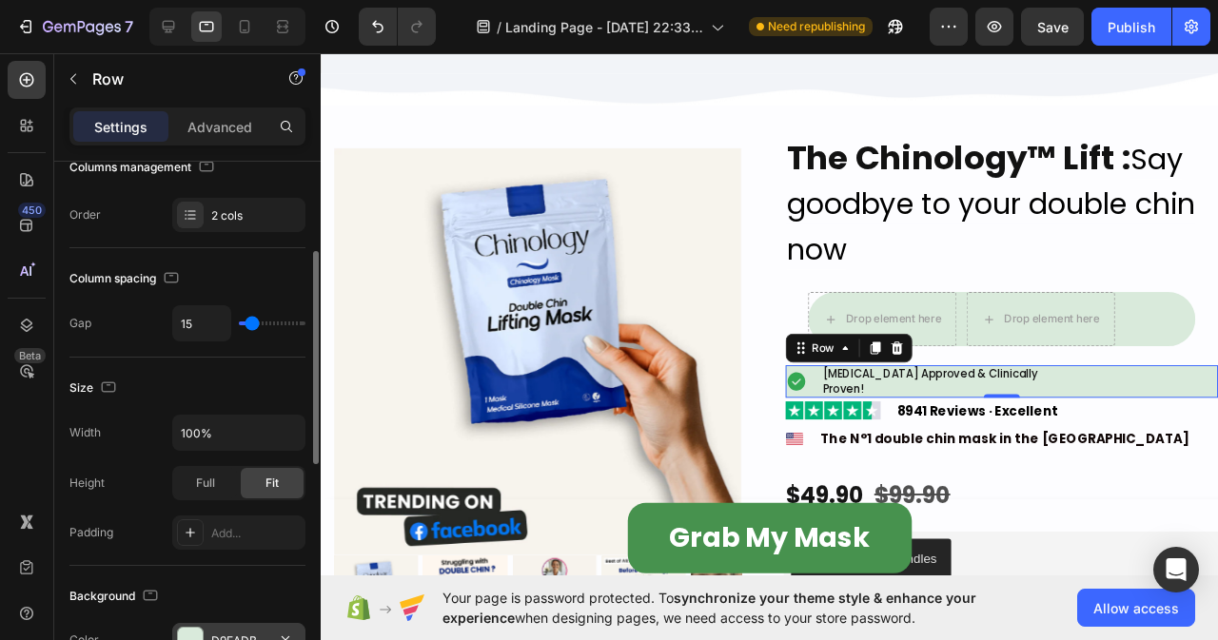
type input "14"
type input "13"
type input "12"
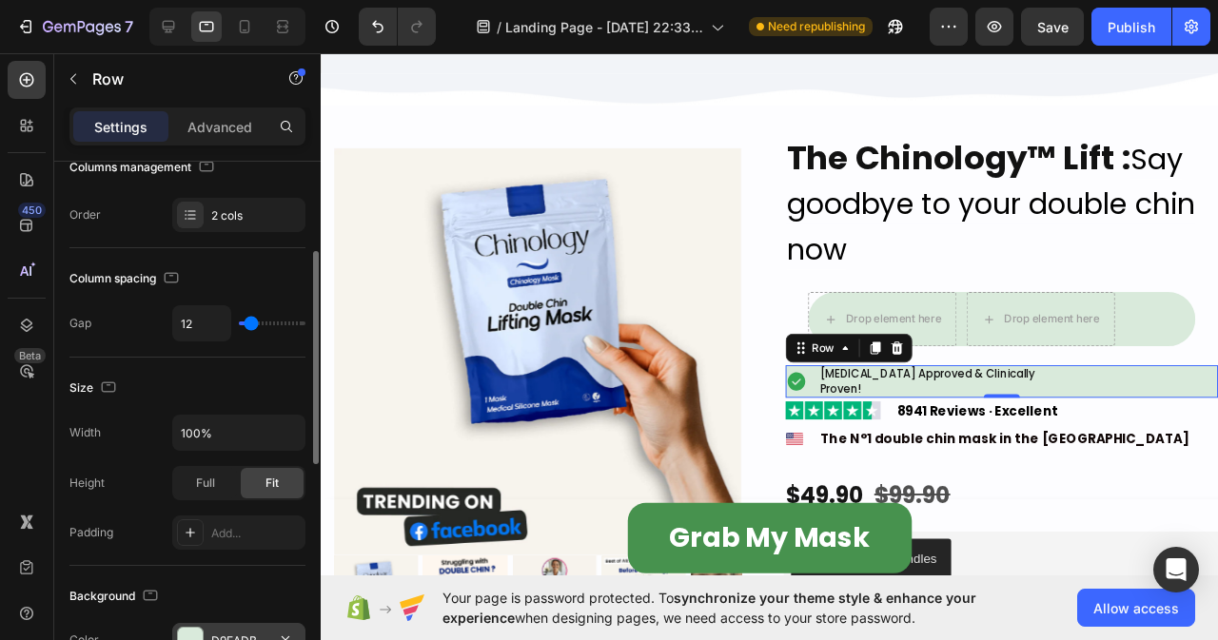
type input "11"
type input "10"
type input "9"
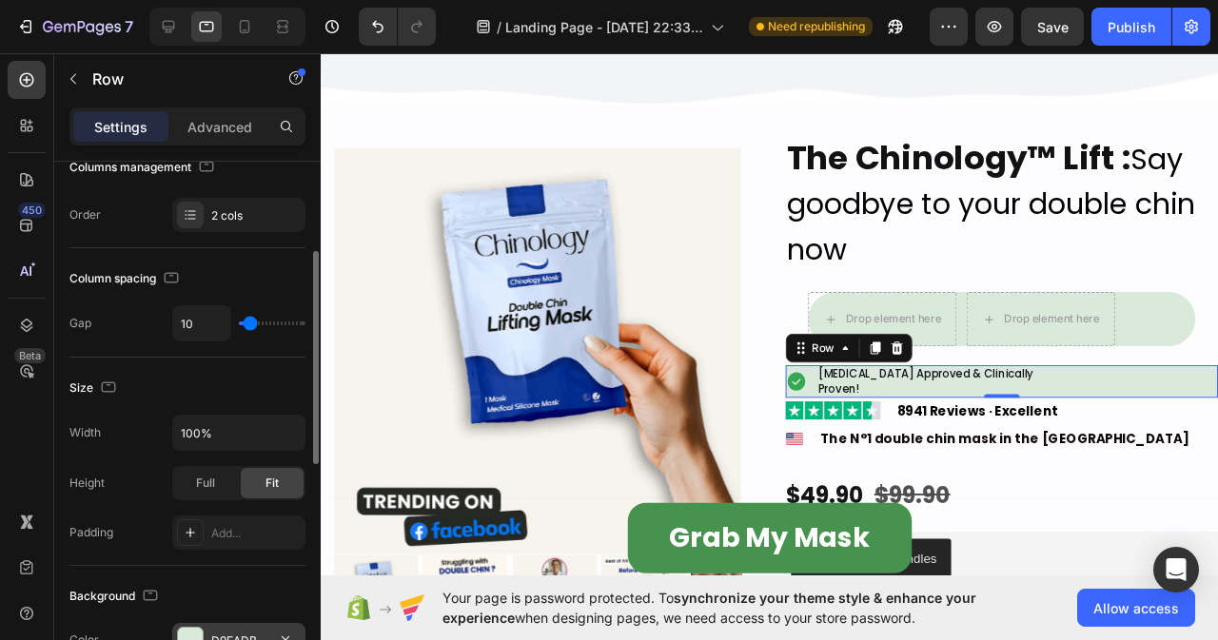
type input "9"
type input "8"
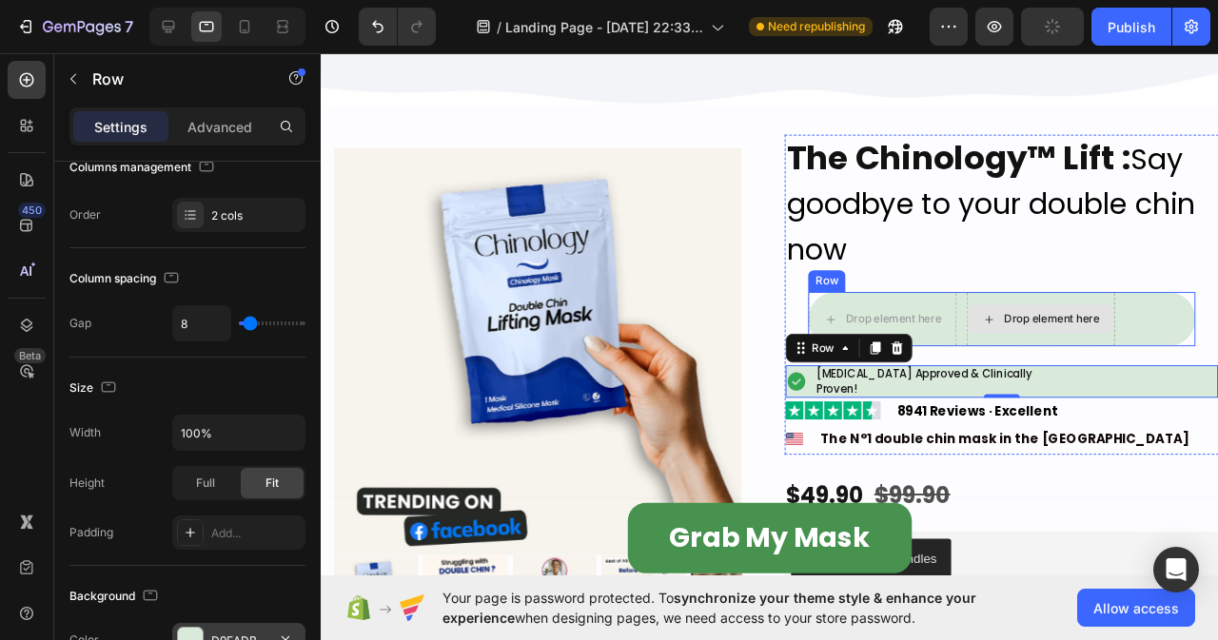
click at [1120, 341] on div "Drop element here" at bounding box center [1078, 333] width 154 height 30
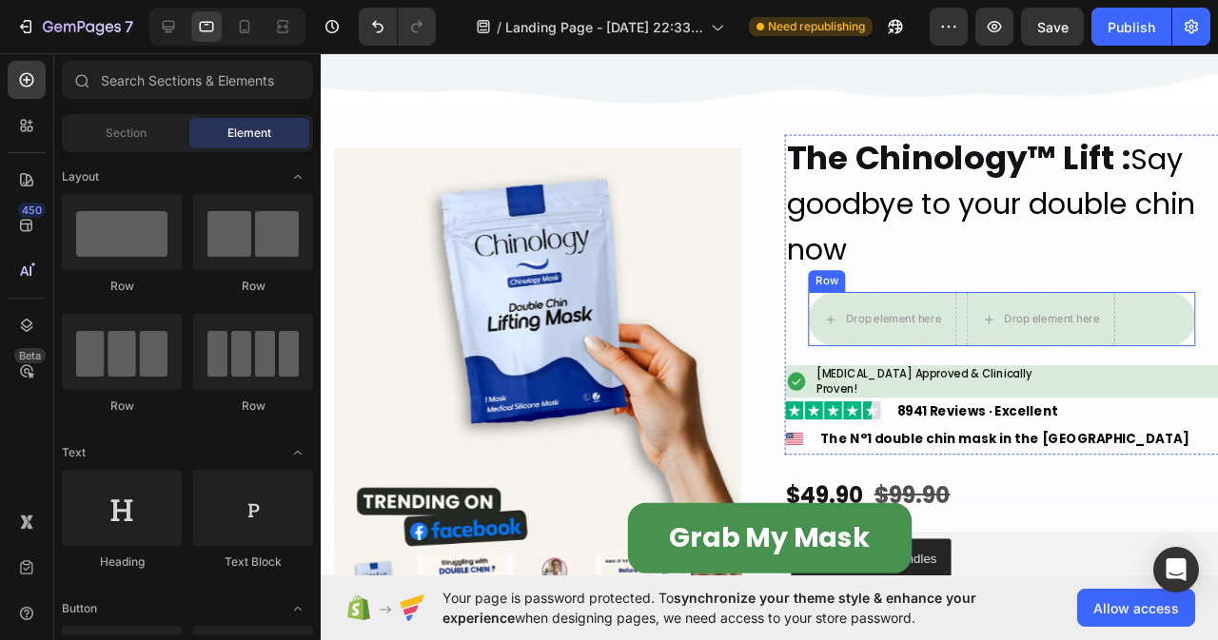
click at [1217, 335] on div "Drop element here Drop element here Row" at bounding box center [1036, 332] width 406 height 57
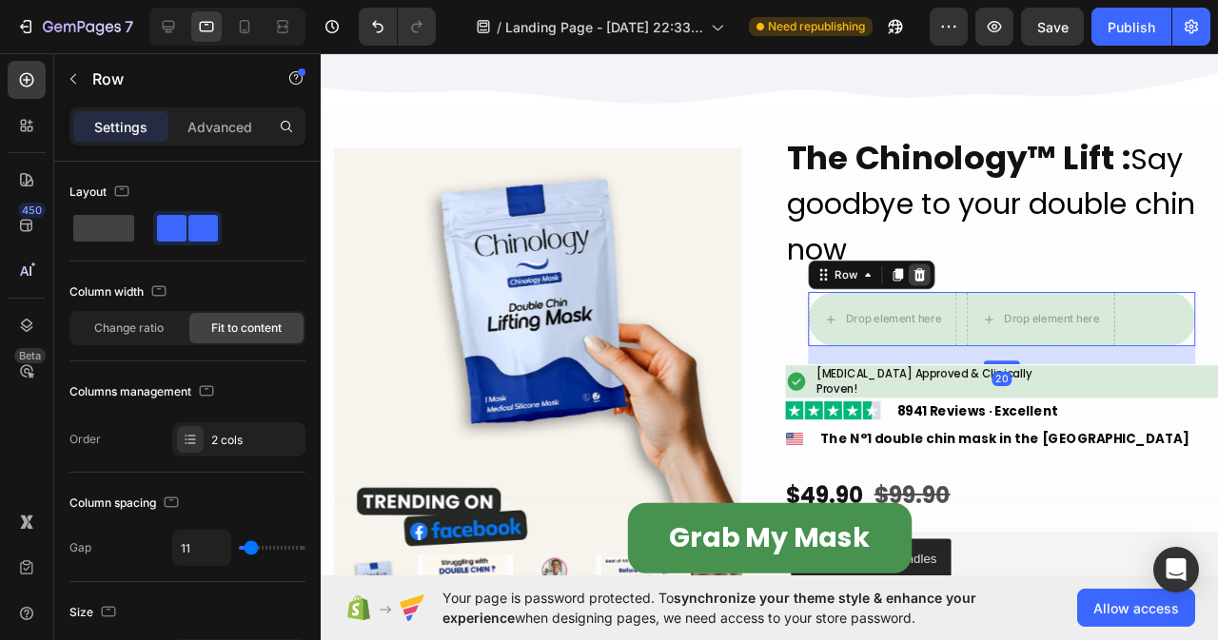
click at [945, 285] on icon at bounding box center [951, 286] width 12 height 13
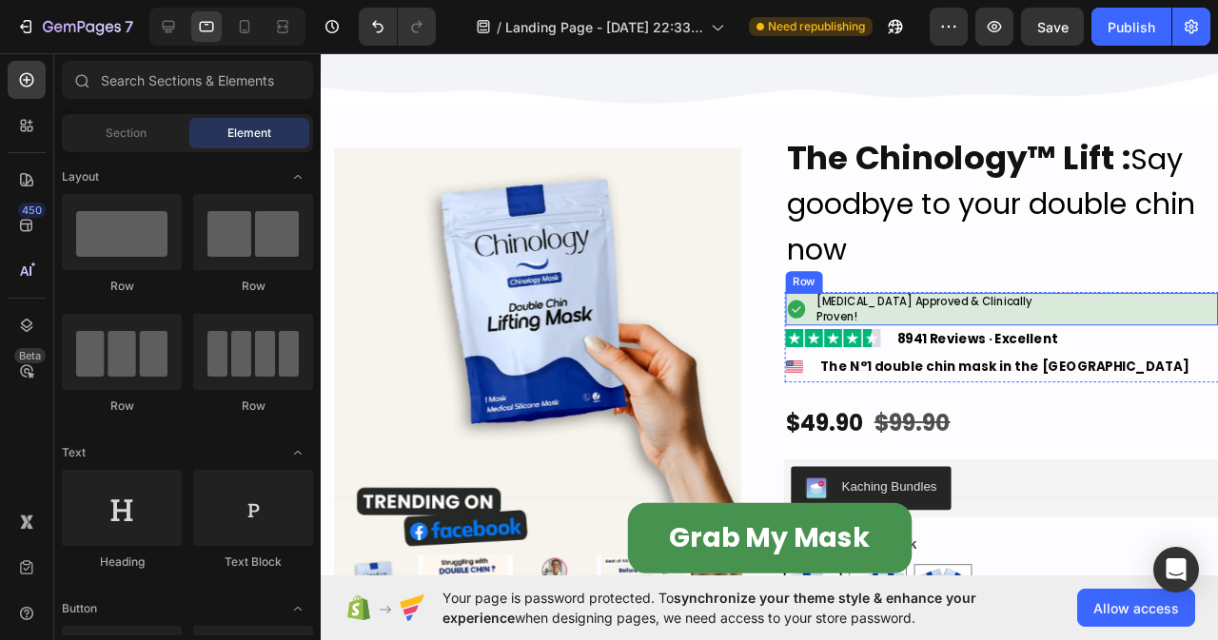
click at [1217, 320] on div "Image [MEDICAL_DATA] Approved & Clinically Proven! Heading Row" at bounding box center [1037, 321] width 455 height 33
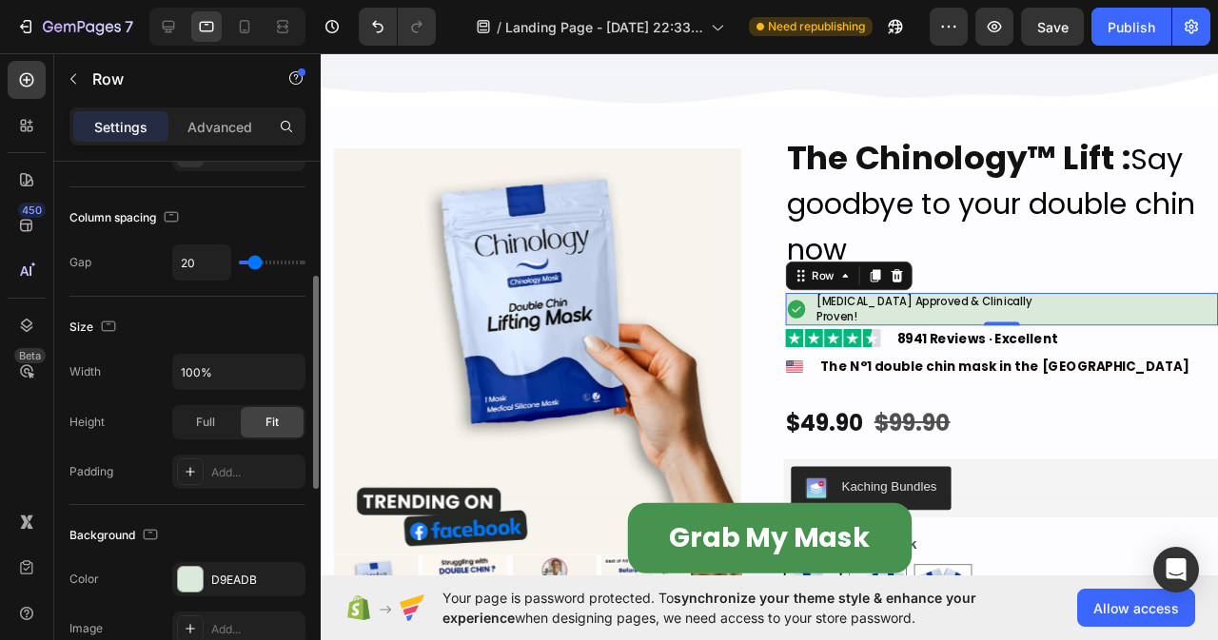
scroll to position [0, 0]
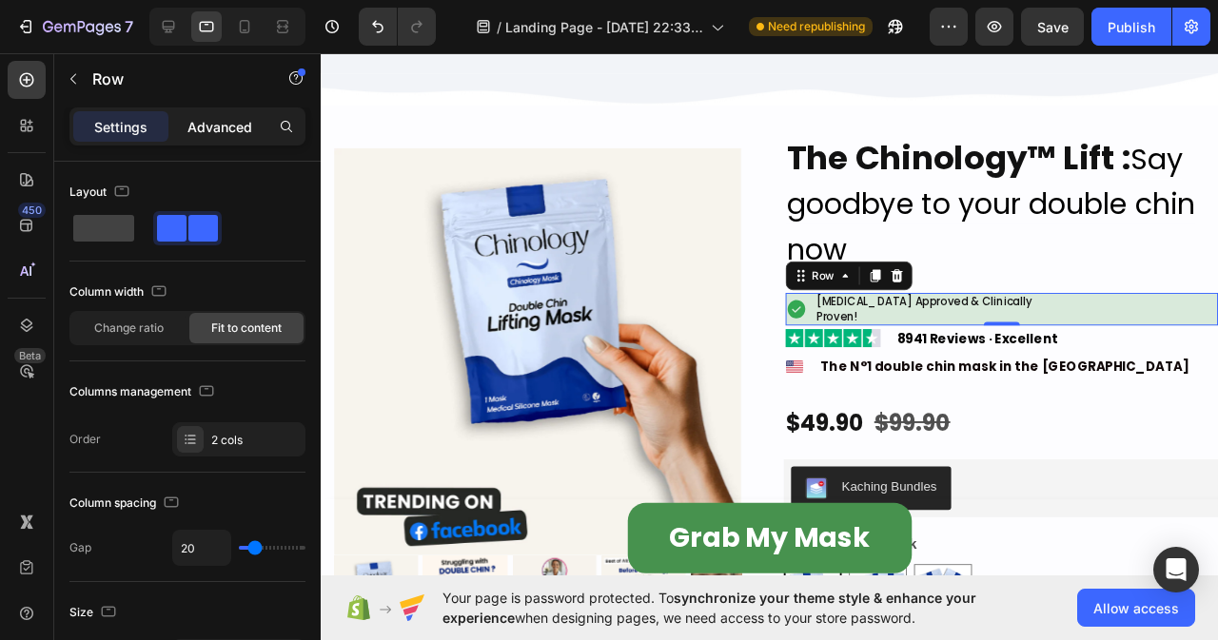
click at [196, 126] on p "Advanced" at bounding box center [219, 127] width 65 height 20
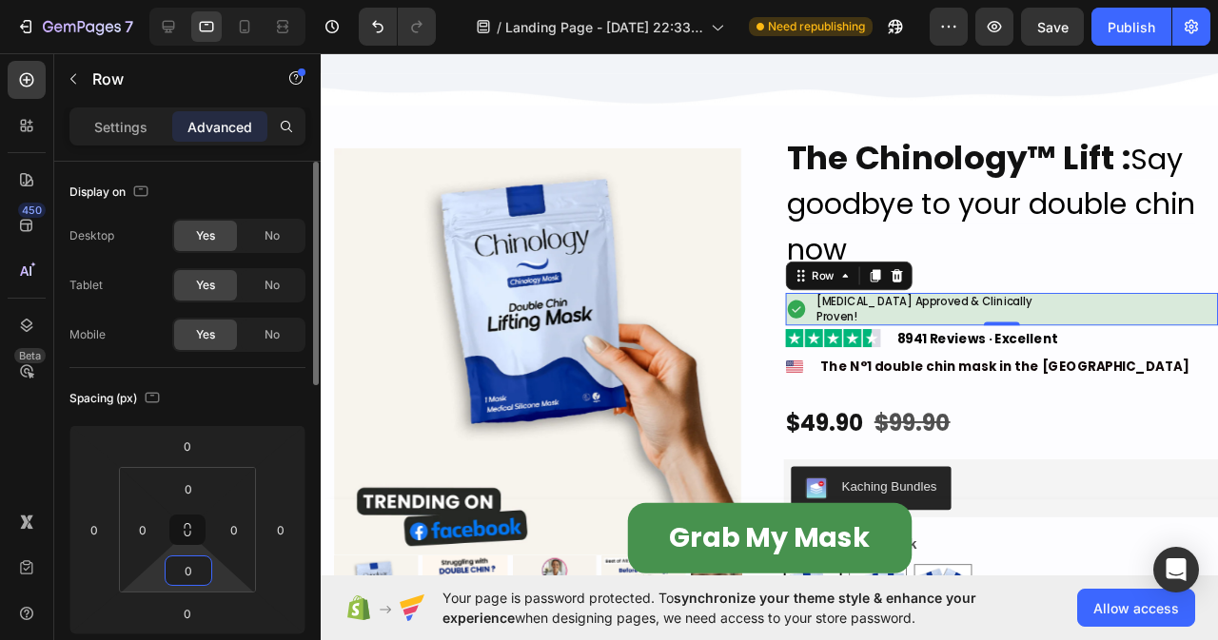
click at [192, 568] on input "0" at bounding box center [188, 571] width 38 height 29
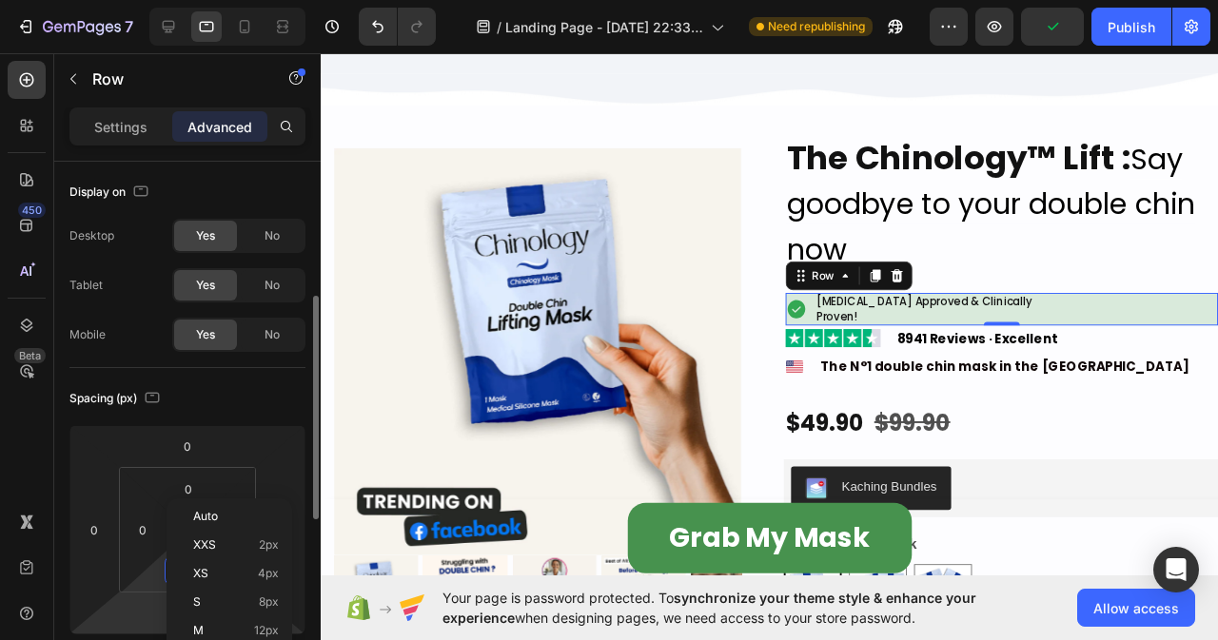
scroll to position [190, 0]
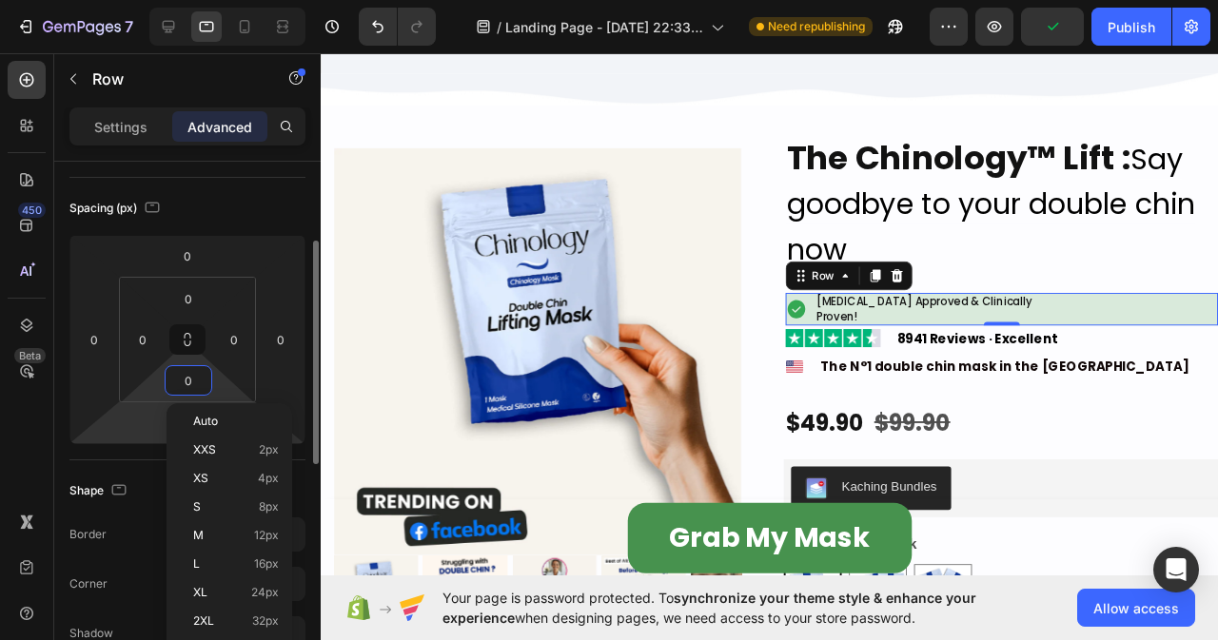
click at [108, 0] on html "7 Version history / Landing Page - [DATE] 22:33:44 Need republishing Preview Pu…" at bounding box center [609, 0] width 1218 height 0
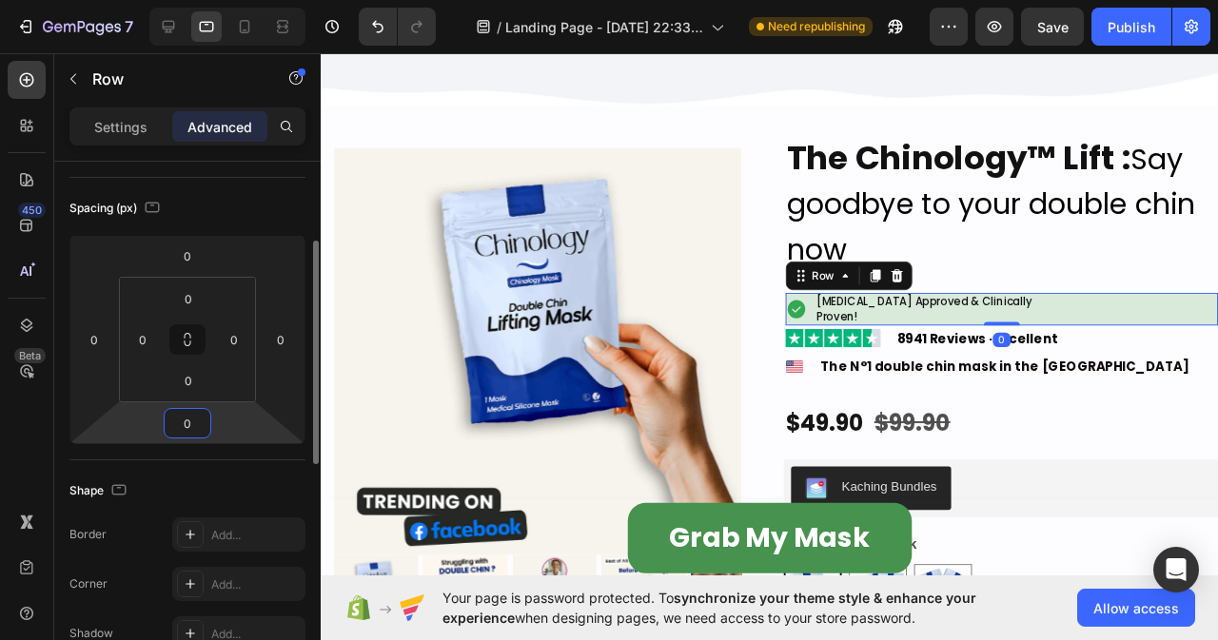
click at [189, 424] on input "0" at bounding box center [187, 423] width 38 height 29
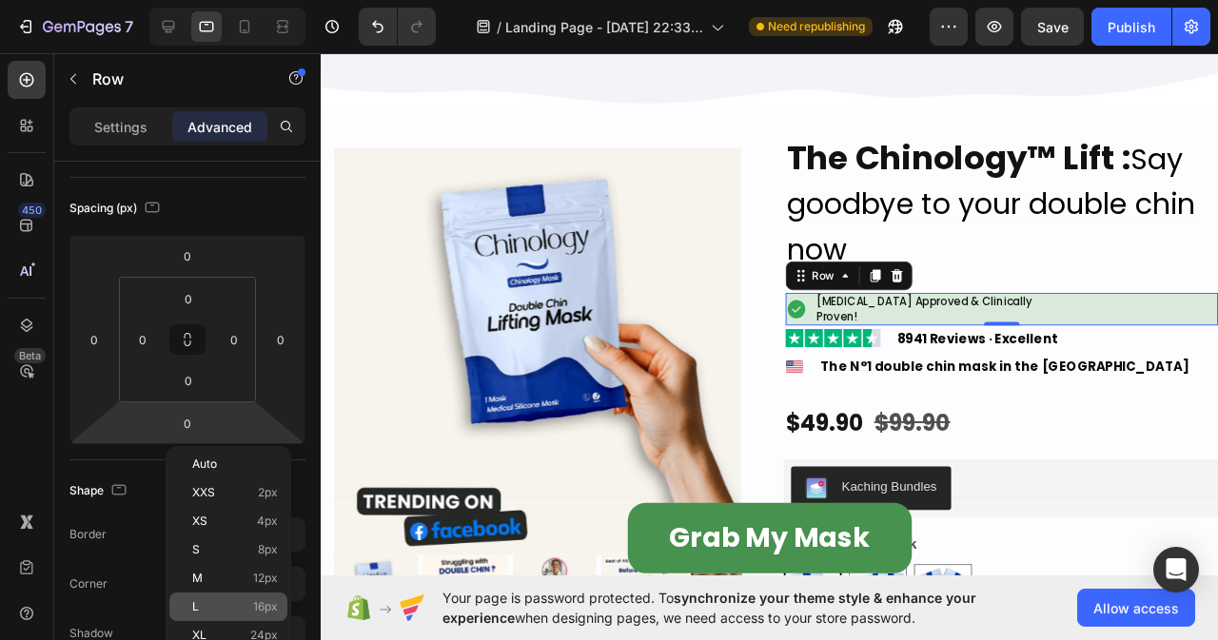
click at [255, 610] on span "16px" at bounding box center [265, 606] width 25 height 13
type input "16"
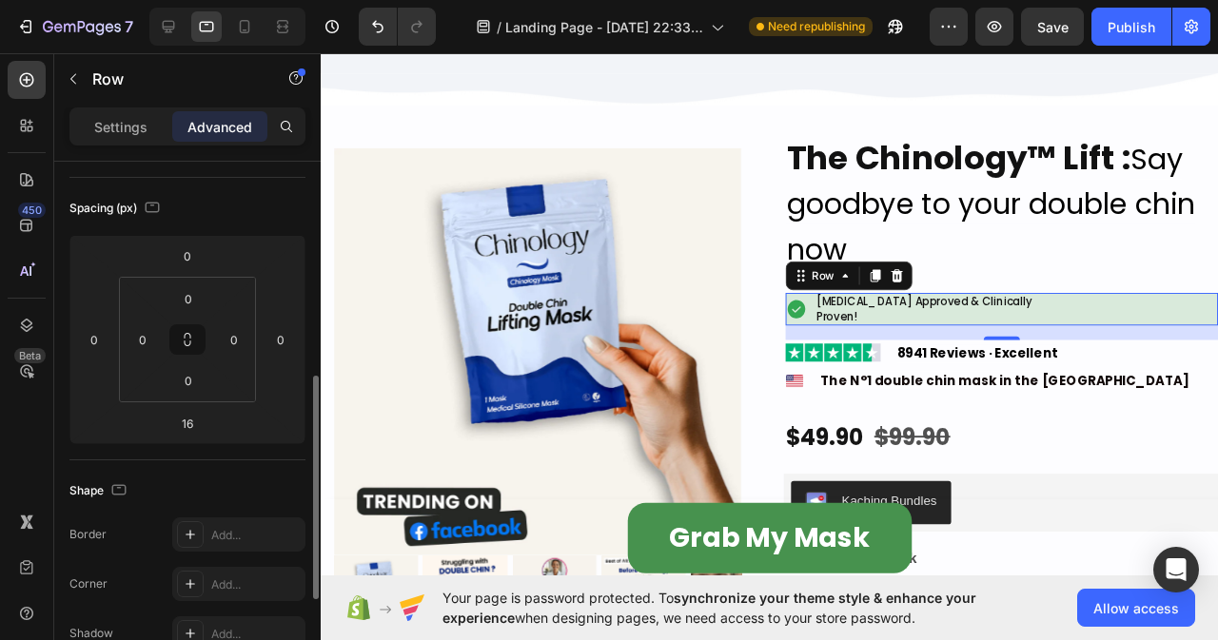
scroll to position [476, 0]
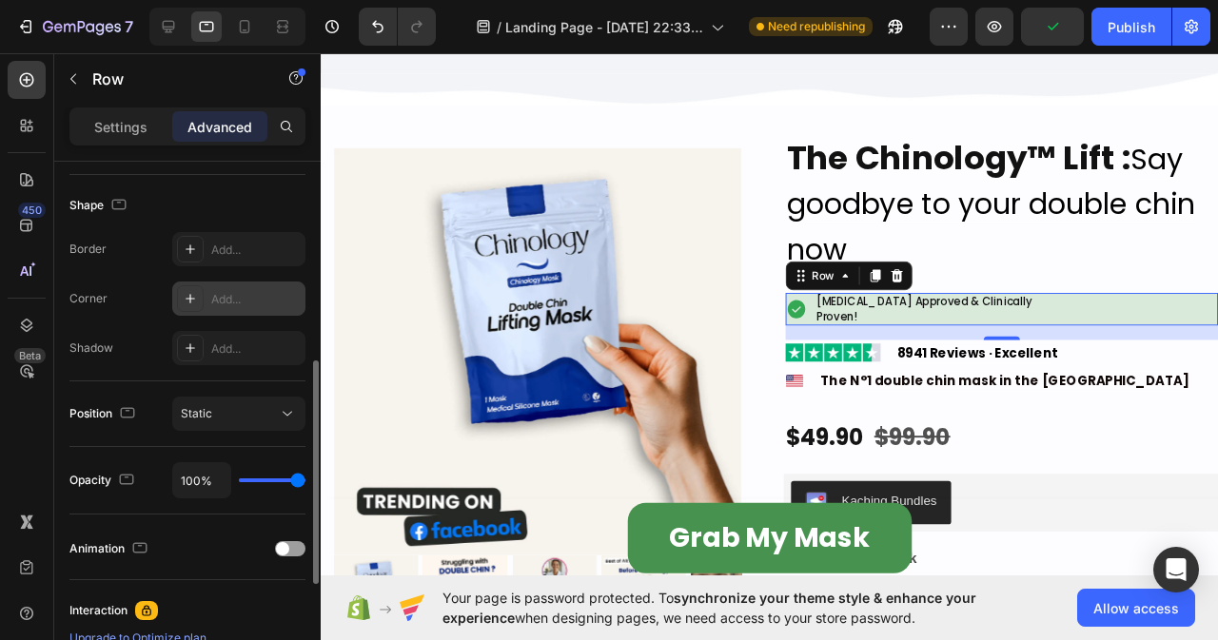
click at [215, 303] on div "Add..." at bounding box center [255, 299] width 89 height 17
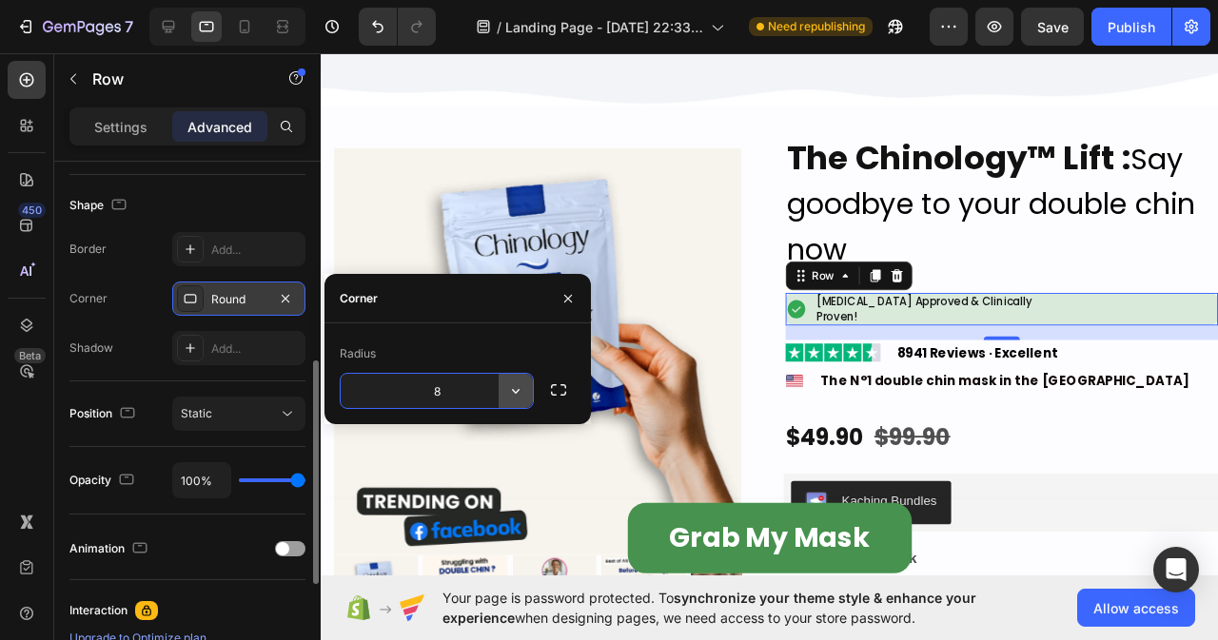
click at [511, 393] on icon "button" at bounding box center [515, 391] width 19 height 19
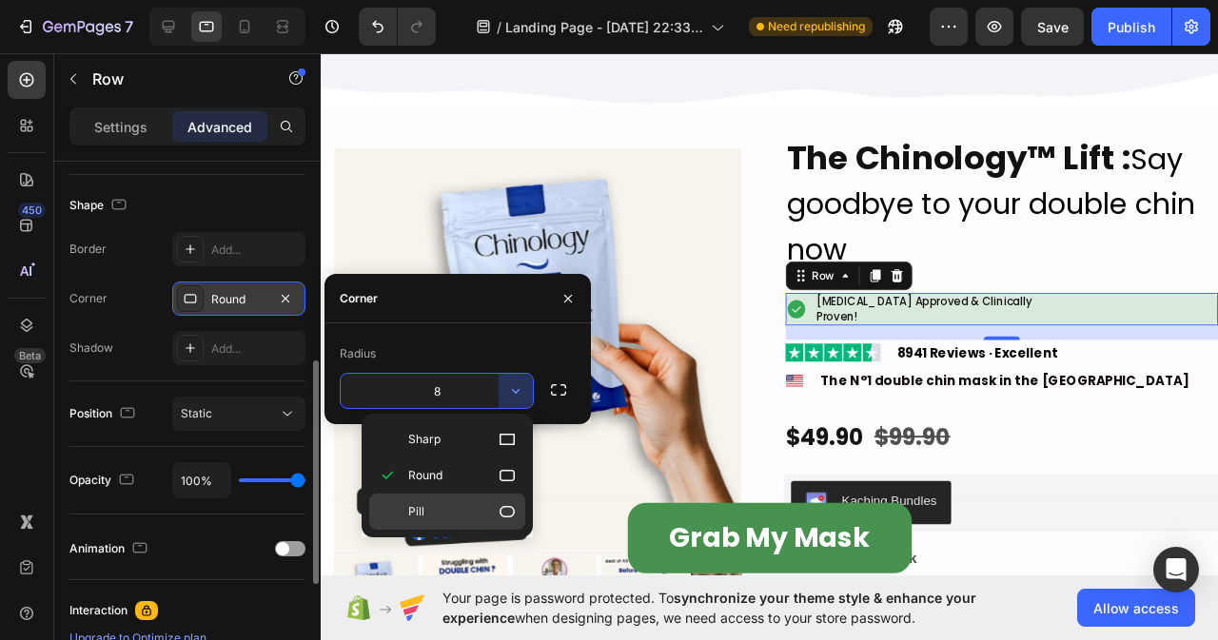
click at [483, 520] on p "Pill" at bounding box center [462, 511] width 108 height 19
type input "9999"
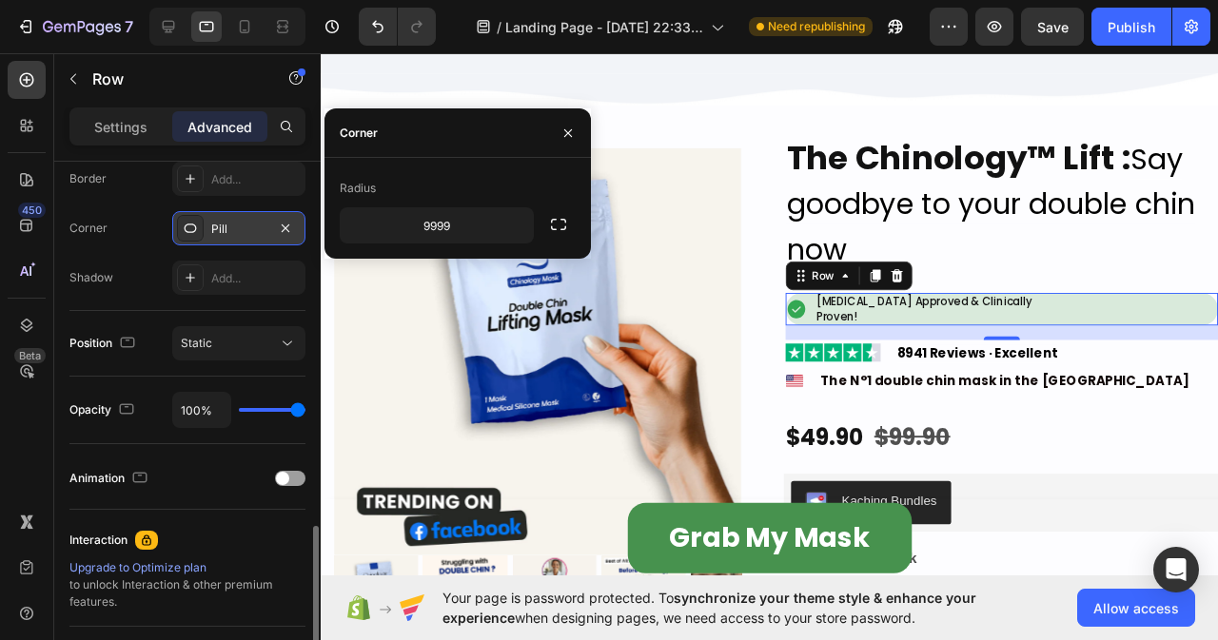
scroll to position [641, 0]
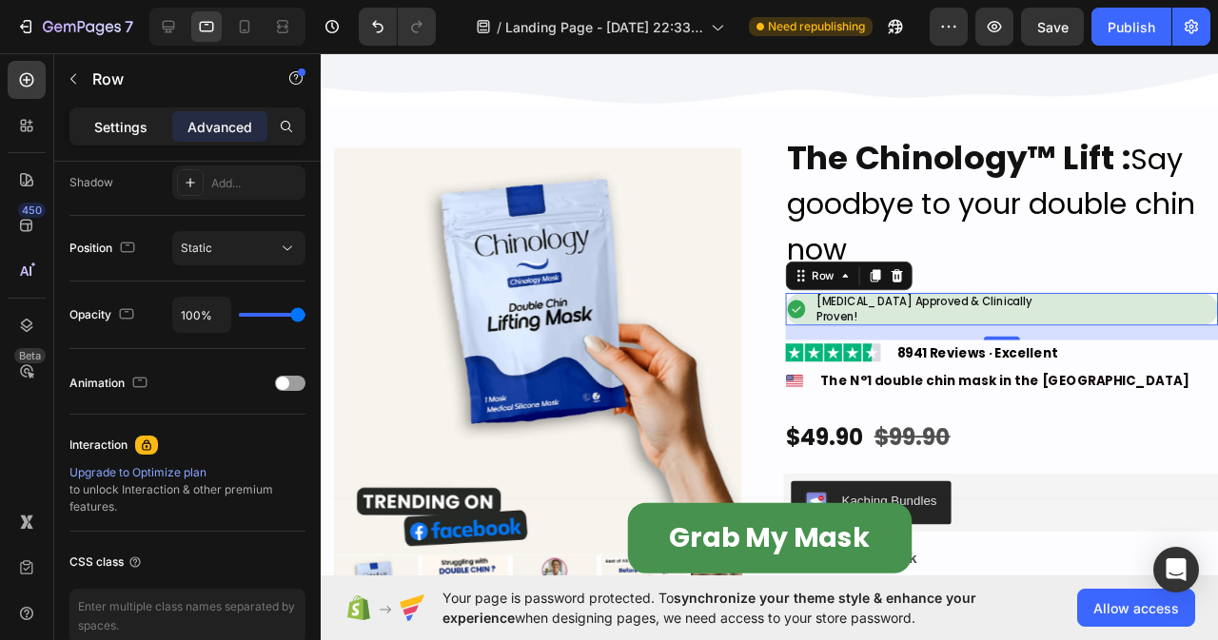
click at [108, 129] on p "Settings" at bounding box center [120, 127] width 53 height 20
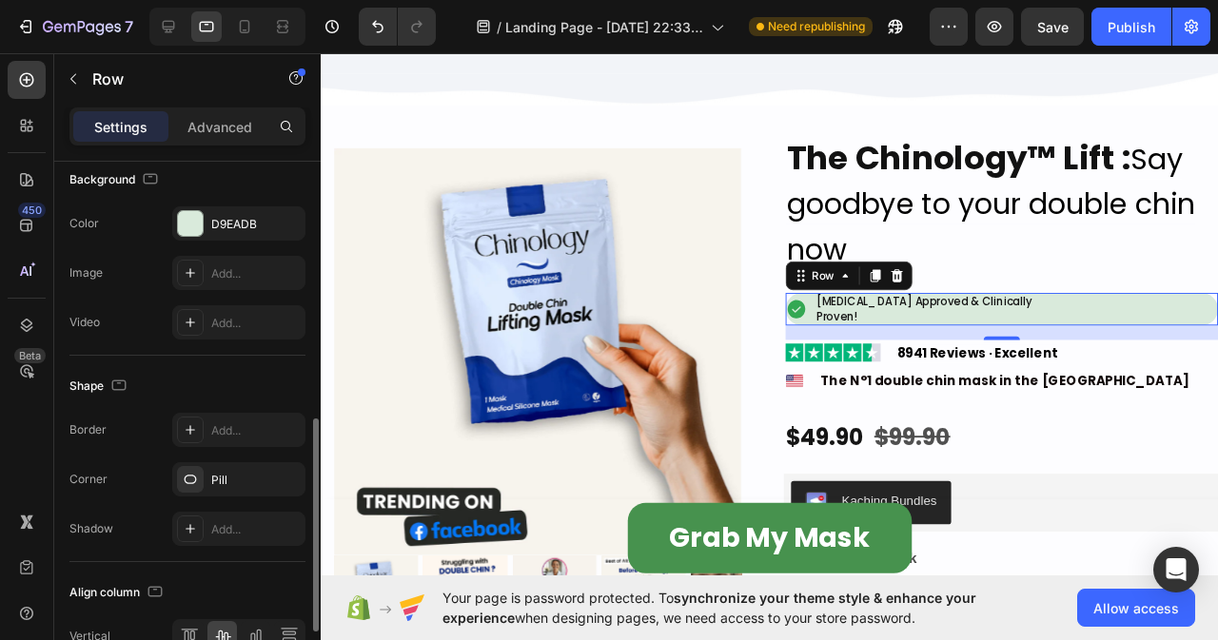
scroll to position [795, 0]
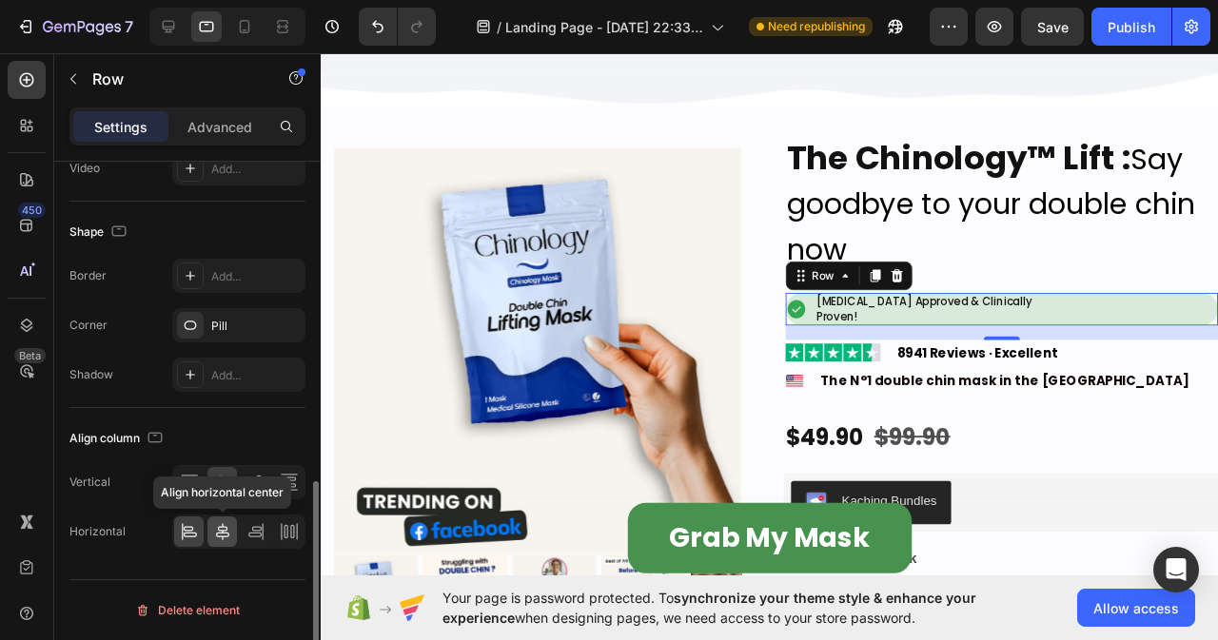
click at [220, 539] on icon at bounding box center [222, 531] width 19 height 19
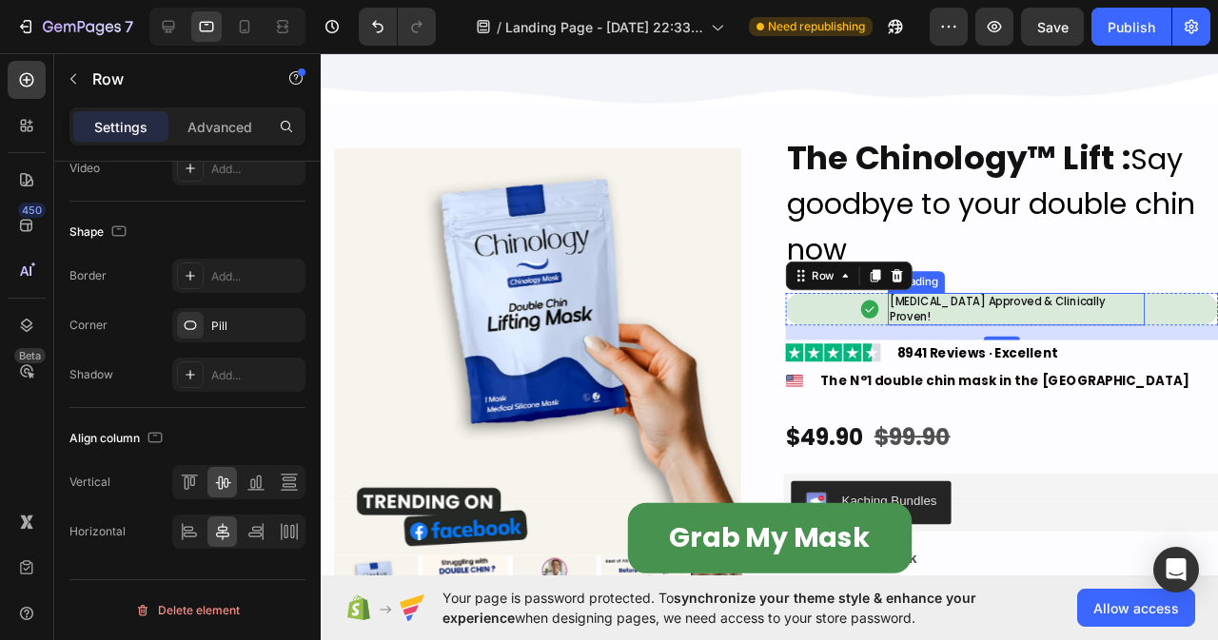
click at [1048, 314] on h2 "[MEDICAL_DATA] Approved & Clinically Proven!" at bounding box center [1052, 321] width 270 height 33
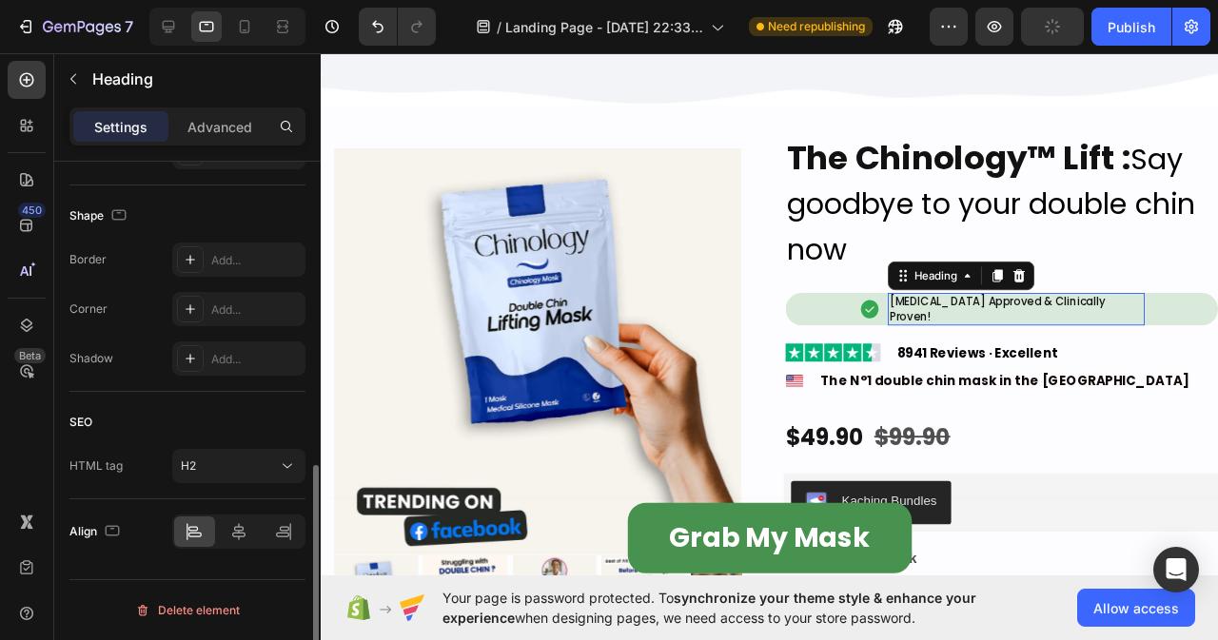
scroll to position [0, 0]
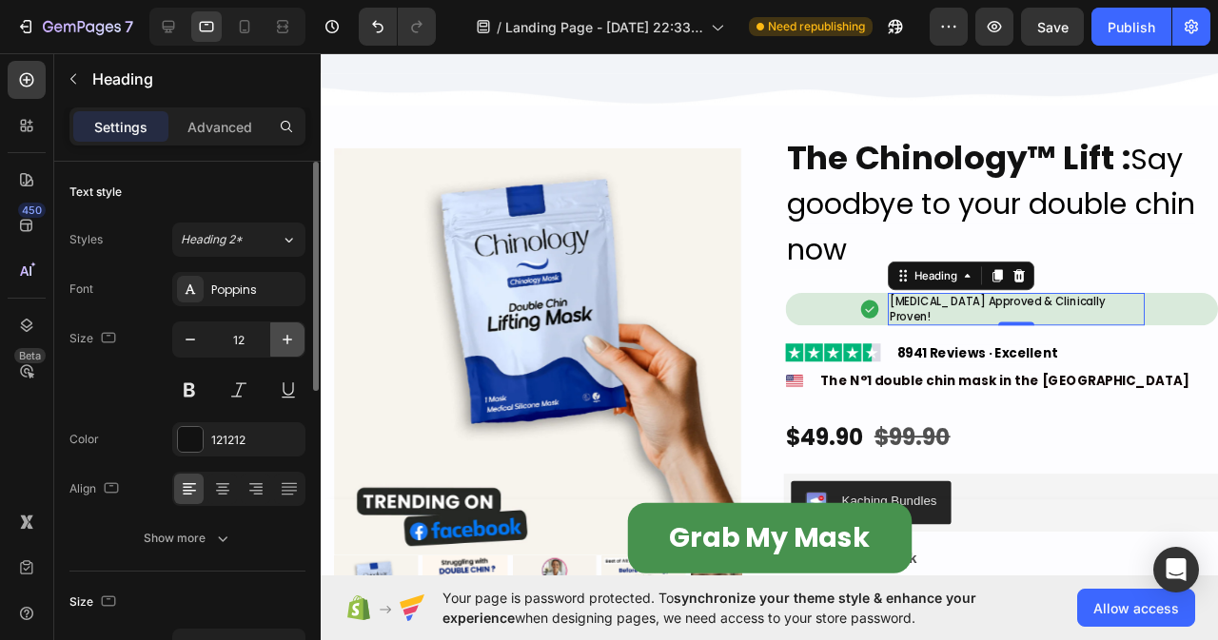
click at [286, 339] on icon "button" at bounding box center [287, 339] width 19 height 19
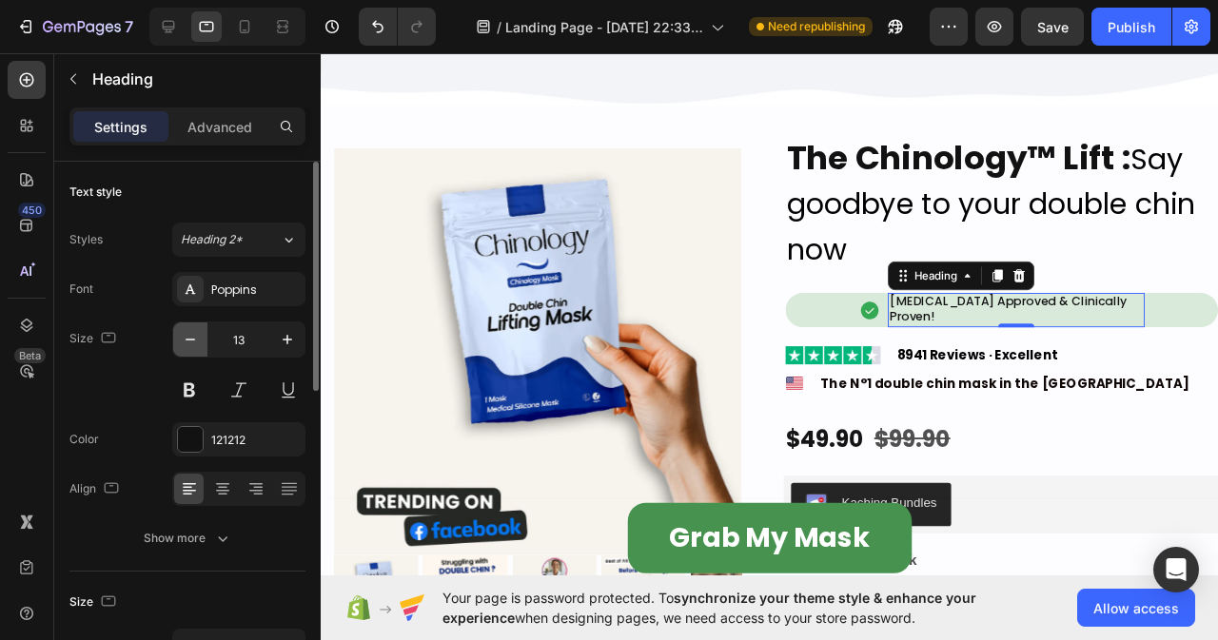
click at [184, 346] on icon "button" at bounding box center [190, 339] width 19 height 19
type input "12"
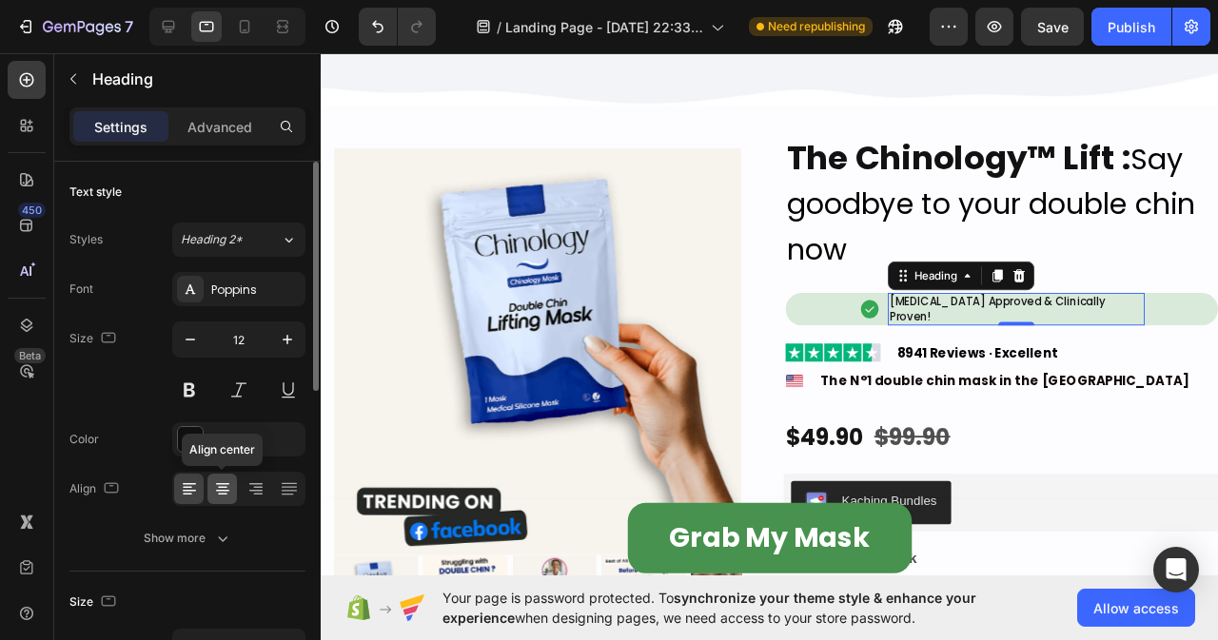
click at [221, 490] on icon at bounding box center [222, 491] width 13 height 2
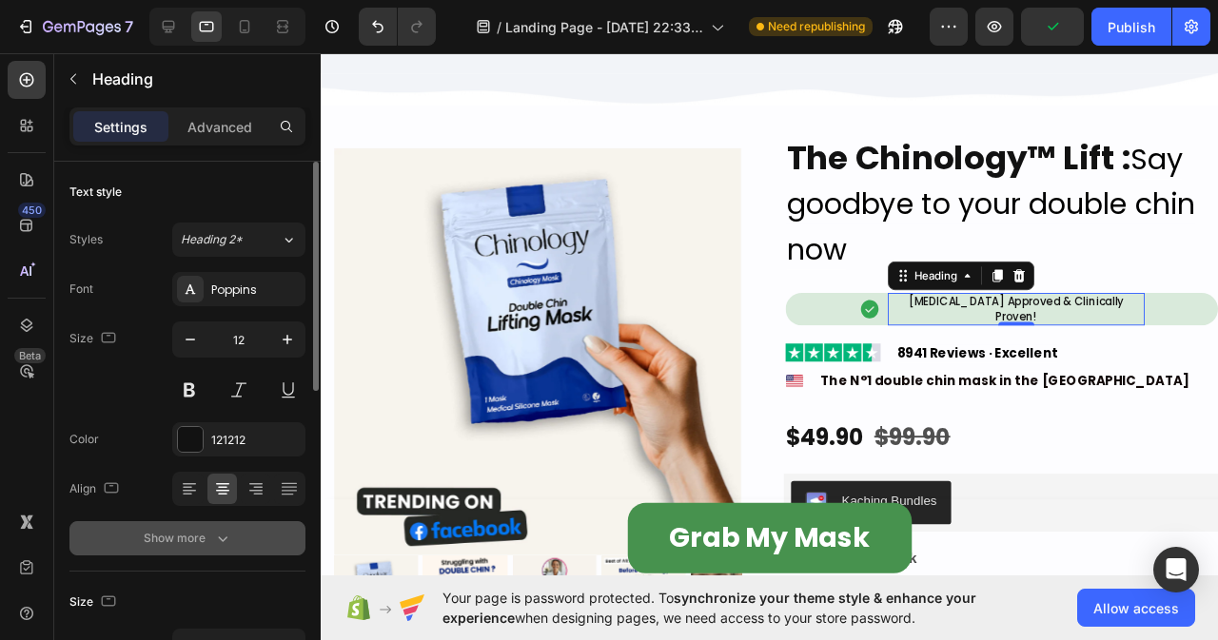
click at [216, 540] on icon "button" at bounding box center [222, 538] width 19 height 19
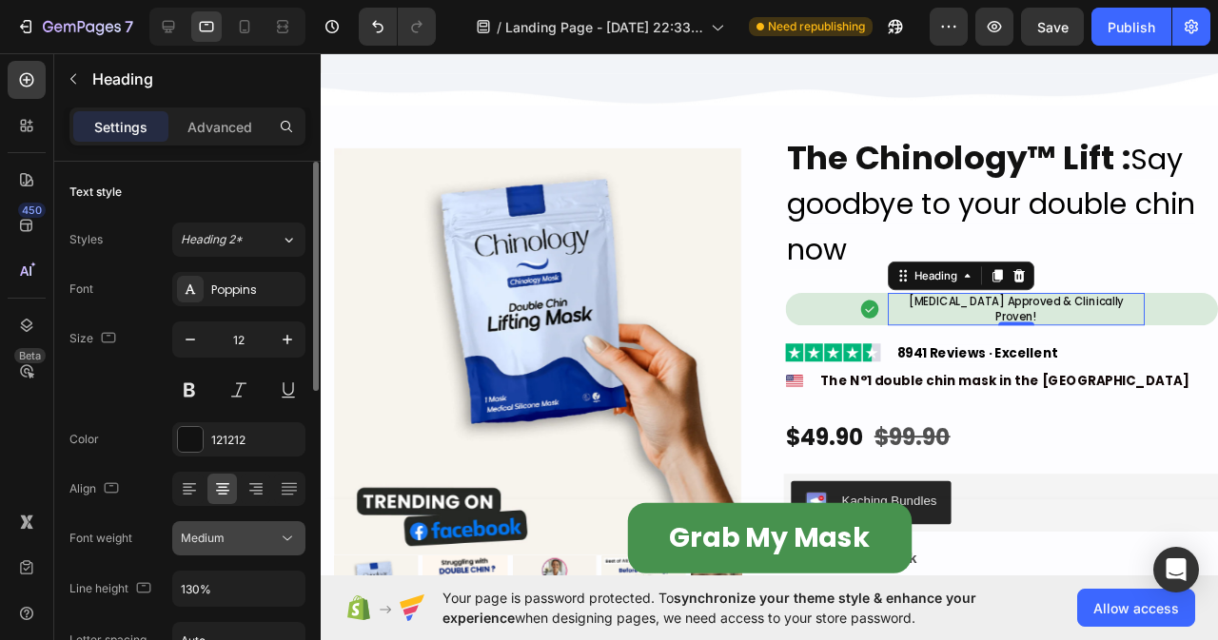
click at [291, 538] on icon at bounding box center [288, 539] width 10 height 5
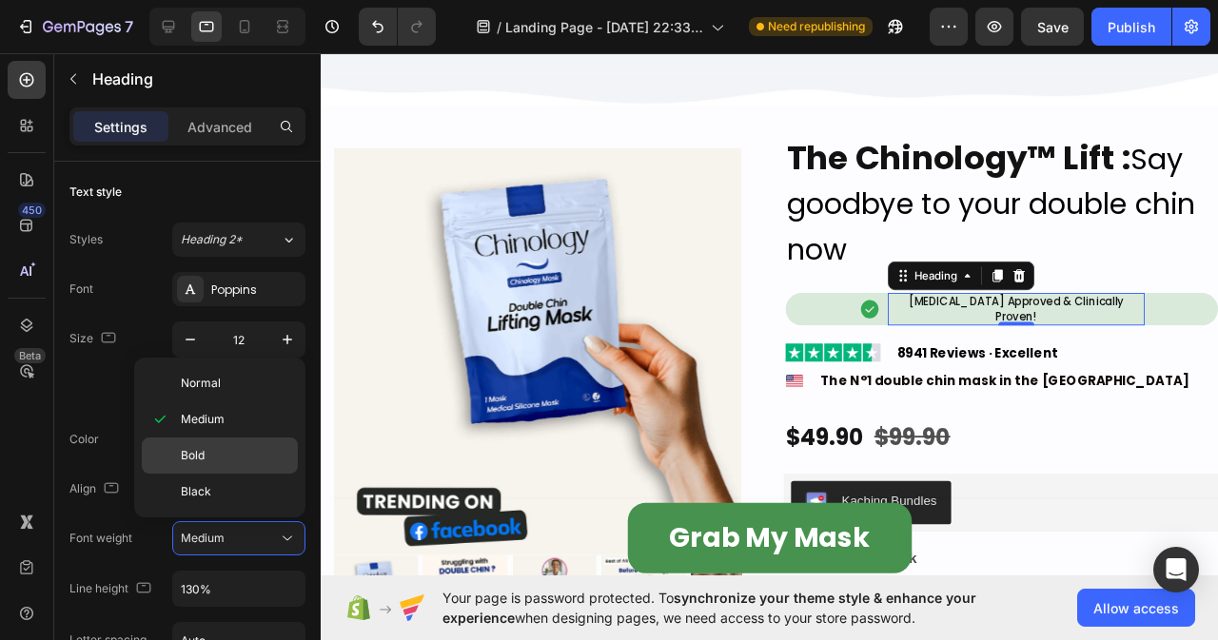
click at [206, 455] on p "Bold" at bounding box center [235, 455] width 108 height 17
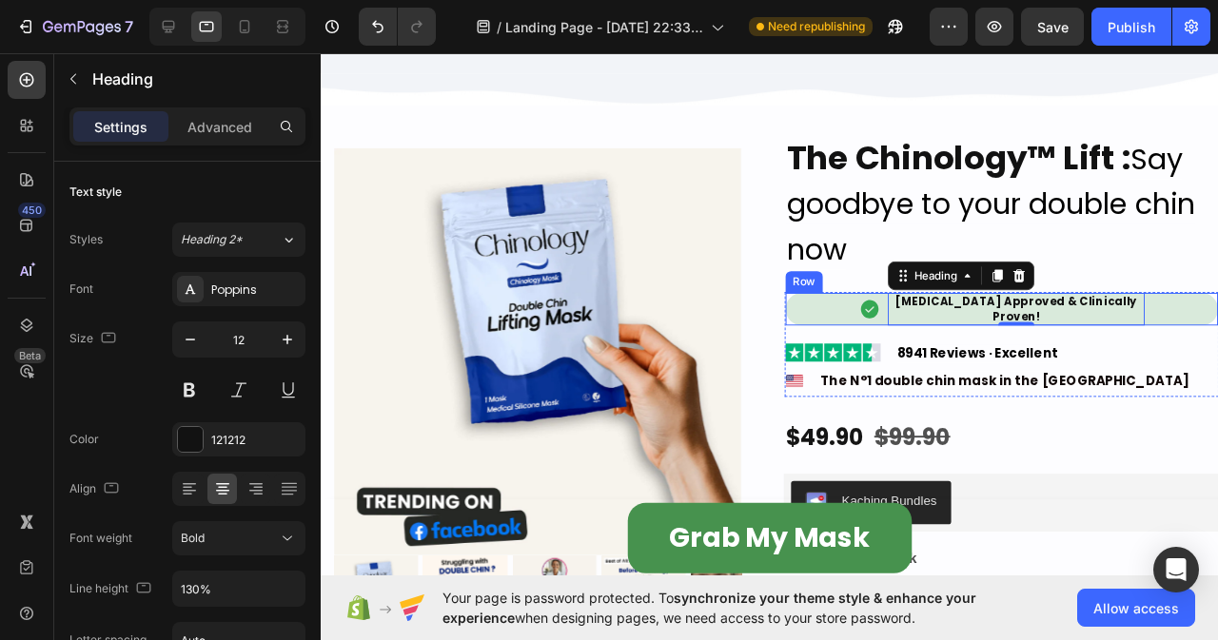
click at [844, 320] on div "Image [MEDICAL_DATA] Approved & Clinically Proven! Heading 0 Row" at bounding box center [1037, 321] width 455 height 33
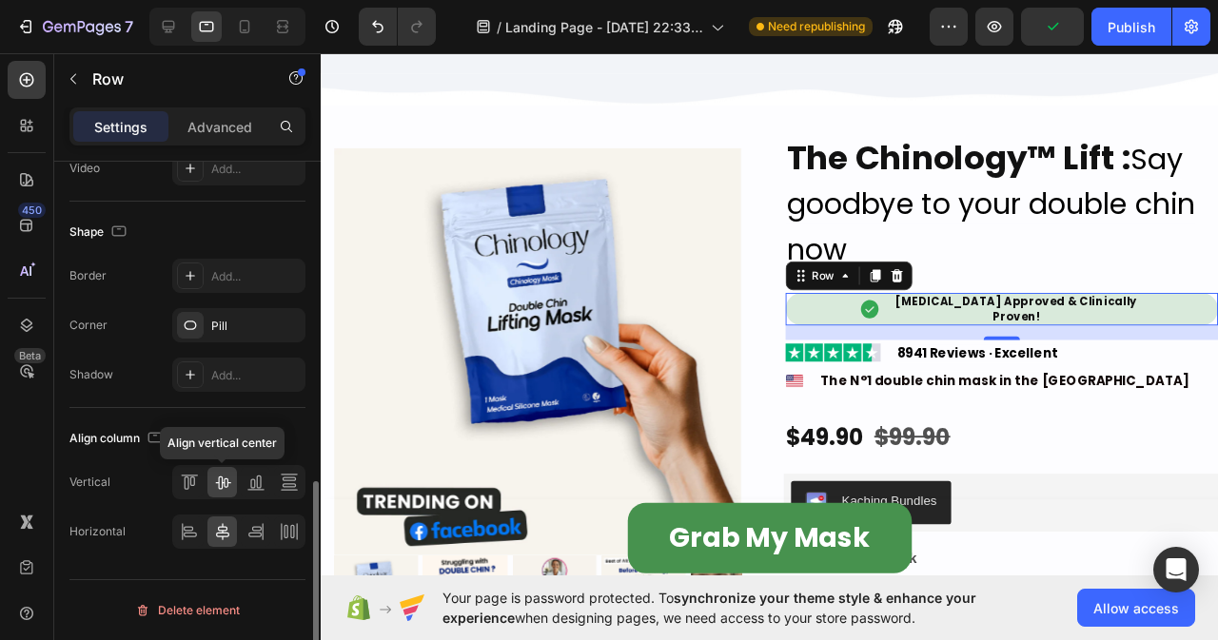
scroll to position [415, 0]
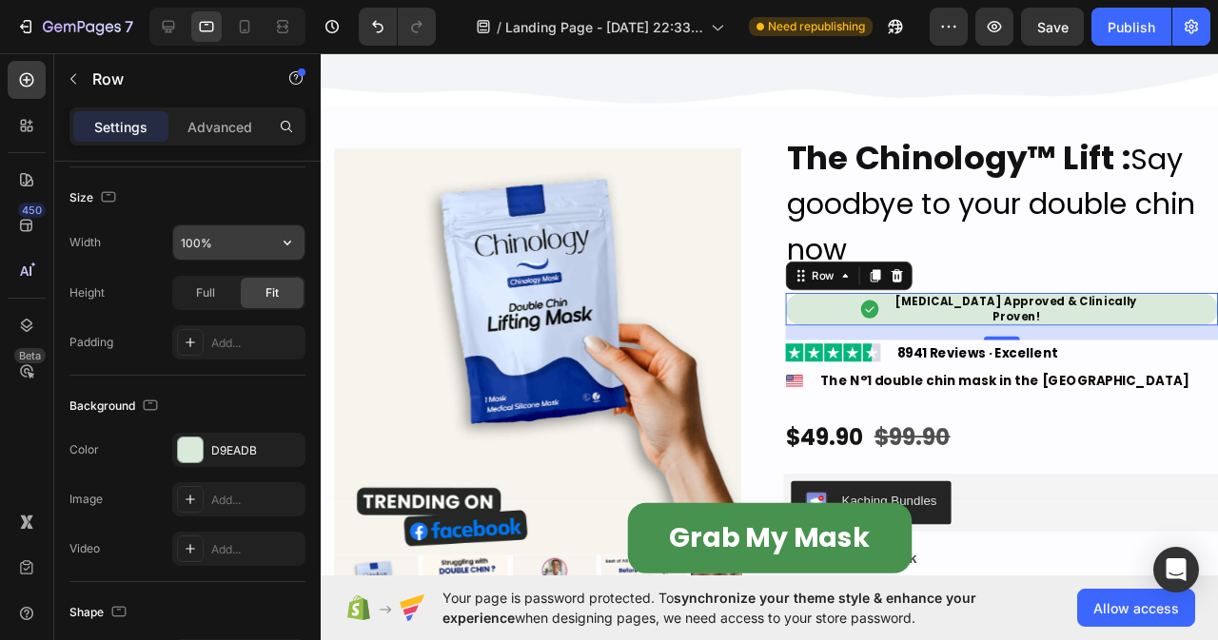
click at [222, 238] on input "100%" at bounding box center [238, 243] width 131 height 34
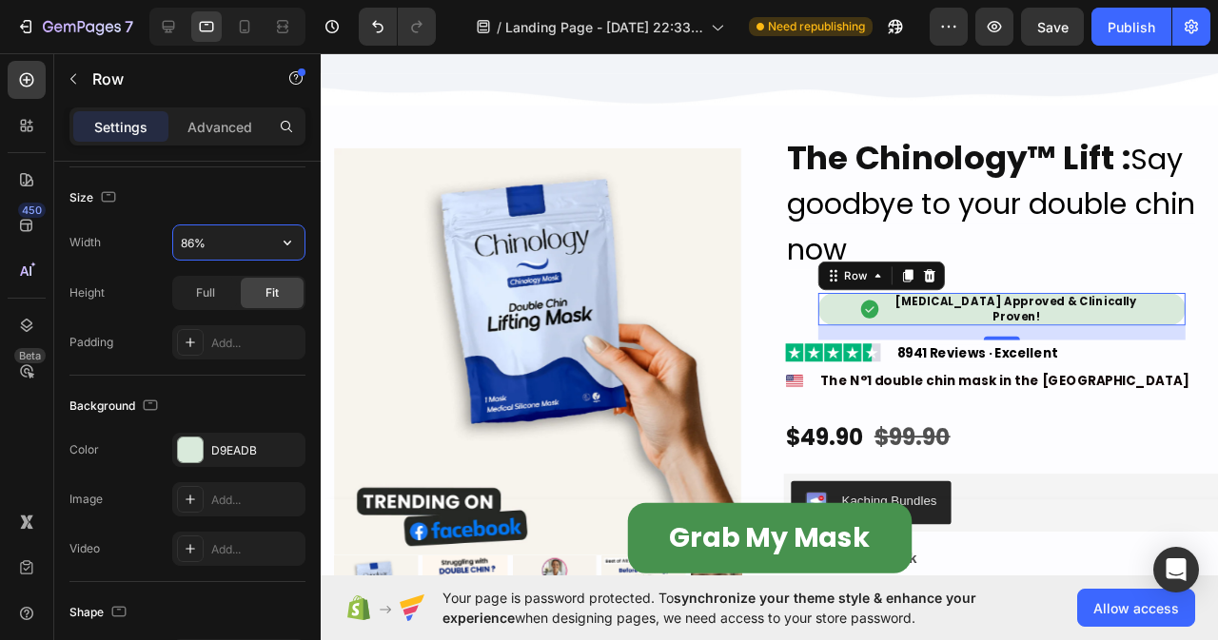
type input "85%"
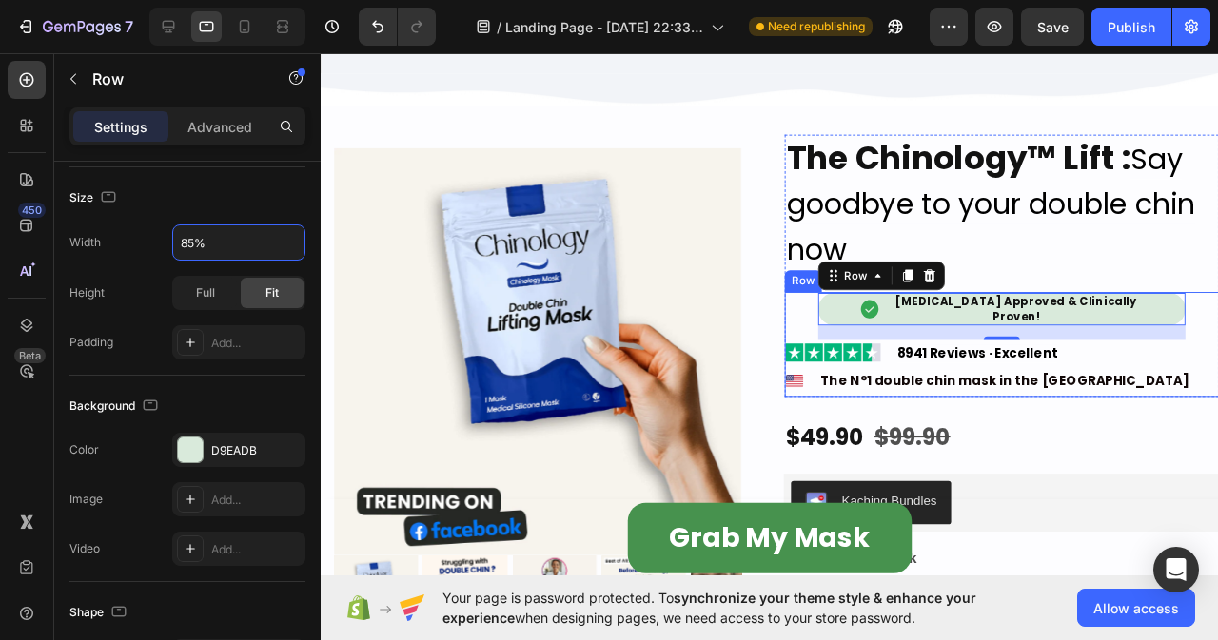
click at [830, 318] on div "Image [MEDICAL_DATA] Approved & Clinically Proven! Heading Row 16 Image 8941 Re…" at bounding box center [1037, 359] width 455 height 108
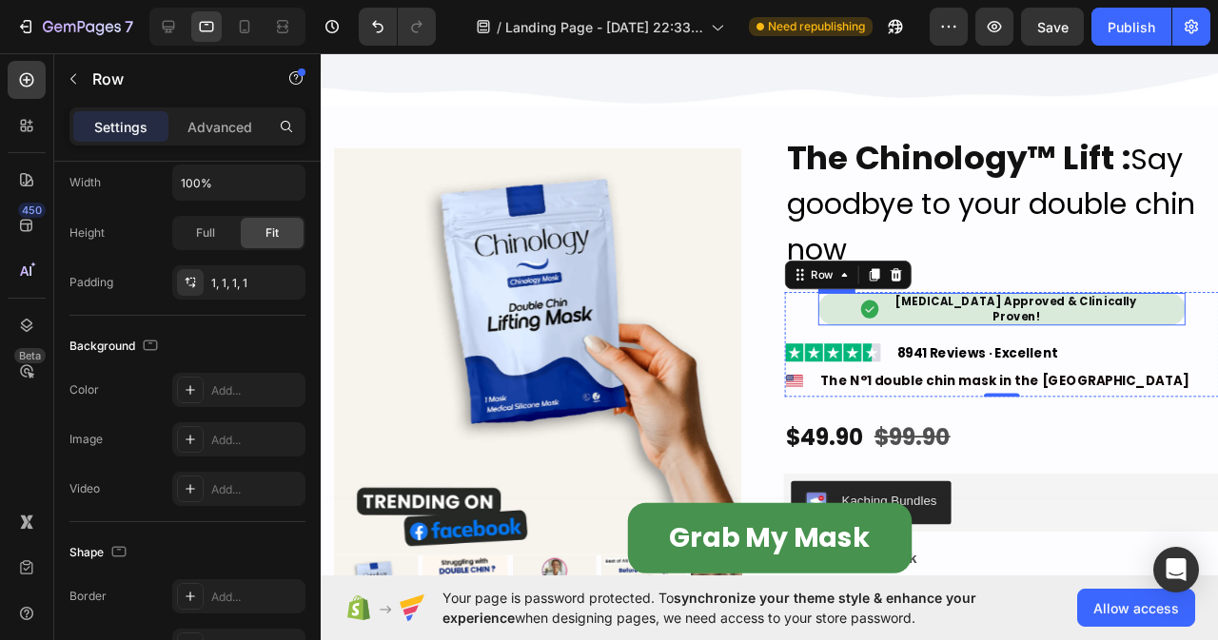
click at [1194, 317] on div "Image [MEDICAL_DATA] Approved & Clinically Proven! Heading Row" at bounding box center [1037, 321] width 386 height 33
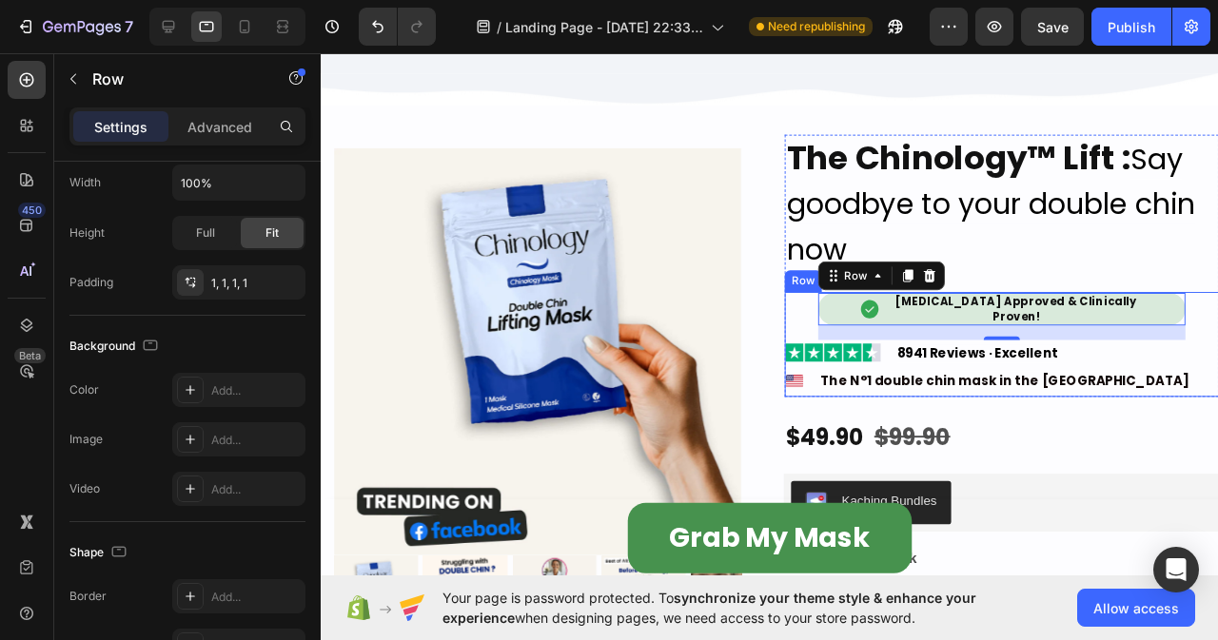
click at [810, 325] on div "Image [MEDICAL_DATA] Approved & Clinically Proven! Heading Row 16 Image 8941 Re…" at bounding box center [1037, 359] width 455 height 108
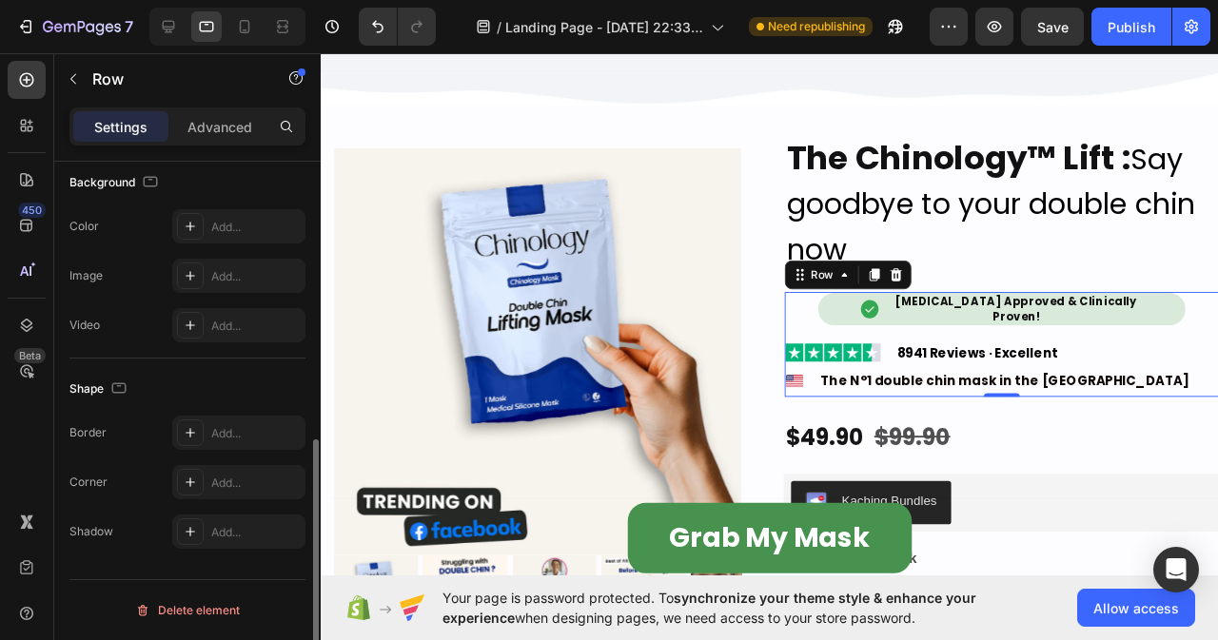
scroll to position [198, 0]
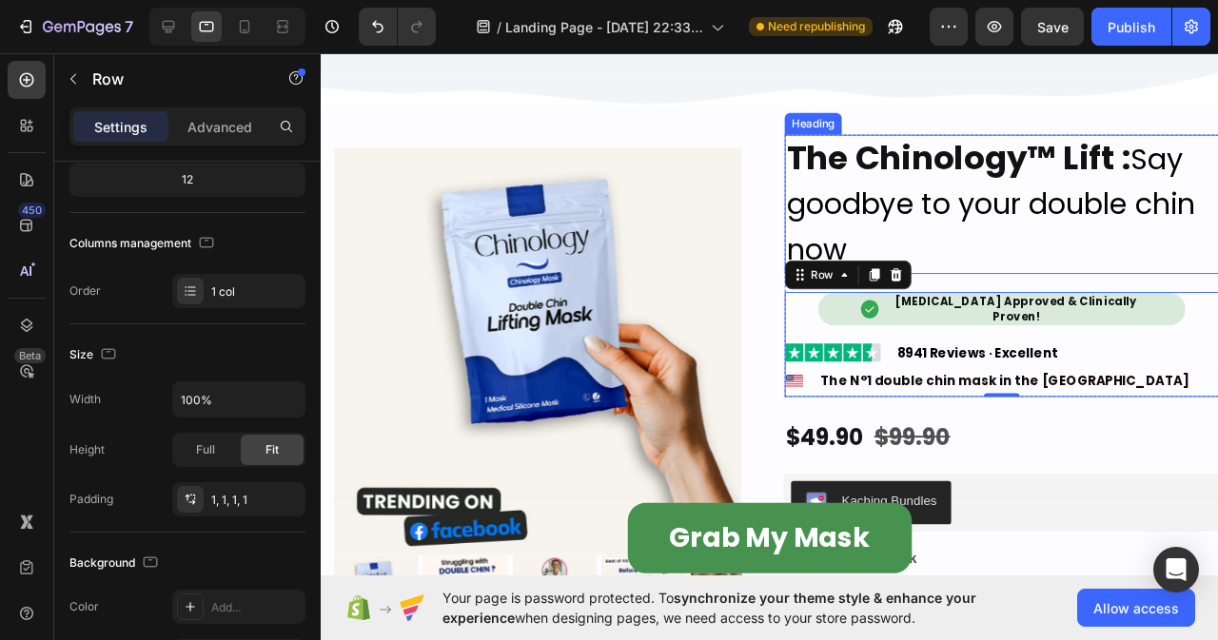
click at [912, 260] on h2 "The Chinology™ Lift : Say goodbye to your double chin now" at bounding box center [1037, 212] width 457 height 147
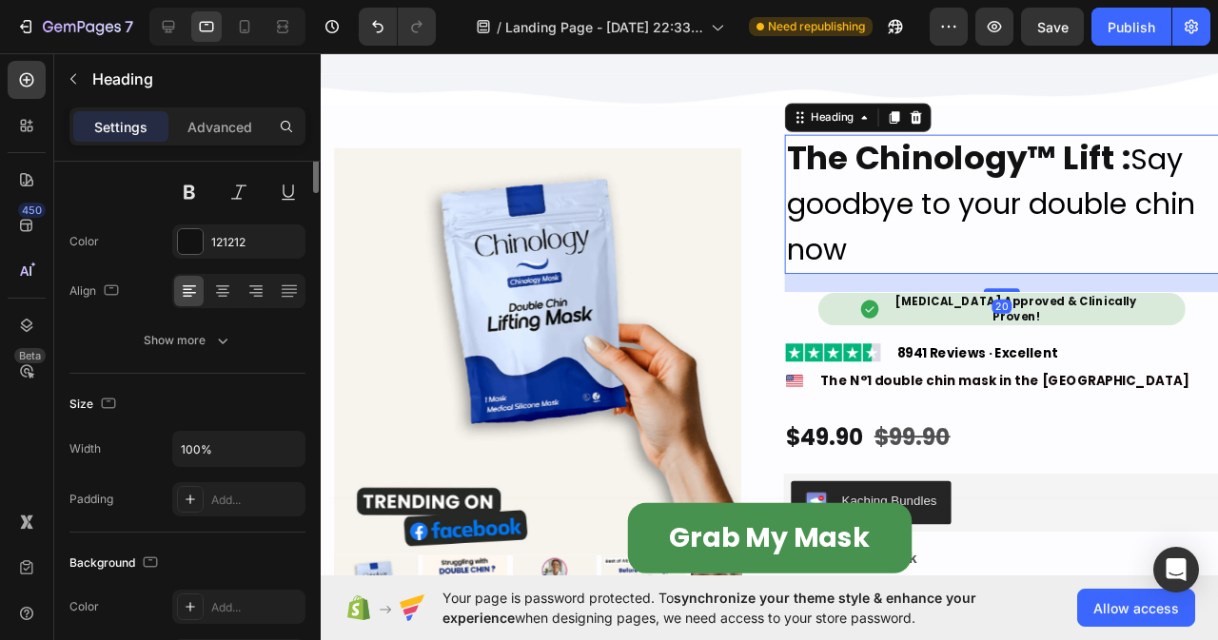
scroll to position [0, 0]
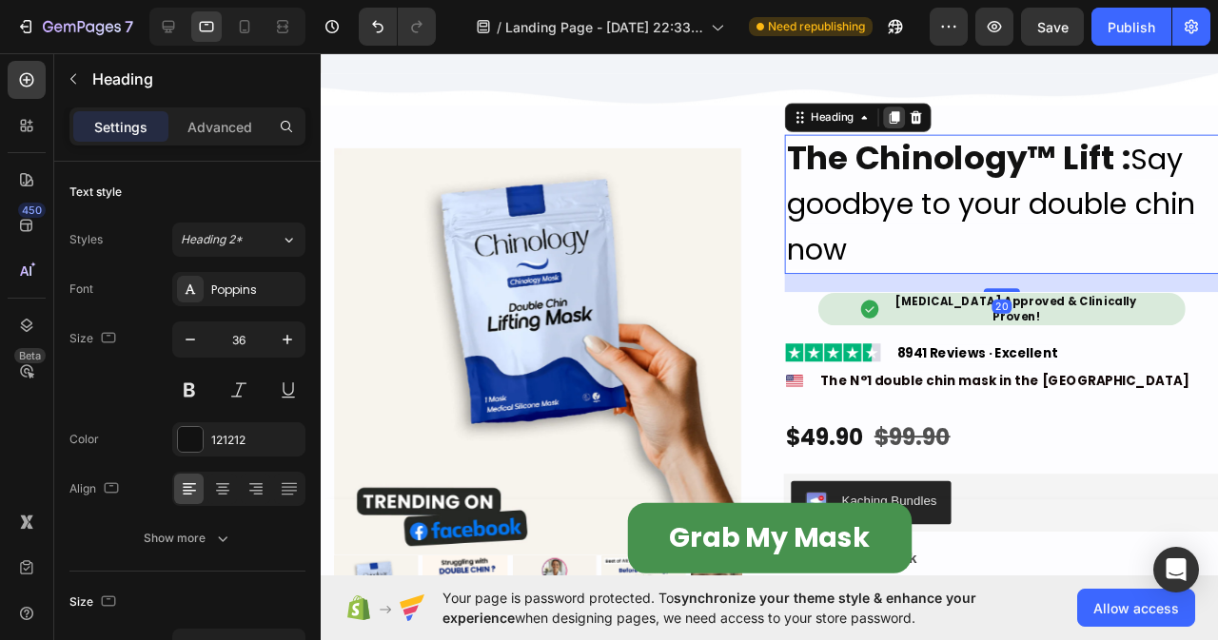
click at [919, 117] on icon at bounding box center [924, 121] width 10 height 13
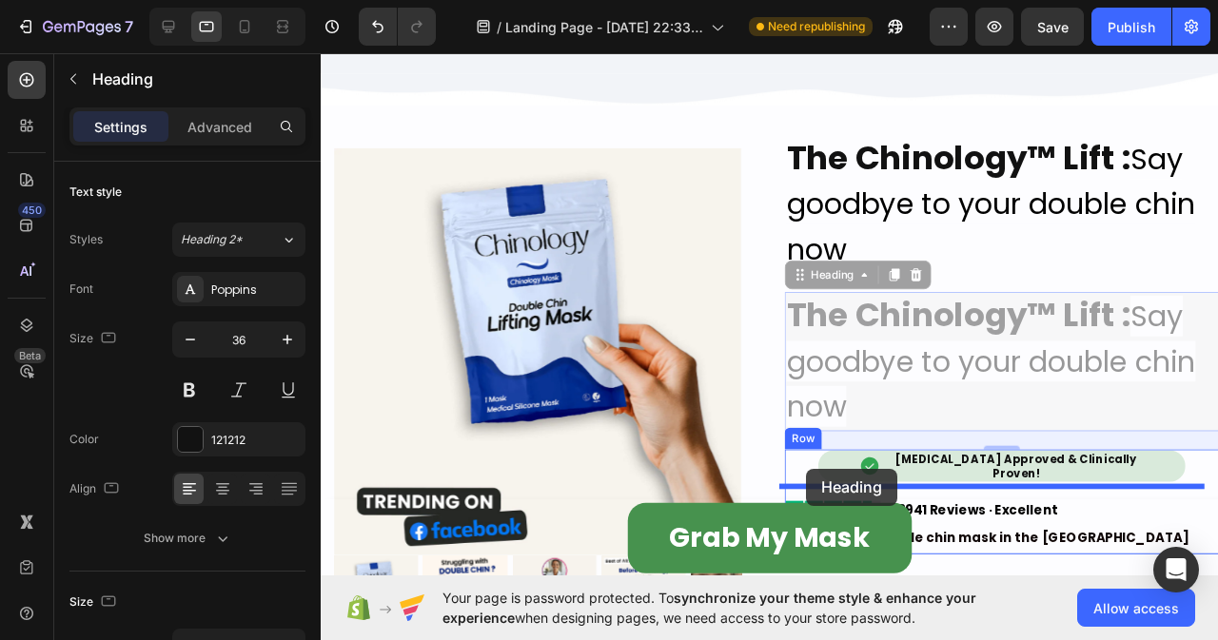
drag, startPoint x: 819, startPoint y: 284, endPoint x: 831, endPoint y: 490, distance: 206.8
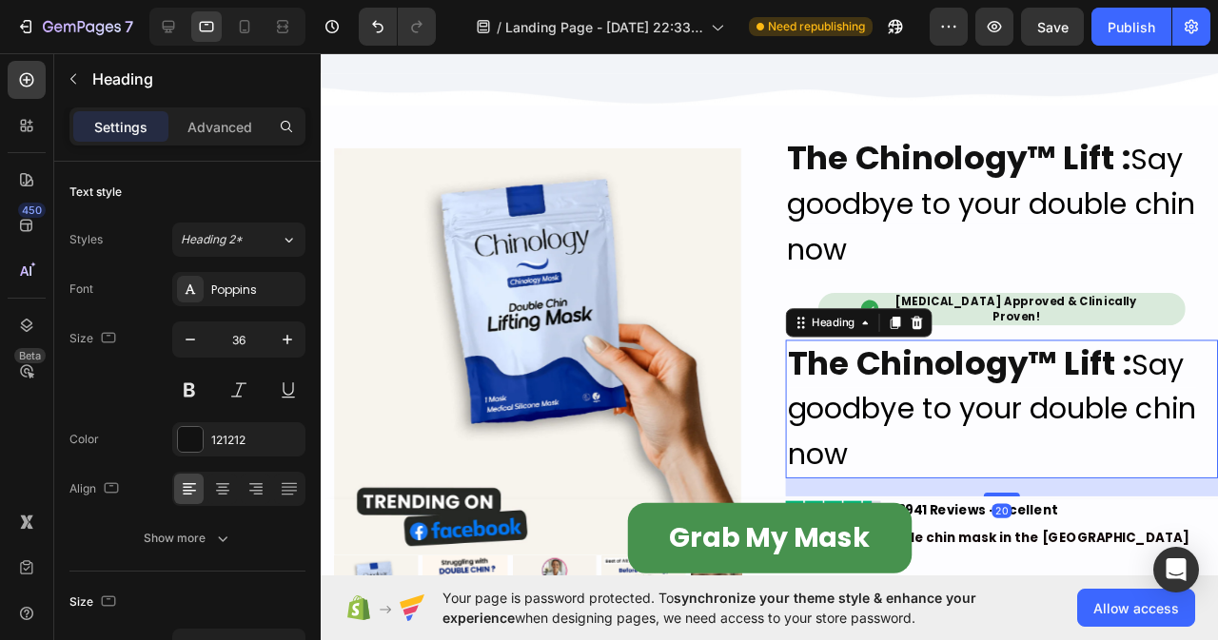
click at [870, 467] on h2 "The Chinology™ Lift : Say goodbye to your double chin now" at bounding box center [1037, 428] width 455 height 147
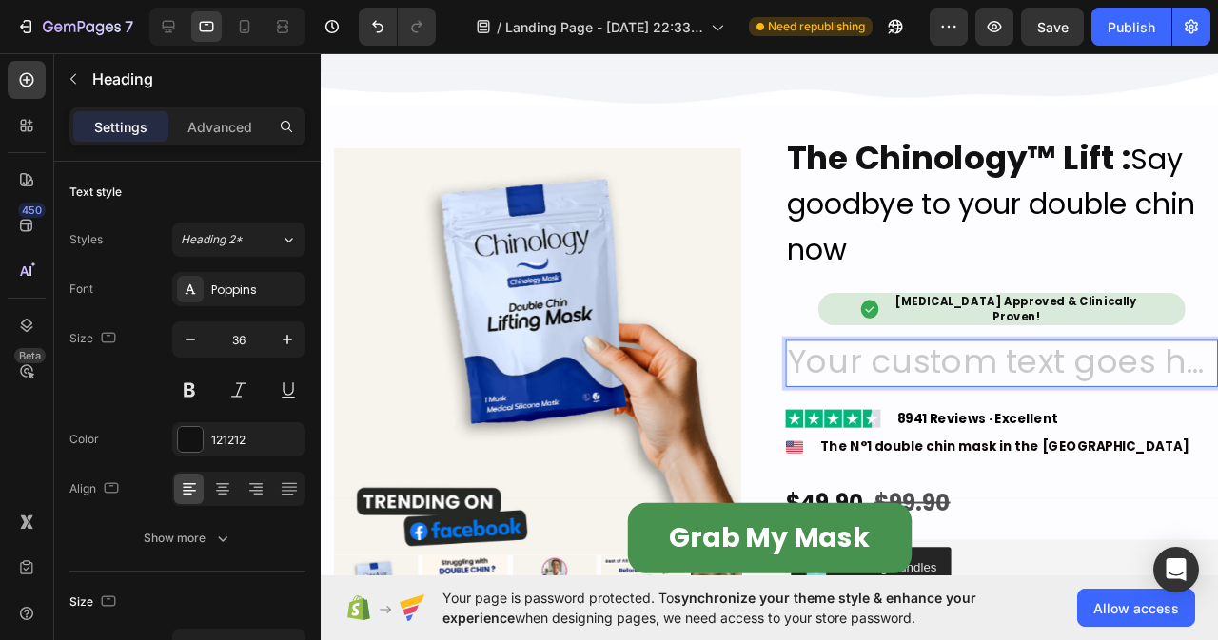
click at [974, 376] on h2 "Rich Text Editor. Editing area: main" at bounding box center [1037, 380] width 455 height 50
click at [1049, 355] on h2 "Rich Text Editor. Editing area: main" at bounding box center [1037, 380] width 455 height 50
click at [847, 369] on h2 "Rich Text Editor. Editing area: main" at bounding box center [1037, 380] width 455 height 50
click at [810, 382] on h2 "Rich Text Editor. Editing area: main" at bounding box center [1037, 380] width 455 height 50
click at [810, 389] on h2 "Rich Text Editor. Editing area: main" at bounding box center [1037, 380] width 455 height 50
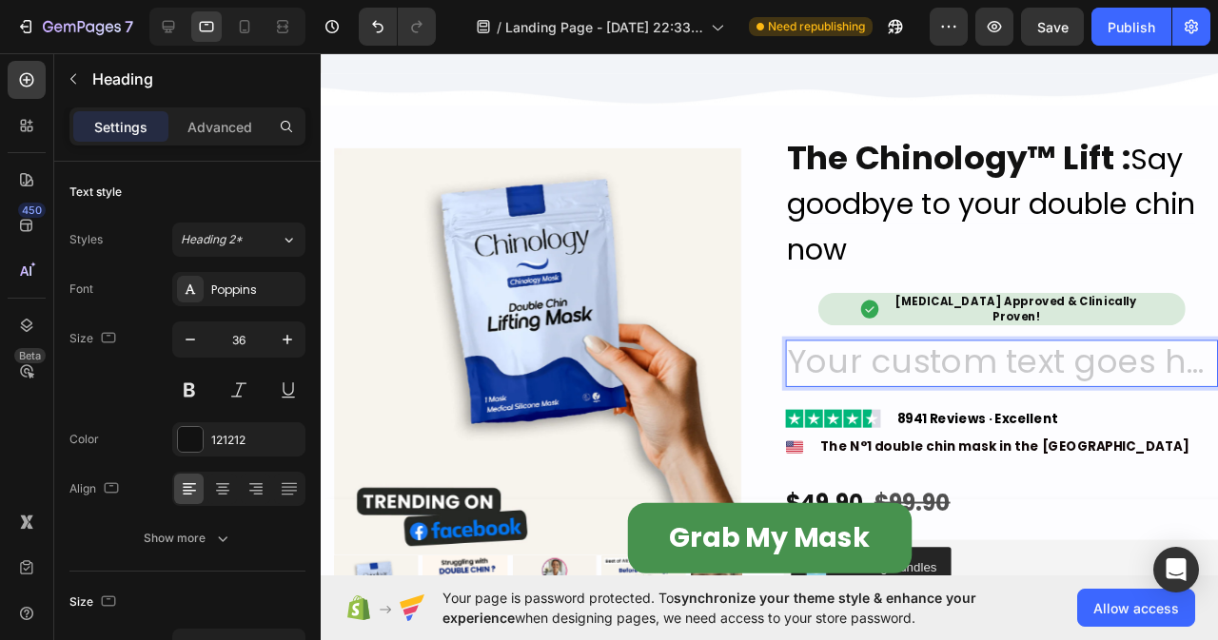
click at [810, 388] on h2 "Rich Text Editor. Editing area: main" at bounding box center [1037, 380] width 455 height 50
click at [932, 310] on h2 "[MEDICAL_DATA] Approved & Clinically Proven!" at bounding box center [1052, 321] width 270 height 33
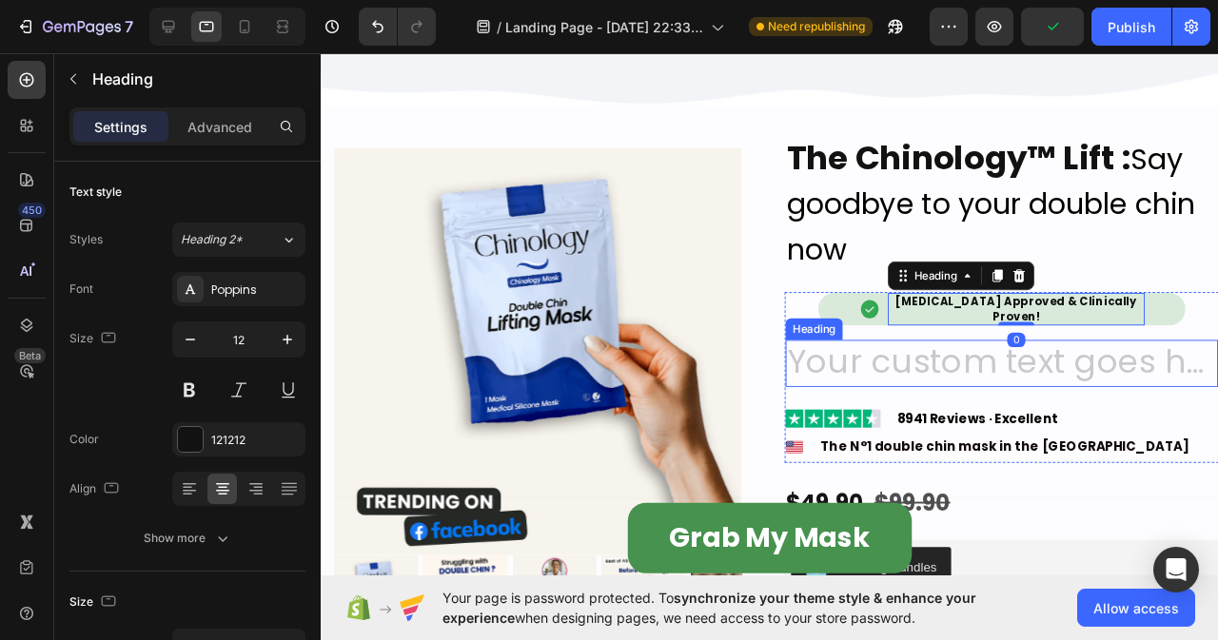
click at [837, 371] on h2 "Rich Text Editor. Editing area: main" at bounding box center [1037, 380] width 455 height 50
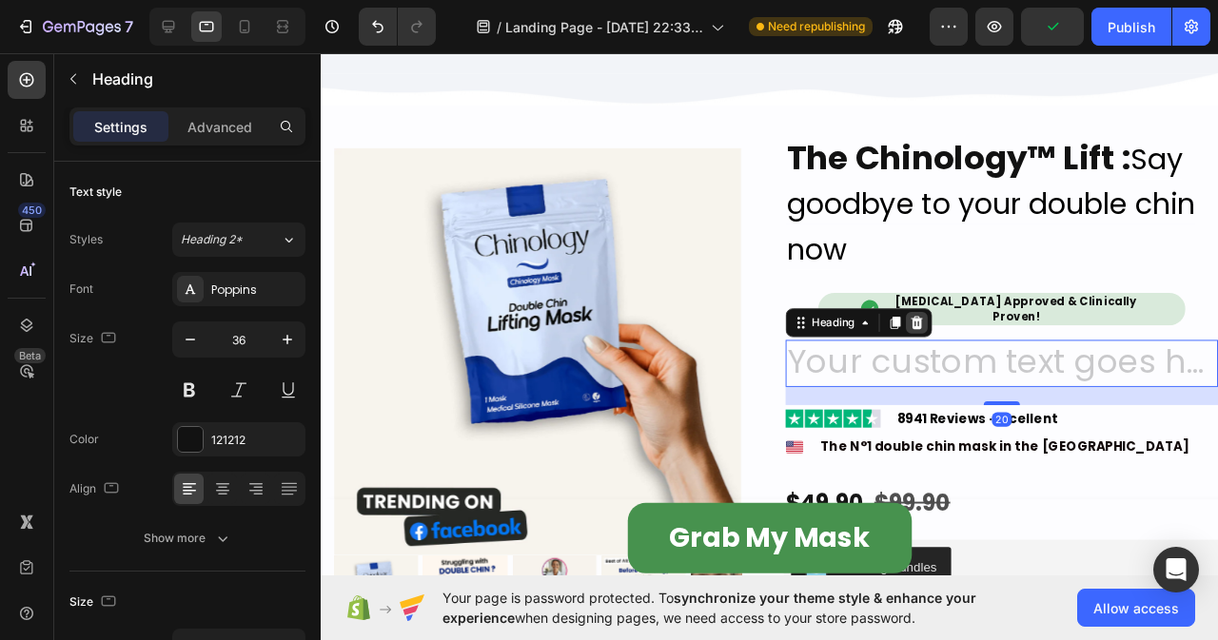
click at [946, 329] on icon at bounding box center [948, 335] width 12 height 13
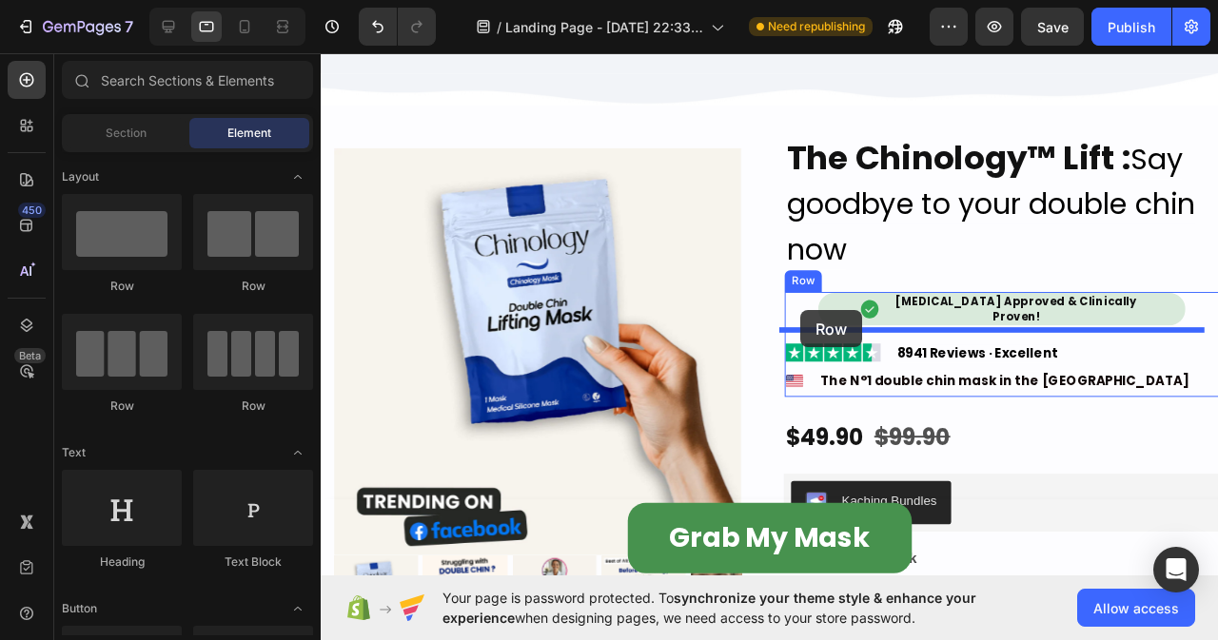
drag, startPoint x: 460, startPoint y: 282, endPoint x: 825, endPoint y: 324, distance: 367.8
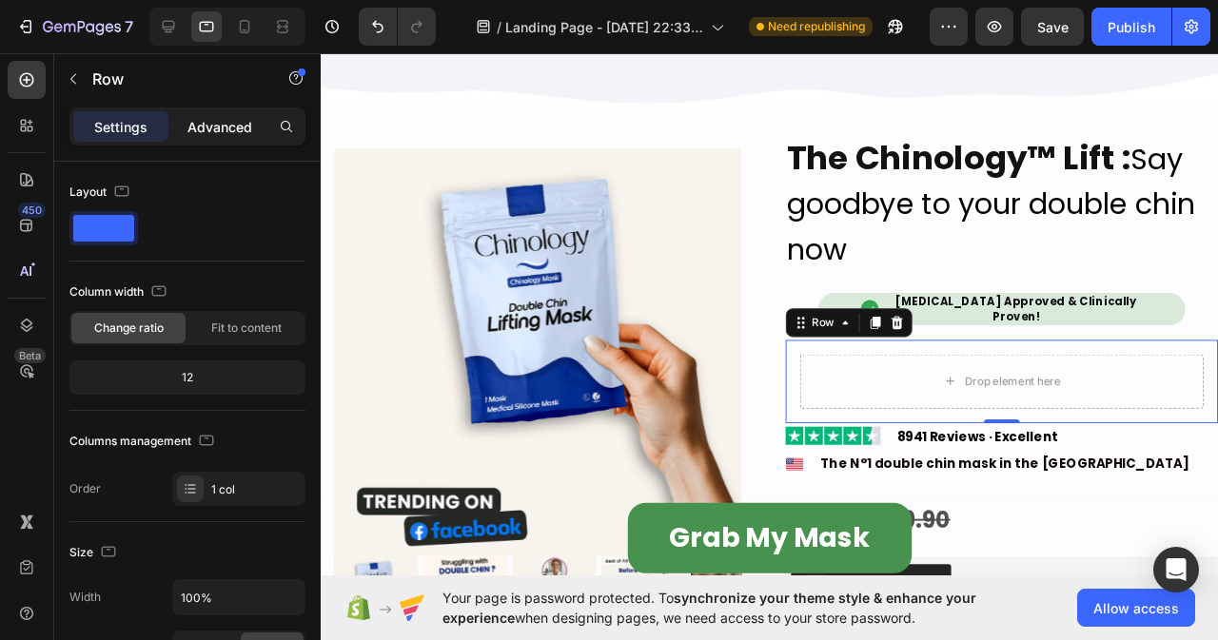
click at [227, 119] on p "Advanced" at bounding box center [219, 127] width 65 height 20
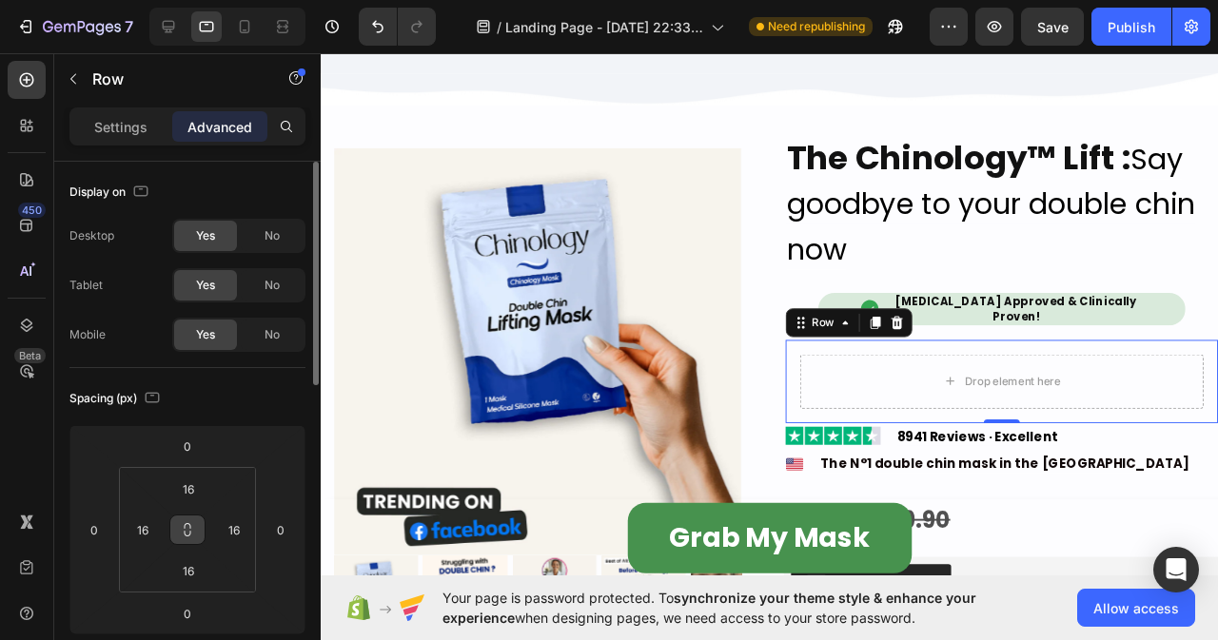
click at [191, 534] on icon at bounding box center [187, 529] width 15 height 15
click at [198, 481] on input "16" at bounding box center [188, 489] width 38 height 29
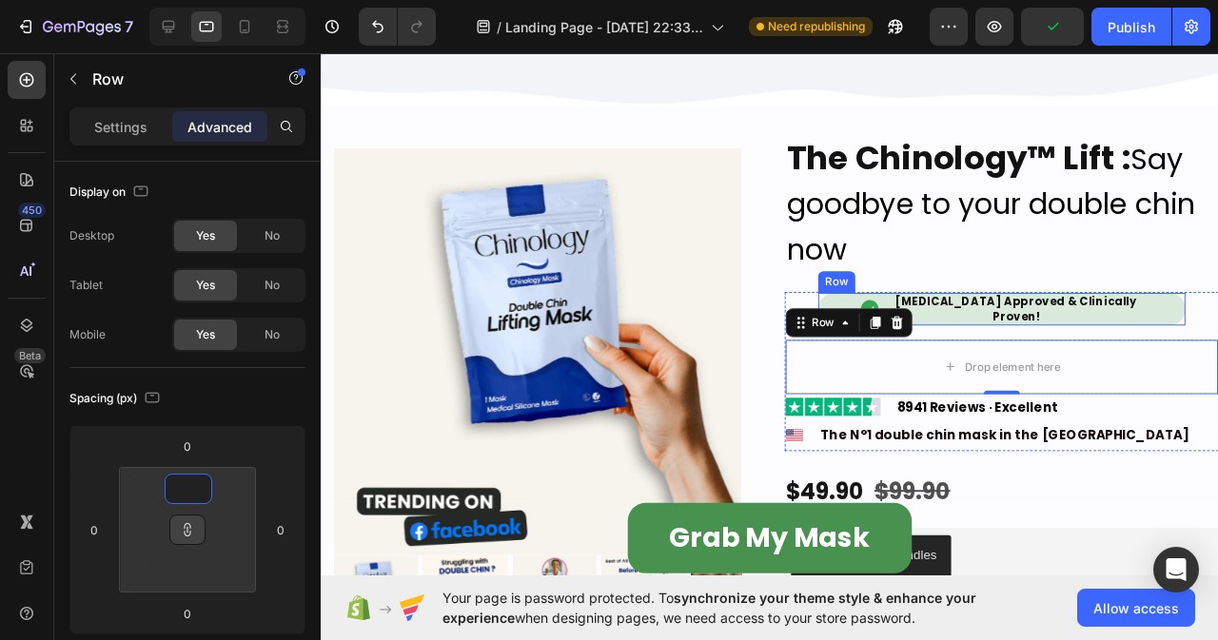
click at [1210, 316] on div "Image [MEDICAL_DATA] Approved & Clinically Proven! Heading Row" at bounding box center [1037, 321] width 386 height 33
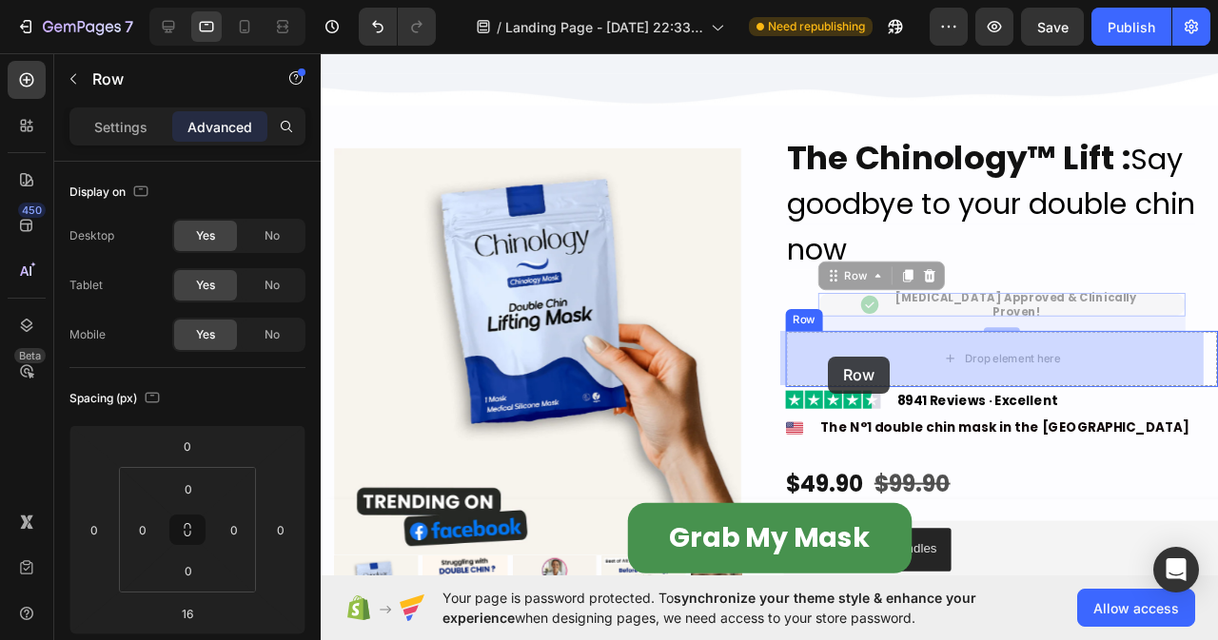
drag, startPoint x: 852, startPoint y: 290, endPoint x: 854, endPoint y: 372, distance: 81.9
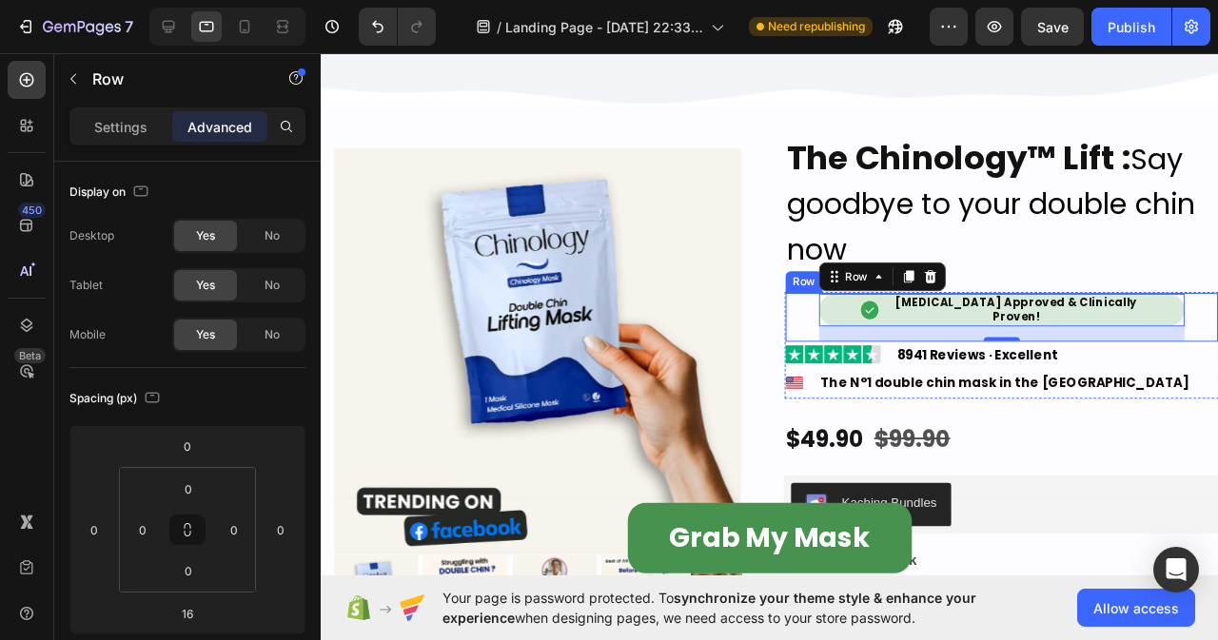
click at [814, 330] on div "Image [MEDICAL_DATA] Approved & Clinically Proven! Heading Row 16" at bounding box center [1037, 330] width 453 height 49
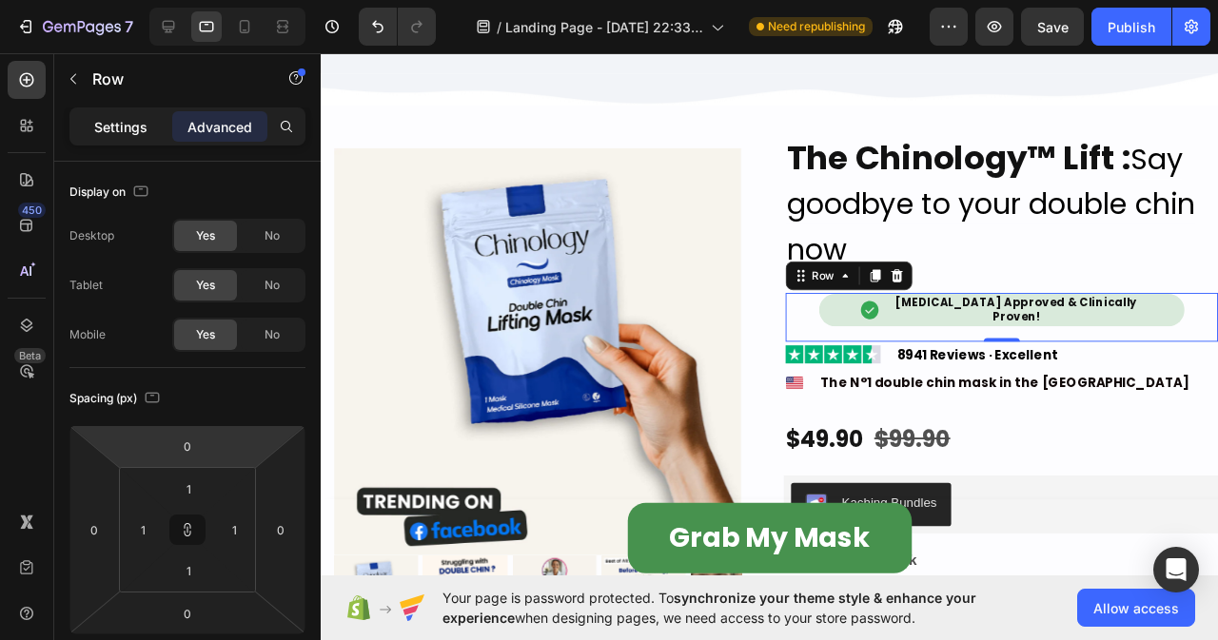
click at [133, 122] on p "Settings" at bounding box center [120, 127] width 53 height 20
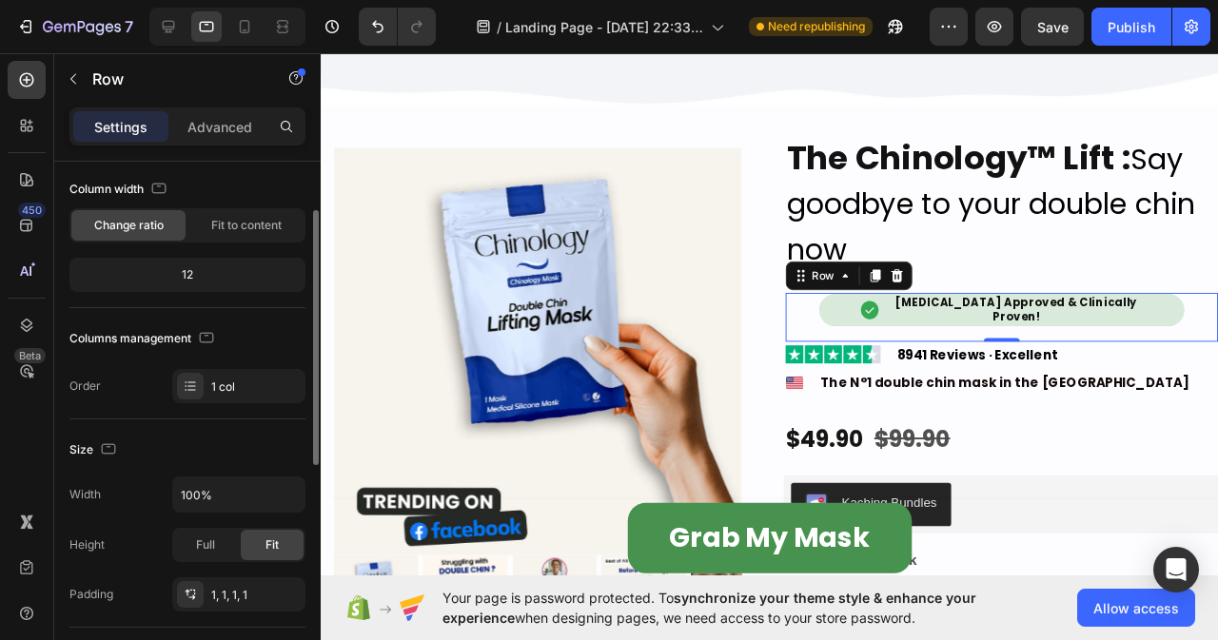
scroll to position [198, 0]
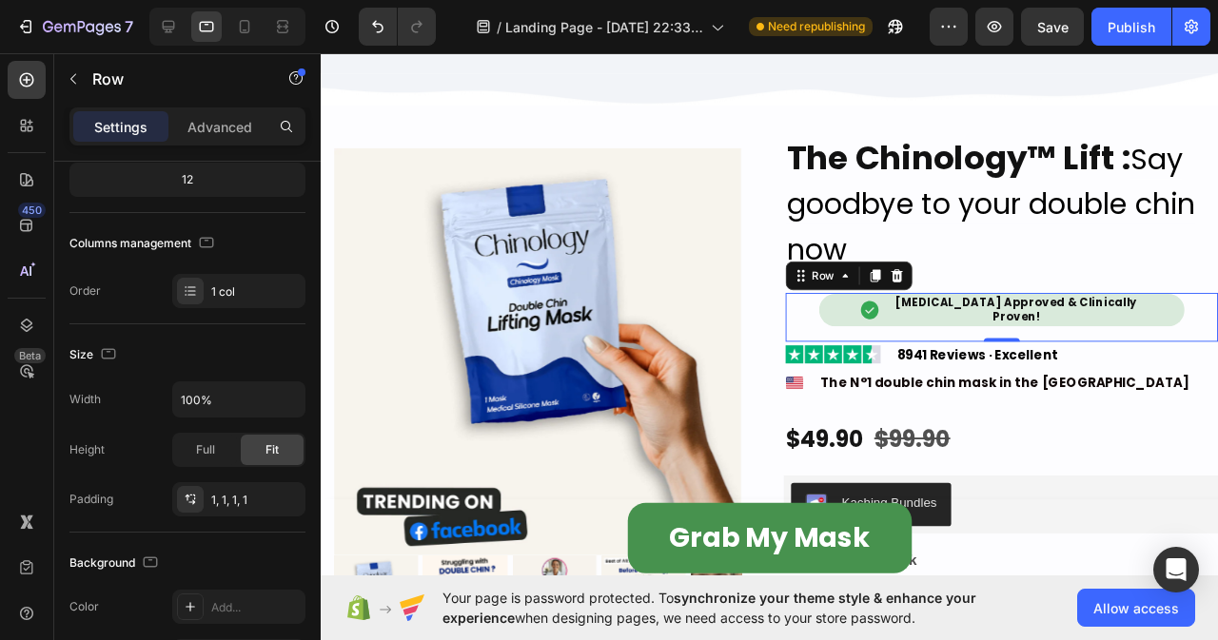
click at [836, 331] on div "Image [MEDICAL_DATA] Approved & Clinically Proven! Heading Row" at bounding box center [1037, 330] width 453 height 49
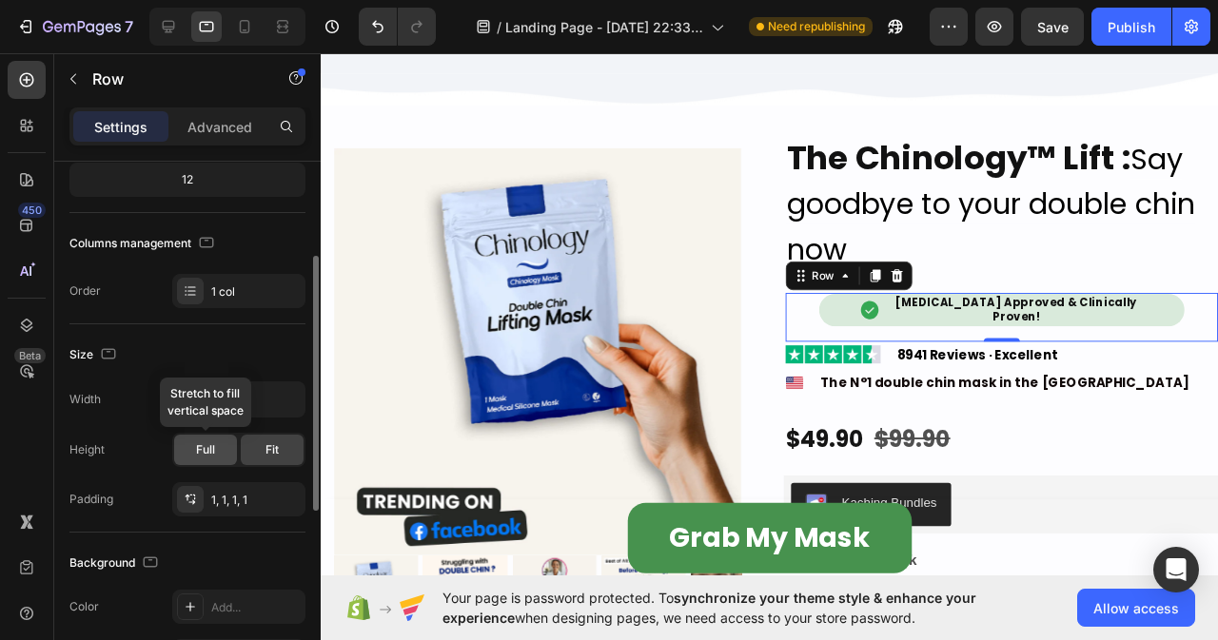
click at [211, 449] on span "Full" at bounding box center [205, 449] width 19 height 17
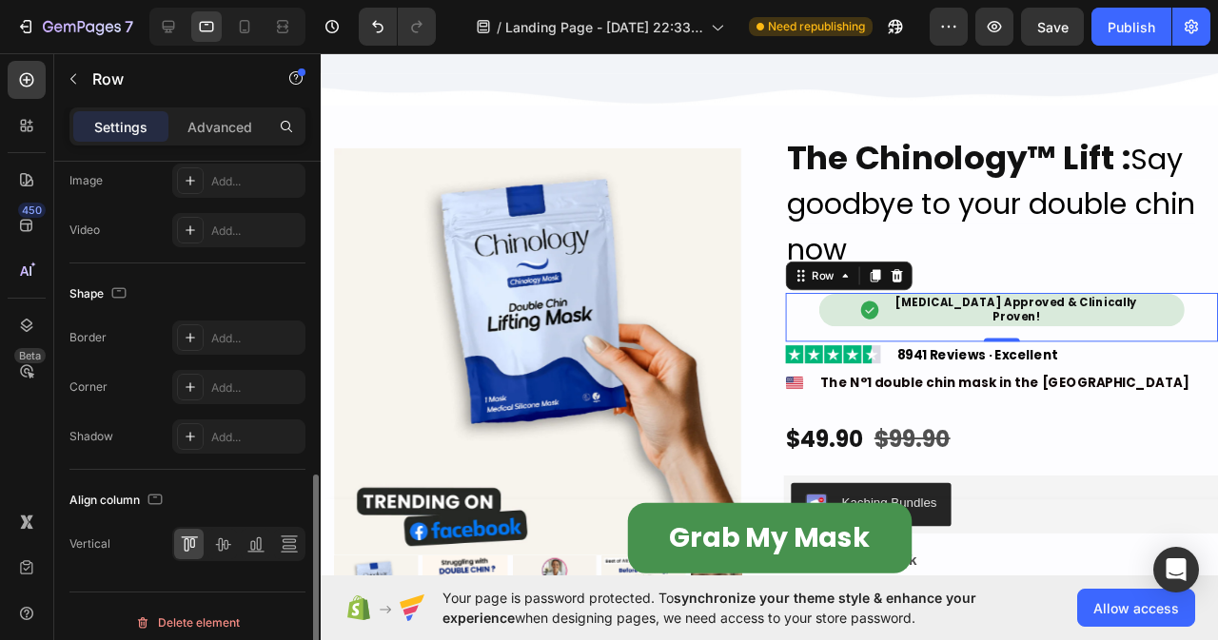
scroll to position [686, 0]
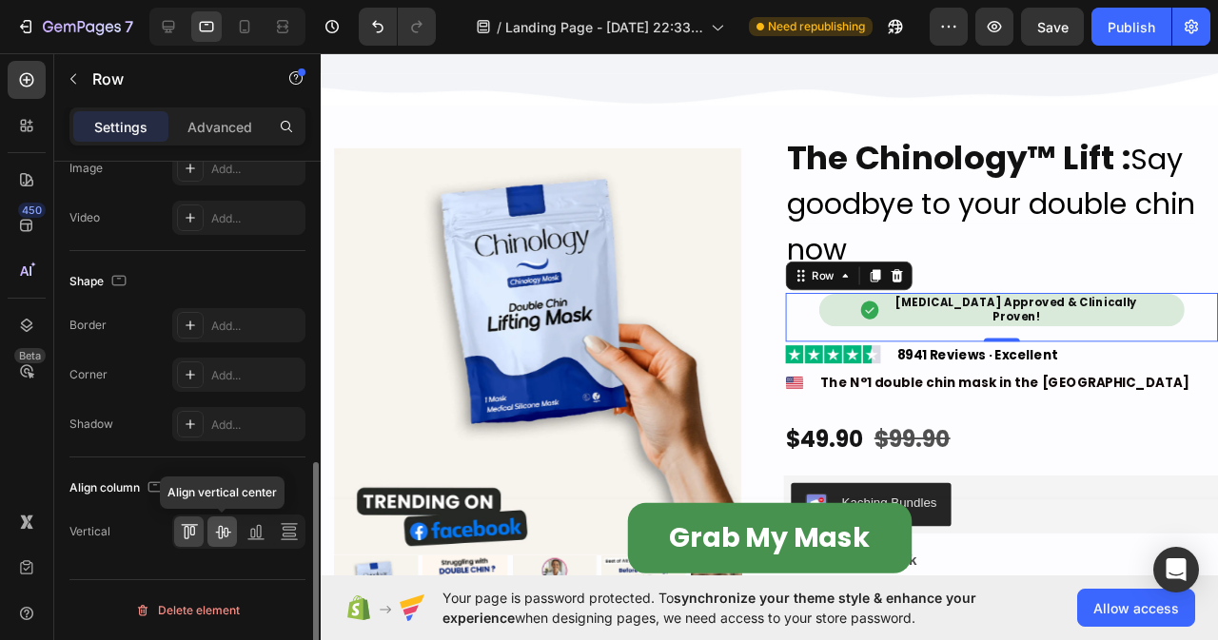
click at [213, 537] on icon at bounding box center [222, 531] width 19 height 19
click at [261, 536] on icon at bounding box center [258, 531] width 5 height 13
click at [291, 538] on icon at bounding box center [289, 531] width 19 height 19
click at [257, 531] on icon at bounding box center [258, 531] width 5 height 13
click at [228, 531] on icon at bounding box center [222, 531] width 19 height 19
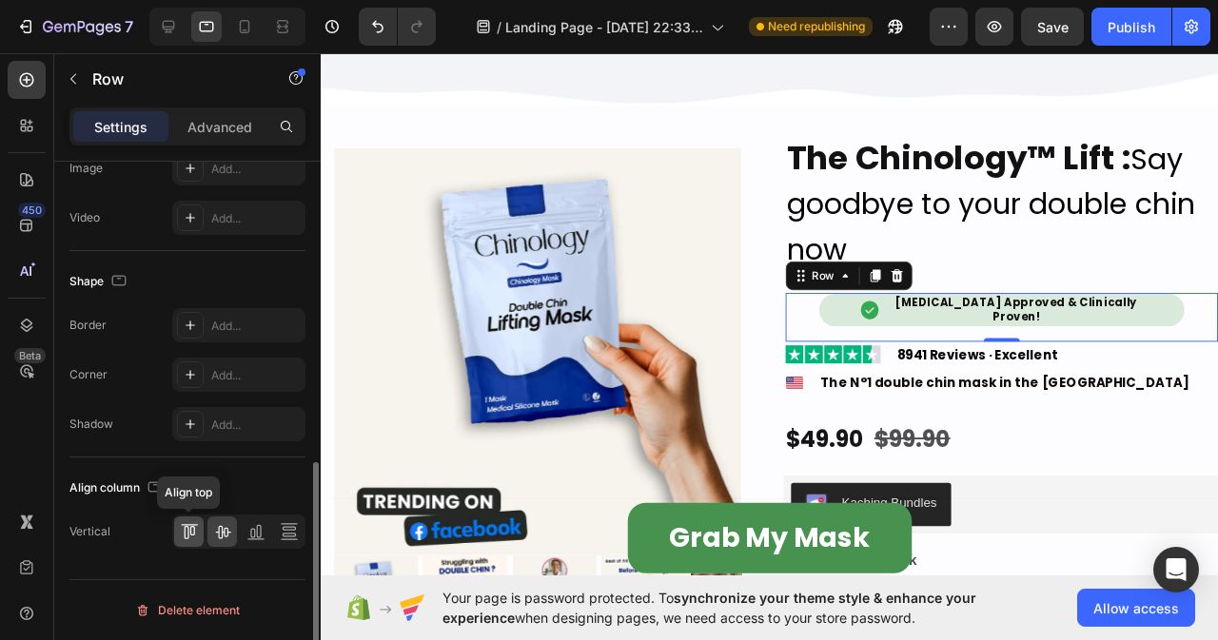
click at [188, 535] on icon at bounding box center [186, 532] width 5 height 13
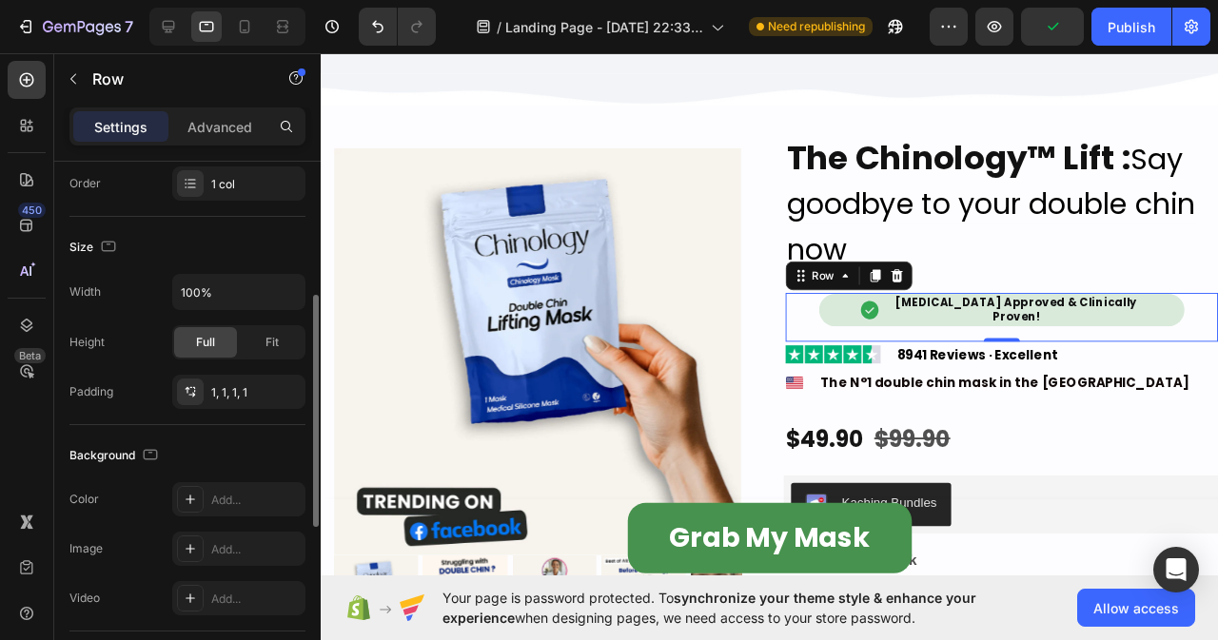
scroll to position [210, 0]
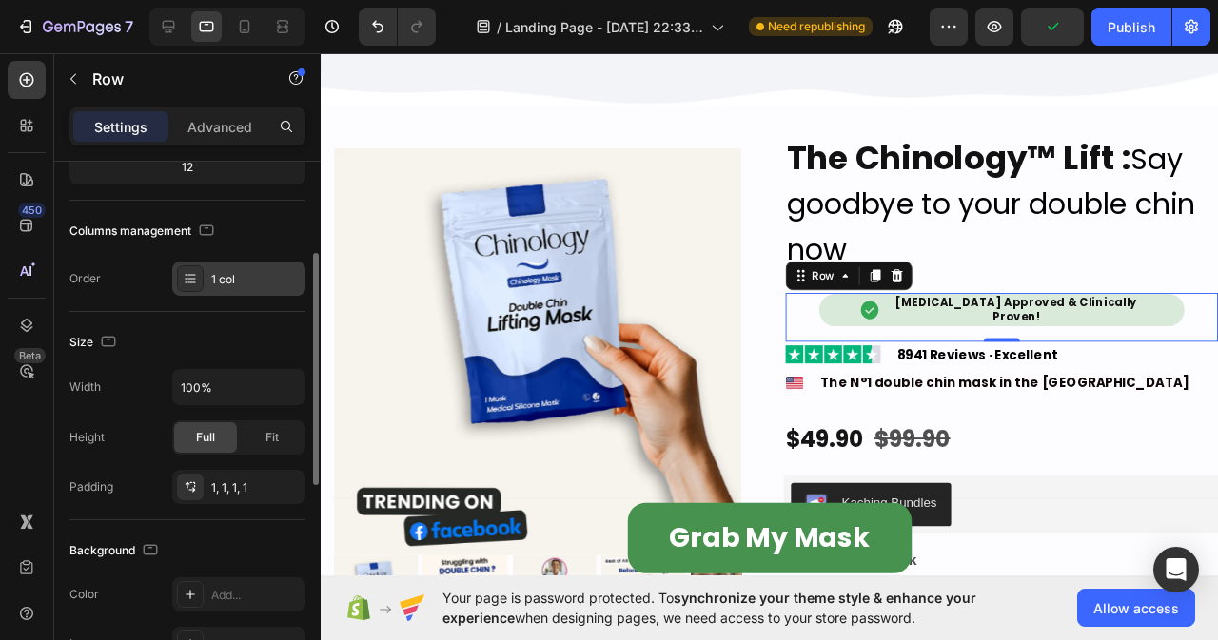
click at [246, 274] on div "1 col" at bounding box center [255, 279] width 89 height 17
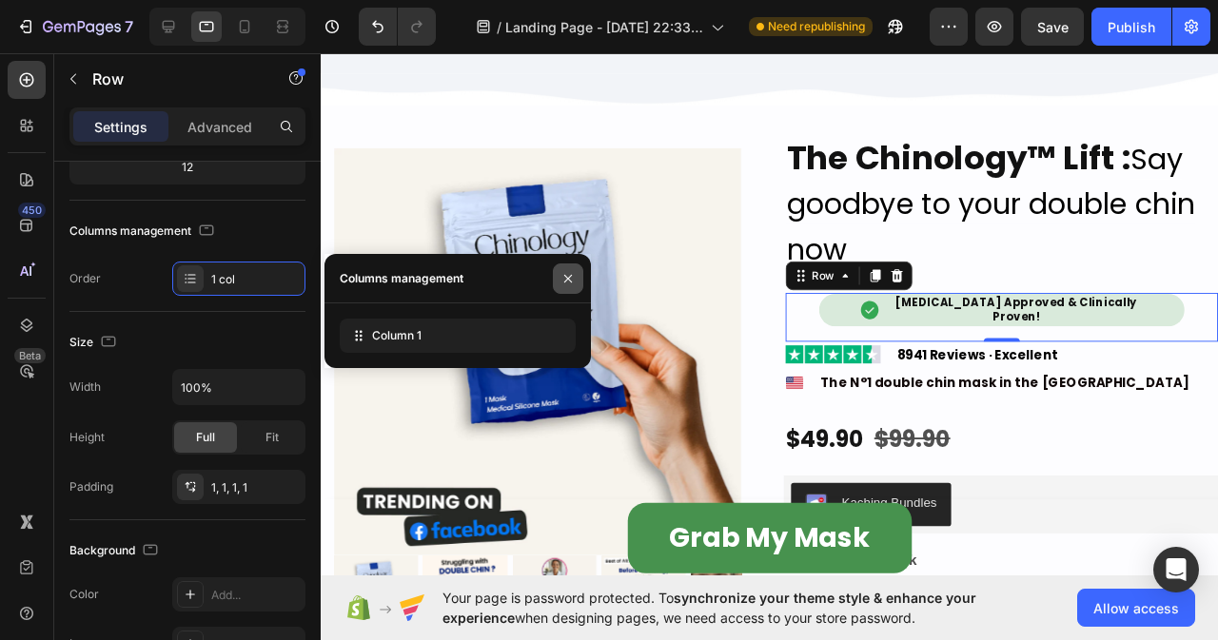
click at [565, 279] on icon "button" at bounding box center [567, 278] width 15 height 15
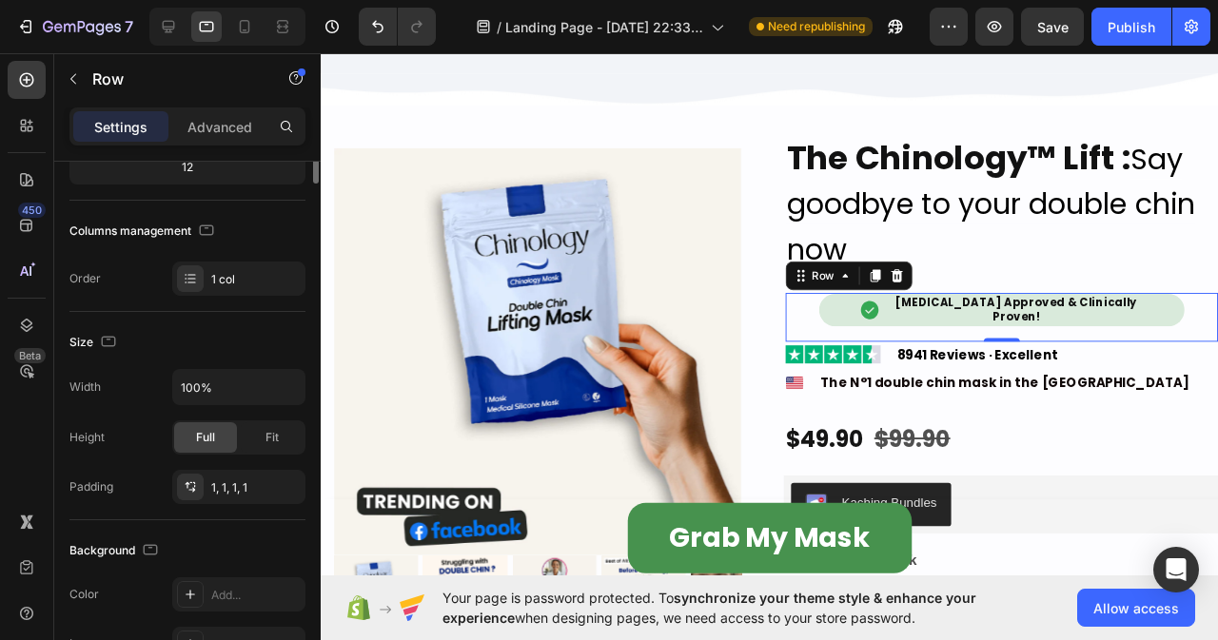
scroll to position [0, 0]
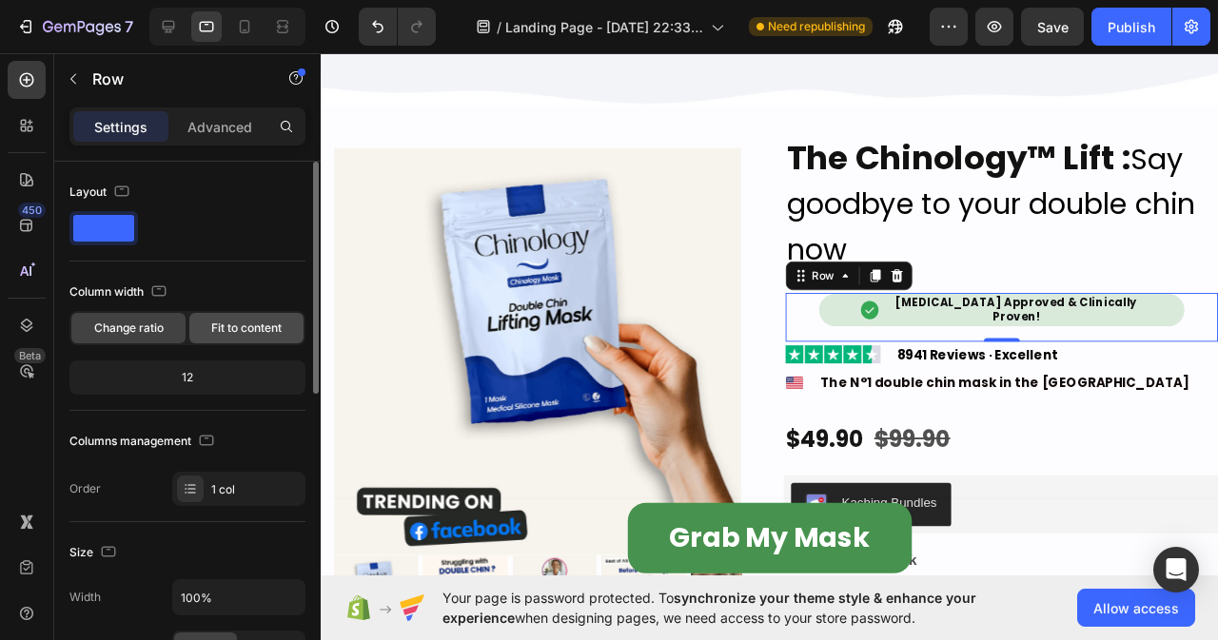
click at [247, 324] on span "Fit to content" at bounding box center [246, 328] width 70 height 17
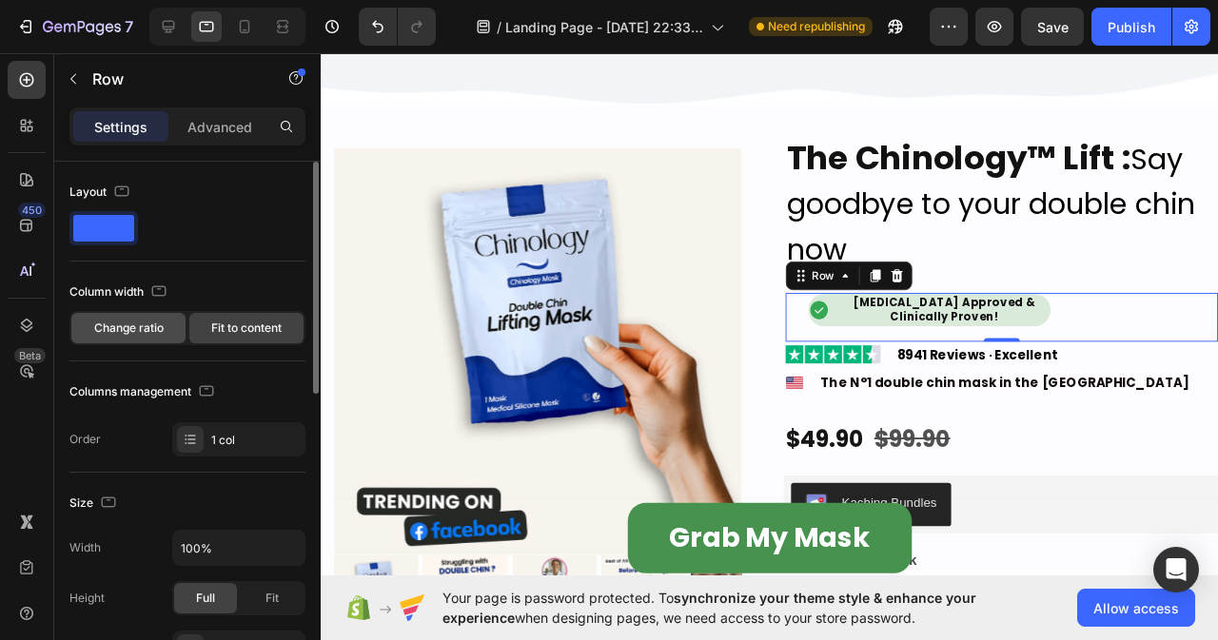
click at [138, 319] on div "Change ratio" at bounding box center [128, 328] width 114 height 30
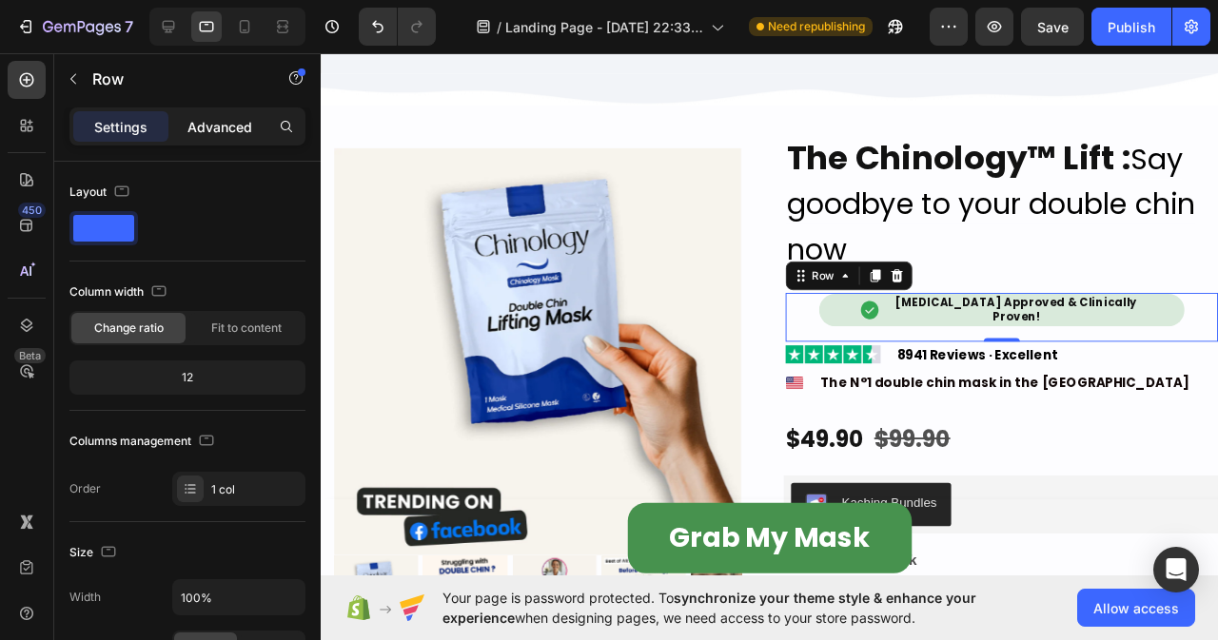
click at [214, 127] on p "Advanced" at bounding box center [219, 127] width 65 height 20
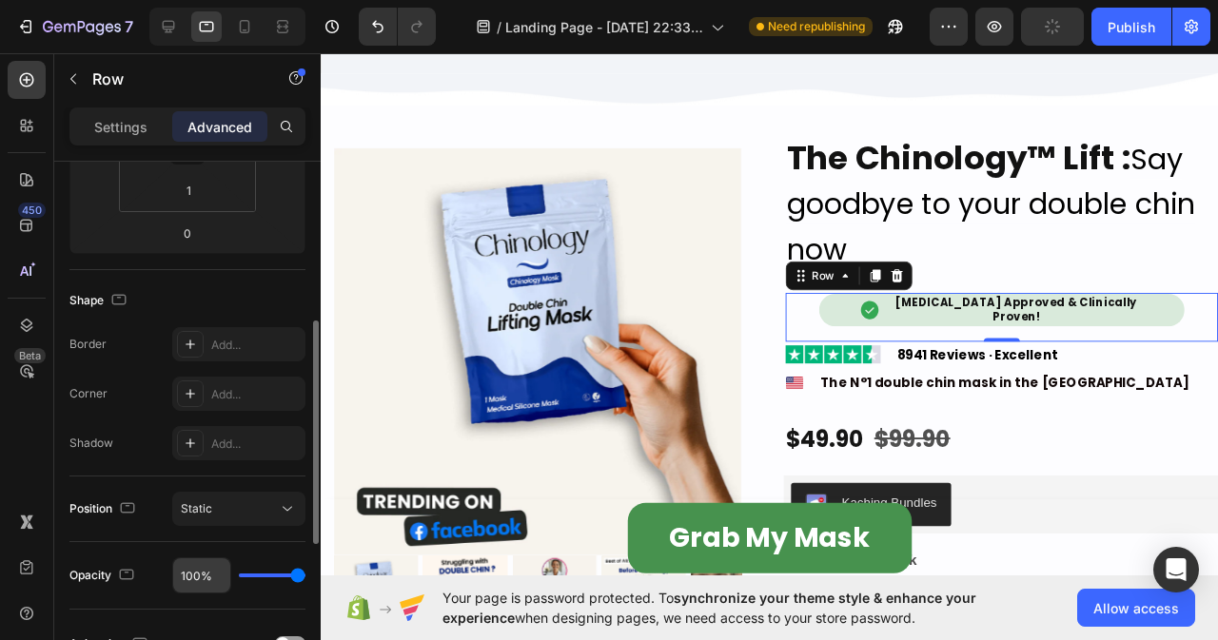
scroll to position [476, 0]
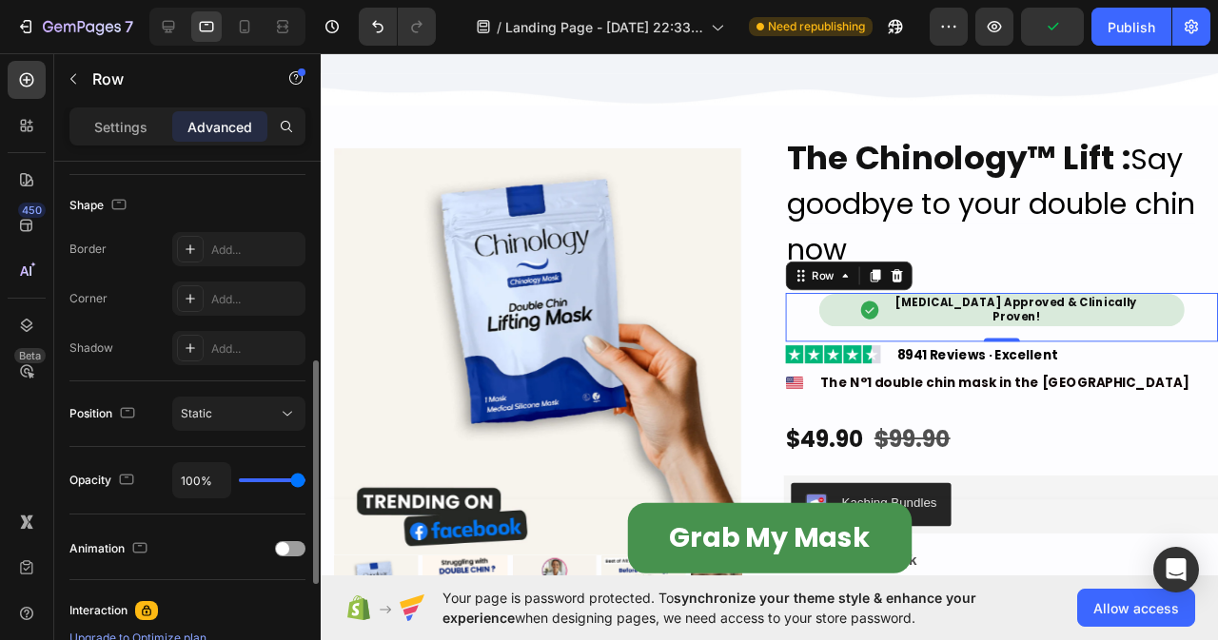
type input "93%"
type input "93"
type input "24%"
type input "24"
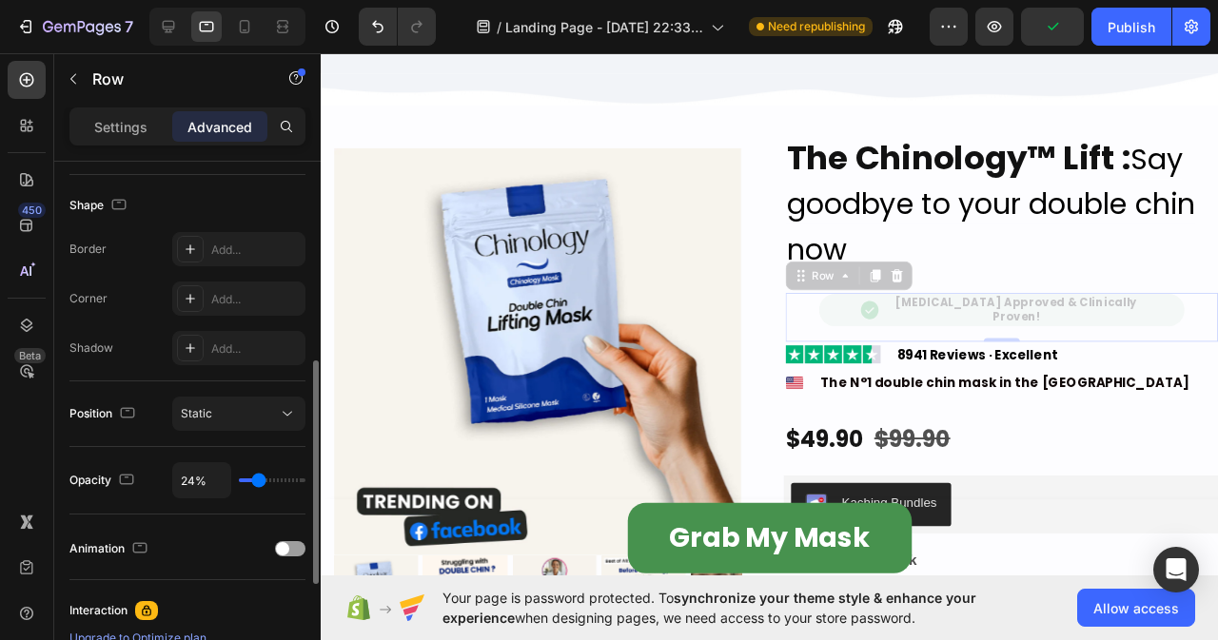
type input "57%"
type input "57"
type input "67%"
type input "67"
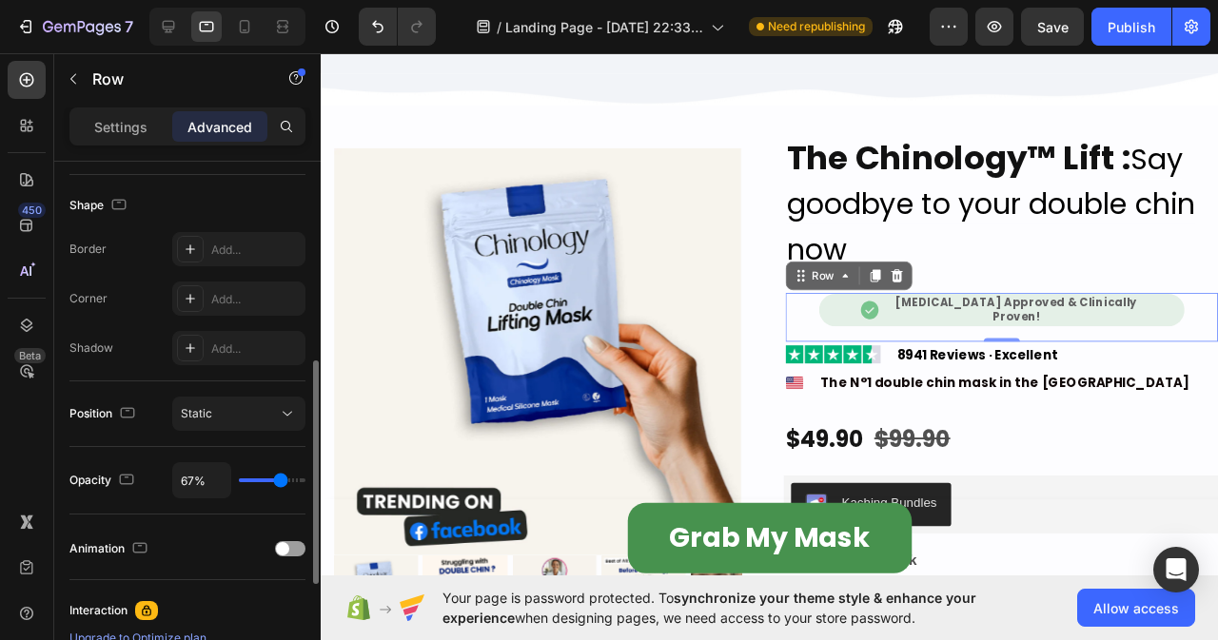
type input "85%"
type input "85"
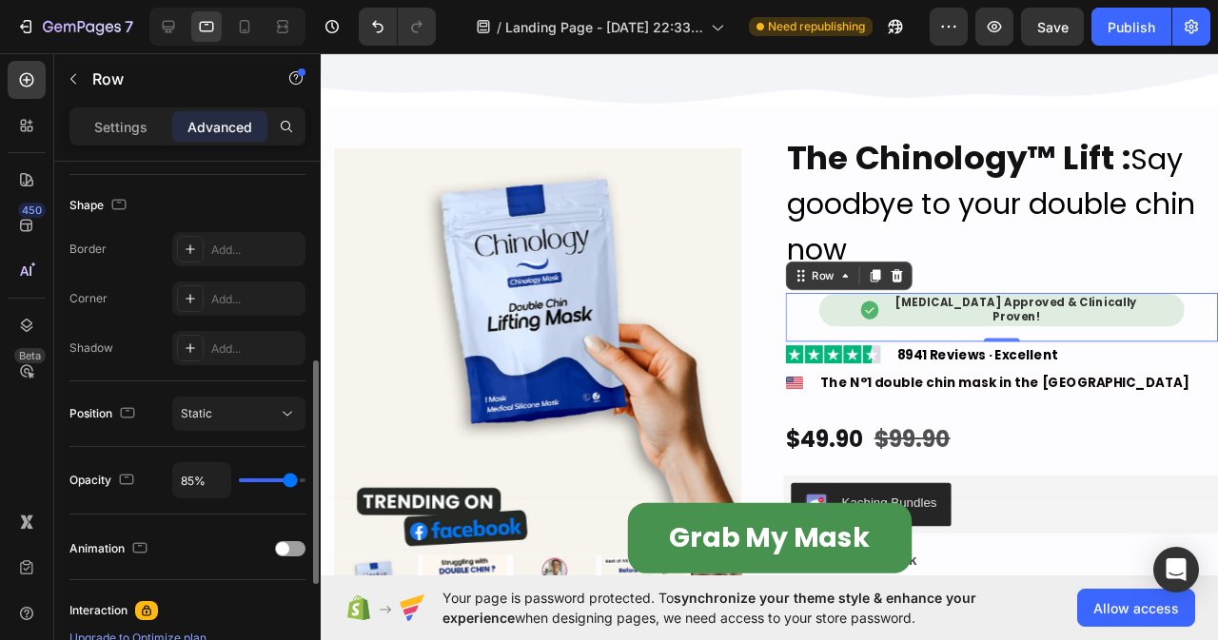
type input "100%"
type input "100"
drag, startPoint x: 293, startPoint y: 482, endPoint x: 319, endPoint y: 486, distance: 26.0
click at [305, 482] on input "range" at bounding box center [272, 481] width 67 height 4
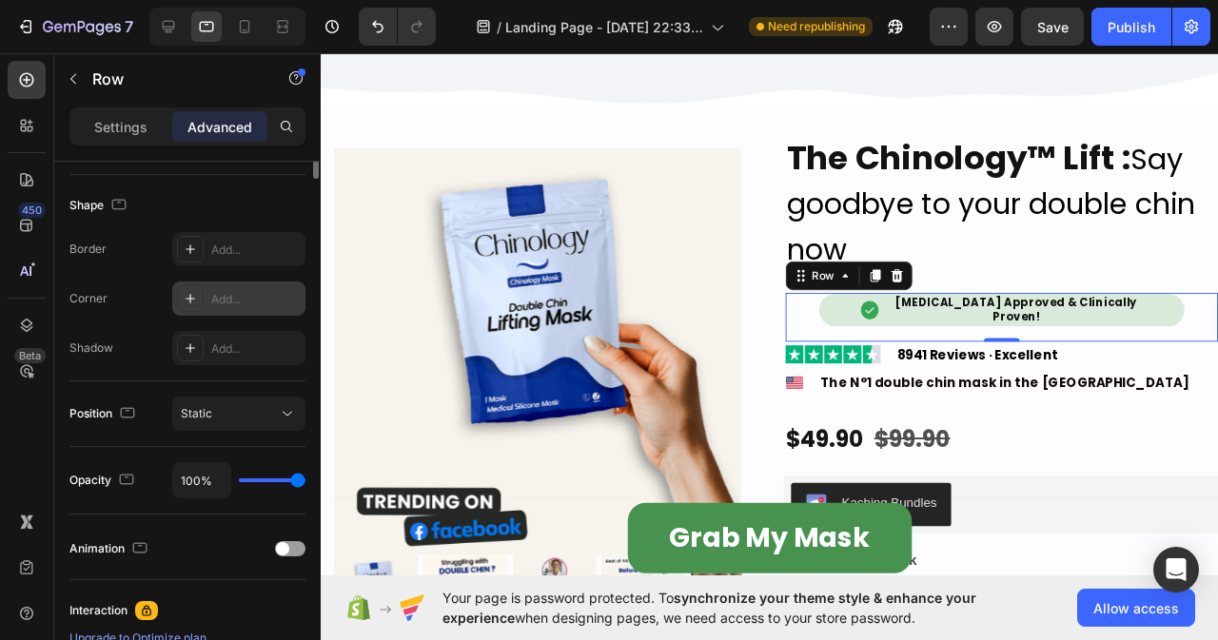
scroll to position [190, 0]
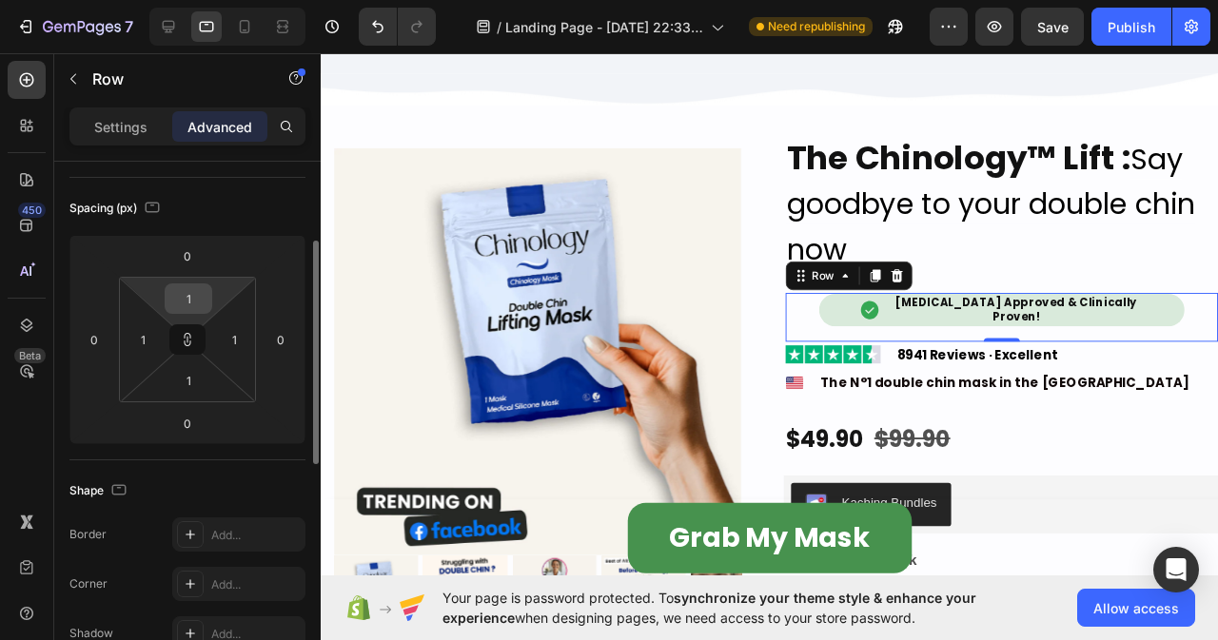
click at [201, 301] on input "1" at bounding box center [188, 298] width 38 height 29
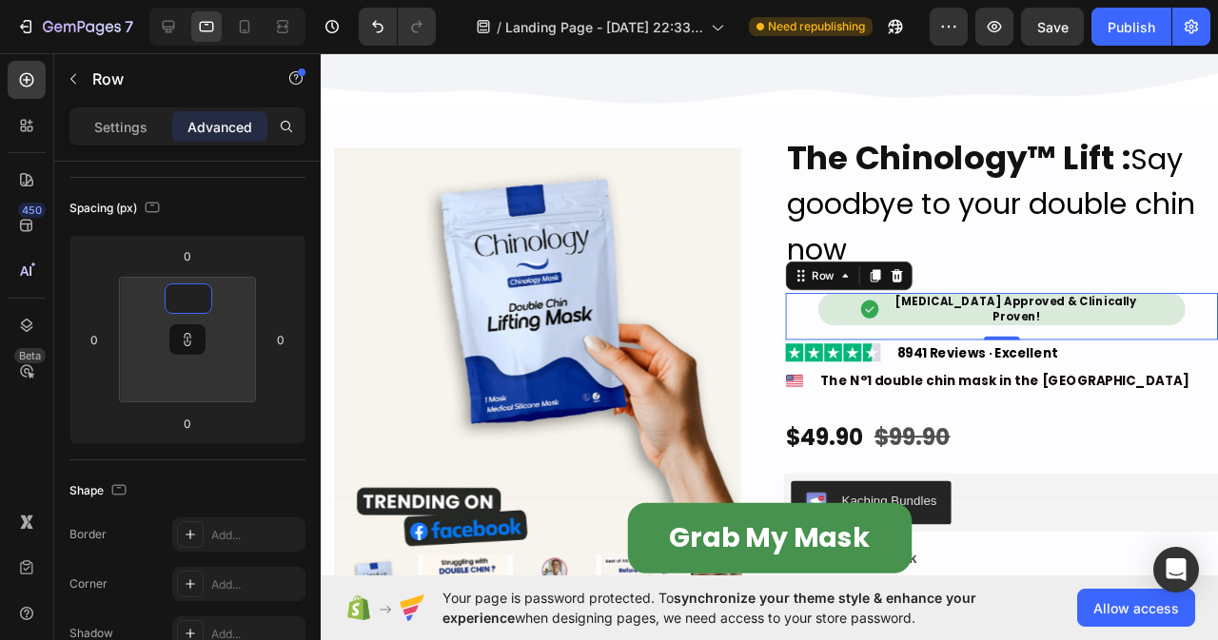
type input "1"
click at [850, 334] on div "Image [MEDICAL_DATA] Approved & Clinically Proven! Heading Row" at bounding box center [1037, 329] width 455 height 49
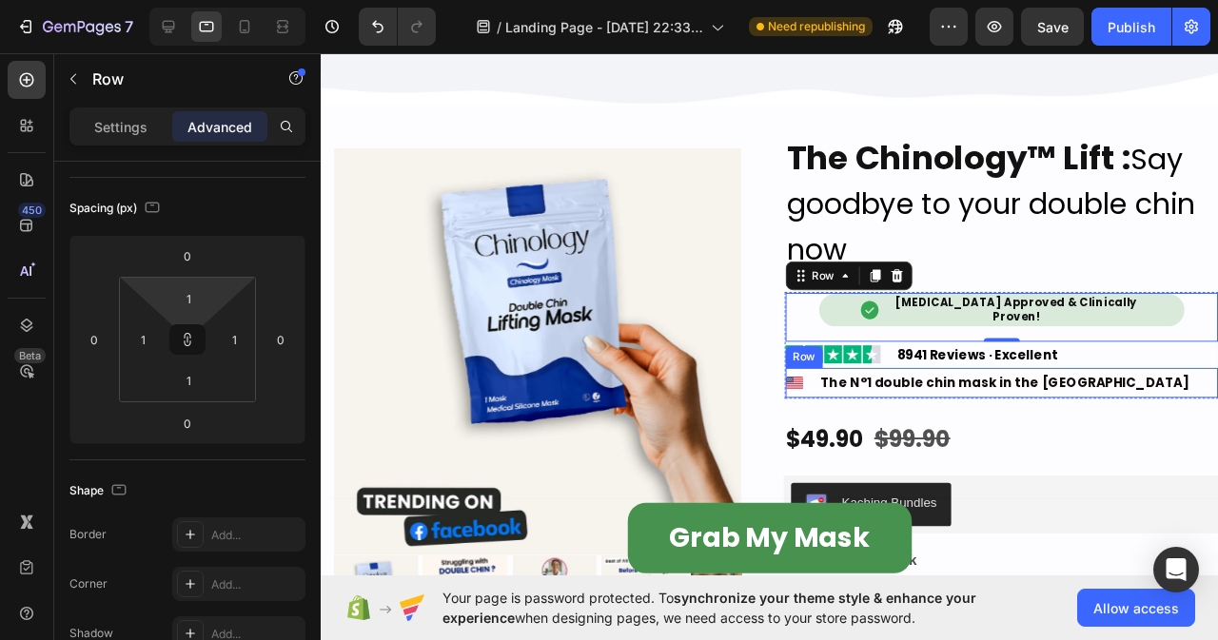
click at [1108, 391] on div "Image The N°1 double chin mask in the US Text Block Row" at bounding box center [1037, 399] width 455 height 31
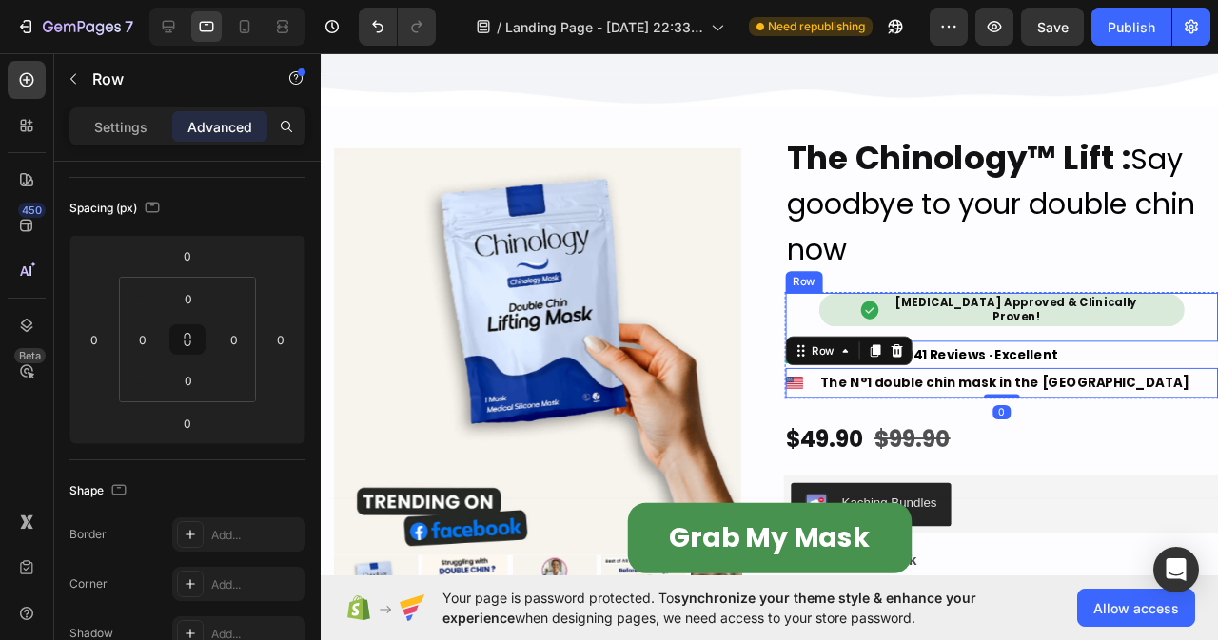
click at [1183, 339] on div "Image [MEDICAL_DATA] Approved & Clinically Proven! Heading Row" at bounding box center [1037, 330] width 453 height 49
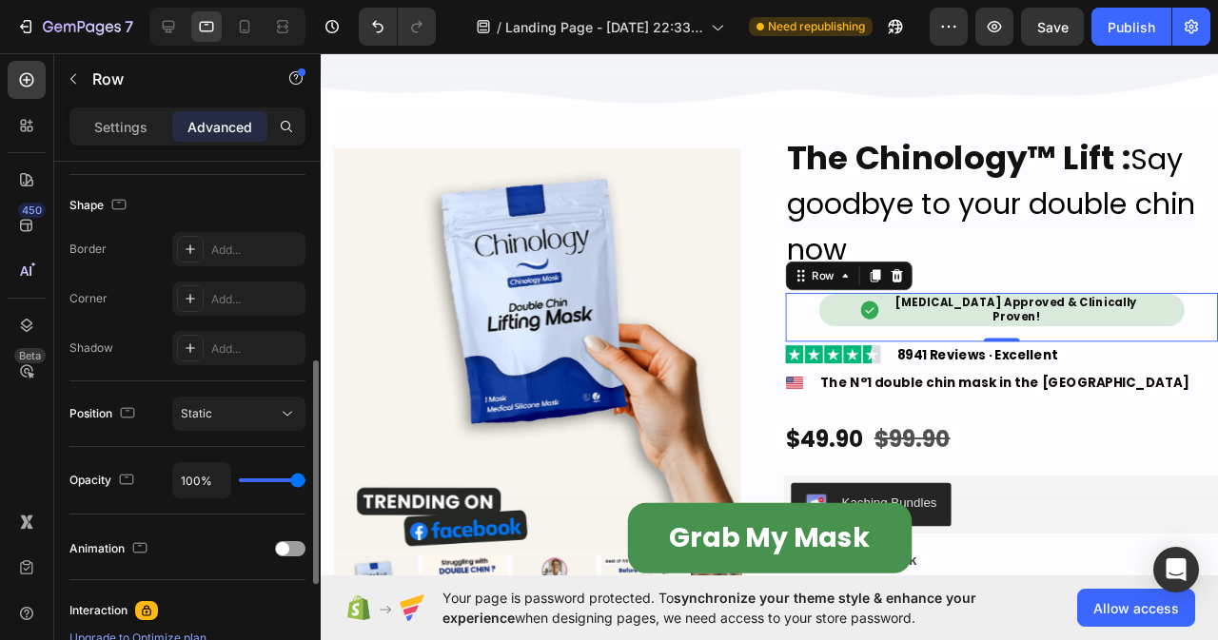
scroll to position [571, 0]
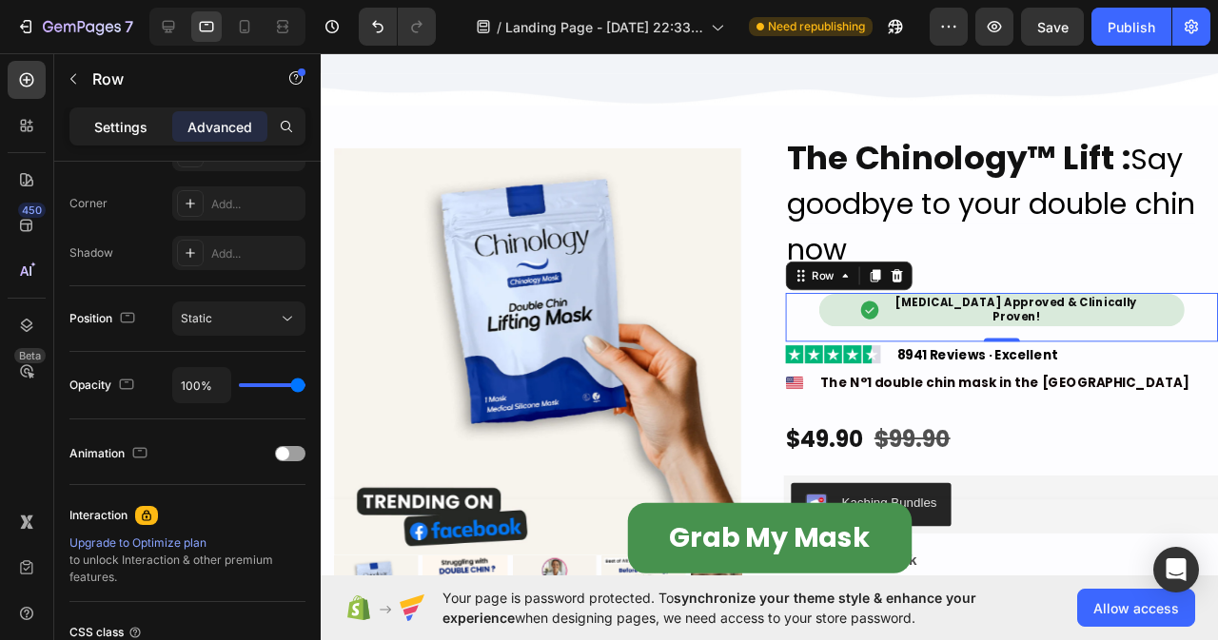
click at [129, 132] on p "Settings" at bounding box center [120, 127] width 53 height 20
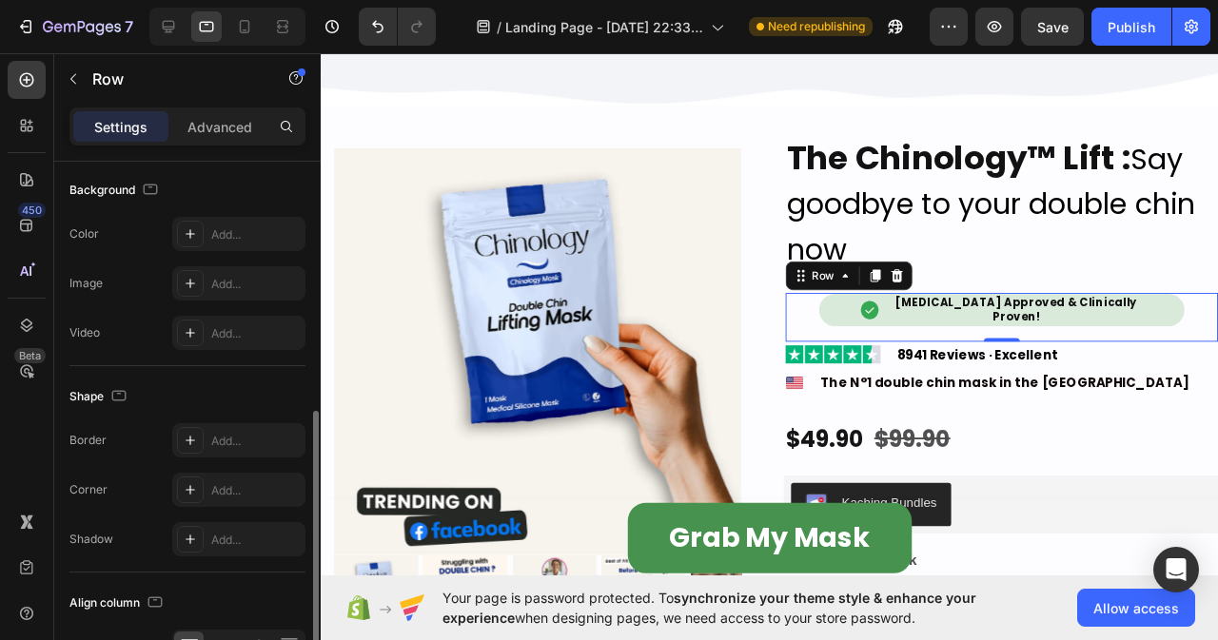
scroll to position [686, 0]
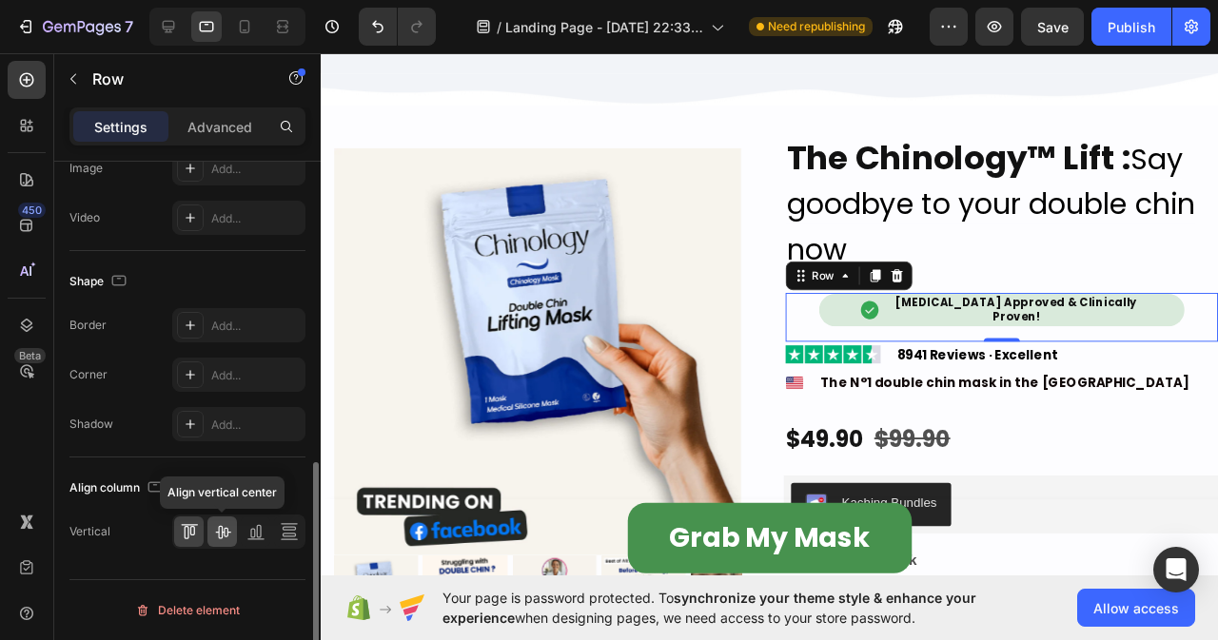
click at [225, 537] on icon at bounding box center [222, 532] width 15 height 13
click at [260, 538] on icon at bounding box center [258, 531] width 5 height 13
click at [220, 539] on icon at bounding box center [222, 532] width 15 height 13
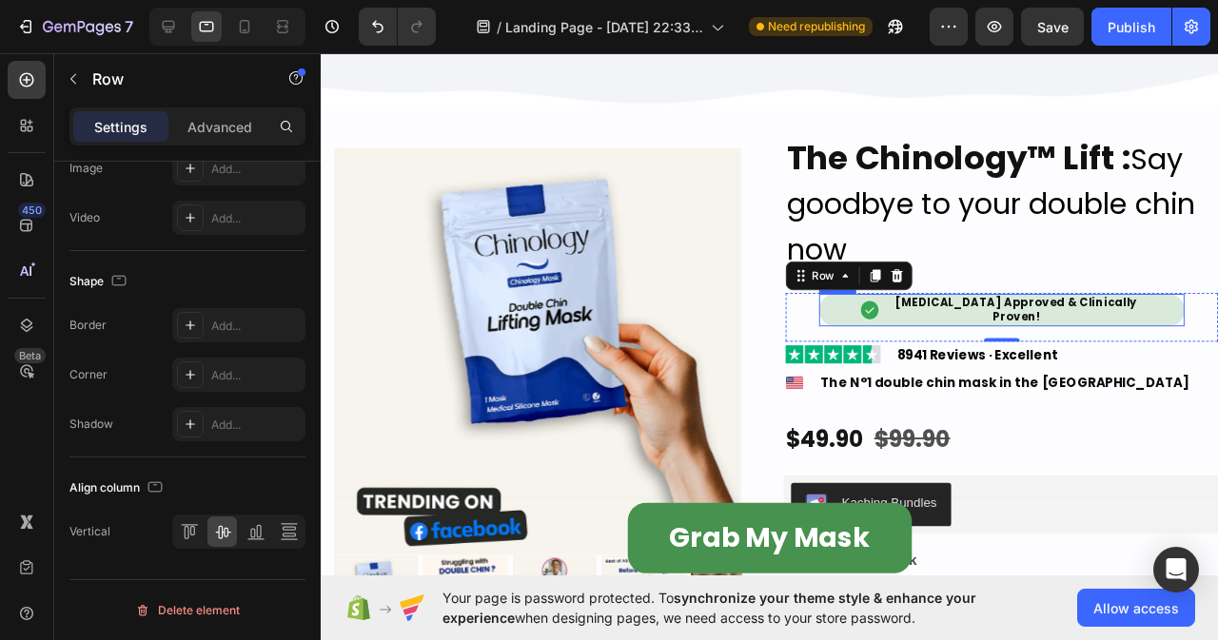
click at [1205, 321] on div "Image [MEDICAL_DATA] Approved & Clinically Proven! Heading Row" at bounding box center [1037, 322] width 385 height 33
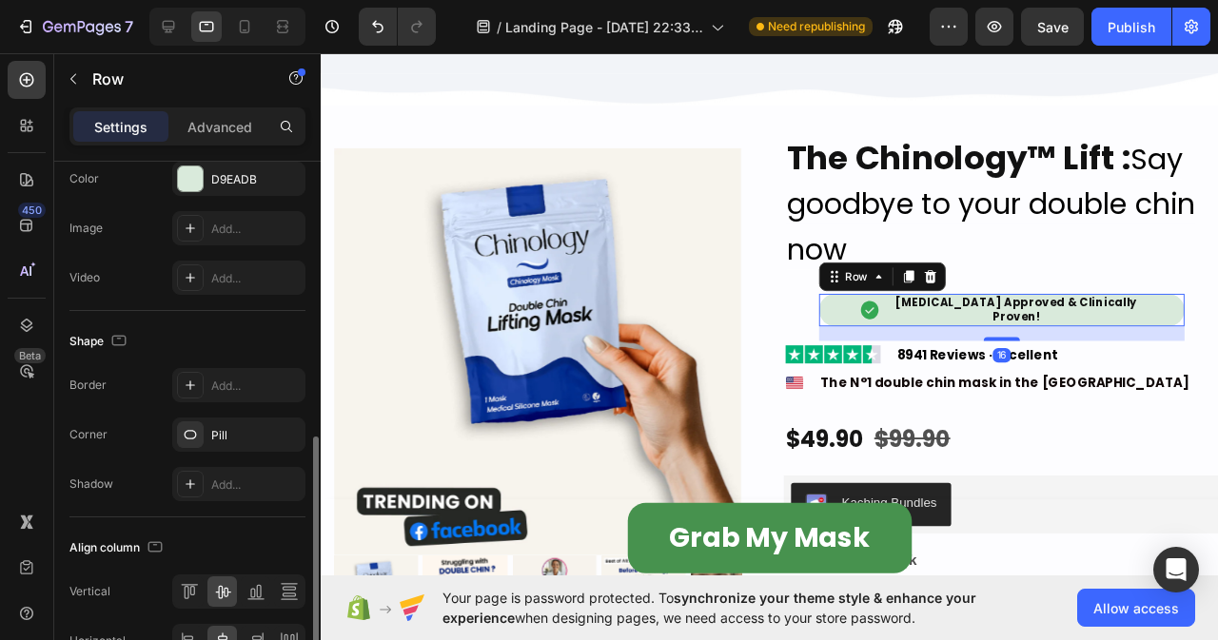
scroll to position [795, 0]
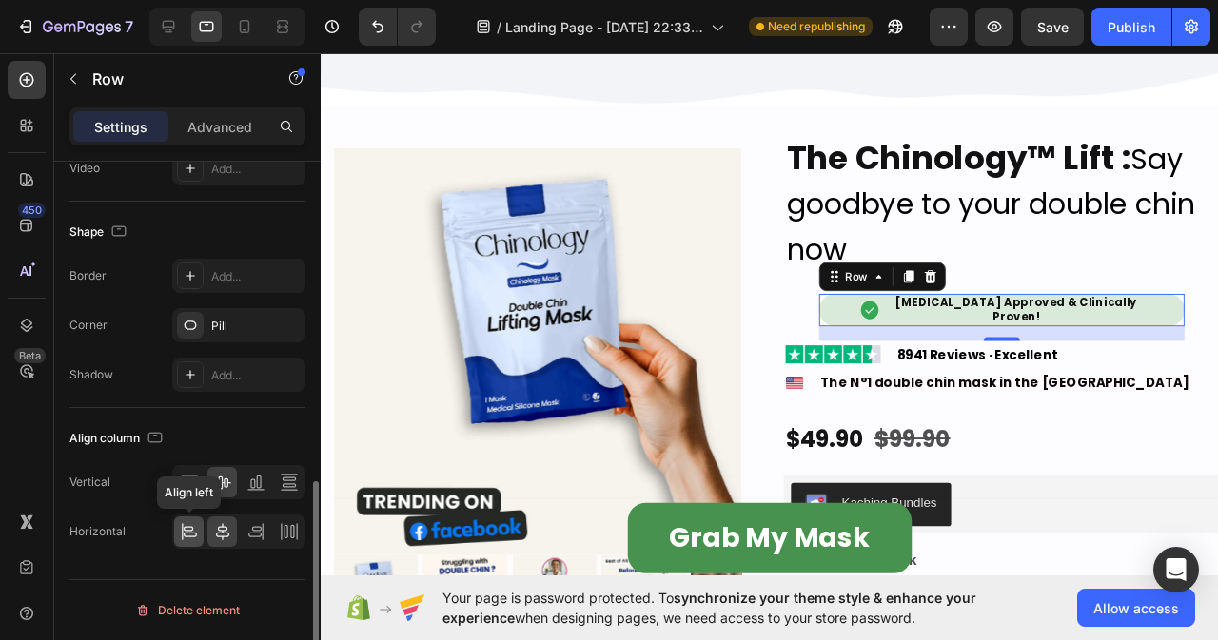
click at [191, 530] on icon at bounding box center [189, 531] width 19 height 19
click at [210, 539] on div at bounding box center [221, 532] width 29 height 30
click at [191, 480] on icon at bounding box center [189, 482] width 19 height 19
click at [220, 487] on icon at bounding box center [222, 482] width 19 height 19
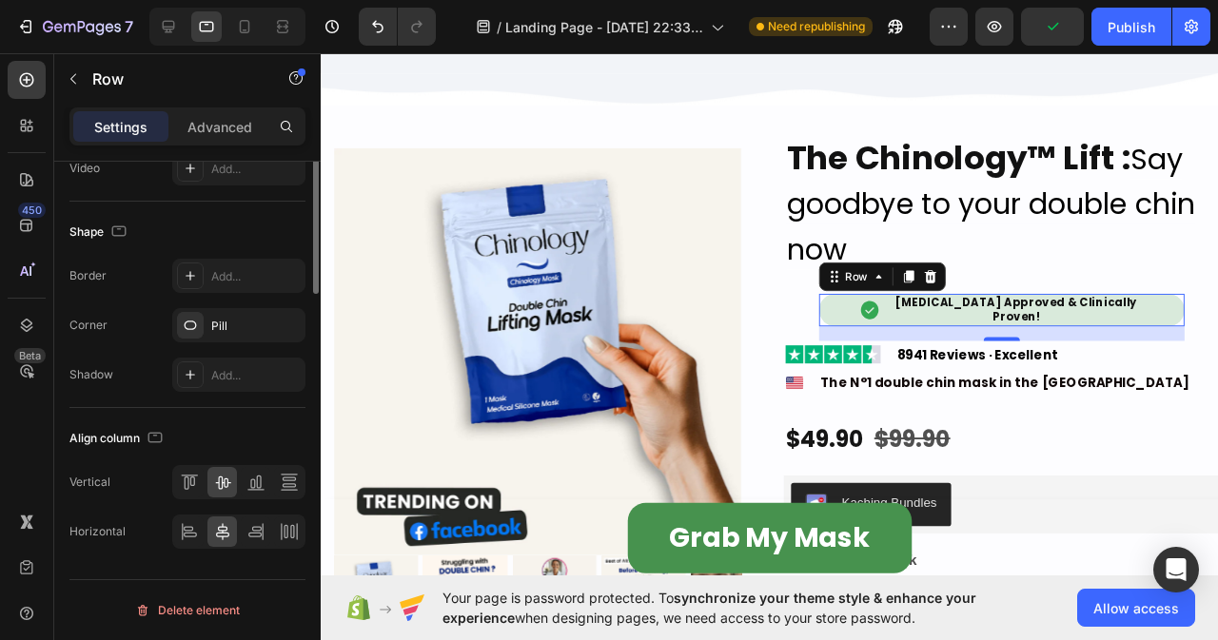
scroll to position [415, 0]
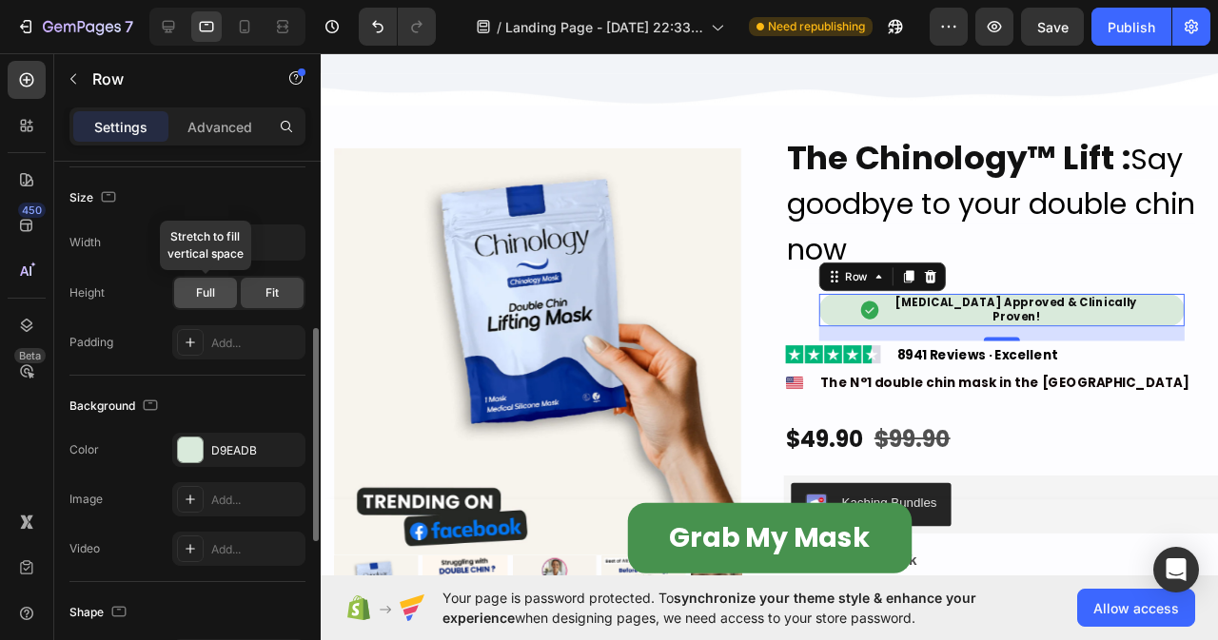
click at [209, 291] on span "Full" at bounding box center [205, 292] width 19 height 17
click at [259, 292] on div "Fit" at bounding box center [272, 293] width 63 height 30
click at [228, 243] on input "85%" at bounding box center [238, 243] width 131 height 34
type input "112%"
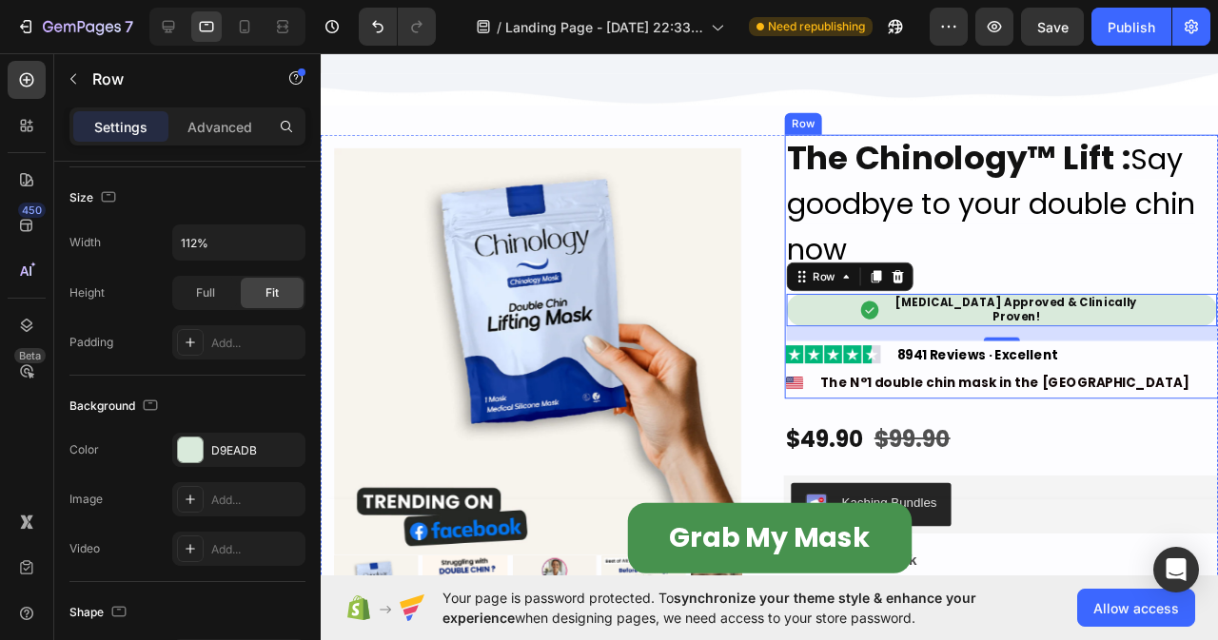
drag, startPoint x: 895, startPoint y: 283, endPoint x: 1016, endPoint y: 296, distance: 121.6
click at [1016, 296] on div "The Chinology™ Lift : Say goodbye to your double chin now Heading Image [MEDICA…" at bounding box center [1037, 277] width 457 height 277
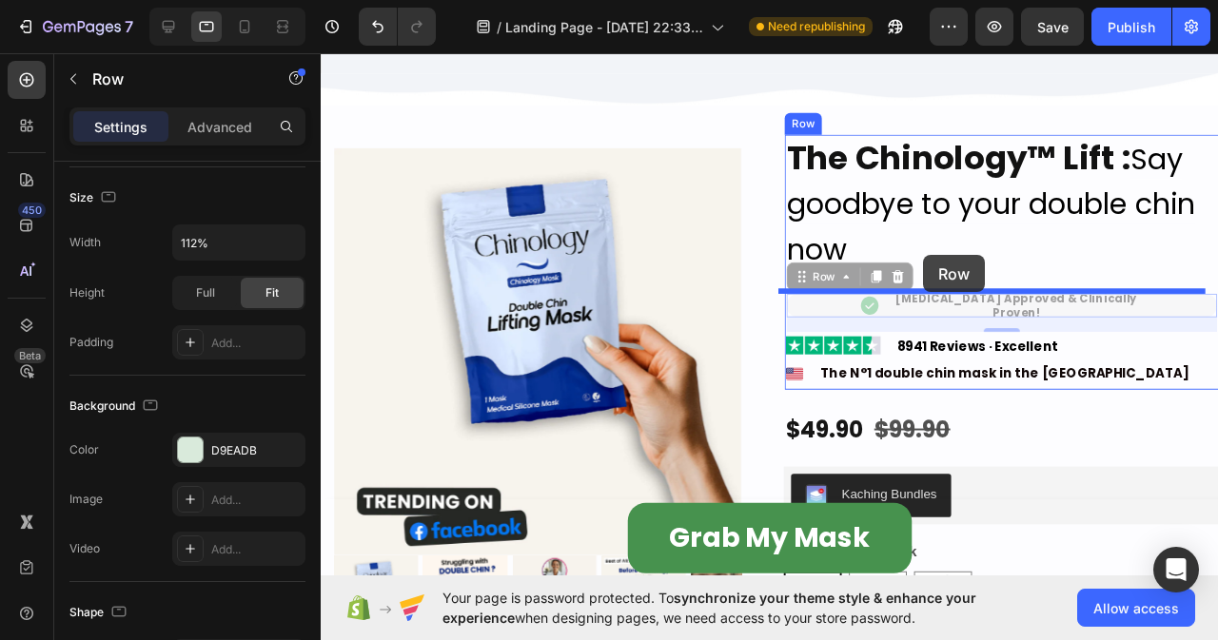
drag, startPoint x: 819, startPoint y: 284, endPoint x: 954, endPoint y: 265, distance: 136.3
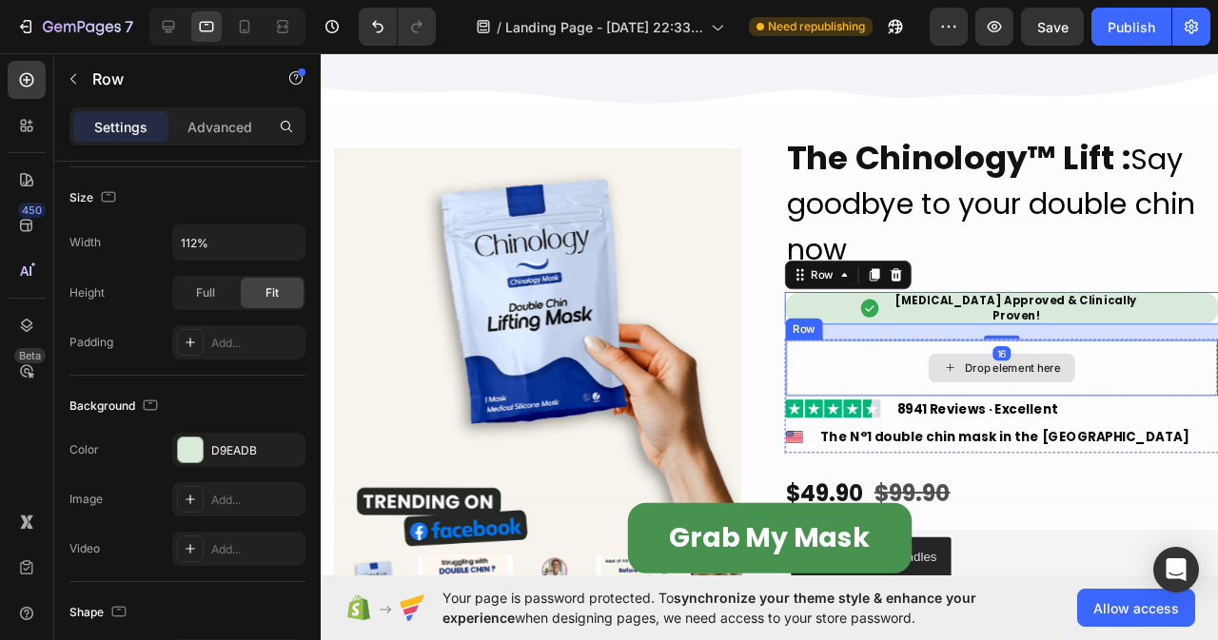
click at [931, 374] on div "Drop element here" at bounding box center [1037, 384] width 453 height 57
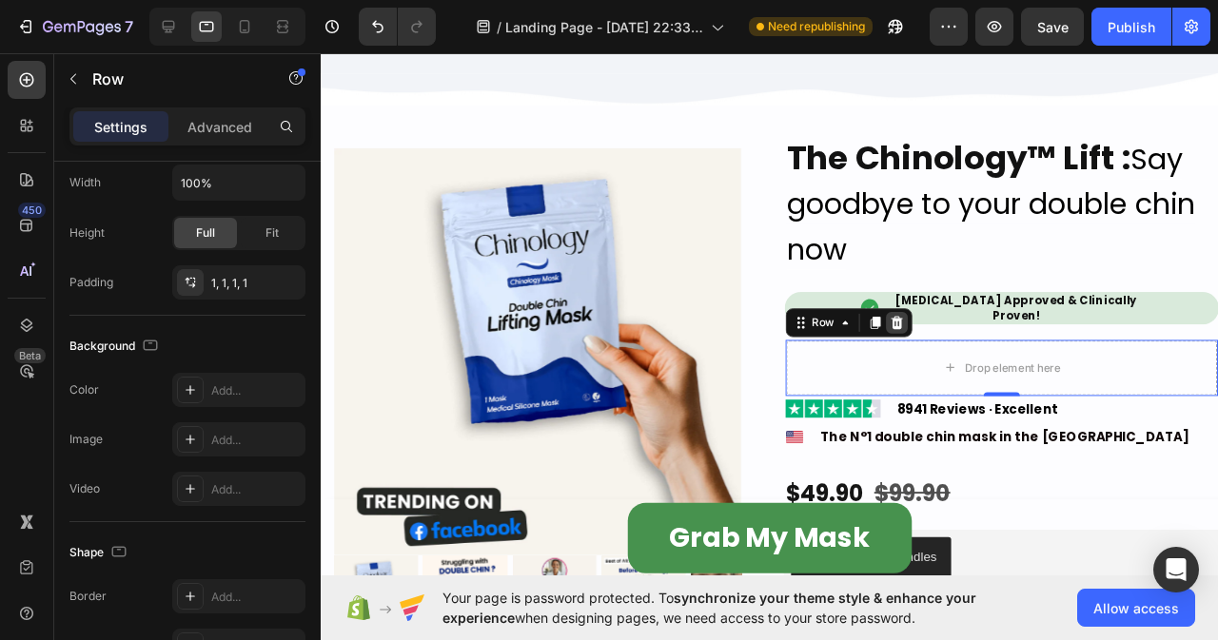
click at [921, 329] on icon at bounding box center [926, 336] width 15 height 15
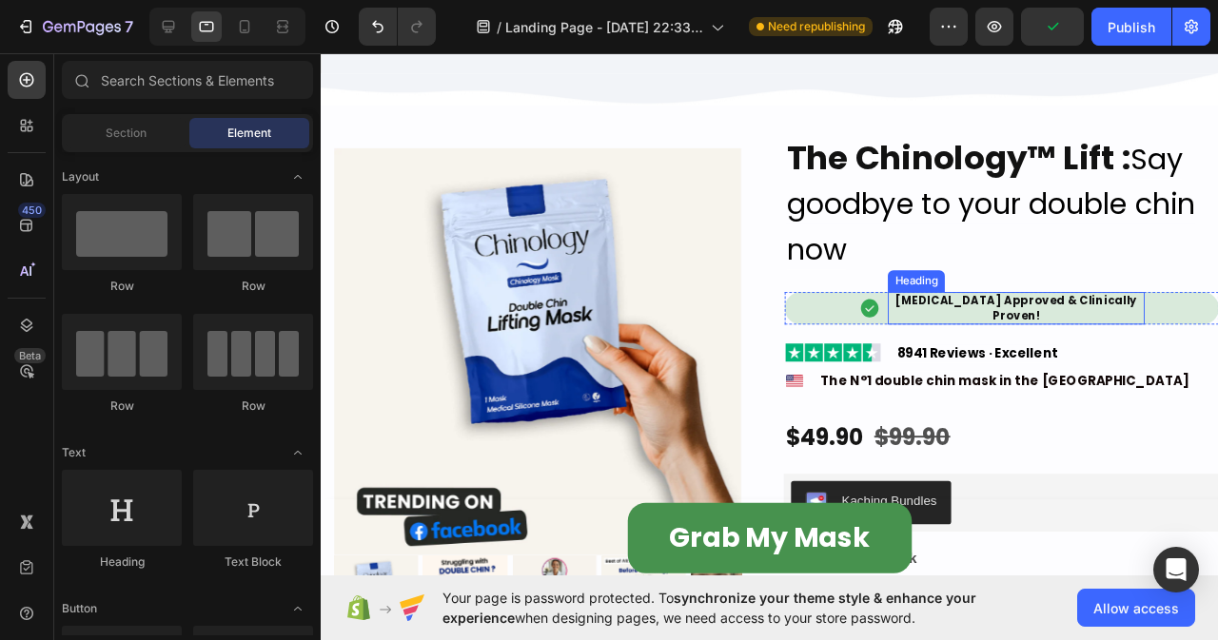
click at [967, 319] on h2 "[MEDICAL_DATA] Approved & Clinically Proven!" at bounding box center [1052, 320] width 270 height 33
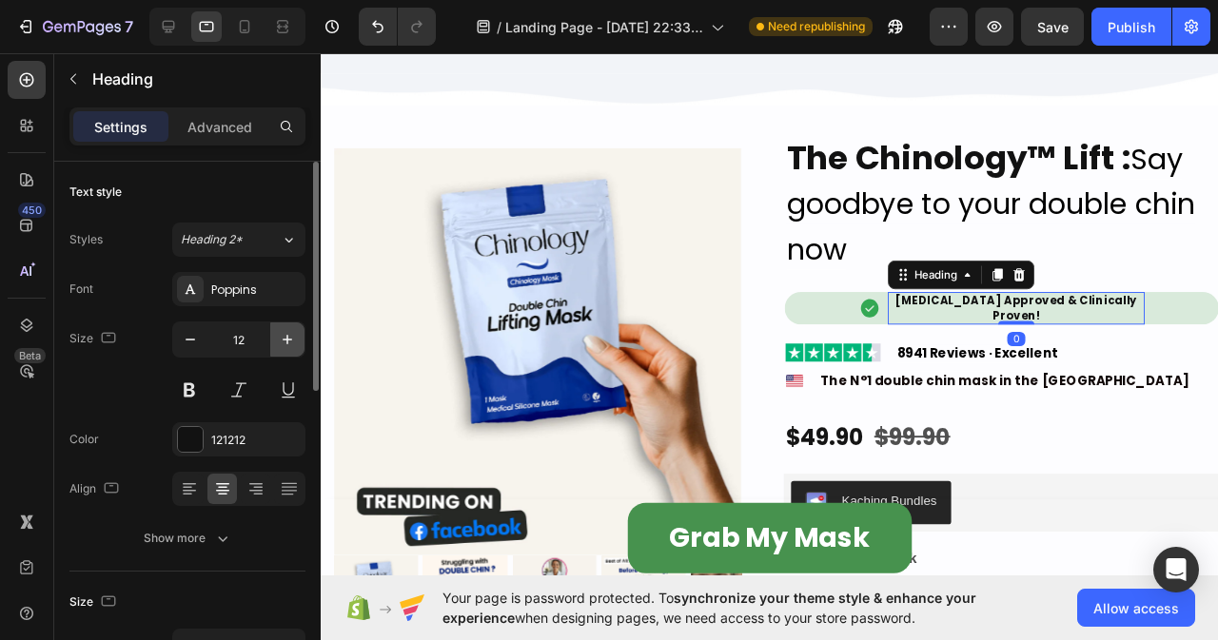
click at [279, 346] on icon "button" at bounding box center [287, 339] width 19 height 19
type input "13"
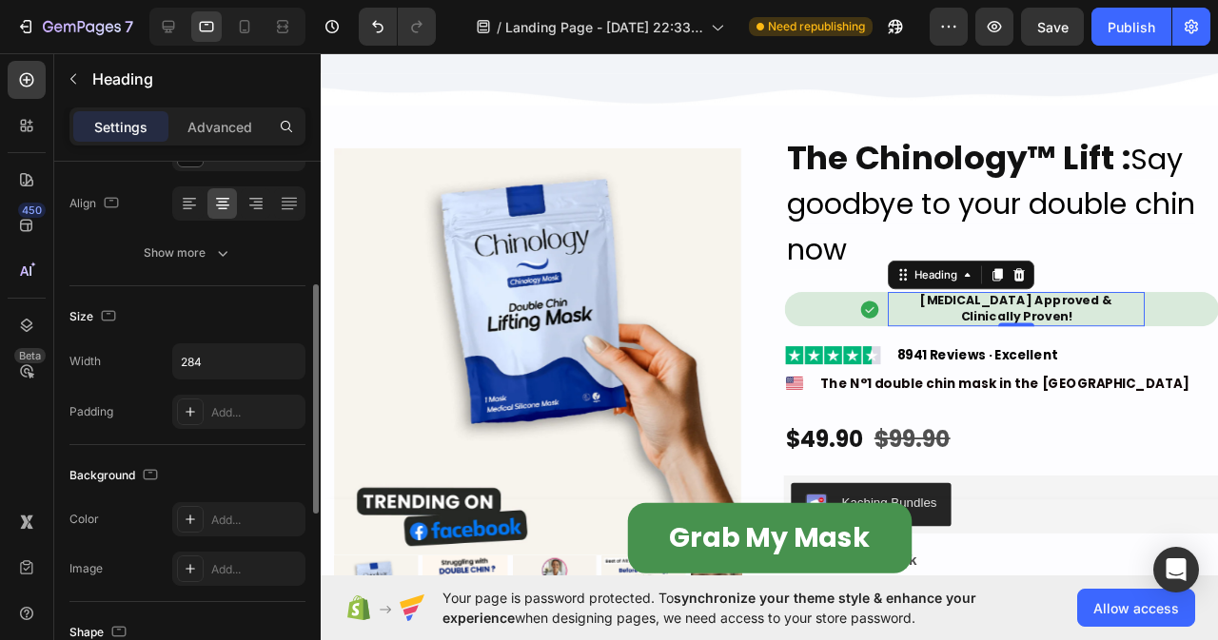
scroll to position [381, 0]
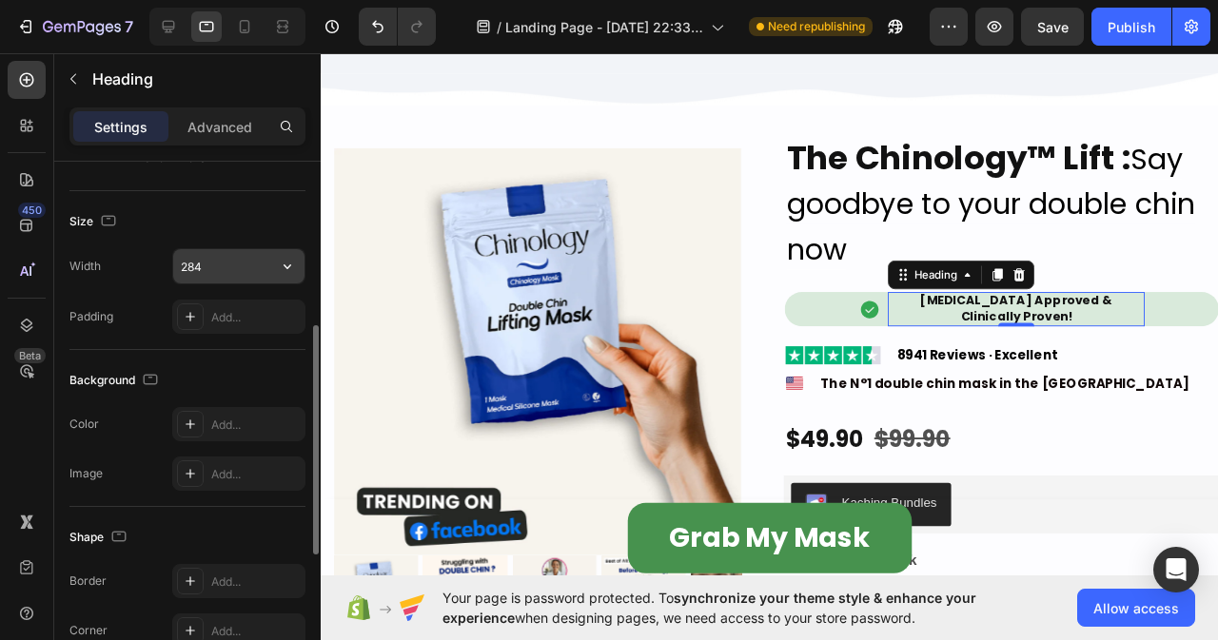
click at [224, 268] on input "284" at bounding box center [238, 266] width 131 height 34
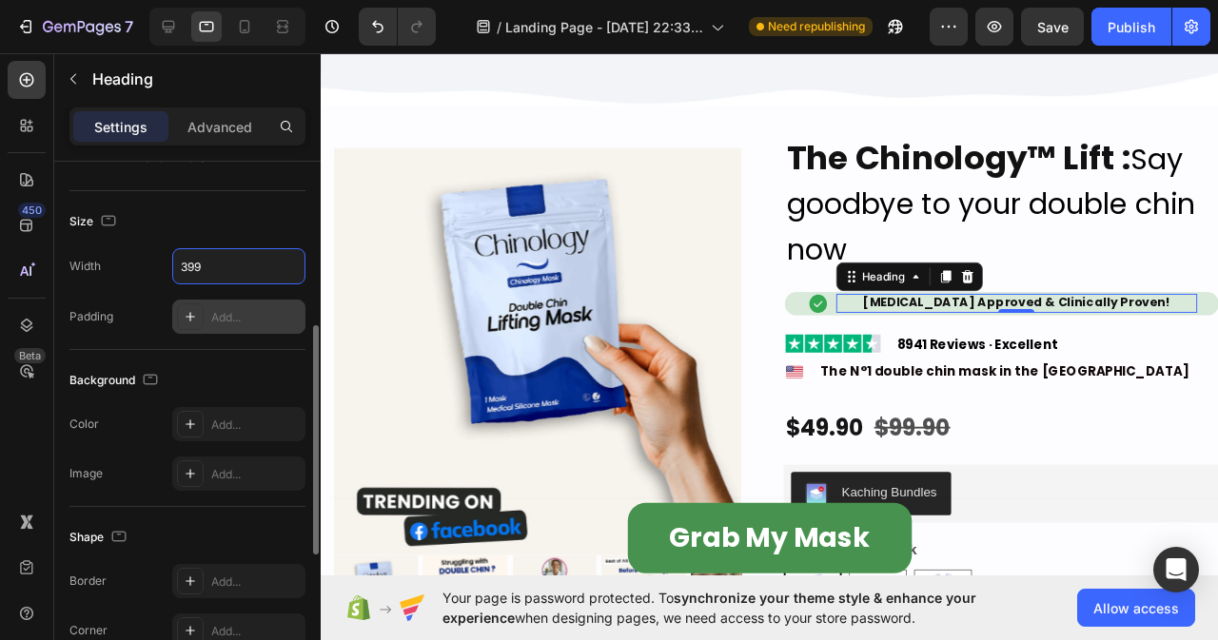
type input "400"
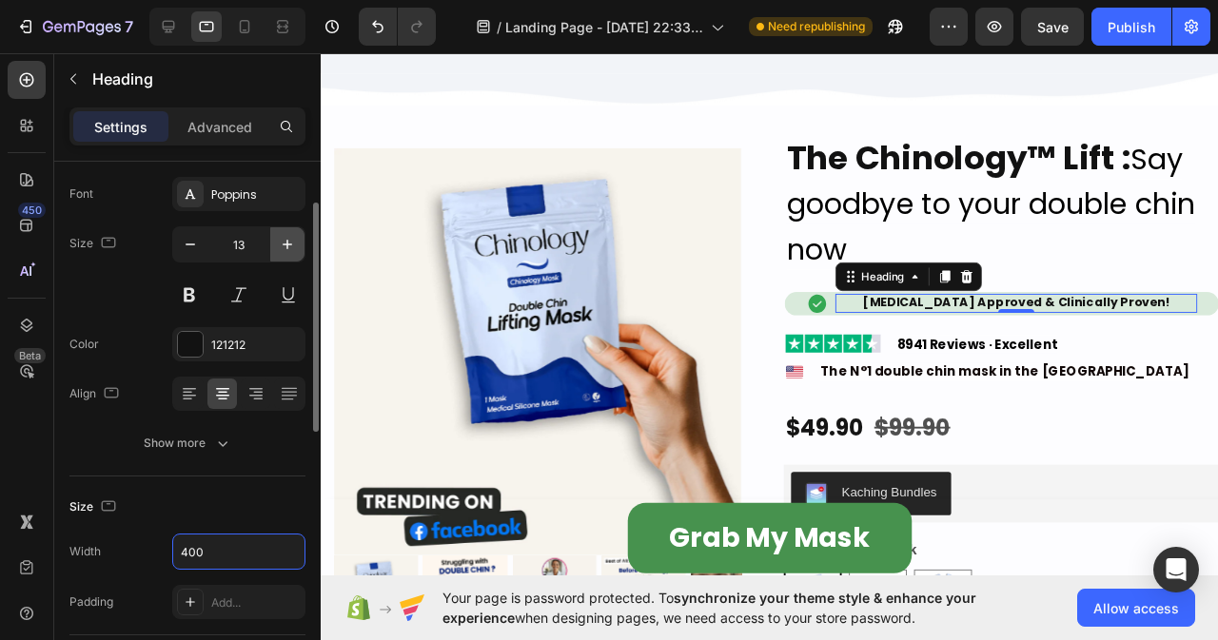
click at [285, 245] on icon "button" at bounding box center [288, 245] width 10 height 10
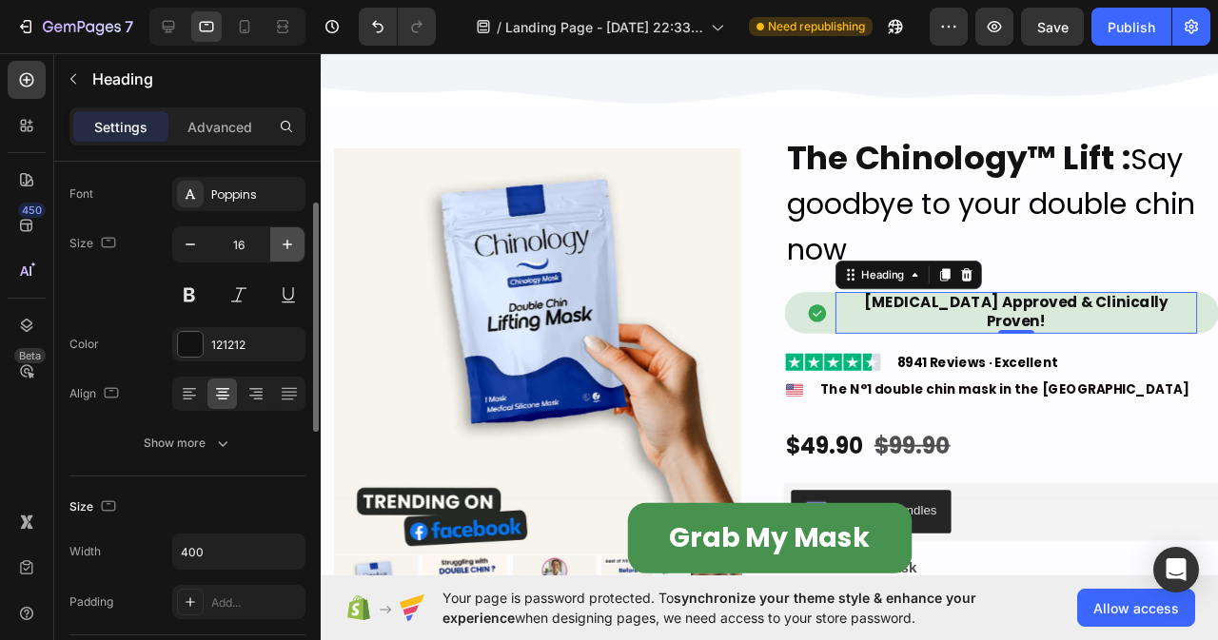
click at [285, 245] on icon "button" at bounding box center [288, 245] width 10 height 10
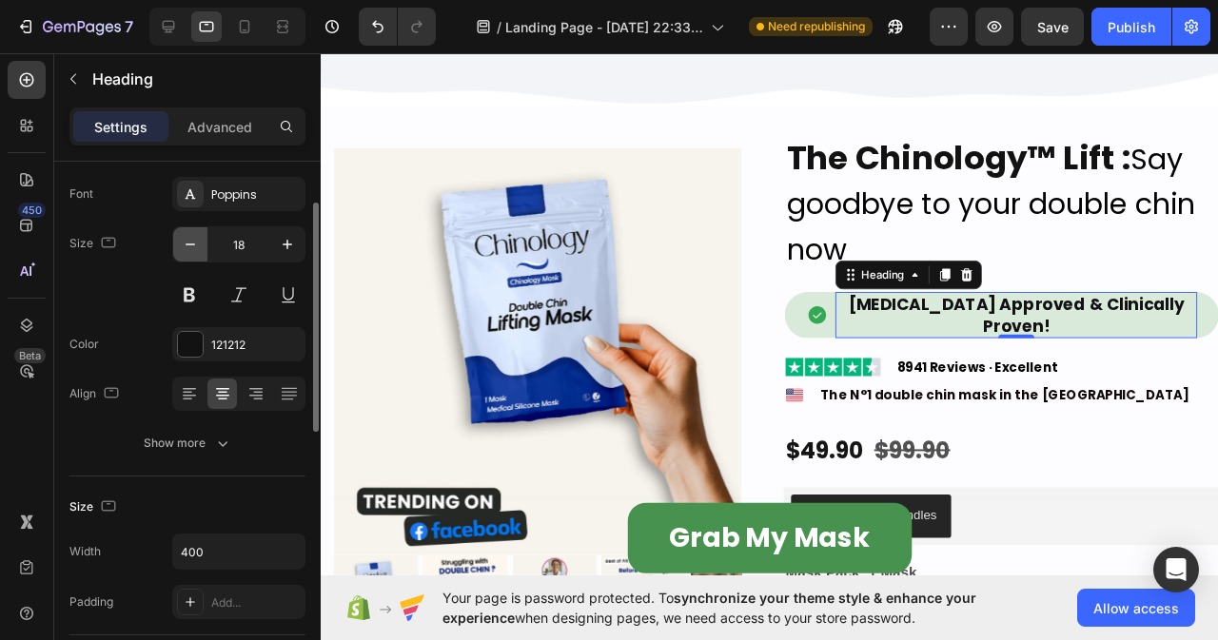
click at [186, 240] on icon "button" at bounding box center [190, 244] width 19 height 19
type input "17"
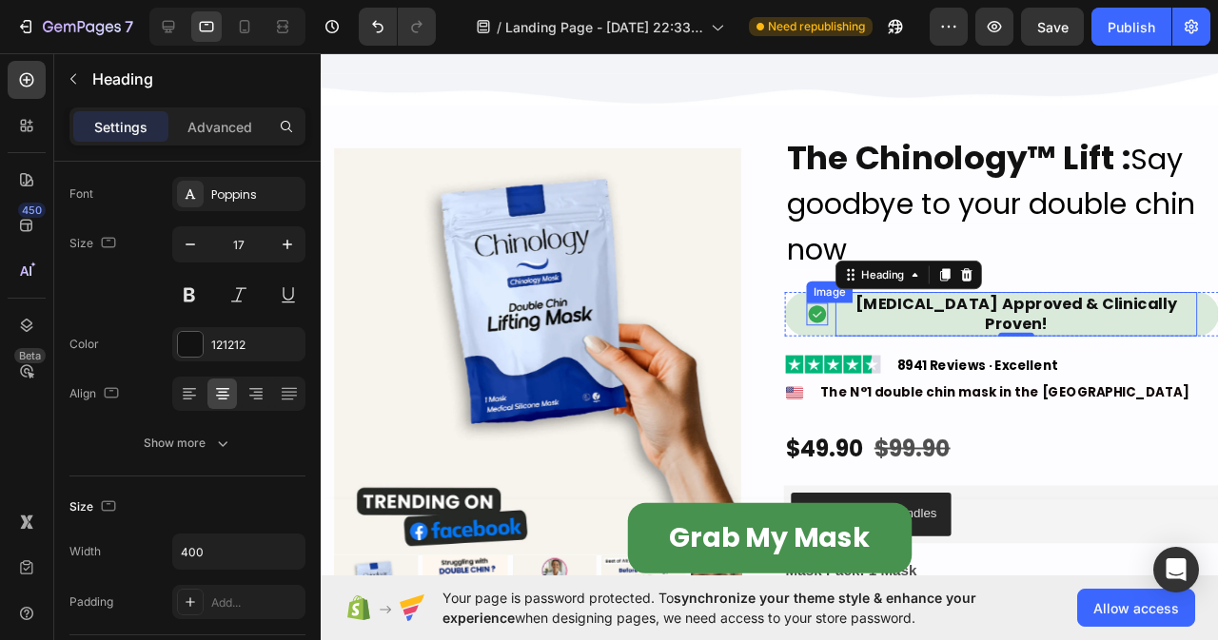
click at [833, 317] on img at bounding box center [843, 328] width 23 height 24
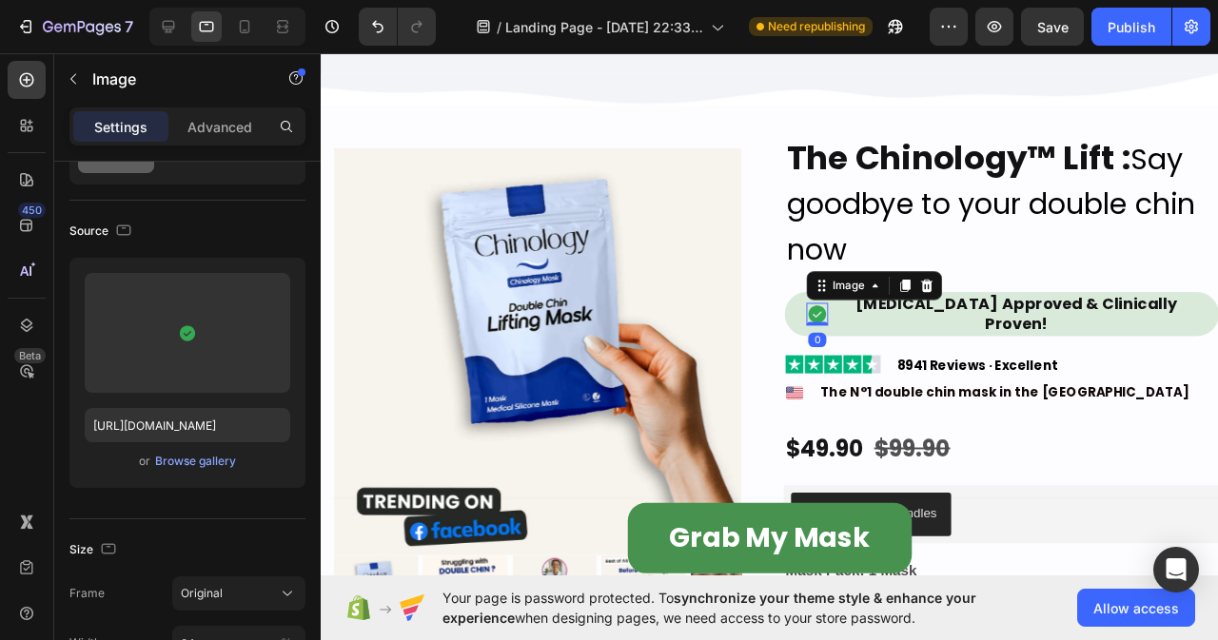
scroll to position [0, 0]
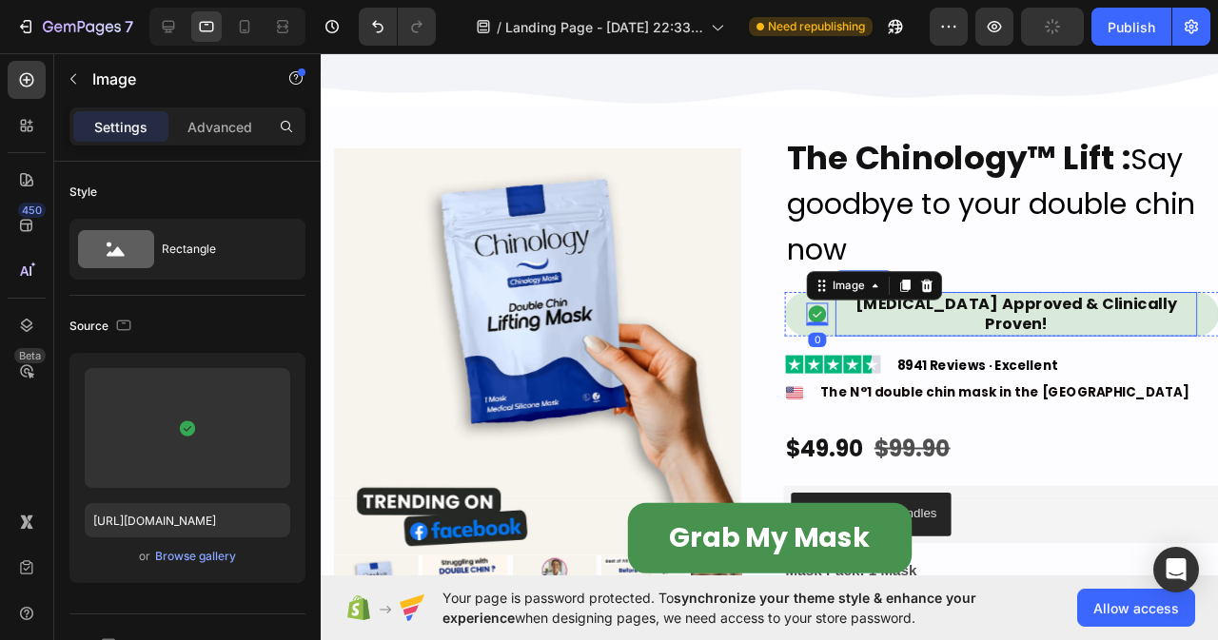
click at [960, 320] on h2 "[MEDICAL_DATA] Approved & Clinically Proven!" at bounding box center [1052, 327] width 381 height 46
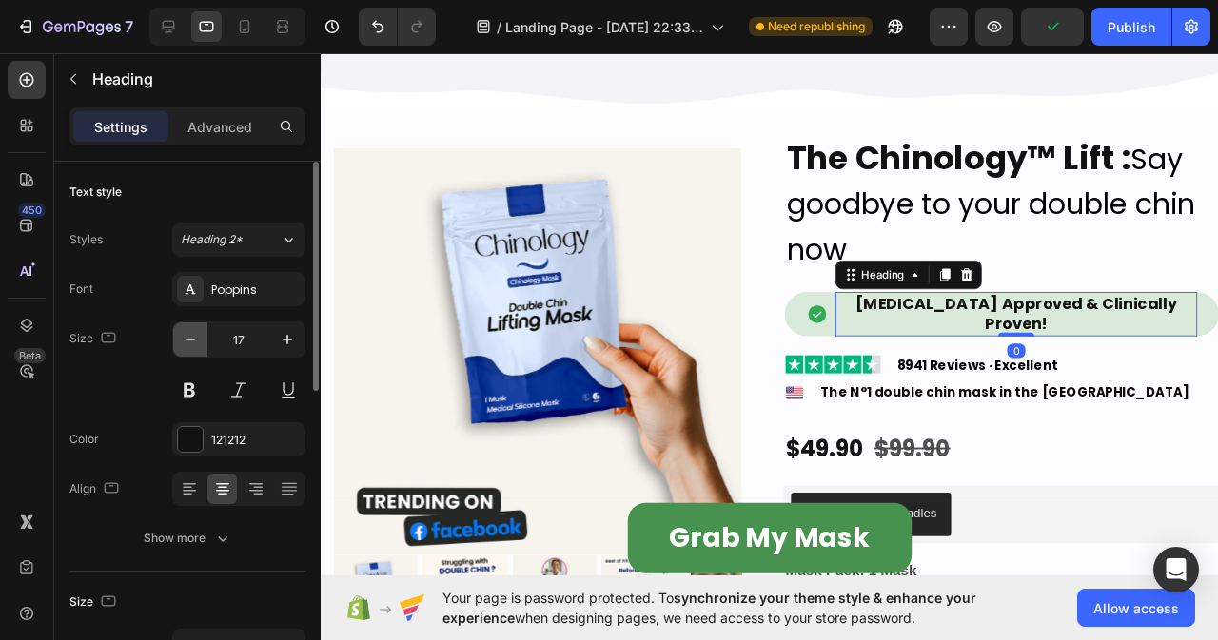
click at [184, 340] on icon "button" at bounding box center [190, 339] width 19 height 19
type input "16"
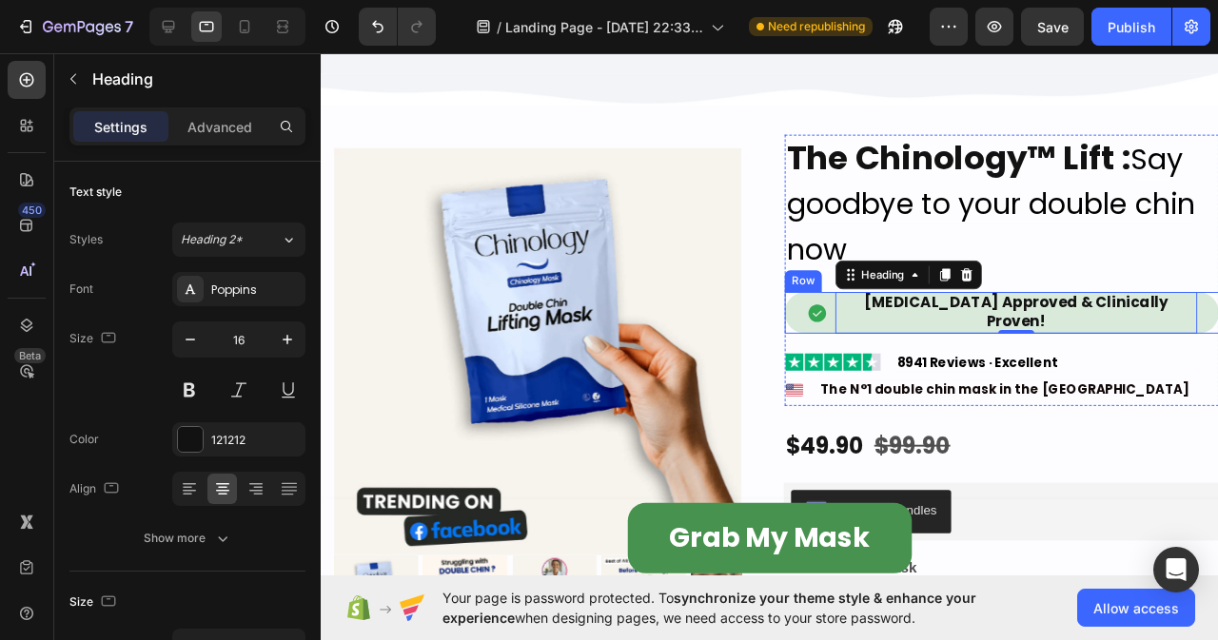
click at [814, 322] on div "Image [MEDICAL_DATA] Approved & Clinically Proven! Heading 0 Row" at bounding box center [1037, 326] width 457 height 44
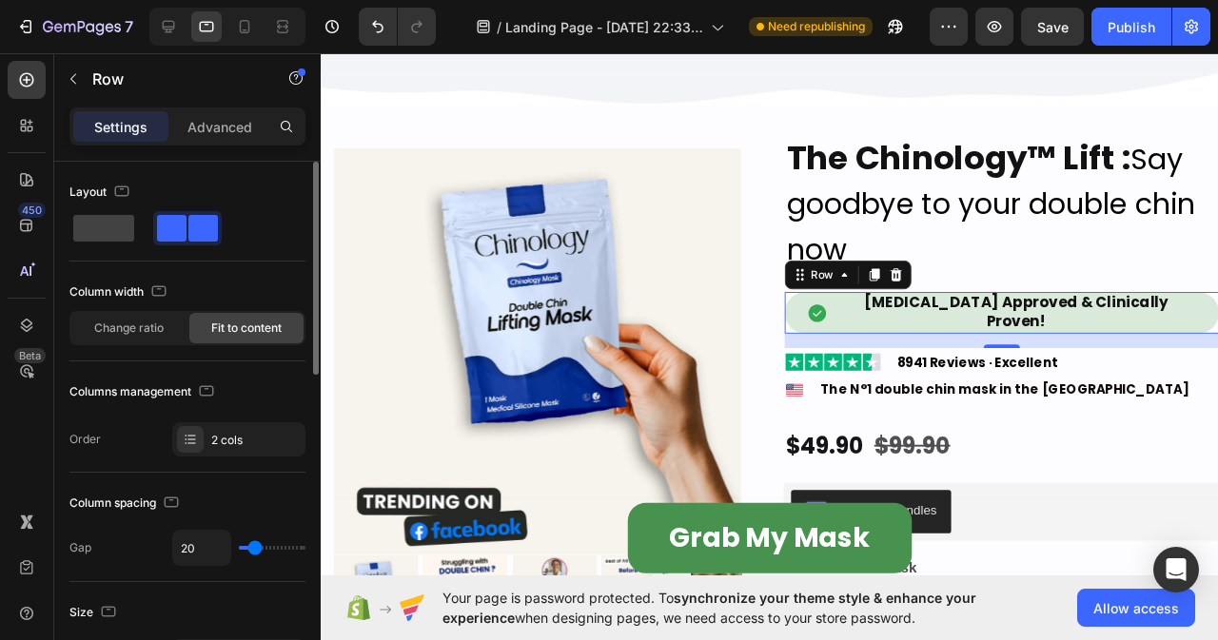
type input "0"
drag, startPoint x: 252, startPoint y: 541, endPoint x: 234, endPoint y: 542, distance: 18.1
type input "0"
click at [239, 546] on input "range" at bounding box center [272, 548] width 67 height 4
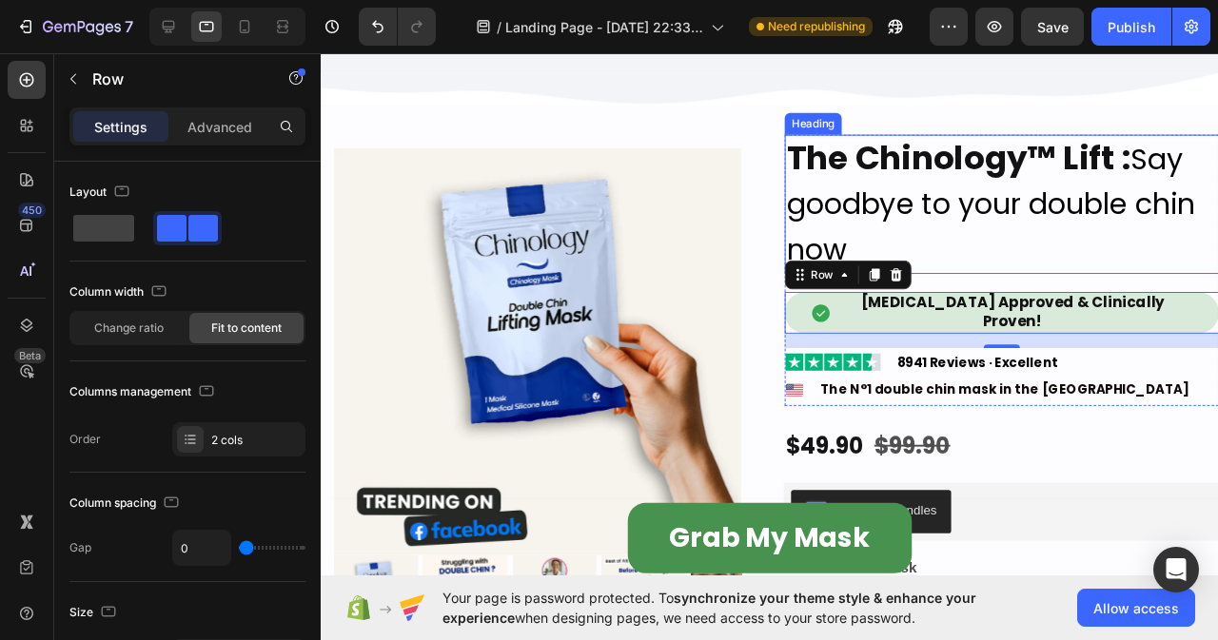
click at [1197, 265] on h2 "The Chinology™ Lift : Say goodbye to your double chin now" at bounding box center [1037, 212] width 457 height 147
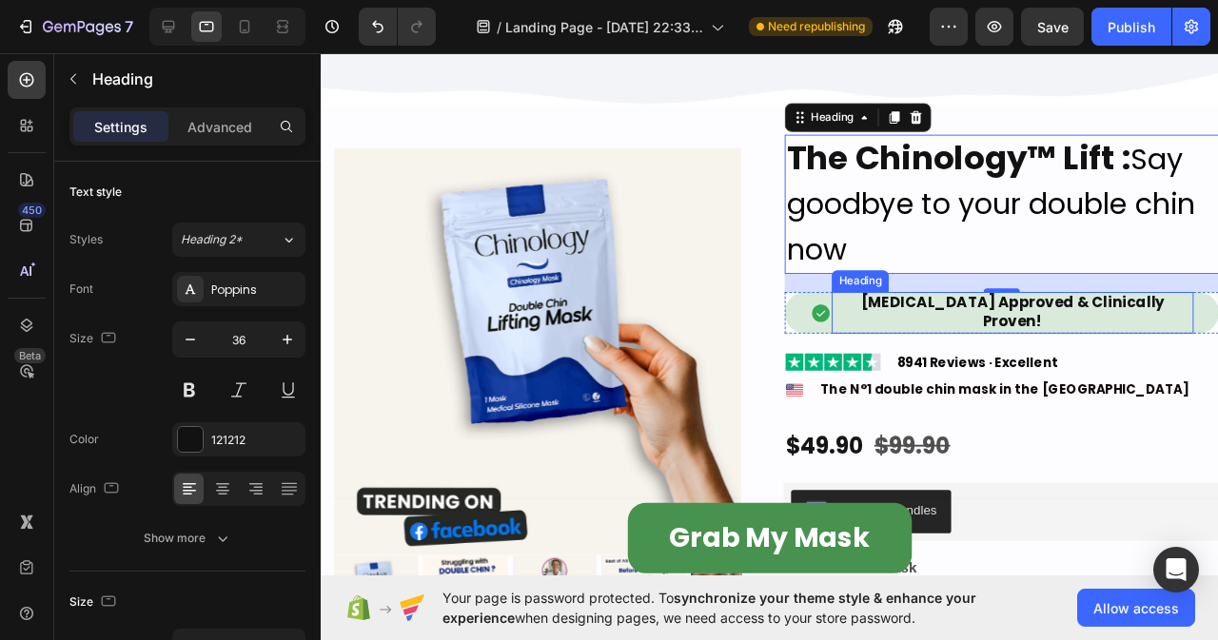
click at [858, 318] on h2 "[MEDICAL_DATA] Approved & Clinically Proven!" at bounding box center [1048, 326] width 381 height 44
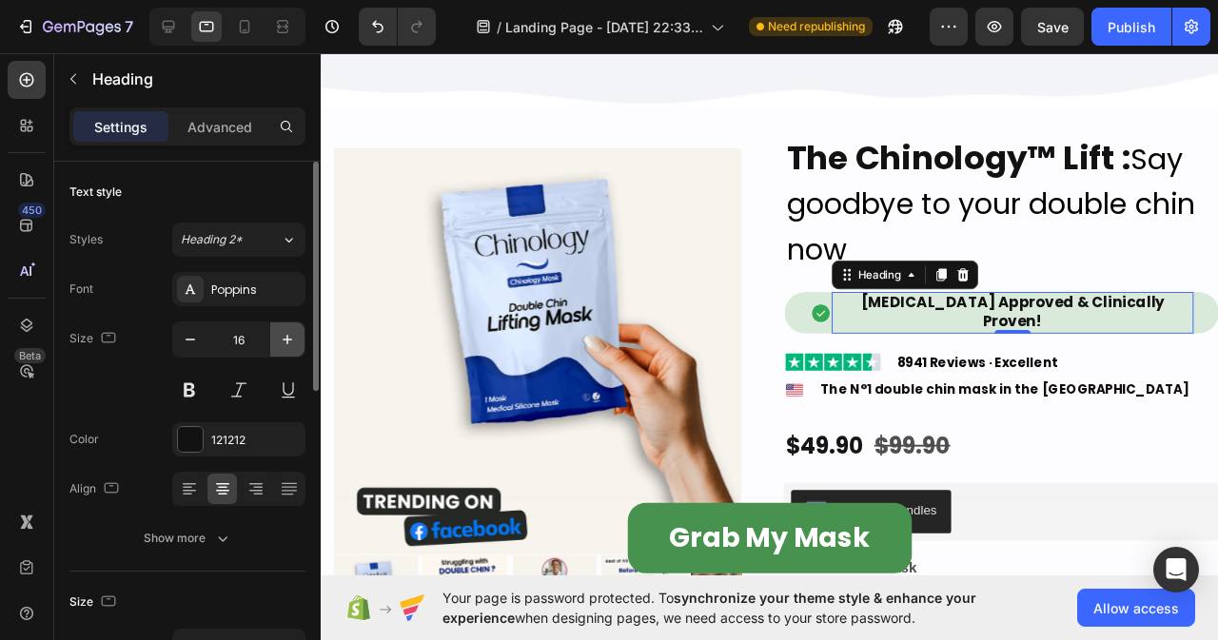
click at [276, 342] on button "button" at bounding box center [287, 340] width 34 height 34
type input "17"
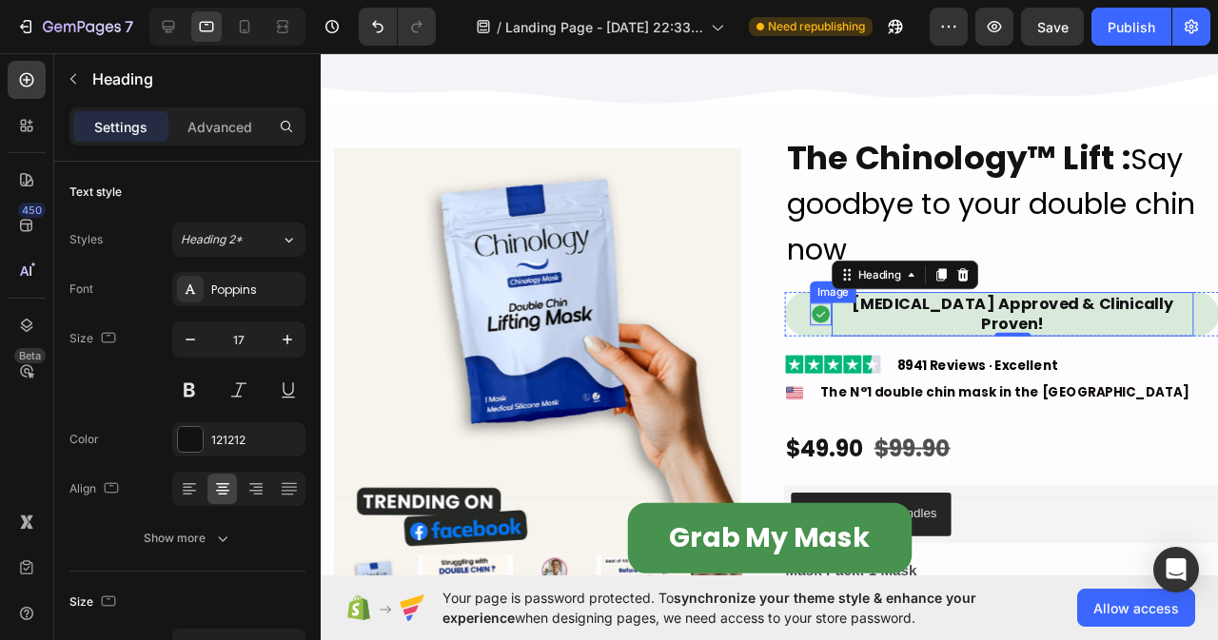
click at [836, 316] on img at bounding box center [846, 328] width 23 height 24
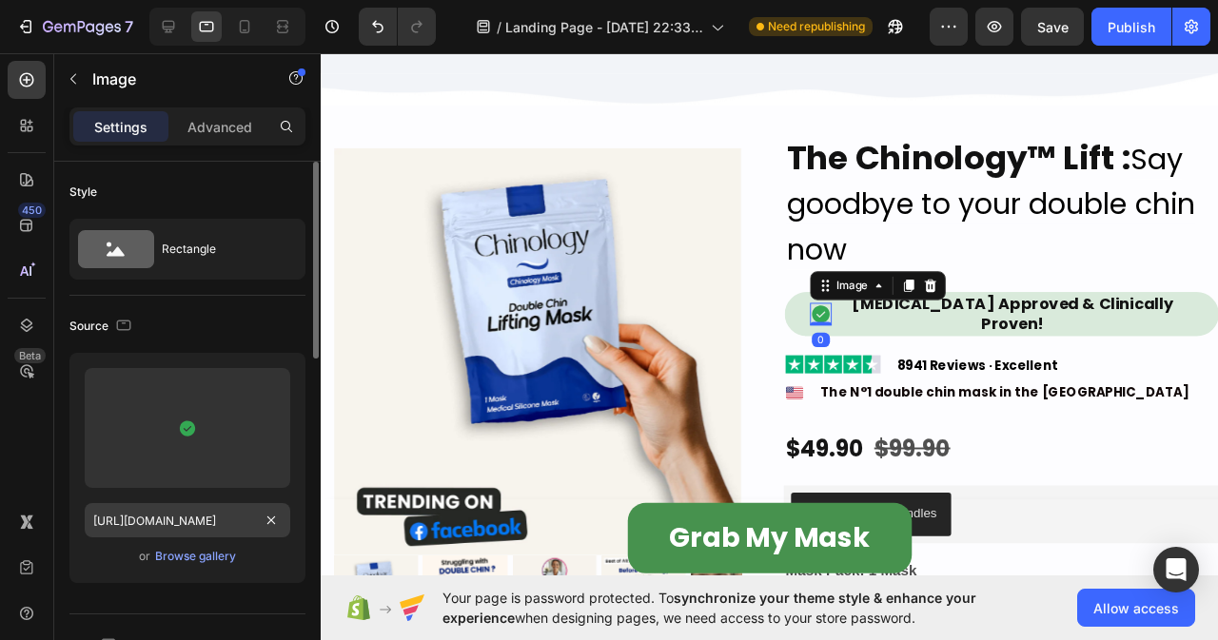
scroll to position [190, 0]
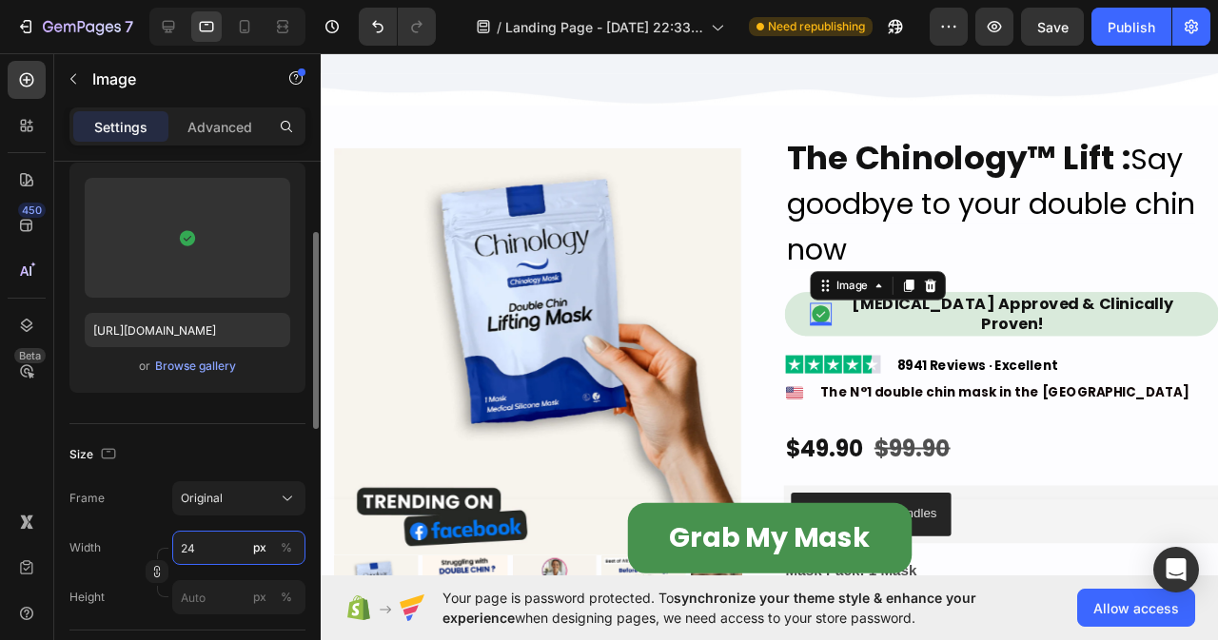
click at [201, 548] on input "24" at bounding box center [238, 548] width 133 height 34
type input "25"
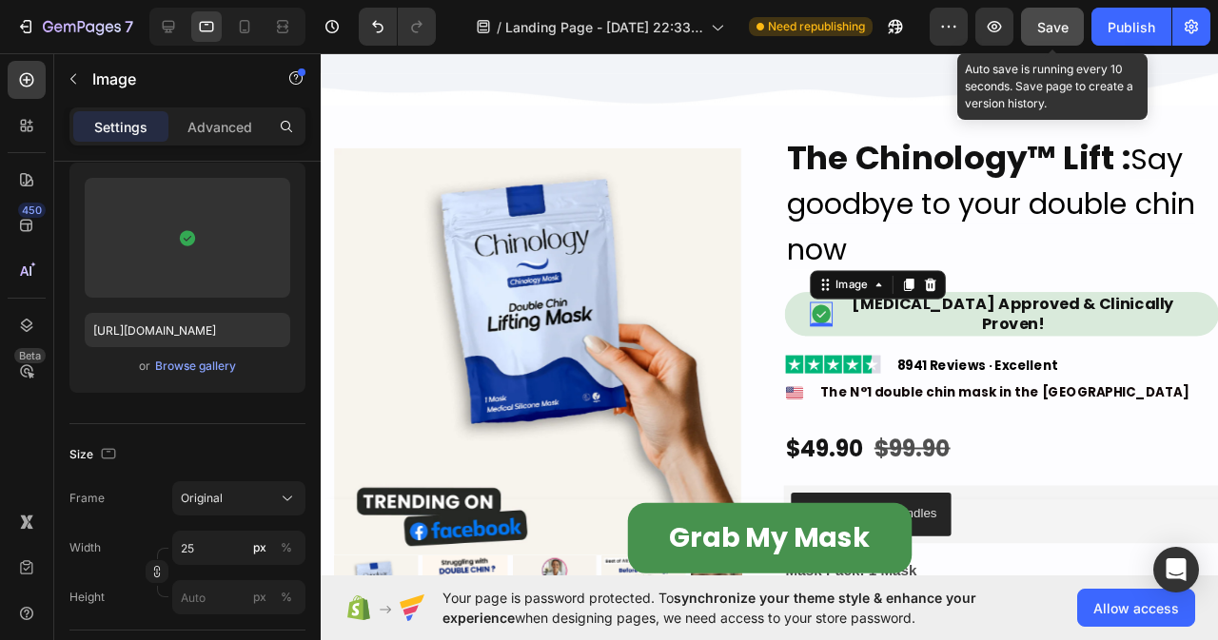
click at [1057, 24] on span "Save" at bounding box center [1052, 27] width 31 height 16
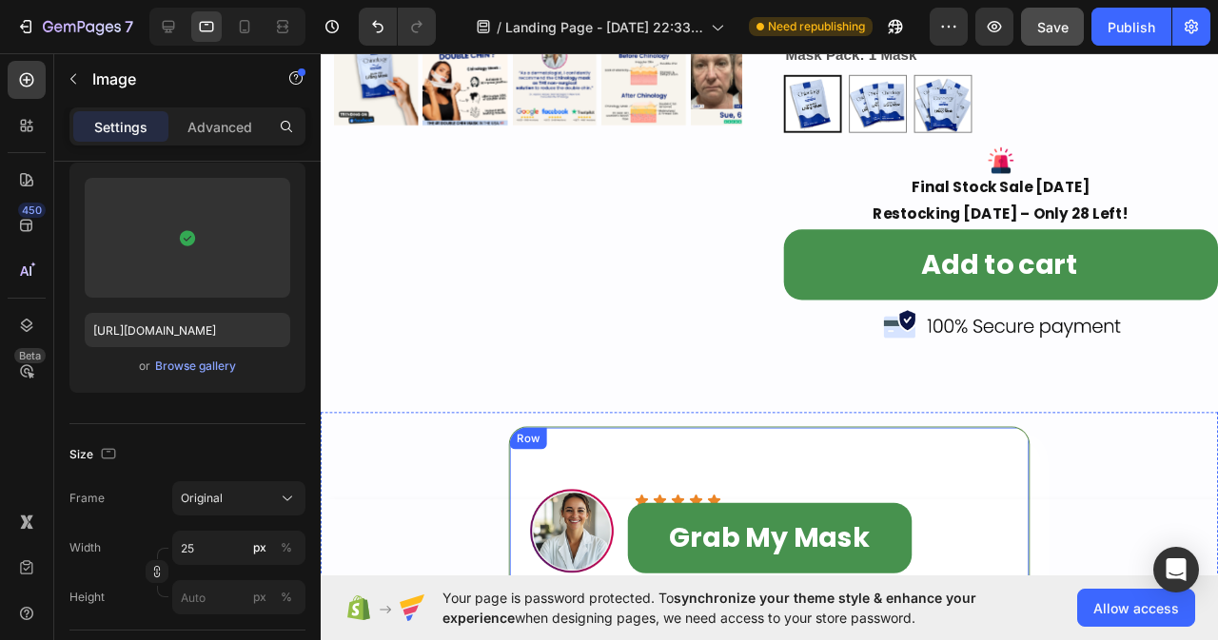
scroll to position [1434, 0]
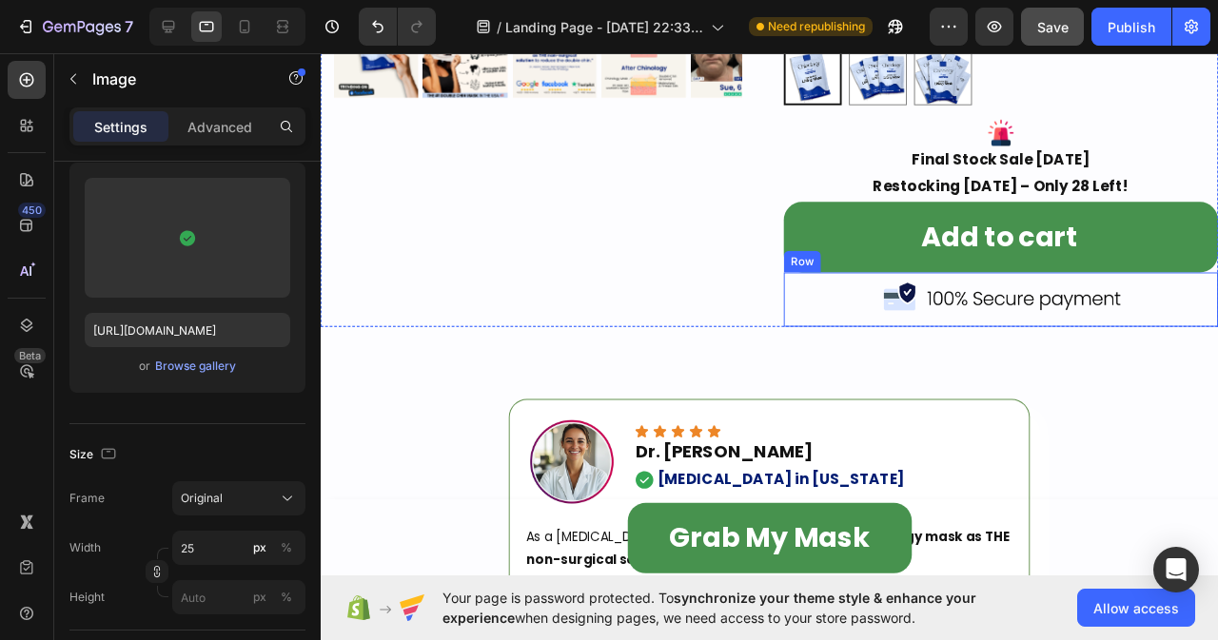
click at [900, 308] on div "Image Row" at bounding box center [1036, 312] width 457 height 57
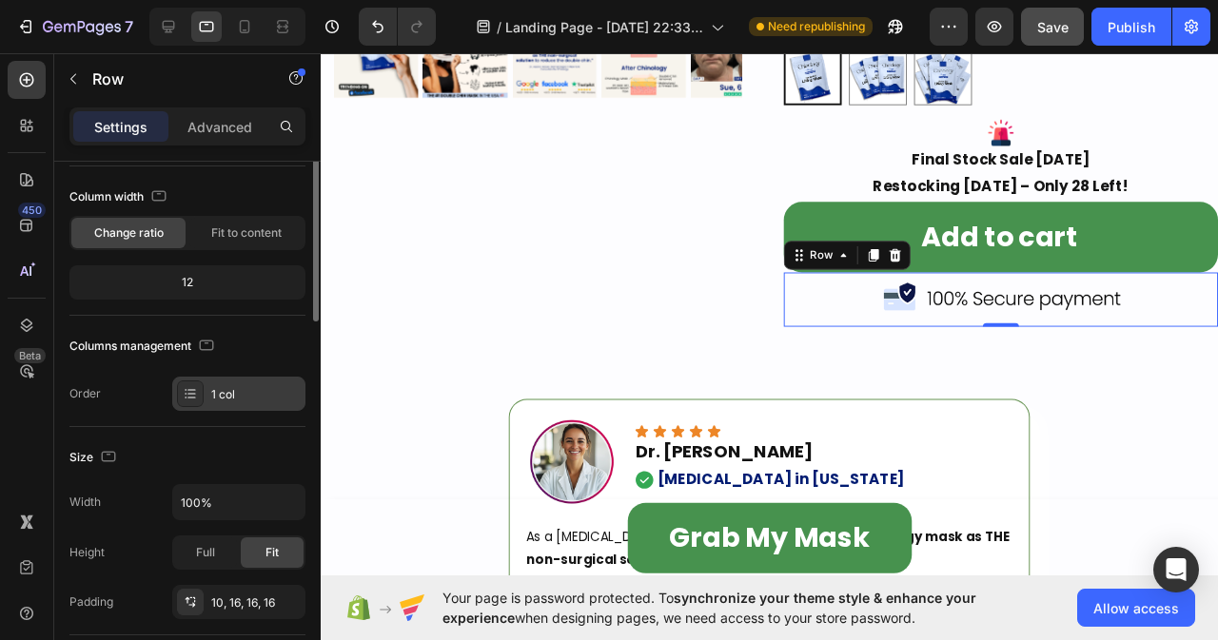
scroll to position [0, 0]
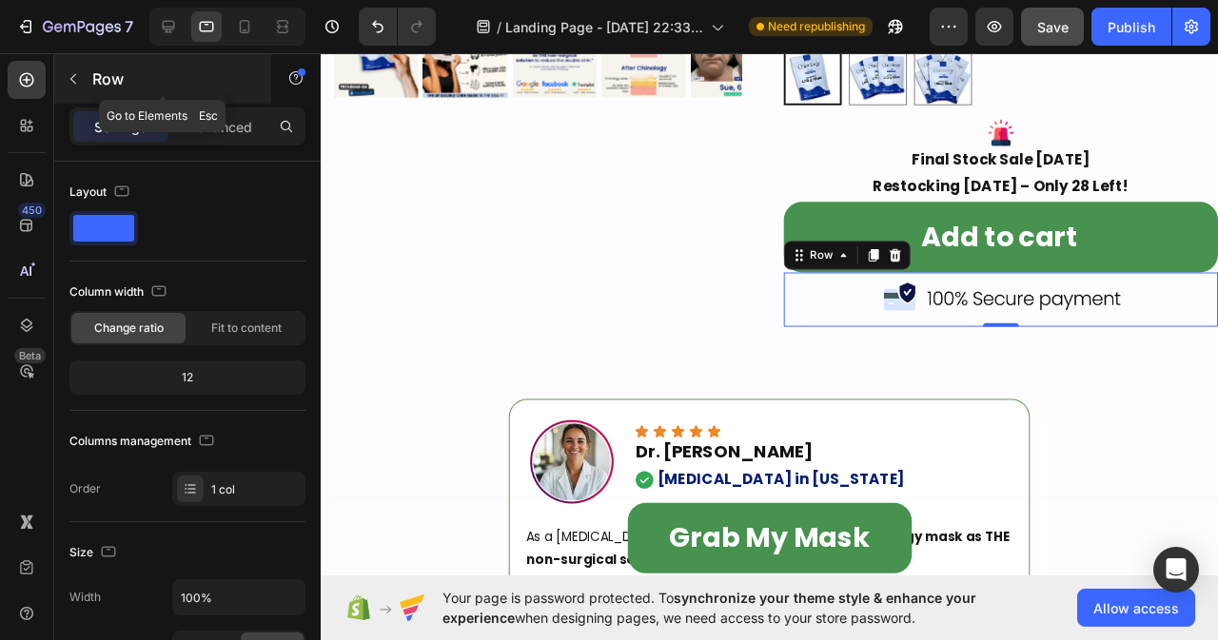
click at [67, 81] on icon "button" at bounding box center [73, 78] width 15 height 15
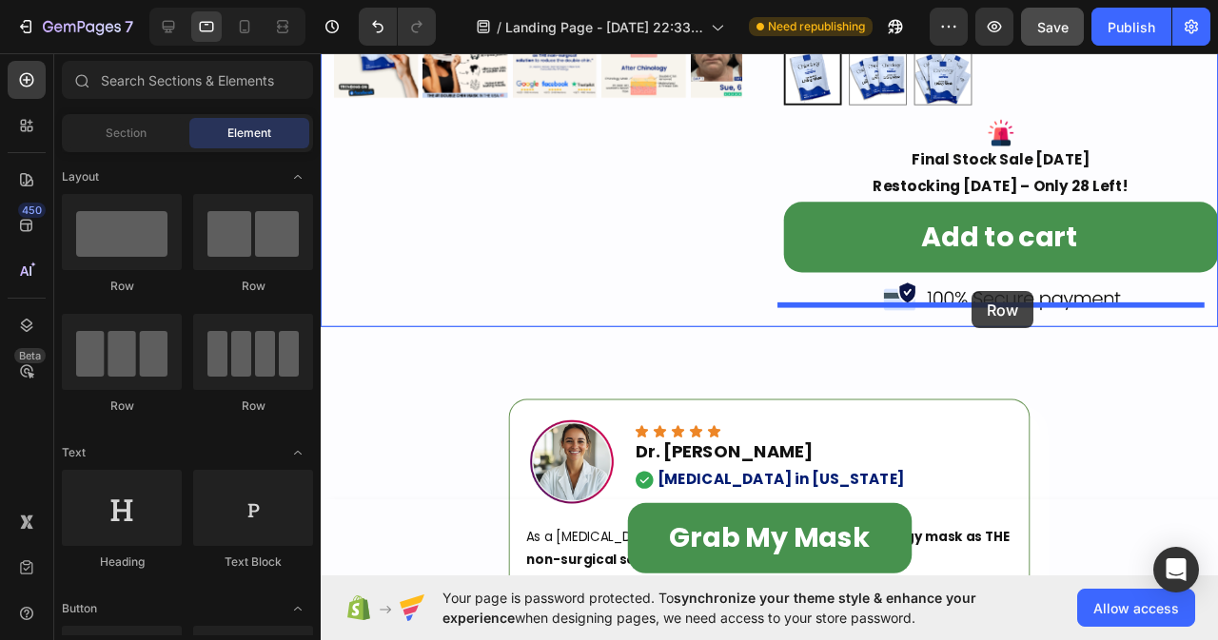
drag, startPoint x: 444, startPoint y: 296, endPoint x: 1006, endPoint y: 304, distance: 561.4
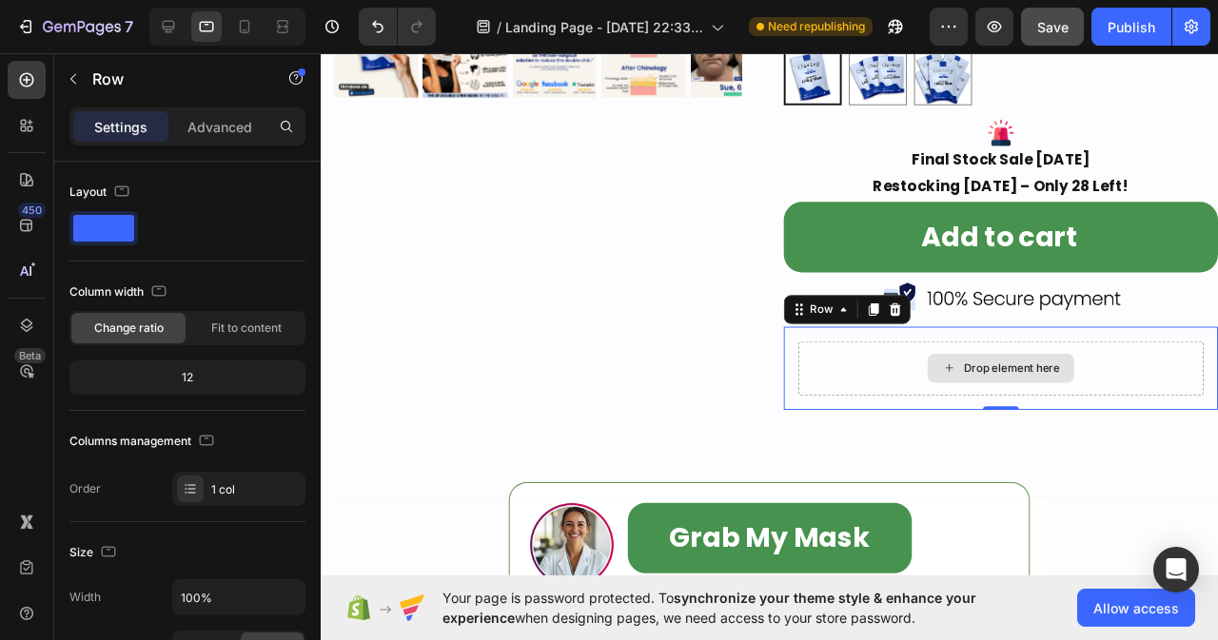
click at [932, 367] on div "Drop element here" at bounding box center [1036, 384] width 426 height 57
click at [1047, 356] on div "Drop element here" at bounding box center [1036, 384] width 426 height 57
click at [1045, 377] on div "Drop element here" at bounding box center [1047, 384] width 101 height 15
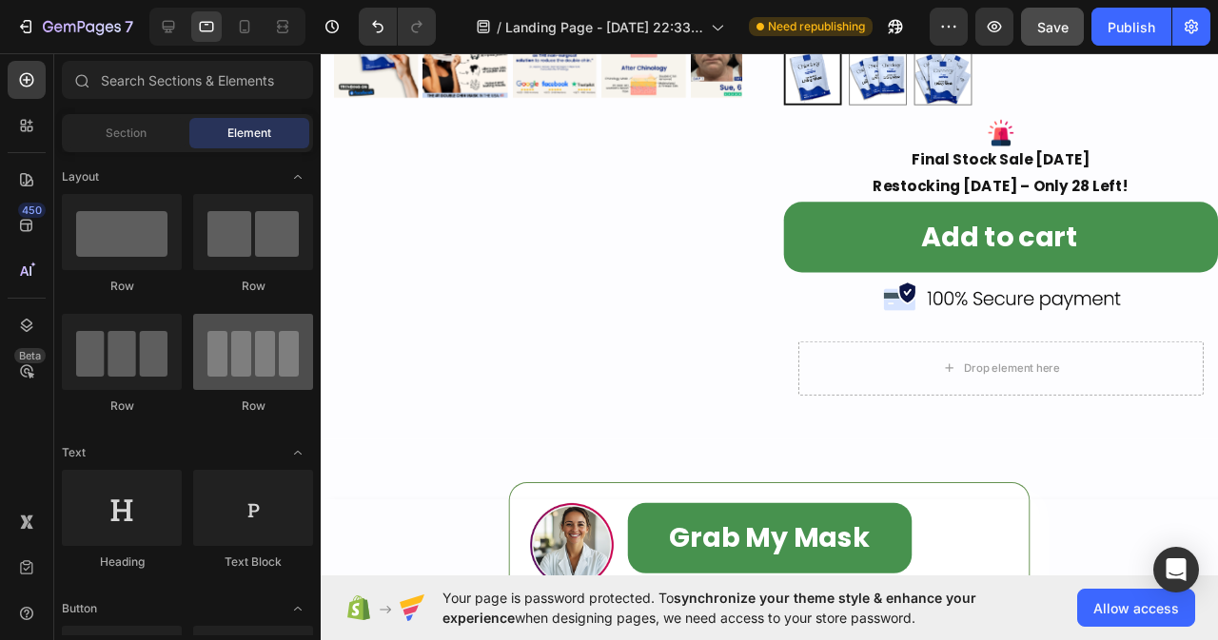
click at [257, 376] on div at bounding box center [253, 352] width 120 height 76
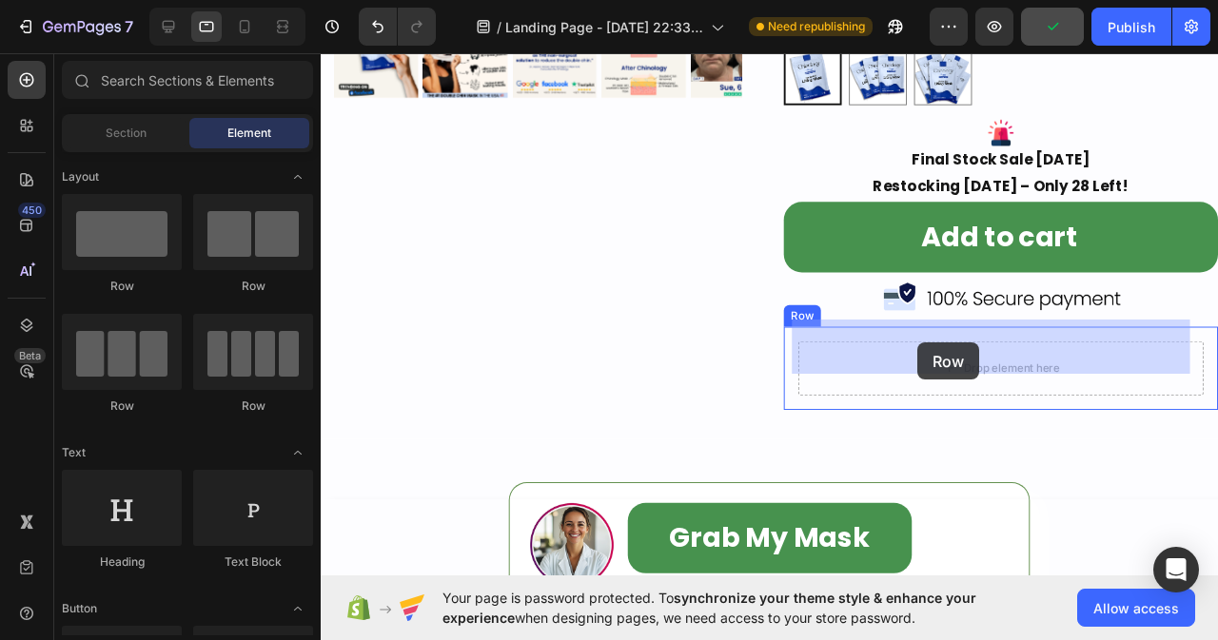
drag, startPoint x: 565, startPoint y: 408, endPoint x: 949, endPoint y: 358, distance: 386.7
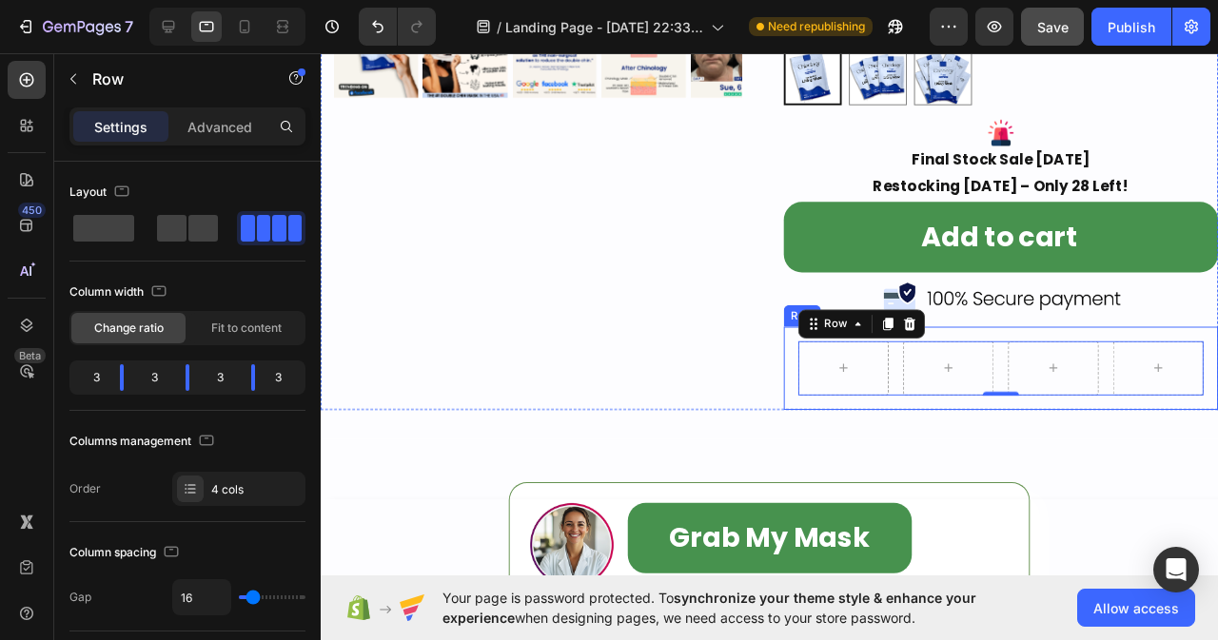
click at [809, 380] on div "Row 0 Row" at bounding box center [1036, 385] width 457 height 88
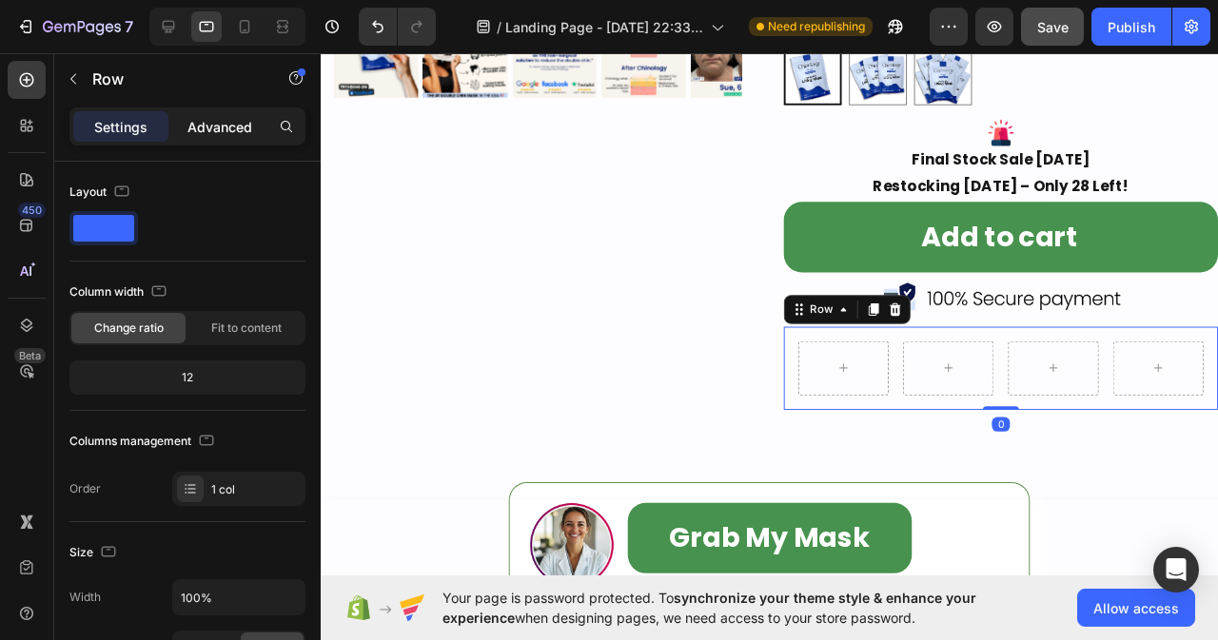
click at [244, 117] on p "Advanced" at bounding box center [219, 127] width 65 height 20
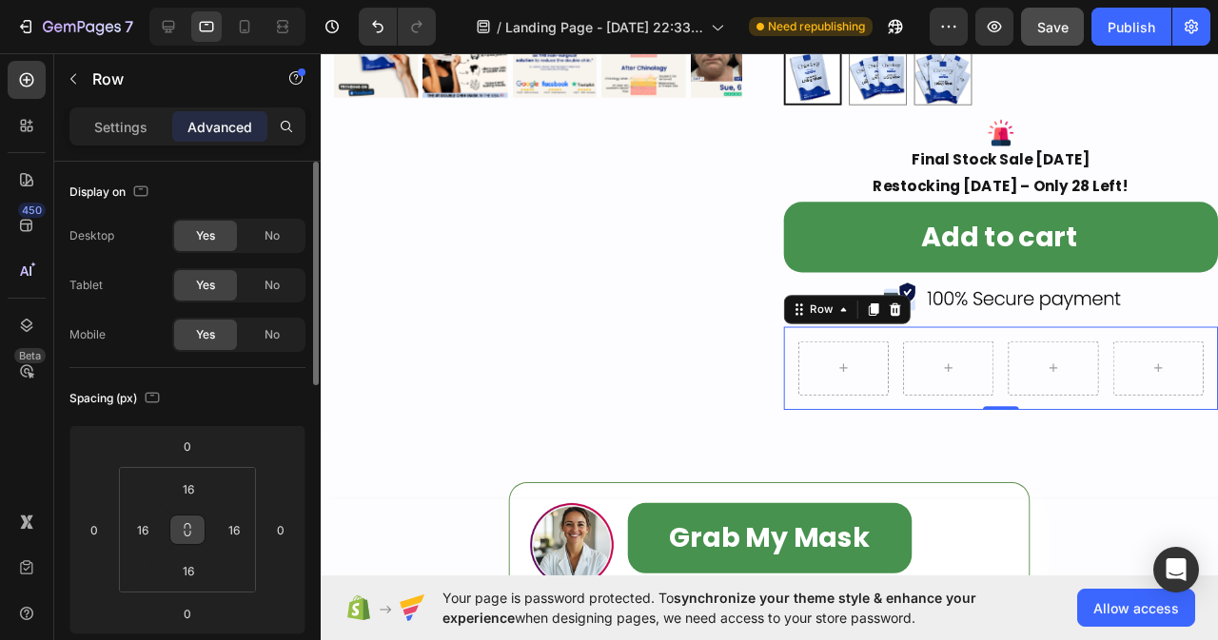
click at [188, 536] on icon at bounding box center [188, 534] width 7 height 6
click at [203, 483] on input "16" at bounding box center [188, 489] width 38 height 29
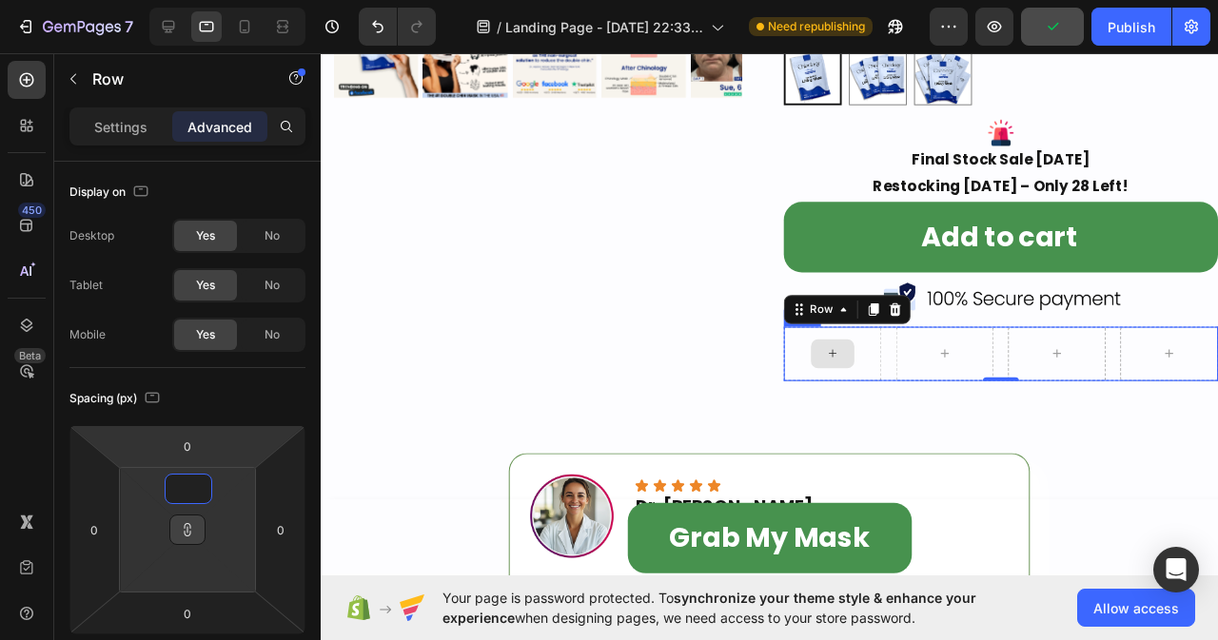
click at [869, 354] on div at bounding box center [859, 369] width 46 height 30
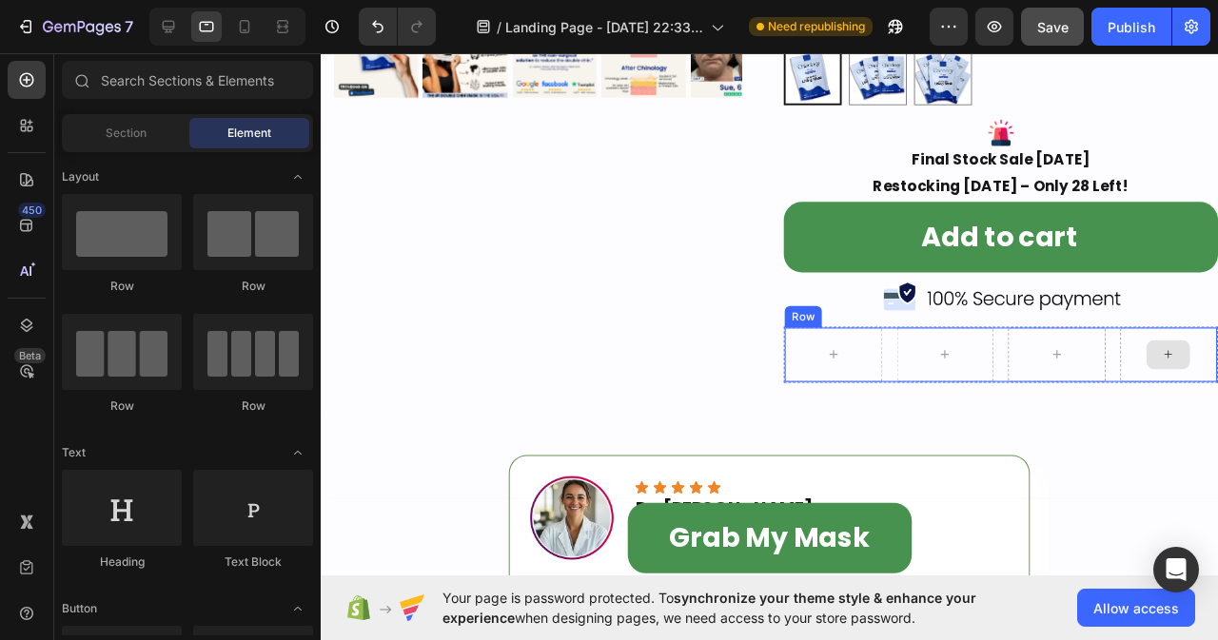
click at [1217, 362] on div at bounding box center [1213, 370] width 103 height 57
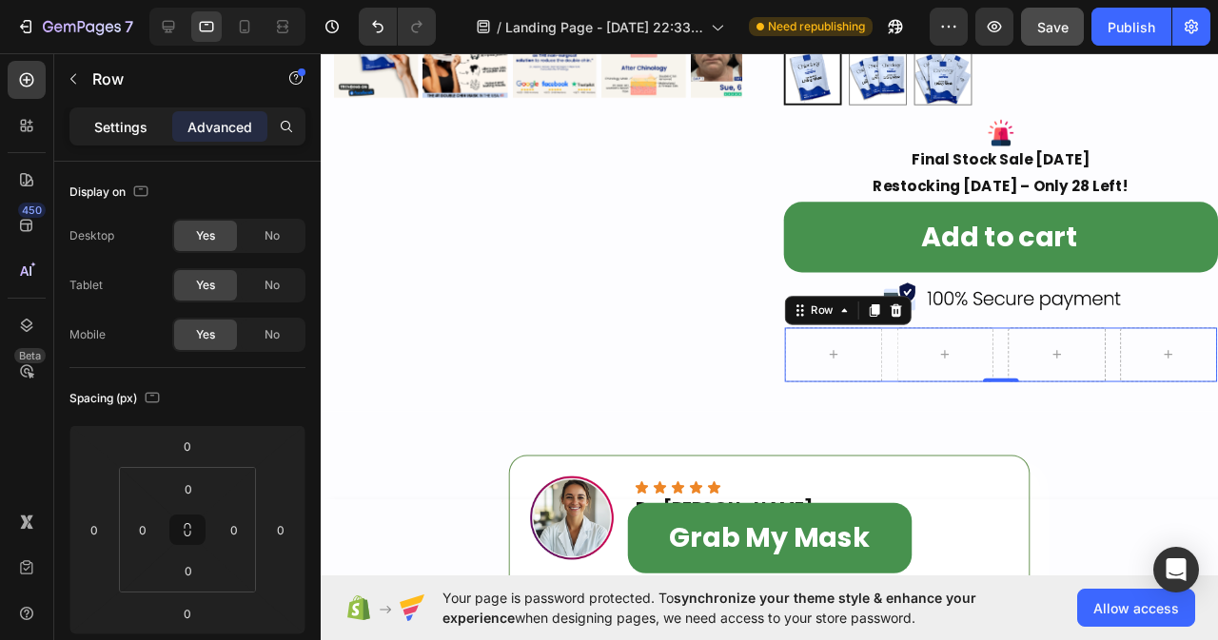
click at [133, 125] on p "Settings" at bounding box center [120, 127] width 53 height 20
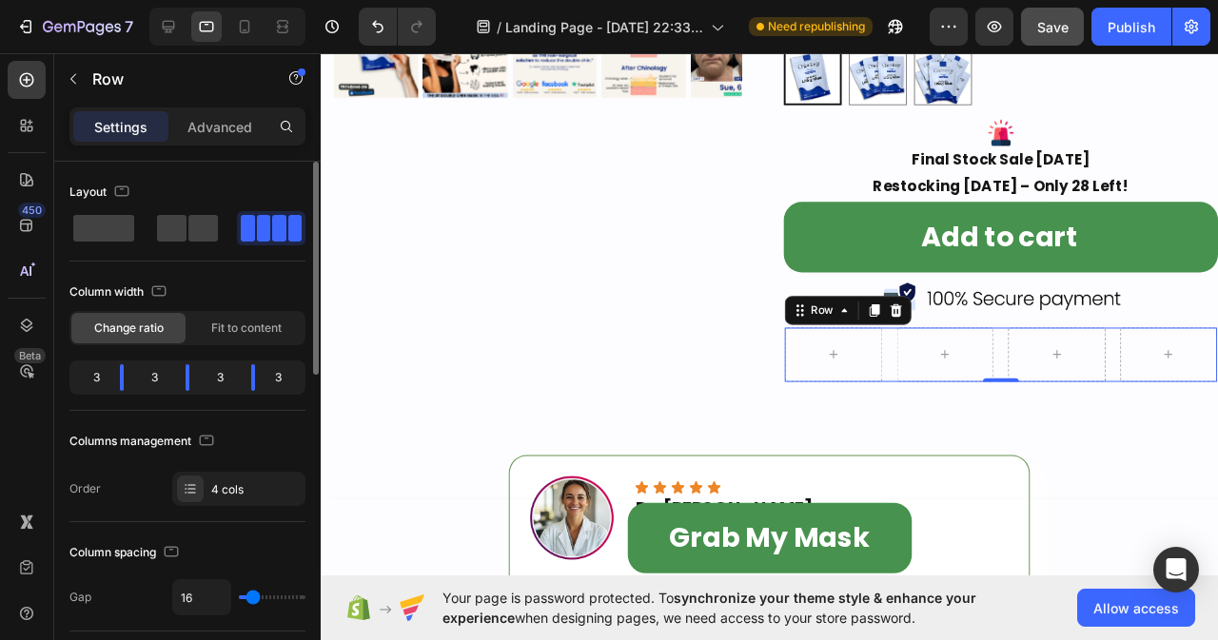
type input "0"
drag, startPoint x: 251, startPoint y: 593, endPoint x: 226, endPoint y: 593, distance: 25.7
type input "0"
click at [239, 596] on input "range" at bounding box center [272, 598] width 67 height 4
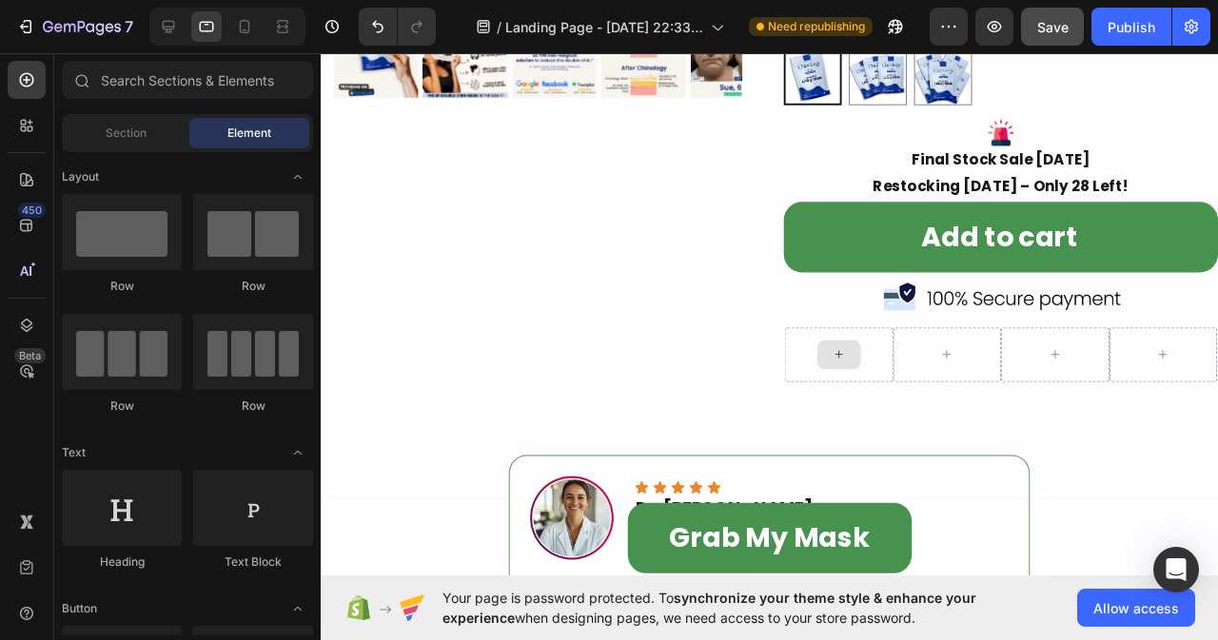
click at [854, 356] on div at bounding box center [866, 370] width 46 height 30
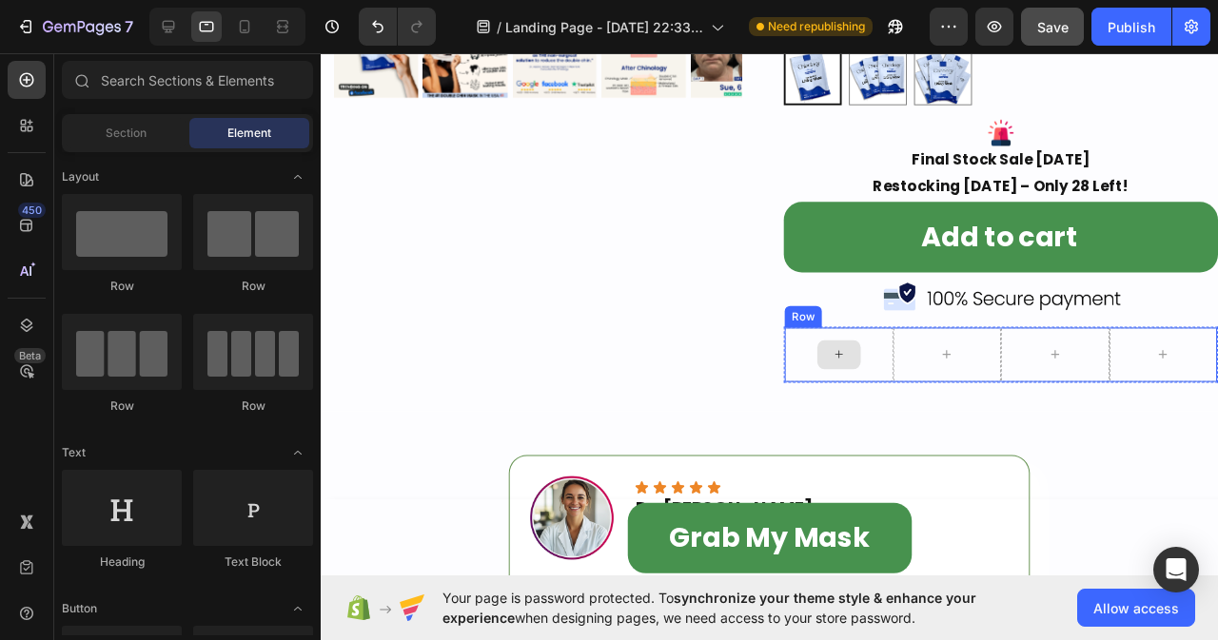
click at [858, 362] on icon at bounding box center [865, 370] width 15 height 16
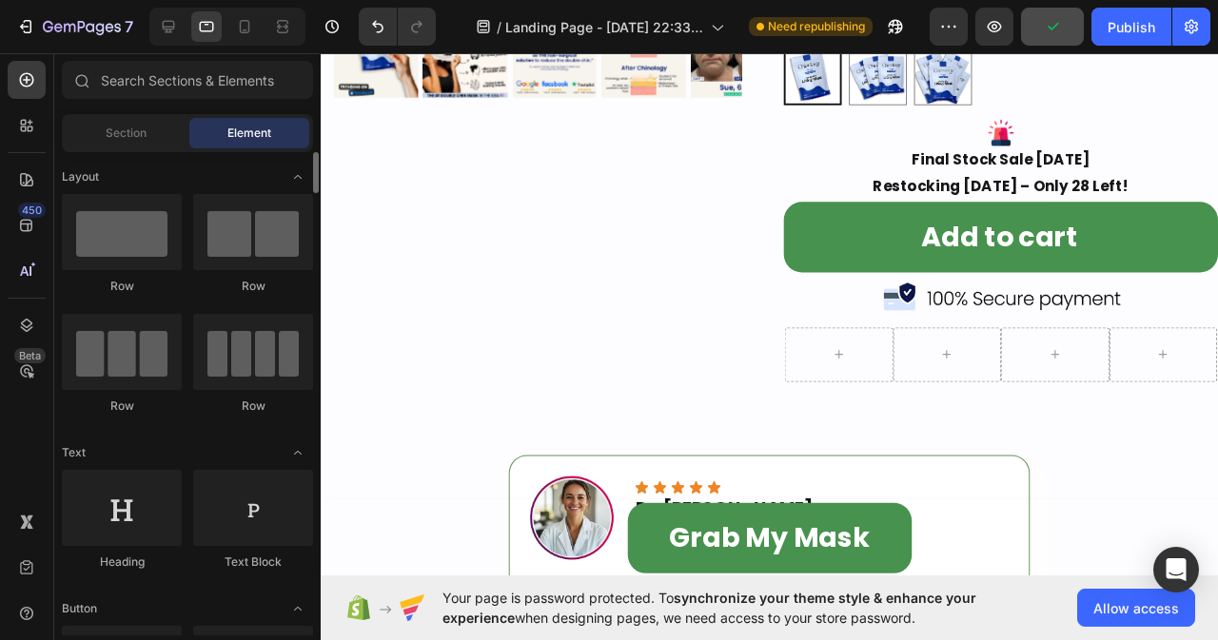
scroll to position [381, 0]
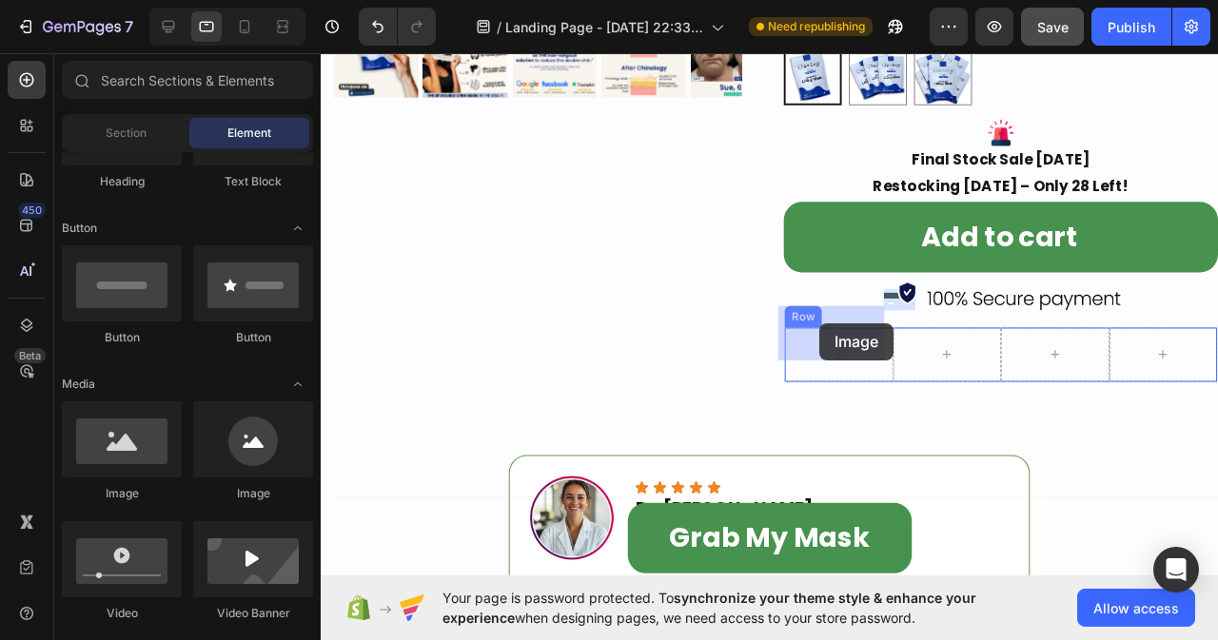
drag, startPoint x: 459, startPoint y: 502, endPoint x: 845, endPoint y: 337, distance: 420.3
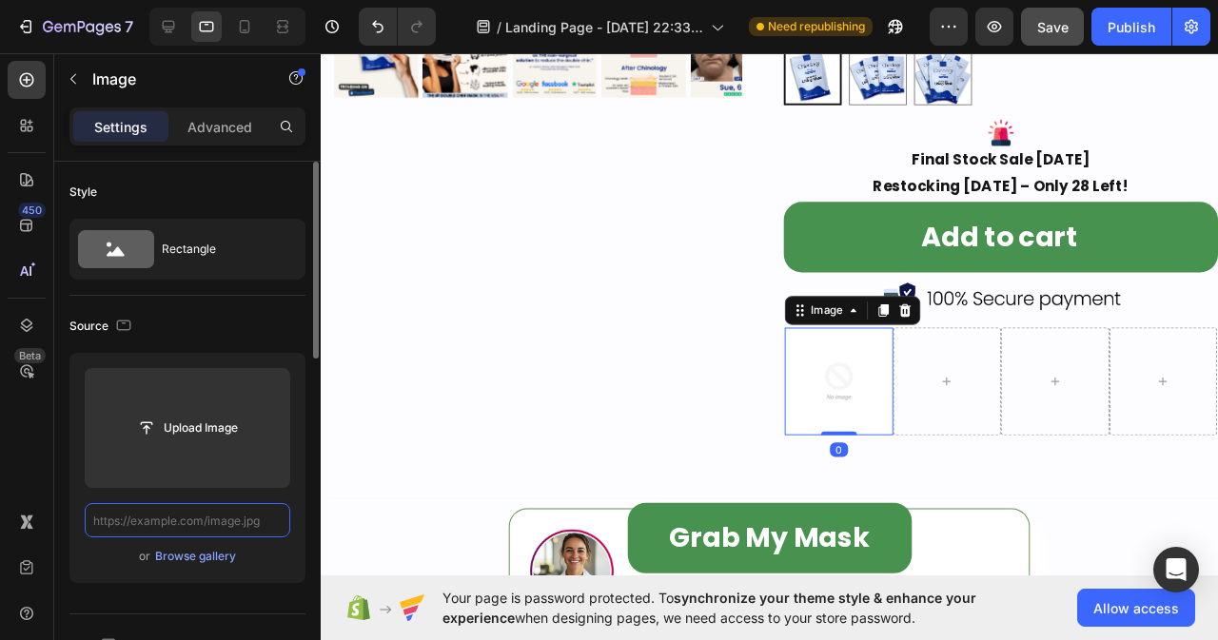
scroll to position [0, 0]
click at [199, 521] on input "text" at bounding box center [188, 520] width 206 height 34
paste input "[URL][DOMAIN_NAME]"
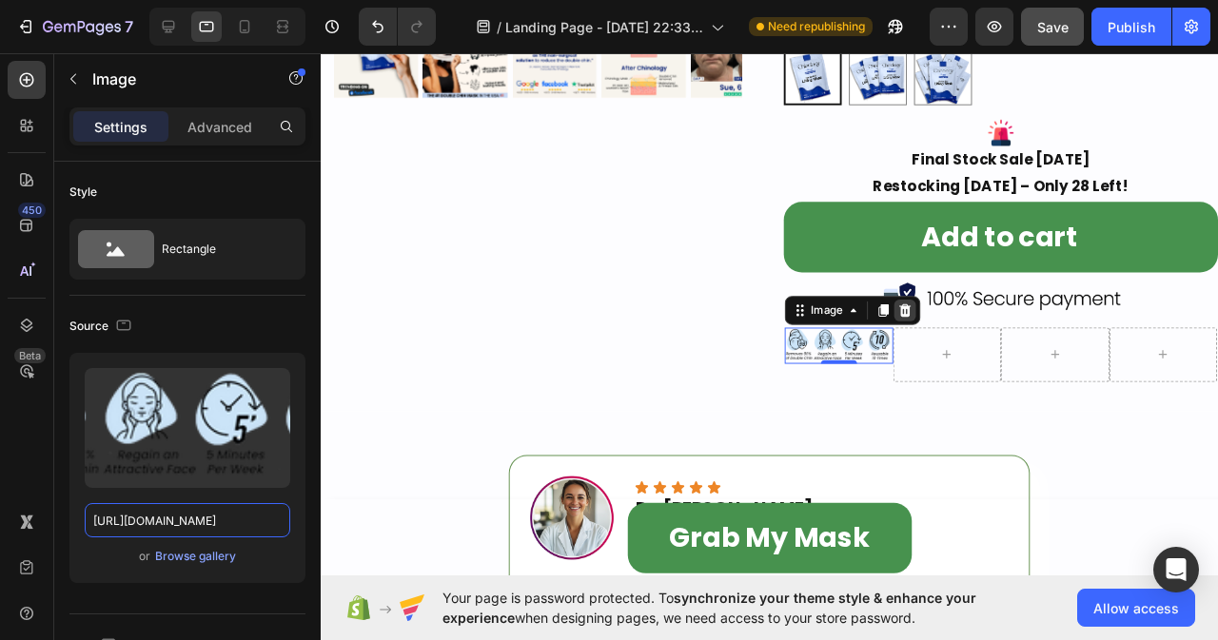
type input "[URL][DOMAIN_NAME]"
click at [932, 317] on icon at bounding box center [936, 323] width 12 height 13
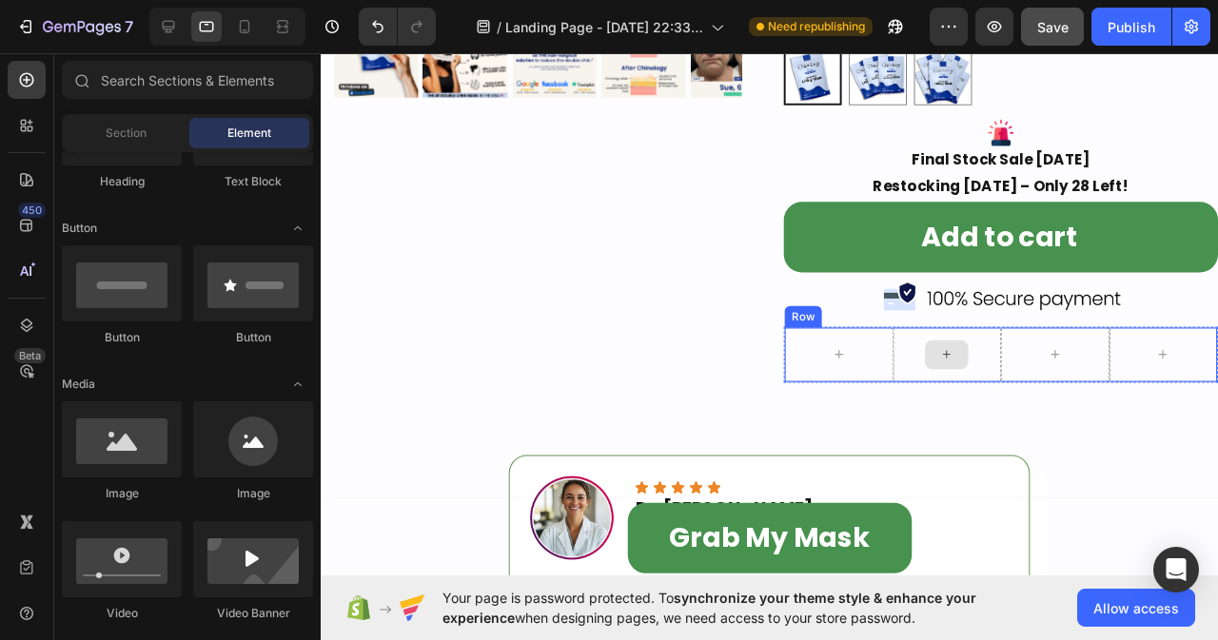
click at [945, 358] on div at bounding box center [980, 370] width 114 height 57
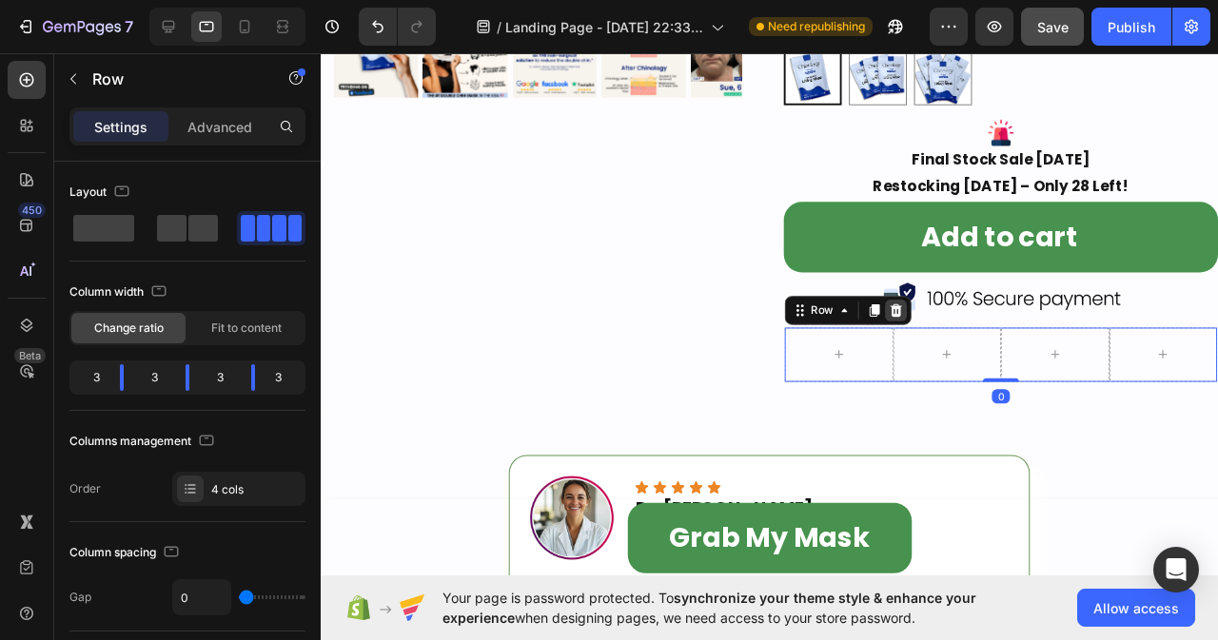
click at [920, 317] on icon at bounding box center [926, 323] width 12 height 13
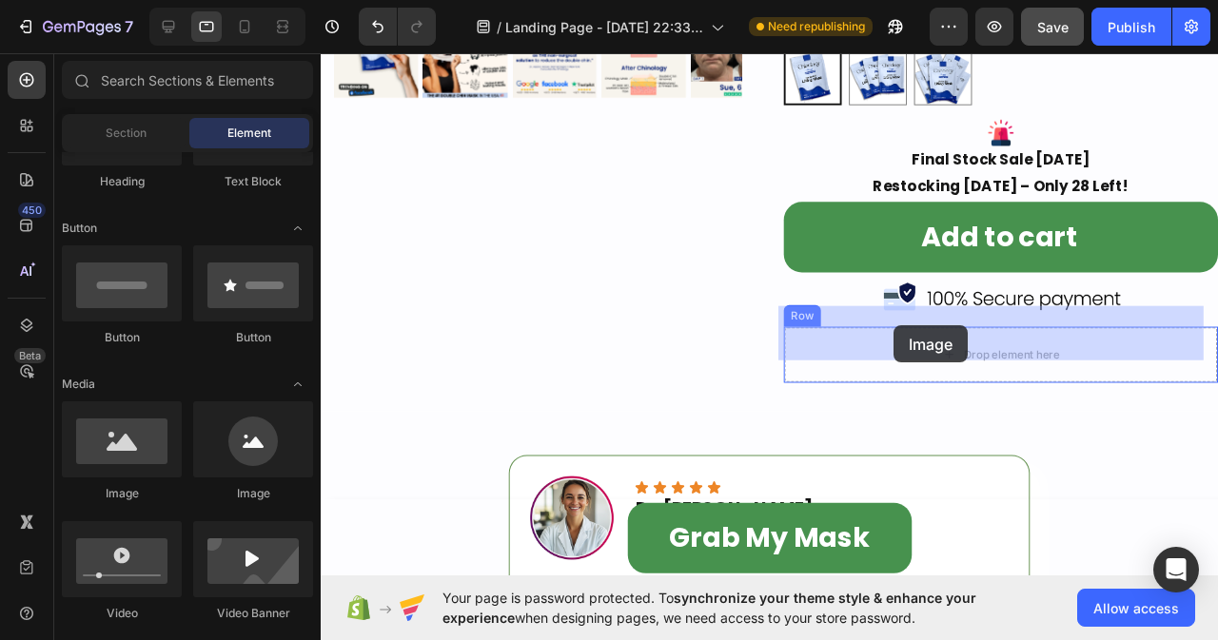
drag, startPoint x: 443, startPoint y: 507, endPoint x: 923, endPoint y: 340, distance: 507.9
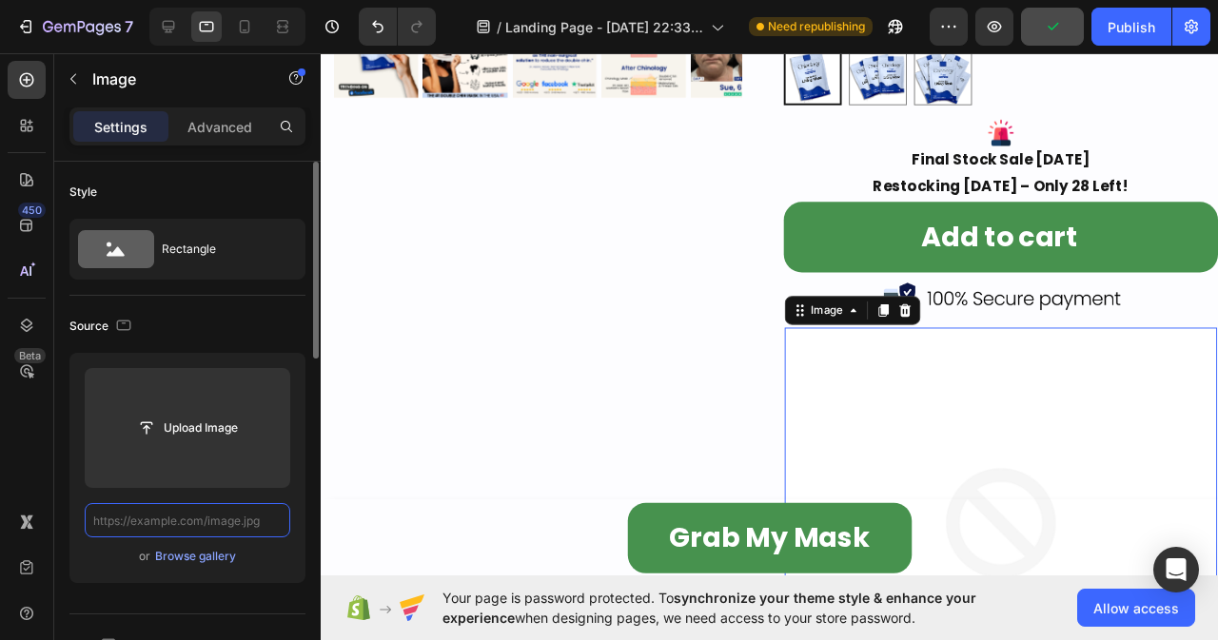
paste input "[URL][DOMAIN_NAME]"
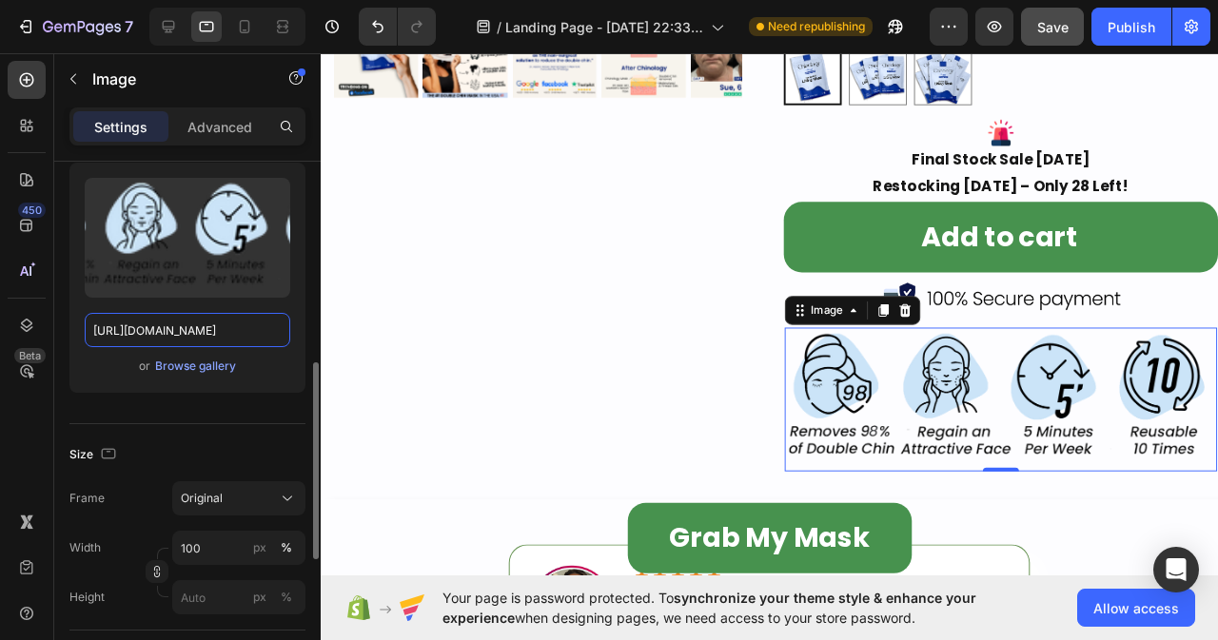
scroll to position [285, 0]
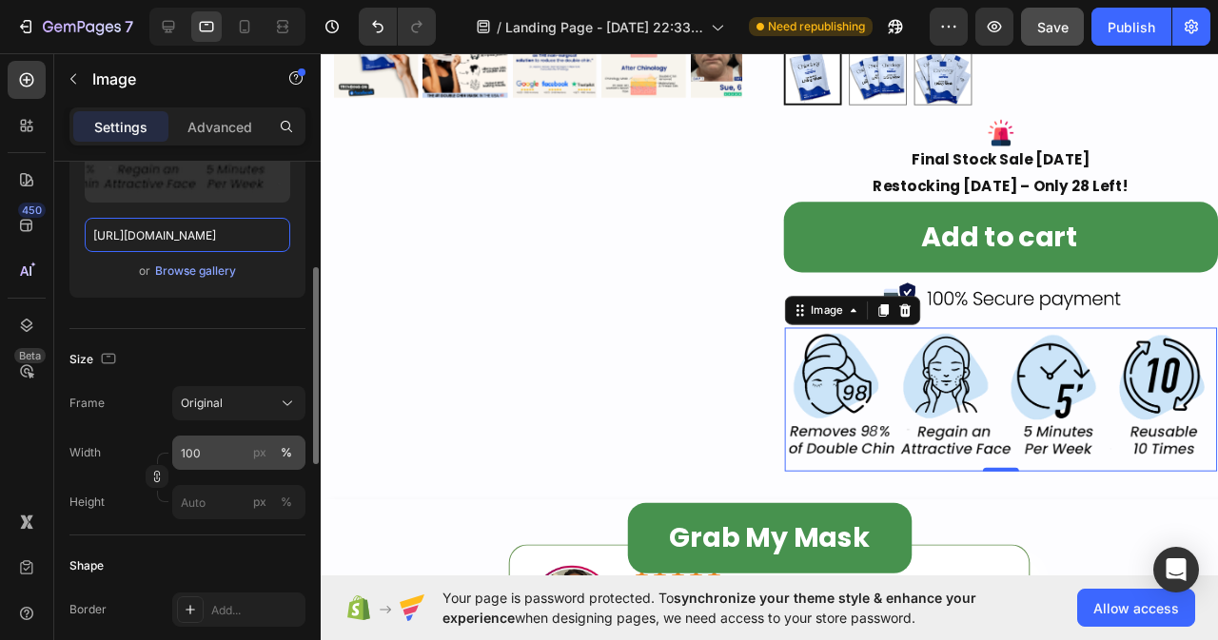
type input "[URL][DOMAIN_NAME]"
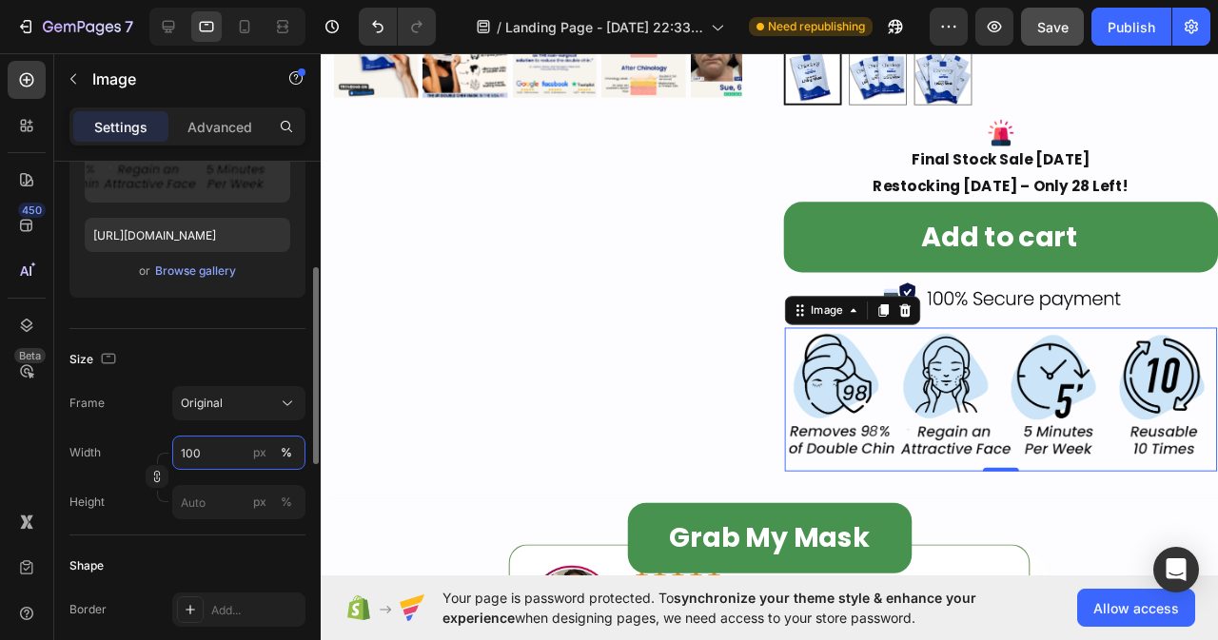
scroll to position [0, 0]
click at [205, 449] on input "100" at bounding box center [238, 453] width 133 height 34
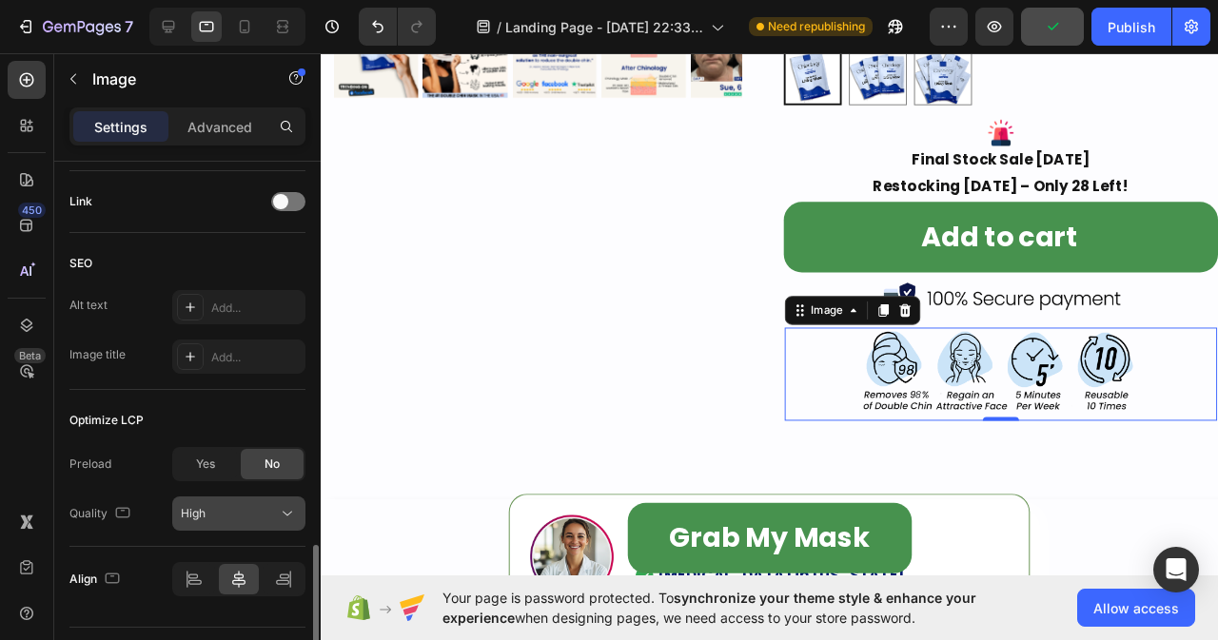
scroll to position [904, 0]
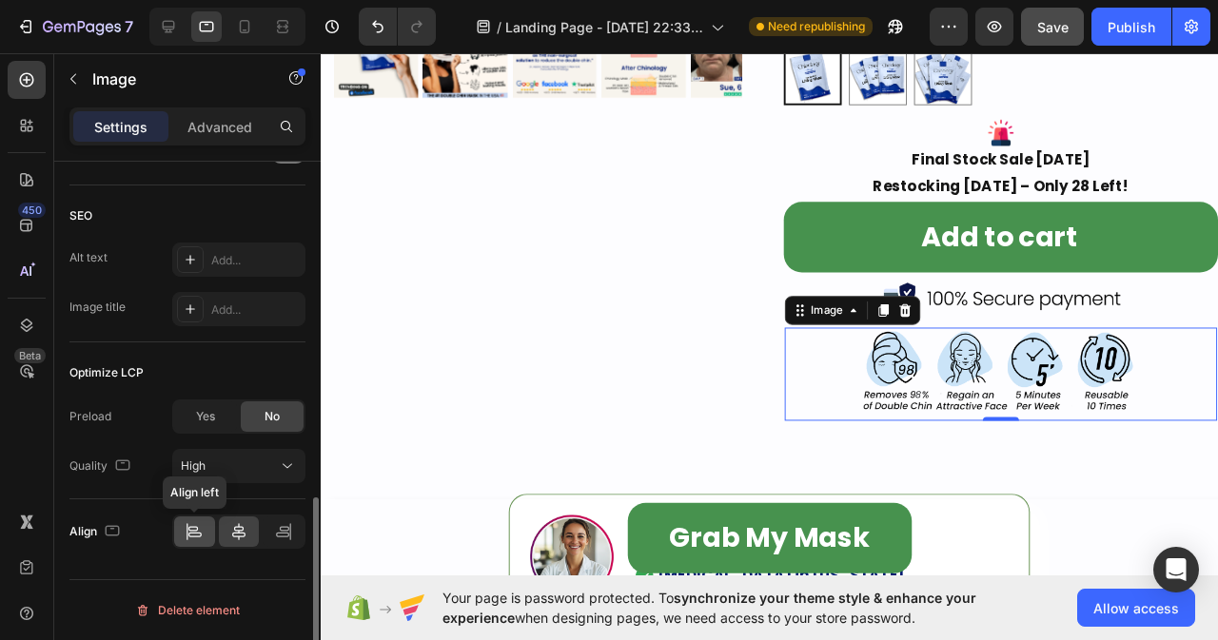
click at [200, 525] on icon at bounding box center [194, 531] width 19 height 19
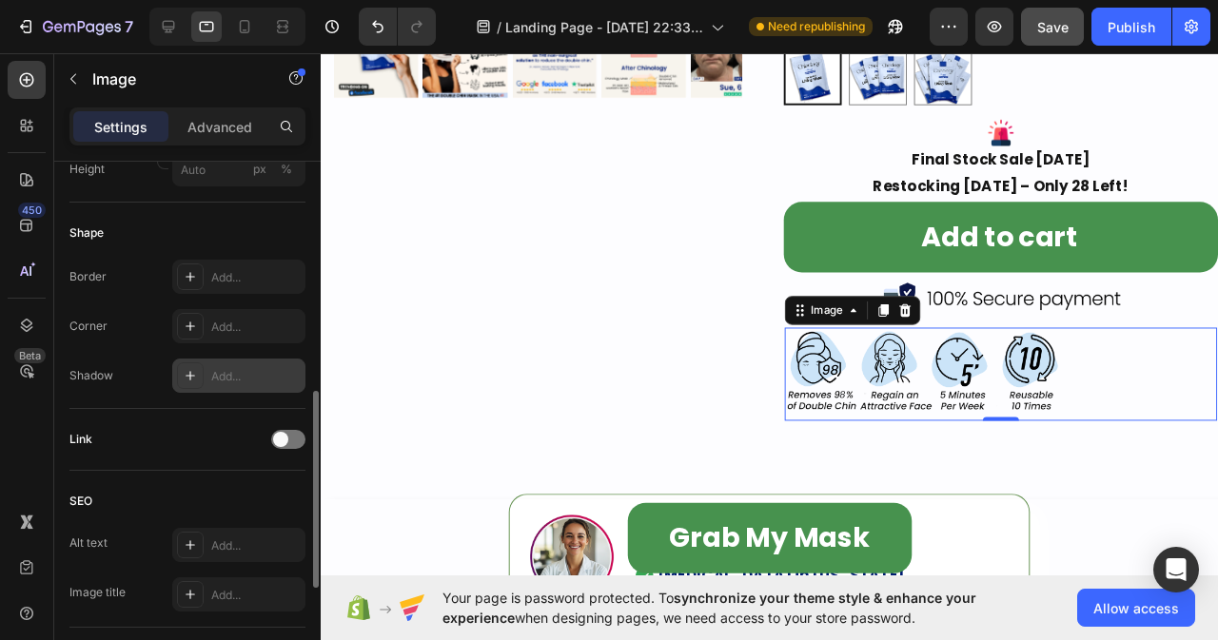
scroll to position [333, 0]
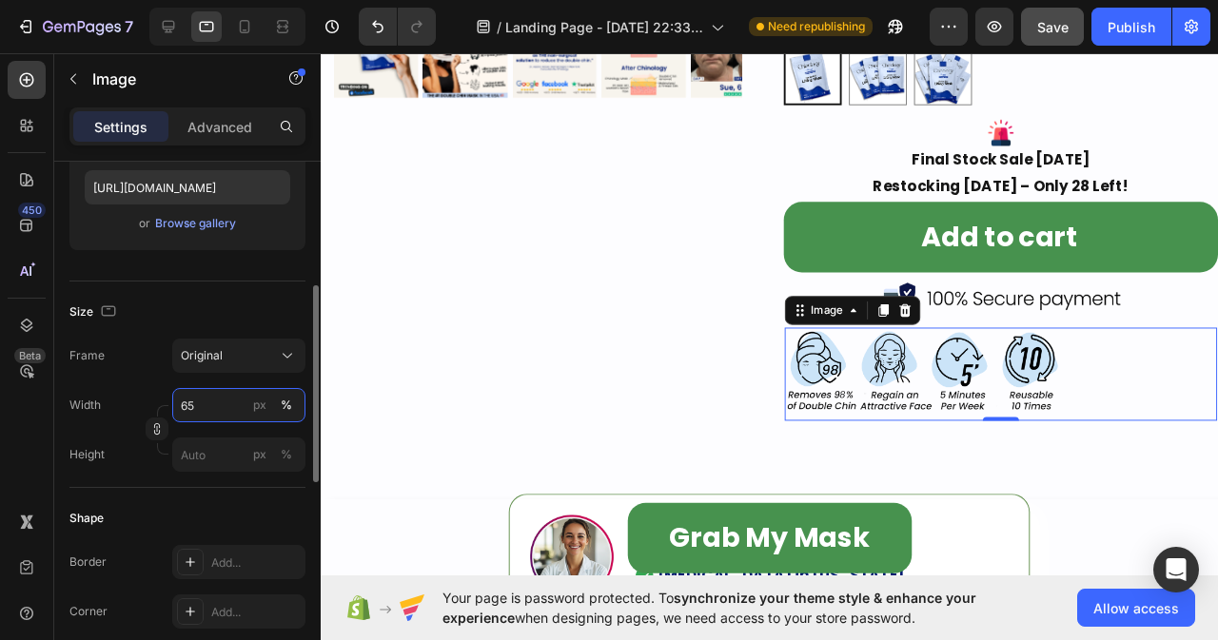
click at [219, 408] on input "65" at bounding box center [238, 405] width 133 height 34
click at [218, 400] on input "65" at bounding box center [238, 405] width 133 height 34
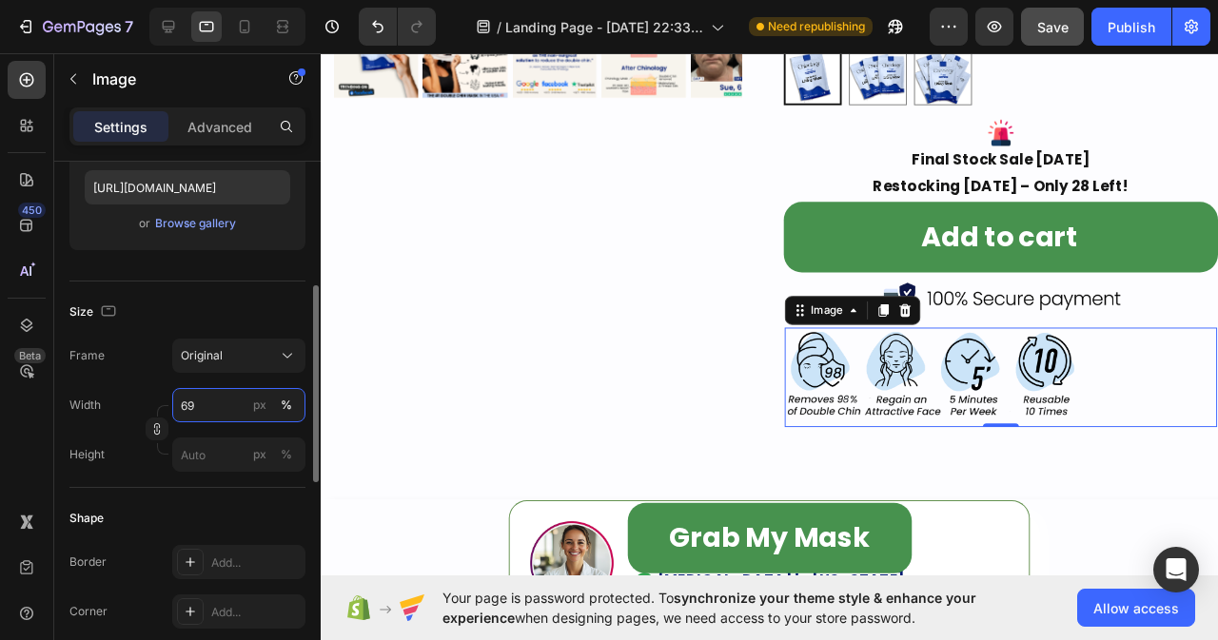
type input "70"
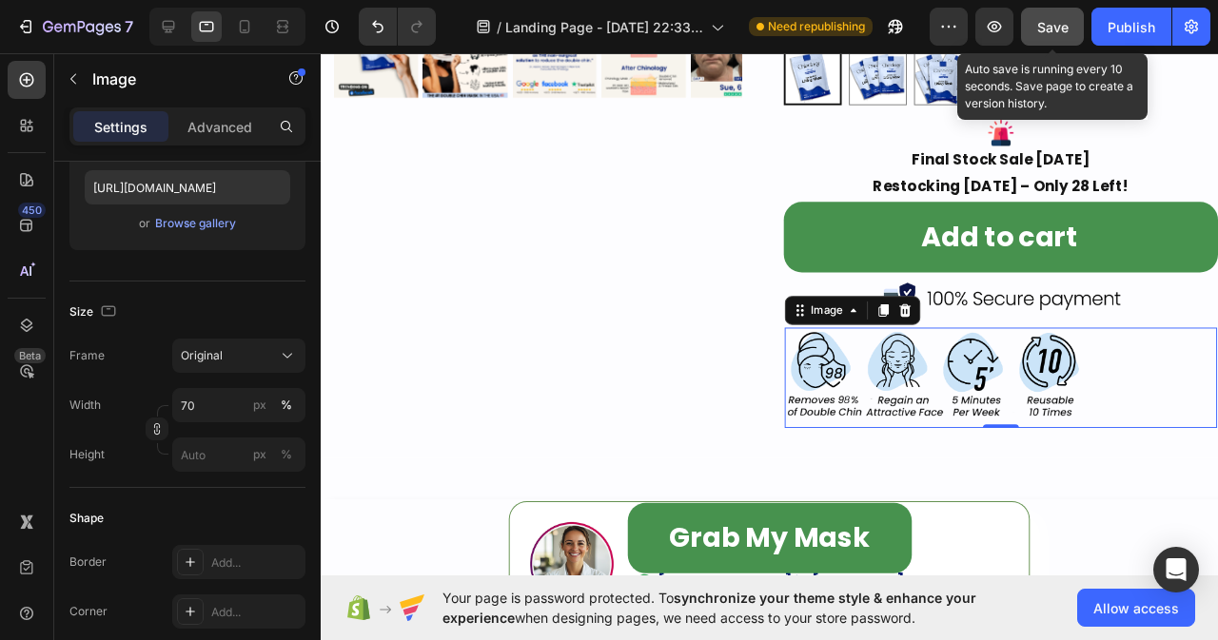
click at [1067, 29] on span "Save" at bounding box center [1052, 27] width 31 height 16
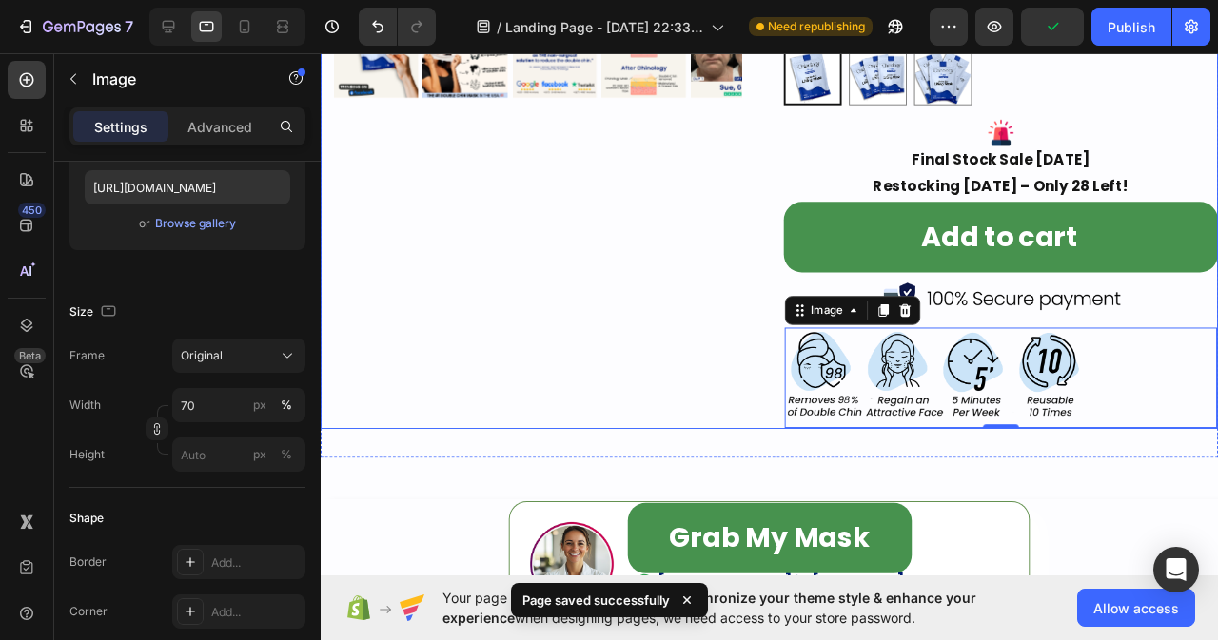
click at [669, 309] on div "Product Images" at bounding box center [549, 8] width 457 height 880
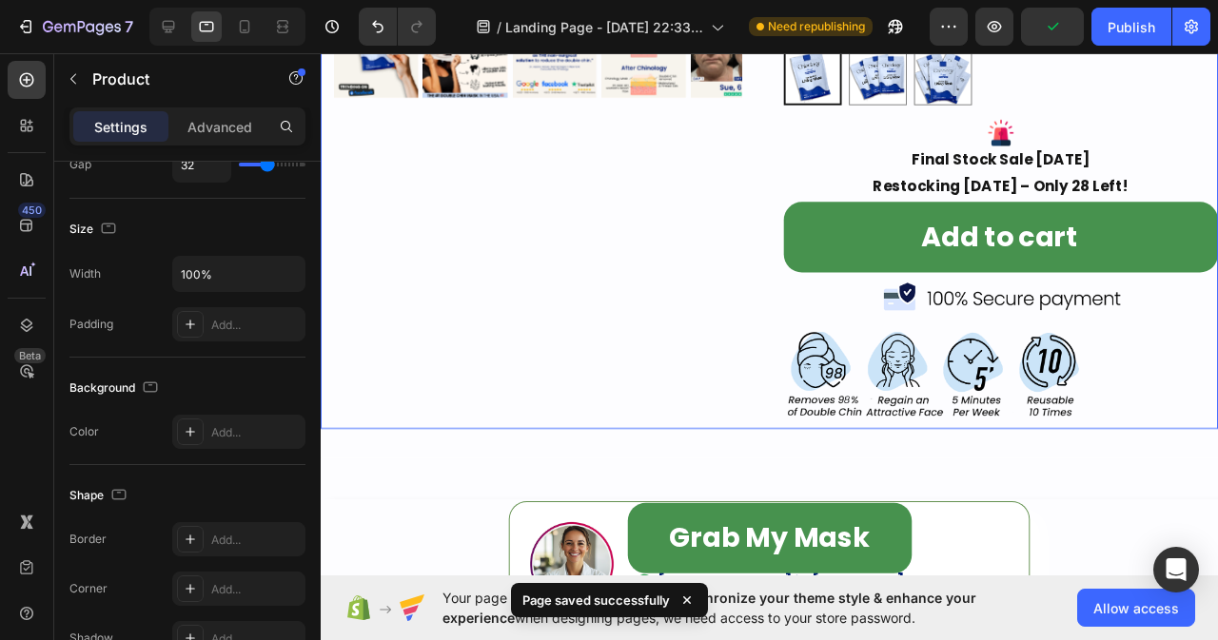
scroll to position [0, 0]
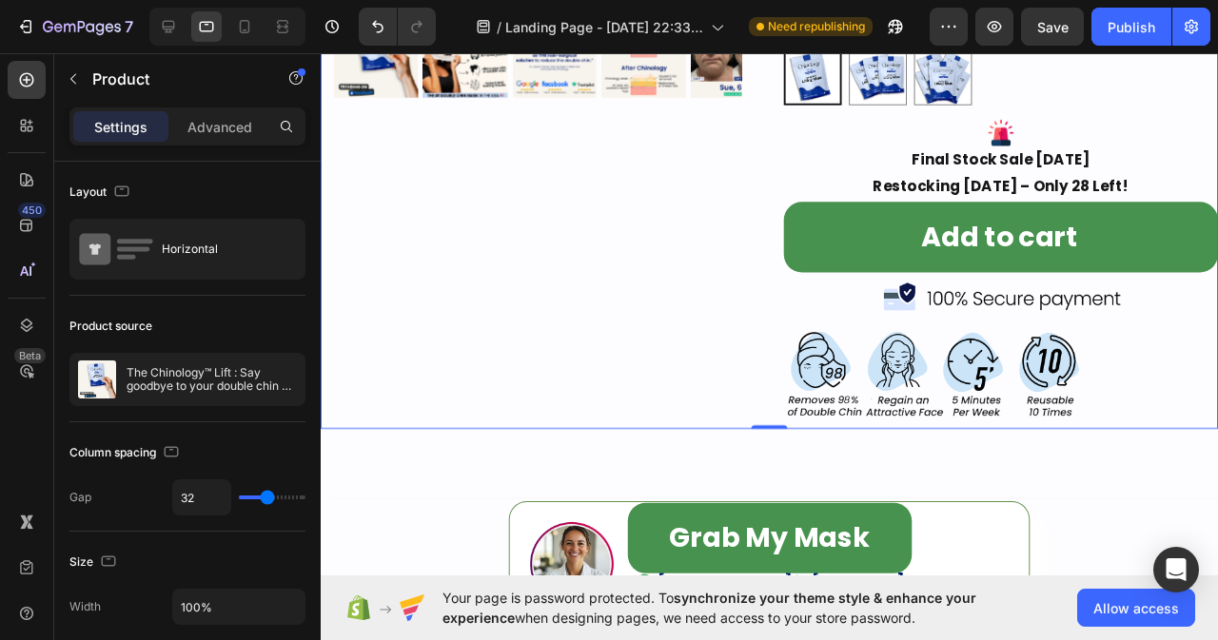
click at [665, 320] on div "Product Images" at bounding box center [549, 8] width 457 height 880
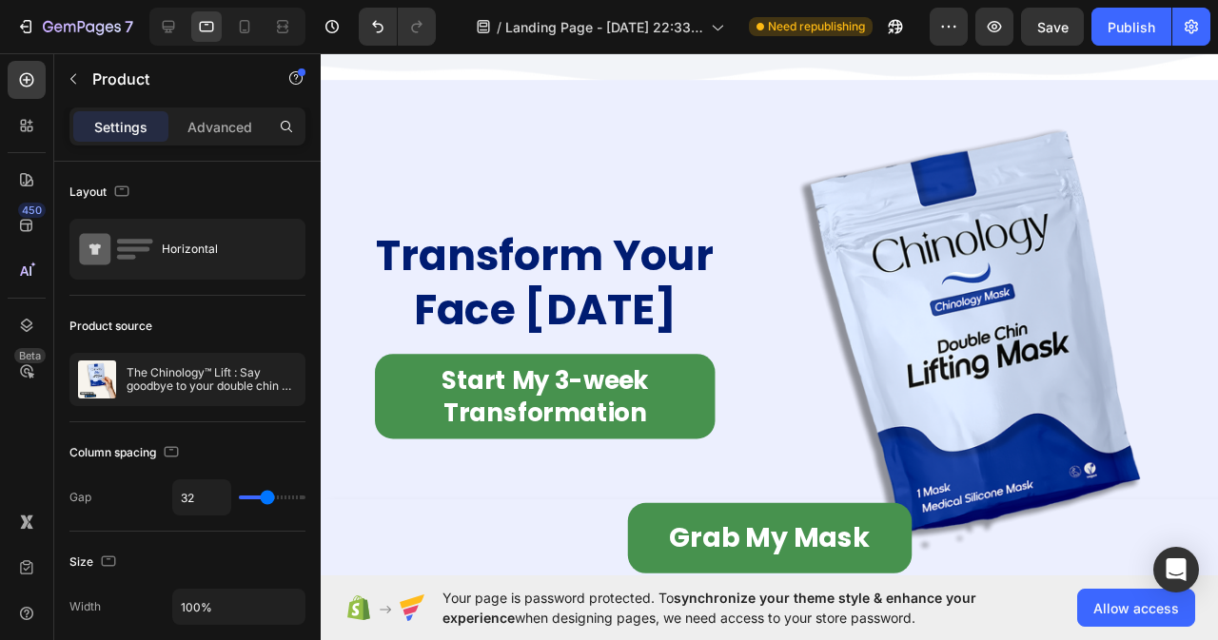
scroll to position [11521, 0]
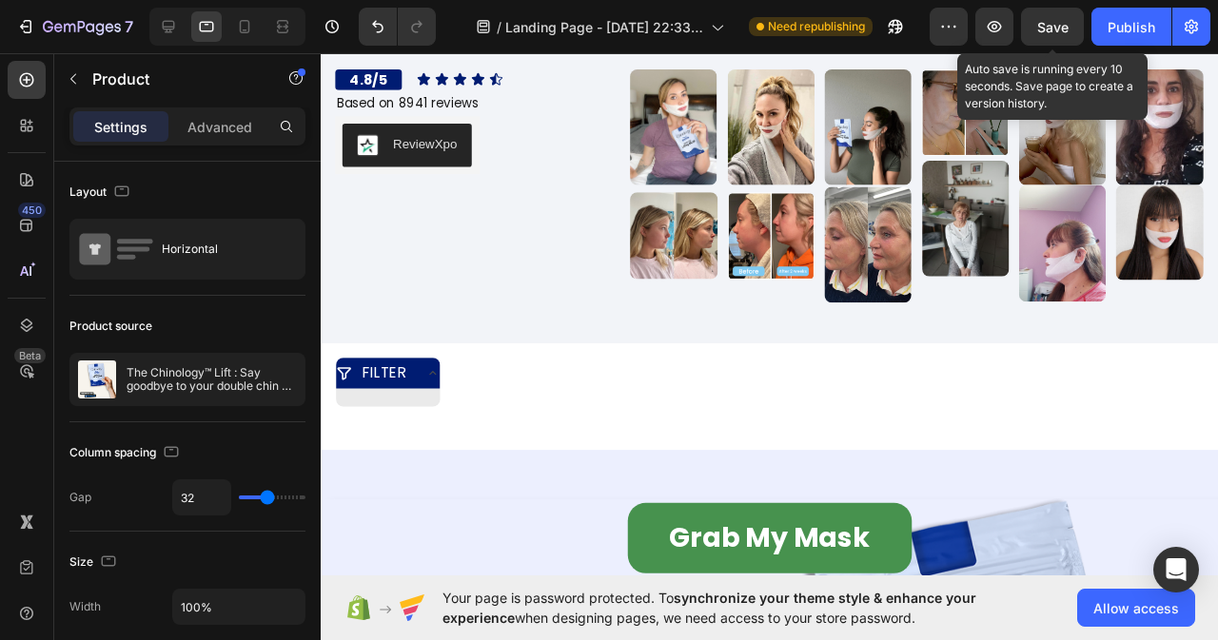
click at [1049, 34] on span "Save" at bounding box center [1052, 27] width 31 height 16
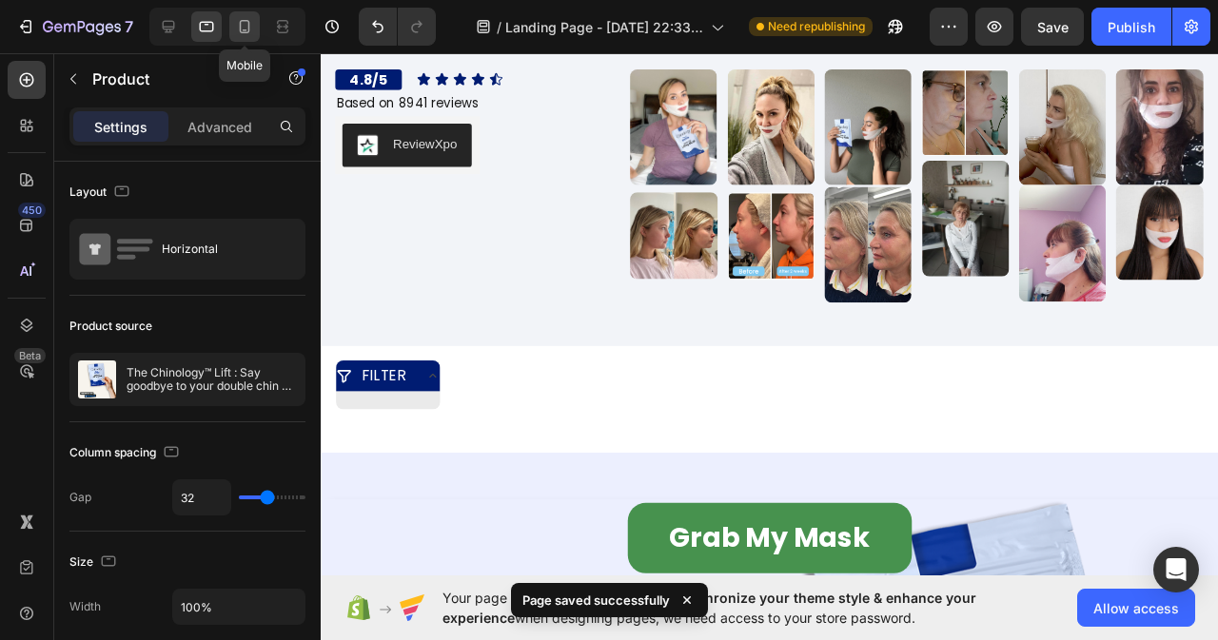
click at [240, 19] on icon at bounding box center [244, 26] width 19 height 19
type input "16"
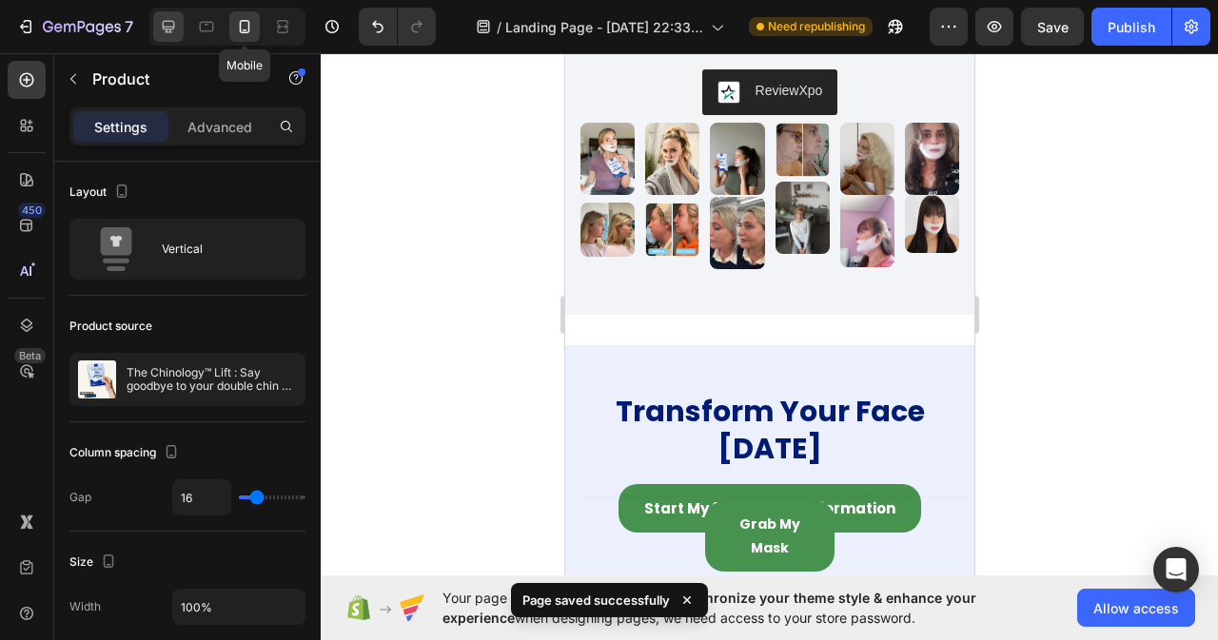
scroll to position [11482, 0]
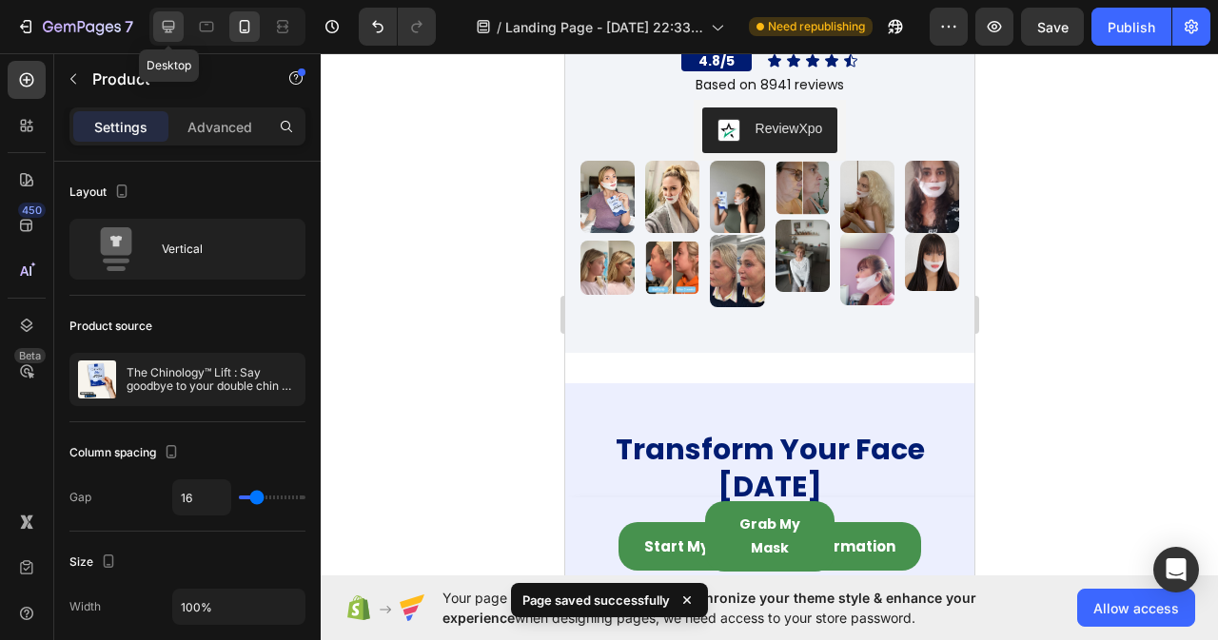
click at [167, 19] on icon at bounding box center [168, 26] width 19 height 19
type input "32"
type input "1200"
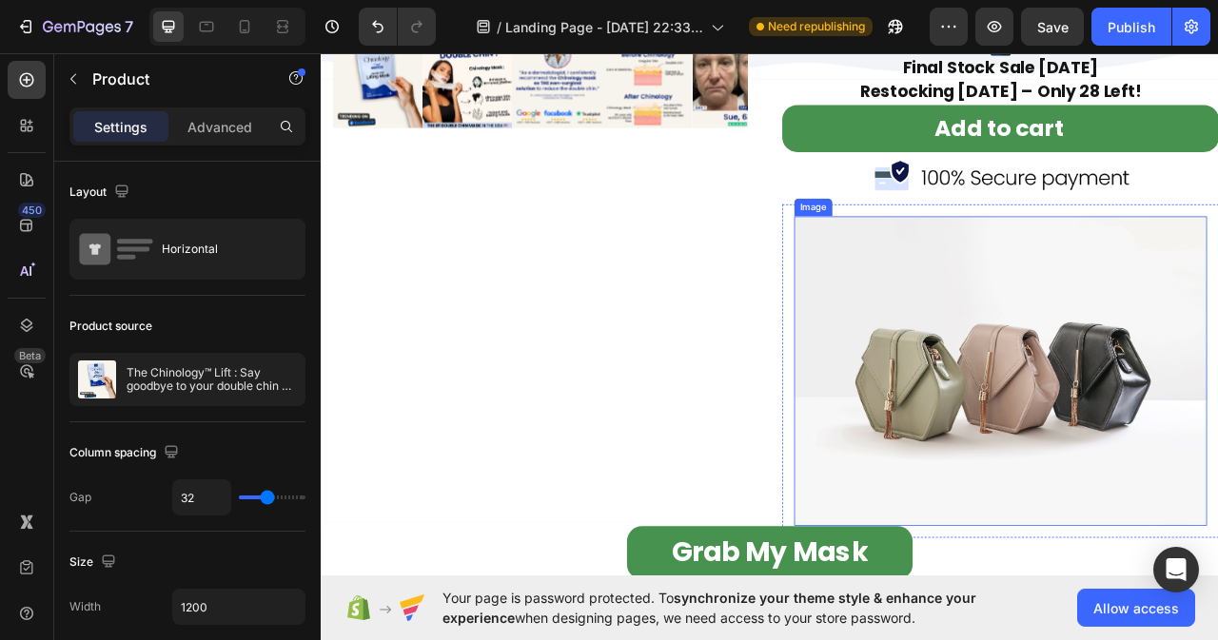
scroll to position [1699, 0]
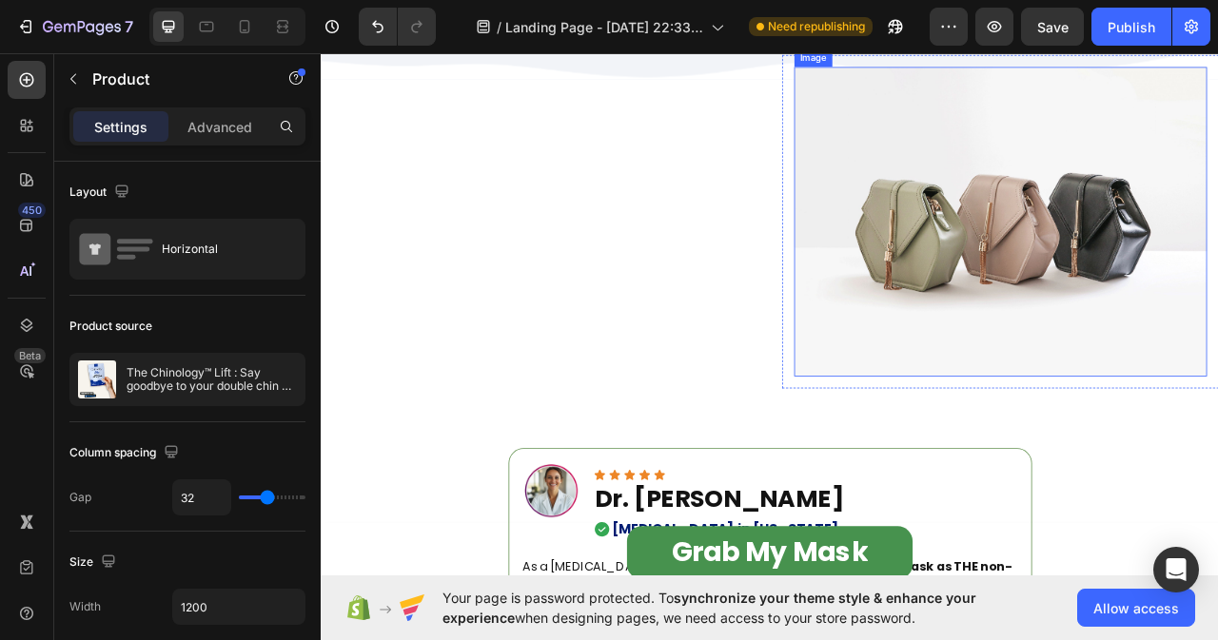
click at [1099, 392] on img at bounding box center [1184, 269] width 525 height 394
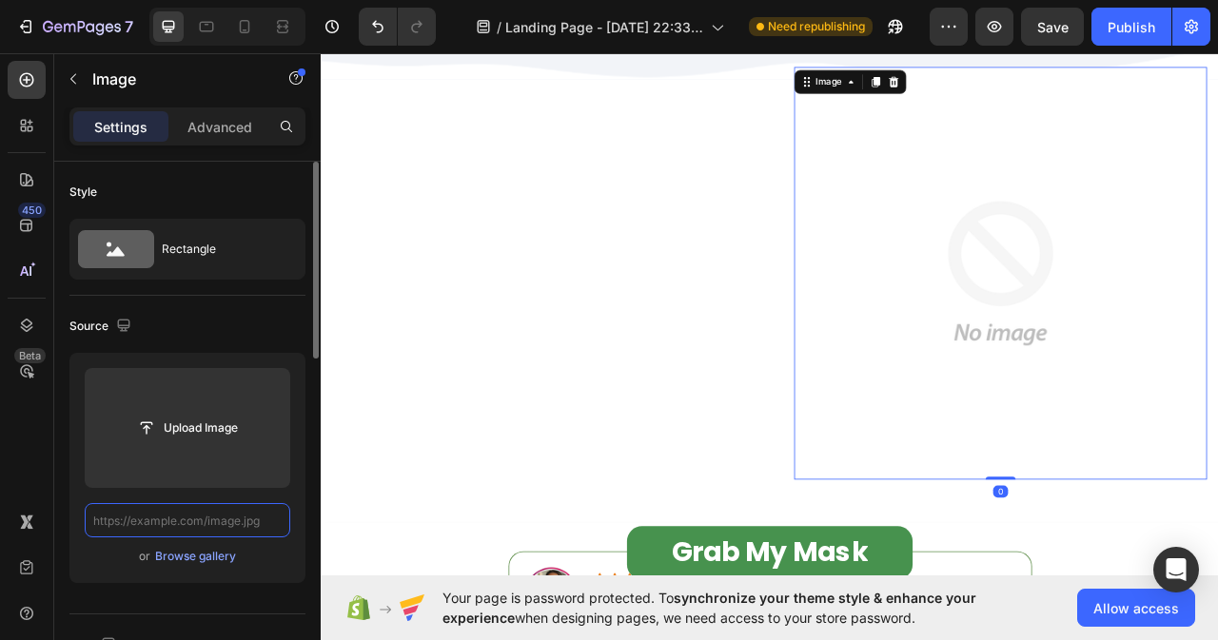
scroll to position [0, 0]
click at [187, 525] on input "text" at bounding box center [188, 520] width 206 height 34
paste input "[URL][DOMAIN_NAME]"
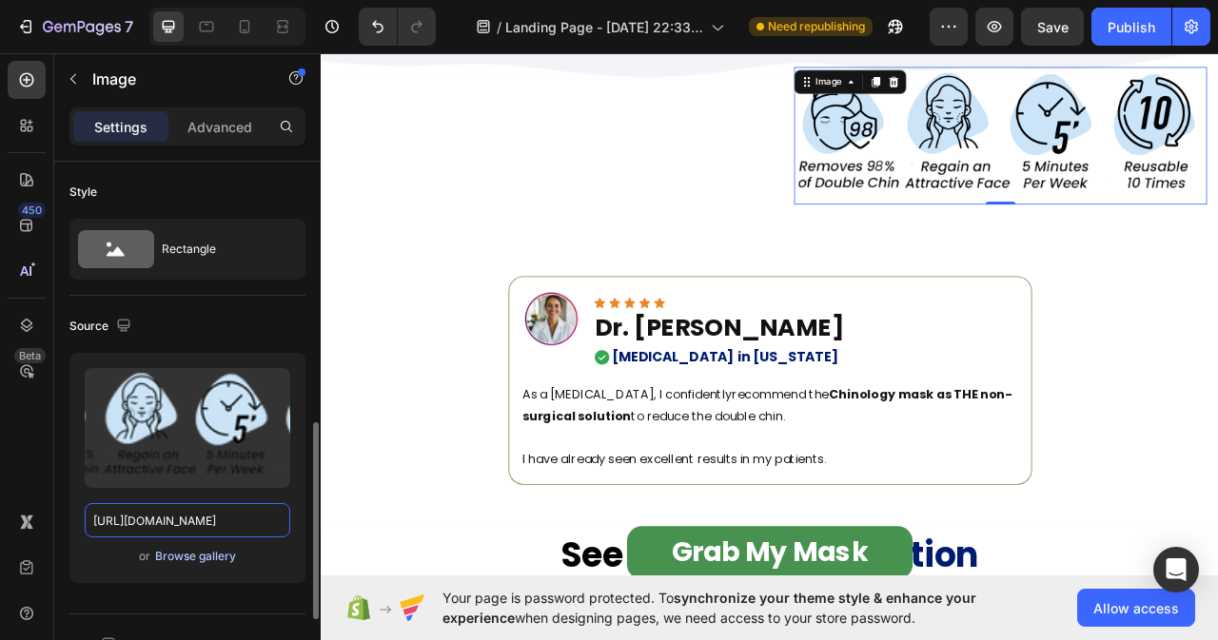
scroll to position [285, 0]
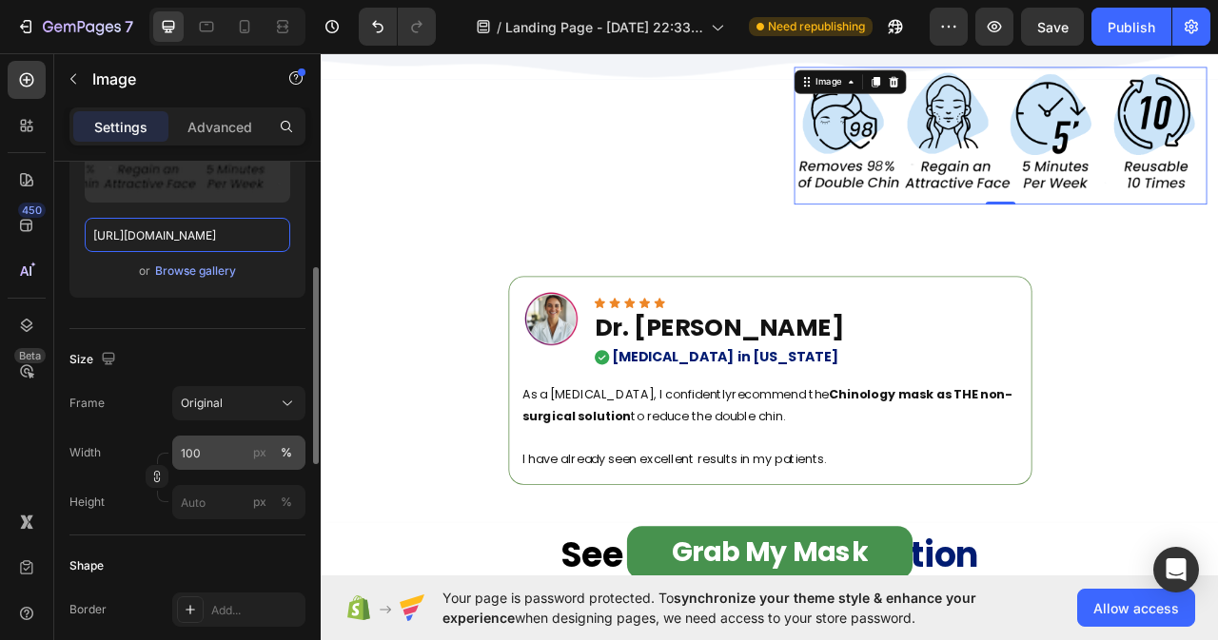
type input "[URL][DOMAIN_NAME]"
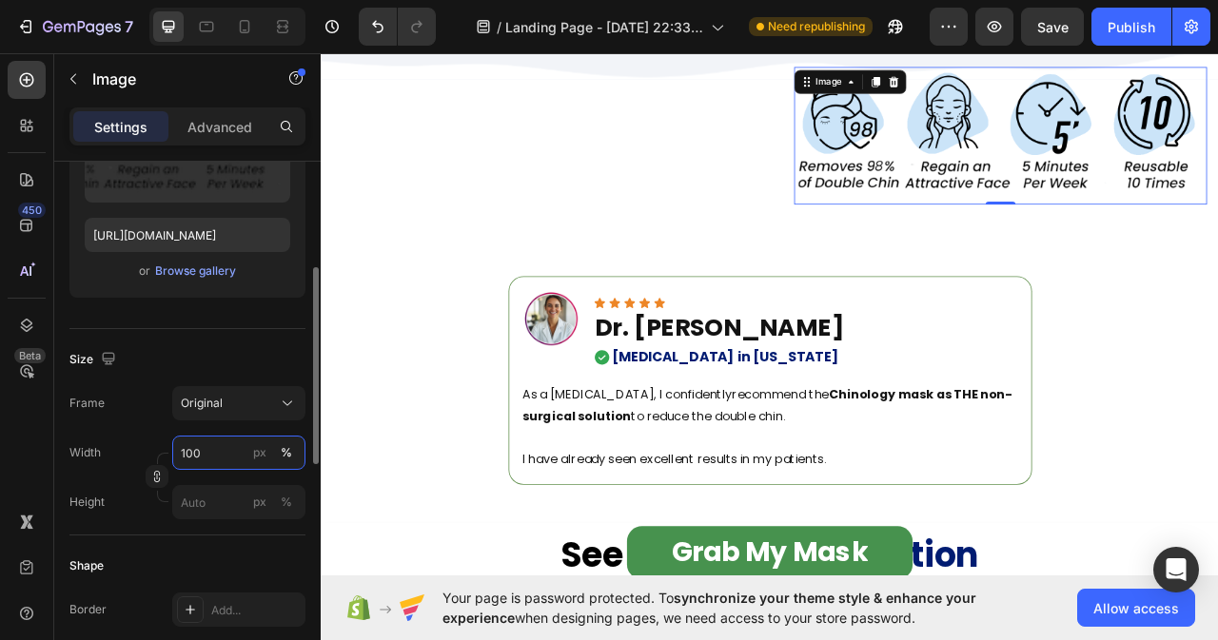
click at [213, 458] on input "100" at bounding box center [238, 453] width 133 height 34
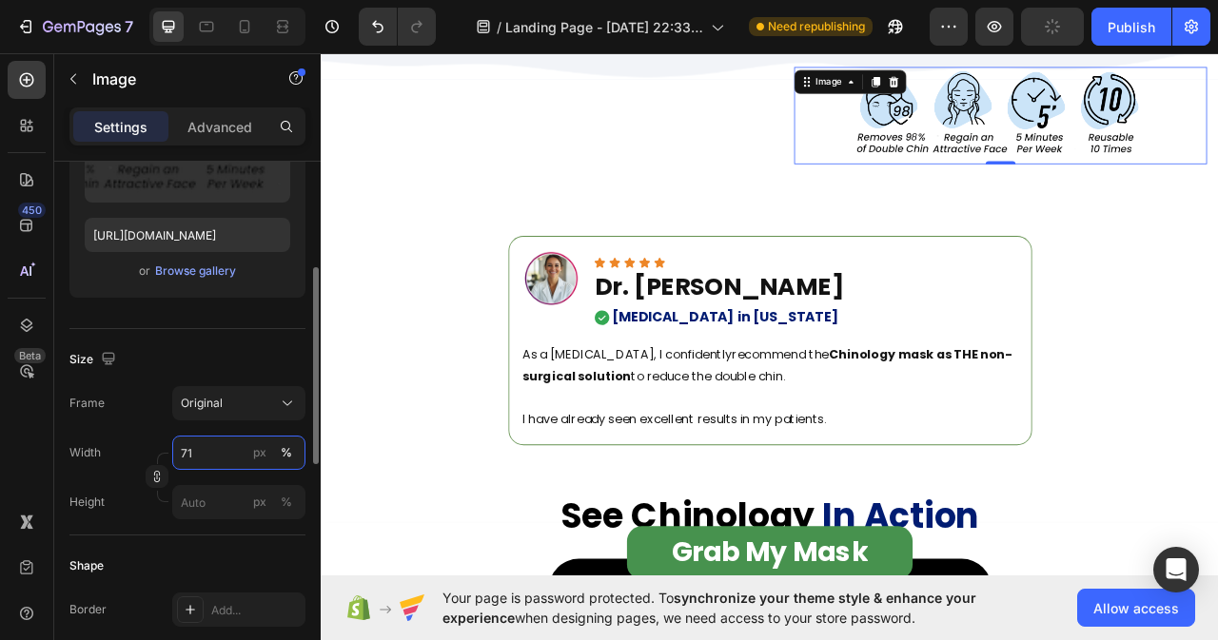
type input "70"
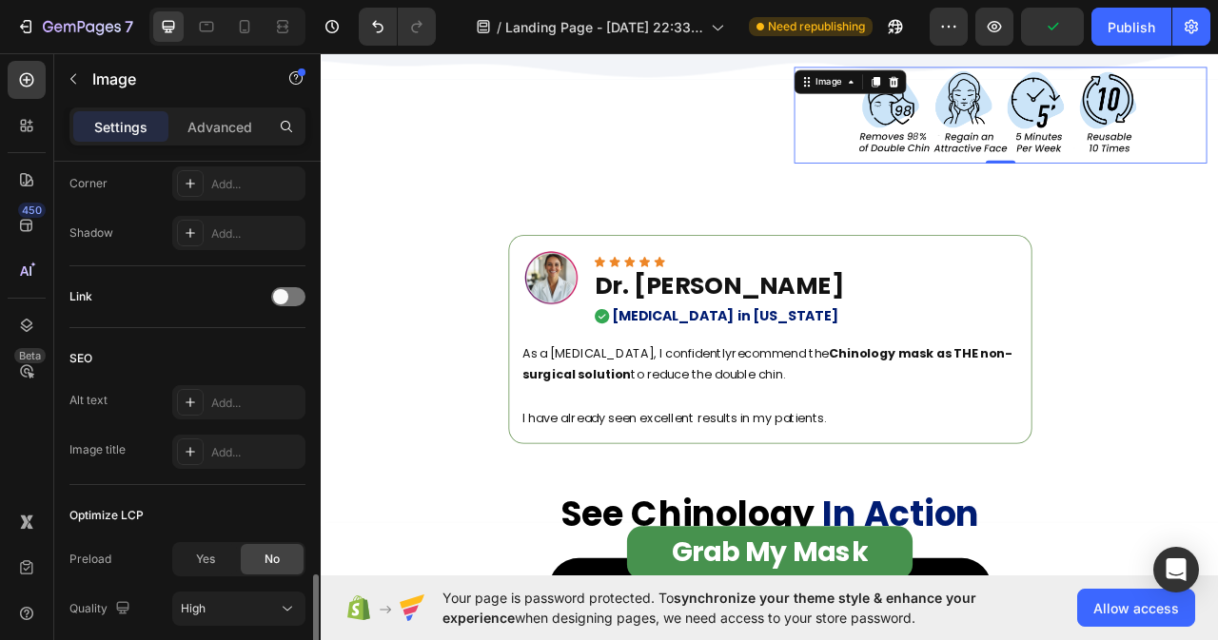
scroll to position [856, 0]
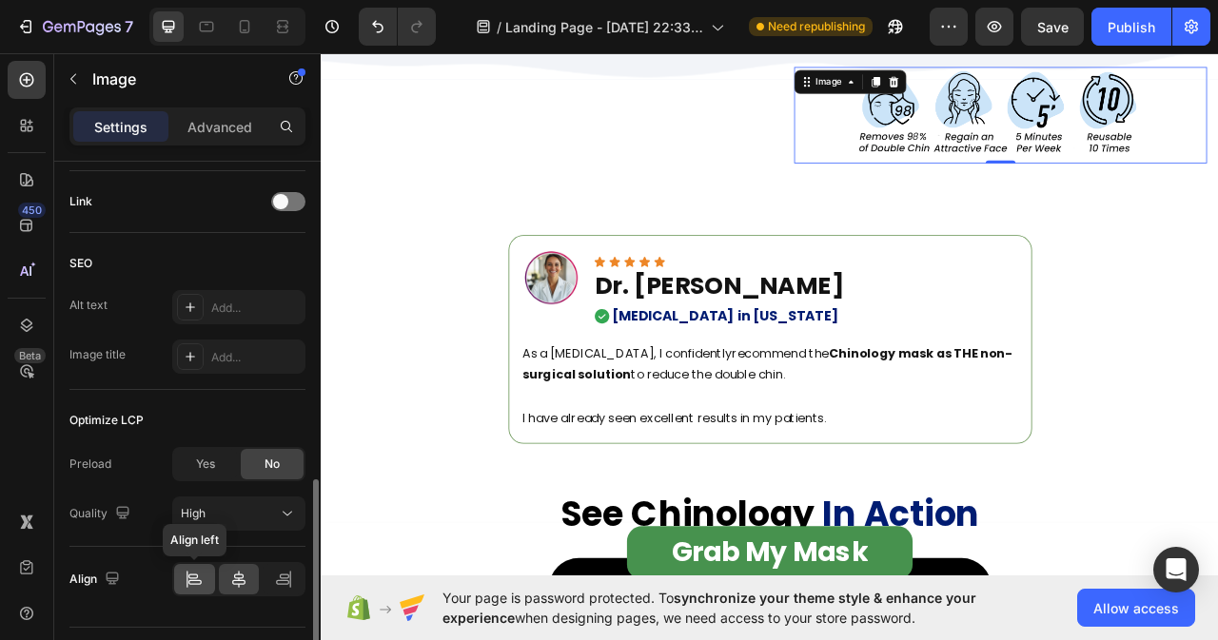
click at [182, 584] on div at bounding box center [194, 579] width 41 height 30
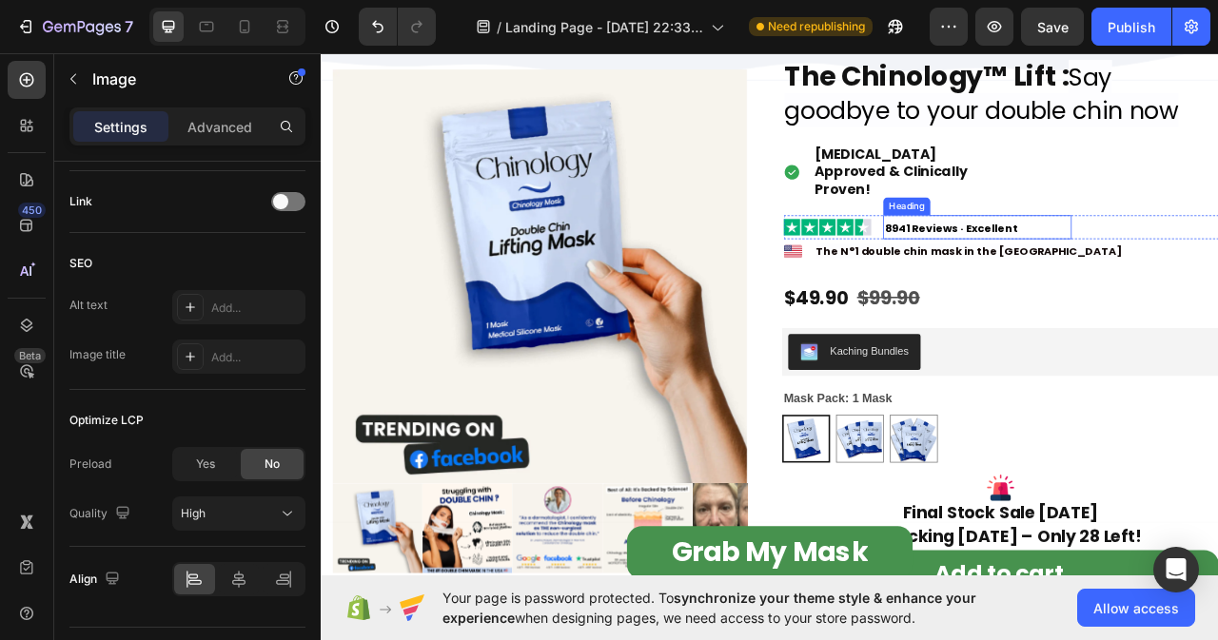
scroll to position [938, 0]
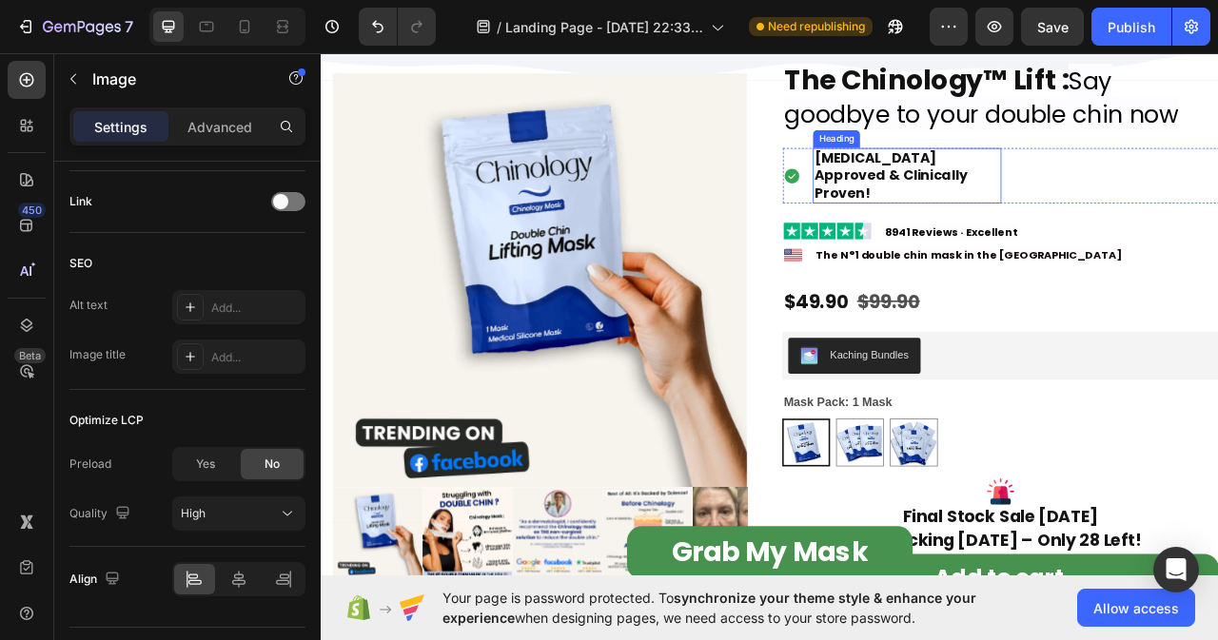
click at [1087, 206] on h2 "[MEDICAL_DATA] Approved & Clinically Proven!" at bounding box center [1066, 210] width 240 height 70
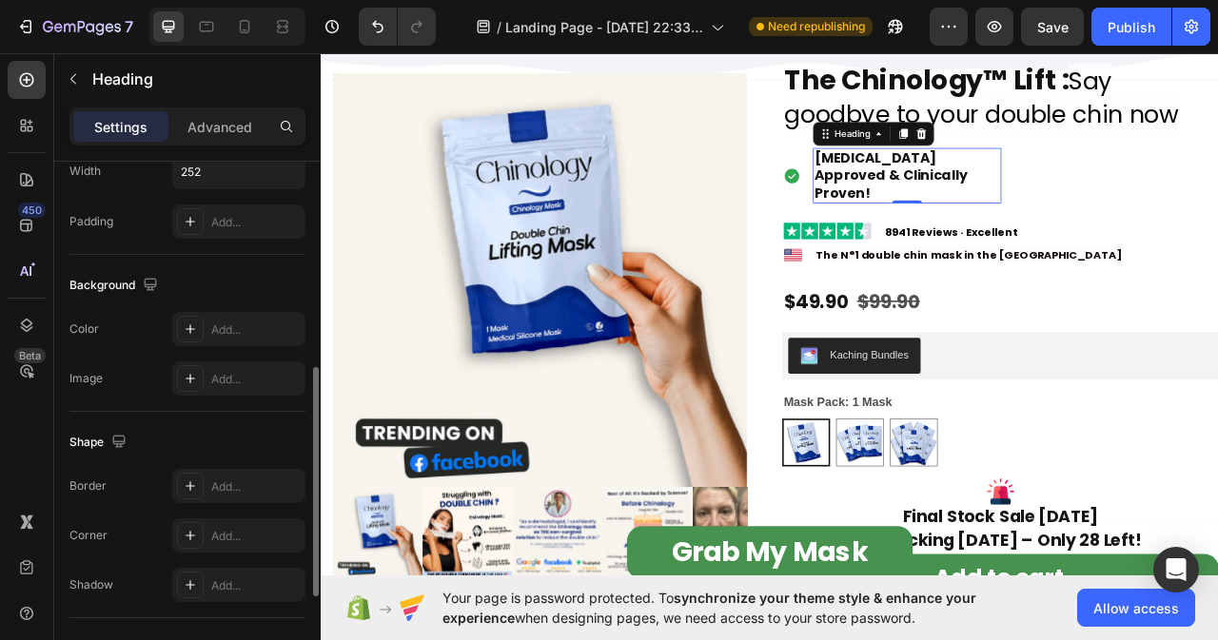
scroll to position [381, 0]
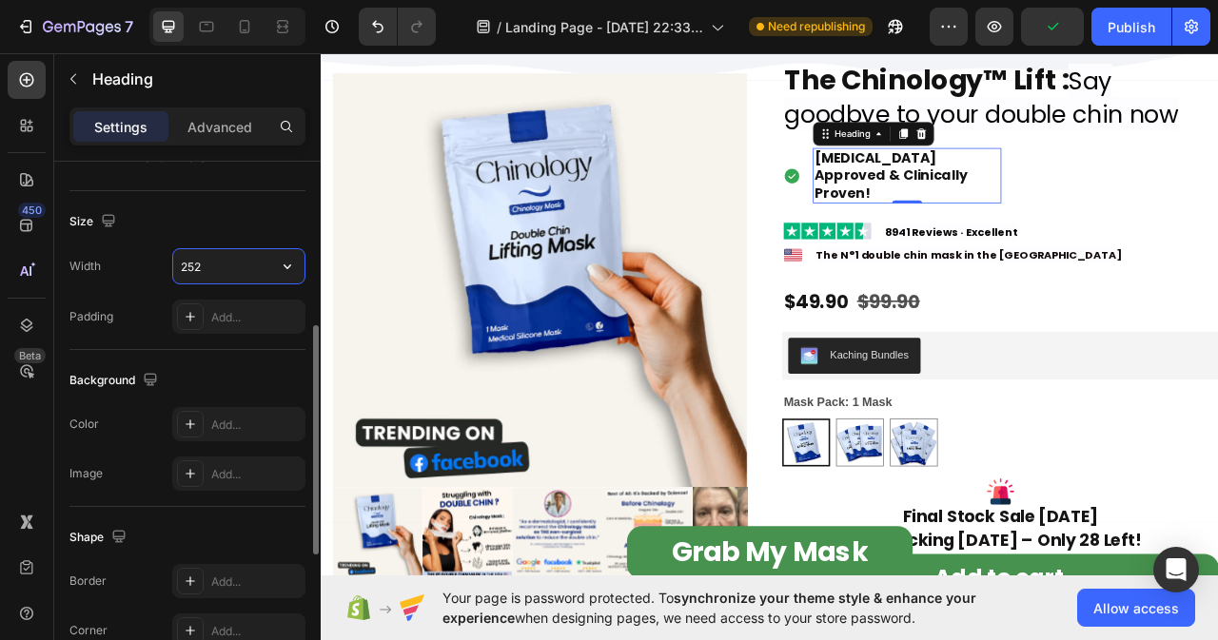
click at [212, 266] on input "252" at bounding box center [238, 266] width 131 height 34
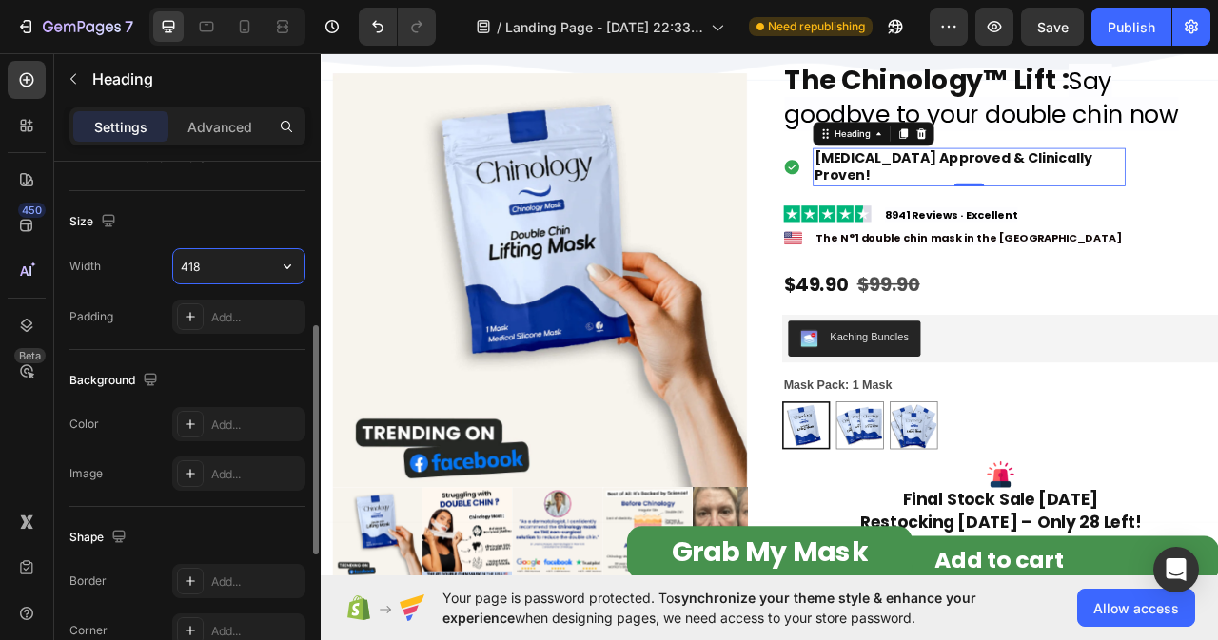
type input "419"
click at [1217, 185] on div "Image [MEDICAL_DATA] Approved & Clinically Proven! Heading 0 Row" at bounding box center [1186, 199] width 556 height 49
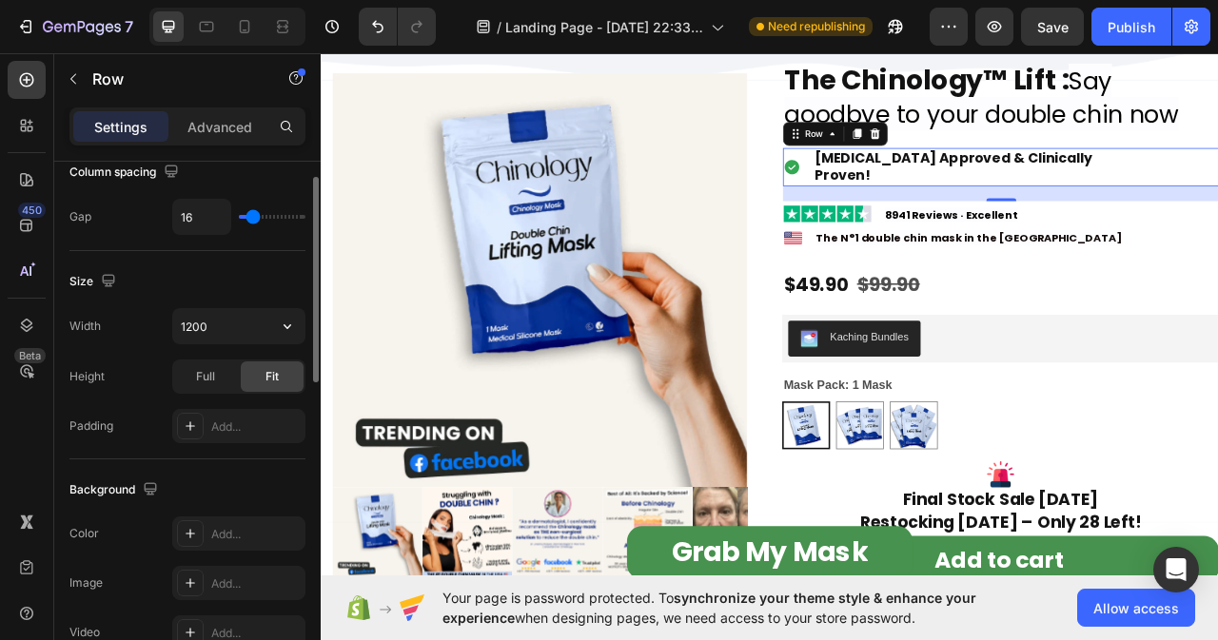
scroll to position [285, 0]
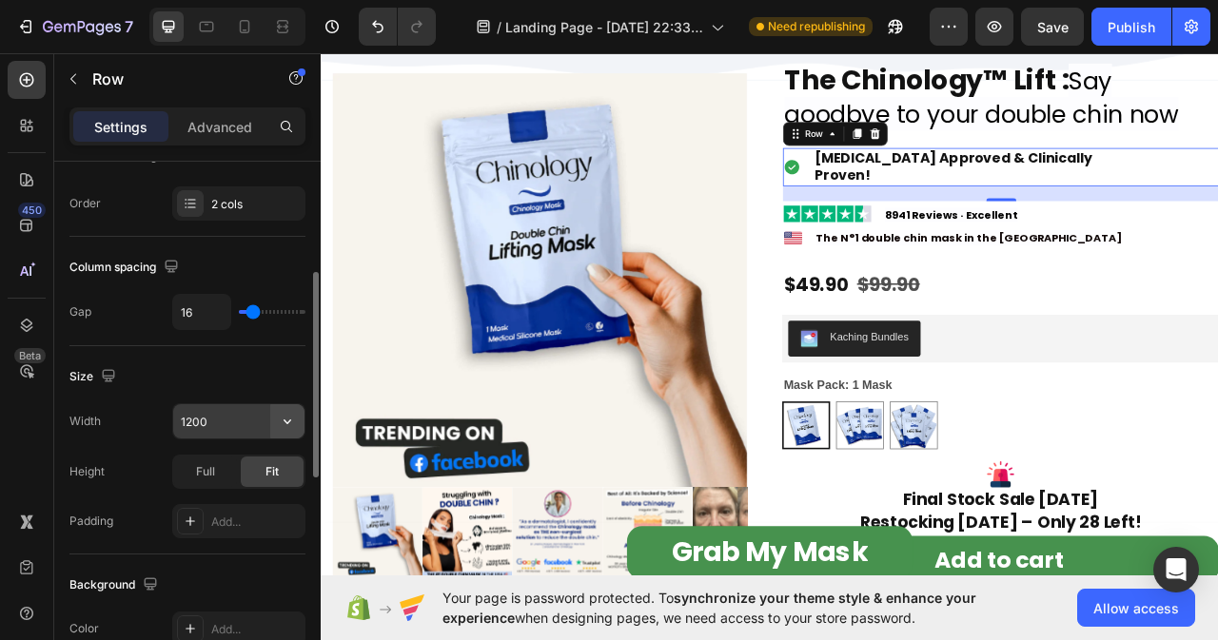
click at [284, 418] on icon "button" at bounding box center [287, 421] width 19 height 19
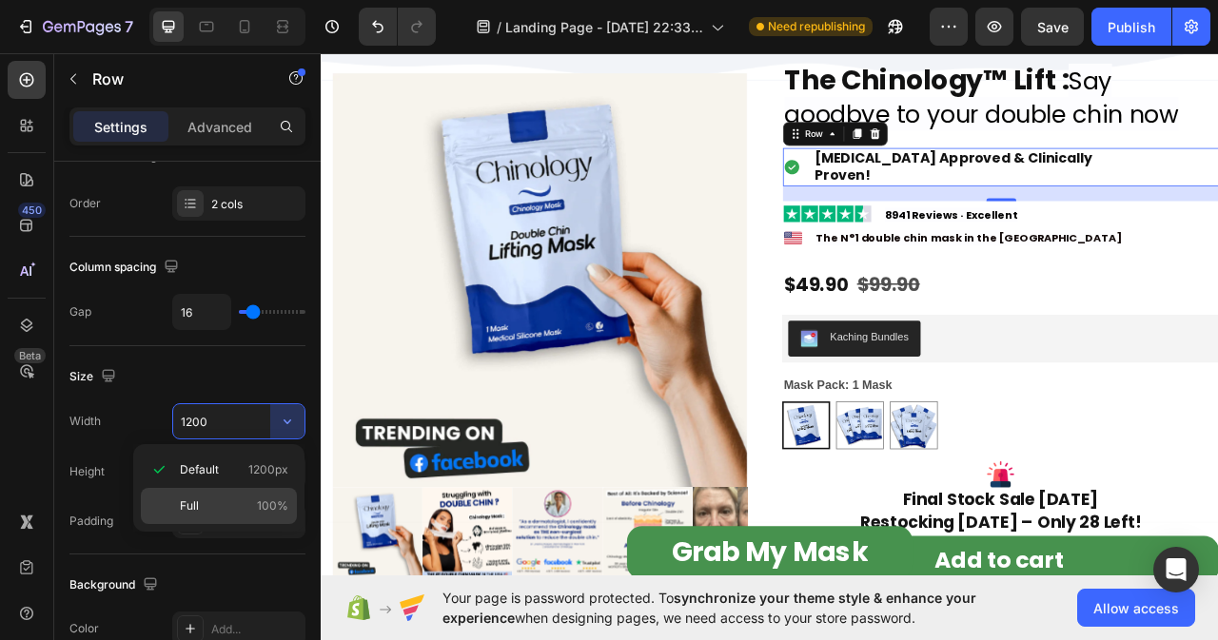
click at [203, 498] on p "Full 100%" at bounding box center [234, 506] width 108 height 17
type input "100%"
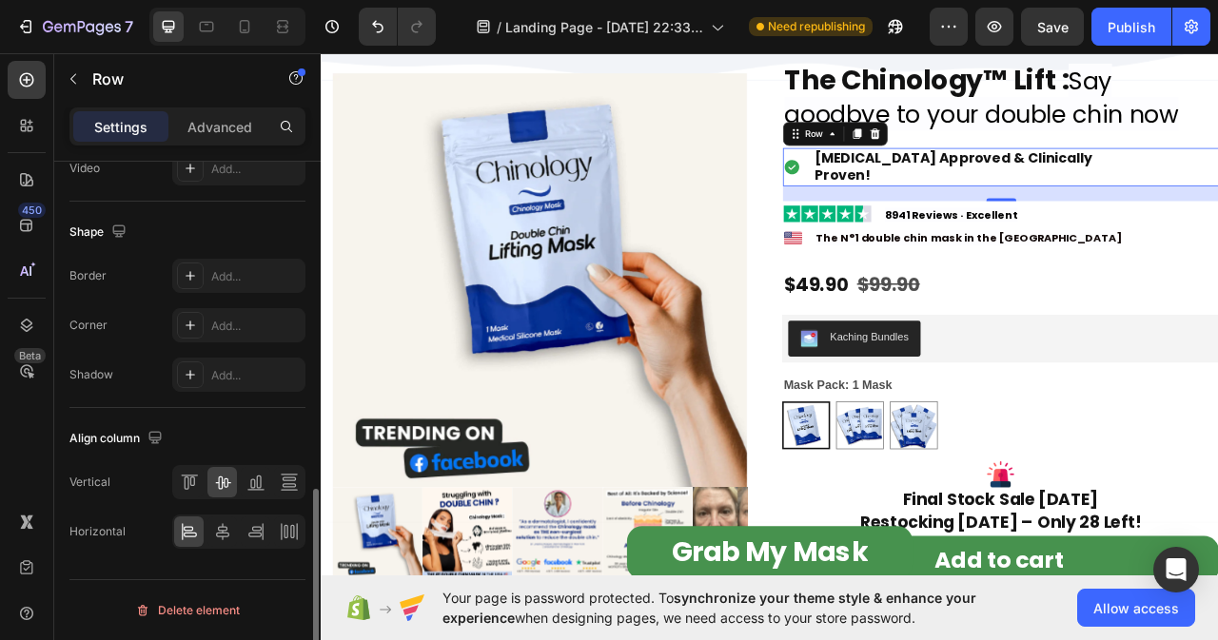
scroll to position [559, 0]
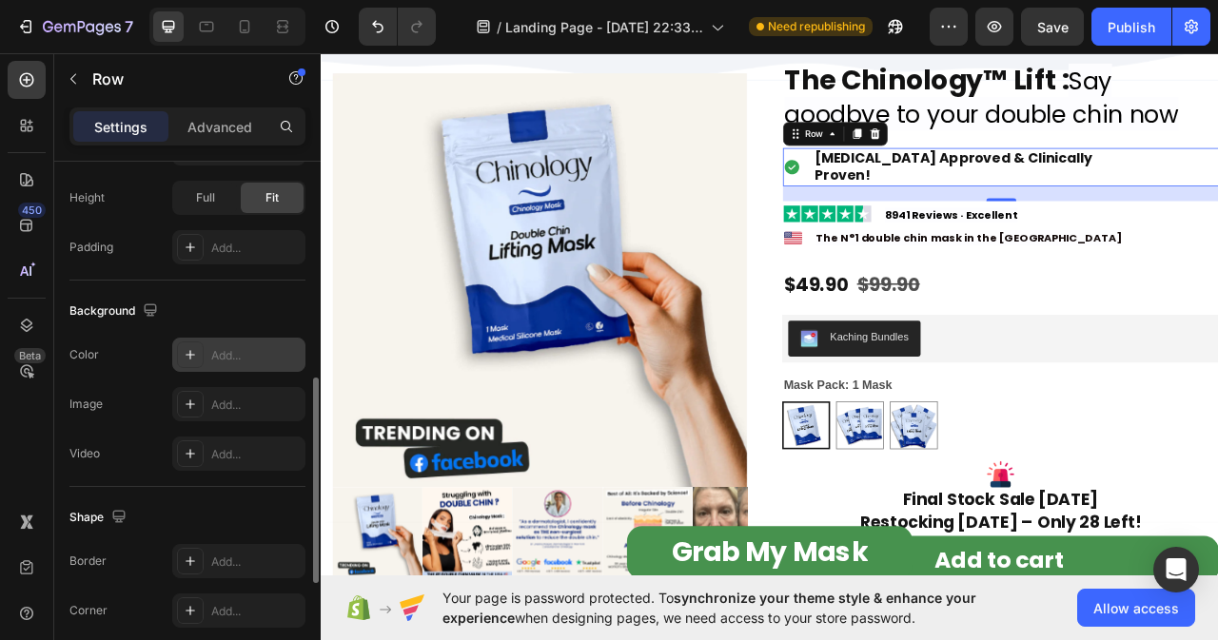
click at [224, 360] on div "Add..." at bounding box center [255, 355] width 89 height 17
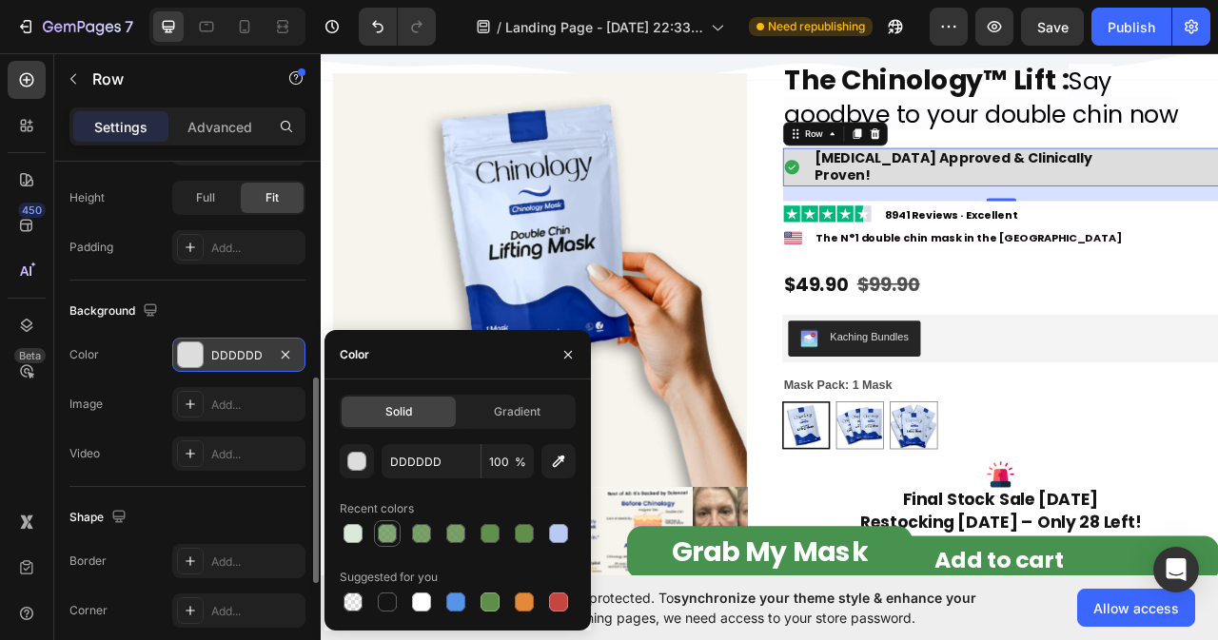
click at [385, 534] on div at bounding box center [387, 533] width 19 height 19
type input "5E8E49"
type input "75"
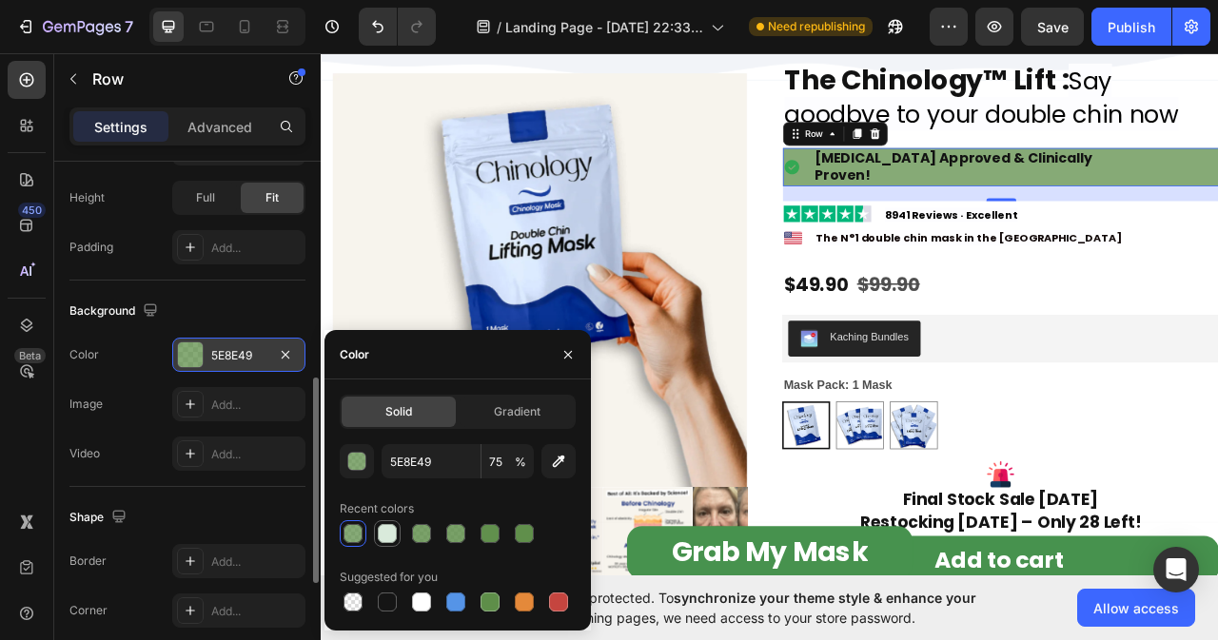
click at [380, 538] on div at bounding box center [387, 533] width 19 height 19
type input "D9EADB"
type input "100"
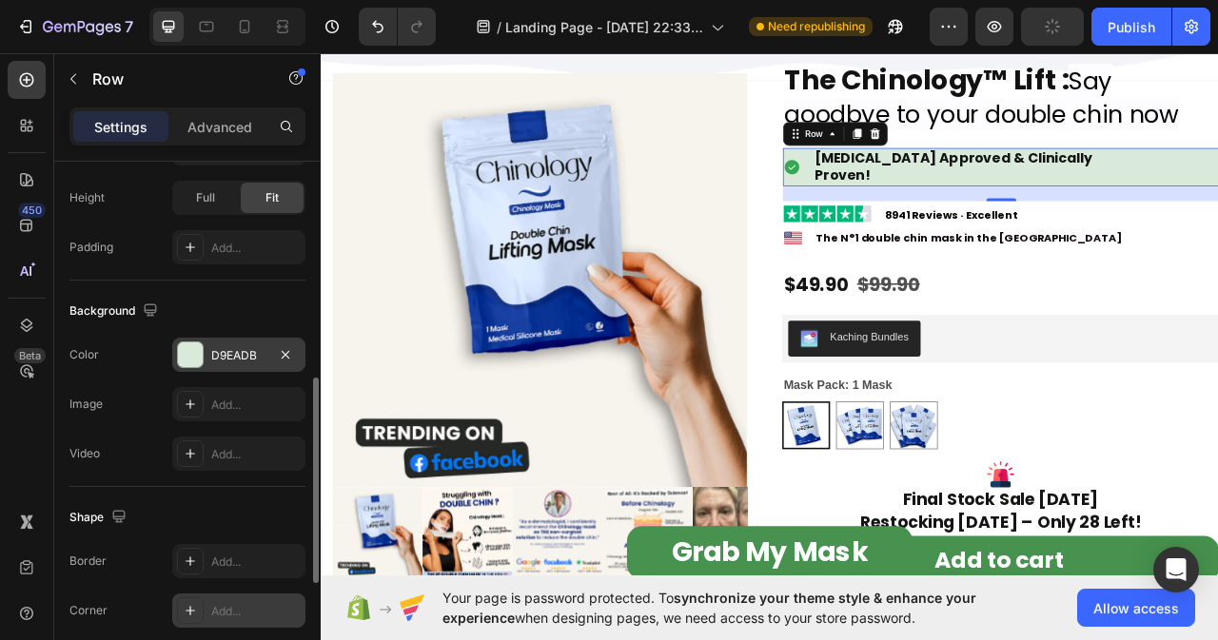
click at [245, 613] on div "Add..." at bounding box center [255, 611] width 89 height 17
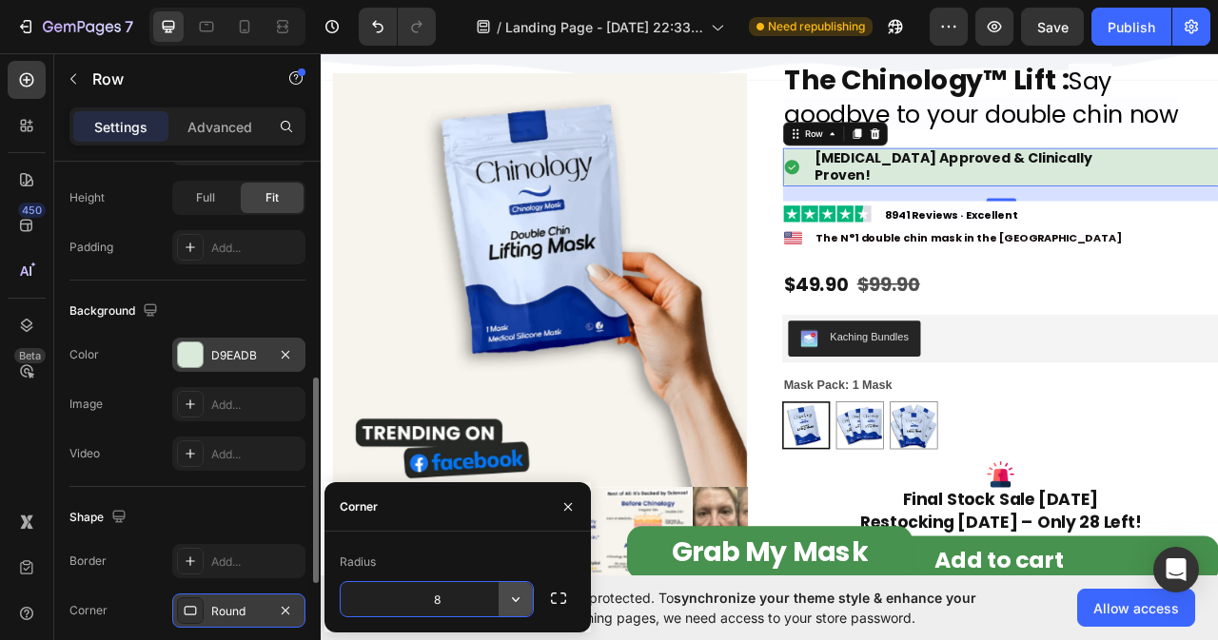
click at [511, 598] on icon "button" at bounding box center [515, 599] width 19 height 19
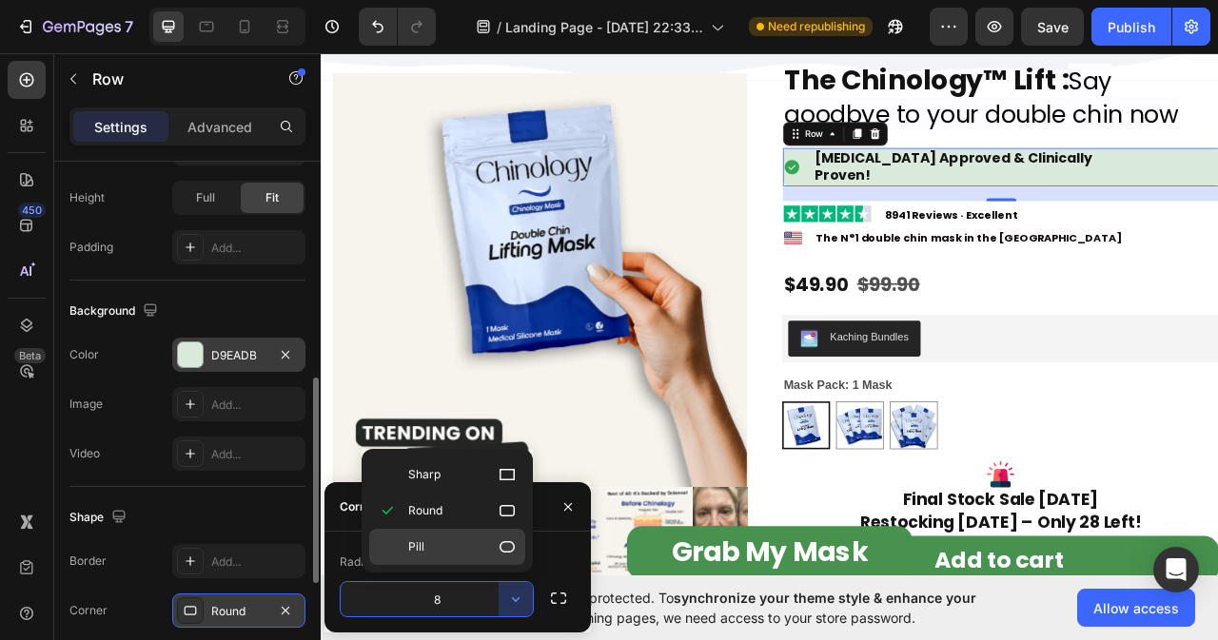
click at [495, 540] on p "Pill" at bounding box center [462, 547] width 108 height 19
type input "9999"
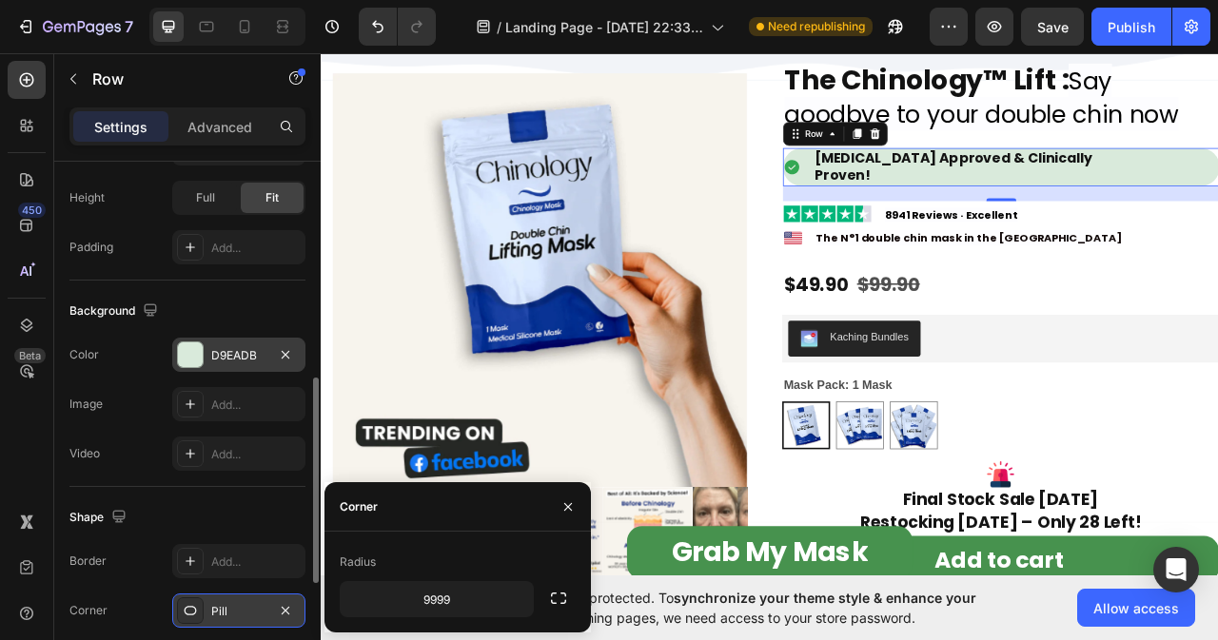
scroll to position [845, 0]
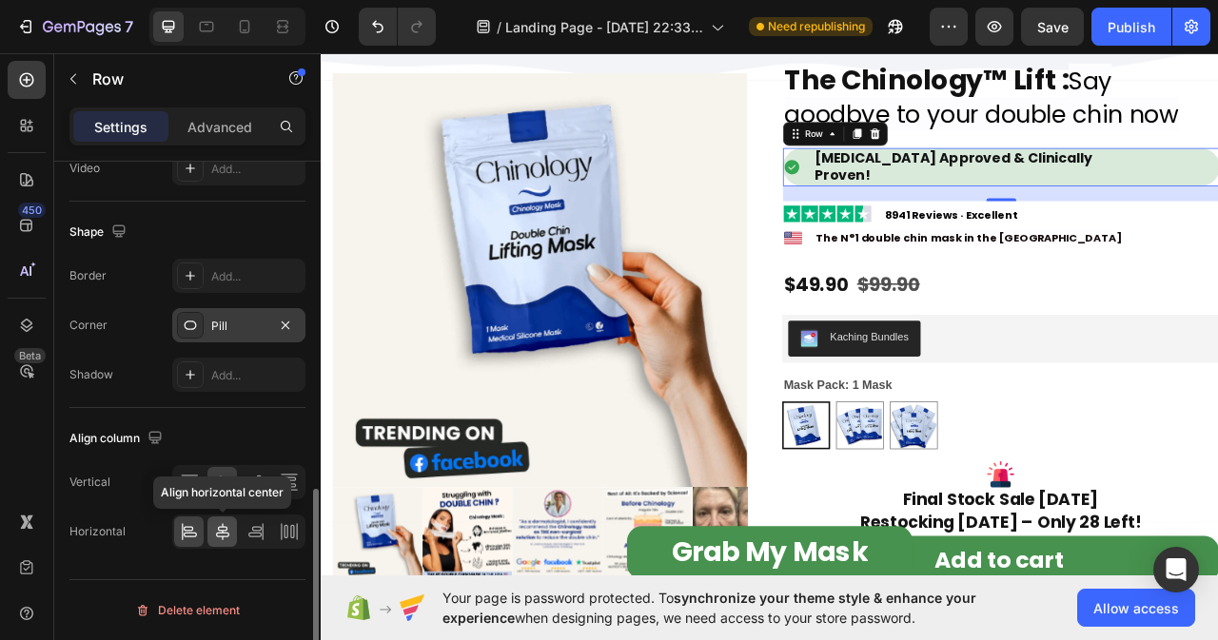
click at [216, 530] on icon at bounding box center [222, 531] width 19 height 19
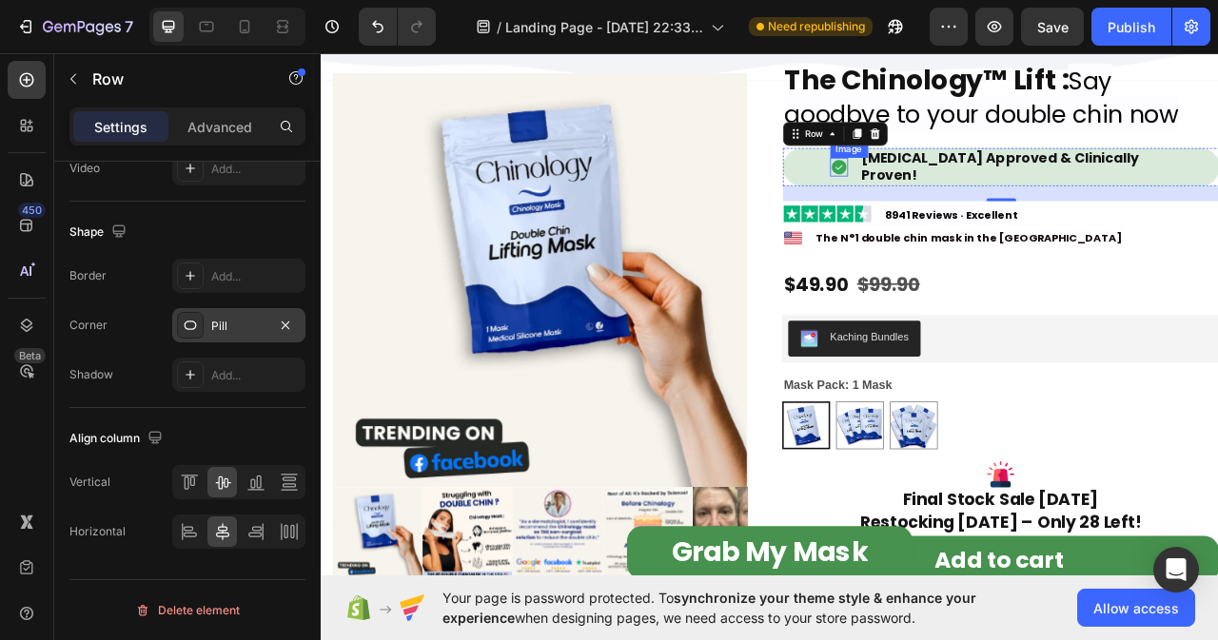
click at [968, 192] on img at bounding box center [979, 199] width 23 height 24
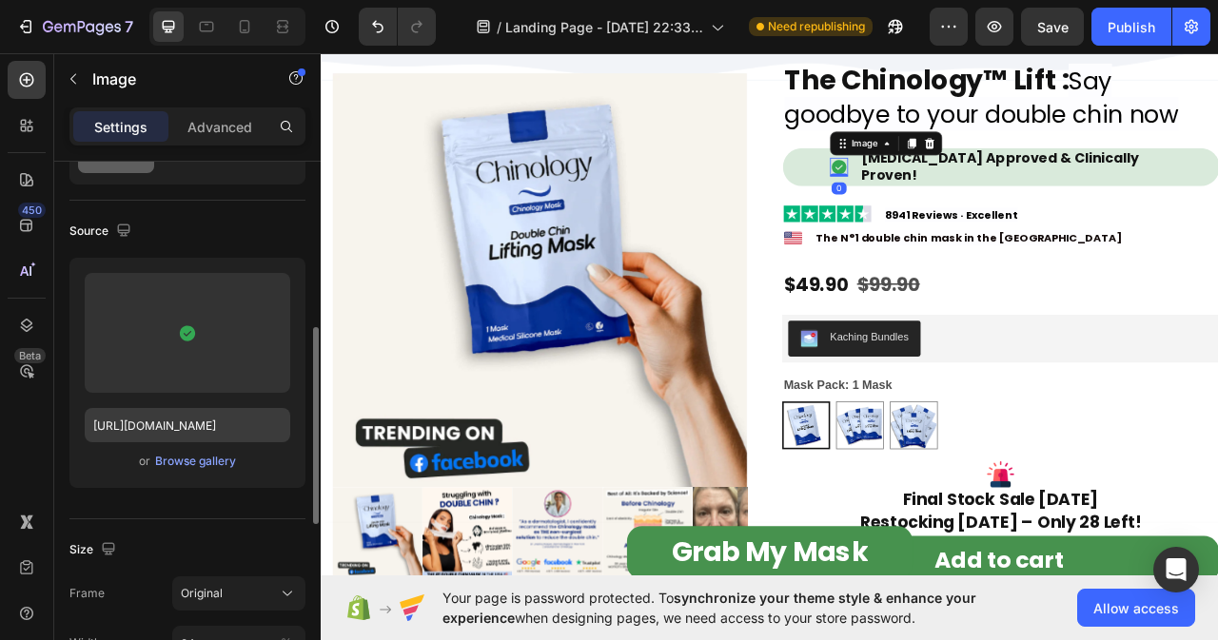
scroll to position [190, 0]
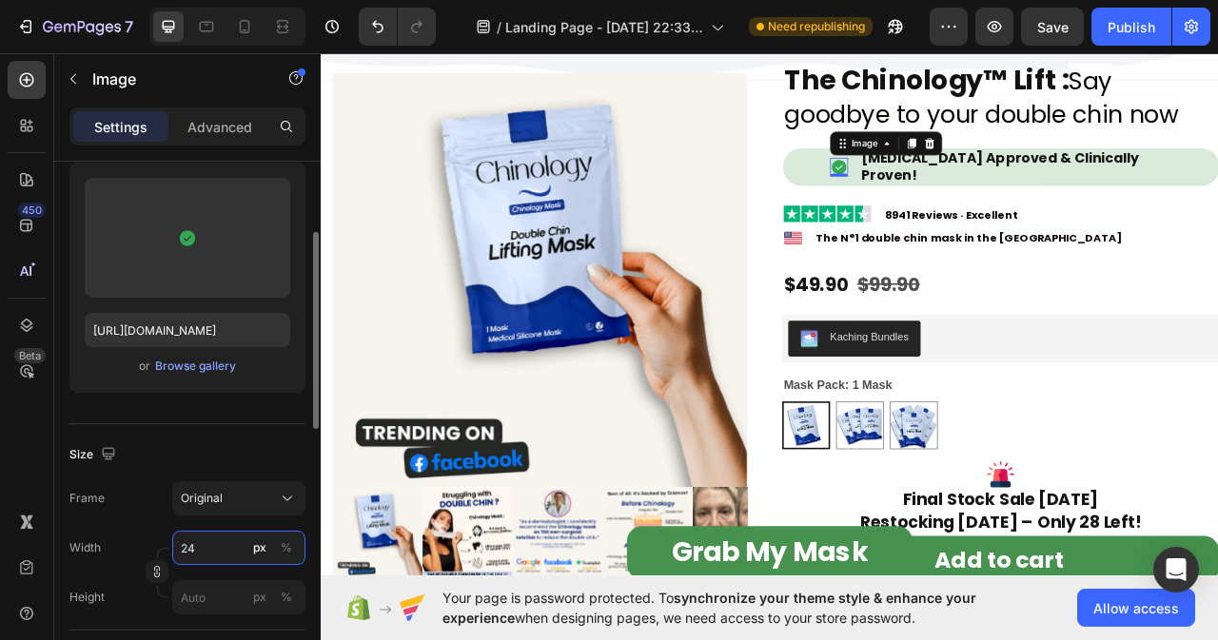
click at [219, 549] on input "24" at bounding box center [238, 548] width 133 height 34
type input "25"
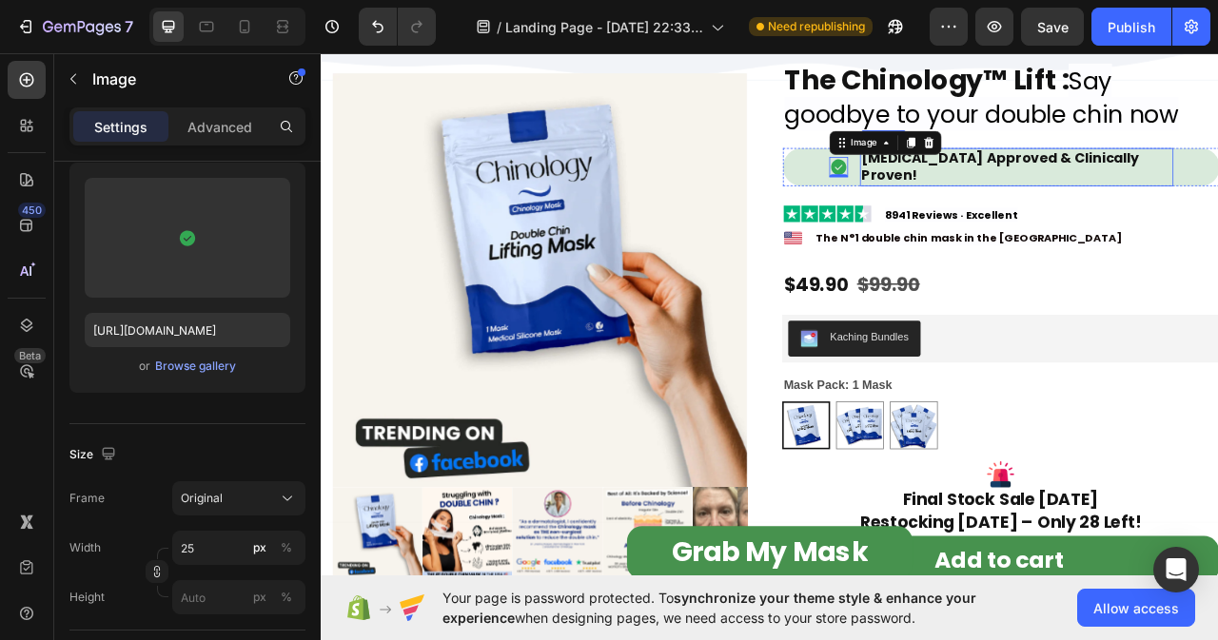
click at [1217, 184] on h2 "[MEDICAL_DATA] Approved & Clinically Proven!" at bounding box center [1205, 199] width 399 height 49
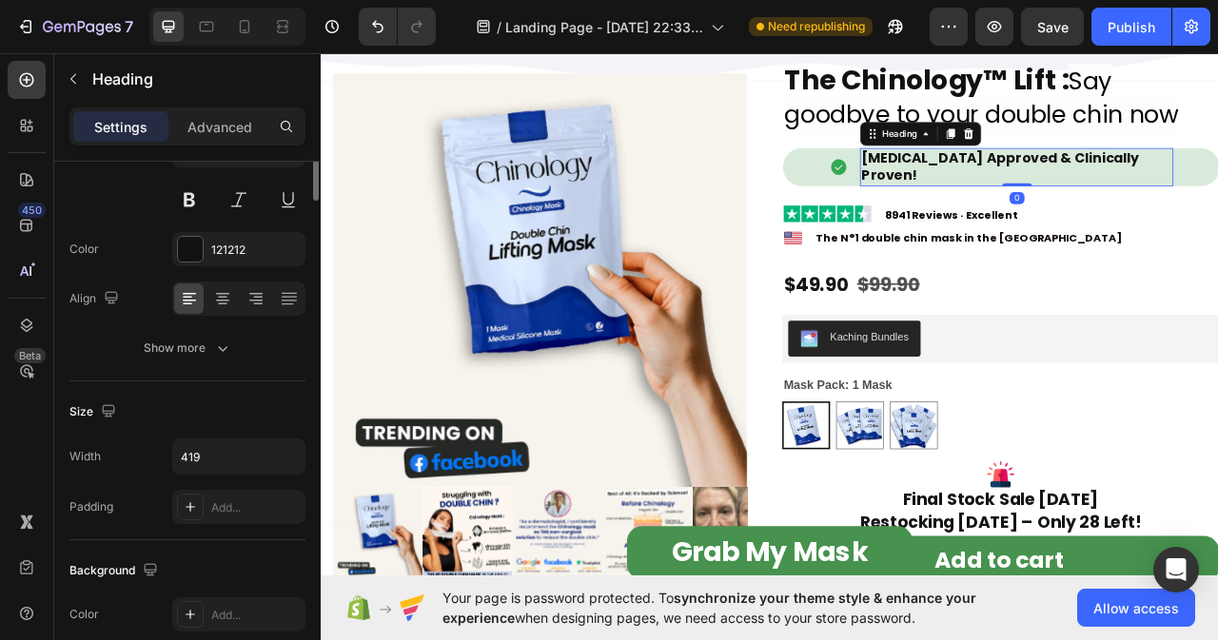
scroll to position [0, 0]
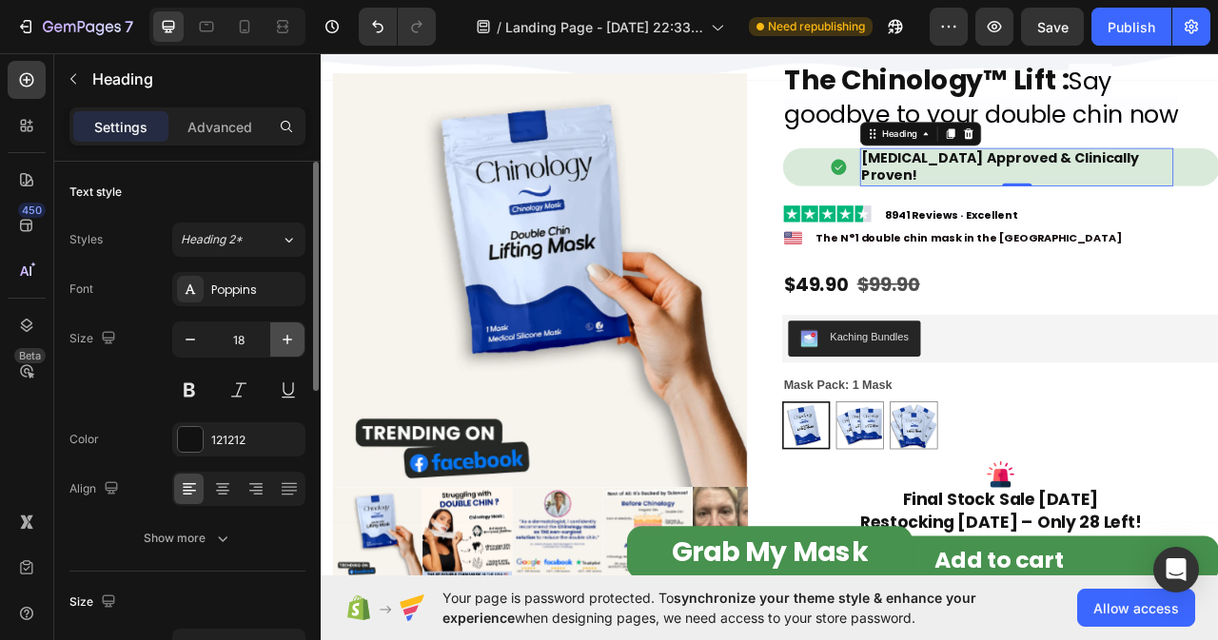
click at [290, 336] on icon "button" at bounding box center [287, 339] width 19 height 19
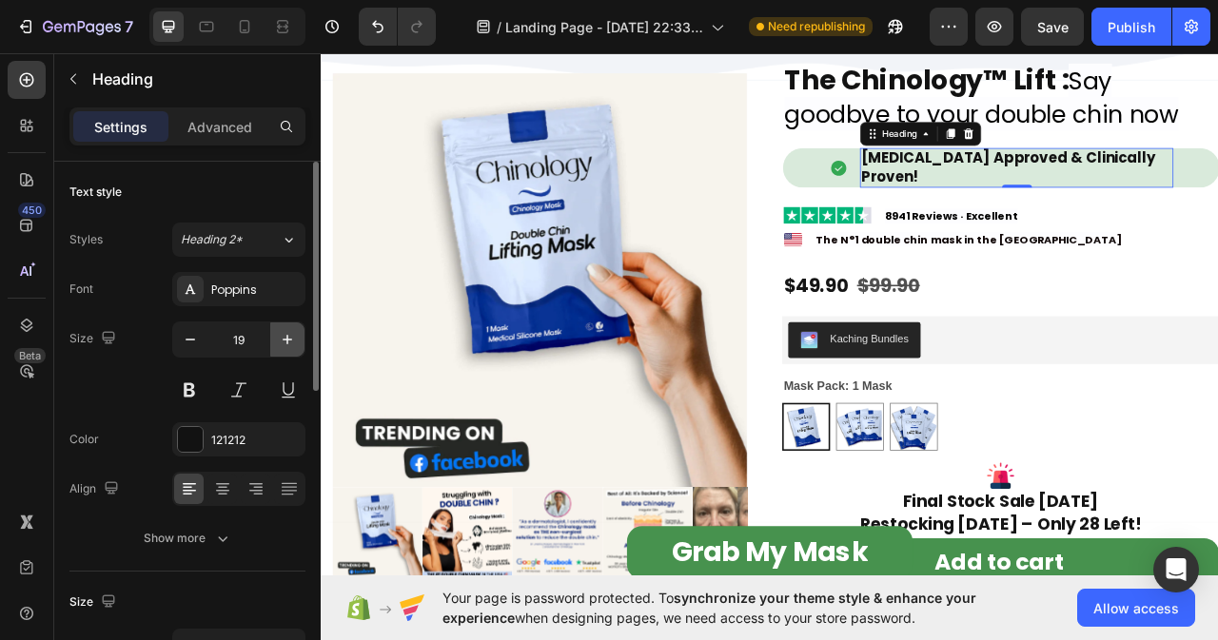
click at [290, 336] on icon "button" at bounding box center [287, 339] width 19 height 19
type input "20"
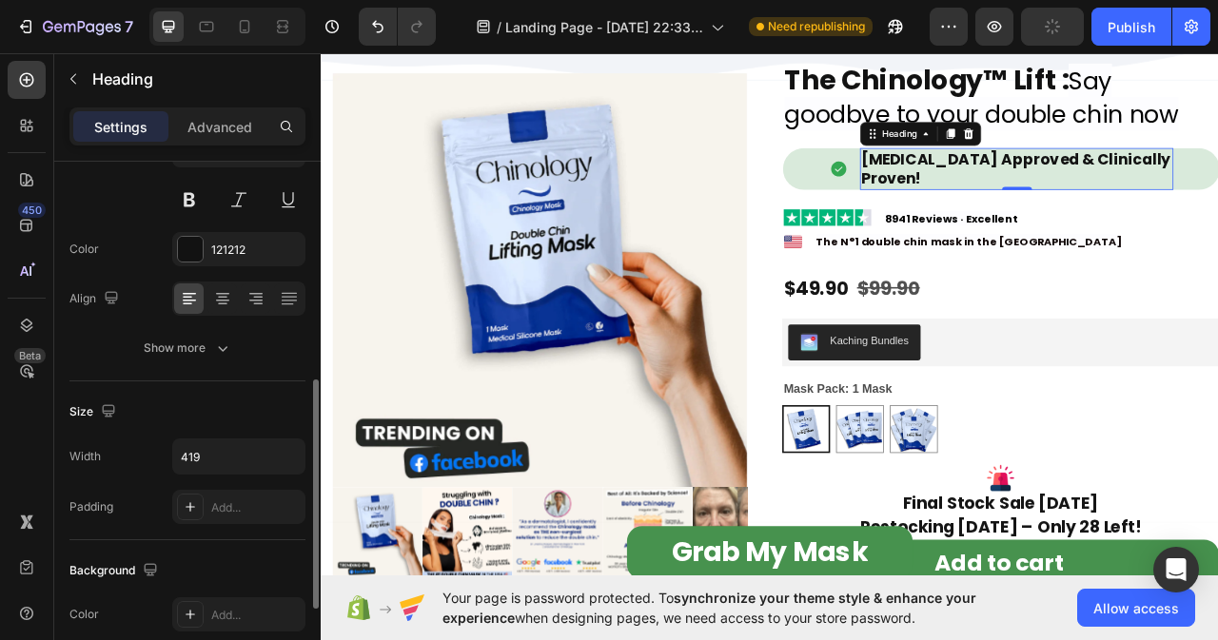
scroll to position [285, 0]
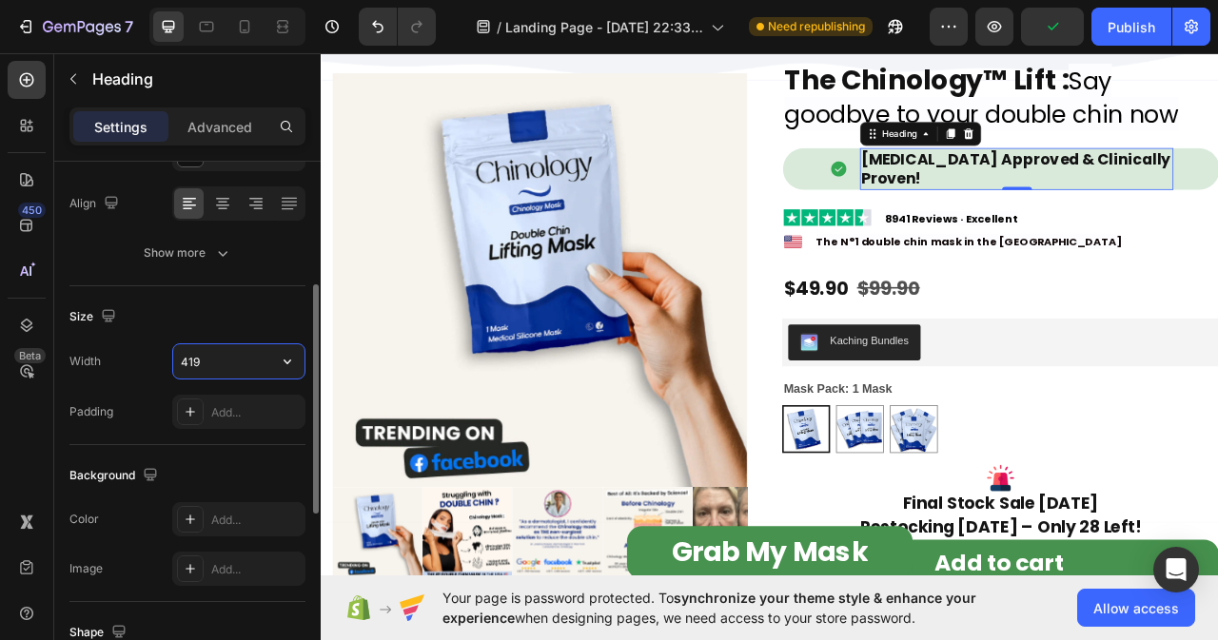
click at [228, 356] on input "419" at bounding box center [238, 361] width 131 height 34
type input "472"
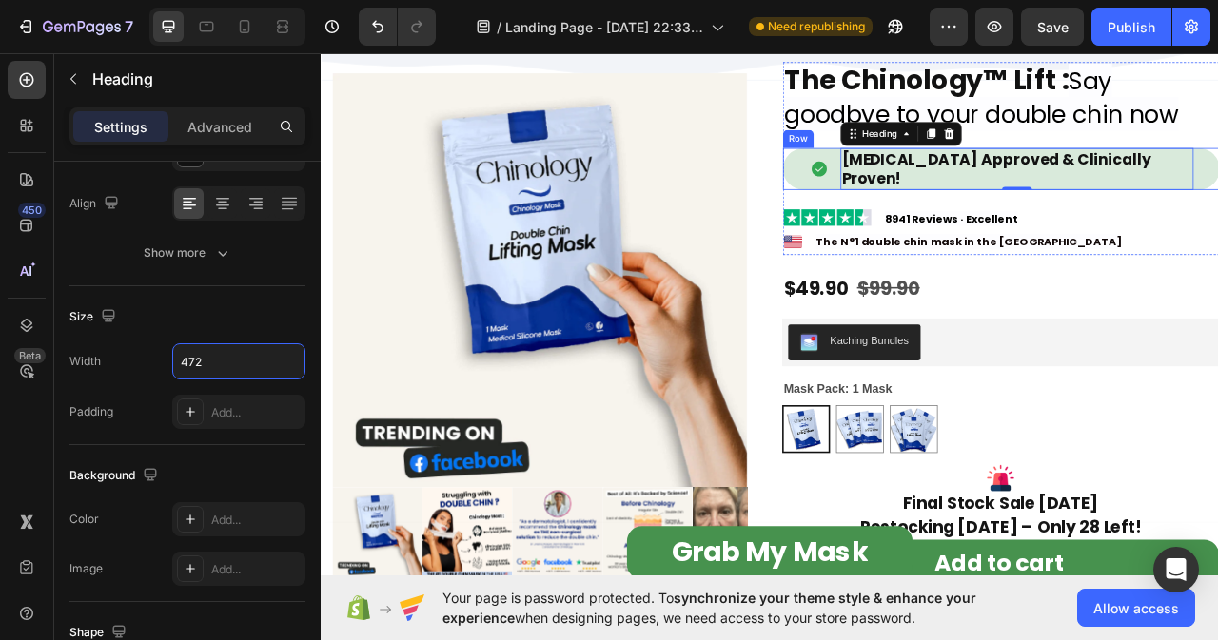
click at [922, 196] on div "Image [MEDICAL_DATA] Approved & Clinically Proven! Heading 0 Row" at bounding box center [1186, 201] width 556 height 53
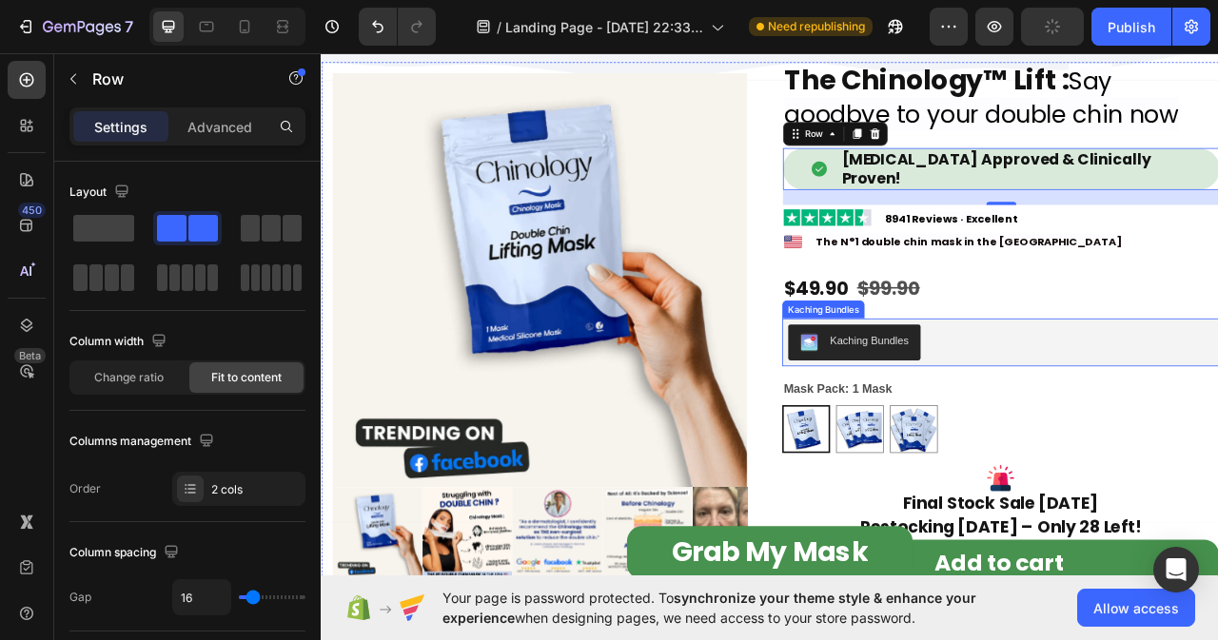
scroll to position [1414, 0]
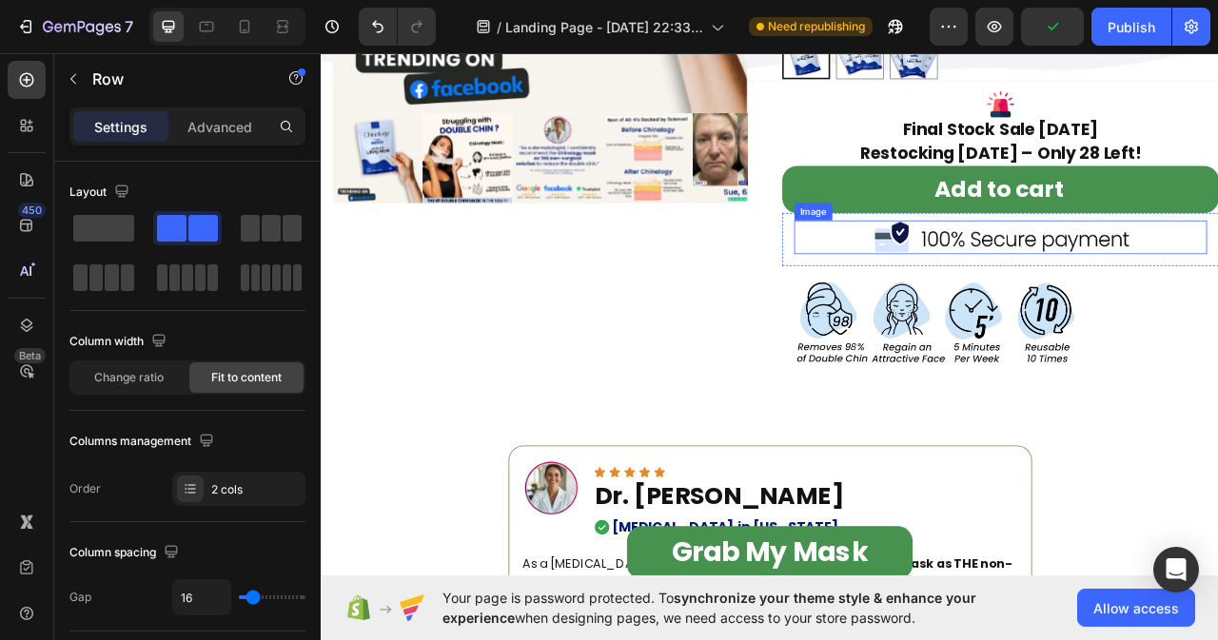
click at [1179, 273] on img at bounding box center [1184, 288] width 421 height 42
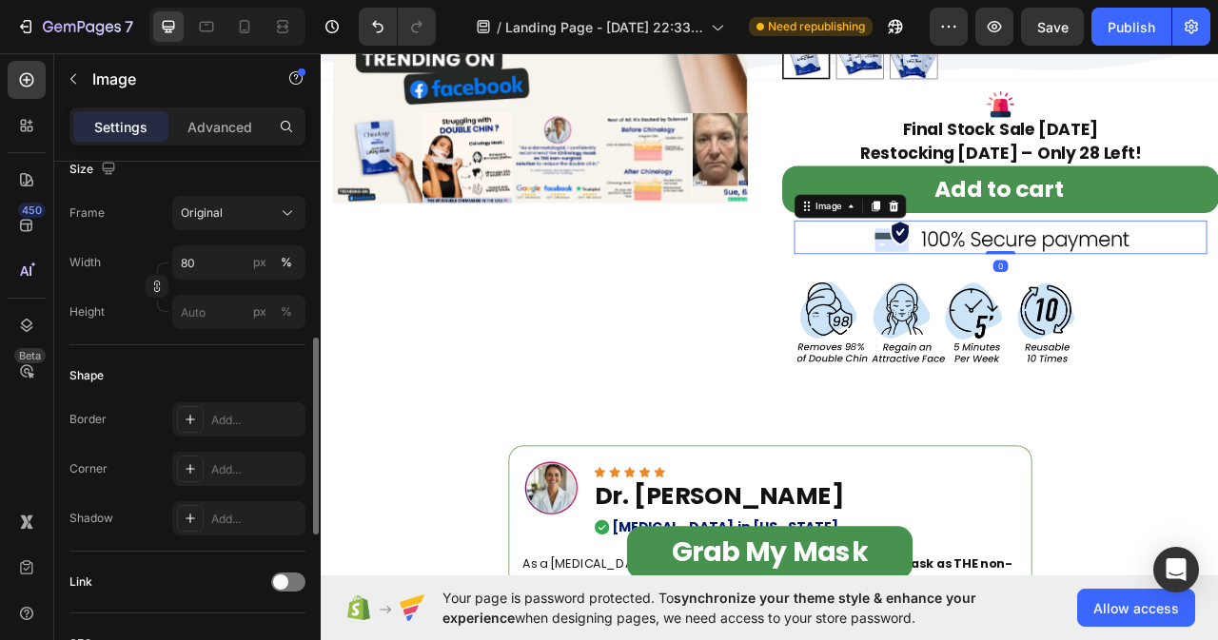
scroll to position [285, 0]
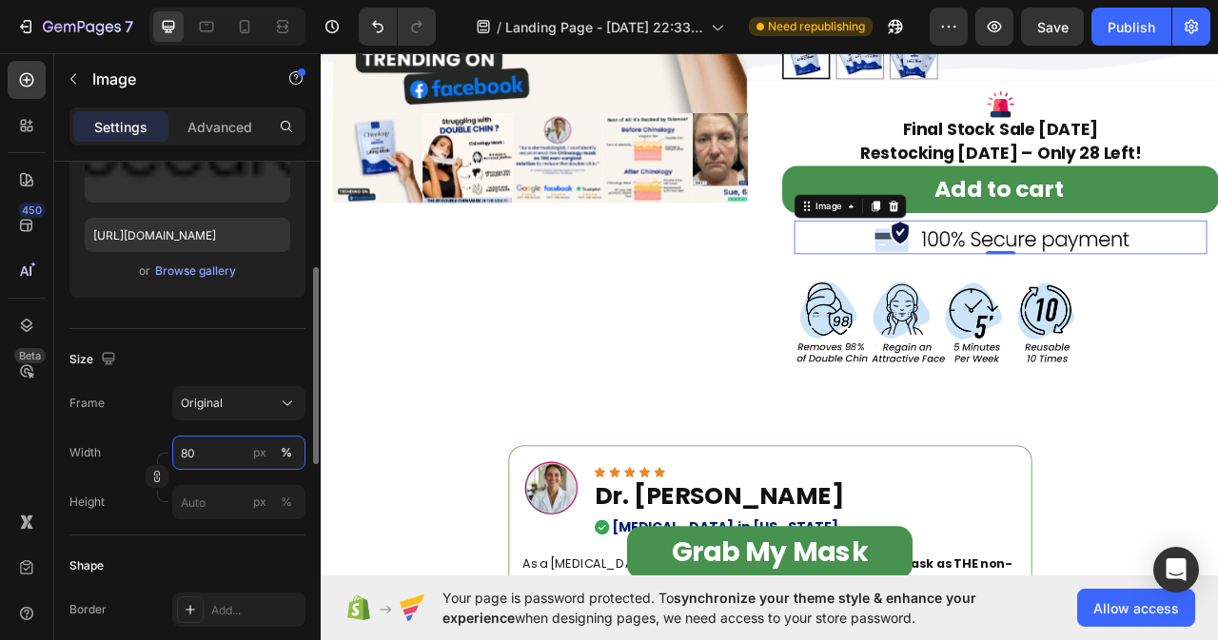
click at [205, 451] on input "80" at bounding box center [238, 453] width 133 height 34
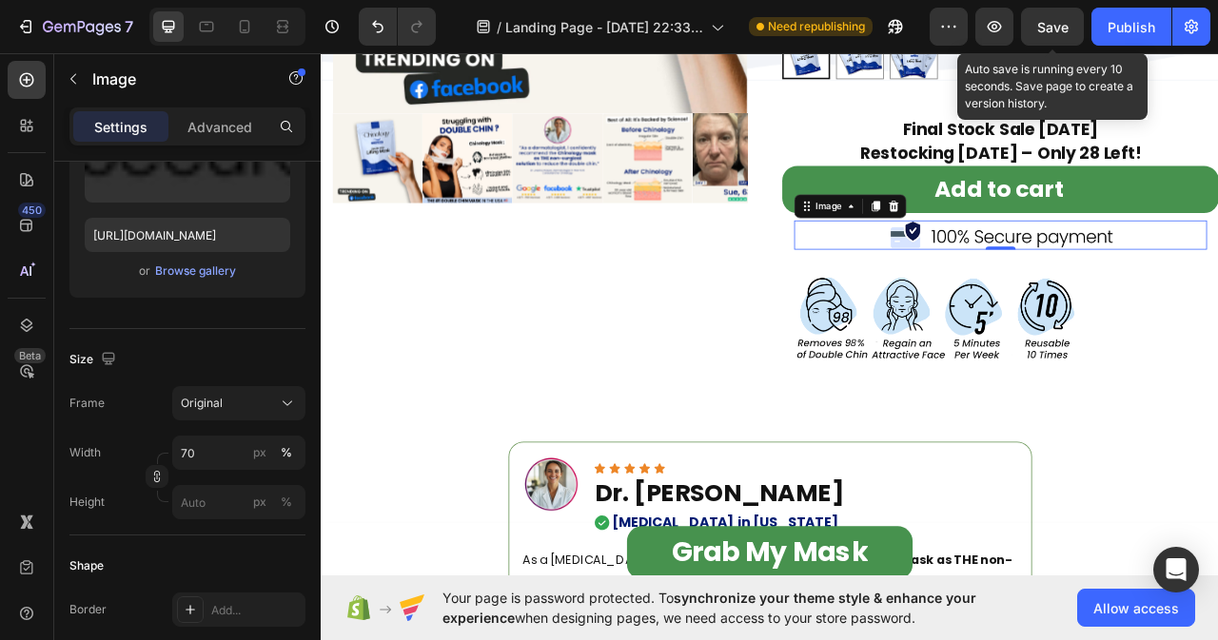
click at [1037, 29] on span "Save" at bounding box center [1052, 27] width 31 height 16
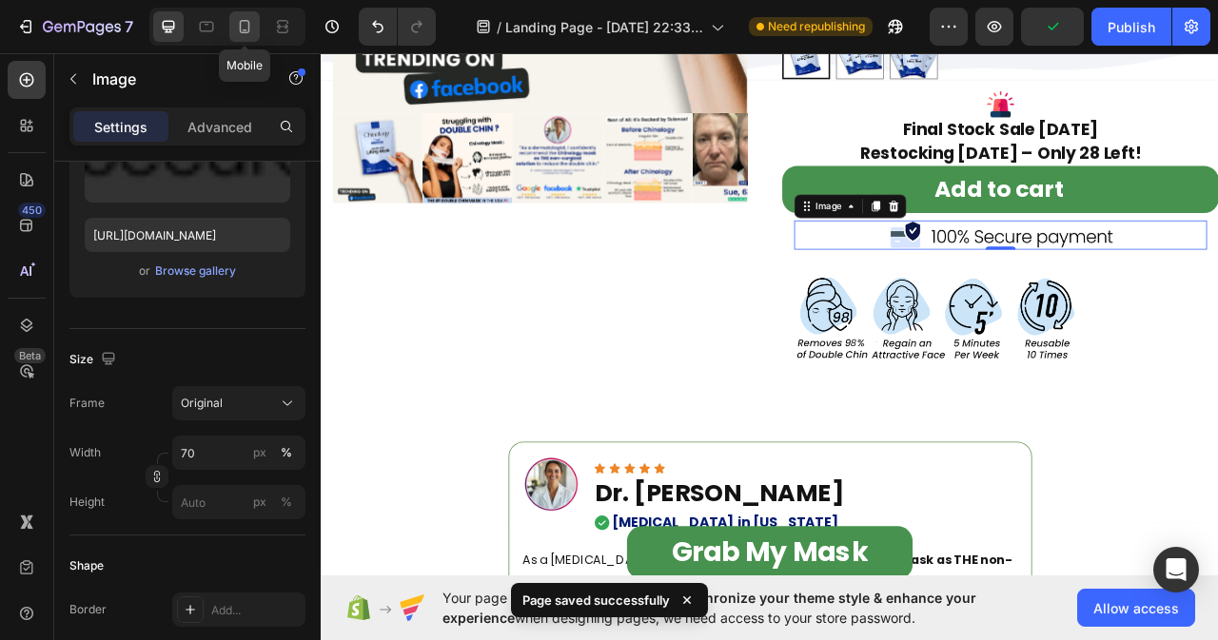
click at [250, 29] on icon at bounding box center [244, 26] width 19 height 19
type input "76"
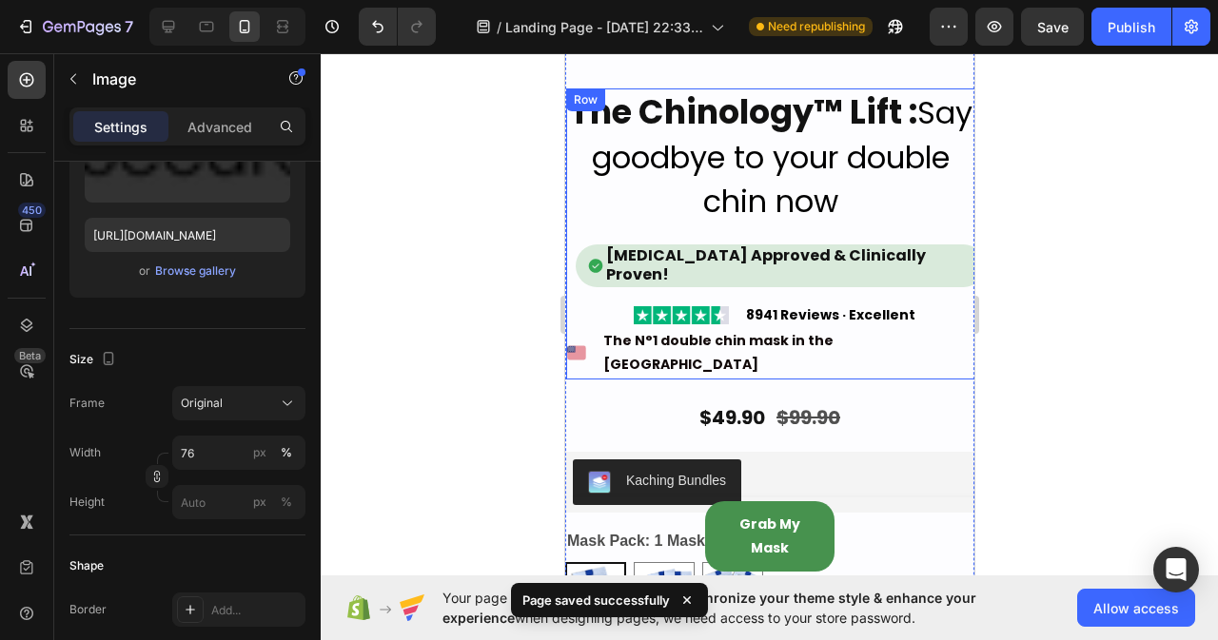
scroll to position [2037, 0]
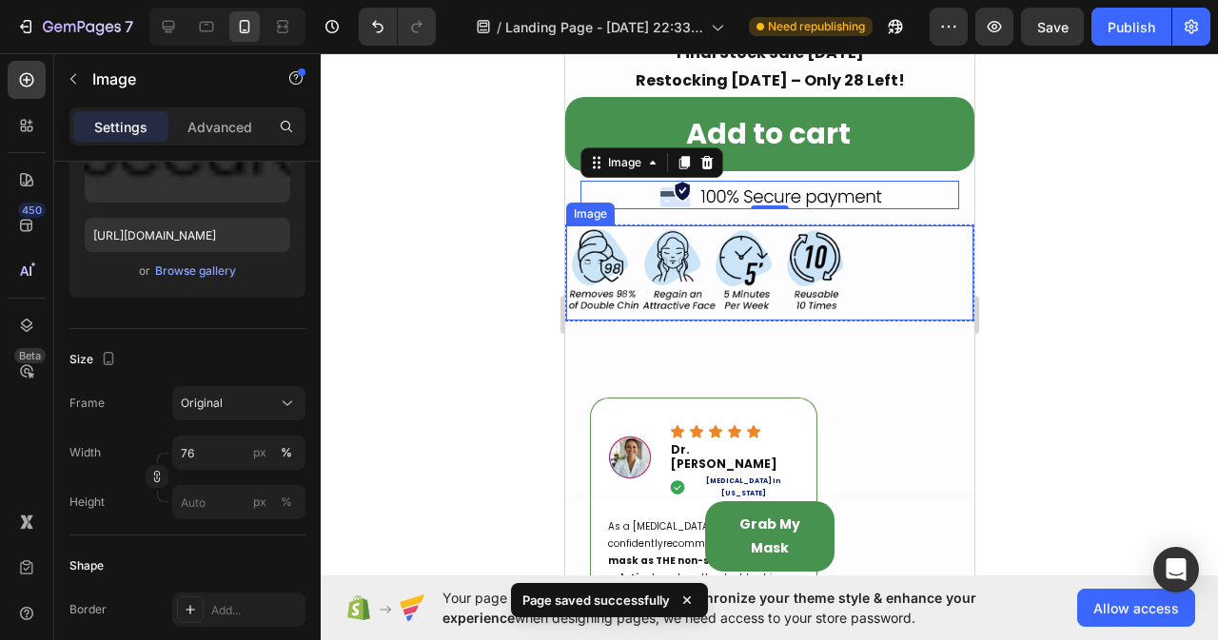
click at [892, 231] on div at bounding box center [768, 273] width 407 height 95
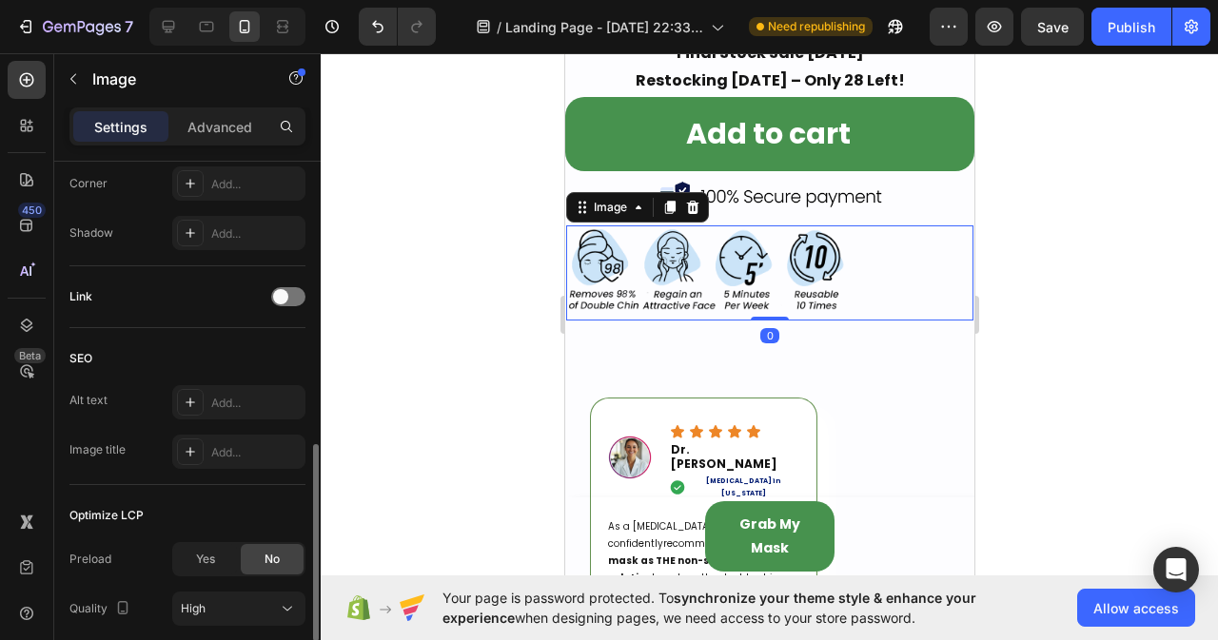
scroll to position [856, 0]
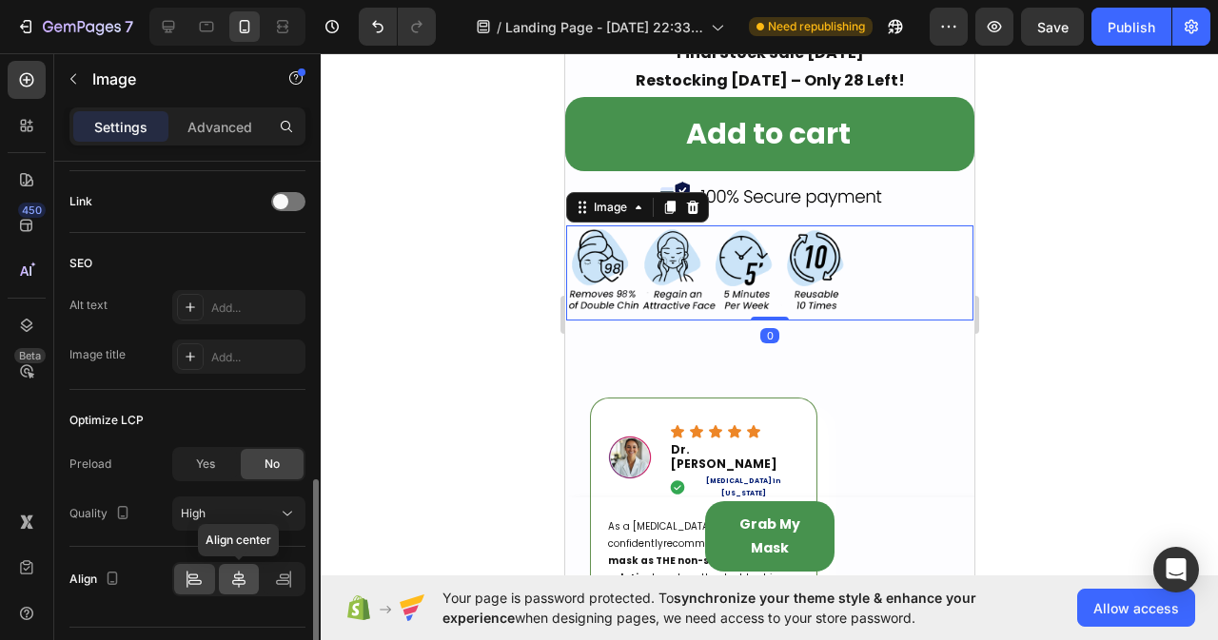
click at [231, 575] on icon at bounding box center [238, 579] width 19 height 19
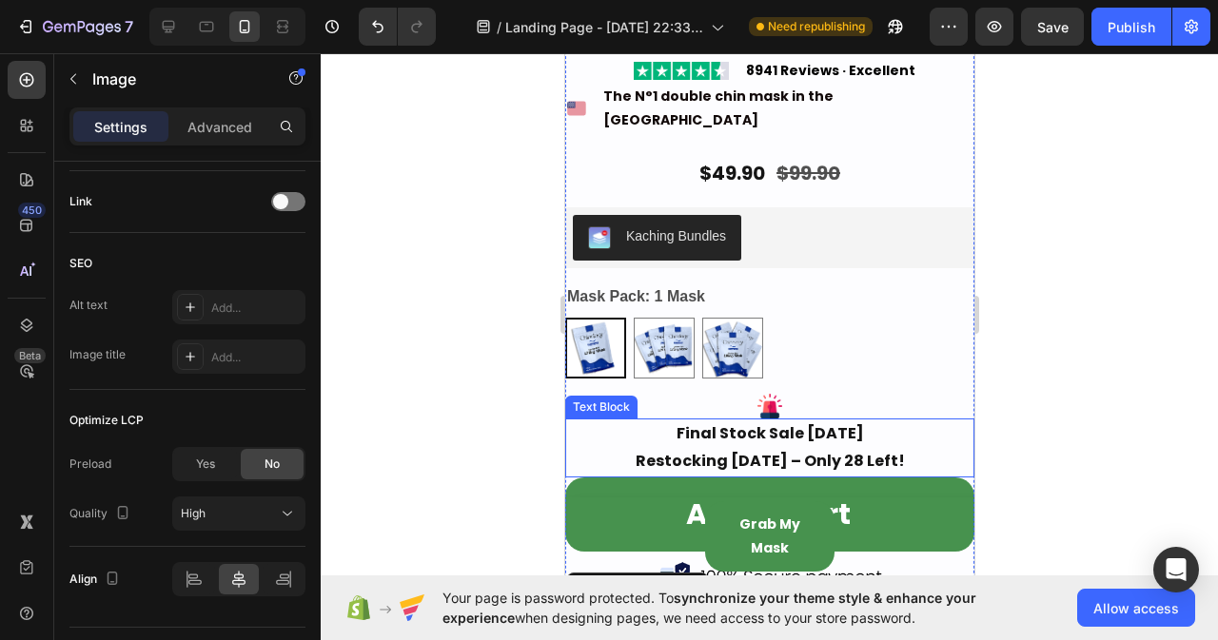
scroll to position [1371, 0]
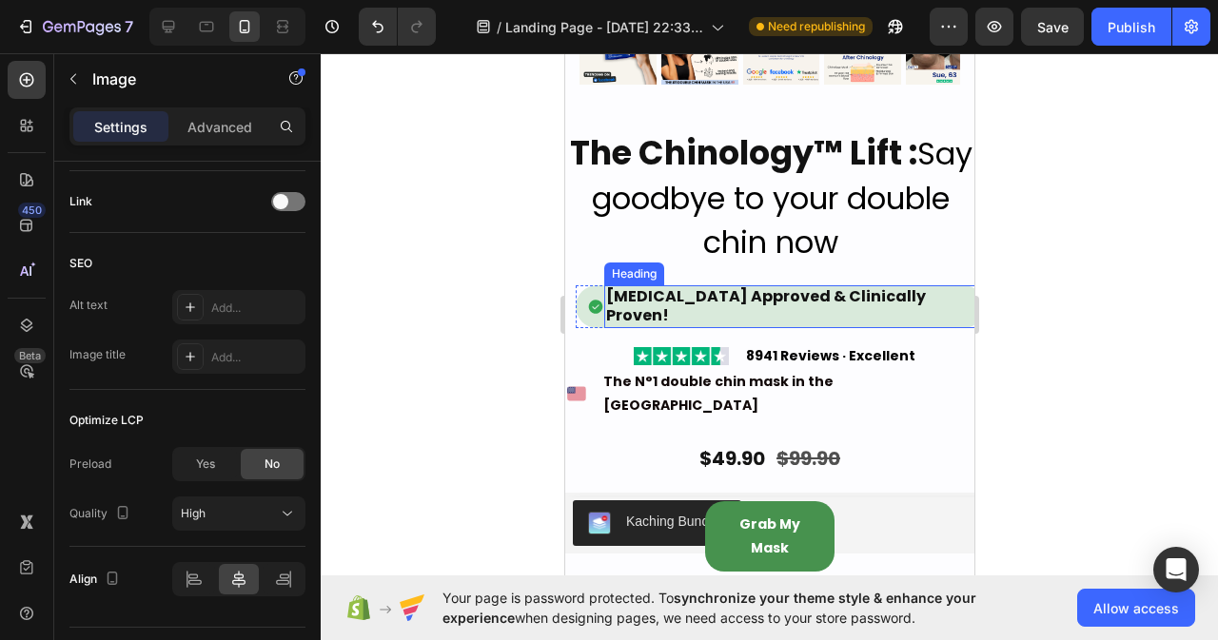
click at [842, 287] on h2 "[MEDICAL_DATA] Approved & Clinically Proven!" at bounding box center [793, 307] width 381 height 44
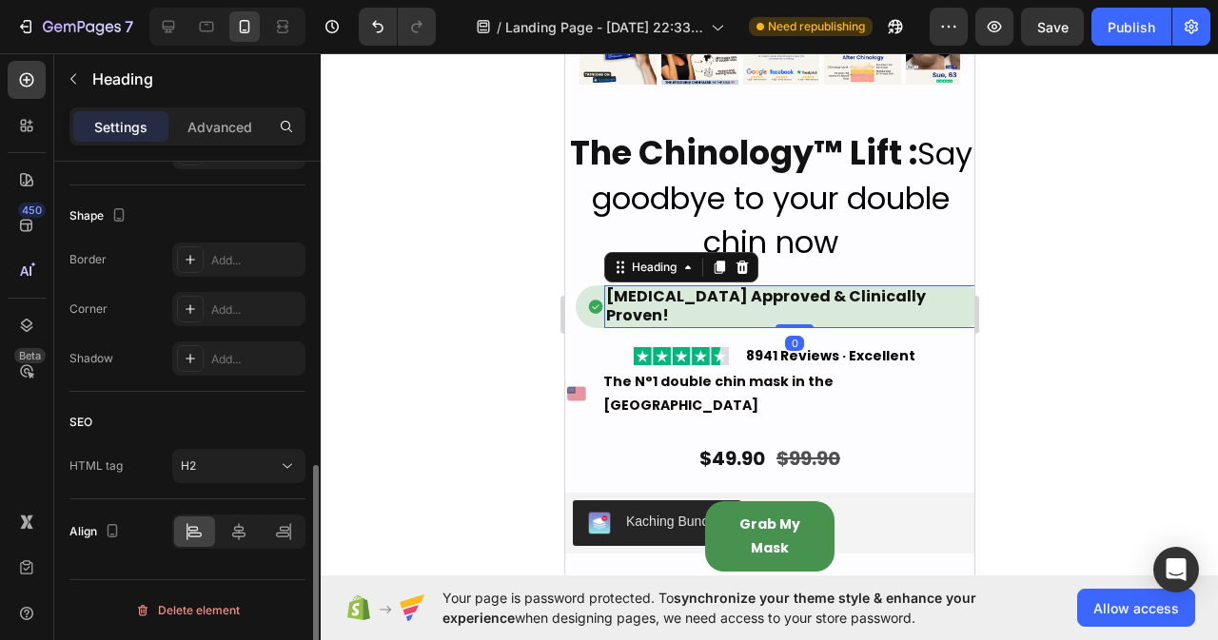
scroll to position [0, 0]
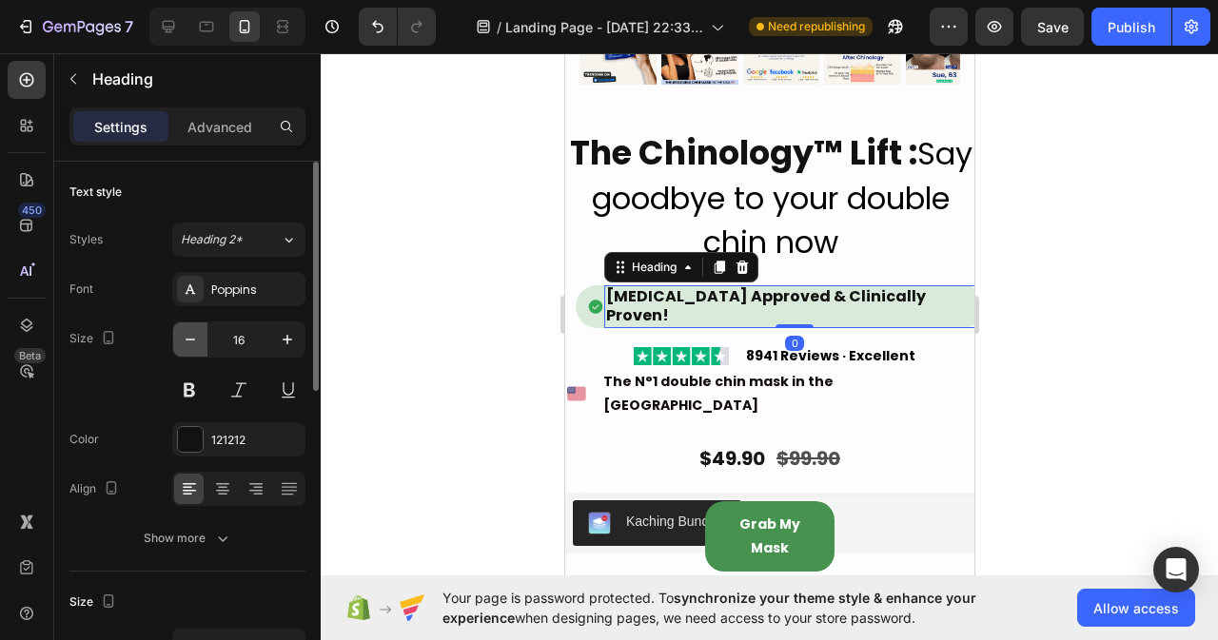
click at [180, 343] on button "button" at bounding box center [190, 340] width 34 height 34
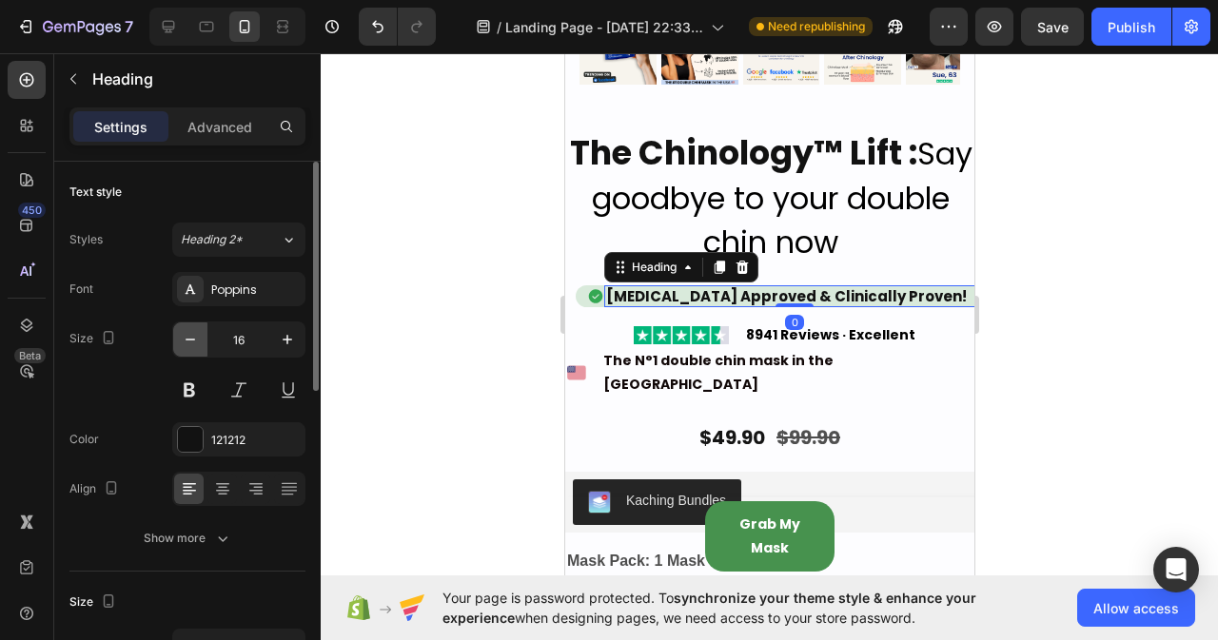
type input "15"
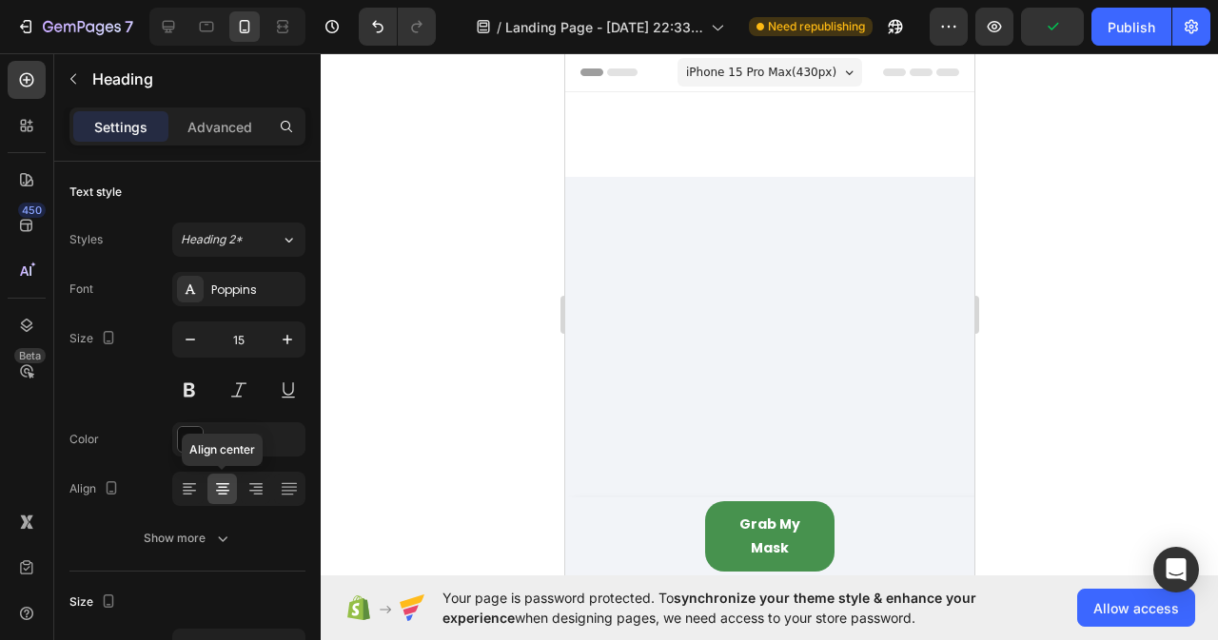
scroll to position [1371, 0]
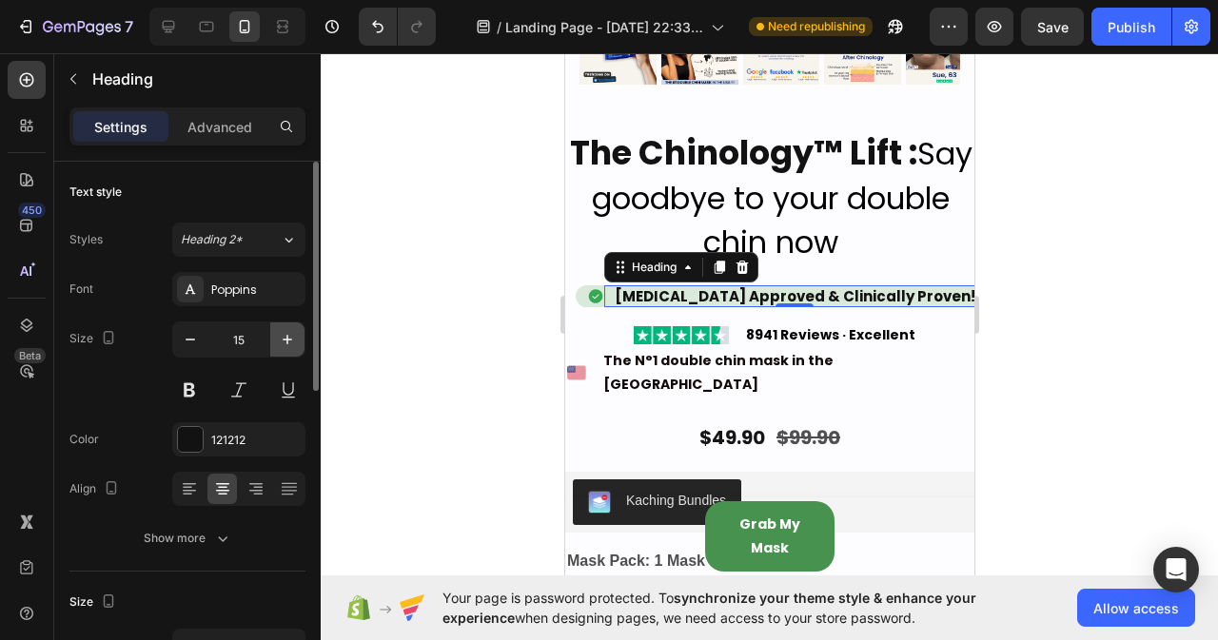
click at [276, 344] on button "button" at bounding box center [287, 340] width 34 height 34
type input "16"
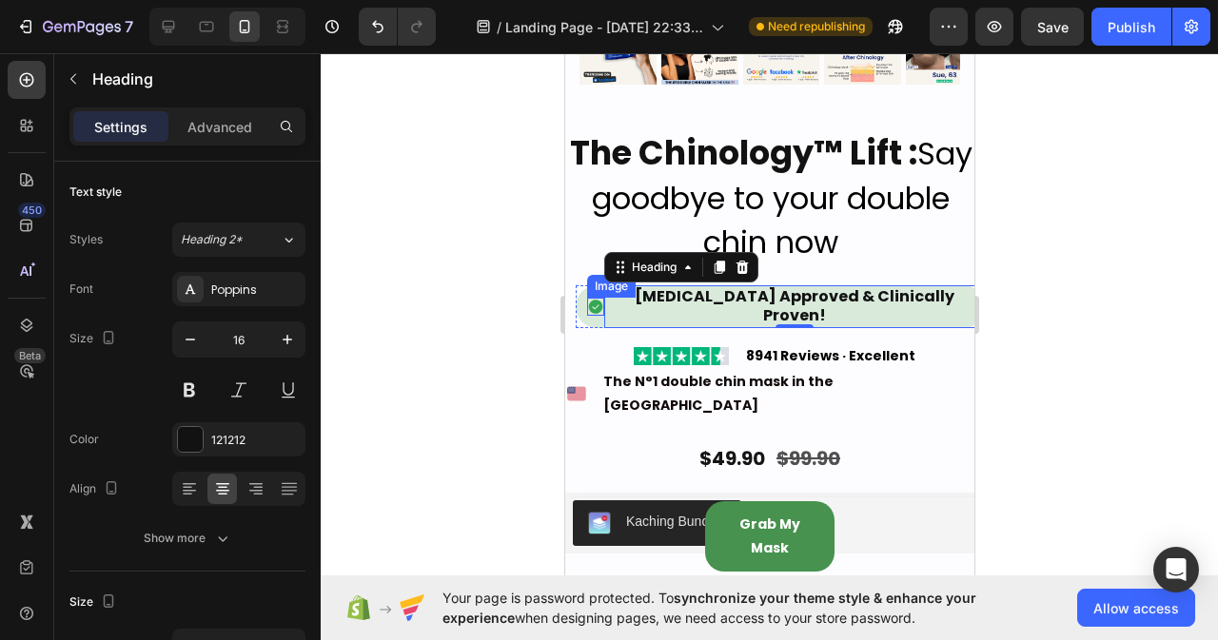
click at [588, 298] on img at bounding box center [594, 307] width 17 height 18
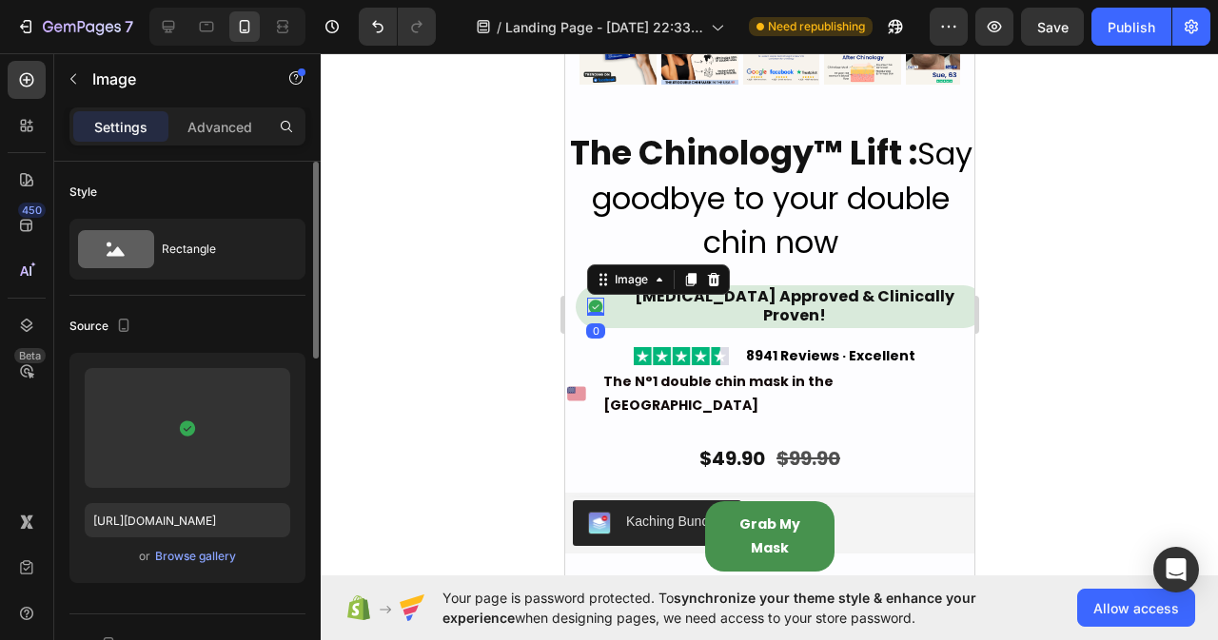
scroll to position [190, 0]
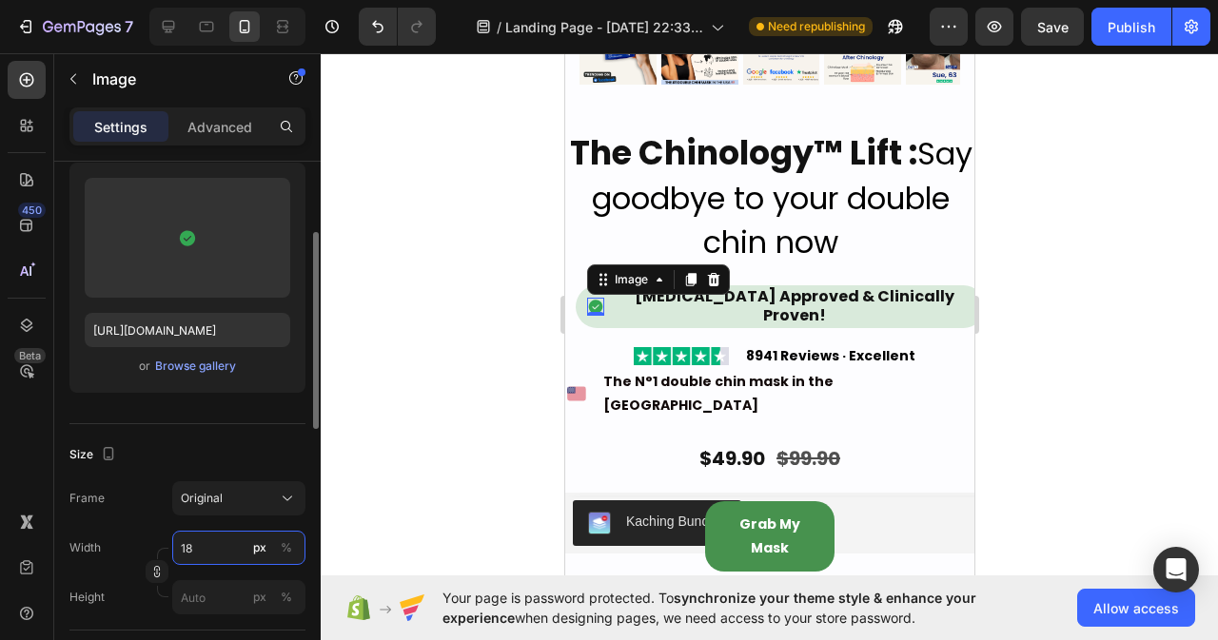
click at [228, 550] on input "18" at bounding box center [238, 548] width 133 height 34
type input "21"
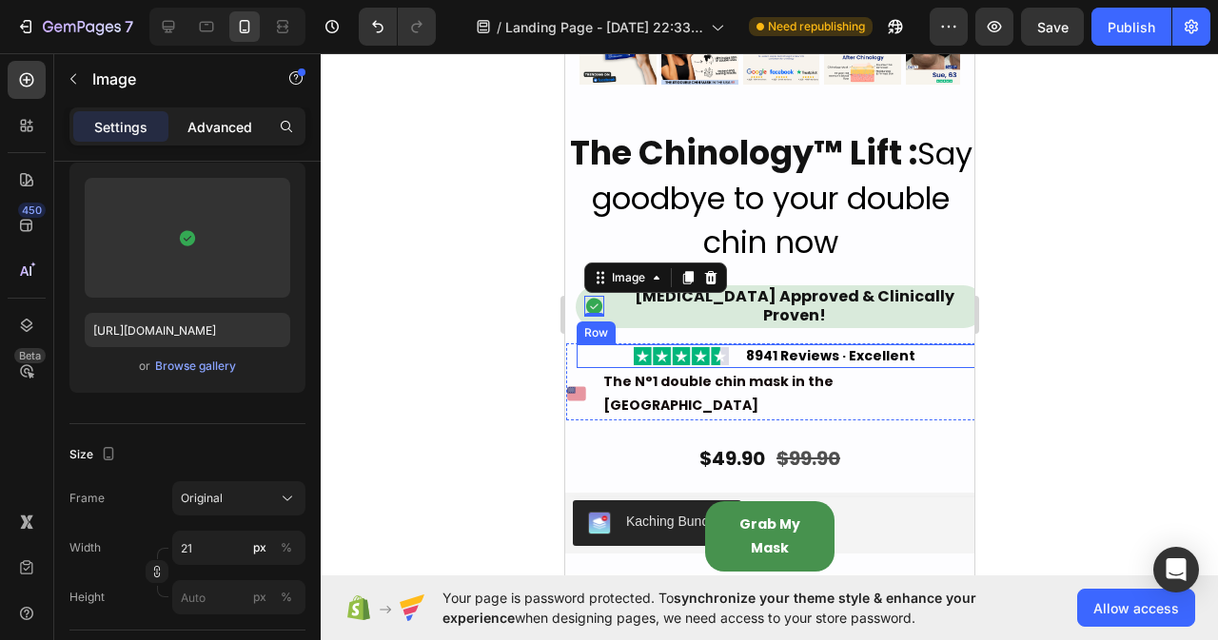
click at [219, 117] on p "Advanced" at bounding box center [219, 127] width 65 height 20
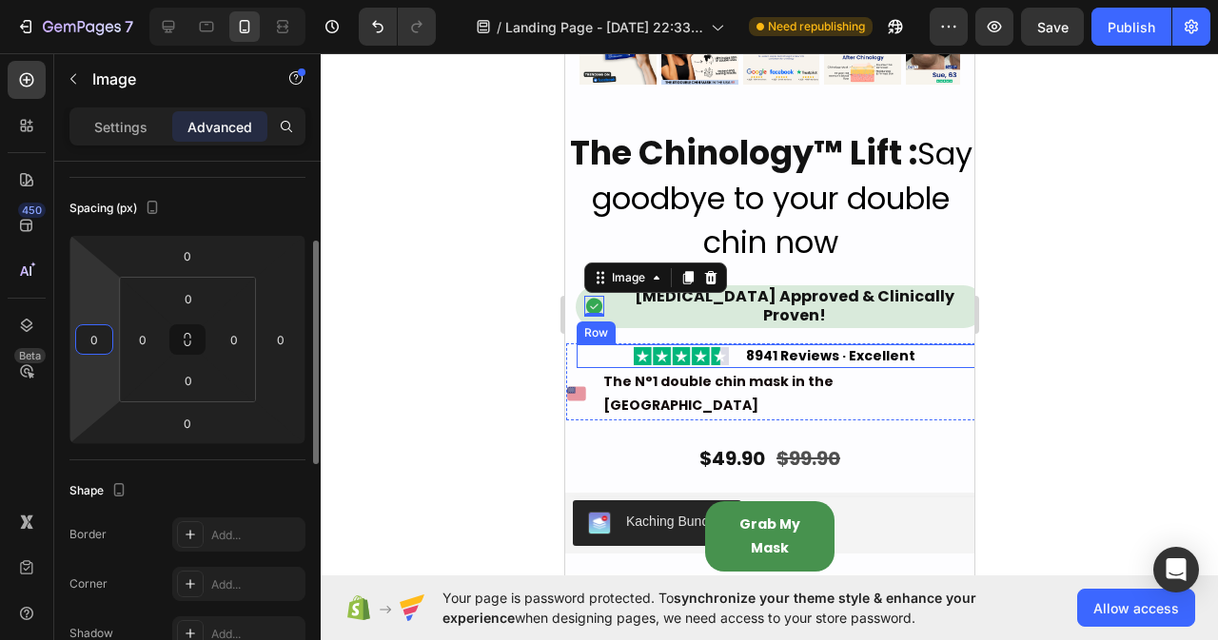
click at [102, 326] on input "0" at bounding box center [94, 339] width 29 height 29
type input "10"
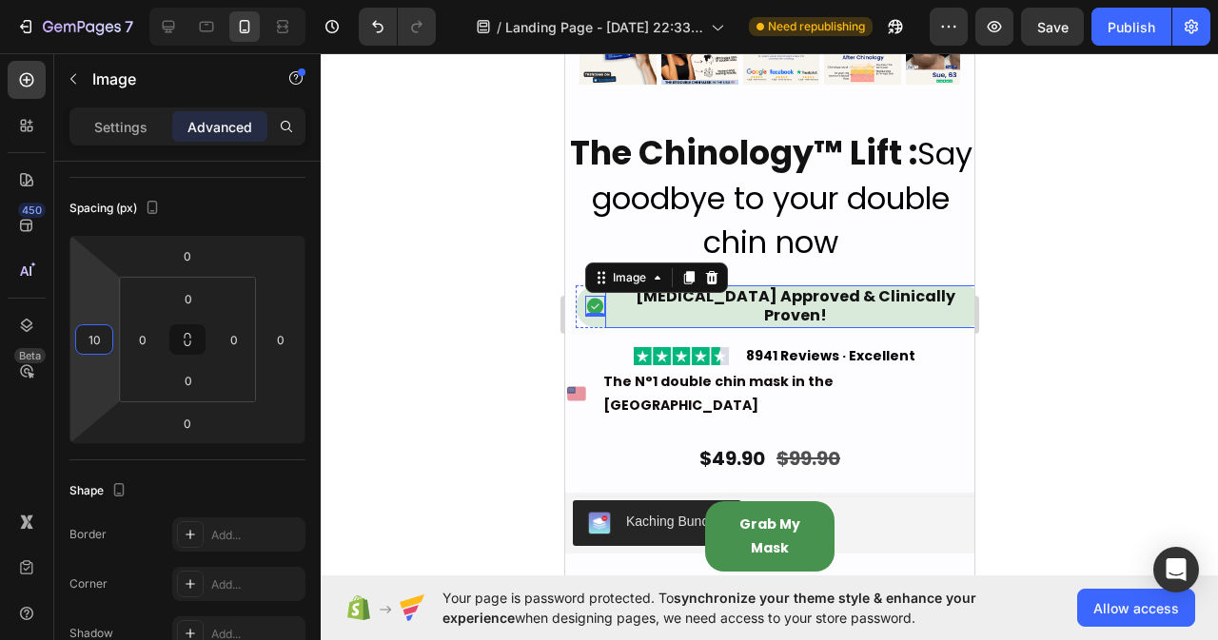
click at [950, 285] on h2 "[MEDICAL_DATA] Approved & Clinically Proven!" at bounding box center [794, 307] width 380 height 44
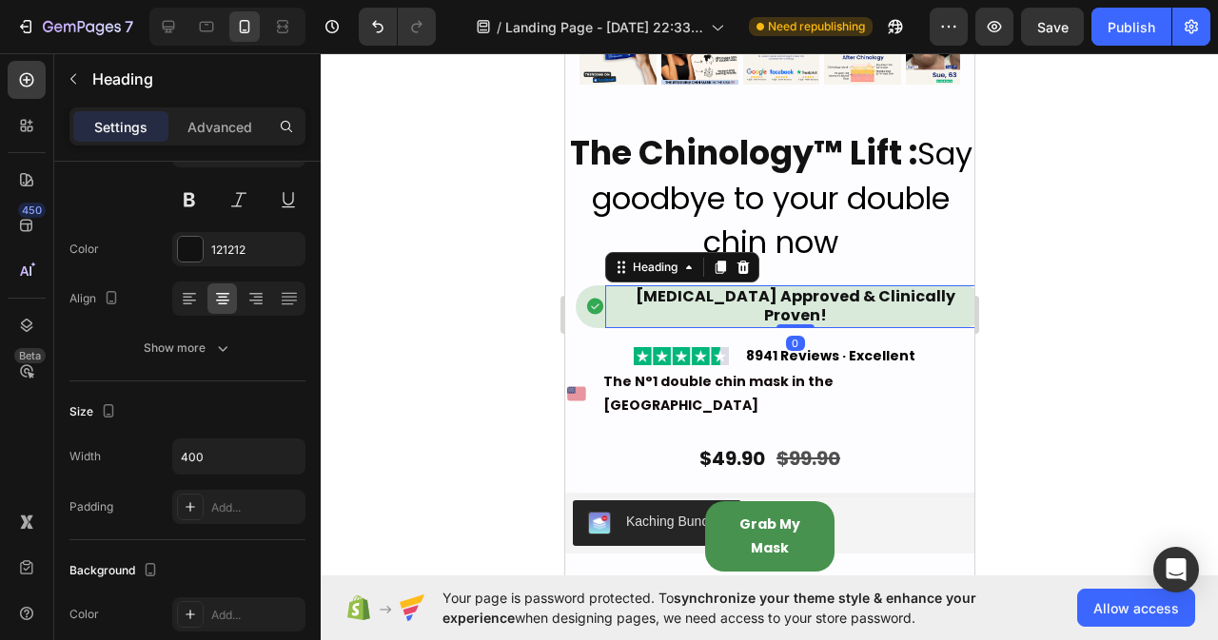
scroll to position [0, 0]
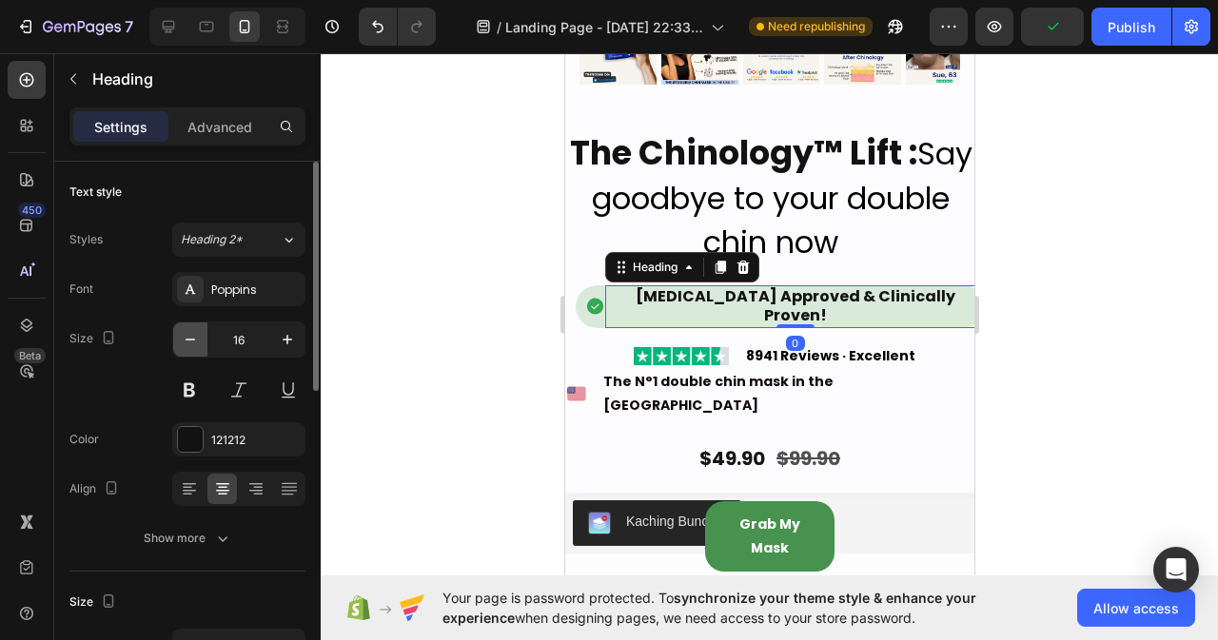
click at [187, 335] on icon "button" at bounding box center [190, 339] width 19 height 19
type input "15"
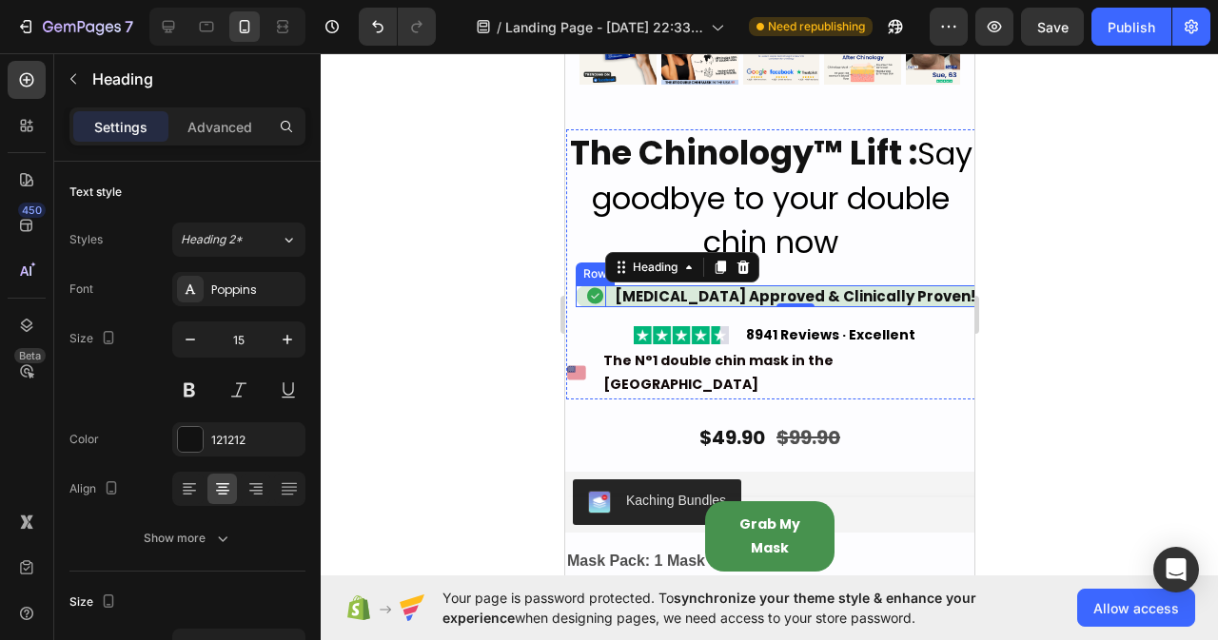
click at [579, 285] on div "Image" at bounding box center [589, 296] width 29 height 23
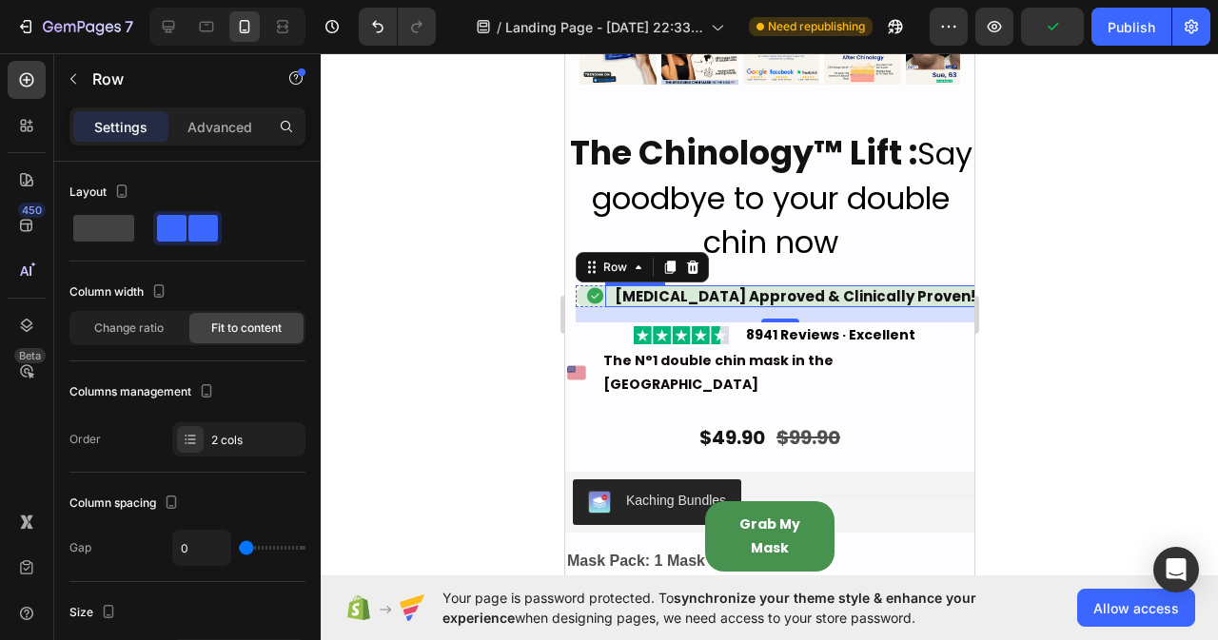
click at [611, 285] on h2 "[MEDICAL_DATA] Approved & Clinically Proven!" at bounding box center [794, 296] width 380 height 23
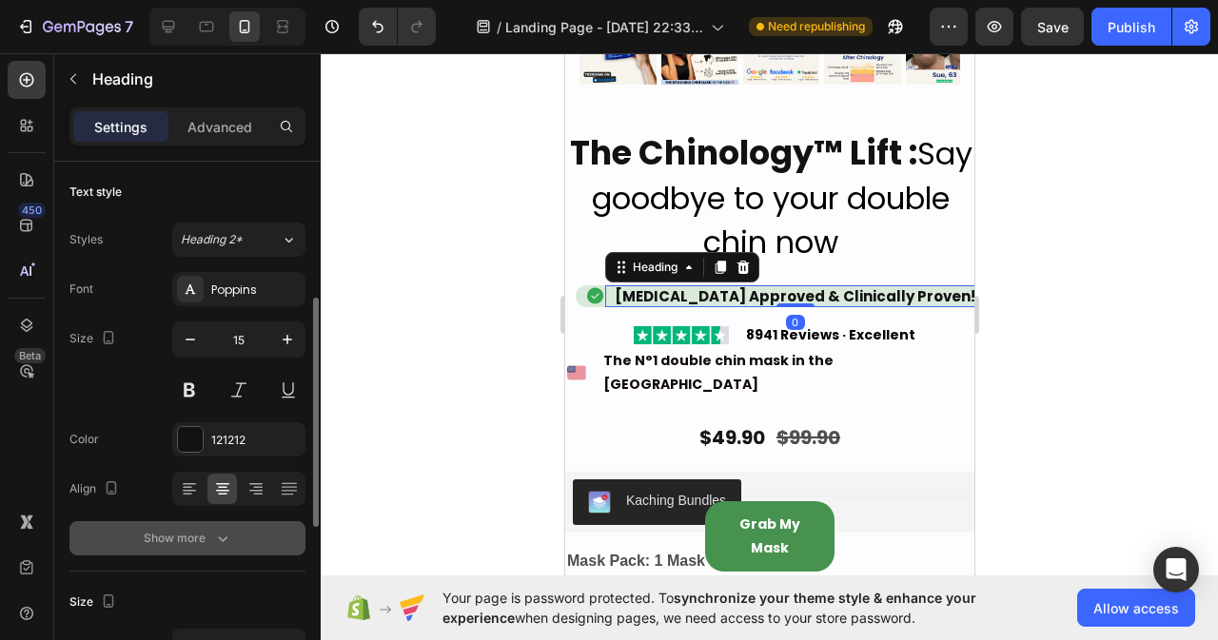
scroll to position [190, 0]
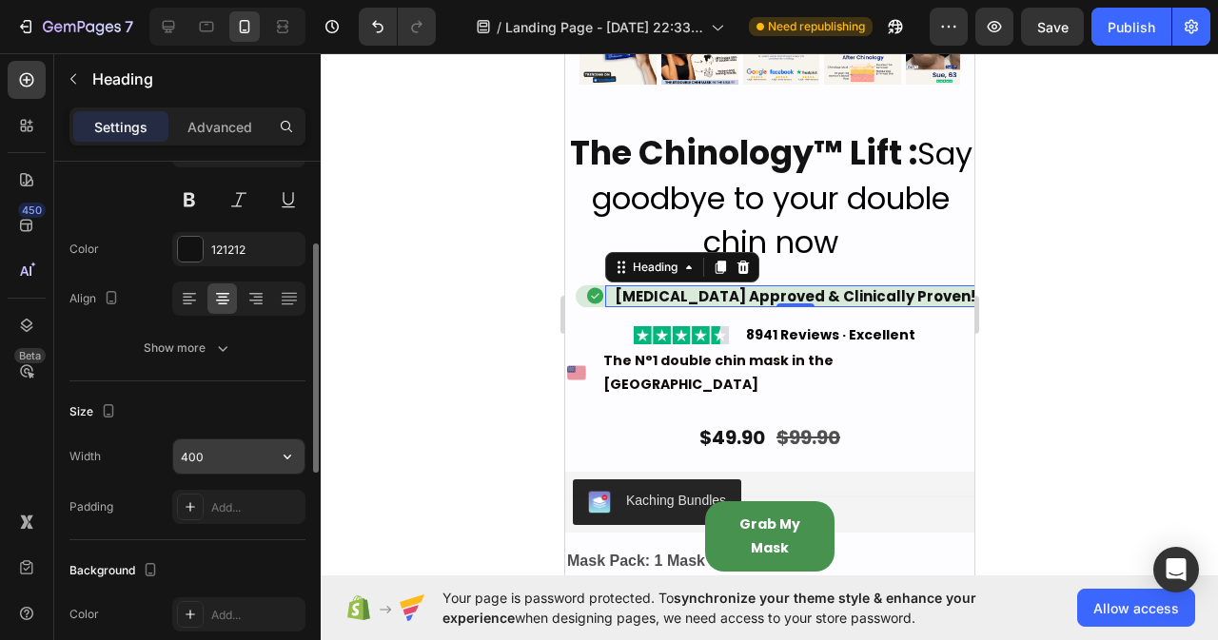
click at [247, 456] on input "400" at bounding box center [238, 457] width 131 height 34
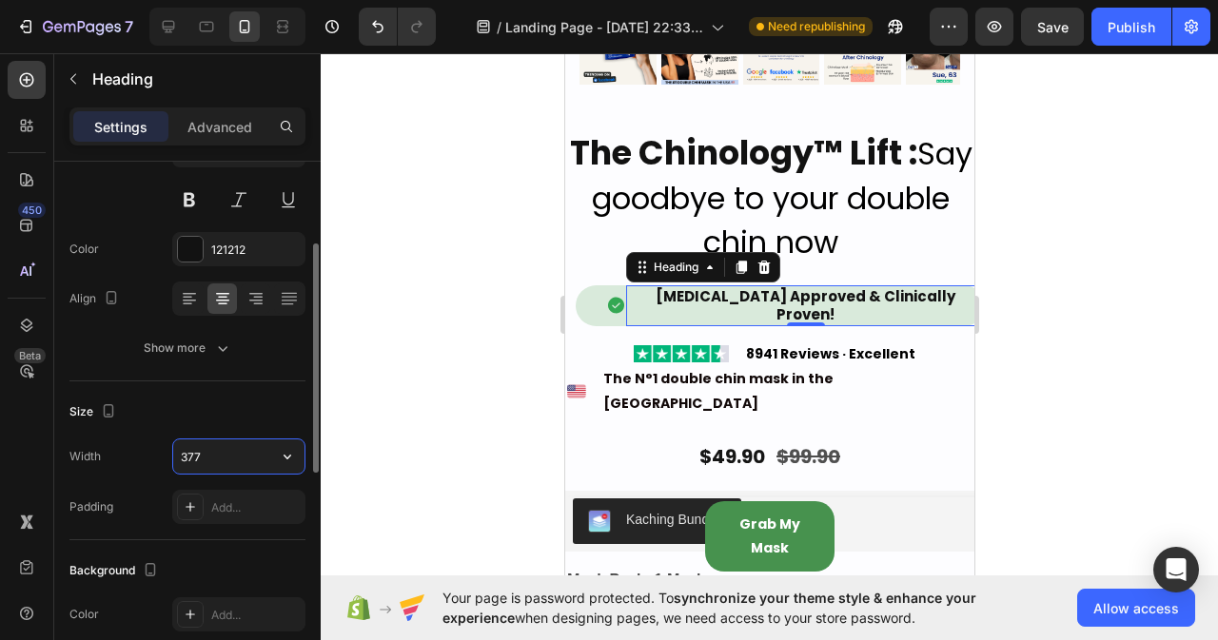
type input "378"
click at [595, 287] on div "Image" at bounding box center [609, 305] width 29 height 41
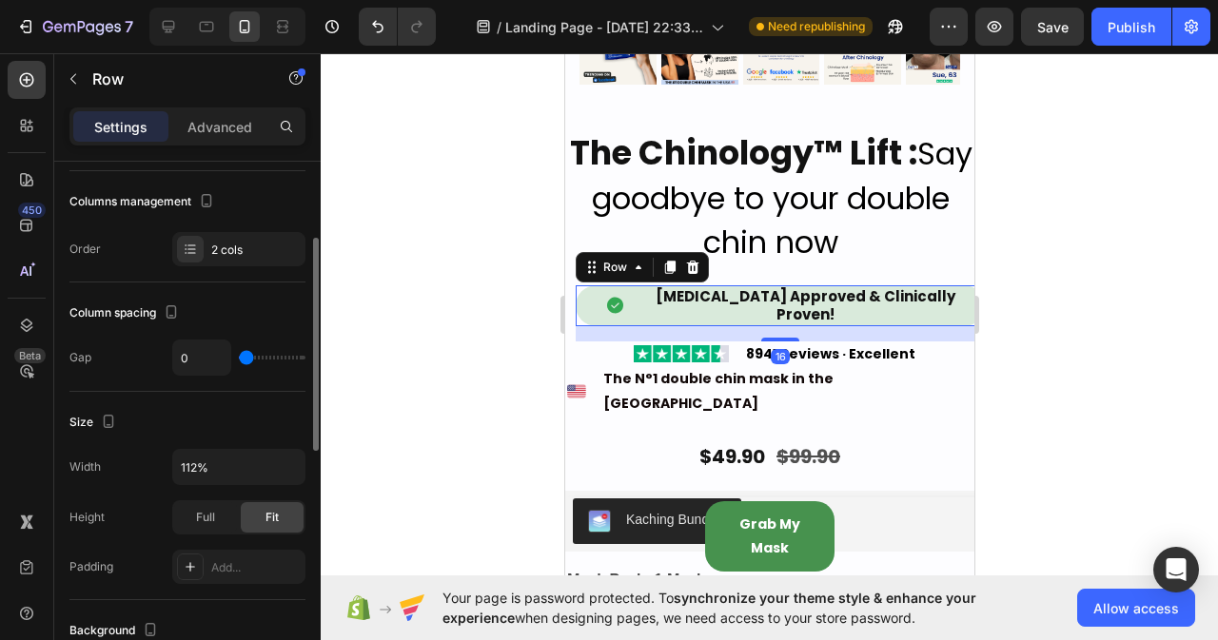
scroll to position [285, 0]
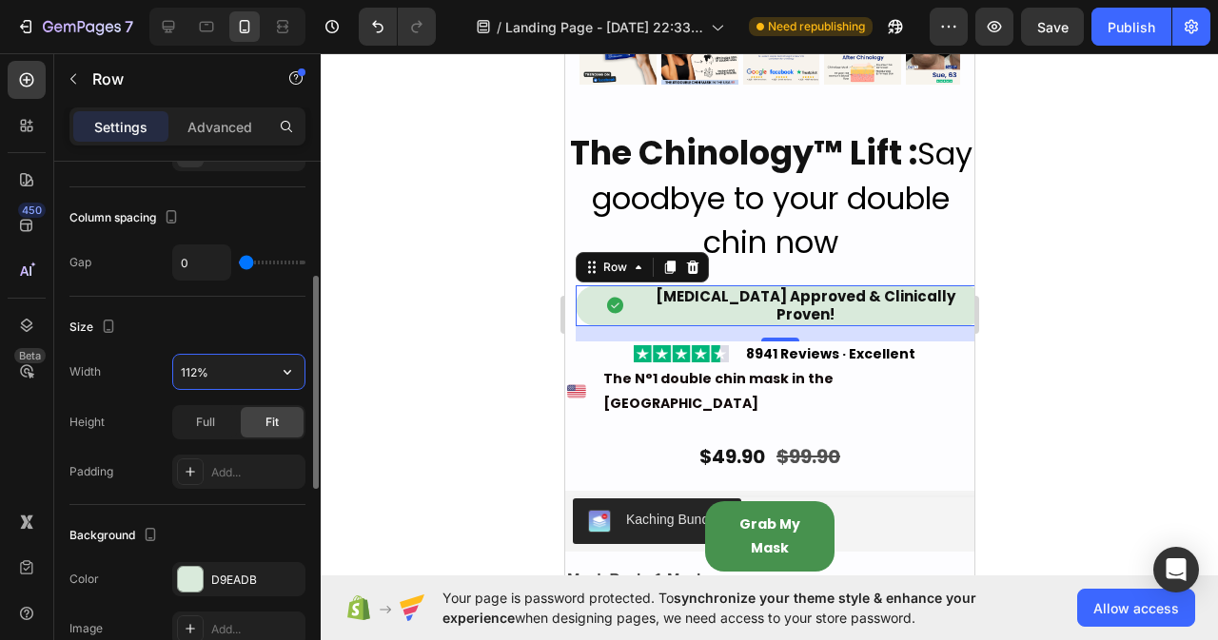
click at [225, 363] on input "112%" at bounding box center [238, 372] width 131 height 34
type input "96%"
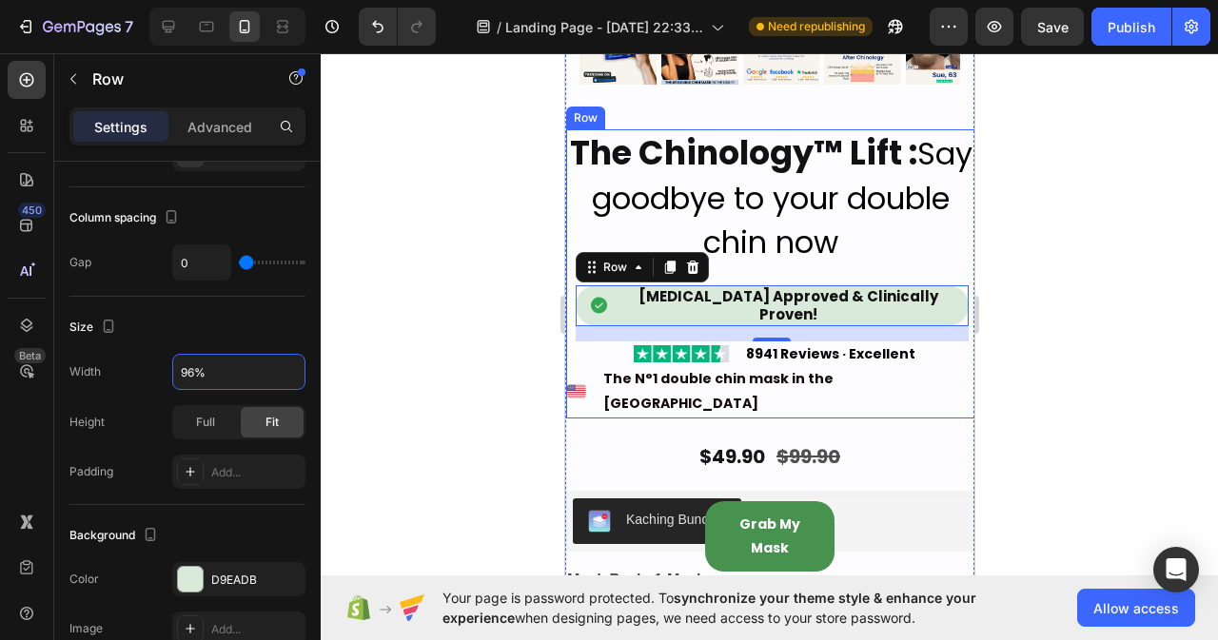
click at [953, 274] on div "The Chinology™ Lift : Say goodbye to your double chin now Heading Image Dermato…" at bounding box center [769, 273] width 409 height 289
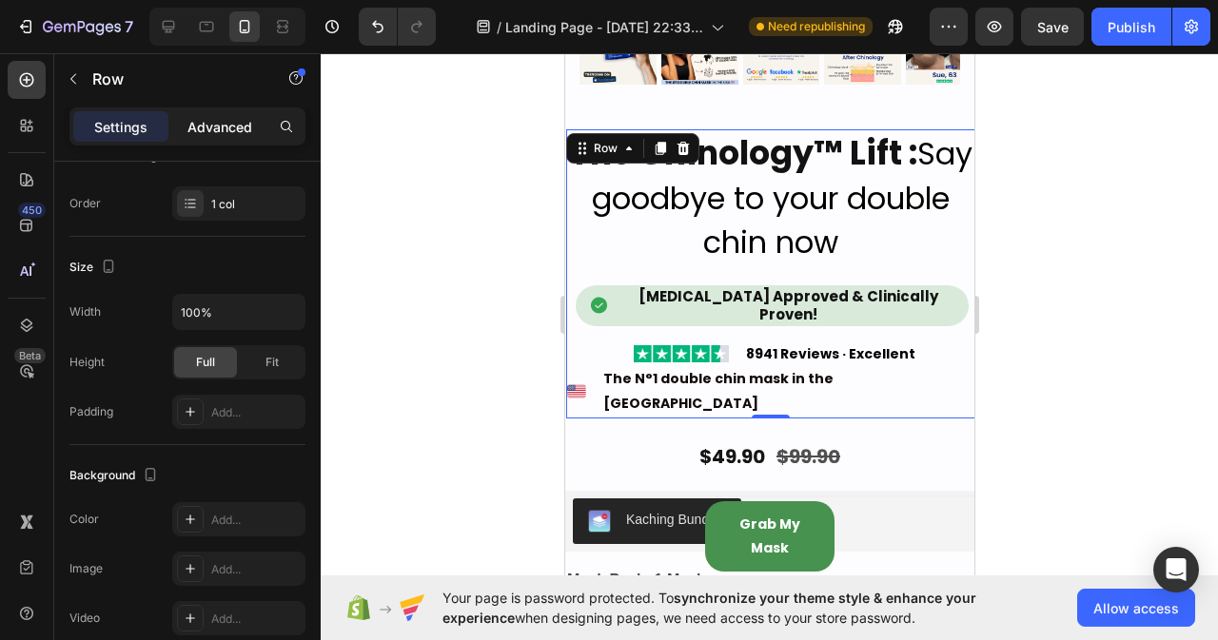
click at [206, 131] on p "Advanced" at bounding box center [219, 127] width 65 height 20
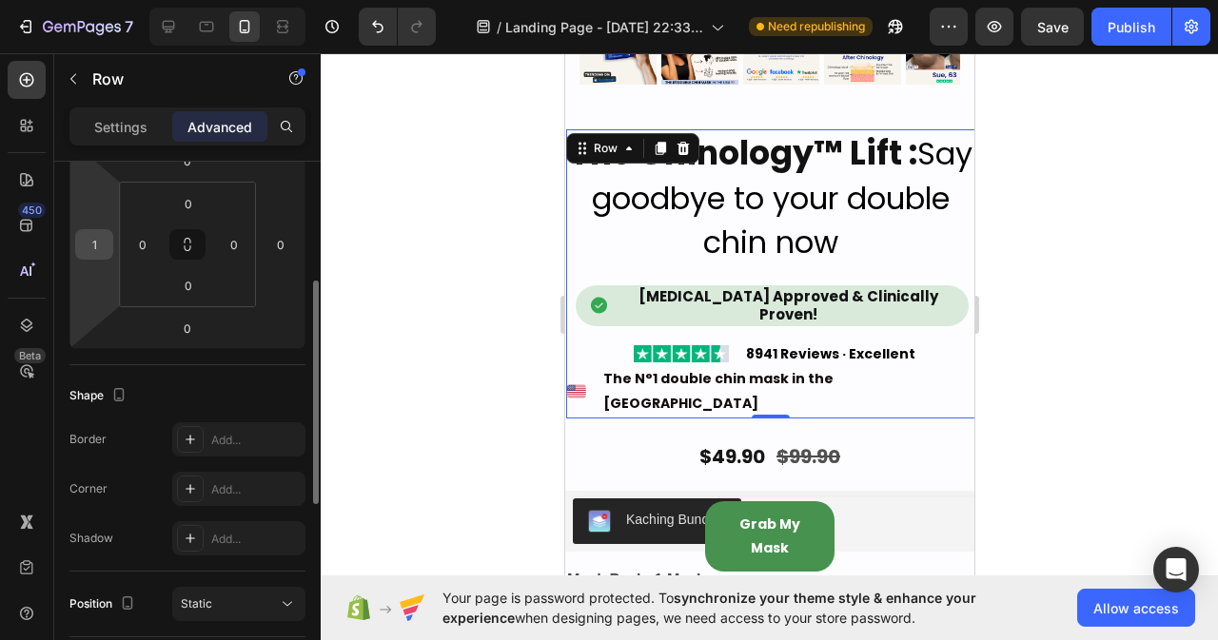
click at [102, 245] on input "1" at bounding box center [94, 244] width 29 height 29
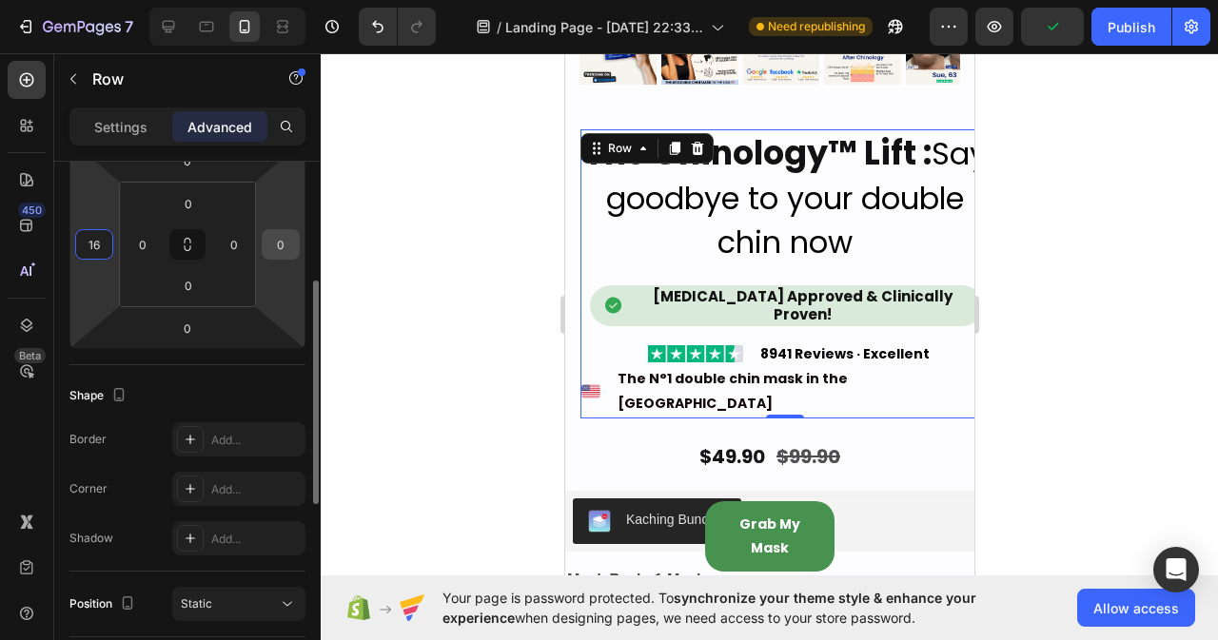
type input "16"
click at [289, 241] on input "0" at bounding box center [280, 244] width 29 height 29
type input "1"
click at [104, 237] on input "16" at bounding box center [94, 244] width 29 height 29
type input "0"
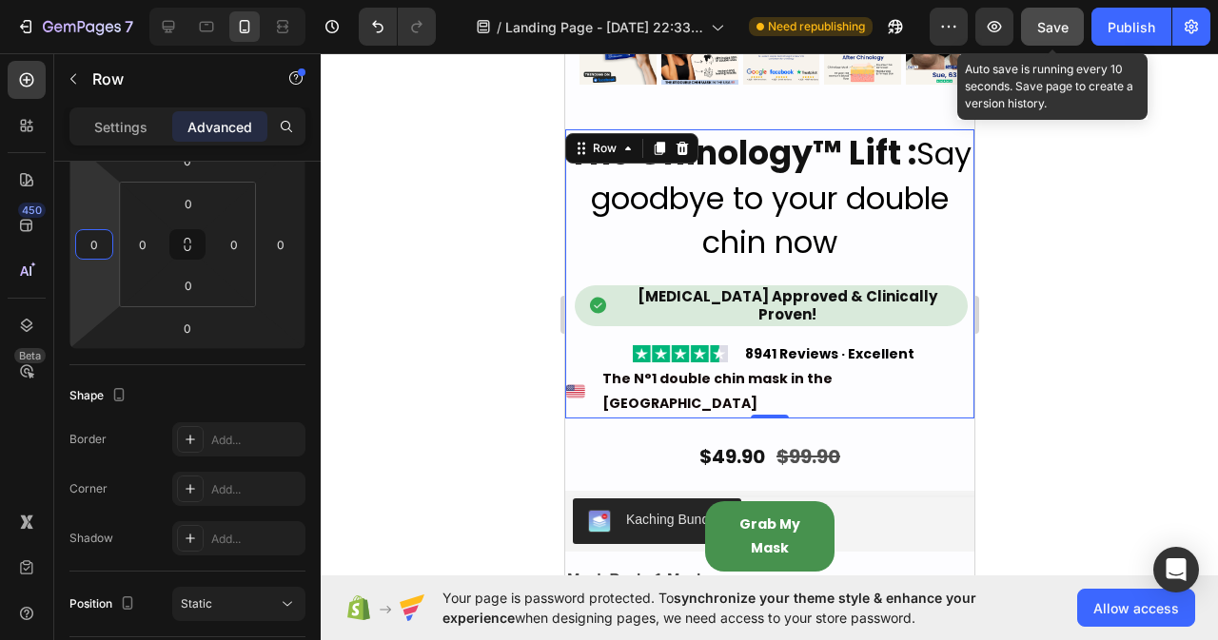
click at [1070, 24] on button "Save" at bounding box center [1052, 27] width 63 height 38
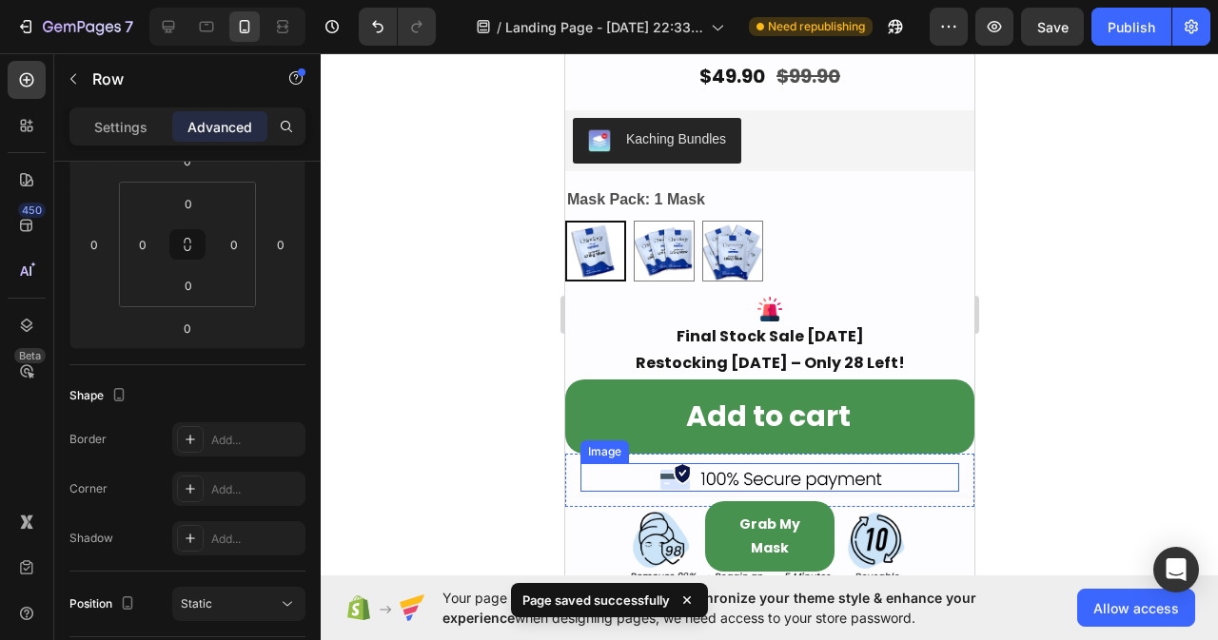
scroll to position [1561, 0]
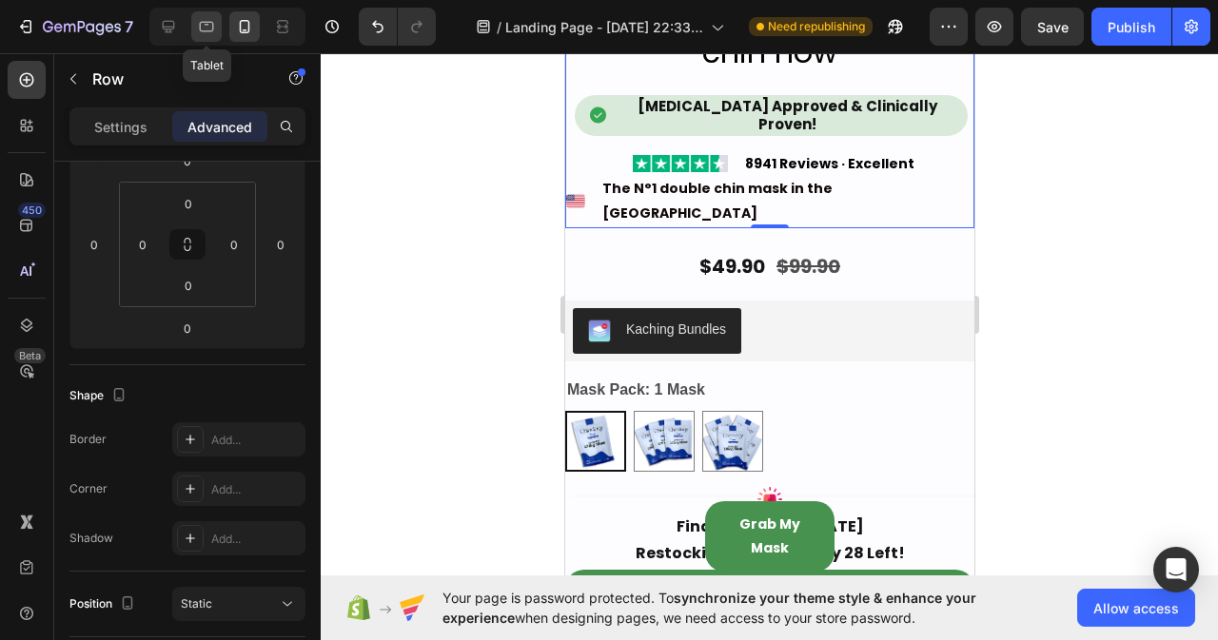
click at [199, 29] on icon at bounding box center [206, 26] width 19 height 19
type input "1"
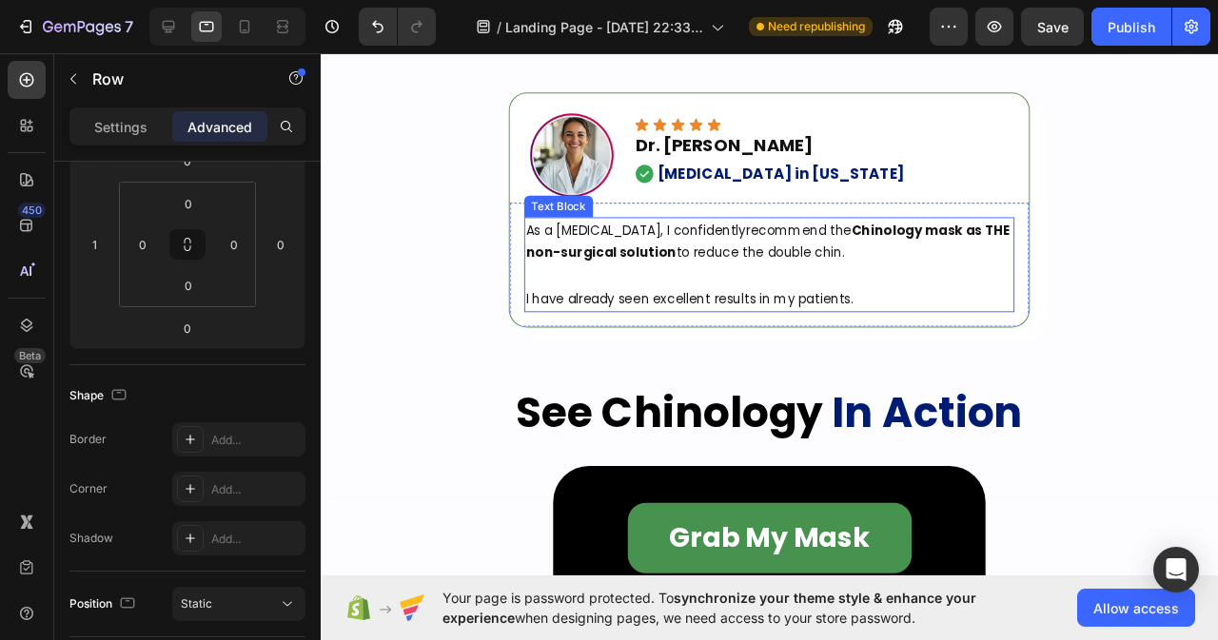
scroll to position [884, 0]
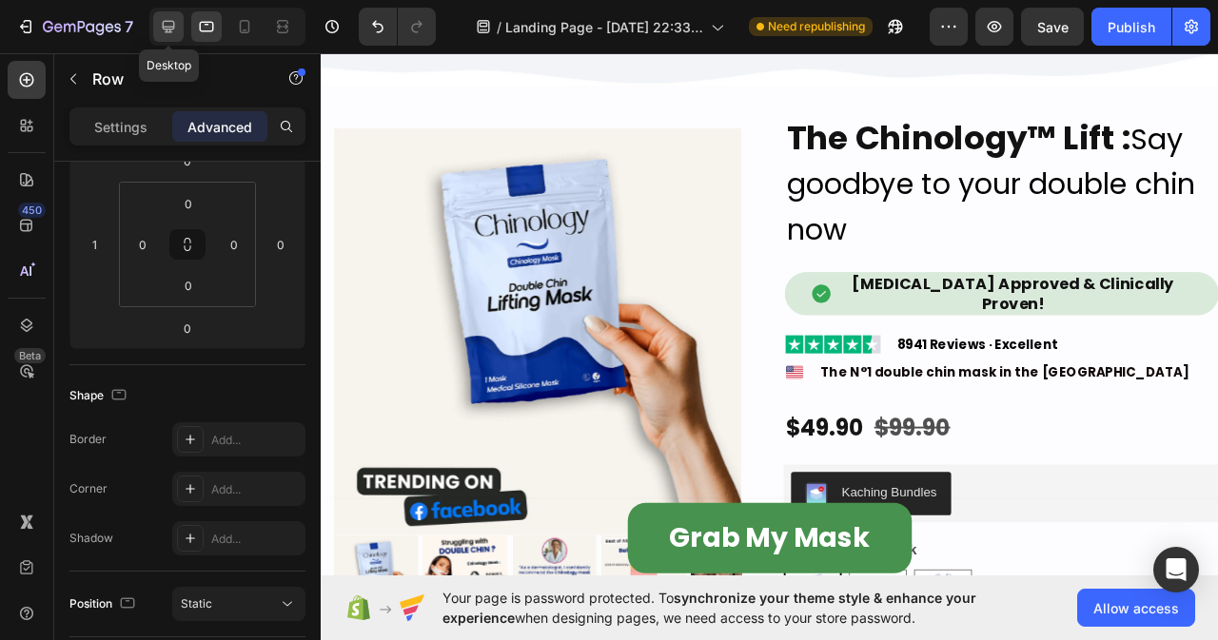
drag, startPoint x: 171, startPoint y: 23, endPoint x: 762, endPoint y: 334, distance: 667.8
click at [171, 23] on icon at bounding box center [168, 26] width 19 height 19
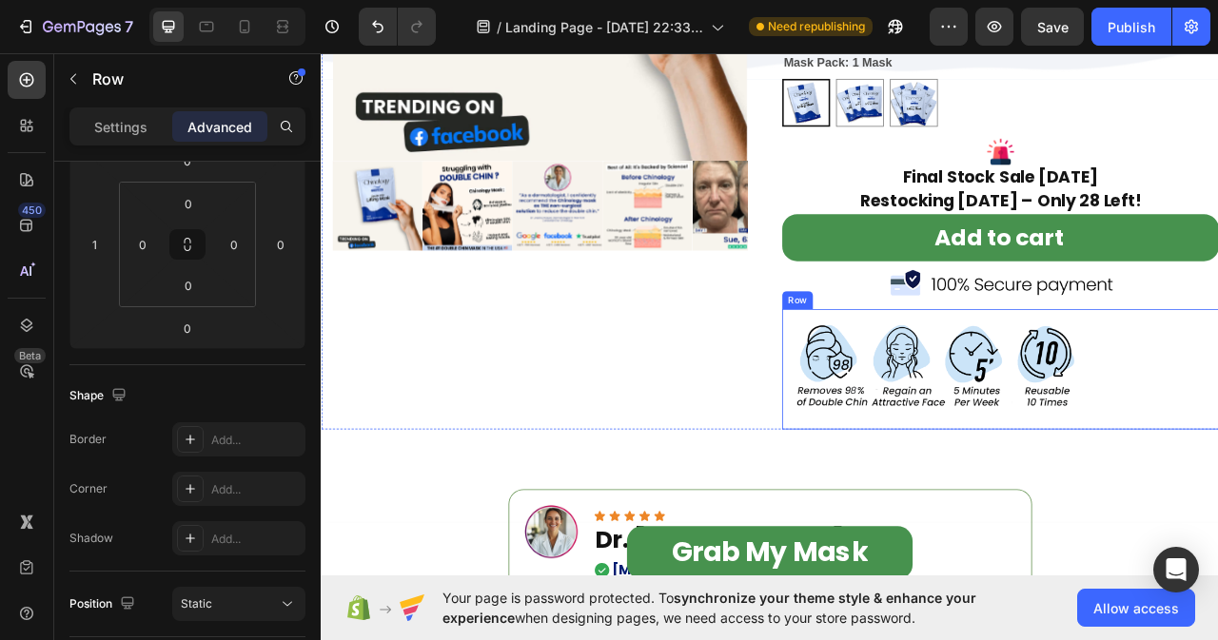
scroll to position [1303, 0]
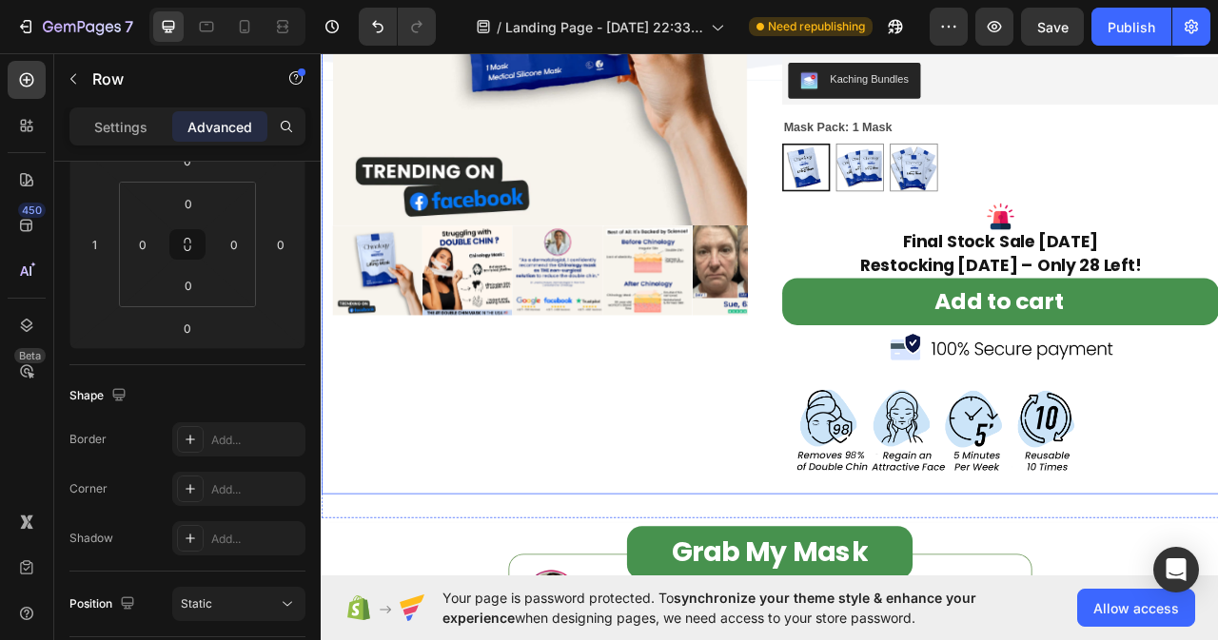
click at [839, 492] on div "Product Images" at bounding box center [599, 174] width 556 height 883
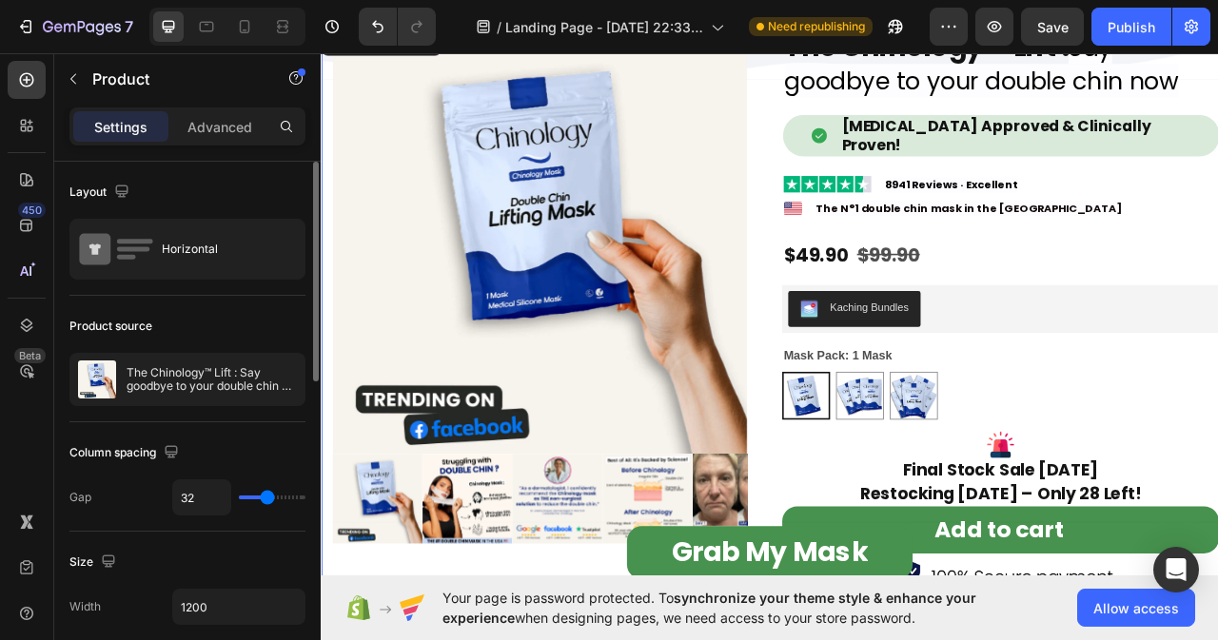
scroll to position [922, 0]
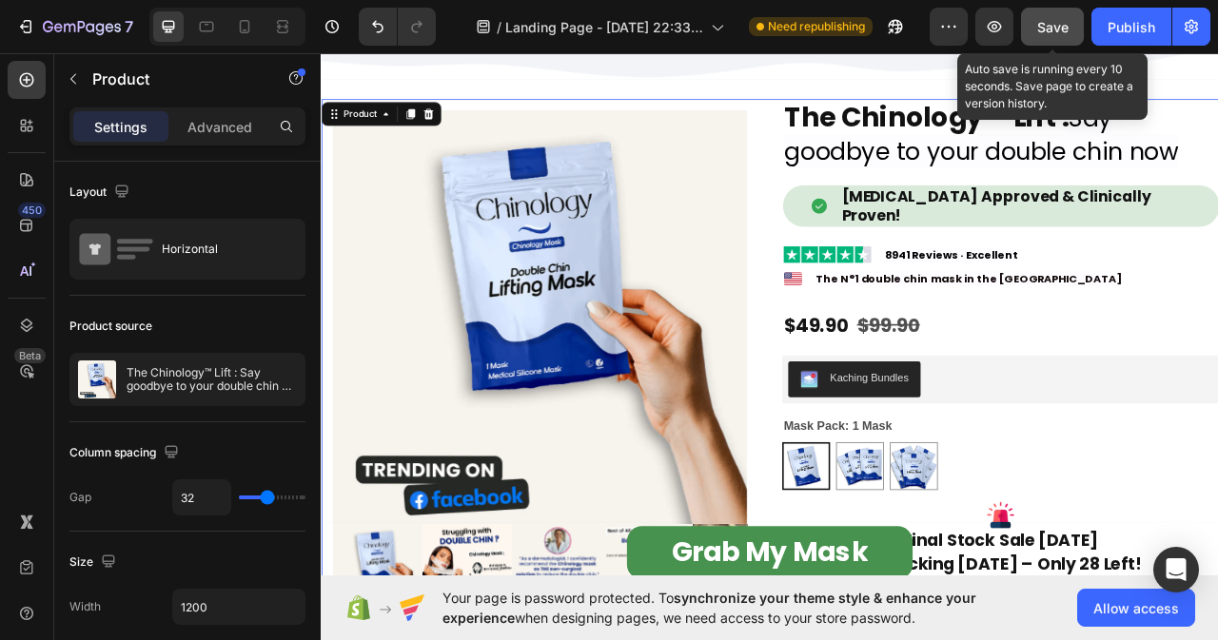
click at [1062, 28] on span "Save" at bounding box center [1052, 27] width 31 height 16
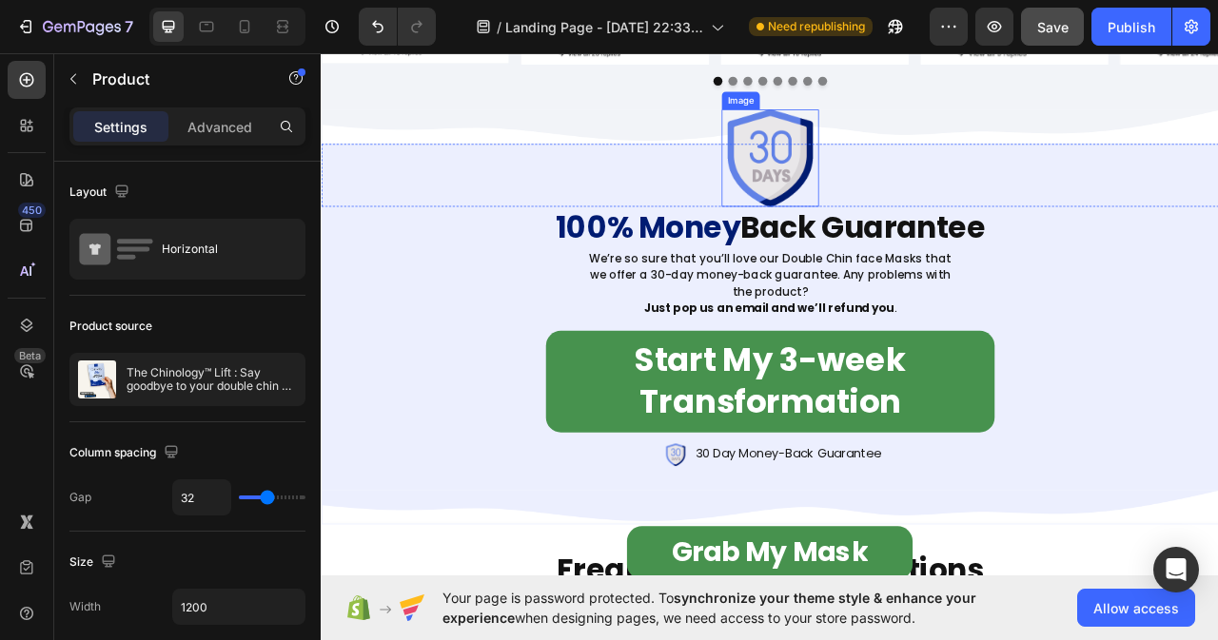
scroll to position [8534, 0]
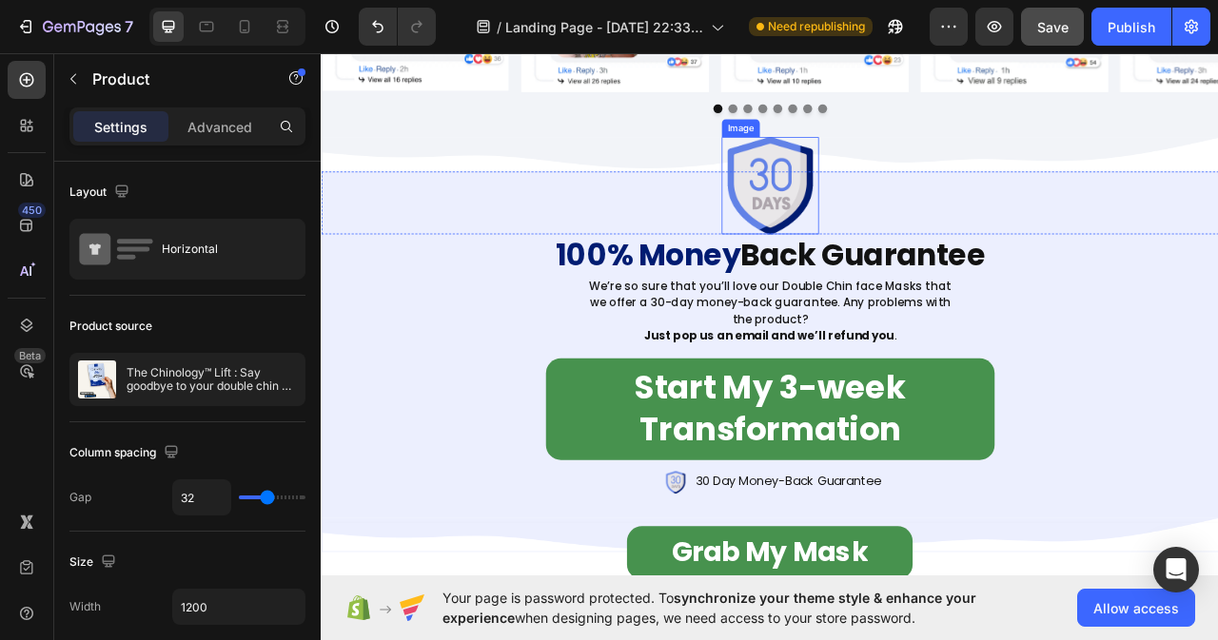
click at [892, 223] on img at bounding box center [892, 223] width 124 height 124
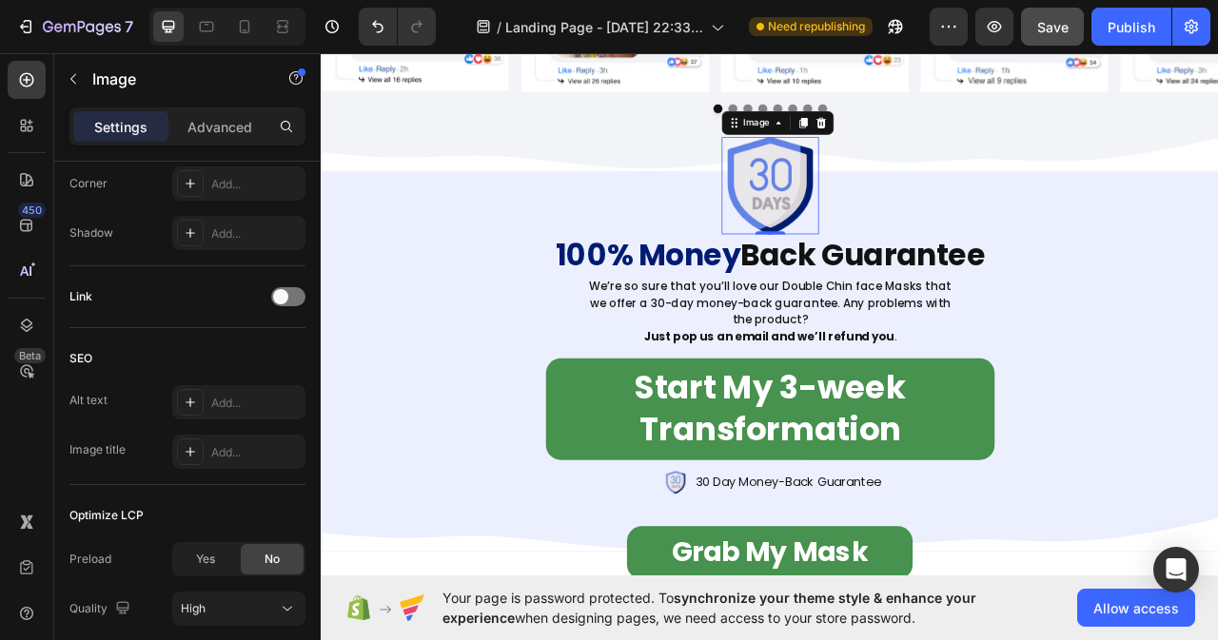
scroll to position [904, 0]
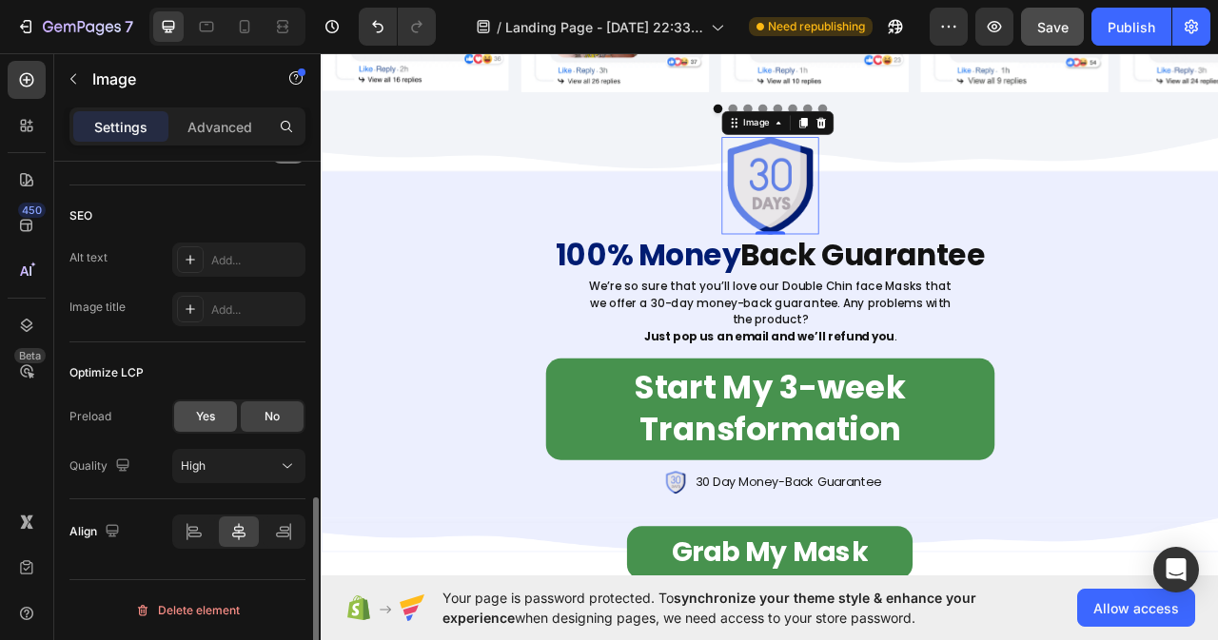
click at [211, 421] on span "Yes" at bounding box center [205, 416] width 19 height 17
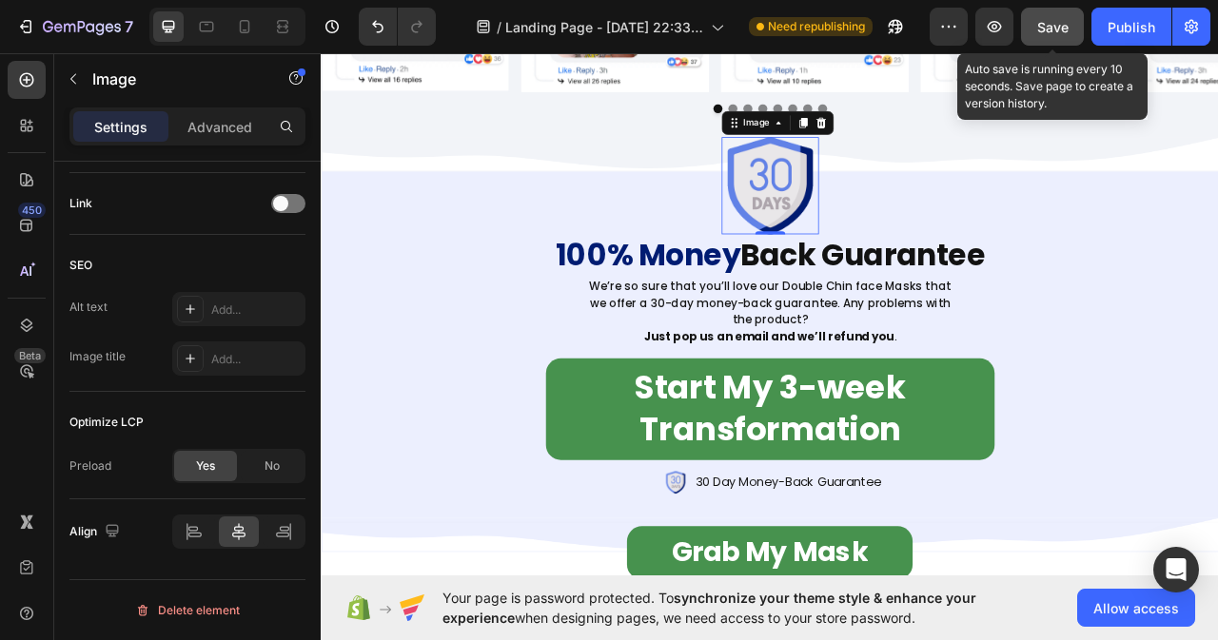
click at [1059, 29] on span "Save" at bounding box center [1052, 27] width 31 height 16
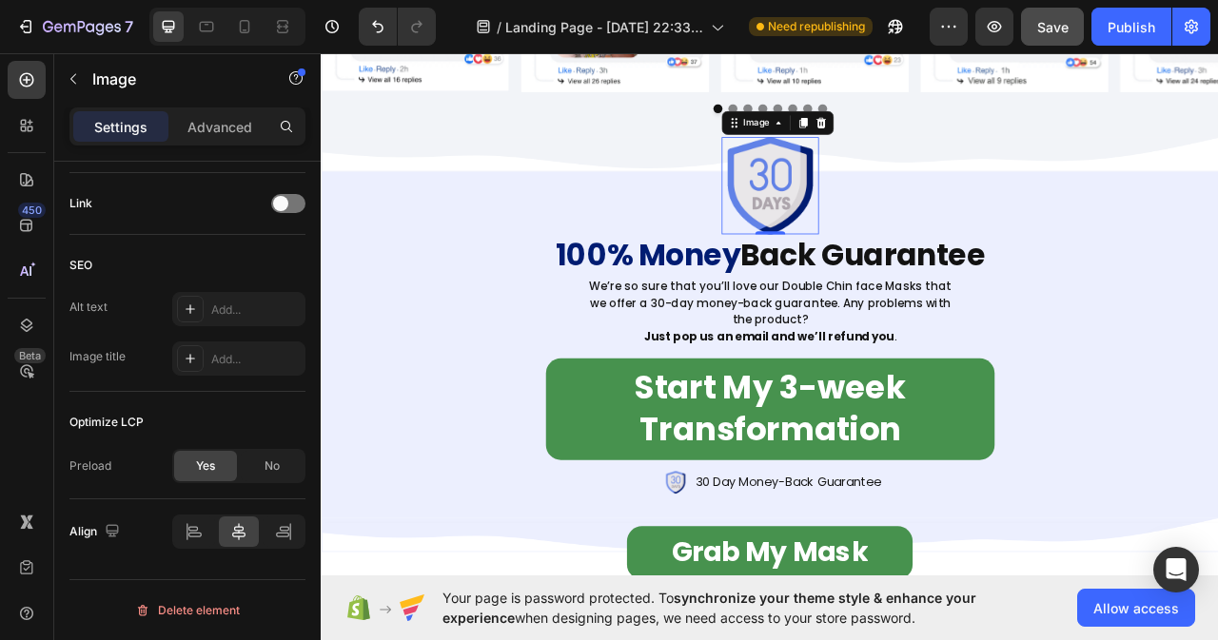
click at [1003, 52] on div "7 Version history / Landing Page - Sep 17, 22:33:44 Need republishing Preview S…" at bounding box center [609, 27] width 1218 height 54
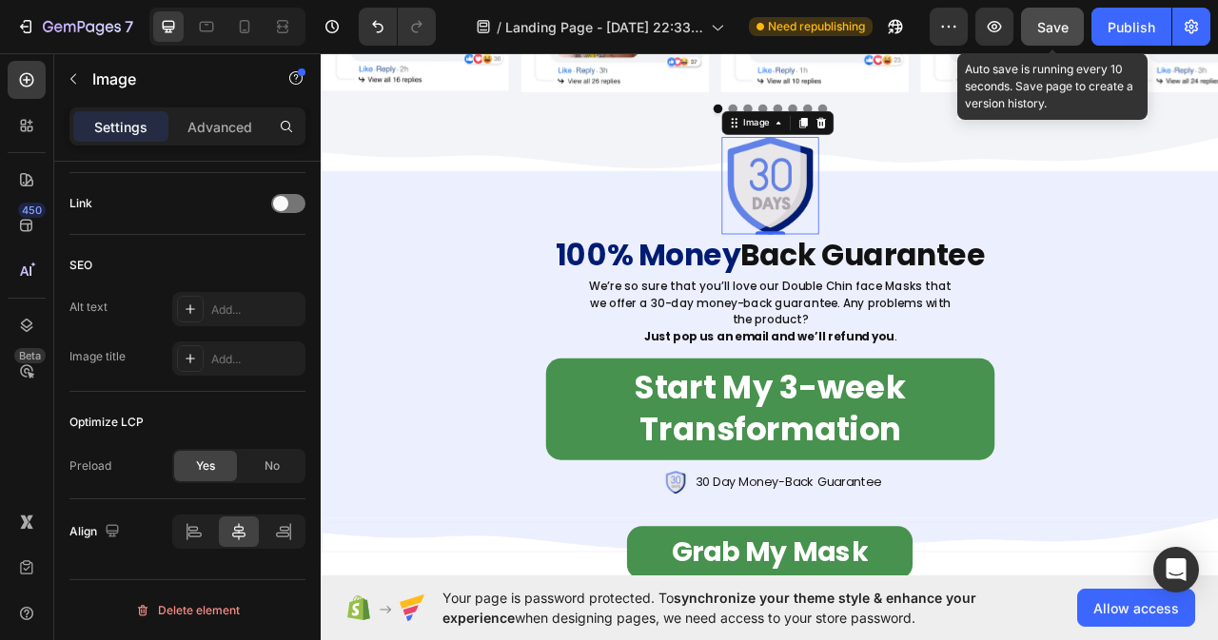
click at [1060, 27] on span "Save" at bounding box center [1052, 27] width 31 height 16
